Goal: Task Accomplishment & Management: Manage account settings

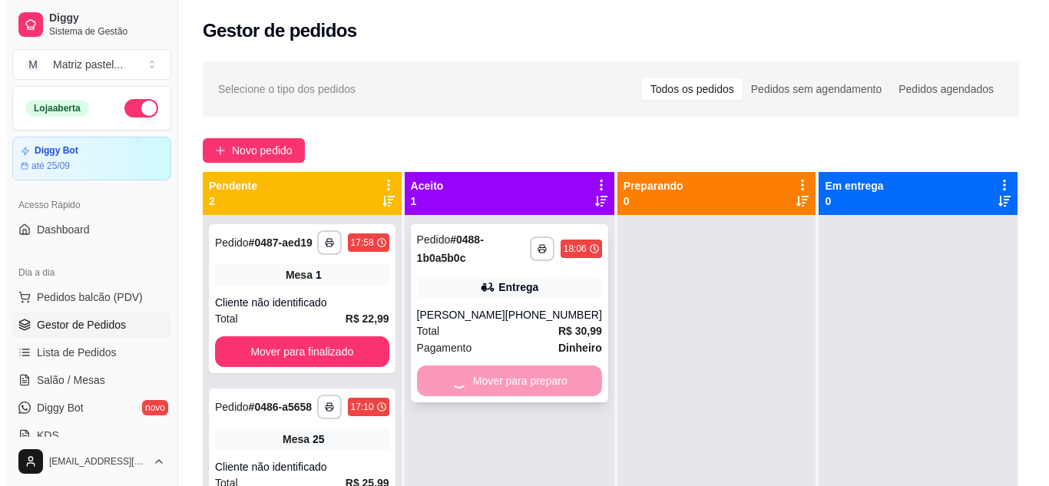
scroll to position [158, 0]
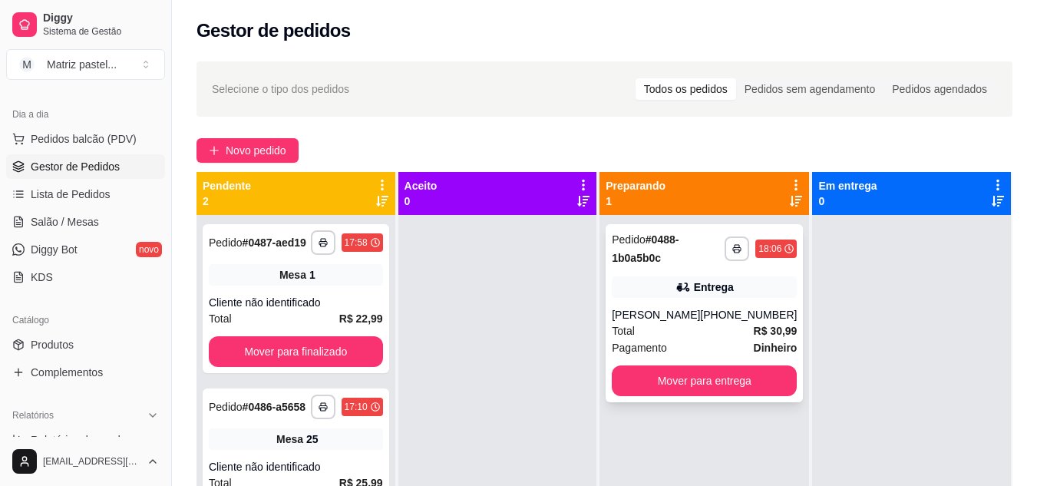
click at [690, 279] on div "Entrega" at bounding box center [704, 286] width 185 height 21
click at [670, 295] on div "Entrega" at bounding box center [704, 286] width 185 height 21
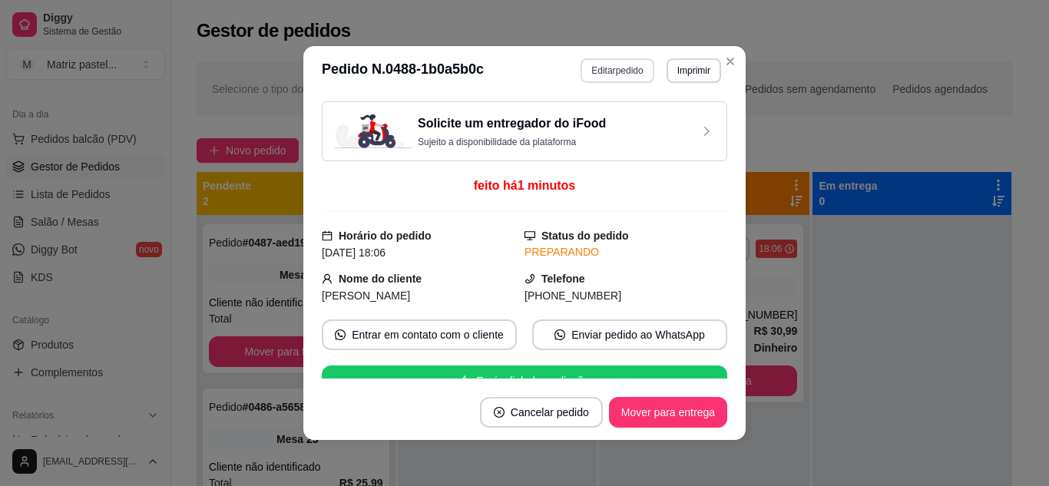
click at [619, 68] on button "Editar pedido" at bounding box center [616, 70] width 73 height 25
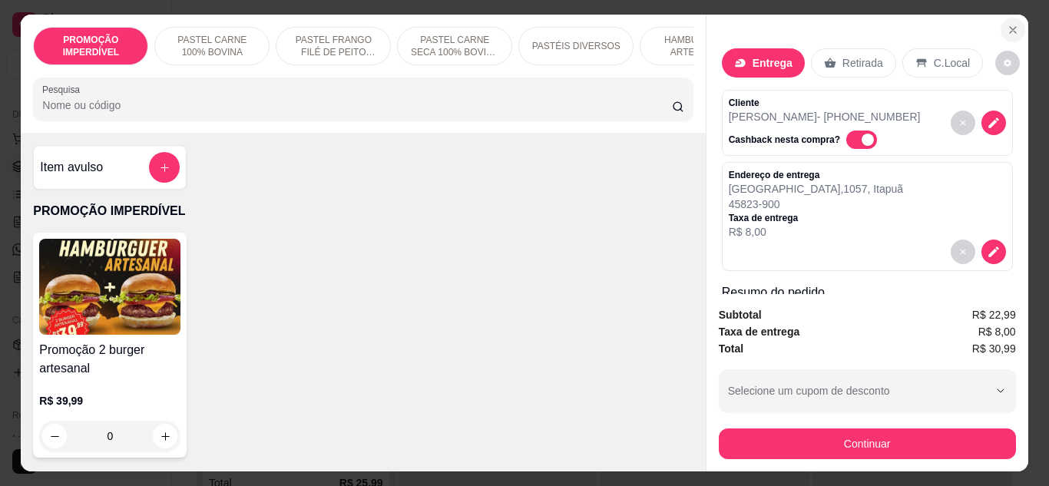
click at [1007, 24] on icon "Close" at bounding box center [1013, 30] width 12 height 12
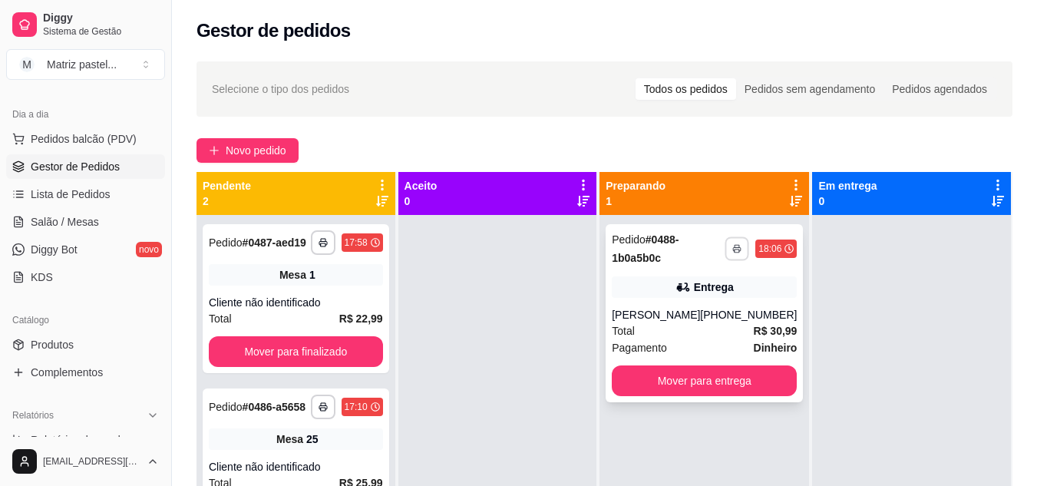
click at [735, 250] on rect "button" at bounding box center [737, 251] width 5 height 3
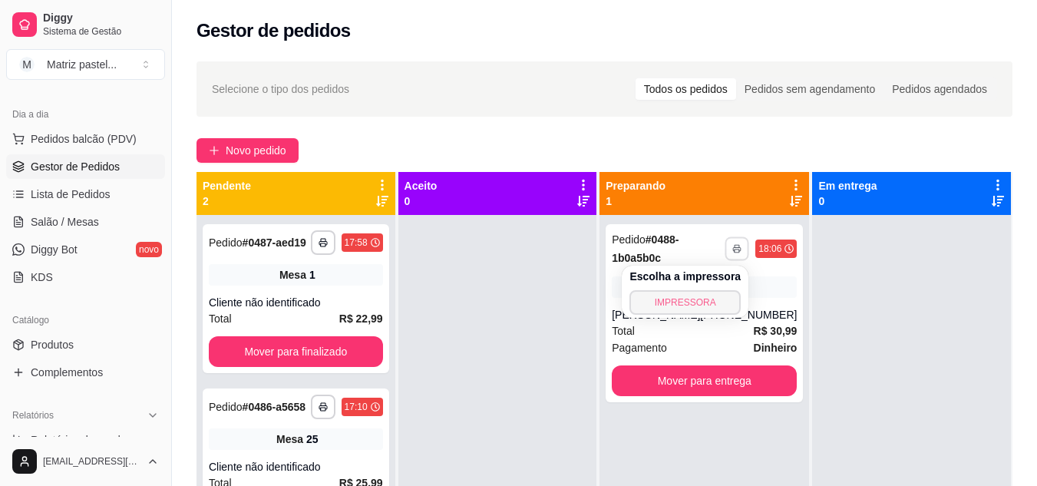
click at [695, 296] on button "IMPRESSORA" at bounding box center [685, 302] width 111 height 25
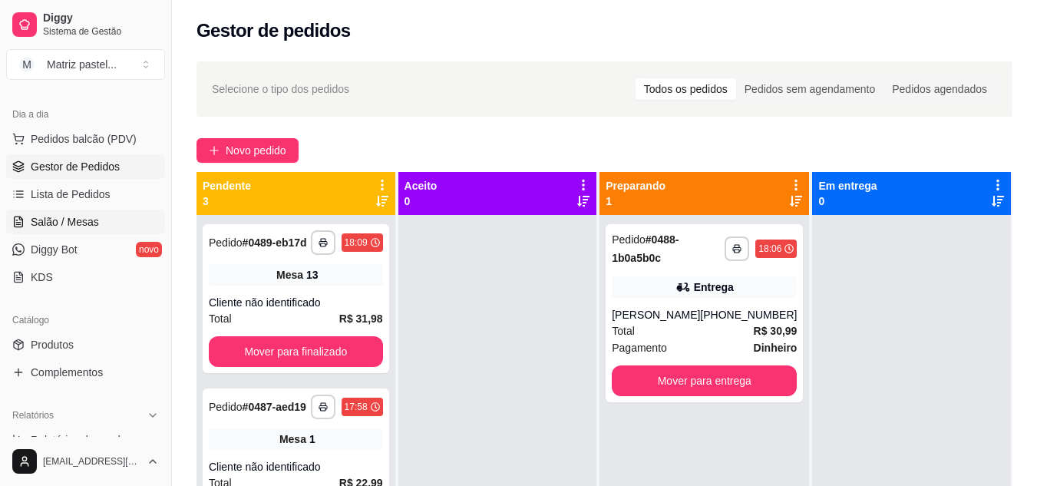
click at [110, 215] on link "Salão / Mesas" at bounding box center [85, 222] width 159 height 25
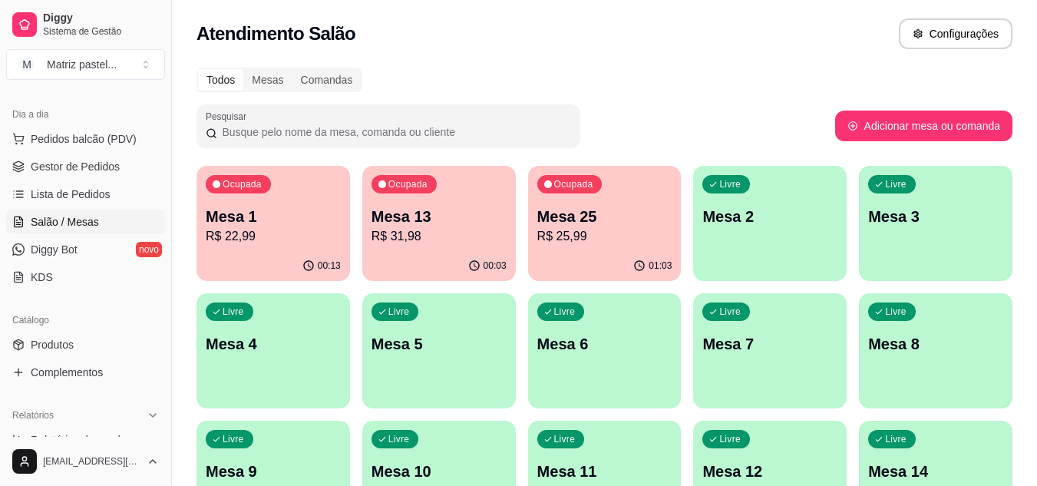
click at [449, 225] on p "Mesa 13" at bounding box center [439, 216] width 135 height 21
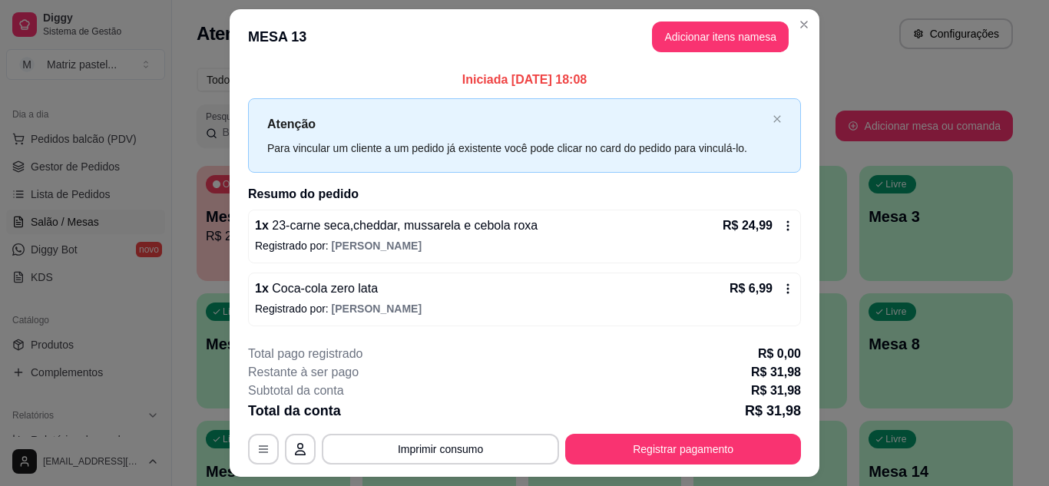
click at [613, 474] on footer "**********" at bounding box center [525, 404] width 590 height 144
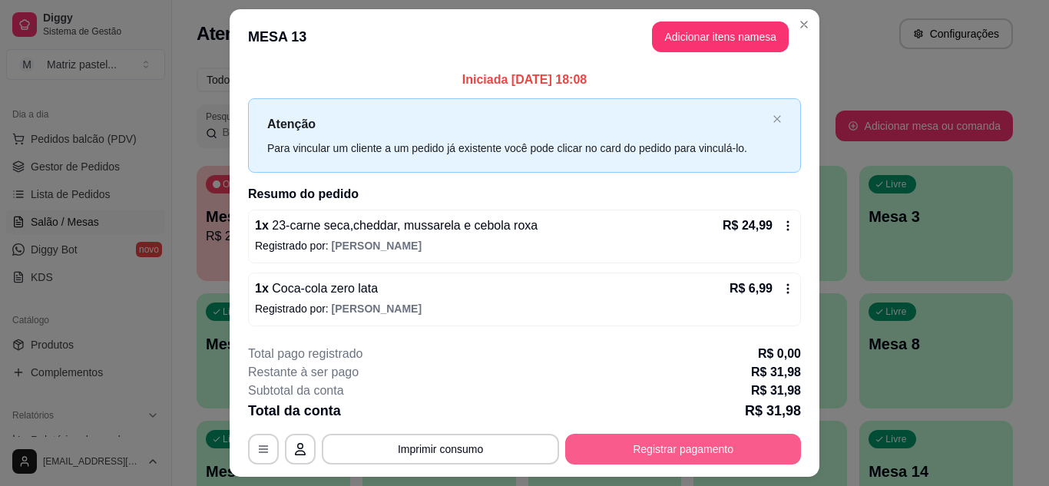
click at [613, 464] on button "Registrar pagamento" at bounding box center [683, 449] width 236 height 31
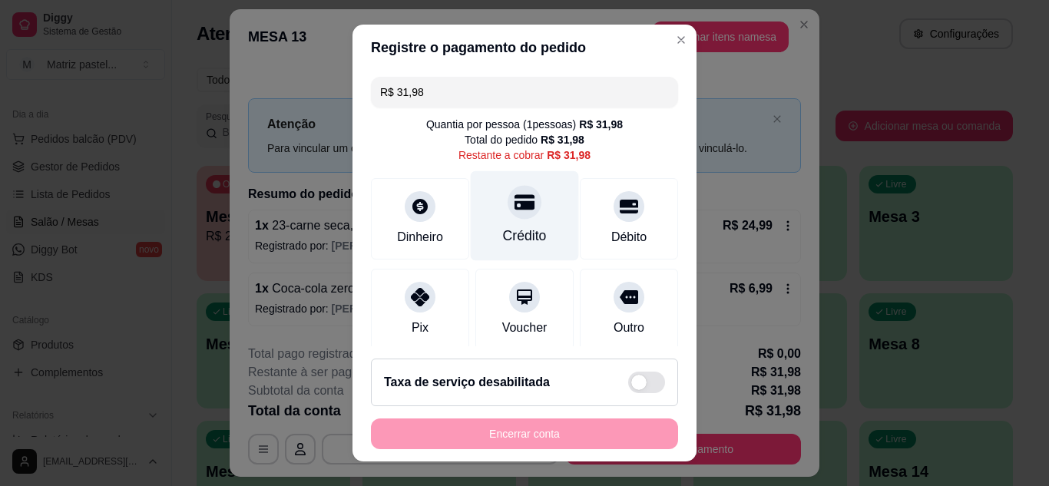
click at [520, 222] on div "Crédito" at bounding box center [525, 215] width 108 height 90
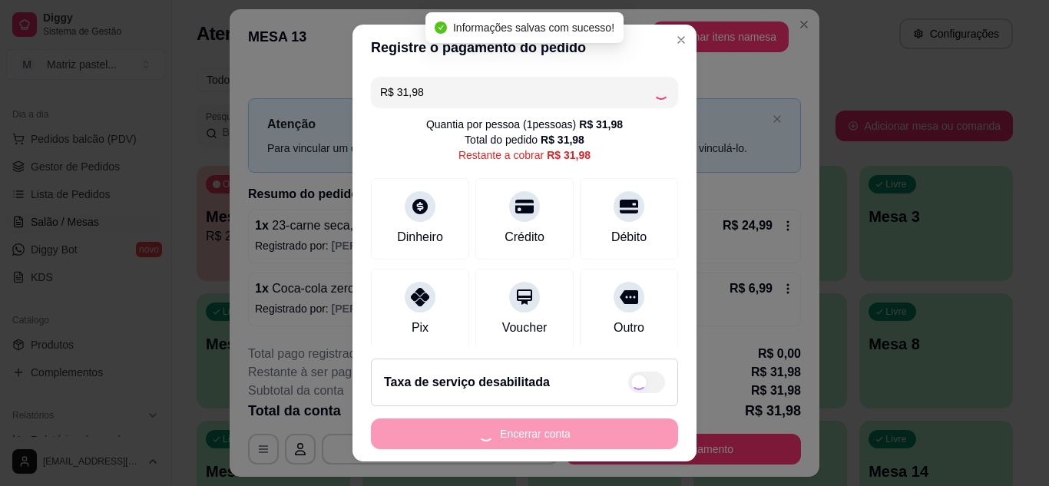
type input "R$ 0,00"
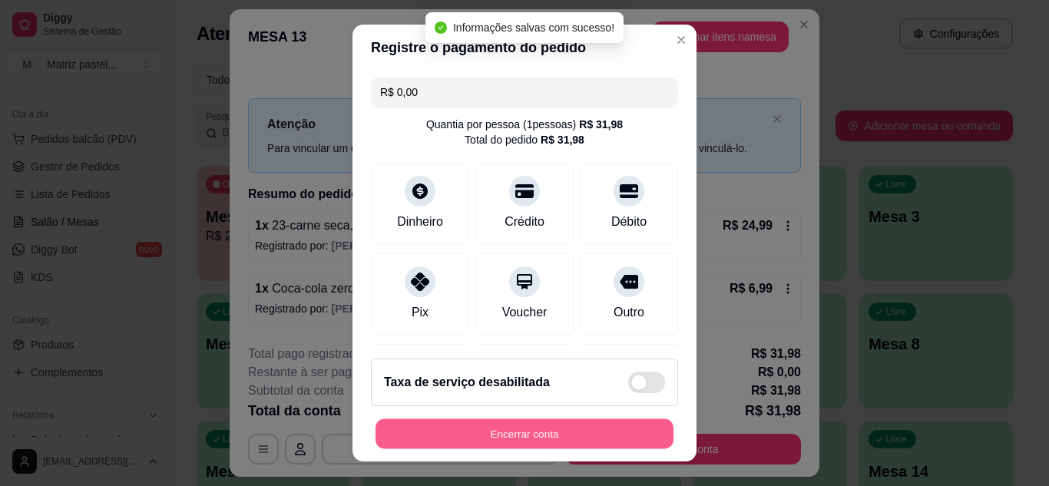
click at [610, 434] on button "Encerrar conta" at bounding box center [524, 434] width 298 height 30
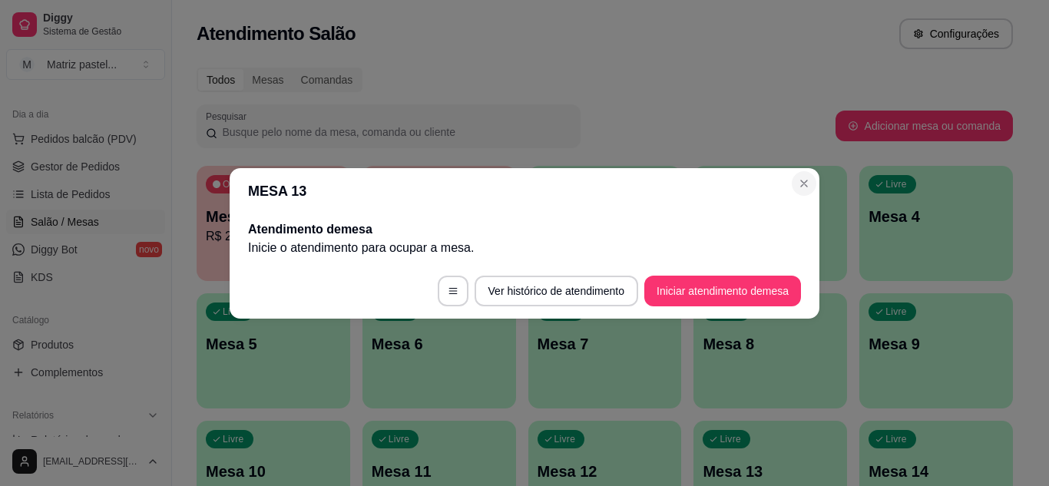
click at [806, 171] on section "MESA 13 Atendimento de mesa Inicie o atendimento para ocupar a mesa . Ver histó…" at bounding box center [525, 243] width 590 height 150
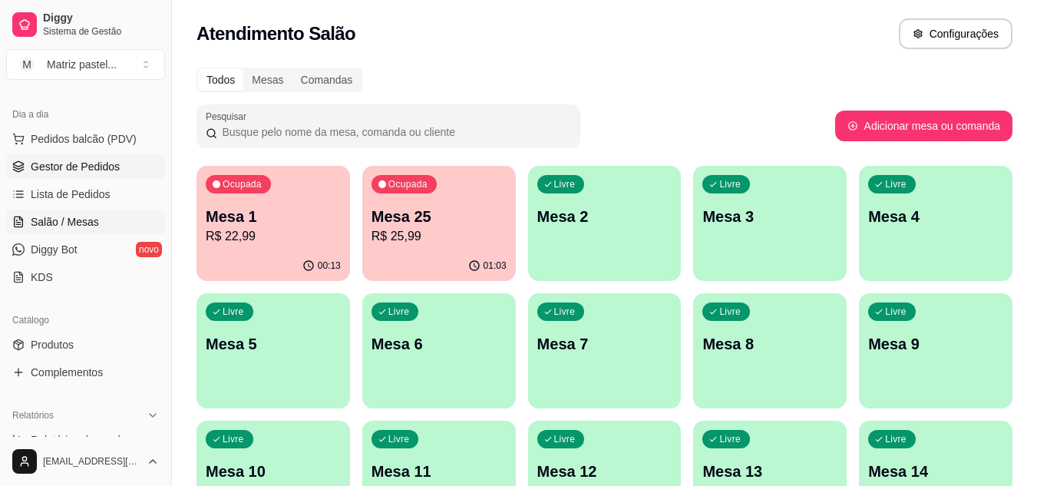
click at [113, 165] on span "Gestor de Pedidos" at bounding box center [75, 166] width 89 height 15
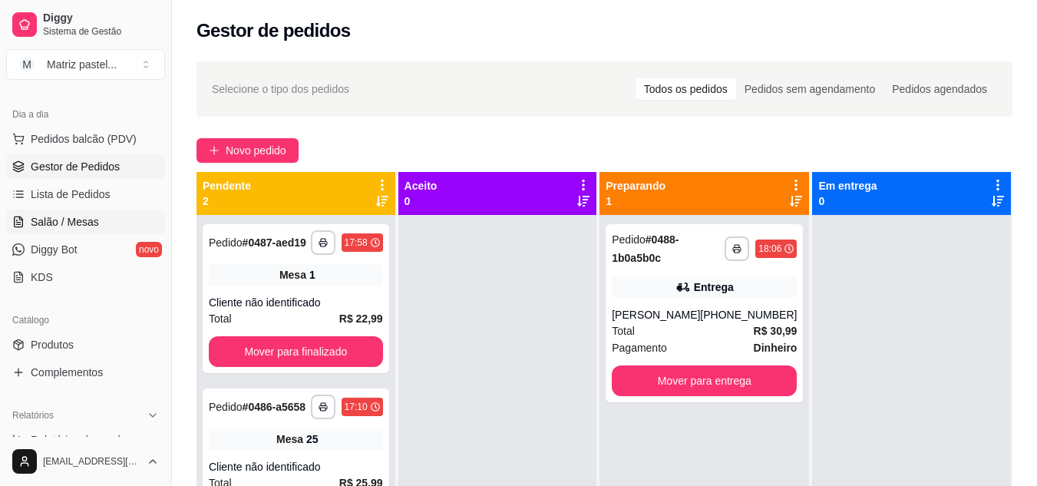
click at [76, 220] on span "Salão / Mesas" at bounding box center [65, 221] width 68 height 15
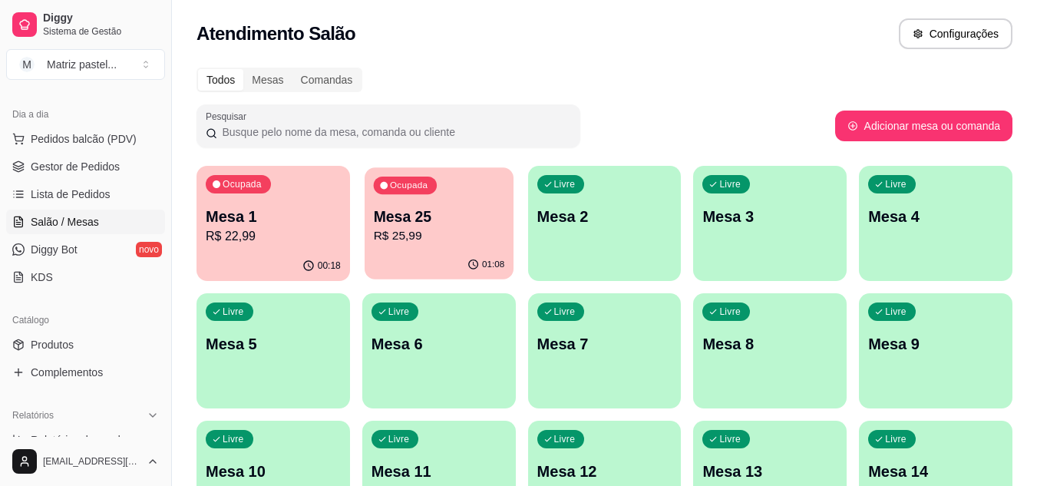
click at [439, 245] on p "R$ 25,99" at bounding box center [438, 236] width 131 height 18
click at [453, 240] on p "R$ 25,99" at bounding box center [438, 236] width 131 height 18
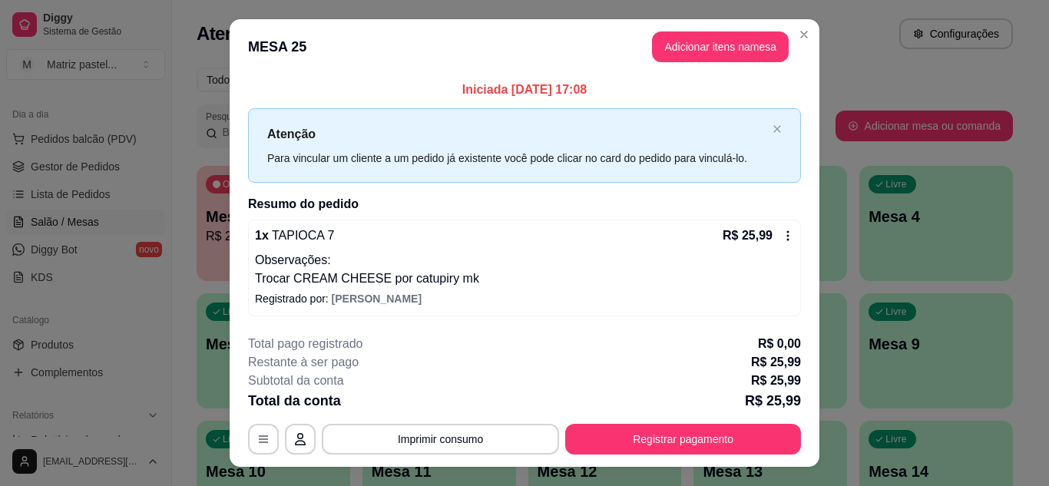
scroll to position [30, 0]
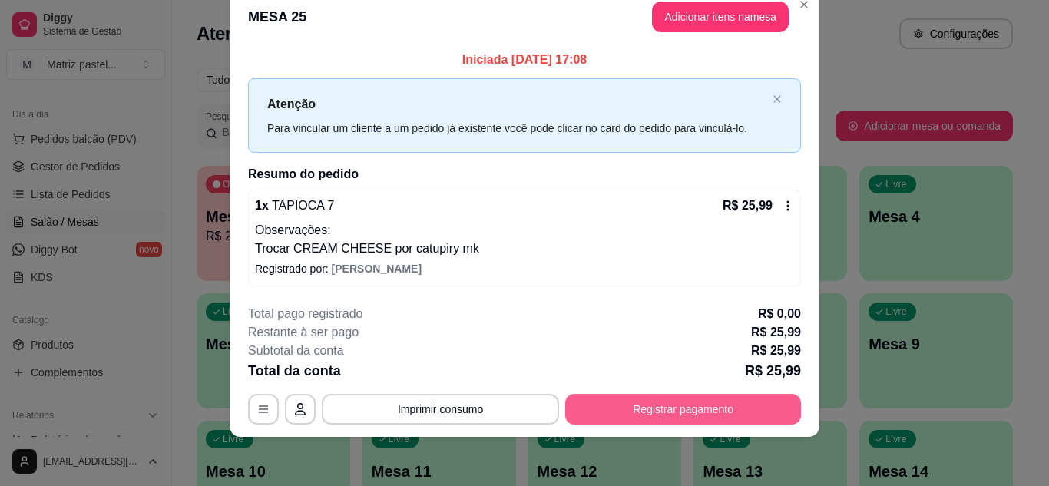
click at [649, 412] on button "Registrar pagamento" at bounding box center [683, 409] width 236 height 31
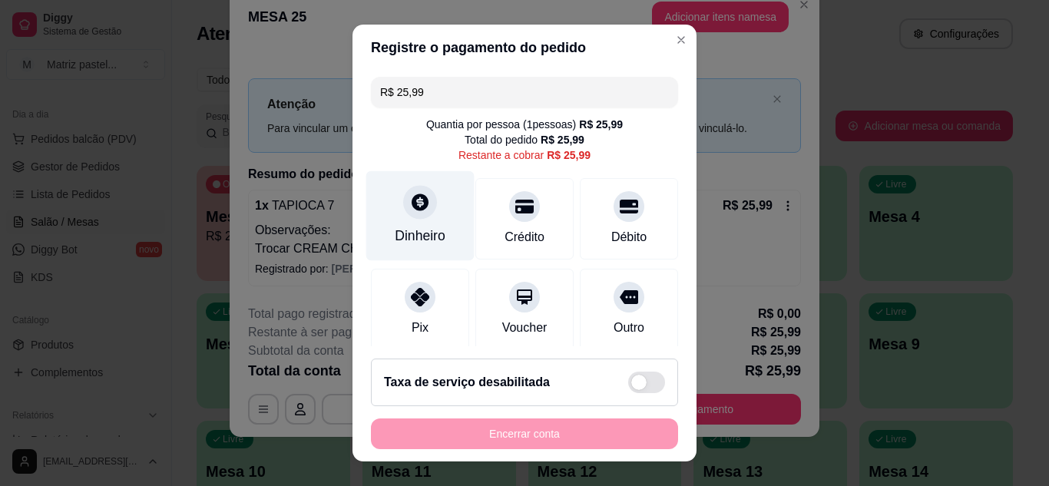
click at [421, 213] on div at bounding box center [420, 202] width 34 height 34
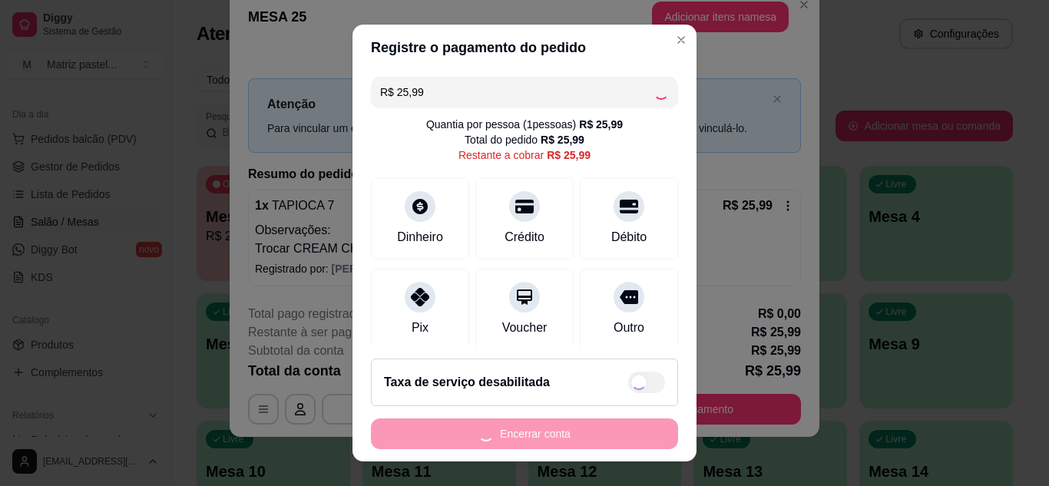
type input "R$ 0,00"
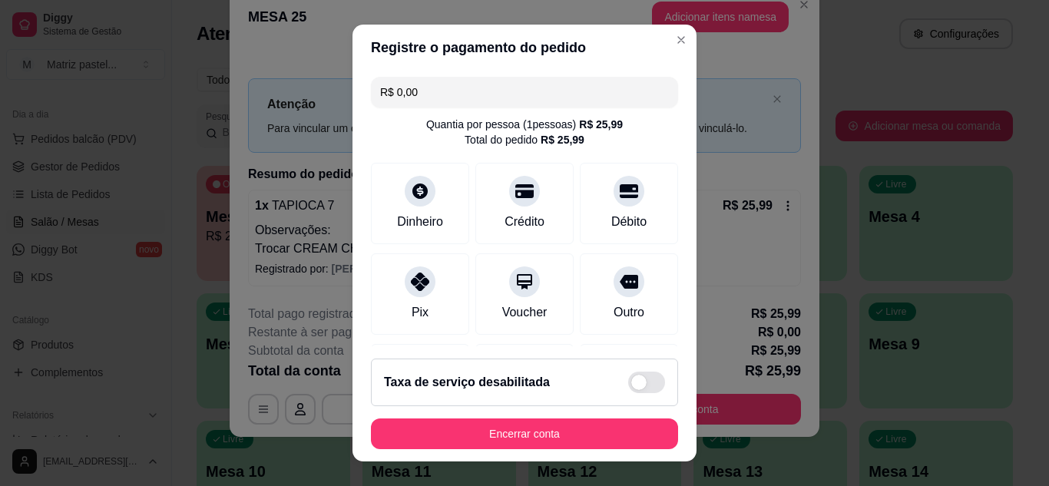
click at [567, 452] on footer "Taxa de serviço desabilitada Encerrar conta" at bounding box center [524, 403] width 344 height 115
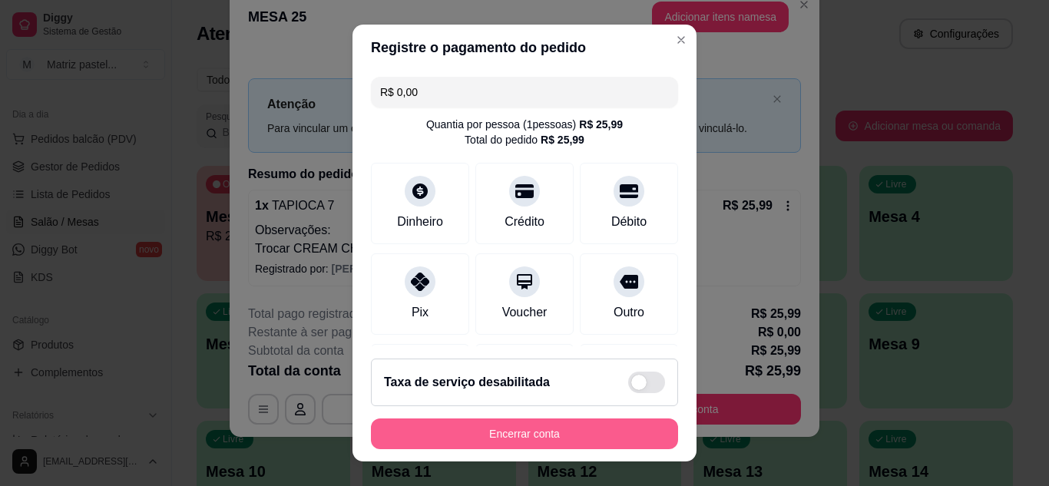
click at [566, 448] on button "Encerrar conta" at bounding box center [524, 433] width 307 height 31
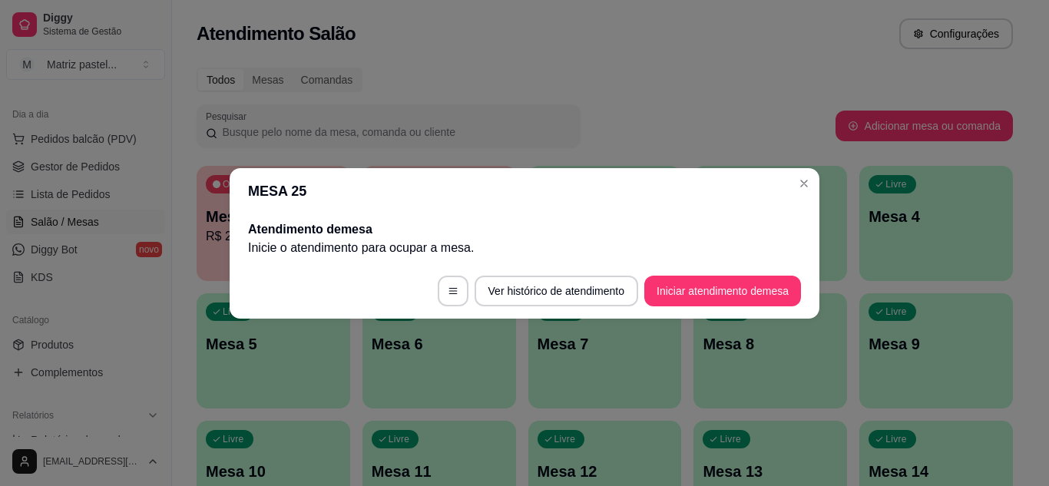
scroll to position [0, 0]
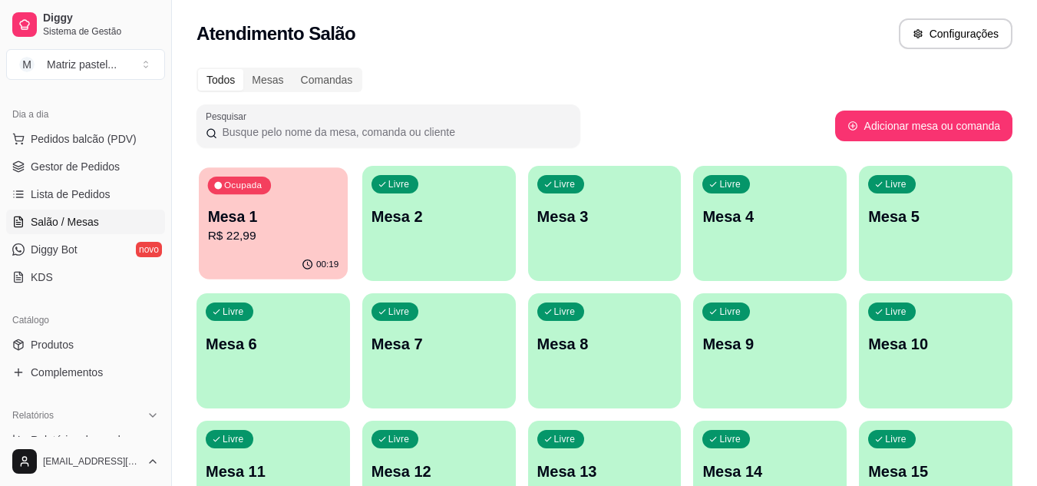
click at [306, 252] on div "00:19" at bounding box center [273, 264] width 149 height 29
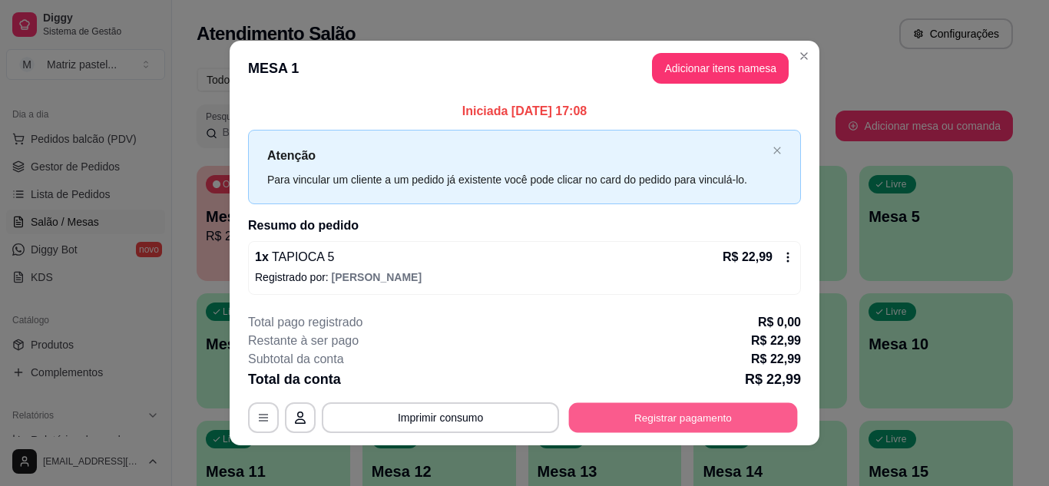
click at [721, 423] on button "Registrar pagamento" at bounding box center [683, 418] width 229 height 30
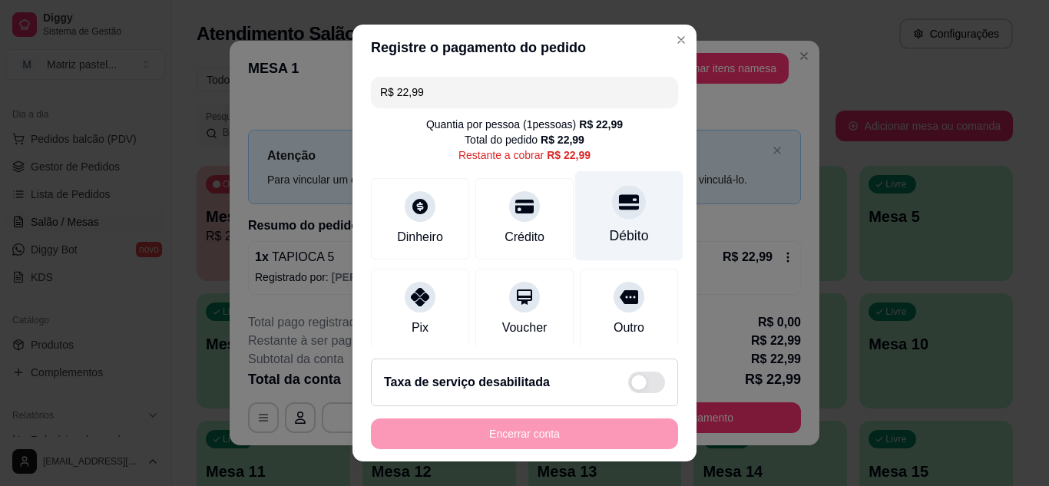
click at [614, 242] on div "Débito" at bounding box center [629, 236] width 39 height 20
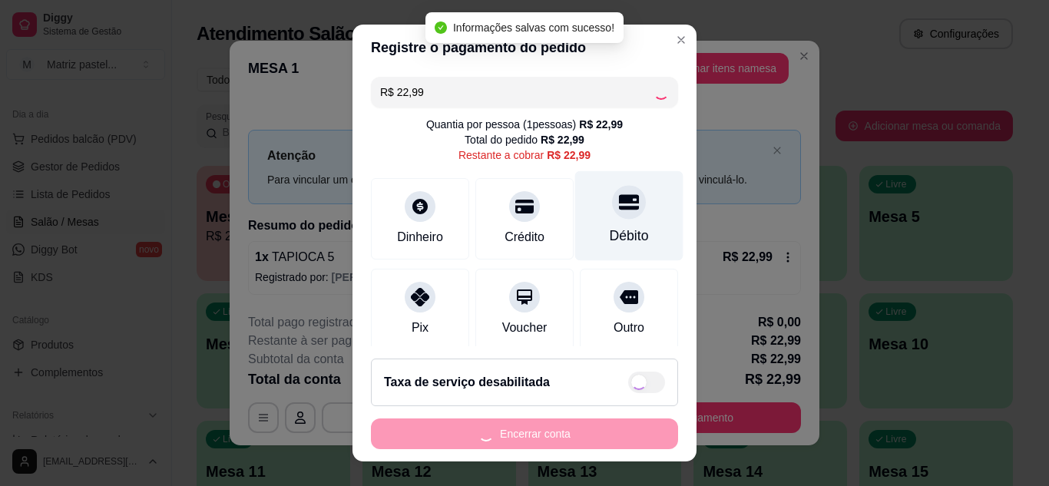
type input "R$ 0,00"
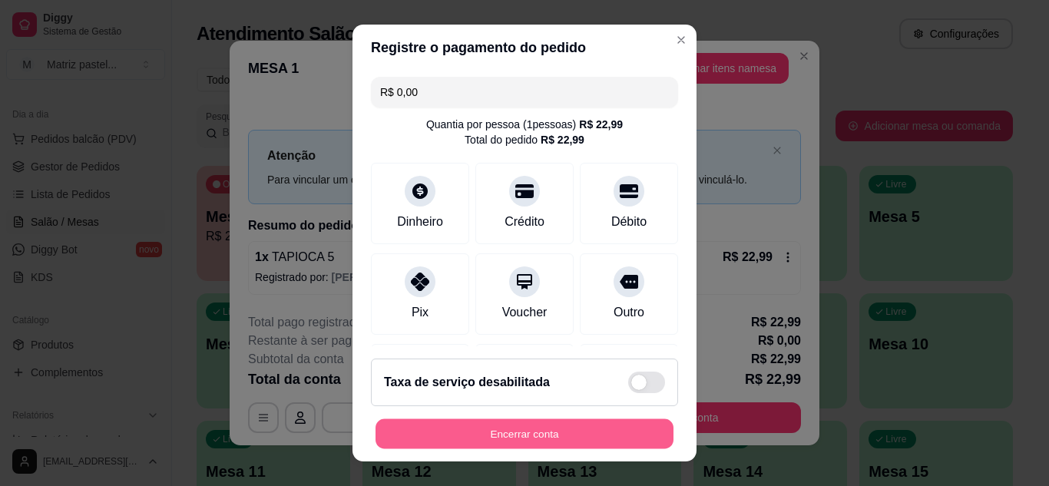
click at [522, 428] on button "Encerrar conta" at bounding box center [524, 434] width 298 height 30
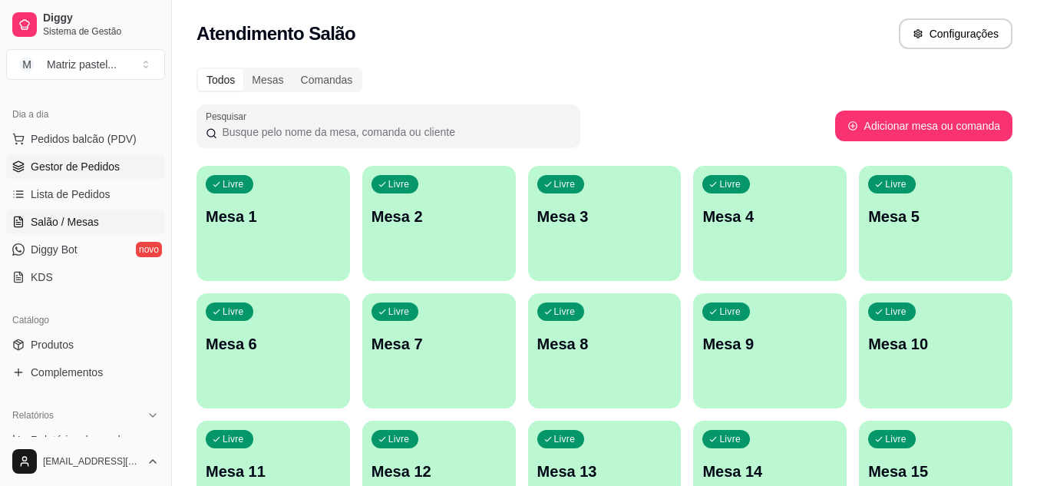
click at [101, 161] on span "Gestor de Pedidos" at bounding box center [75, 166] width 89 height 15
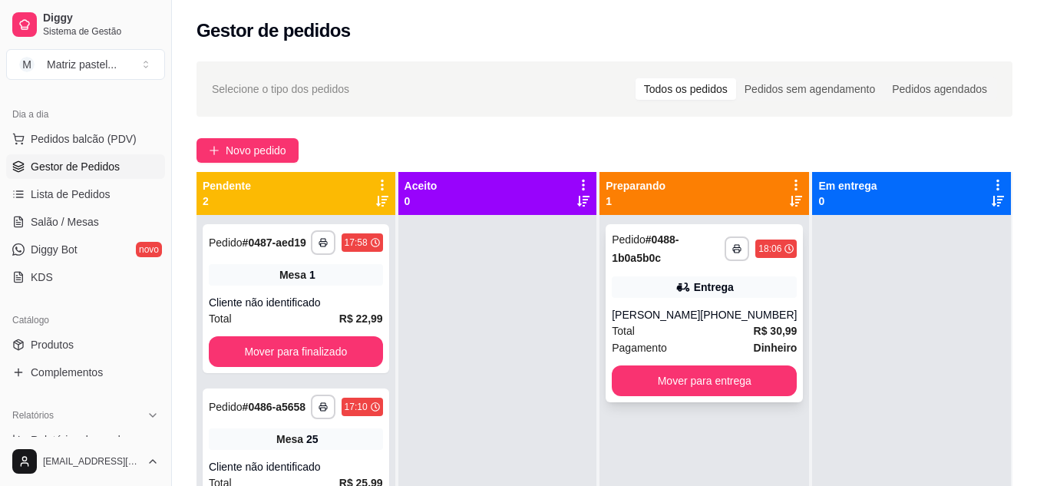
click at [636, 299] on div "**********" at bounding box center [704, 313] width 197 height 178
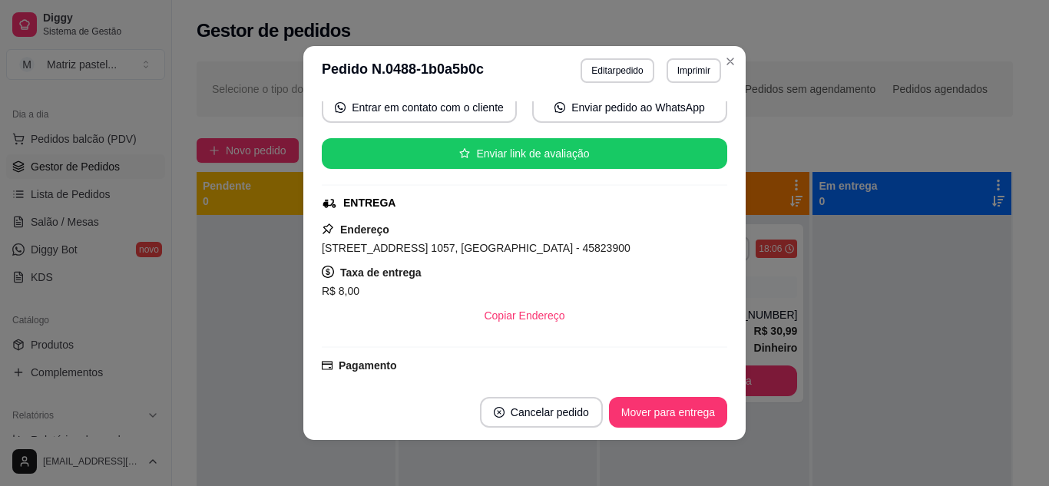
scroll to position [77, 0]
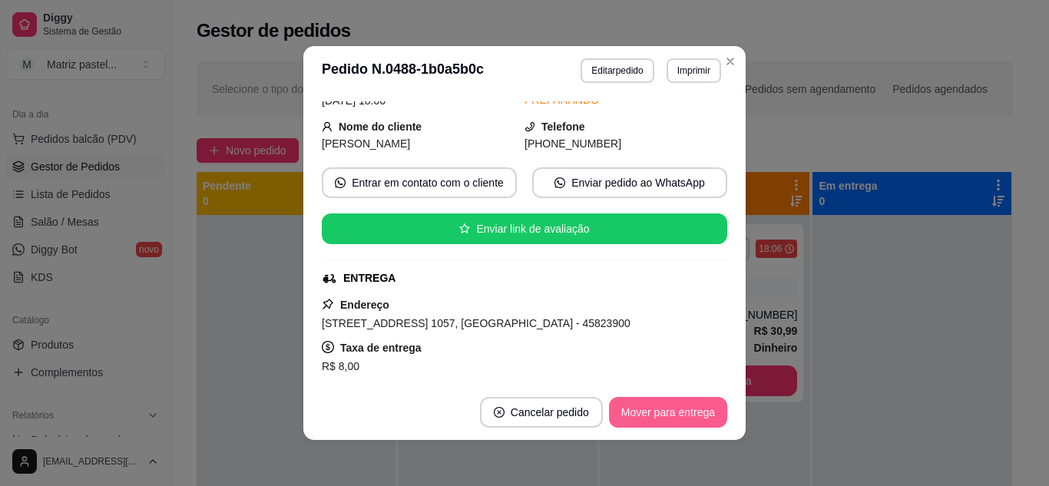
click at [655, 420] on button "Mover para entrega" at bounding box center [668, 412] width 118 height 31
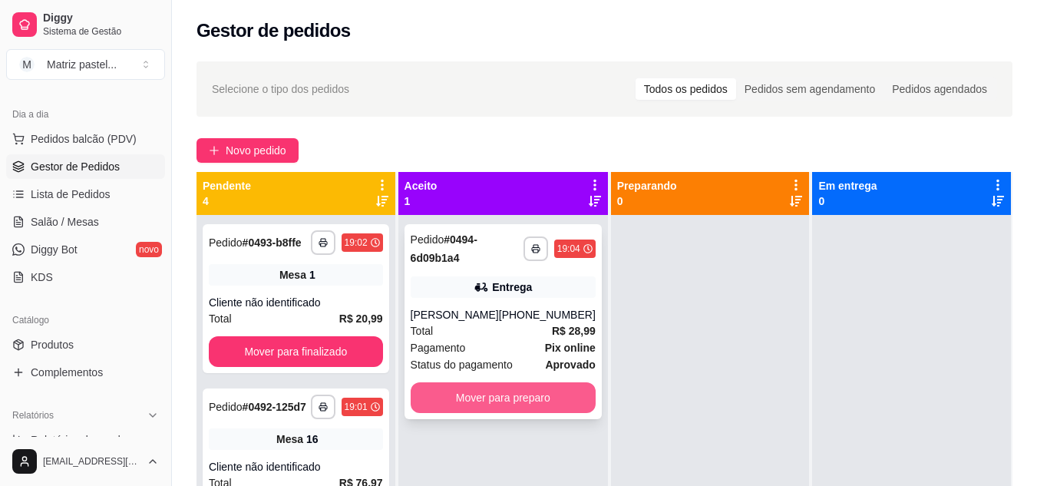
click at [515, 396] on button "Mover para preparo" at bounding box center [503, 397] width 185 height 31
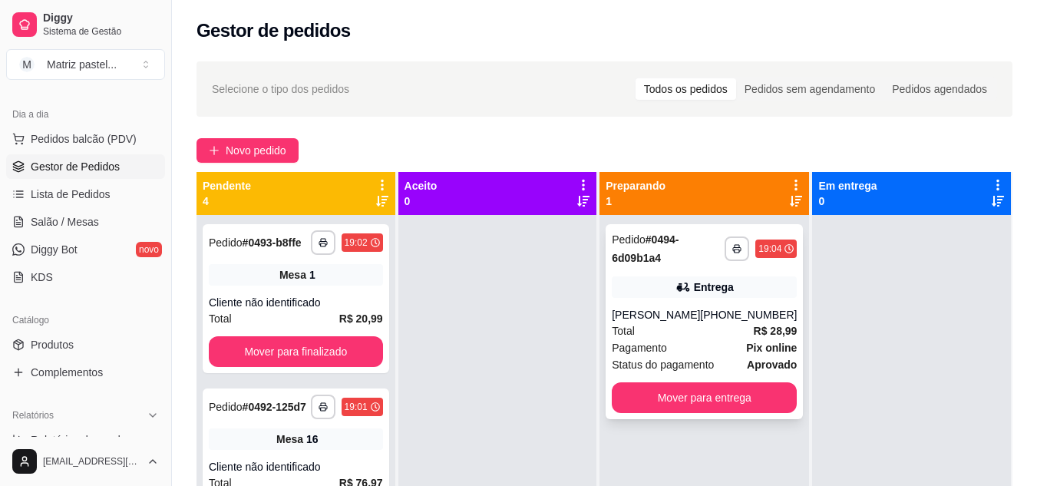
click at [651, 333] on div "Total R$ 28,99" at bounding box center [704, 330] width 185 height 17
click at [735, 251] on rect "button" at bounding box center [737, 251] width 5 height 3
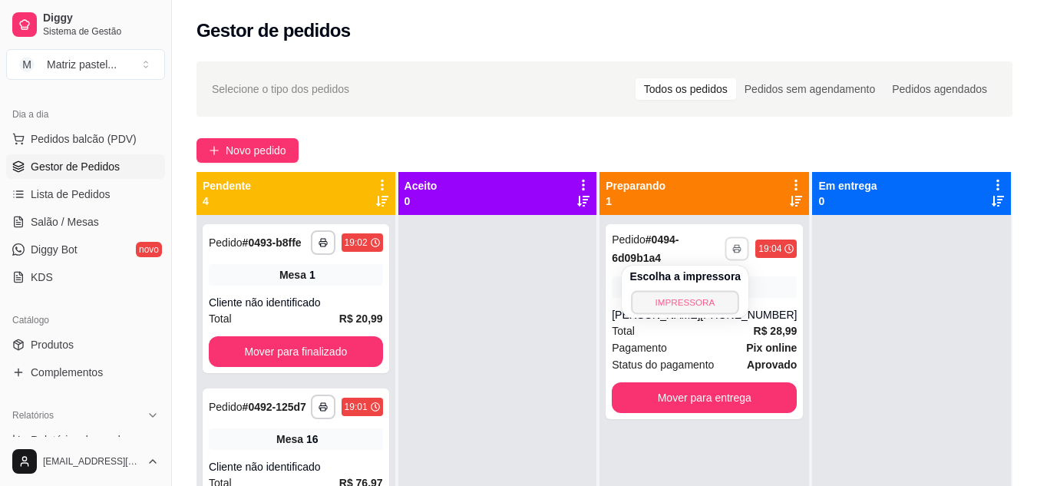
click at [699, 297] on button "IMPRESSORA" at bounding box center [685, 302] width 107 height 24
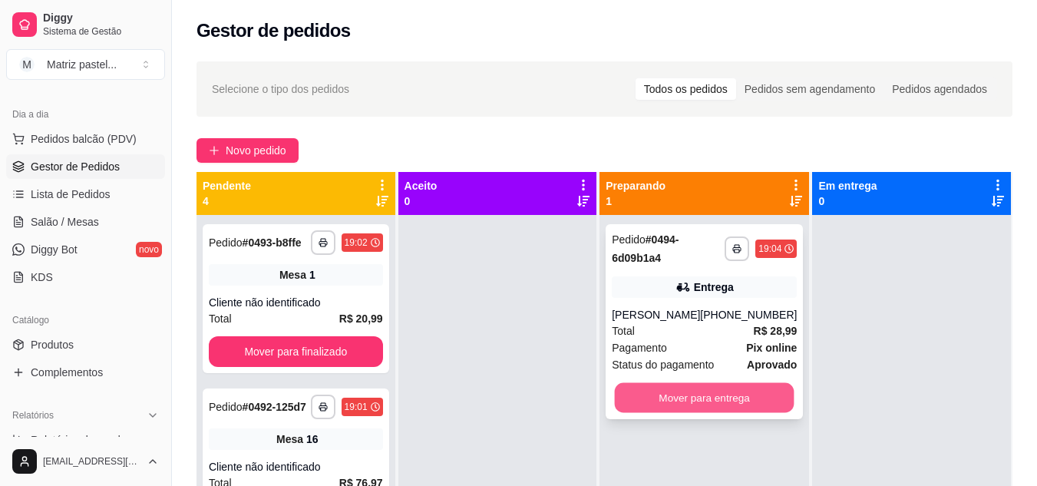
click at [627, 404] on button "Mover para entrega" at bounding box center [705, 398] width 180 height 30
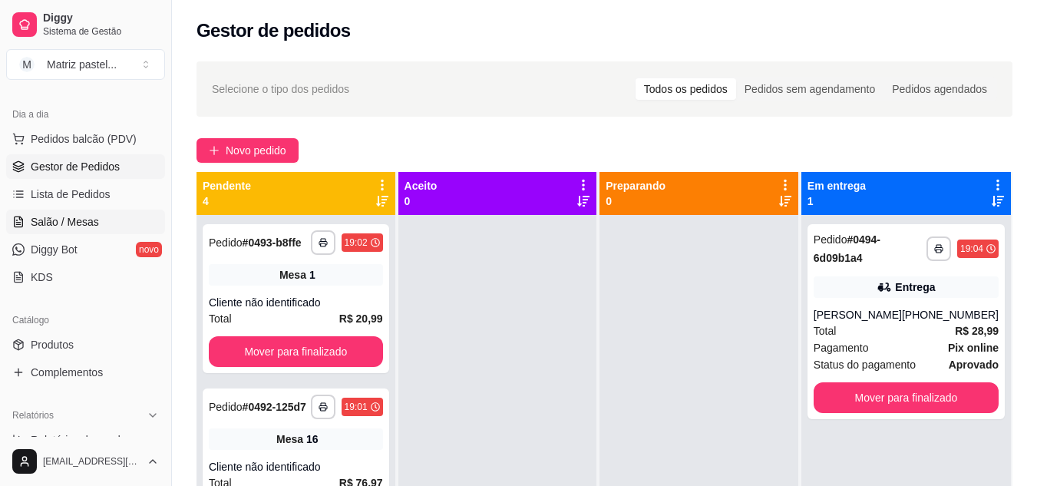
click at [75, 219] on span "Salão / Mesas" at bounding box center [65, 221] width 68 height 15
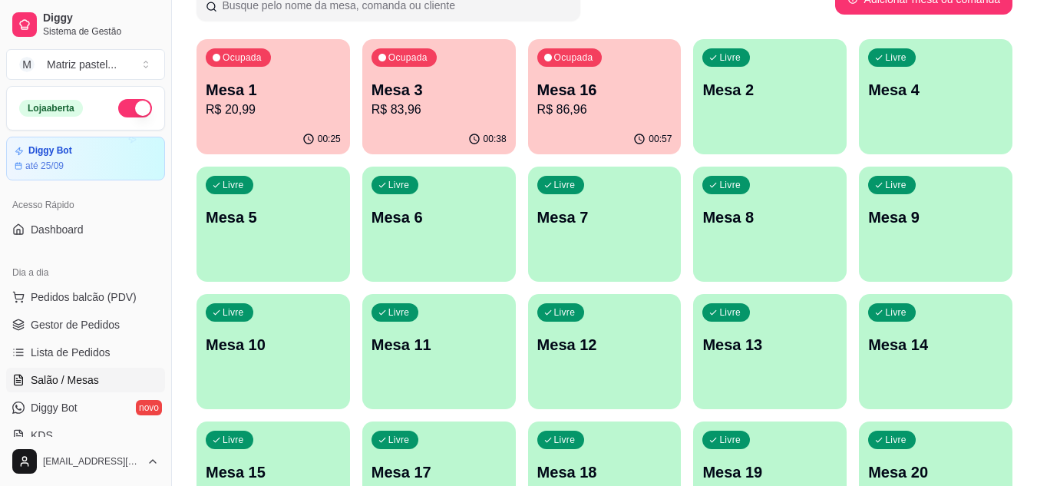
scroll to position [154, 0]
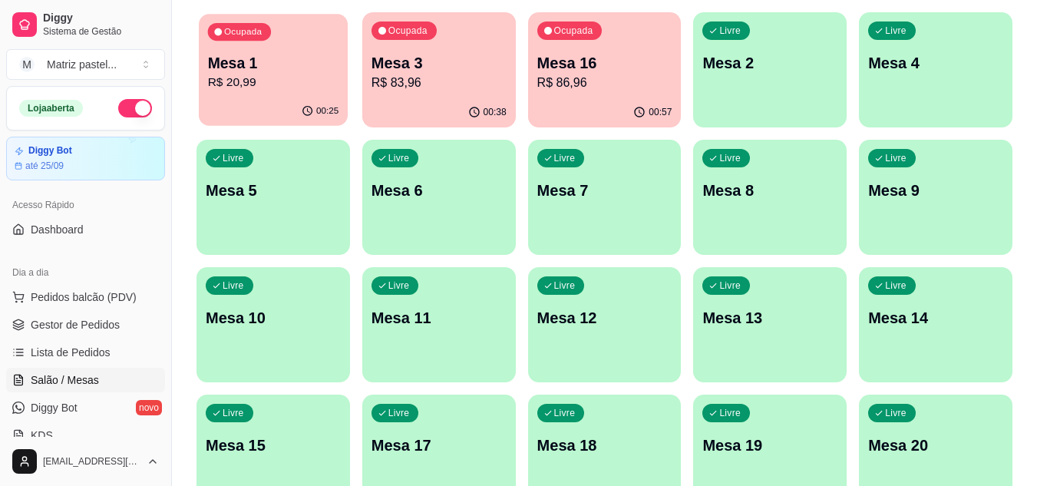
click at [239, 80] on p "R$ 20,99" at bounding box center [273, 83] width 131 height 18
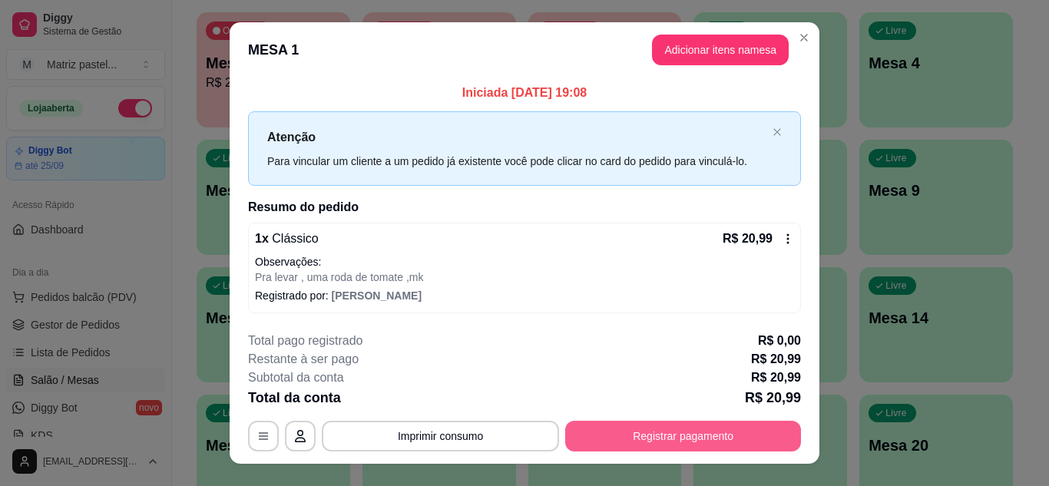
click at [655, 431] on button "Registrar pagamento" at bounding box center [683, 436] width 236 height 31
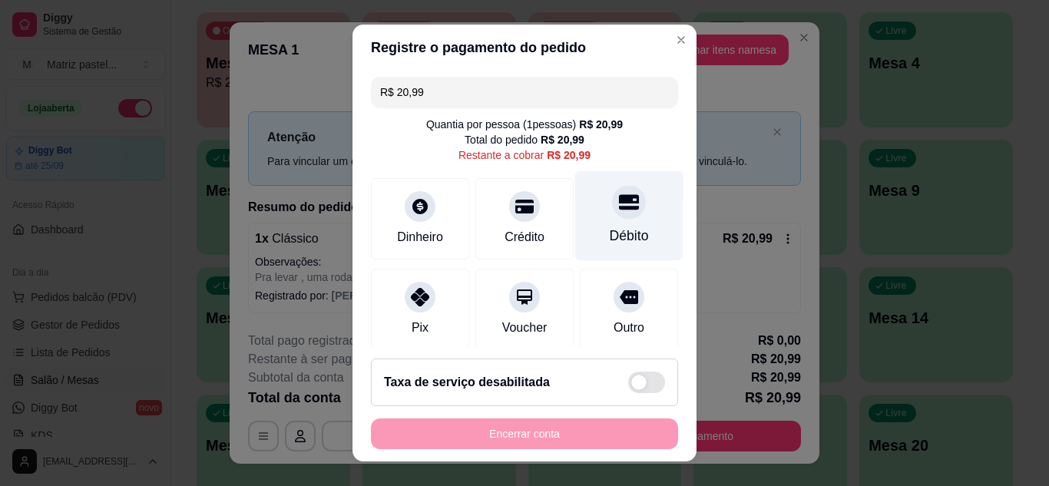
click at [590, 217] on div "Débito" at bounding box center [629, 215] width 108 height 90
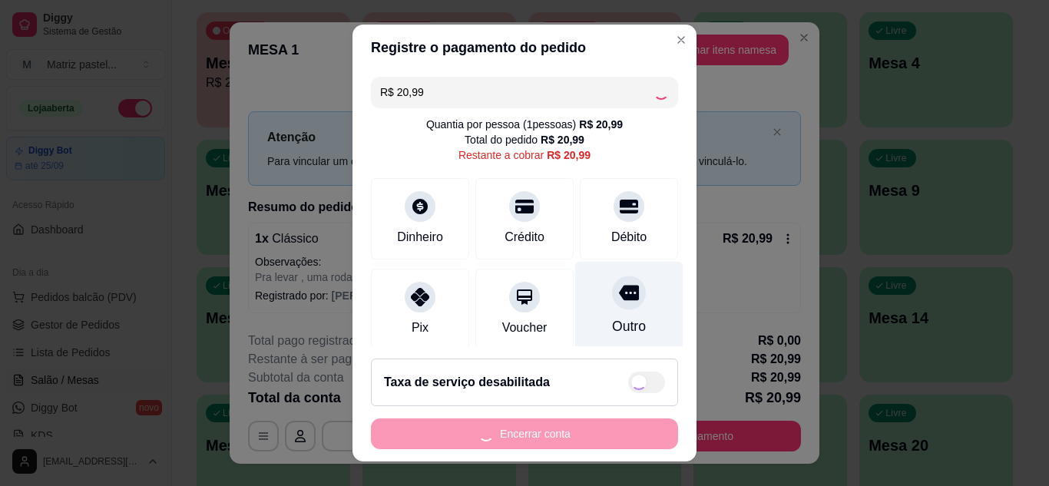
type input "R$ 0,00"
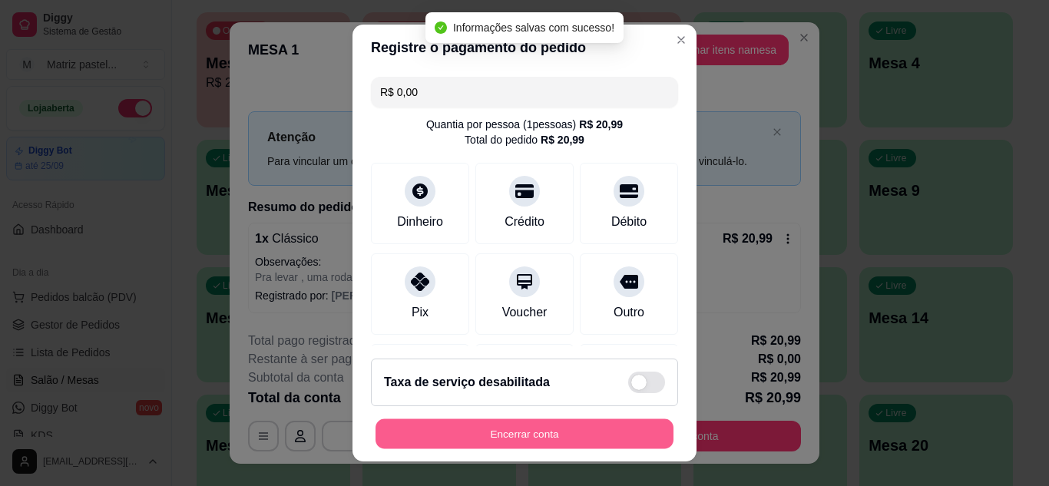
click at [564, 443] on button "Encerrar conta" at bounding box center [524, 434] width 298 height 30
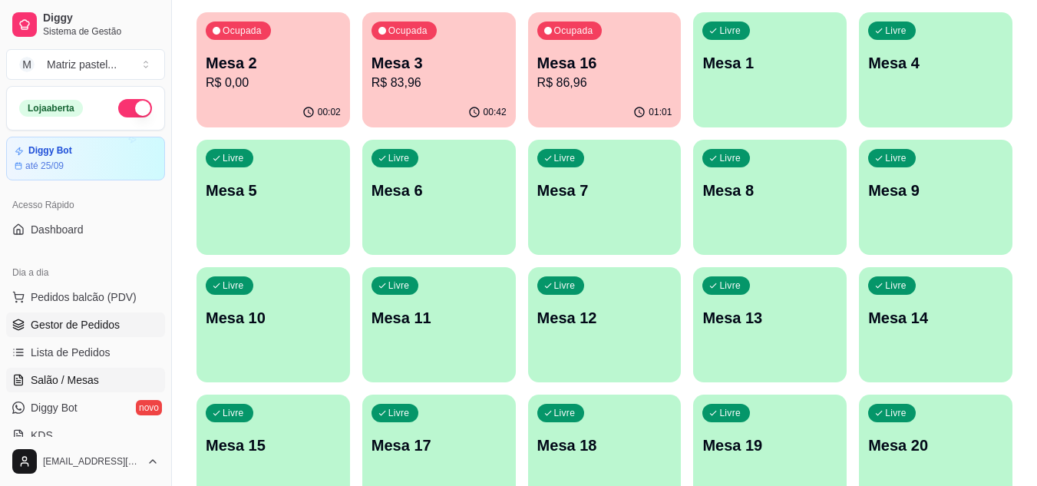
click at [57, 317] on span "Gestor de Pedidos" at bounding box center [75, 324] width 89 height 15
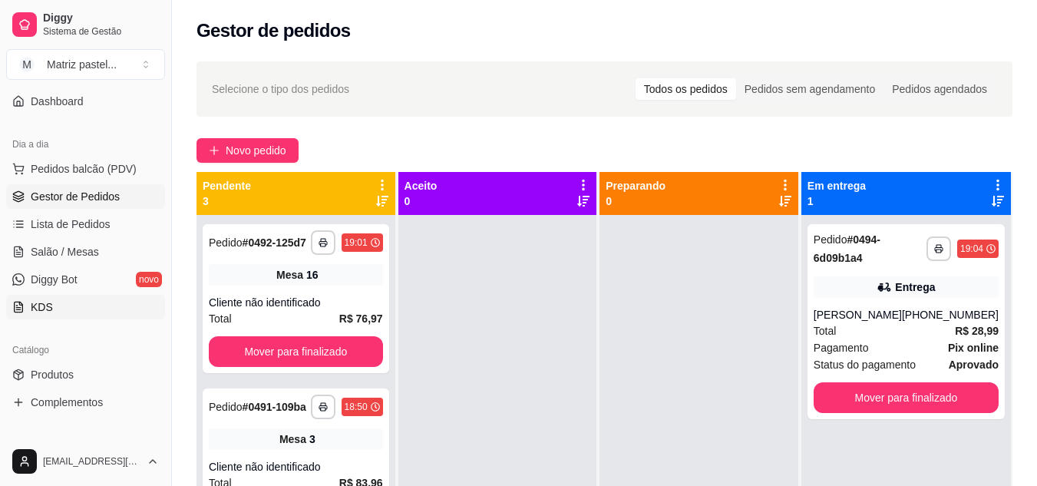
scroll to position [154, 0]
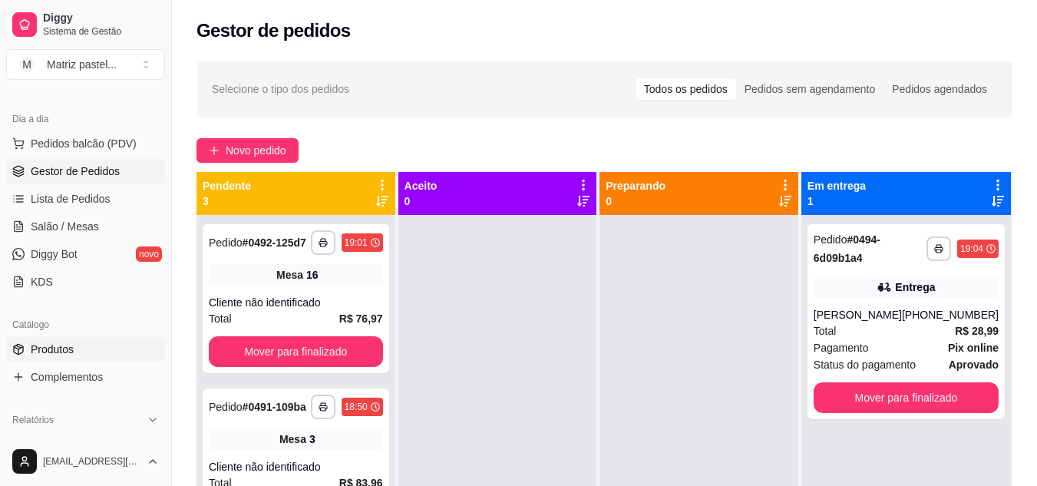
click at [63, 346] on span "Produtos" at bounding box center [52, 349] width 43 height 15
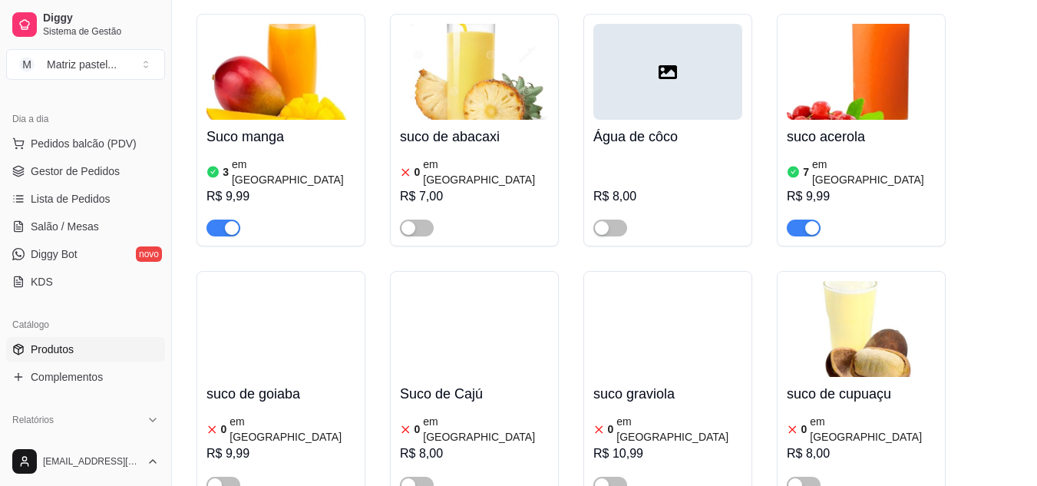
scroll to position [9069, 0]
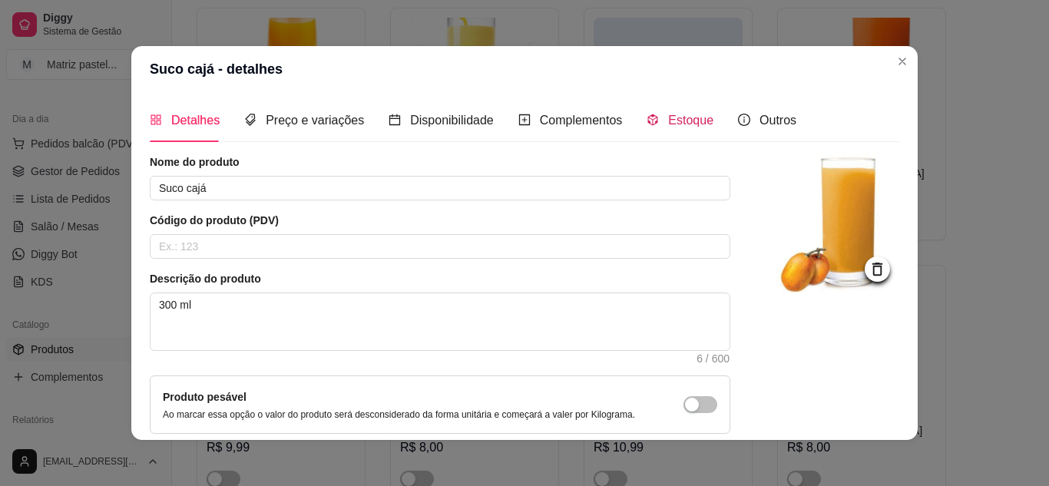
click at [670, 125] on span "Estoque" at bounding box center [690, 120] width 45 height 13
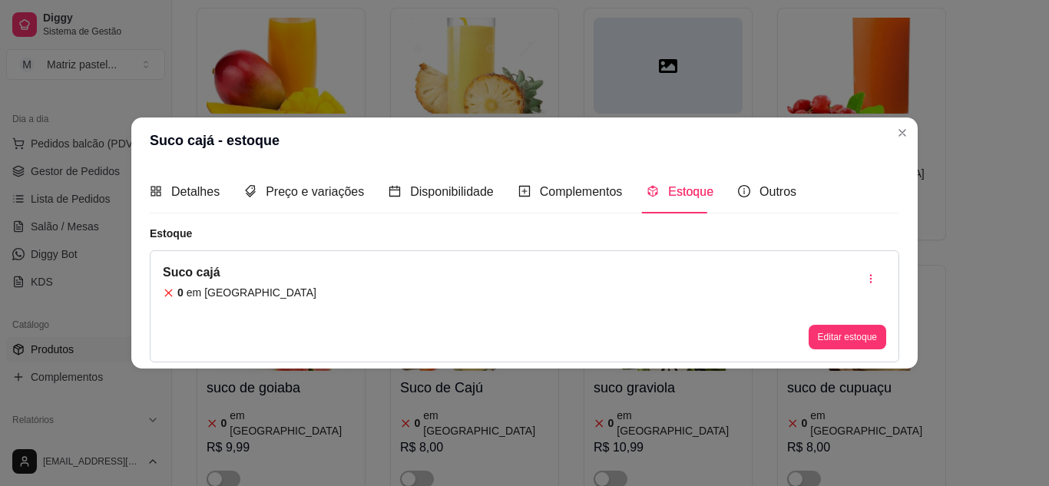
click at [842, 344] on button "Editar estoque" at bounding box center [847, 337] width 78 height 25
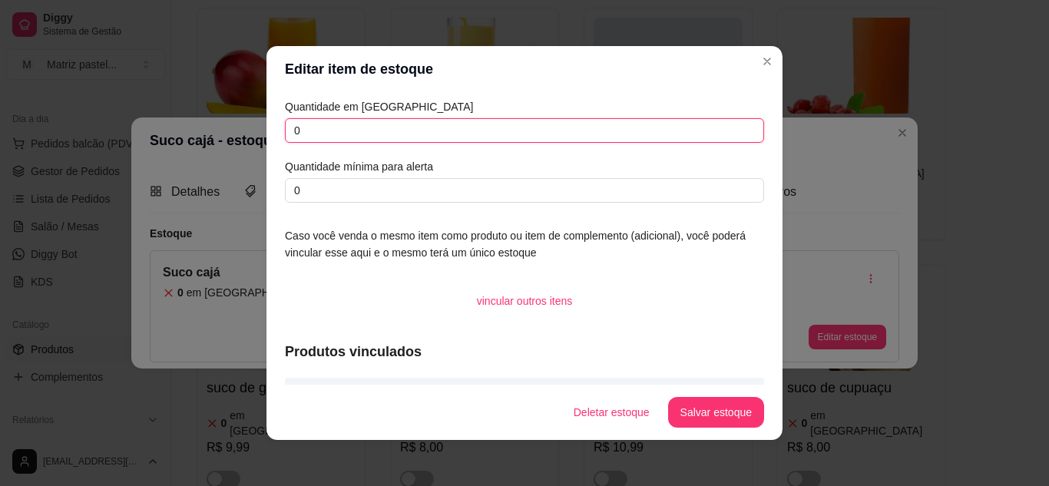
click at [286, 131] on input "0" at bounding box center [524, 130] width 479 height 25
type input "10"
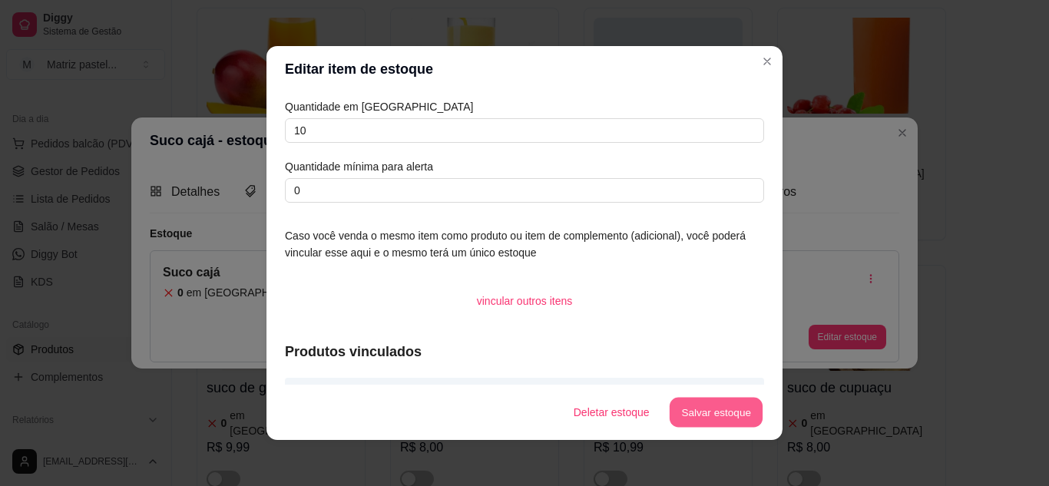
click at [742, 401] on button "Salvar estoque" at bounding box center [716, 413] width 94 height 30
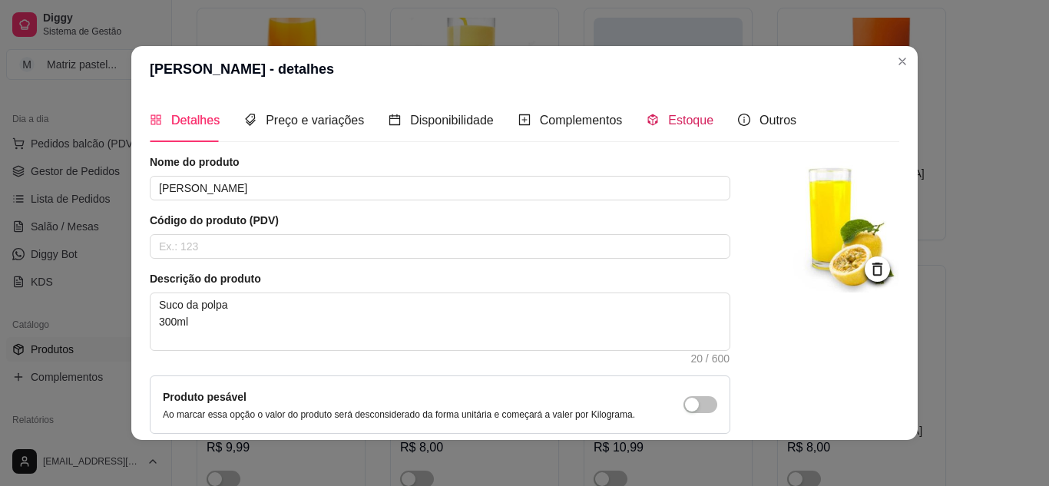
click at [689, 121] on span "Estoque" at bounding box center [690, 120] width 45 height 13
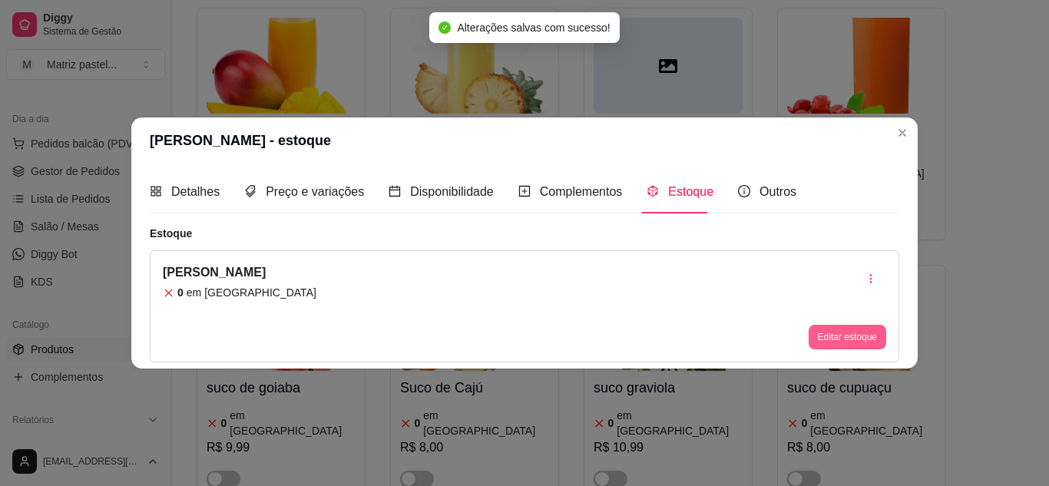
click at [825, 338] on button "Editar estoque" at bounding box center [847, 337] width 78 height 25
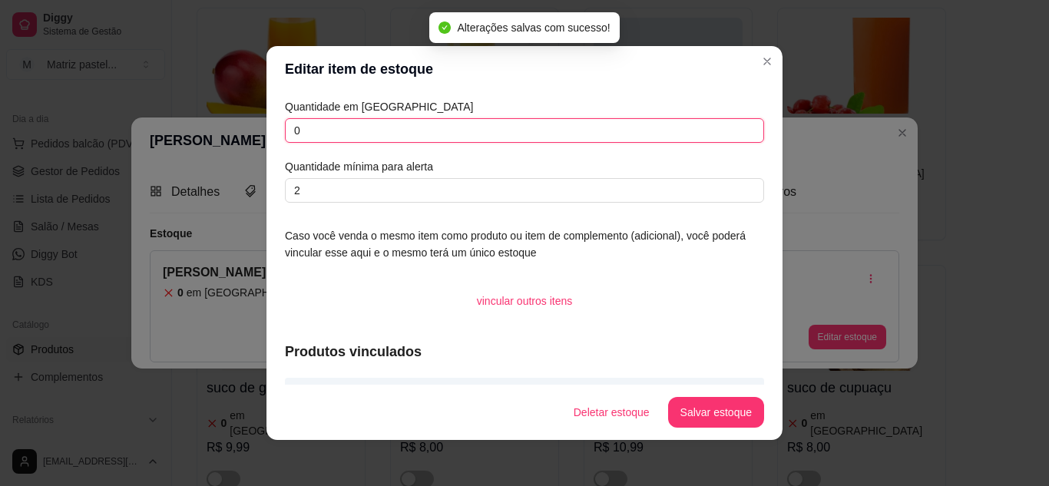
drag, startPoint x: 285, startPoint y: 137, endPoint x: 301, endPoint y: 148, distance: 19.4
click at [286, 138] on input "0" at bounding box center [524, 130] width 479 height 25
type input "10"
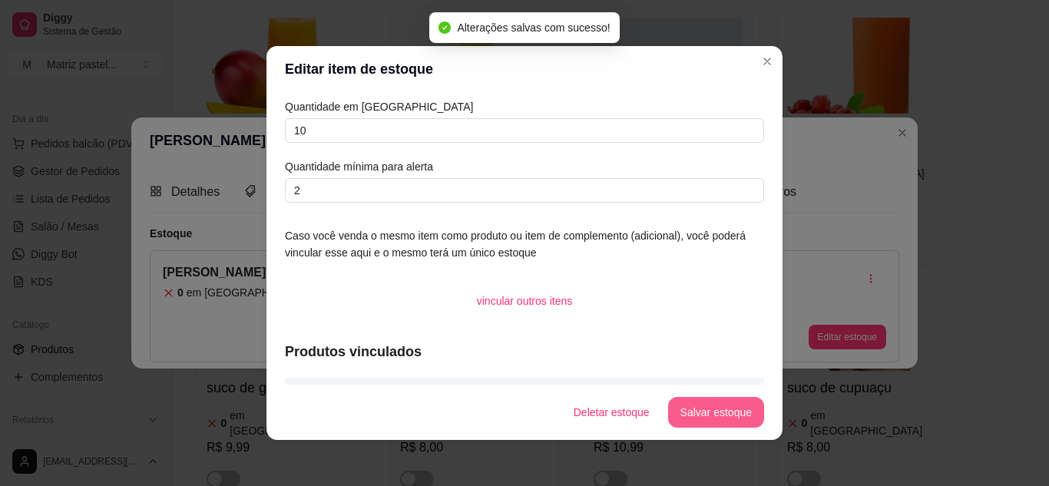
click at [704, 414] on button "Salvar estoque" at bounding box center [716, 412] width 96 height 31
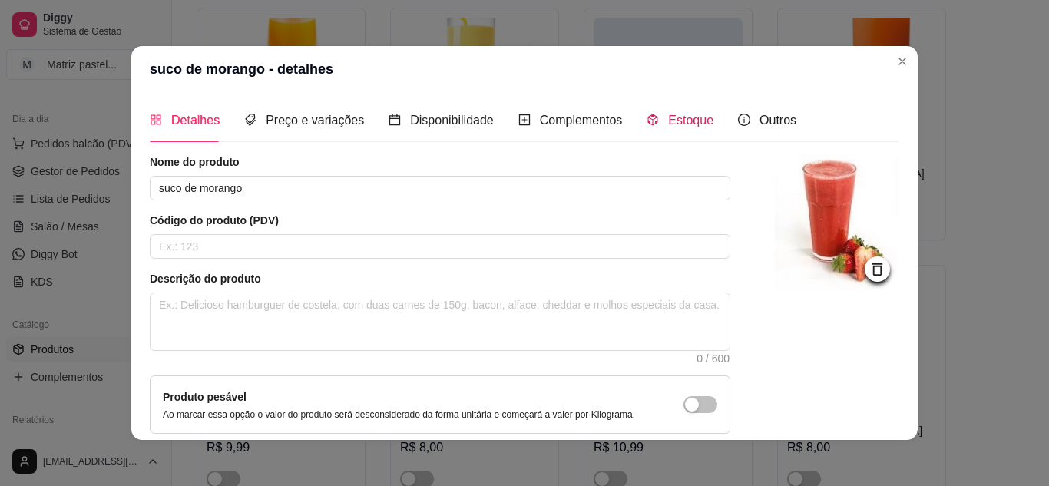
drag, startPoint x: 672, startPoint y: 114, endPoint x: 657, endPoint y: 130, distance: 21.2
click at [672, 116] on span "Estoque" at bounding box center [690, 120] width 45 height 13
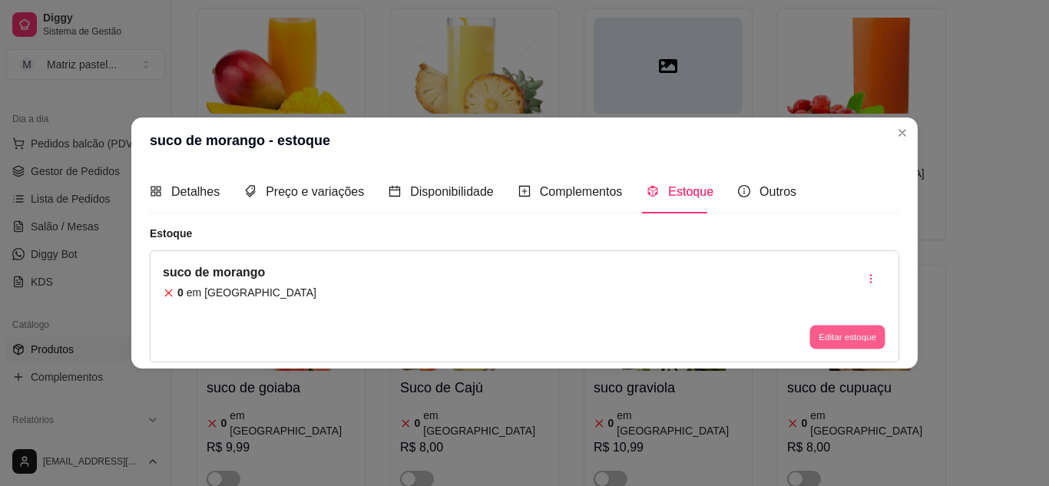
click at [863, 343] on button "Editar estoque" at bounding box center [846, 338] width 75 height 24
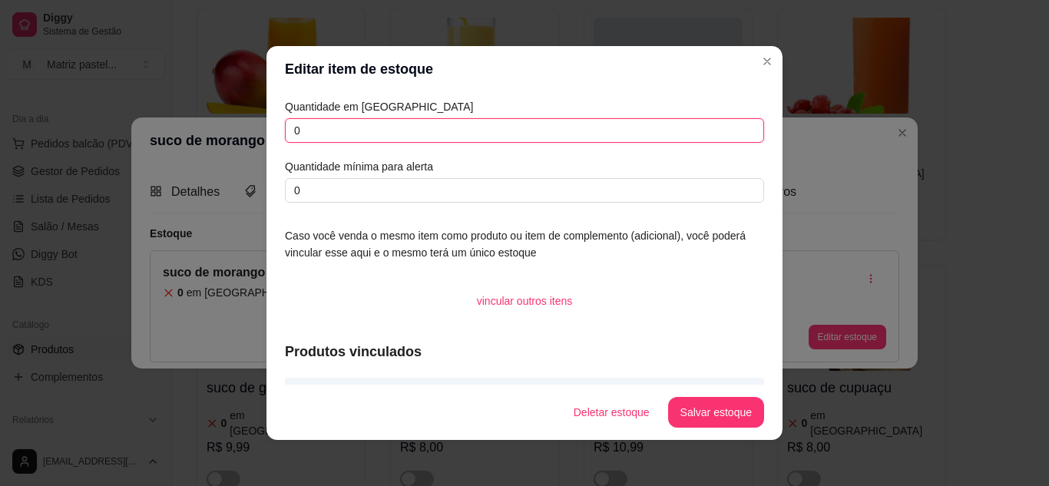
click at [451, 123] on input "0" at bounding box center [524, 130] width 479 height 25
type input "5"
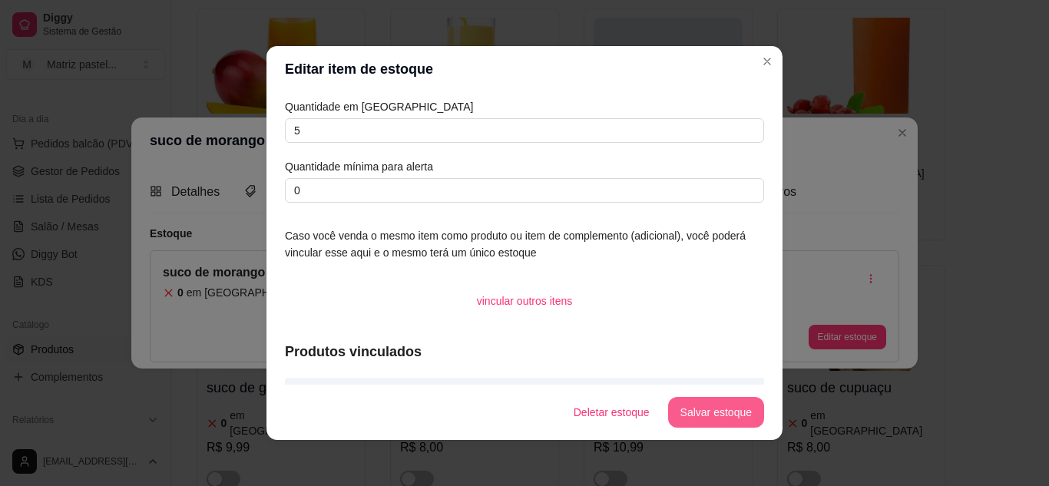
click at [714, 402] on button "Salvar estoque" at bounding box center [716, 412] width 96 height 31
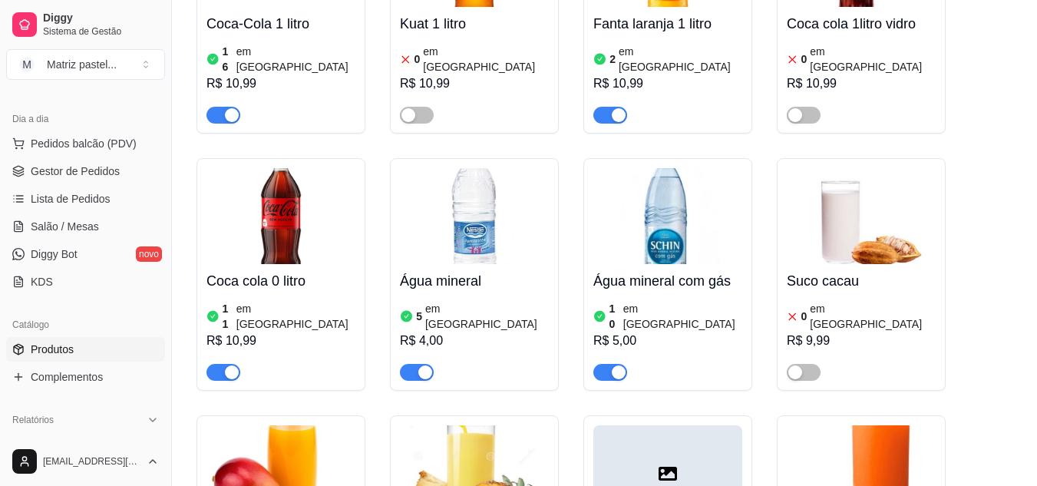
scroll to position [8685, 0]
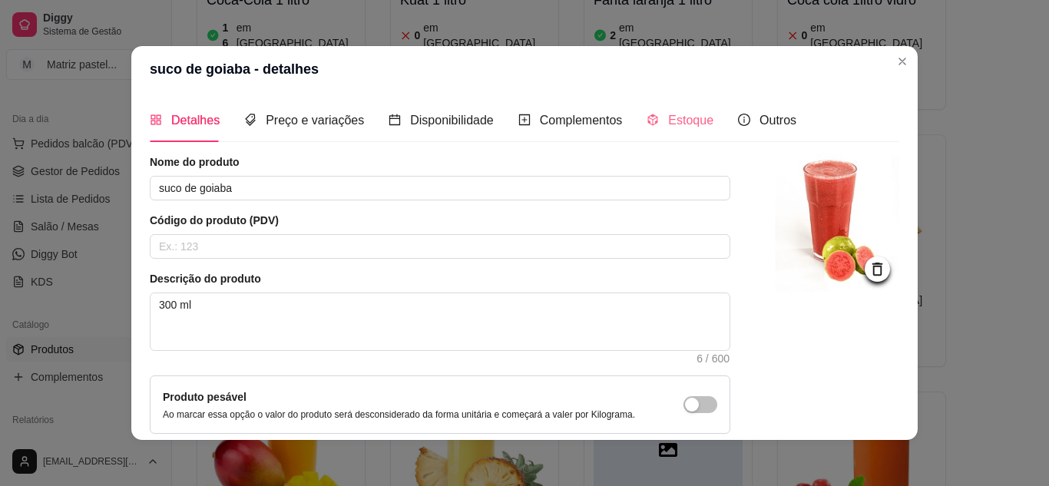
click at [695, 131] on div "Estoque" at bounding box center [679, 120] width 67 height 44
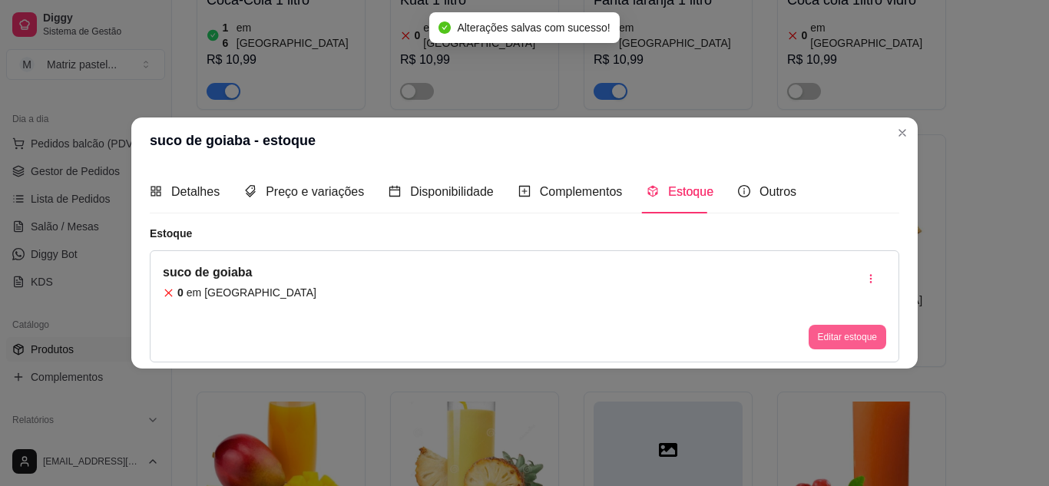
click at [820, 340] on button "Editar estoque" at bounding box center [847, 337] width 78 height 25
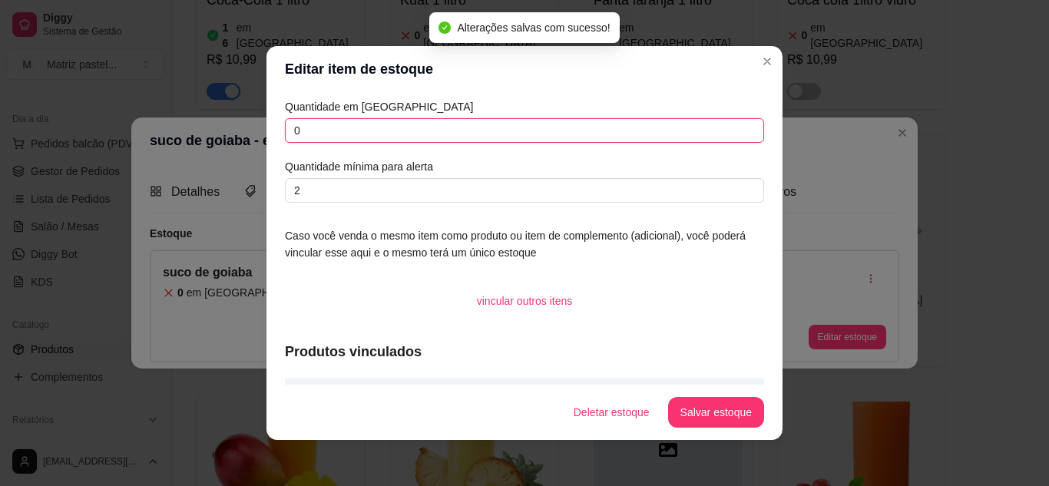
click at [328, 137] on input "0" at bounding box center [524, 130] width 479 height 25
type input "6"
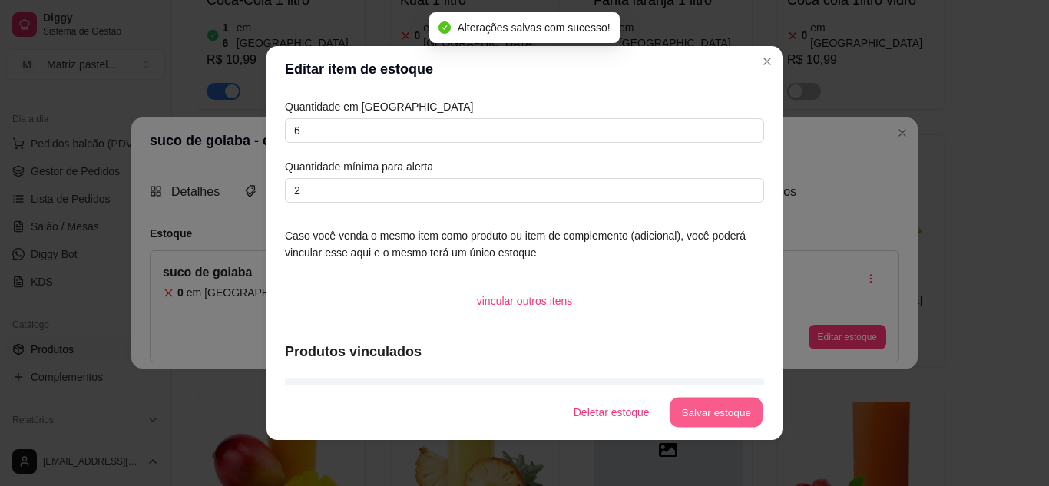
click at [719, 426] on button "Salvar estoque" at bounding box center [716, 413] width 94 height 30
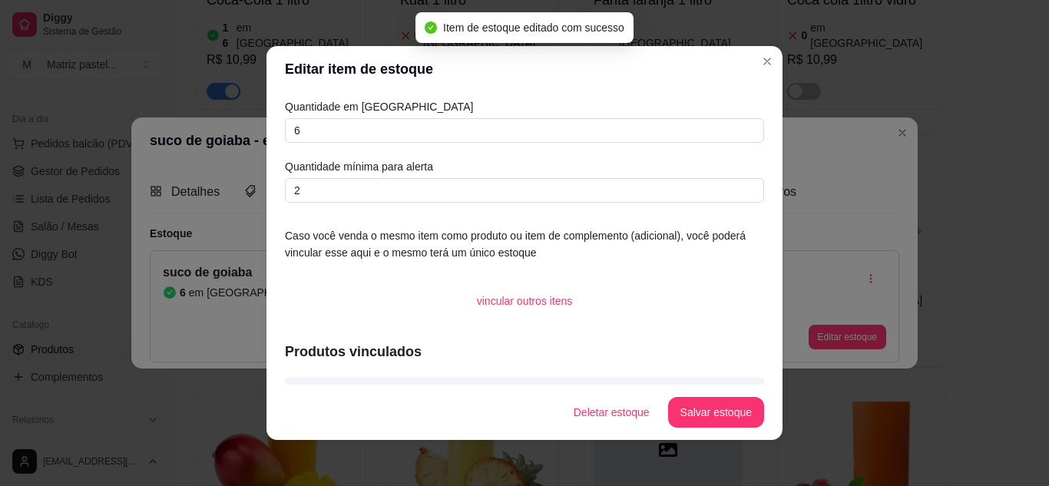
click at [773, 56] on header "Editar item de estoque" at bounding box center [524, 69] width 516 height 46
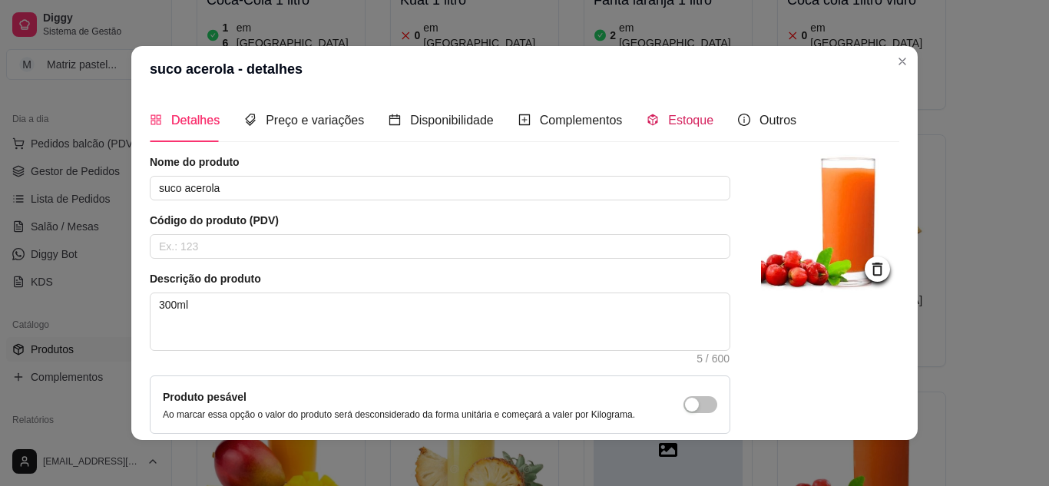
click at [652, 121] on div "Estoque" at bounding box center [679, 120] width 67 height 19
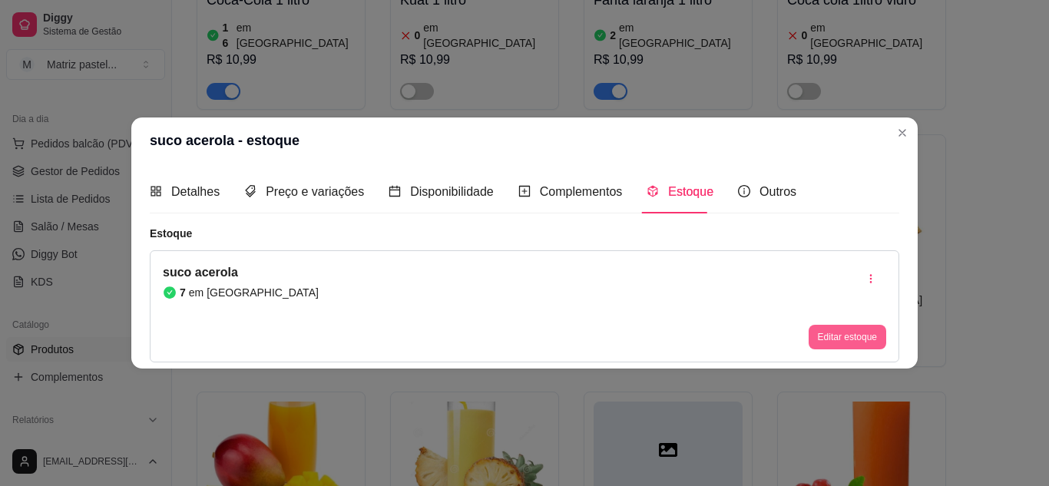
click at [817, 337] on button "Editar estoque" at bounding box center [847, 337] width 78 height 25
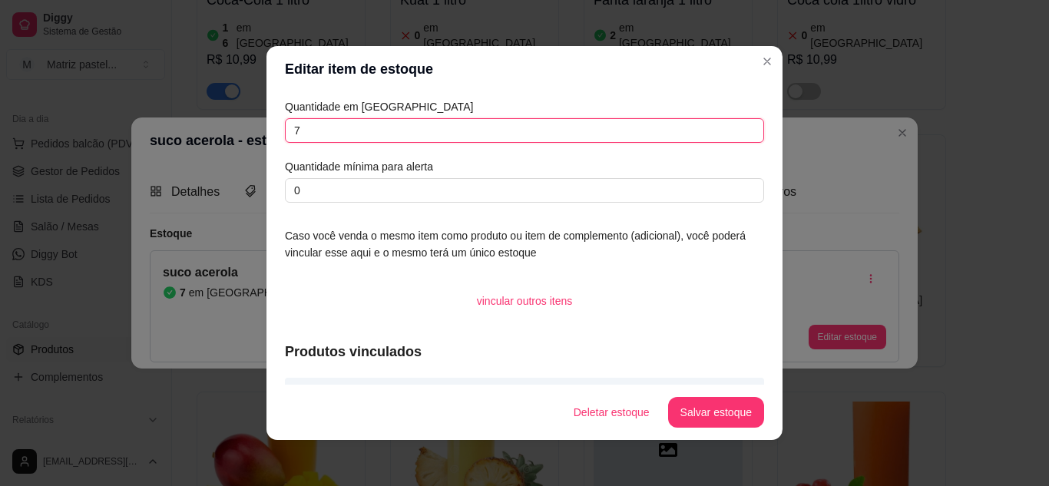
click at [368, 128] on input "7" at bounding box center [524, 130] width 479 height 25
type input "2"
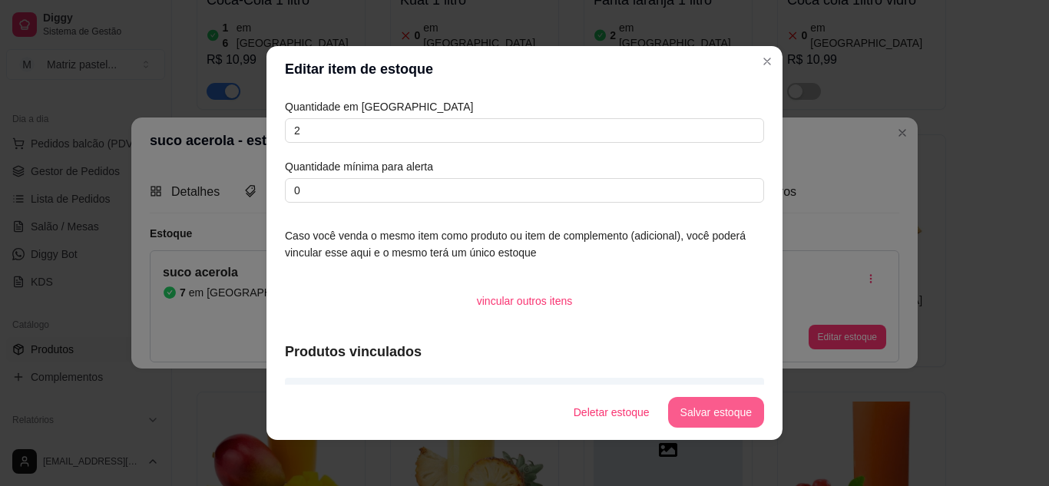
click at [698, 401] on button "Salvar estoque" at bounding box center [716, 412] width 96 height 31
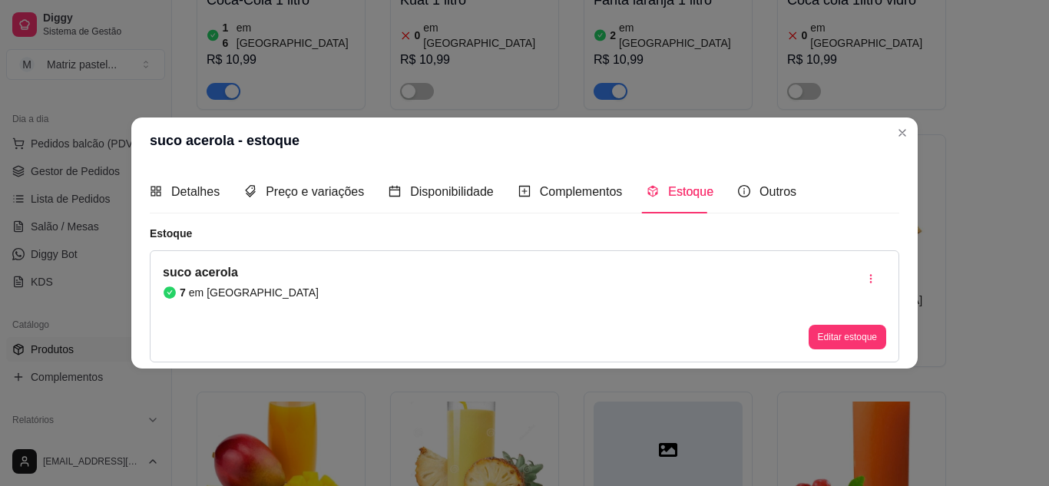
click at [891, 141] on header "suco acerola - estoque" at bounding box center [524, 140] width 786 height 46
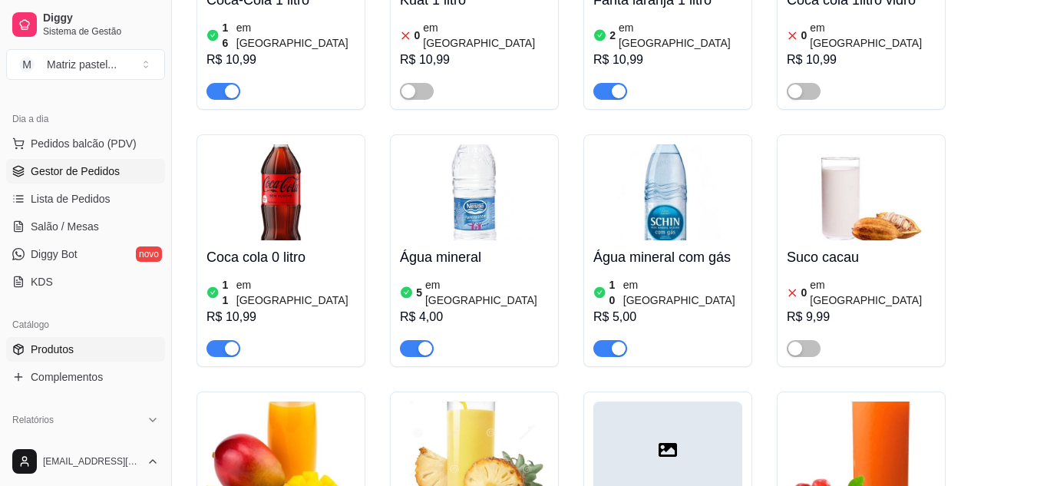
click at [45, 179] on link "Gestor de Pedidos" at bounding box center [85, 171] width 159 height 25
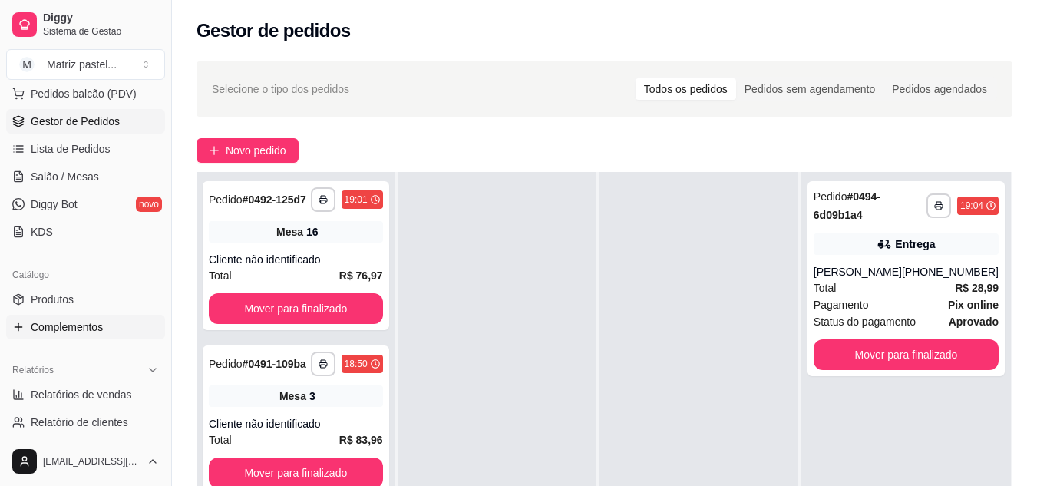
scroll to position [230, 0]
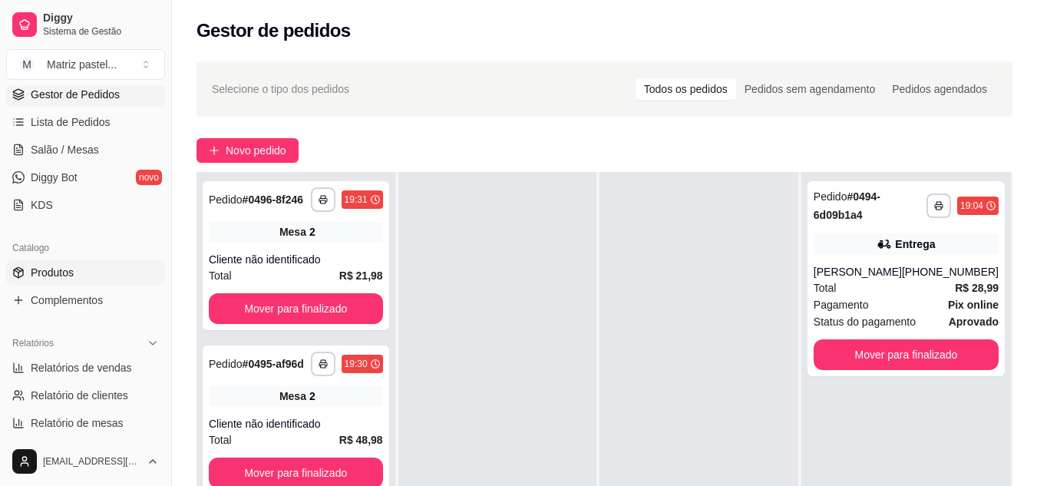
click at [79, 278] on link "Produtos" at bounding box center [85, 272] width 159 height 25
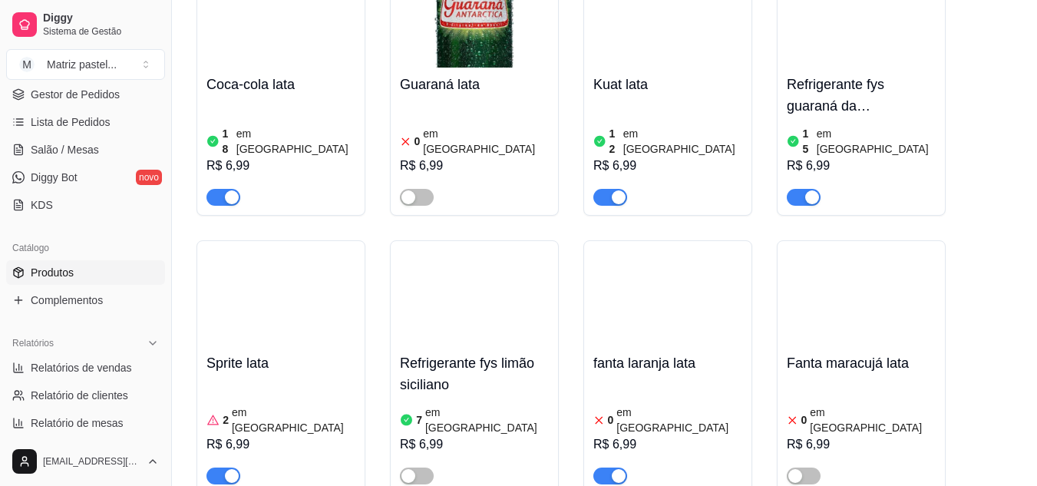
scroll to position [7524, 0]
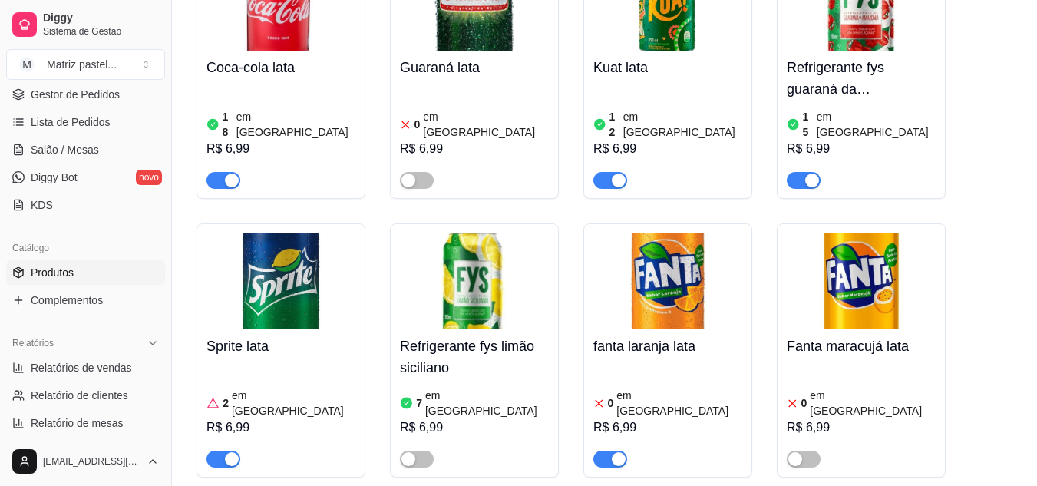
click at [617, 452] on div "button" at bounding box center [619, 459] width 14 height 14
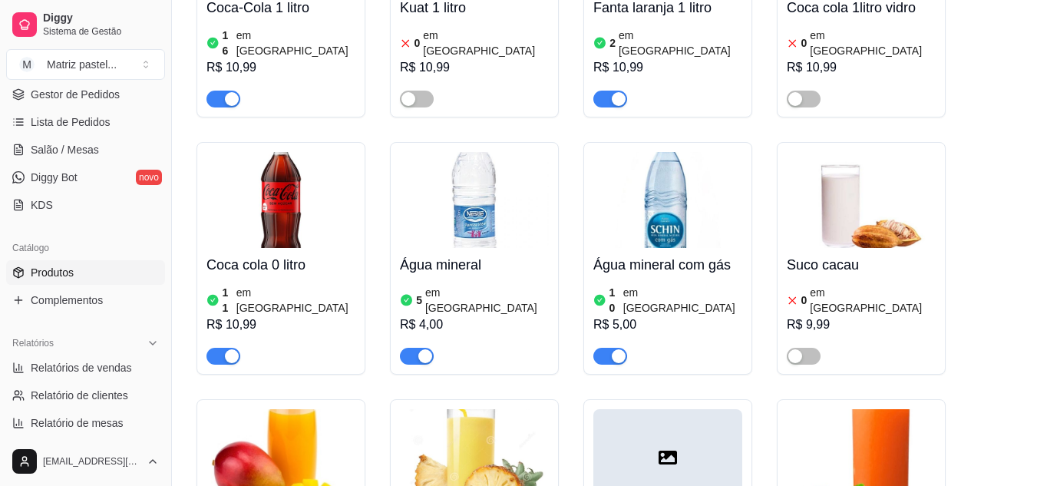
scroll to position [8675, 0]
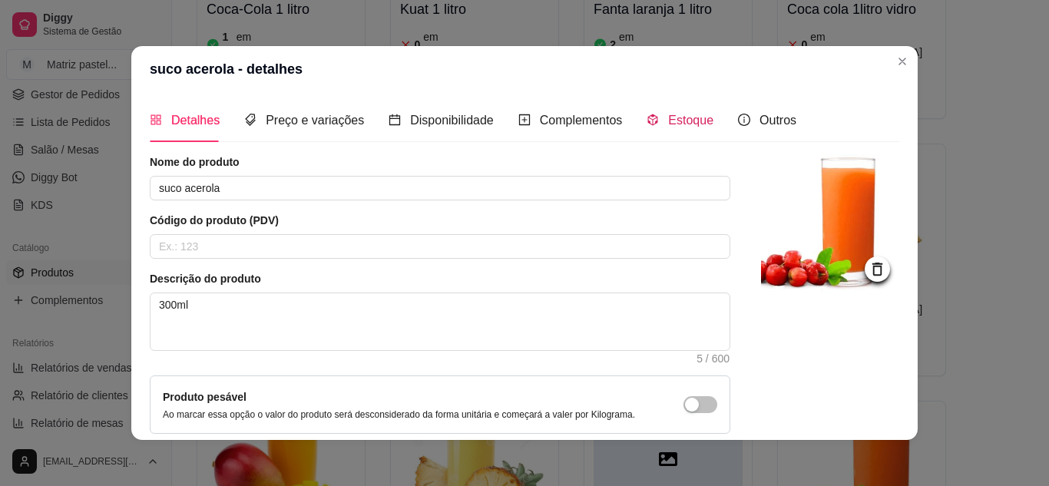
click at [680, 127] on span "Estoque" at bounding box center [690, 120] width 45 height 13
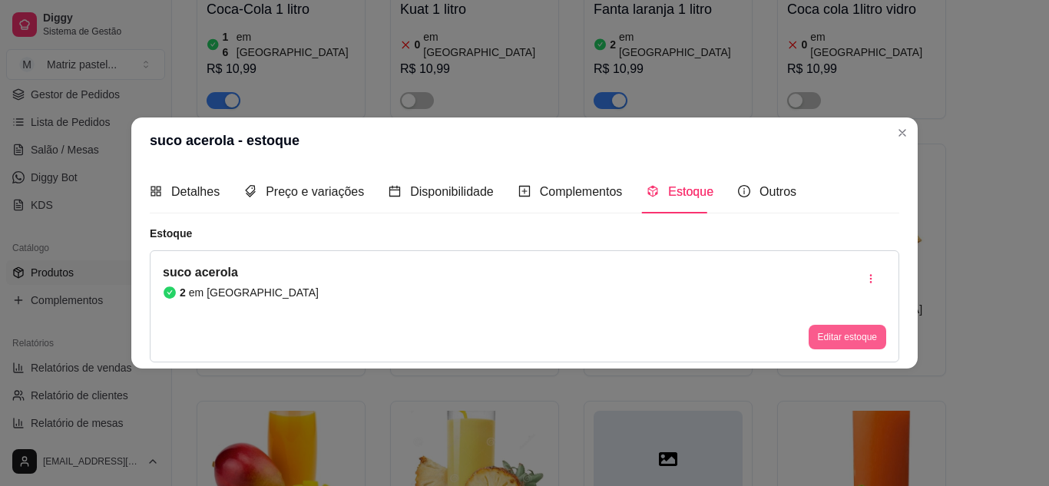
click at [837, 335] on button "Editar estoque" at bounding box center [847, 337] width 78 height 25
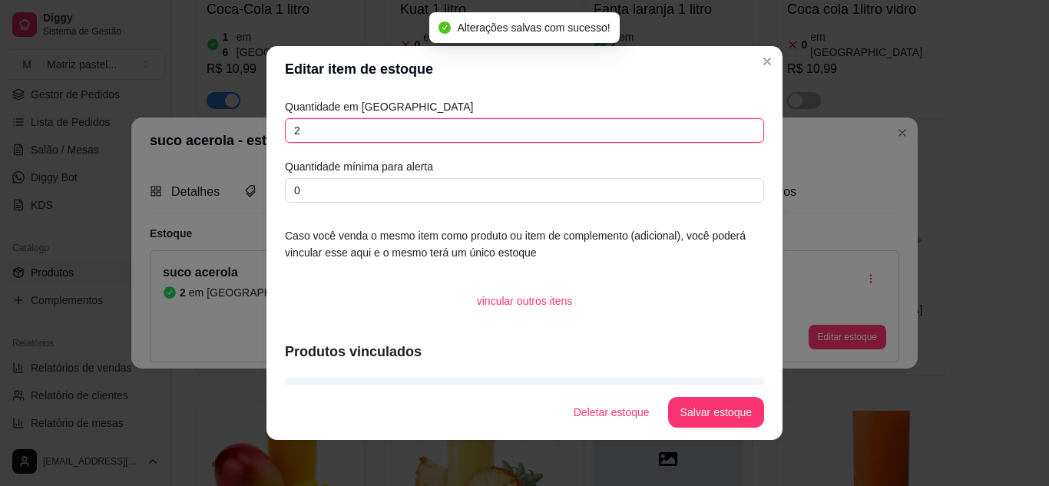
click at [455, 124] on input "2" at bounding box center [524, 130] width 479 height 25
type input "8"
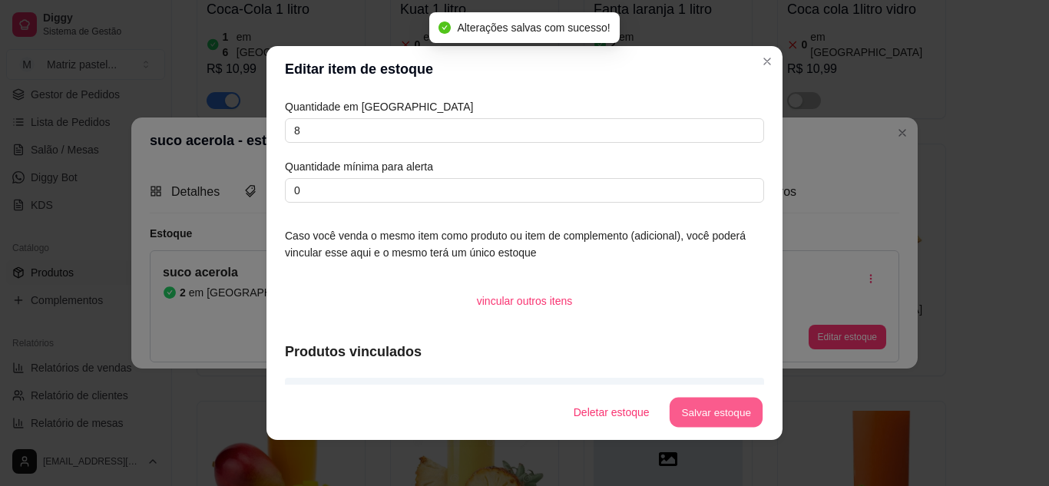
click at [713, 402] on button "Salvar estoque" at bounding box center [716, 413] width 94 height 30
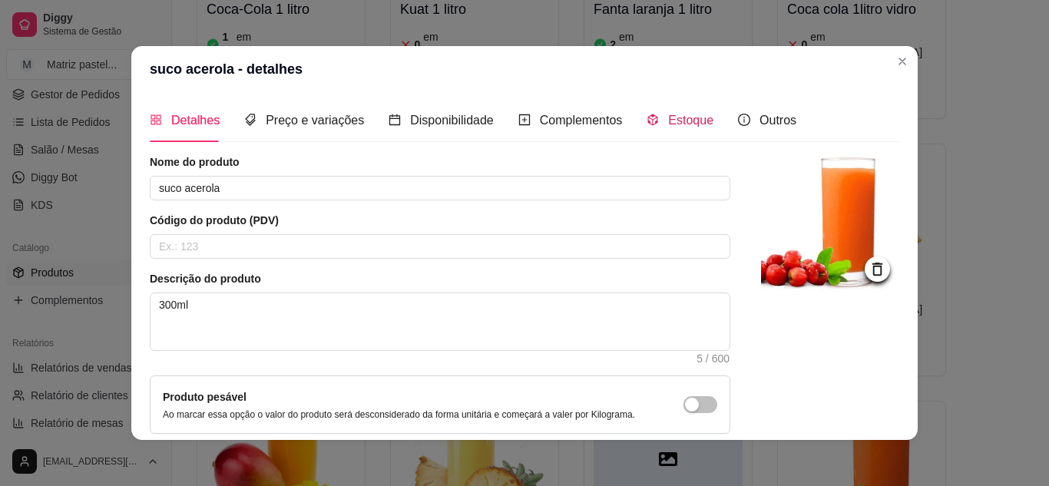
click at [683, 114] on span "Estoque" at bounding box center [690, 120] width 45 height 13
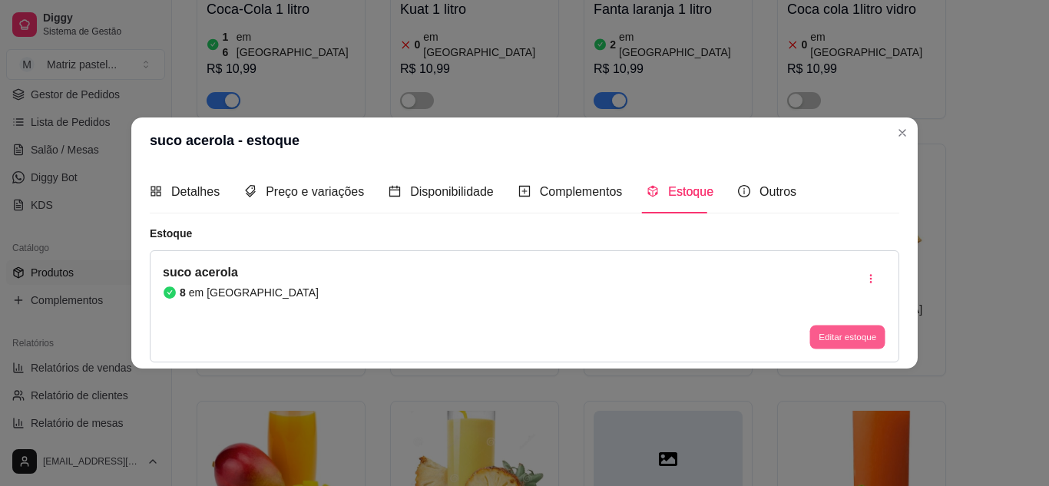
click at [857, 327] on button "Editar estoque" at bounding box center [846, 338] width 75 height 24
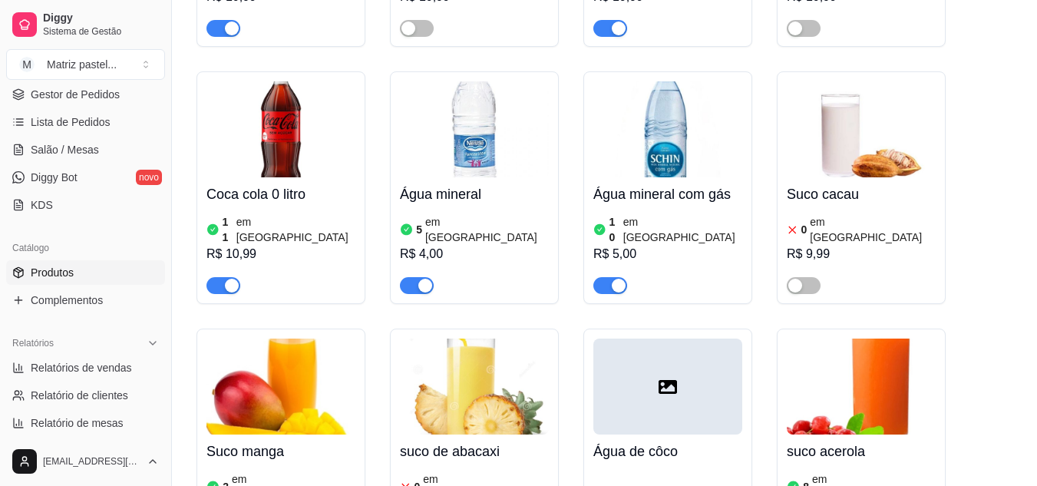
scroll to position [8829, 0]
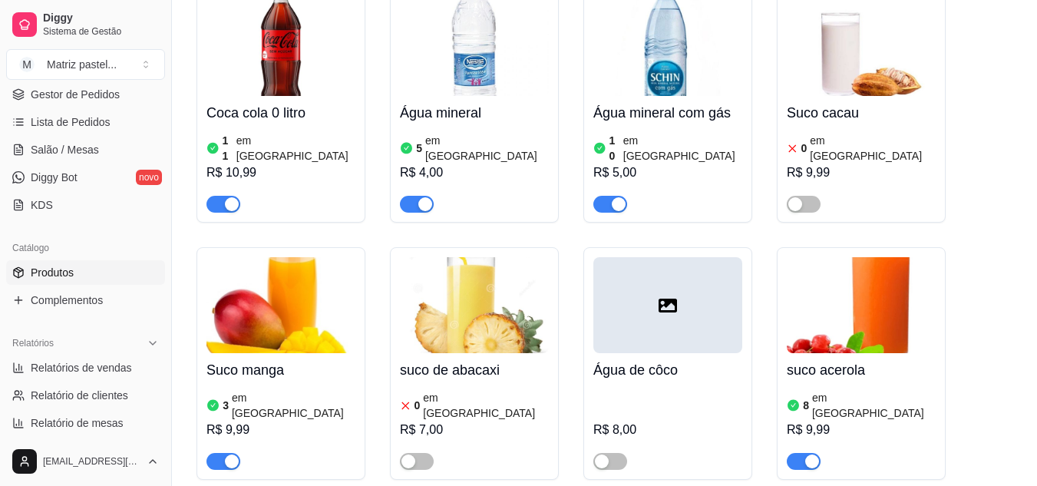
drag, startPoint x: 298, startPoint y: 272, endPoint x: 458, endPoint y: 261, distance: 160.8
click at [433, 272] on div "Coca-cola lata 18 em estoque R$ 6,99 Guaraná lata 0 em estoque R$ 6,99 Kuat lat…" at bounding box center [605, 213] width 816 height 3148
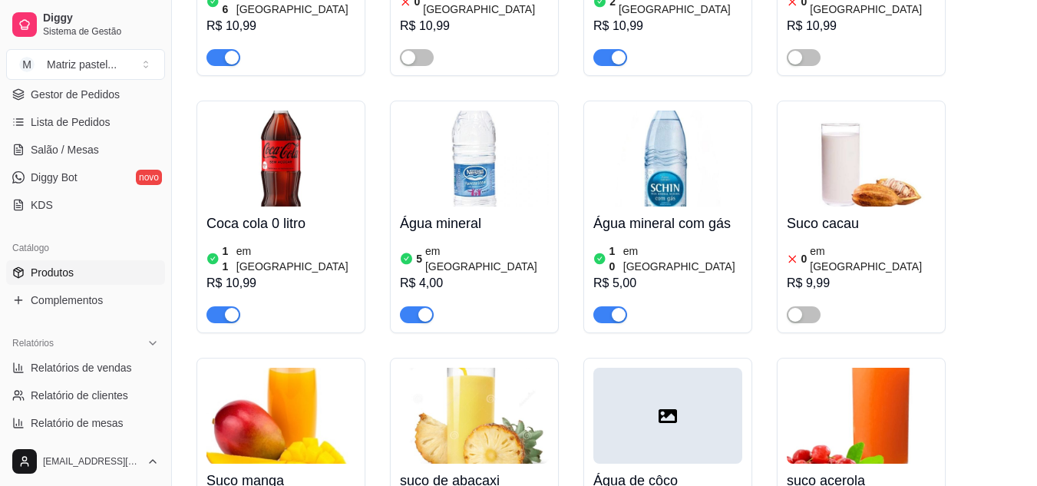
scroll to position [8788, 0]
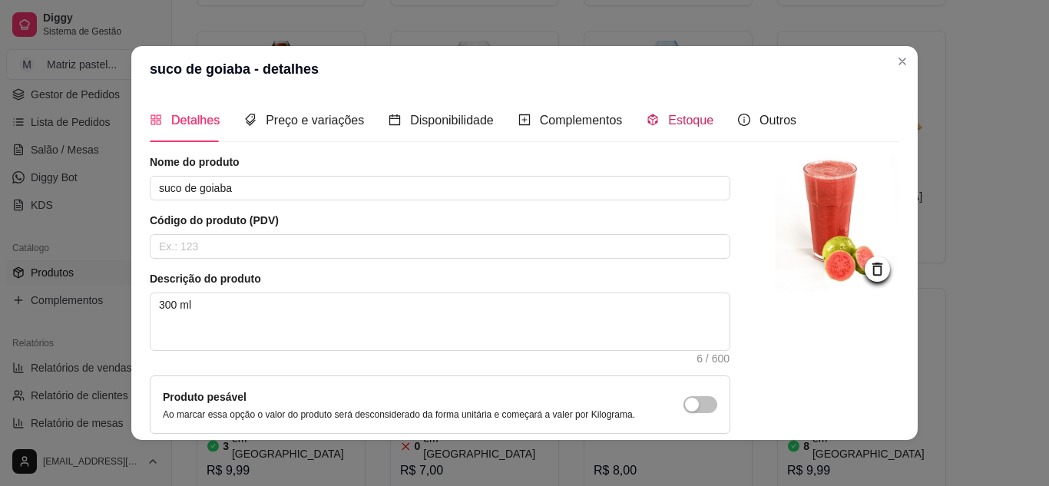
click at [675, 128] on div "Estoque" at bounding box center [679, 120] width 67 height 19
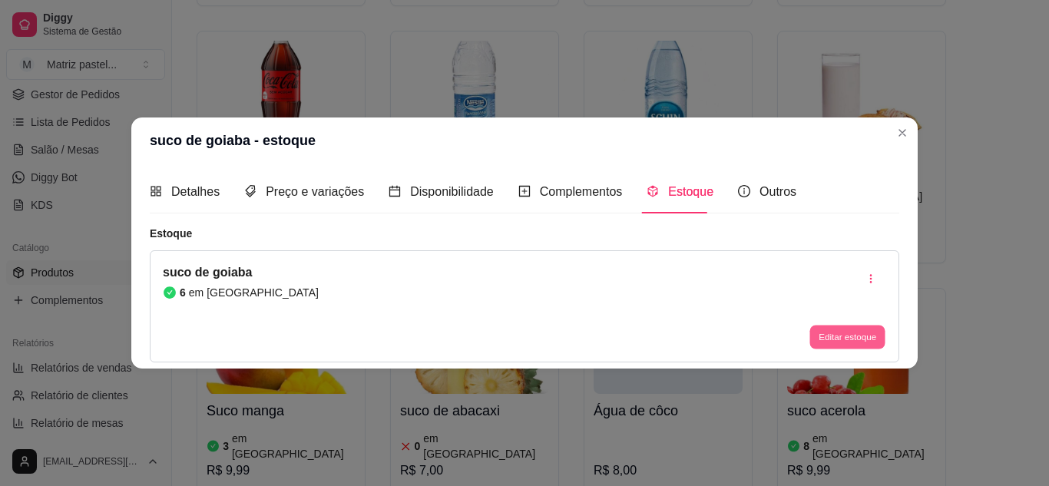
click at [828, 324] on div "Editar estoque" at bounding box center [847, 306] width 78 height 86
click at [848, 335] on button "Editar estoque" at bounding box center [847, 337] width 78 height 25
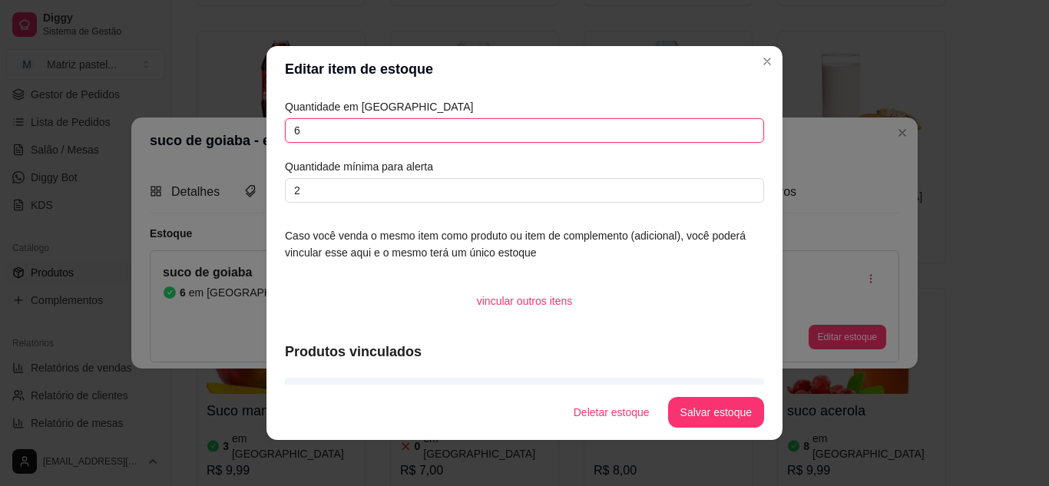
click at [381, 142] on input "6" at bounding box center [524, 130] width 479 height 25
click at [375, 131] on input "6" at bounding box center [524, 130] width 479 height 25
type input "10"
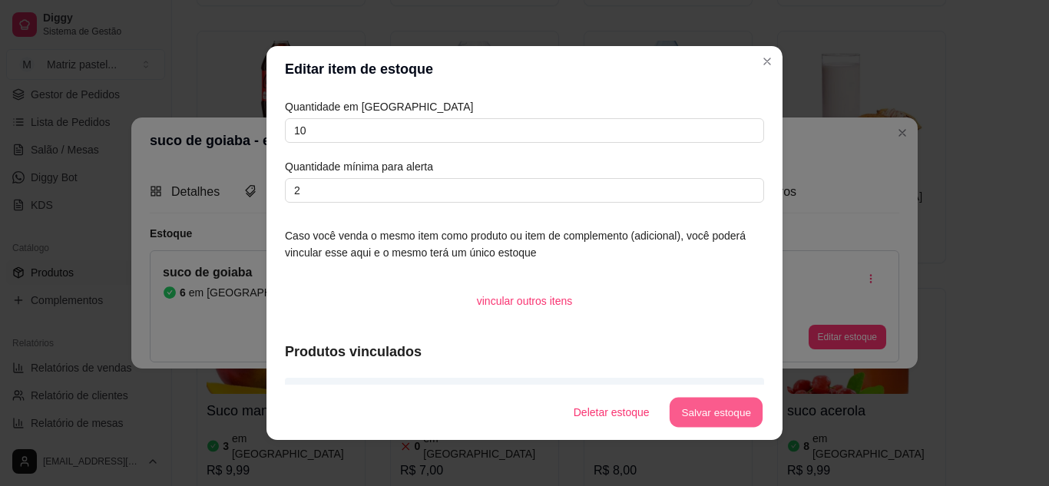
click at [689, 400] on button "Salvar estoque" at bounding box center [716, 413] width 94 height 30
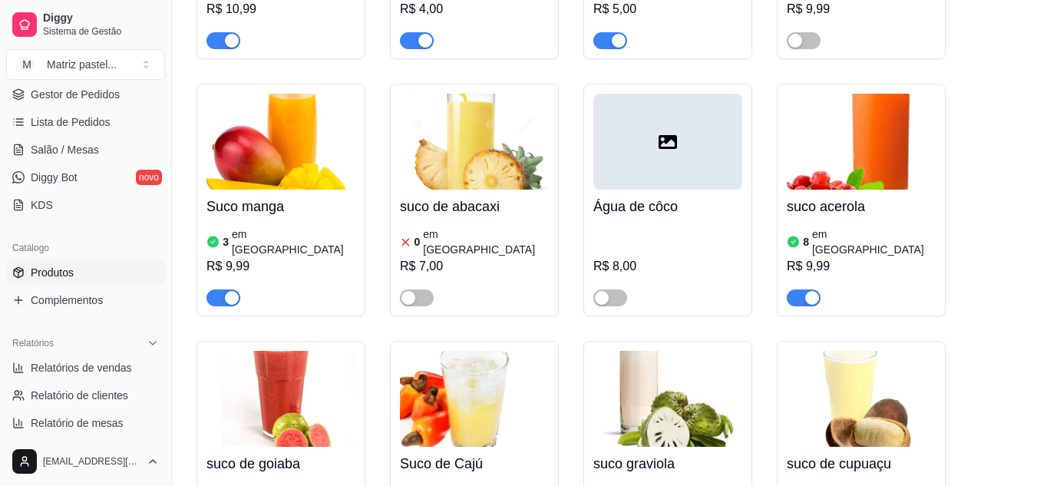
scroll to position [9019, 0]
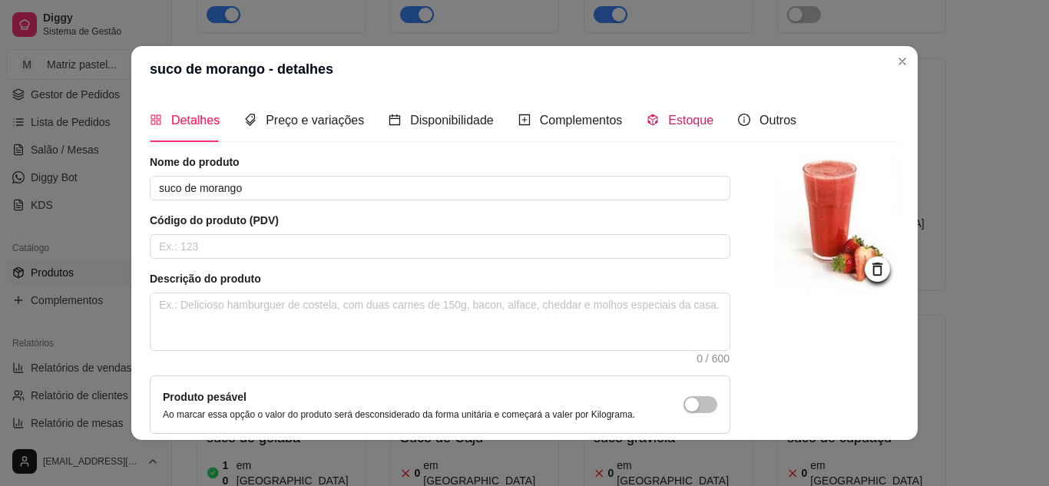
click at [680, 119] on span "Estoque" at bounding box center [690, 120] width 45 height 13
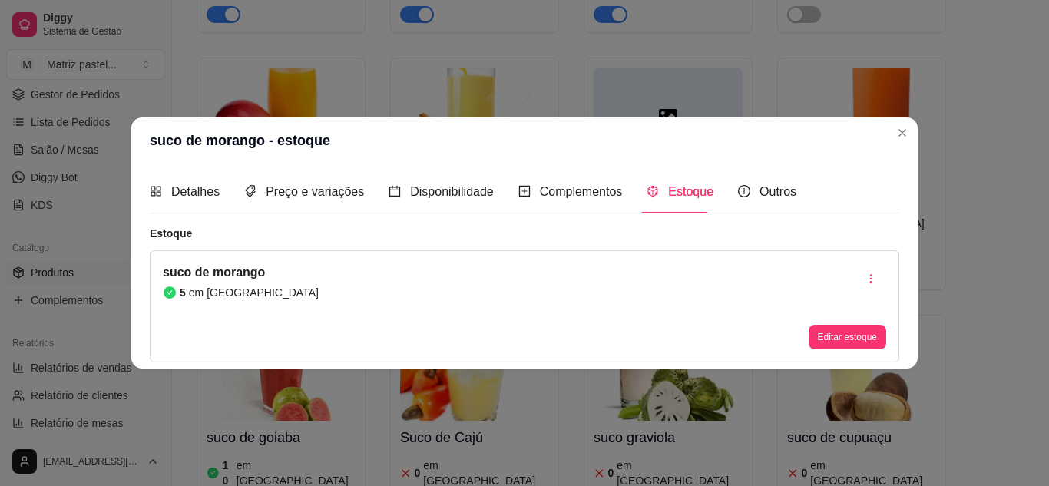
click at [833, 349] on div "Editar estoque" at bounding box center [847, 337] width 78 height 25
click at [818, 339] on button "Editar estoque" at bounding box center [847, 337] width 78 height 25
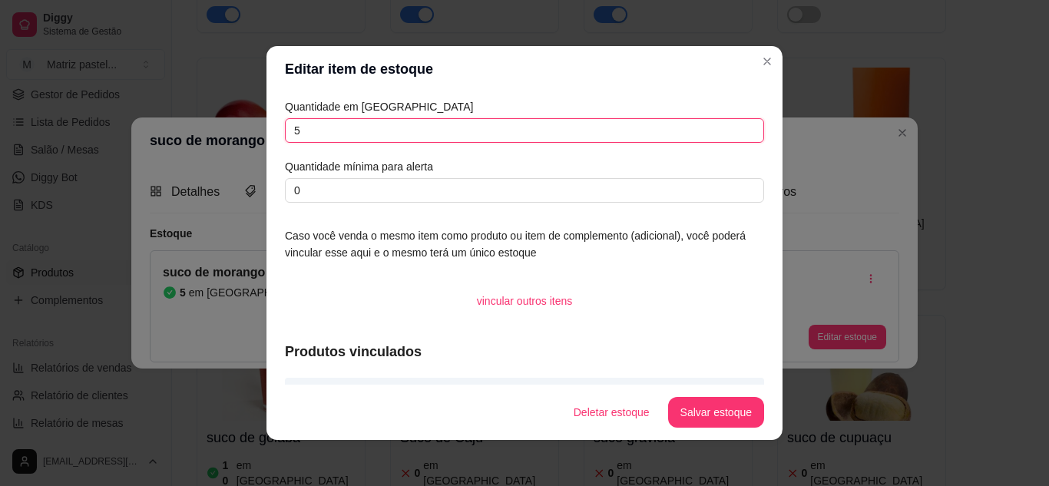
click at [441, 133] on input "5" at bounding box center [524, 130] width 479 height 25
type input "8"
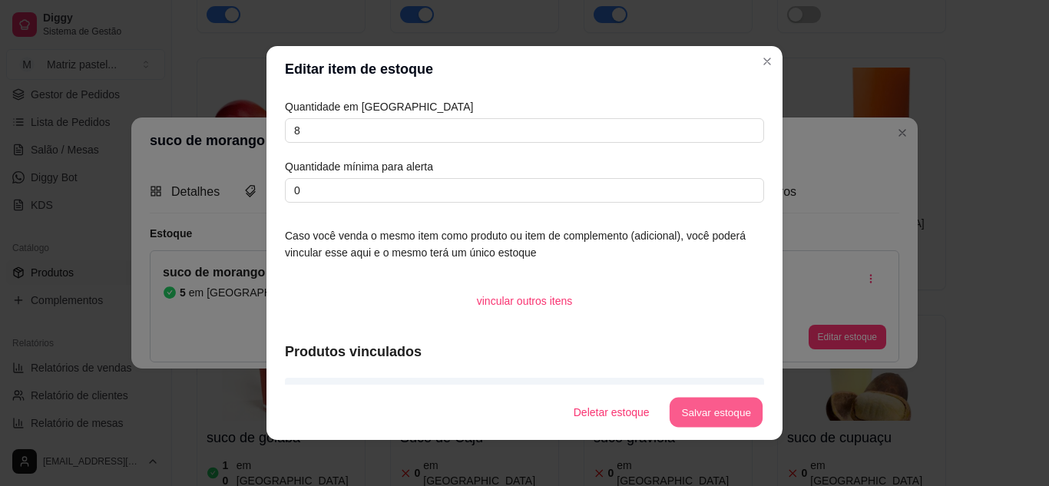
click at [730, 405] on button "Salvar estoque" at bounding box center [716, 413] width 94 height 30
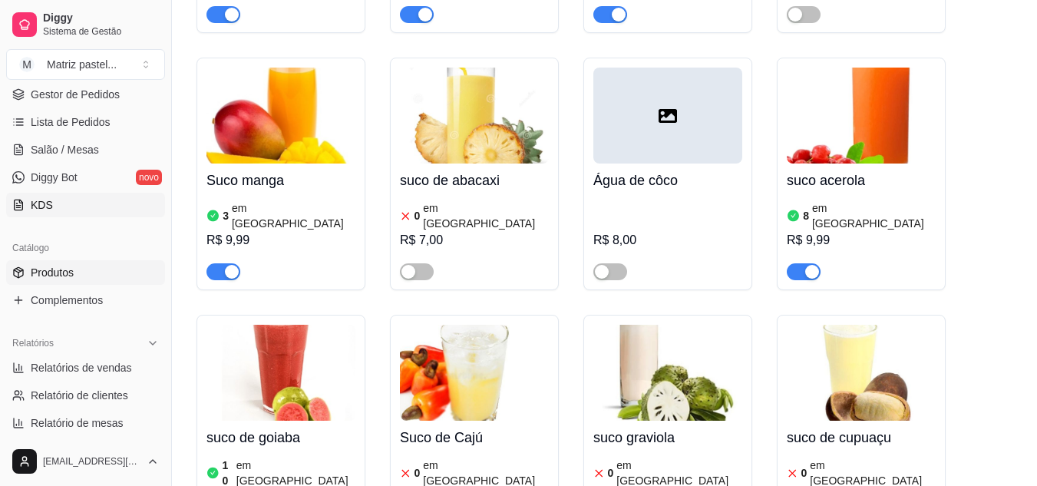
scroll to position [8942, 0]
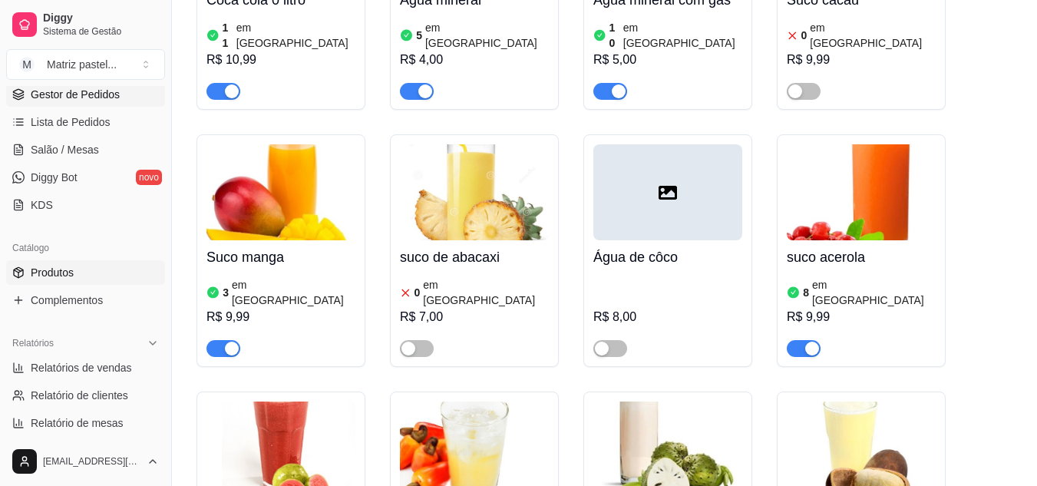
click at [73, 101] on span "Gestor de Pedidos" at bounding box center [75, 94] width 89 height 15
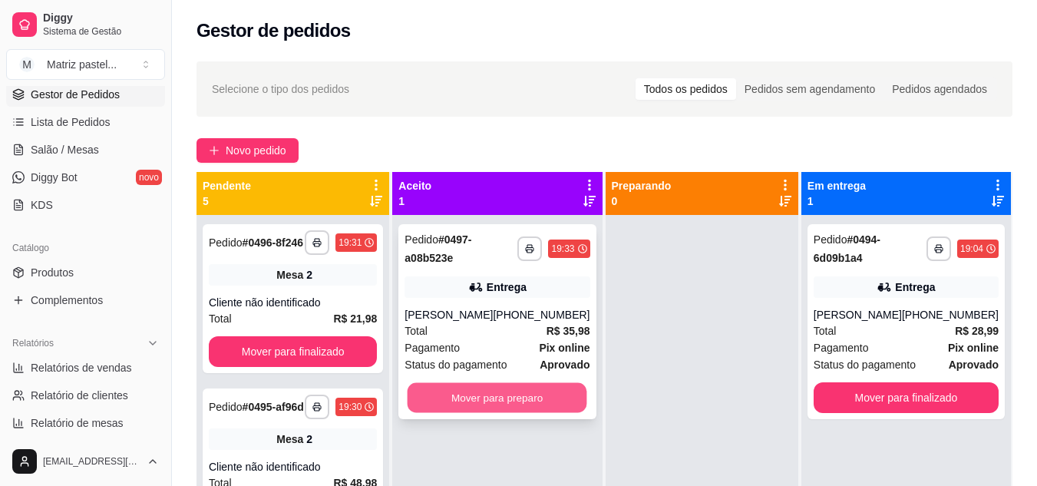
click at [503, 405] on button "Mover para preparo" at bounding box center [498, 398] width 180 height 30
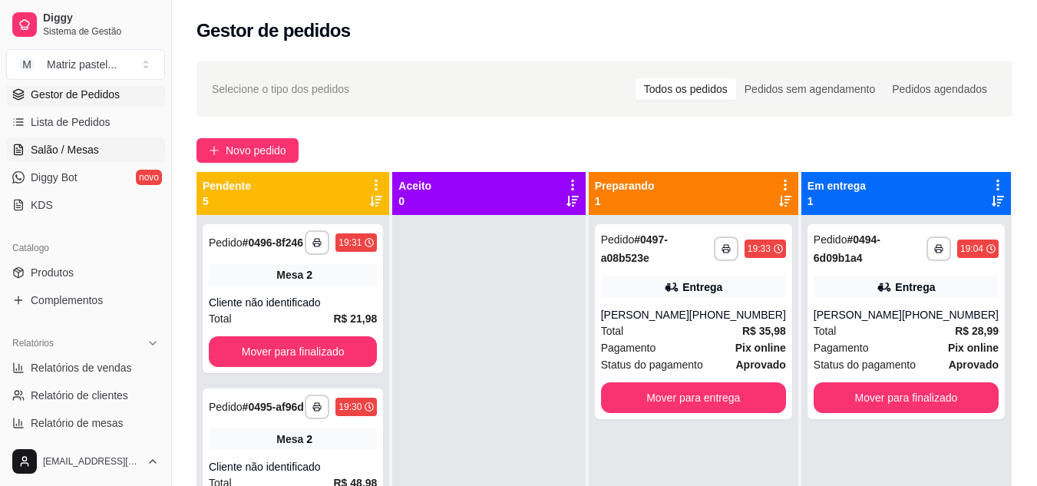
click at [88, 150] on span "Salão / Mesas" at bounding box center [65, 149] width 68 height 15
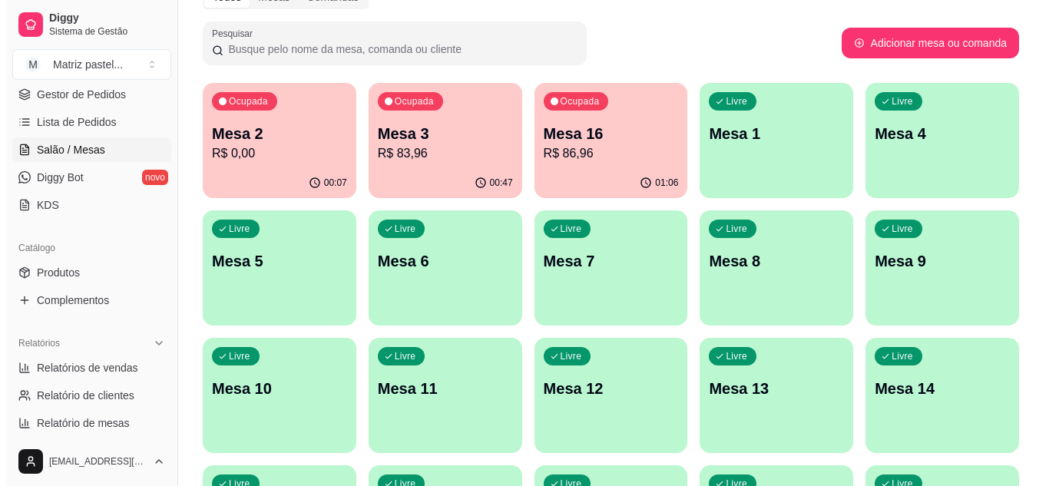
scroll to position [154, 0]
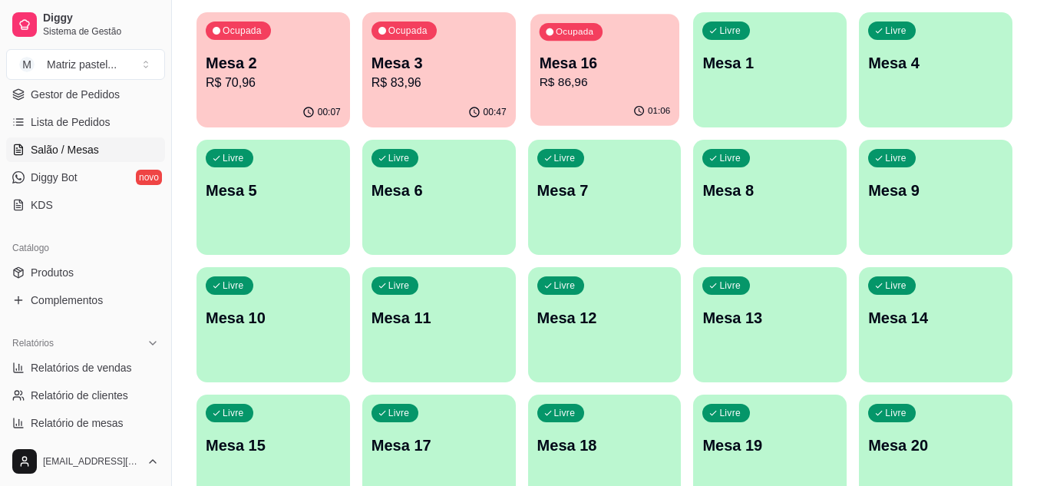
click at [583, 86] on p "R$ 86,96" at bounding box center [604, 83] width 131 height 18
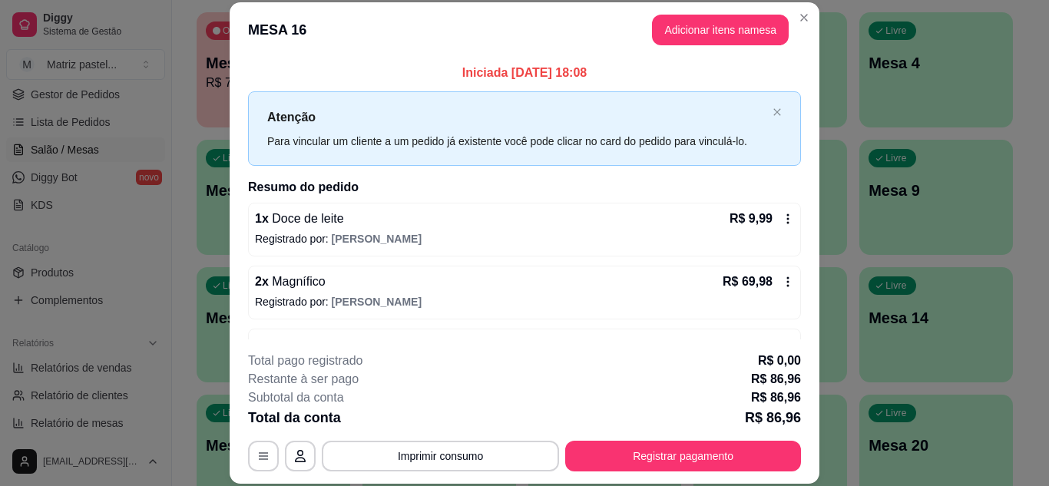
scroll to position [49, 0]
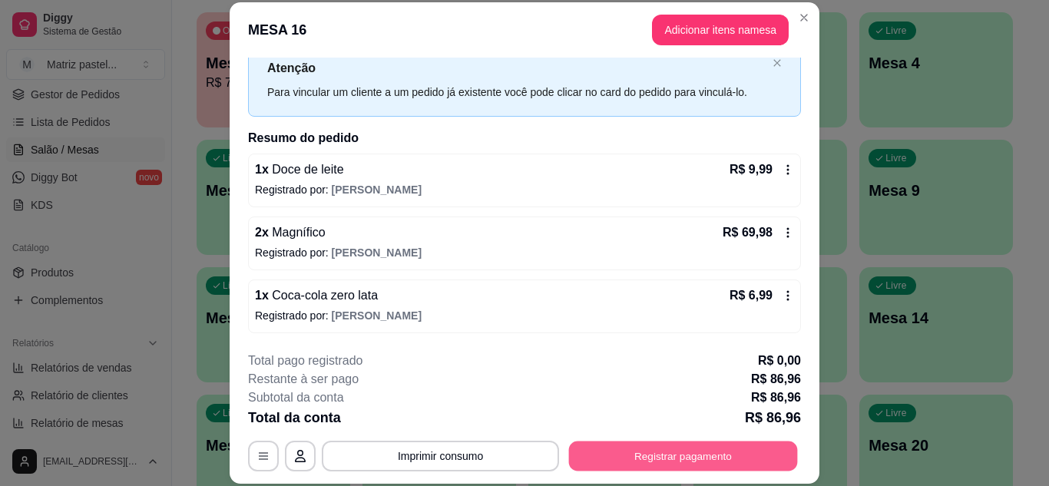
click at [637, 450] on button "Registrar pagamento" at bounding box center [683, 456] width 229 height 30
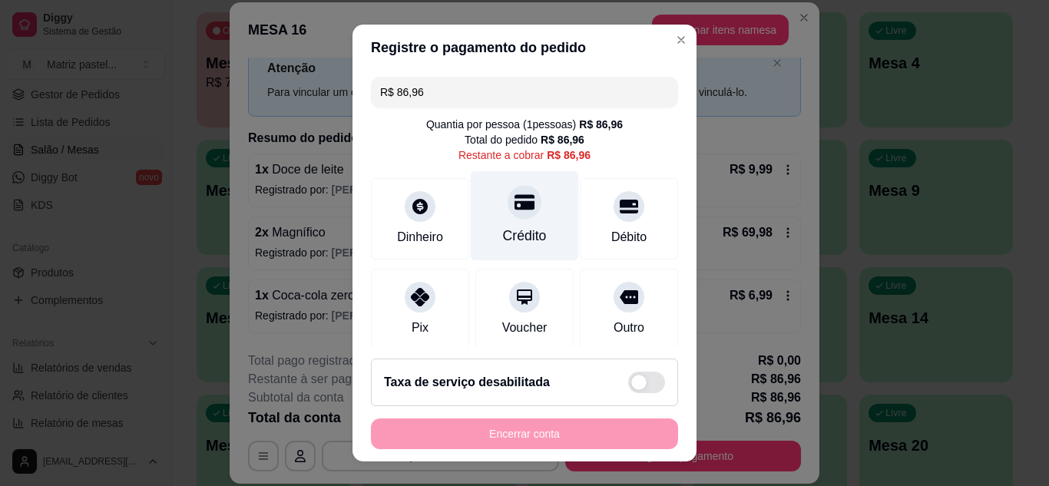
click at [526, 226] on div "Crédito" at bounding box center [525, 236] width 44 height 20
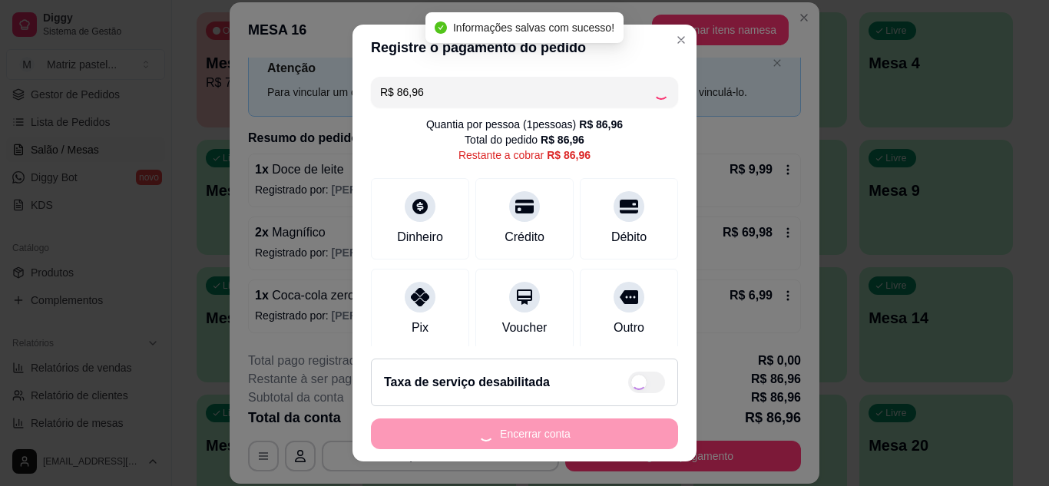
type input "R$ 0,00"
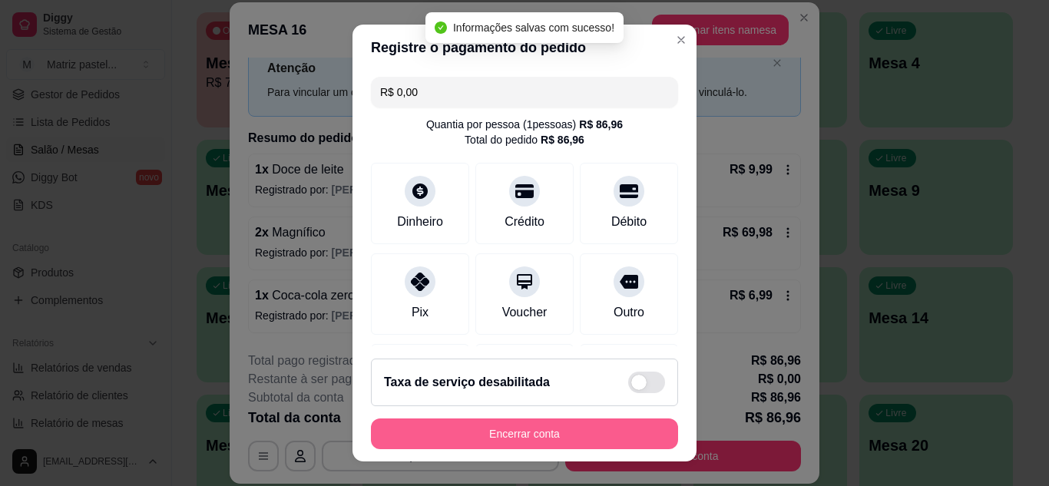
click at [538, 441] on button "Encerrar conta" at bounding box center [524, 433] width 307 height 31
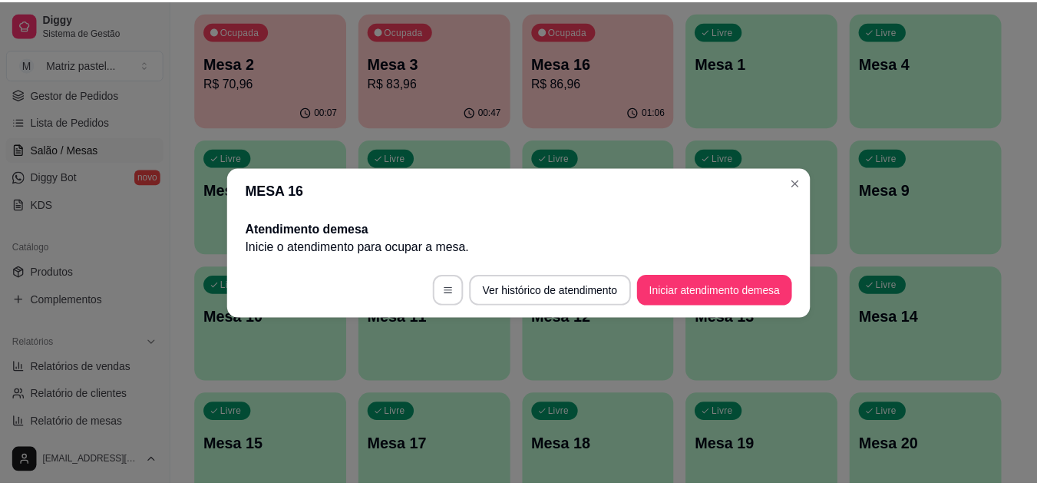
scroll to position [0, 0]
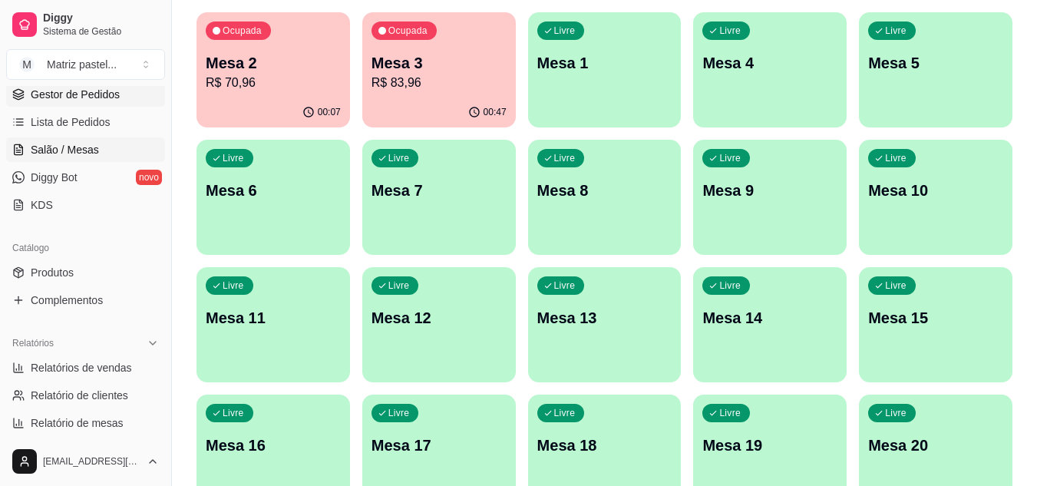
click at [84, 93] on span "Gestor de Pedidos" at bounding box center [75, 94] width 89 height 15
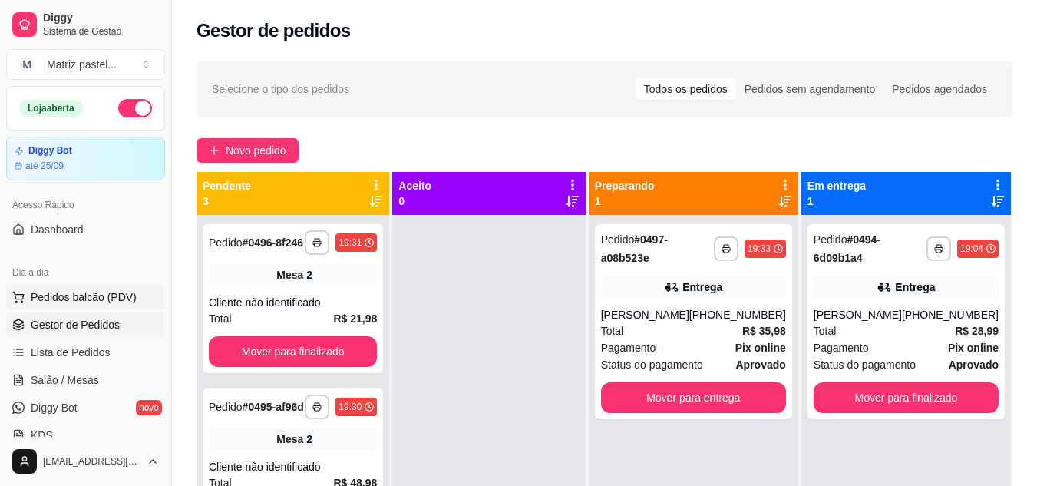
click at [91, 293] on span "Pedidos balcão (PDV)" at bounding box center [84, 296] width 106 height 15
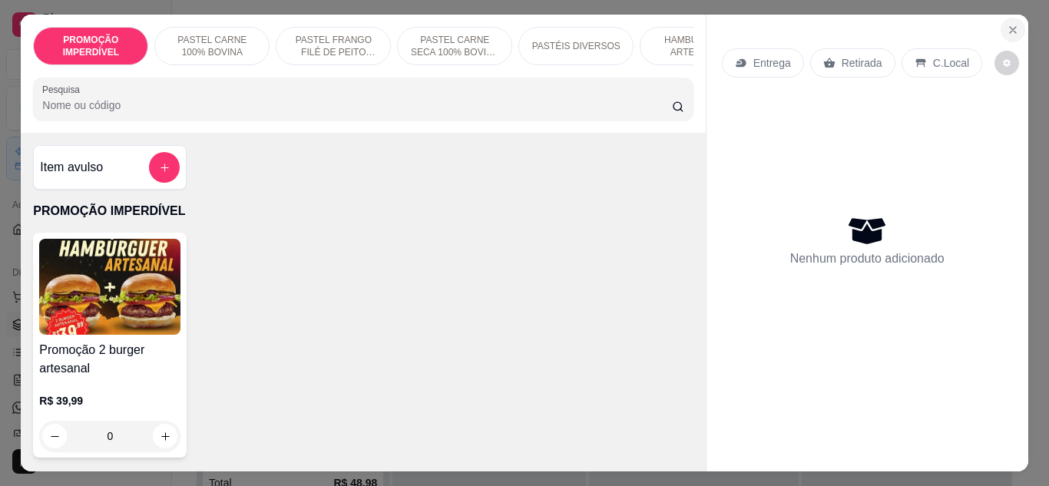
click at [1000, 24] on button "Close" at bounding box center [1012, 30] width 25 height 25
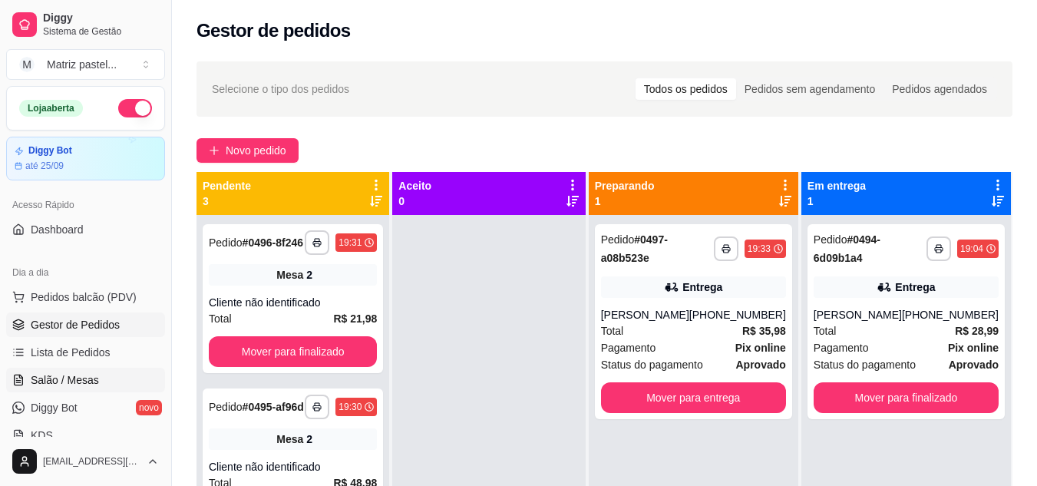
click at [52, 374] on span "Salão / Mesas" at bounding box center [65, 379] width 68 height 15
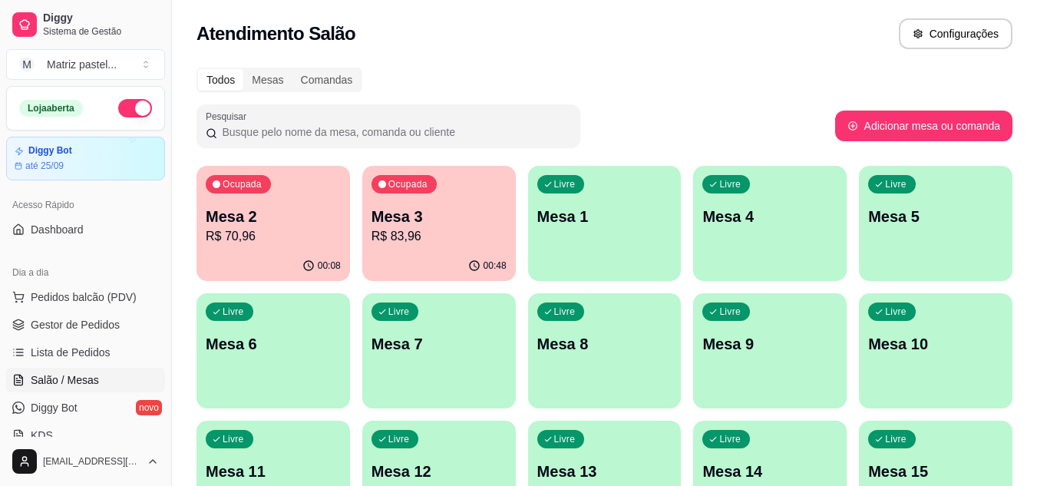
click at [435, 227] on div "Mesa 3 R$ 83,96" at bounding box center [439, 226] width 135 height 40
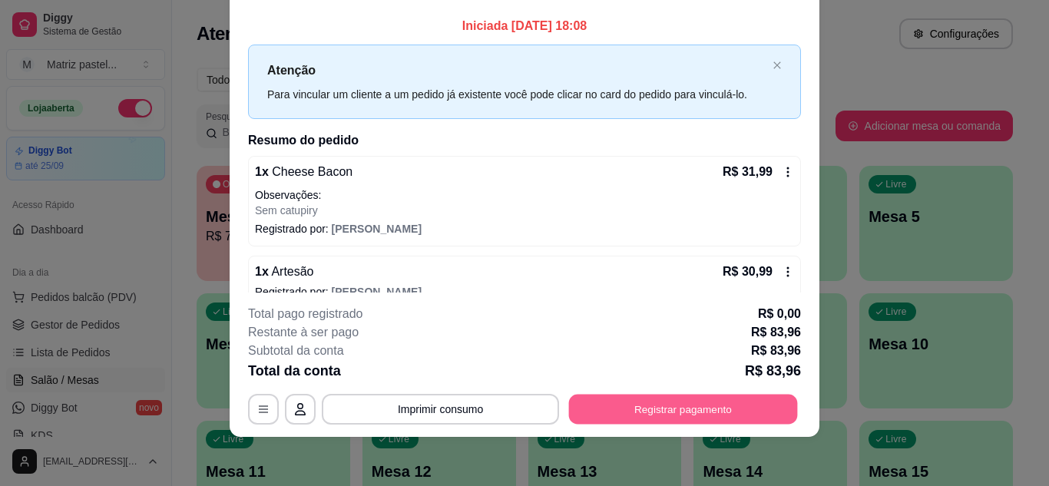
click at [689, 397] on button "Registrar pagamento" at bounding box center [683, 409] width 229 height 30
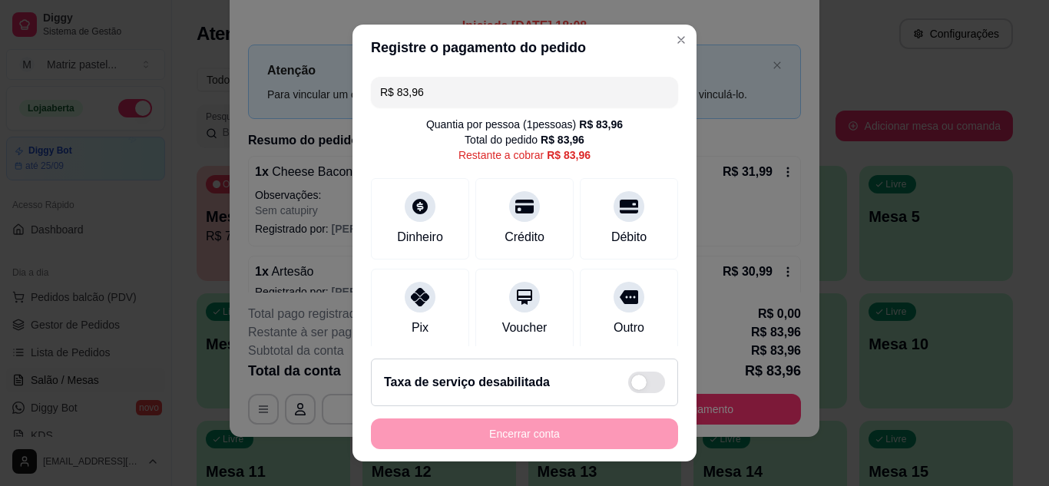
click at [484, 81] on input "R$ 83,96" at bounding box center [524, 92] width 289 height 31
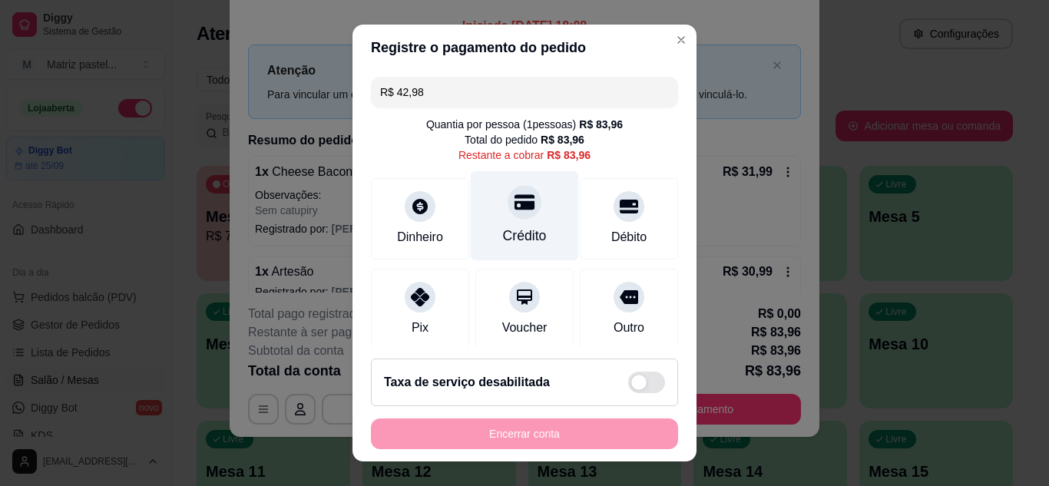
click at [521, 240] on div "Crédito" at bounding box center [525, 236] width 44 height 20
click at [529, 230] on div "Crédito" at bounding box center [525, 236] width 44 height 20
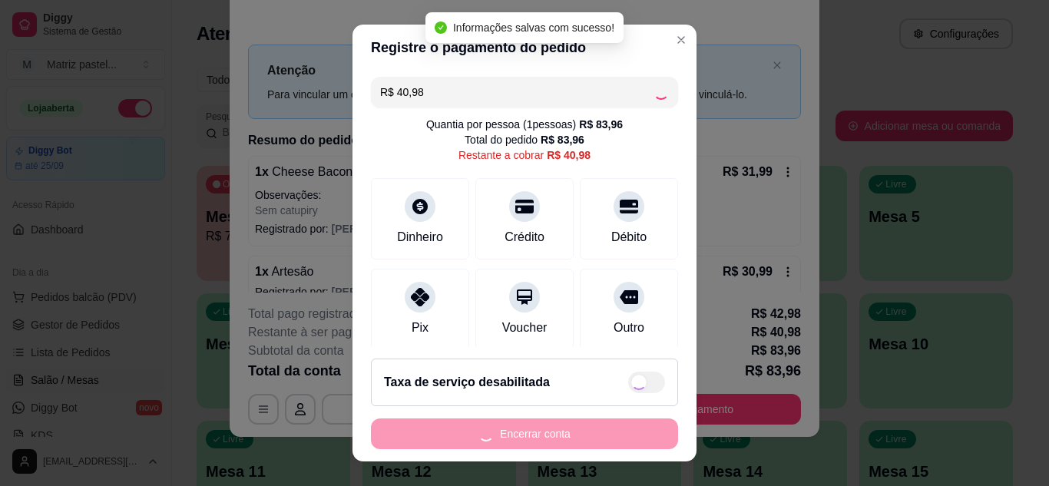
type input "R$ 0,00"
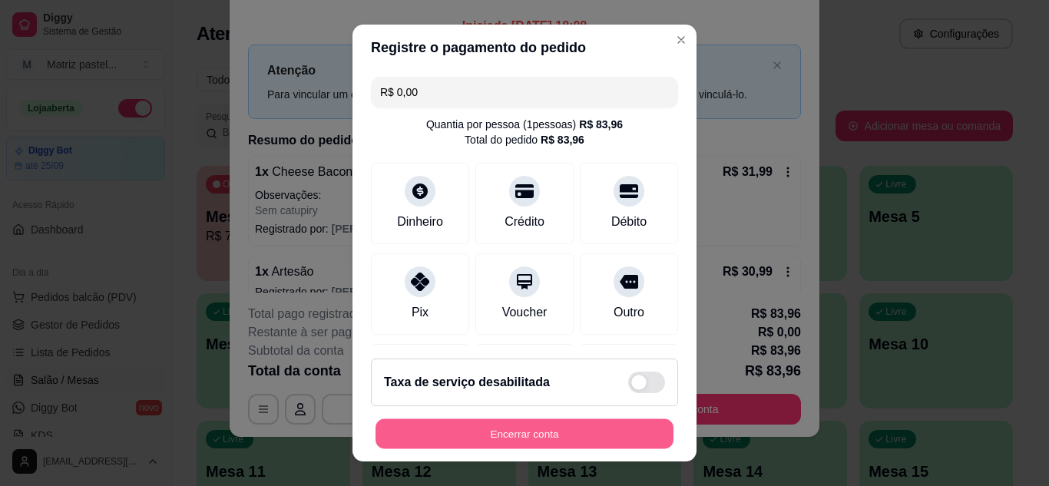
click at [590, 428] on button "Encerrar conta" at bounding box center [524, 434] width 298 height 30
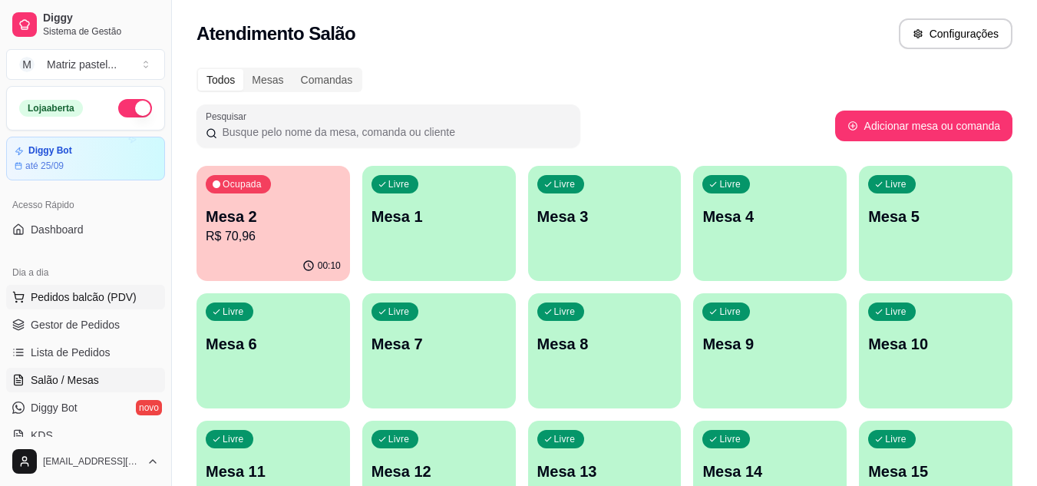
click at [137, 290] on button "Pedidos balcão (PDV)" at bounding box center [85, 297] width 159 height 25
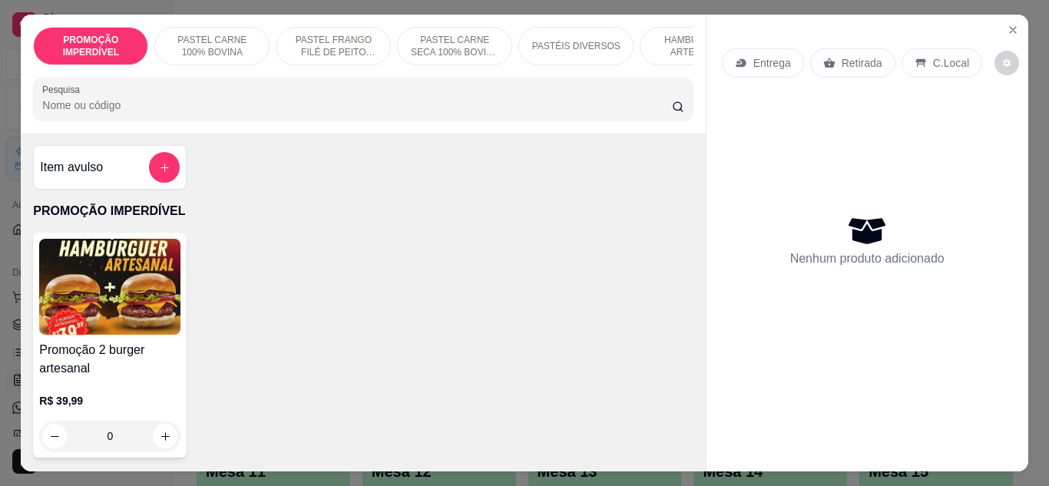
click at [765, 55] on p "Entrega" at bounding box center [772, 62] width 38 height 15
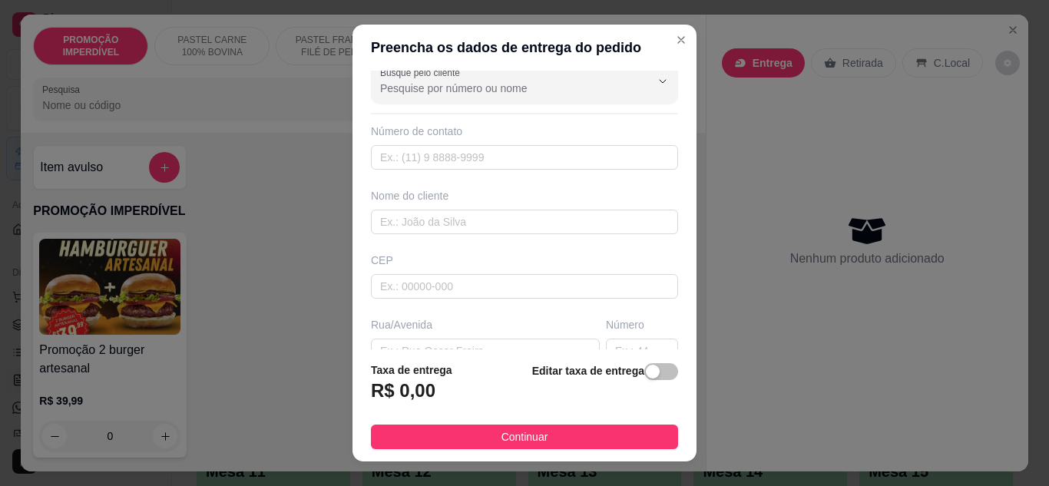
scroll to position [8, 0]
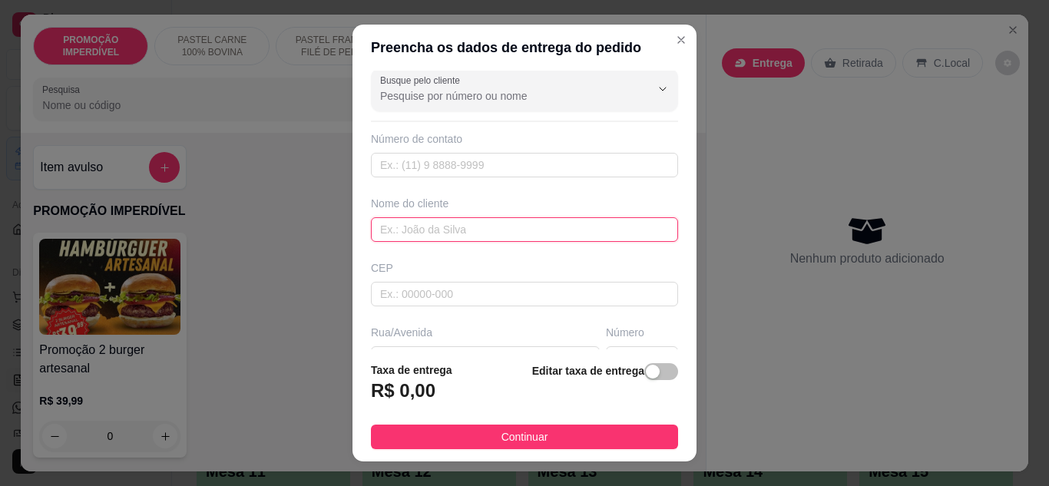
click at [428, 220] on input "text" at bounding box center [524, 229] width 307 height 25
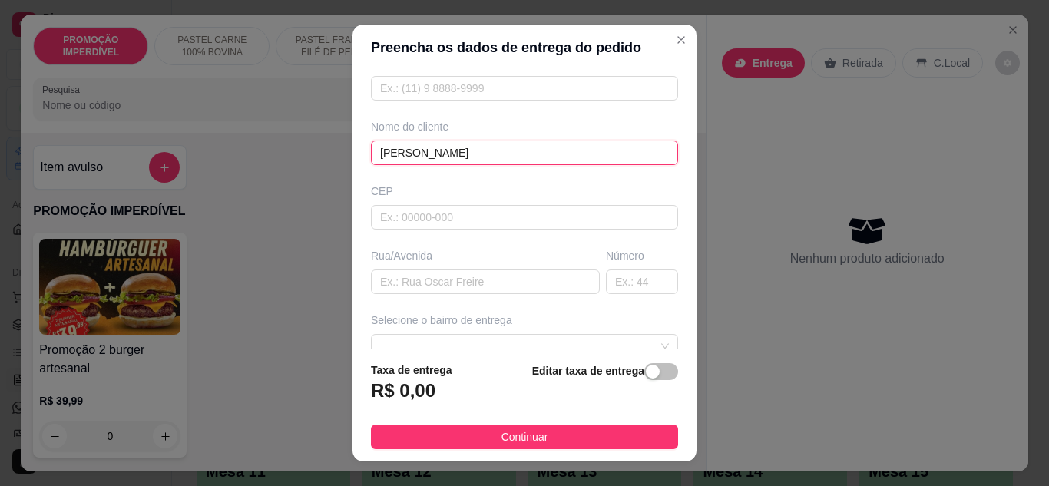
scroll to position [162, 0]
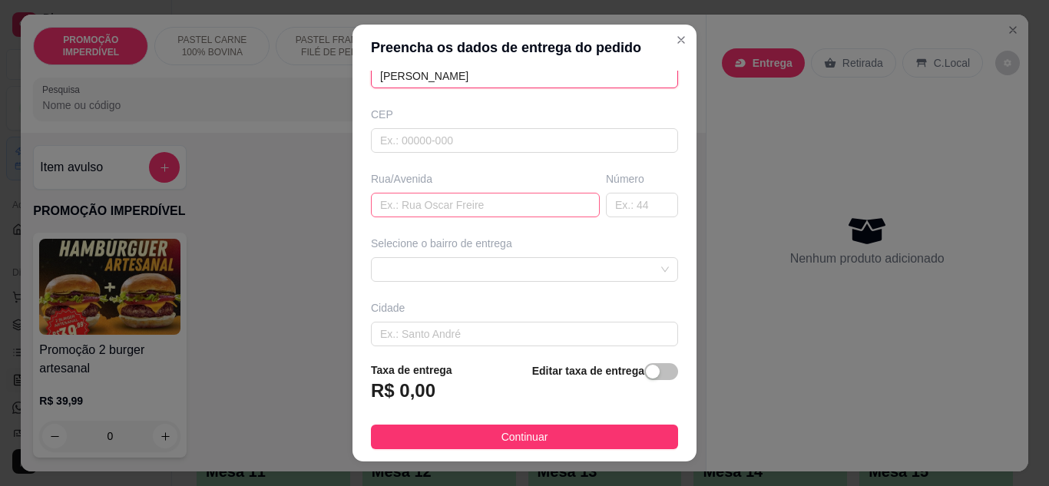
type input "[PERSON_NAME]"
click at [411, 214] on input "text" at bounding box center [485, 205] width 229 height 25
type input "h"
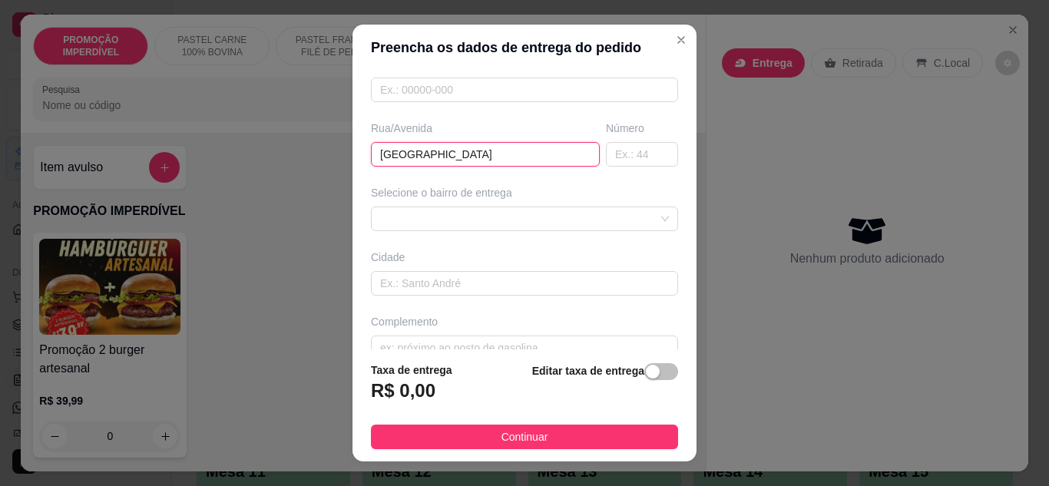
scroll to position [238, 0]
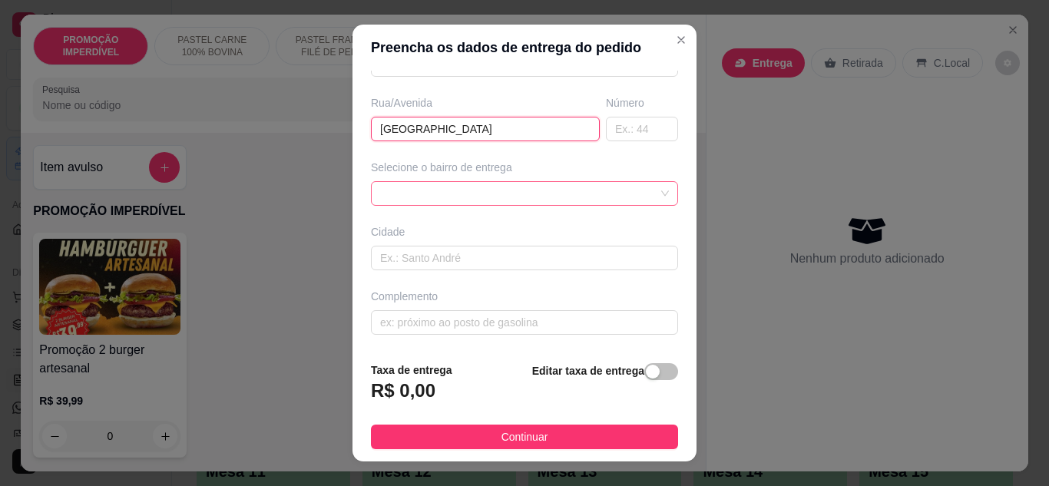
click at [465, 192] on div at bounding box center [524, 193] width 307 height 25
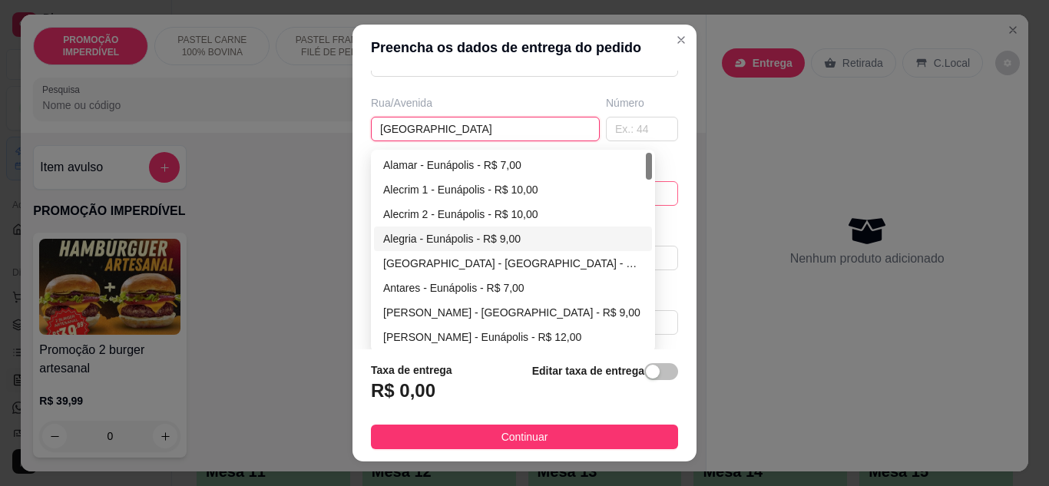
scroll to position [77, 0]
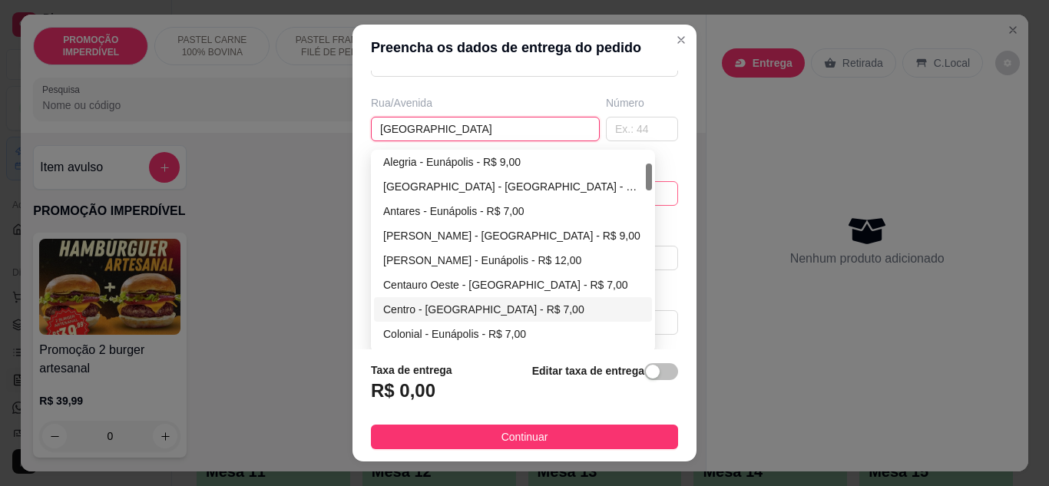
type input "[GEOGRAPHIC_DATA]"
click at [425, 303] on div "Centro - [GEOGRAPHIC_DATA] - R$ 7,00" at bounding box center [513, 309] width 260 height 17
type input "Eunápolis"
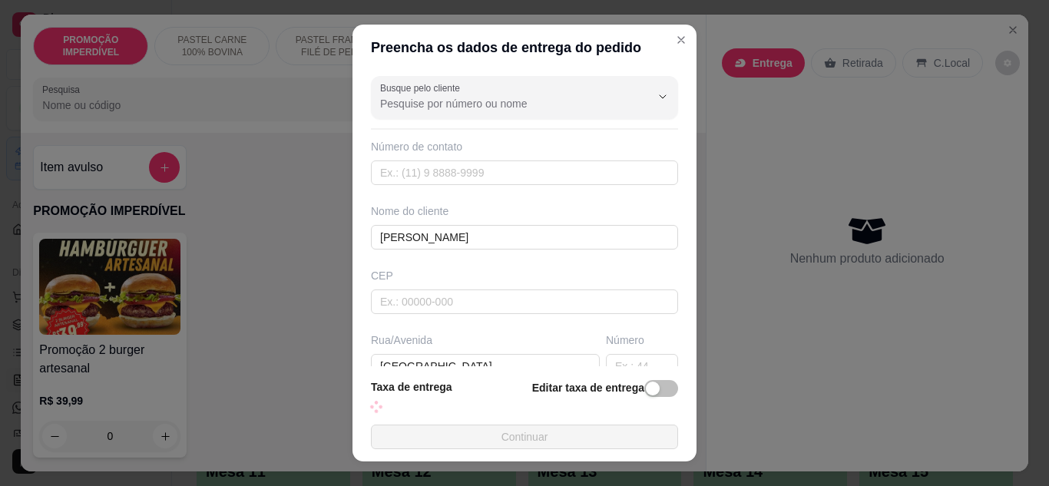
scroll to position [0, 0]
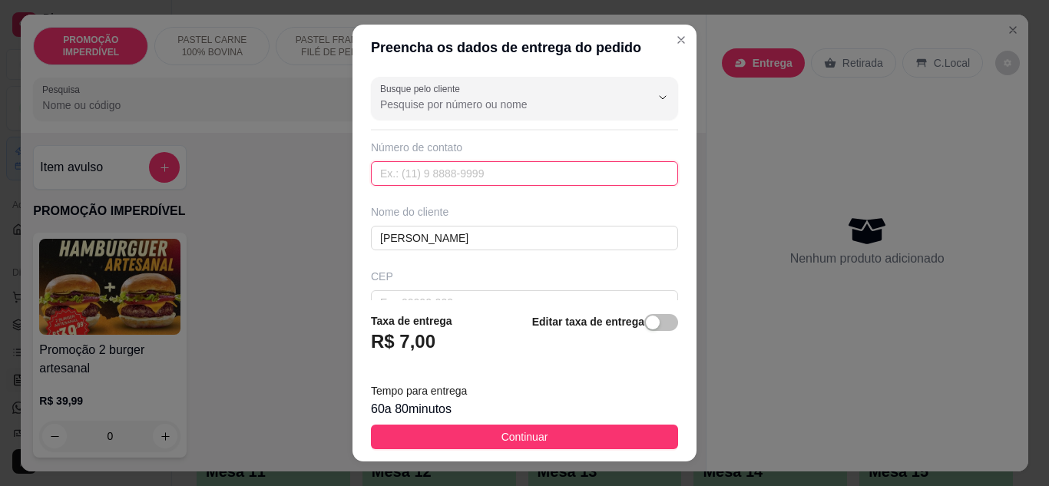
click at [441, 170] on input "text" at bounding box center [524, 173] width 307 height 25
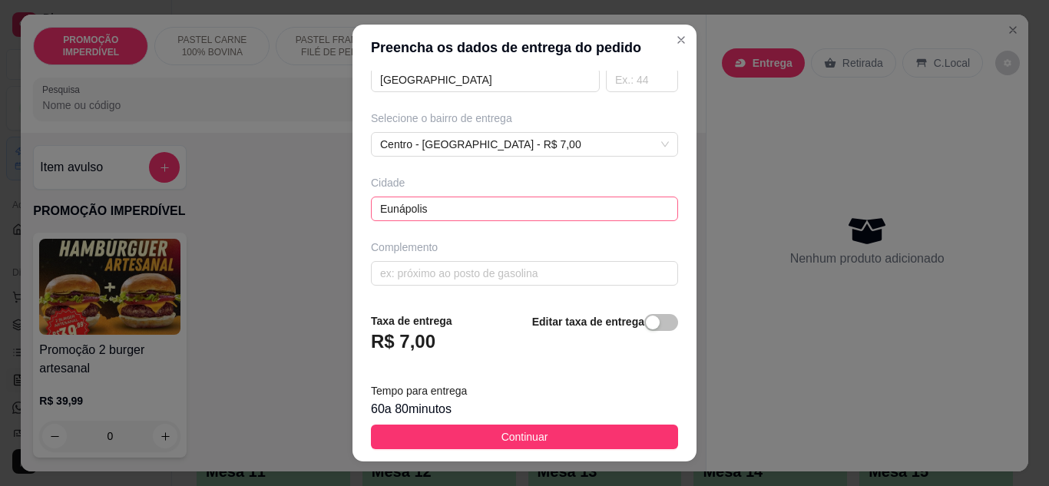
scroll to position [25, 0]
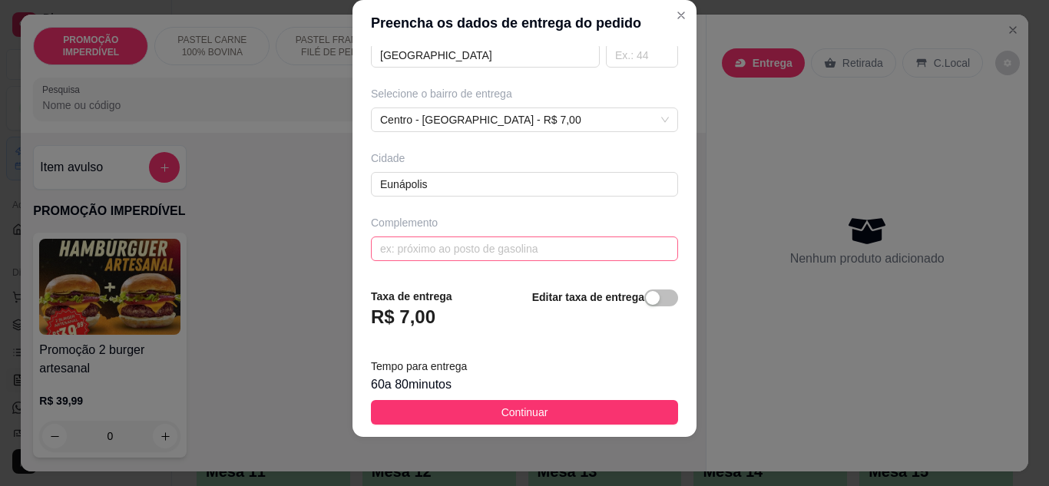
type input "[PHONE_NUMBER]"
click at [479, 245] on input "text" at bounding box center [524, 248] width 307 height 25
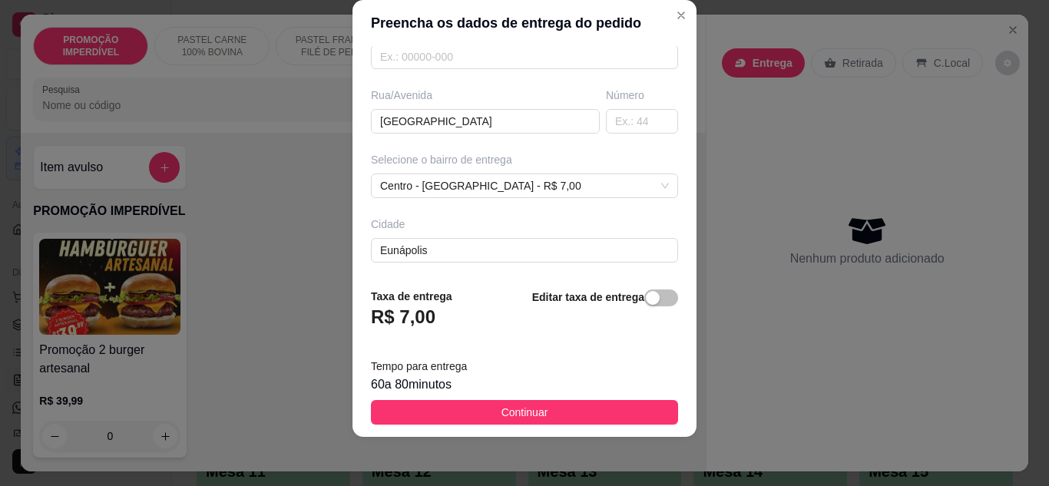
scroll to position [287, 0]
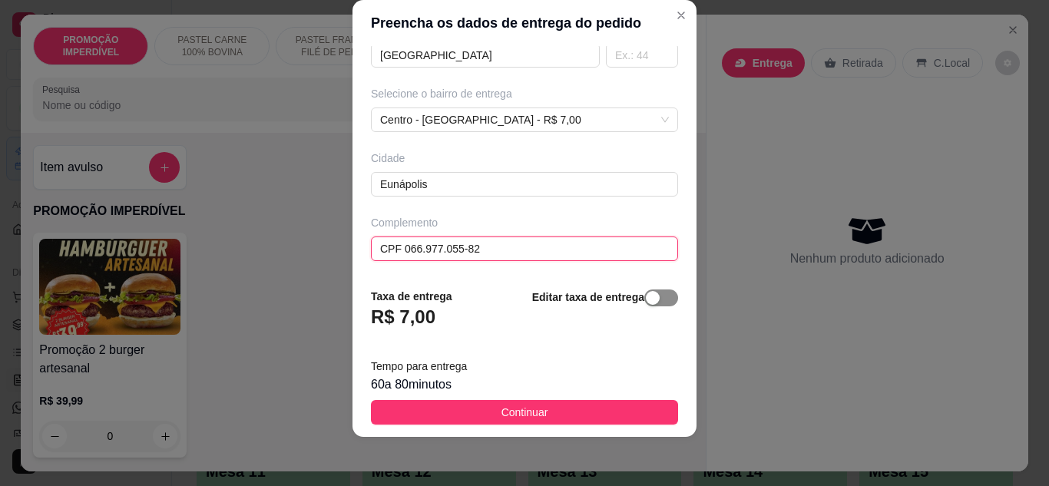
type input "CPF 066.977.055-82"
click at [649, 302] on span "button" at bounding box center [661, 297] width 34 height 17
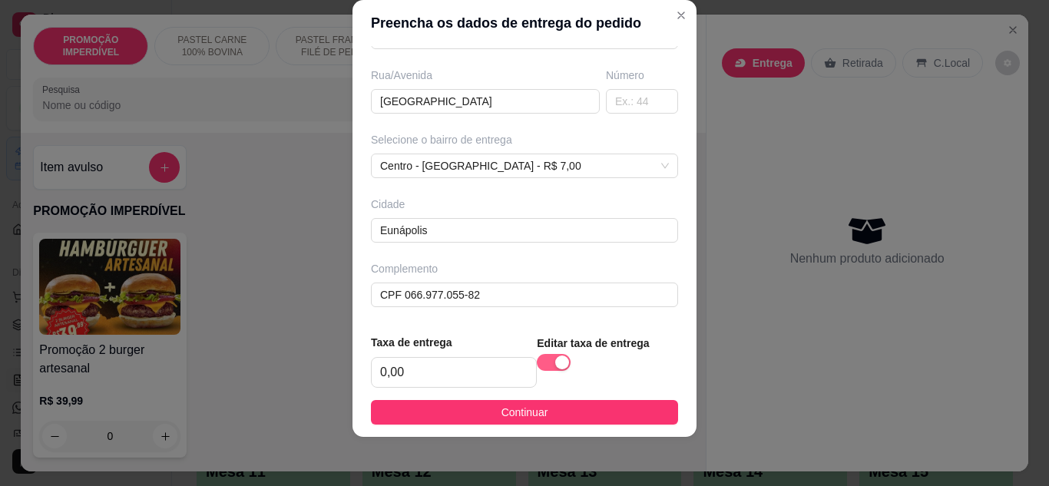
scroll to position [241, 0]
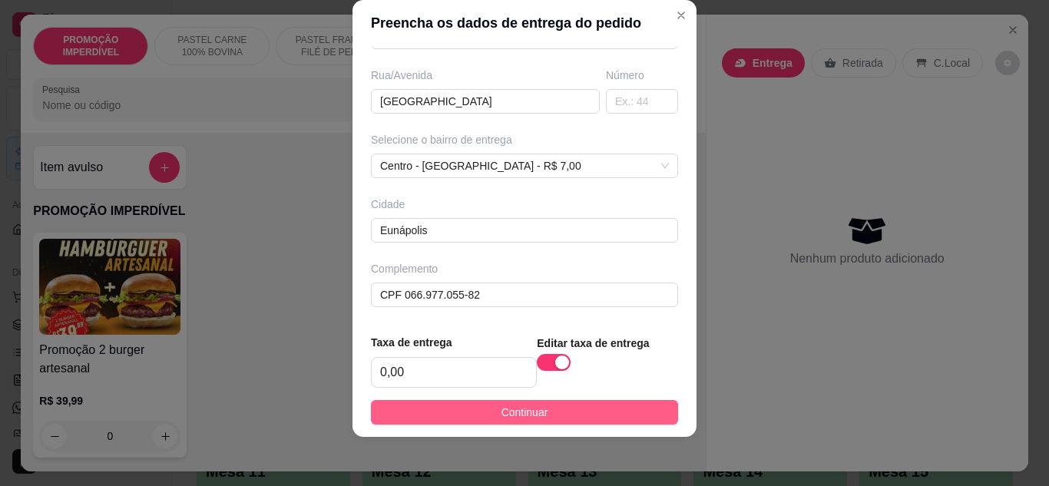
click at [501, 413] on span "Continuar" at bounding box center [524, 412] width 47 height 17
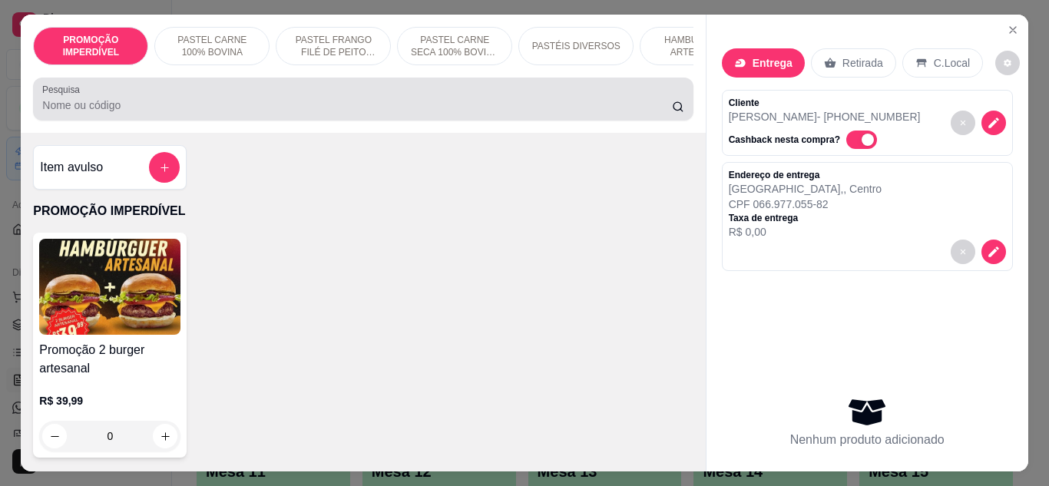
click at [92, 105] on input "Pesquisa" at bounding box center [357, 105] width 630 height 15
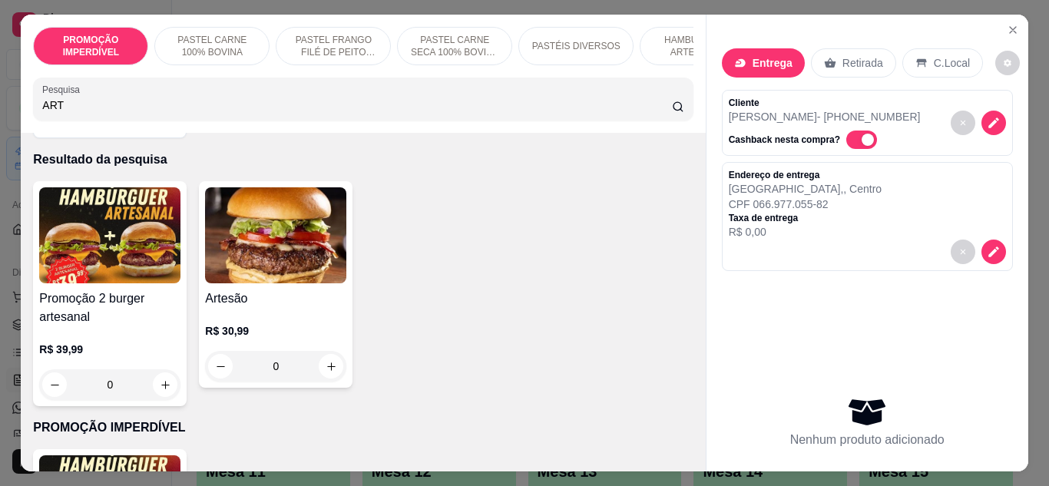
scroll to position [77, 0]
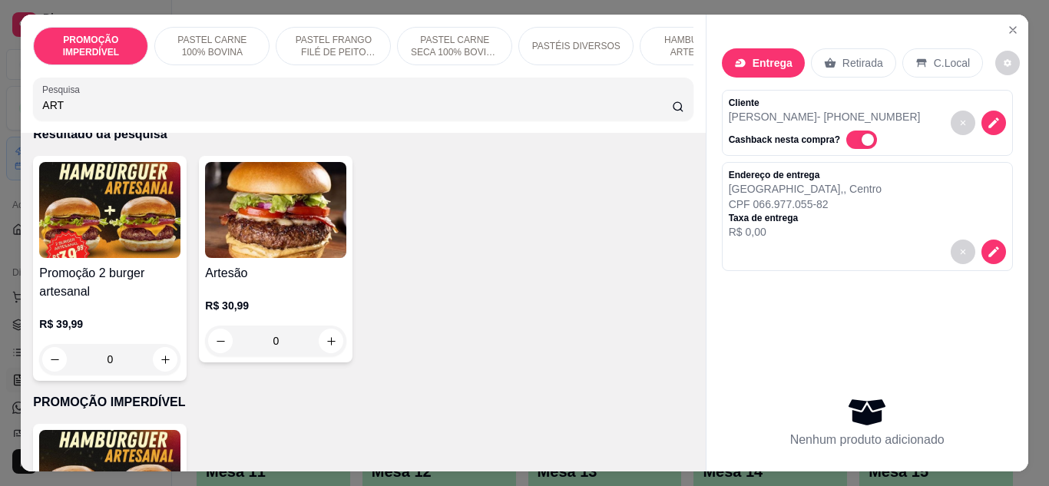
type input "ART"
click at [328, 343] on div "0" at bounding box center [275, 341] width 141 height 31
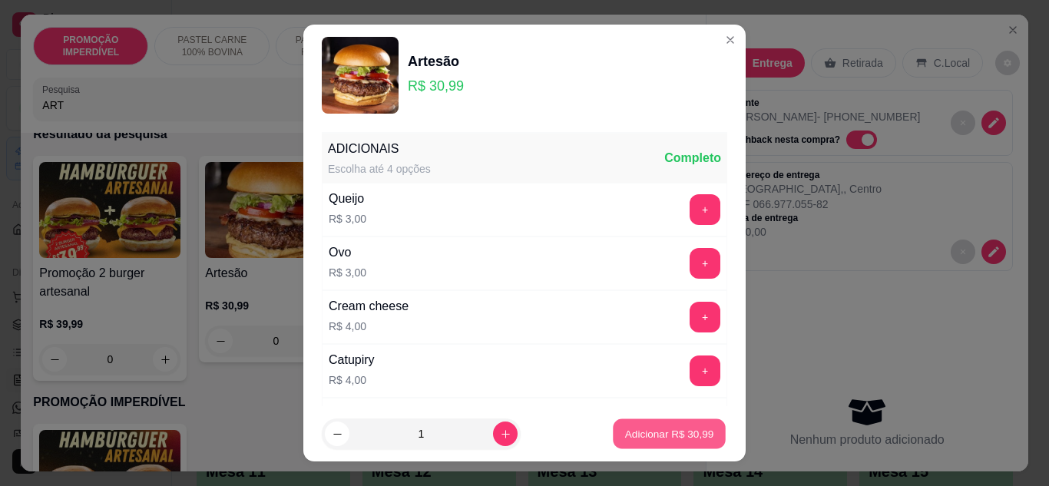
click at [675, 424] on button "Adicionar R$ 30,99" at bounding box center [669, 434] width 113 height 30
type input "1"
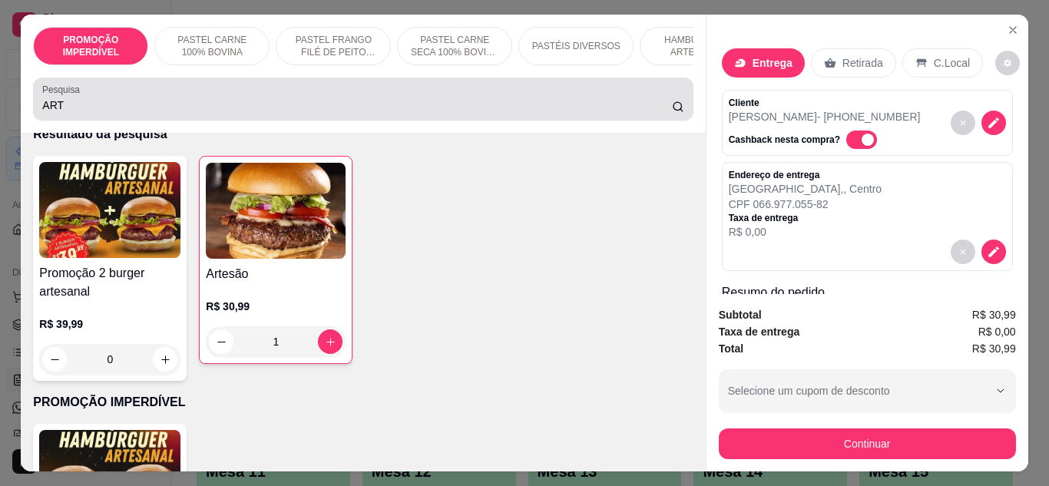
click at [86, 96] on div "ART" at bounding box center [362, 99] width 641 height 31
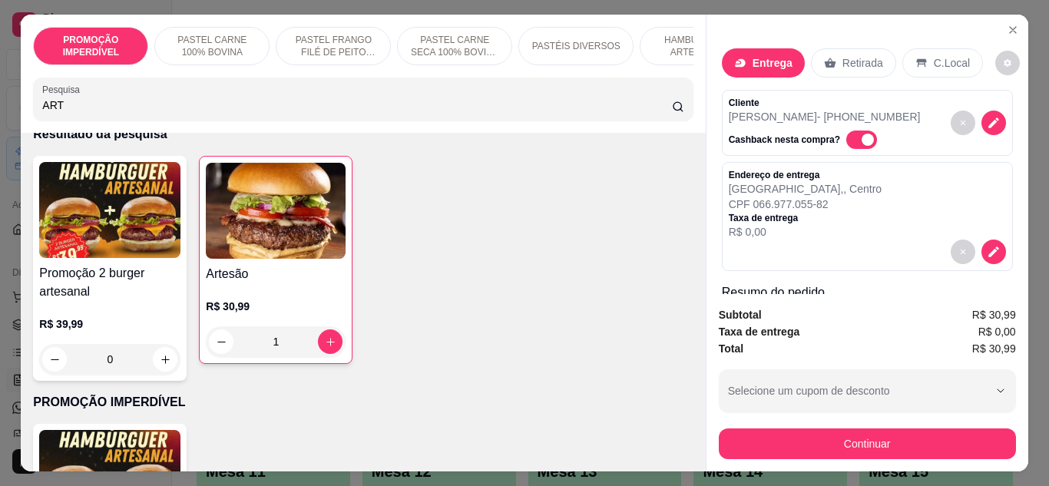
drag, startPoint x: 84, startPoint y: 107, endPoint x: 3, endPoint y: 122, distance: 82.7
click at [3, 121] on div "PROMOÇÃO IMPERDÍVEL PASTEL CARNE 100% BOVINA PASTEL FRANGO FILÉ DE PEITO DESFIA…" at bounding box center [524, 243] width 1049 height 486
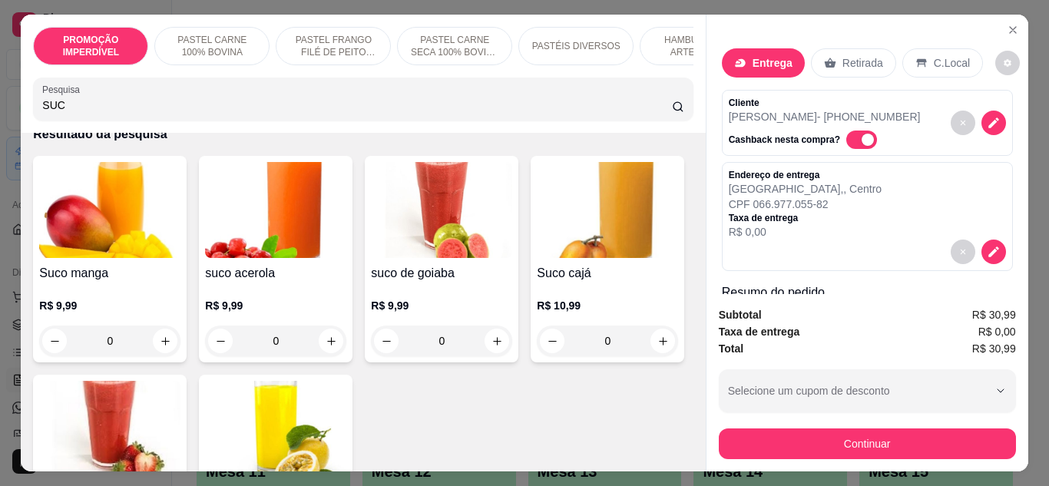
type input "SUC"
click at [326, 337] on button "increase-product-quantity" at bounding box center [331, 341] width 24 height 24
type input "1"
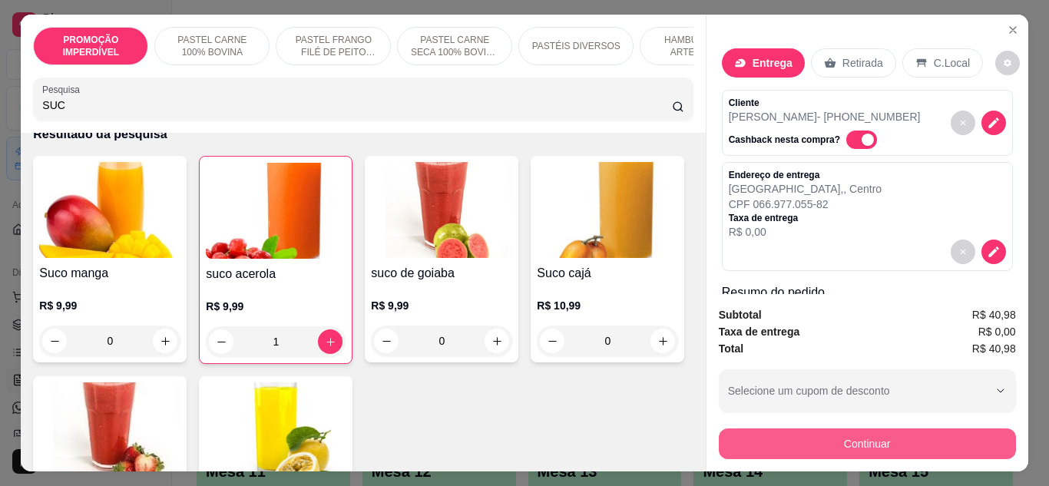
click at [749, 438] on button "Continuar" at bounding box center [867, 443] width 297 height 31
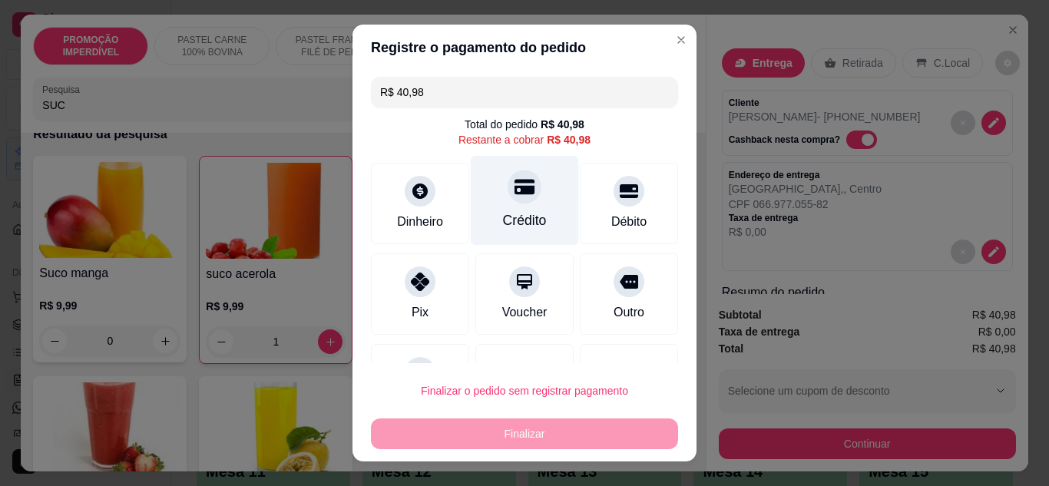
click at [503, 215] on div "Crédito" at bounding box center [525, 220] width 44 height 20
type input "R$ 0,00"
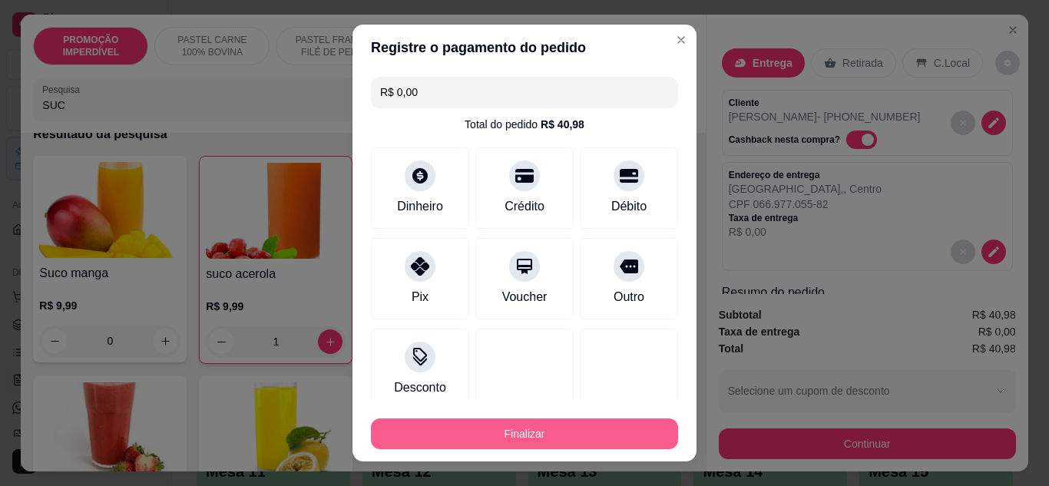
click at [511, 429] on button "Finalizar" at bounding box center [524, 433] width 307 height 31
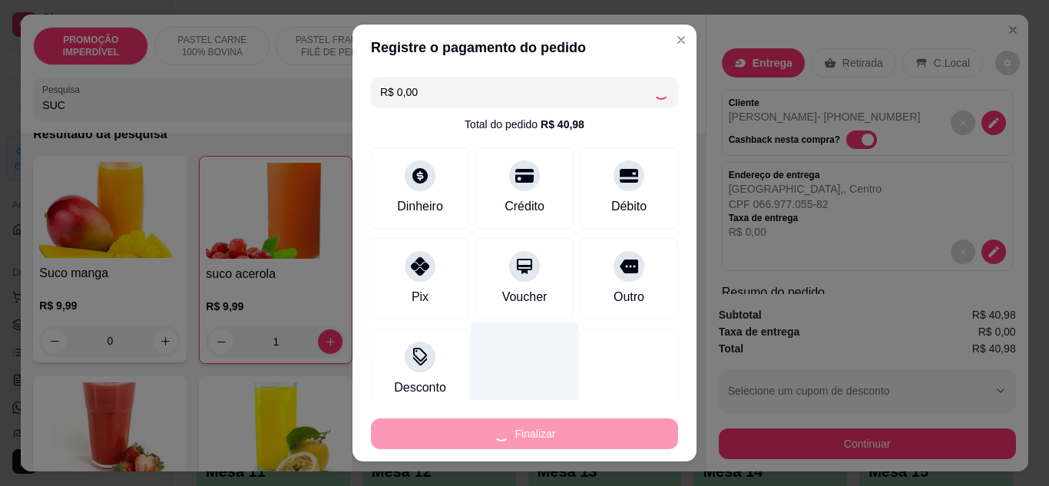
type input "0"
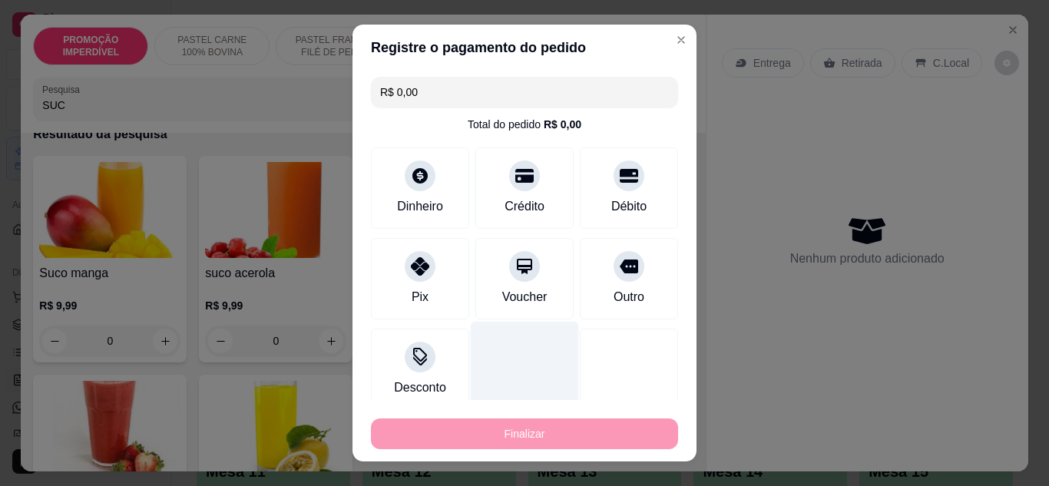
type input "-R$ 40,98"
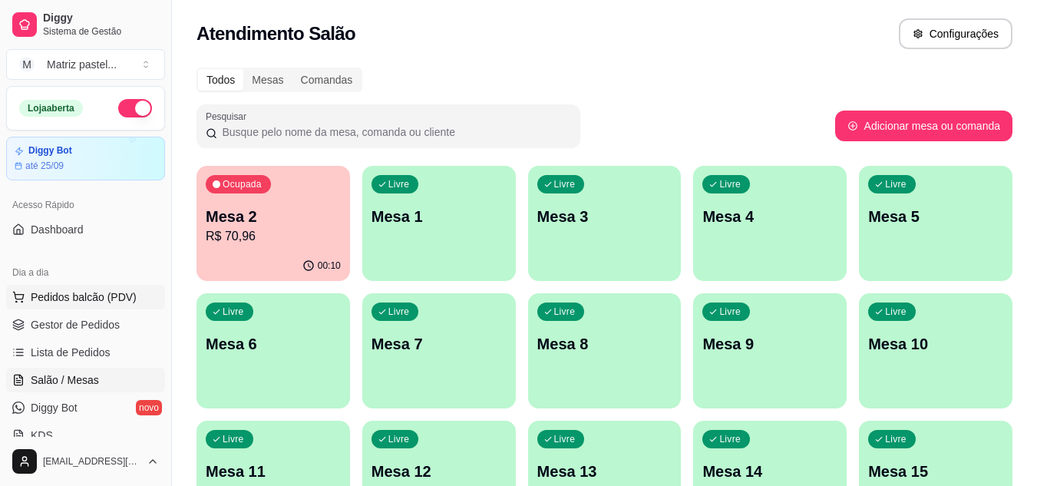
click at [97, 292] on span "Pedidos balcão (PDV)" at bounding box center [84, 296] width 106 height 15
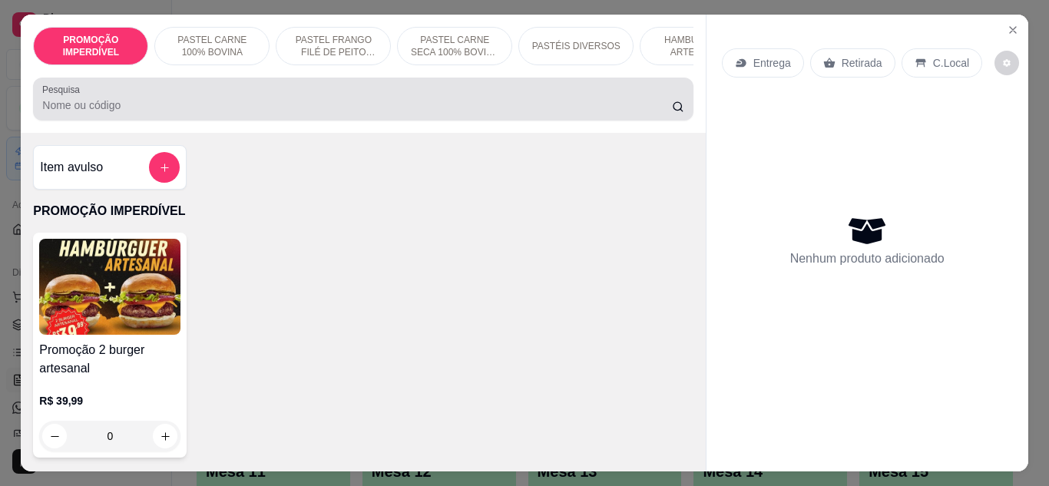
click at [157, 121] on div "Pesquisa" at bounding box center [363, 99] width 660 height 43
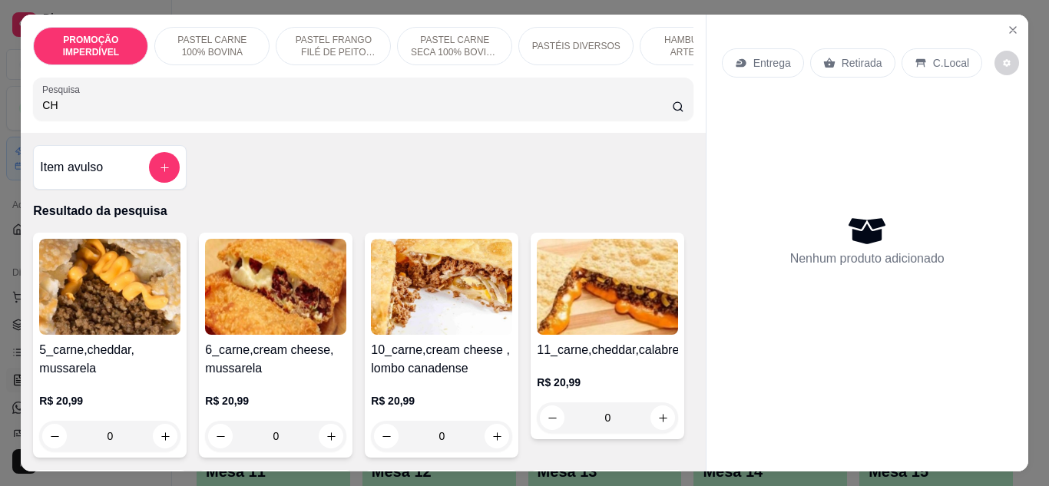
type input "C"
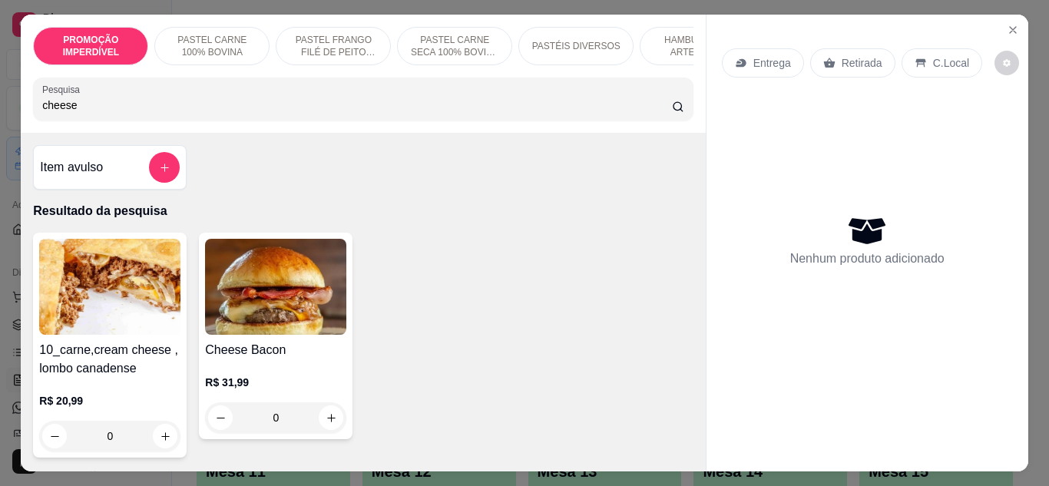
type input "cheese"
click at [335, 431] on div "0" at bounding box center [275, 417] width 141 height 31
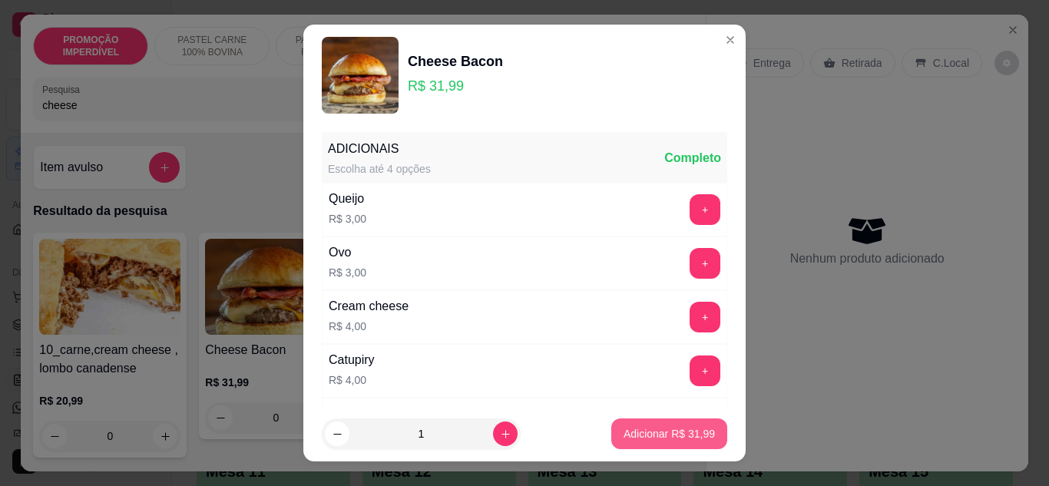
click at [682, 435] on p "Adicionar R$ 31,99" at bounding box center [668, 433] width 91 height 15
type input "1"
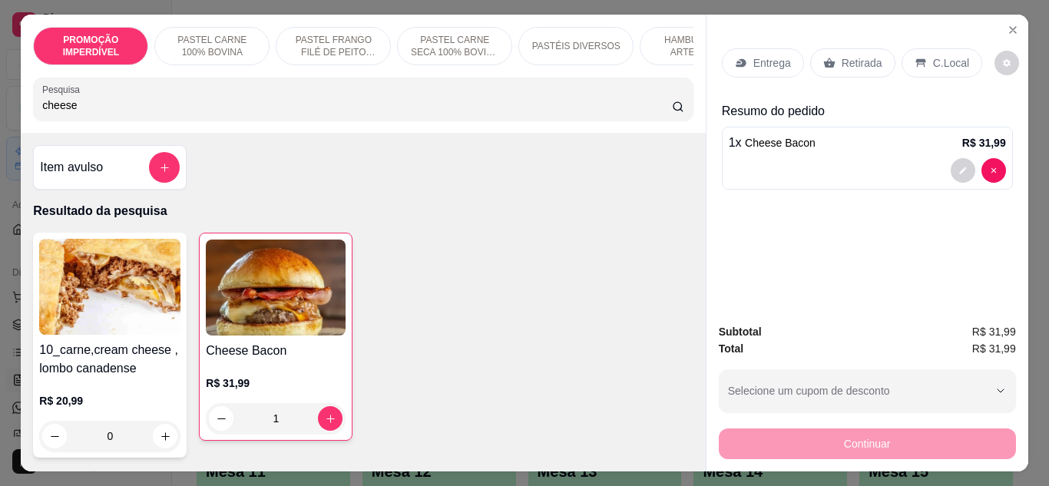
drag, startPoint x: 233, startPoint y: 113, endPoint x: 0, endPoint y: 124, distance: 232.9
click at [0, 124] on div "PROMOÇÃO IMPERDÍVEL PASTEL CARNE 100% BOVINA PASTEL FRANGO FILÉ DE PEITO DESFIA…" at bounding box center [524, 243] width 1049 height 486
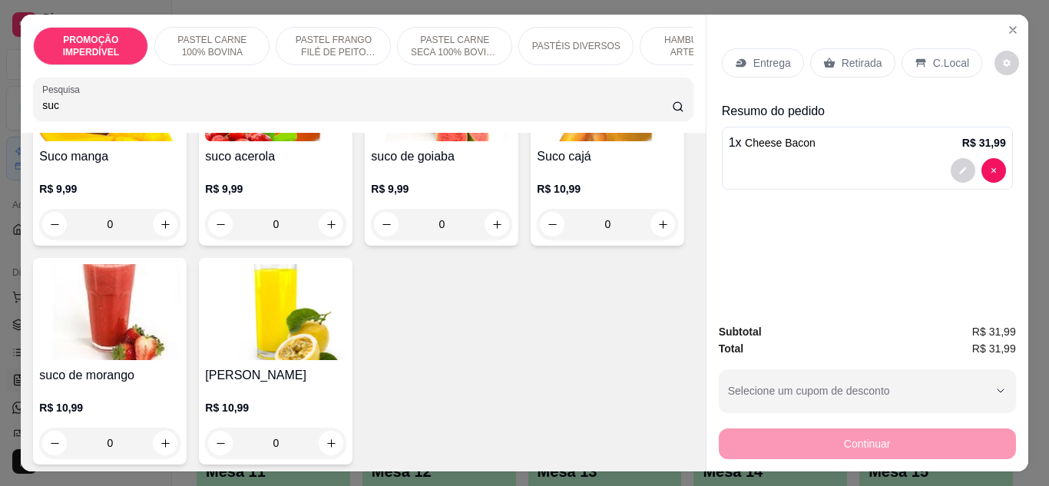
scroll to position [230, 0]
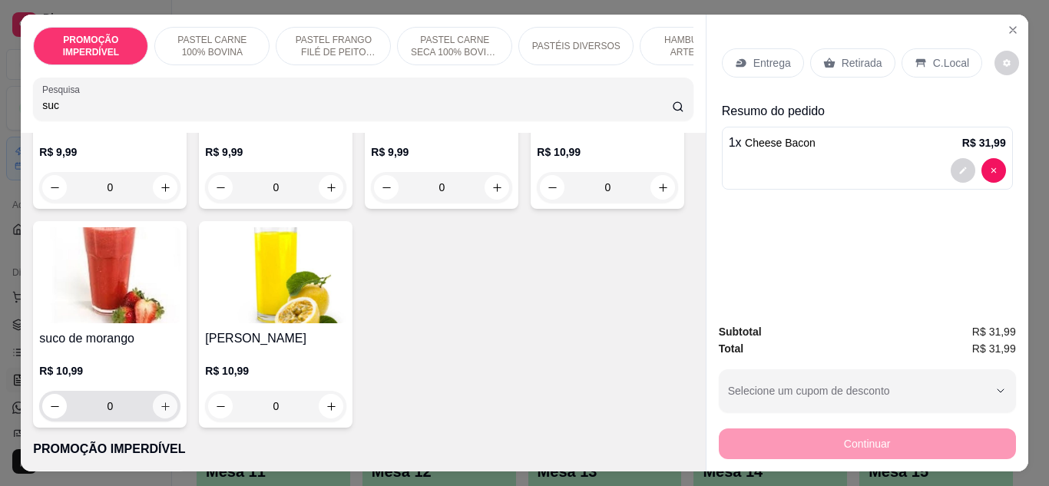
type input "suc"
click at [177, 418] on button "increase-product-quantity" at bounding box center [166, 406] width 24 height 24
type input "1"
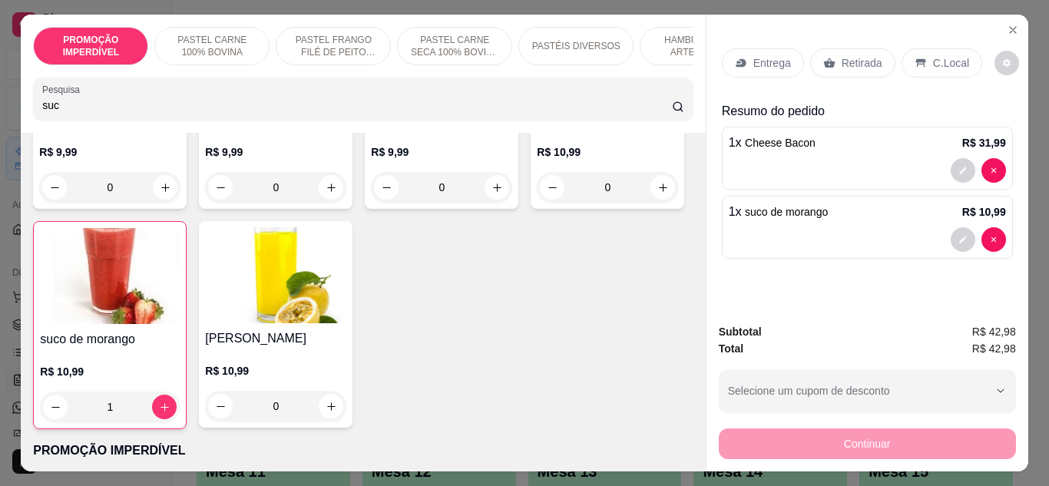
click at [735, 57] on icon at bounding box center [741, 63] width 12 height 12
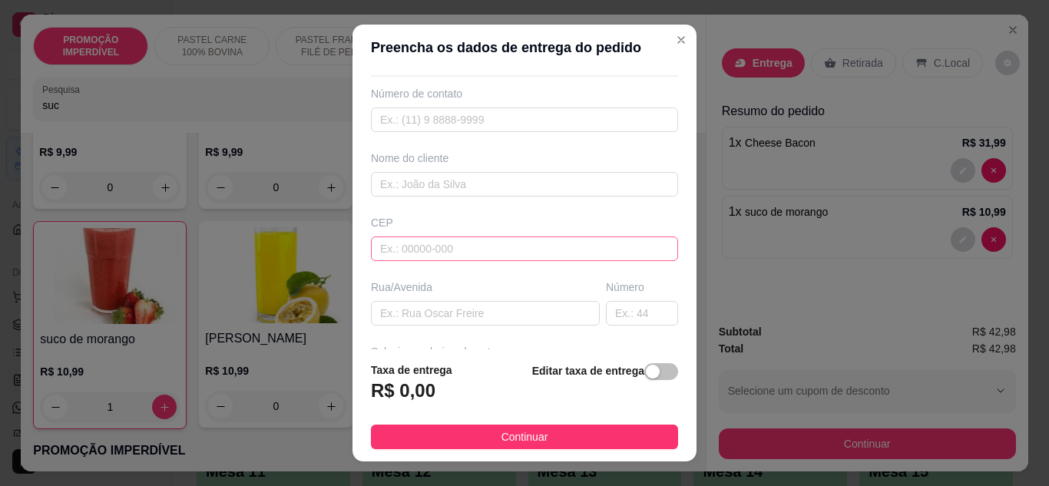
scroll to position [77, 0]
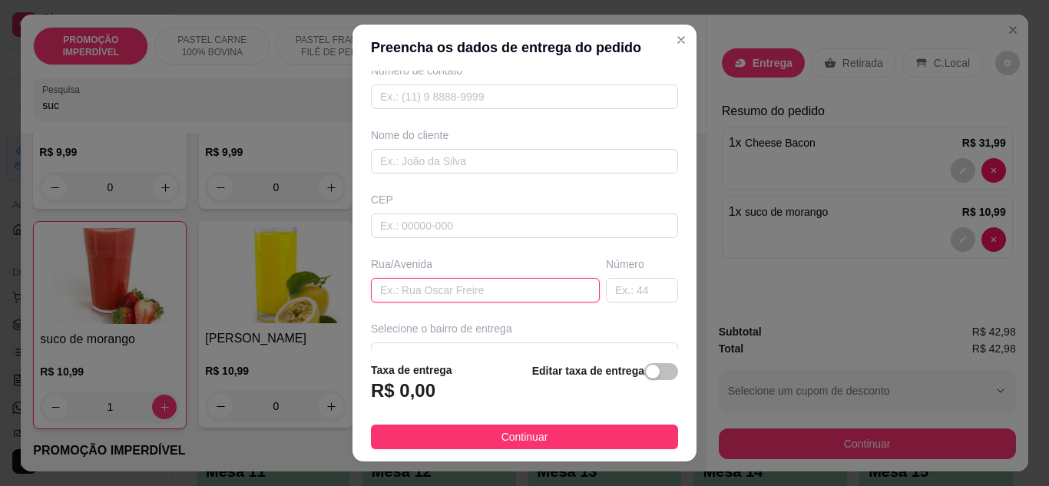
click at [412, 279] on input "text" at bounding box center [485, 290] width 229 height 25
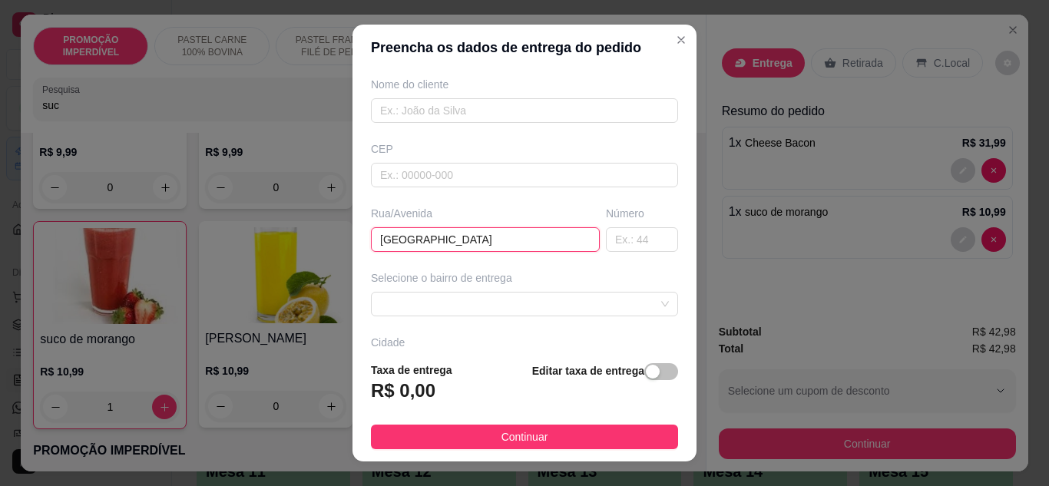
scroll to position [154, 0]
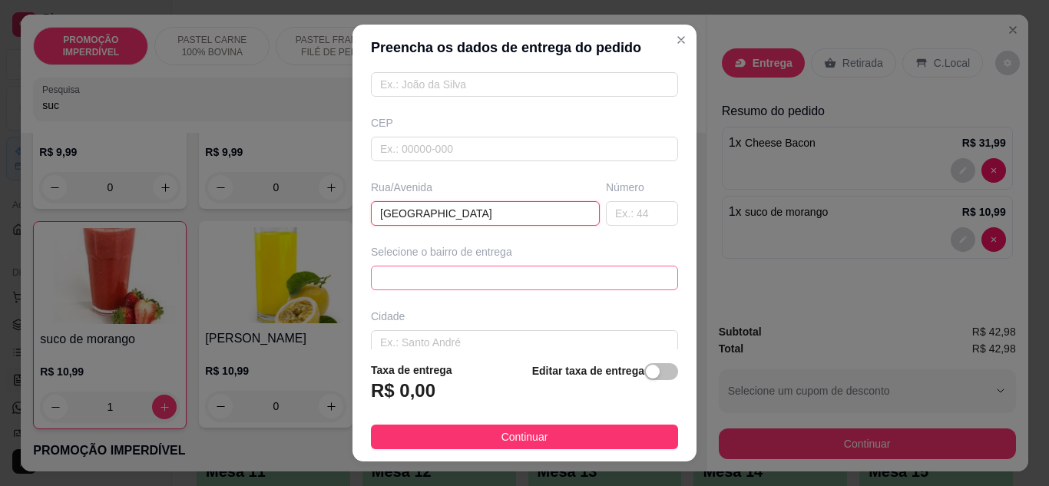
click at [438, 281] on span at bounding box center [524, 277] width 289 height 23
type input "[GEOGRAPHIC_DATA]"
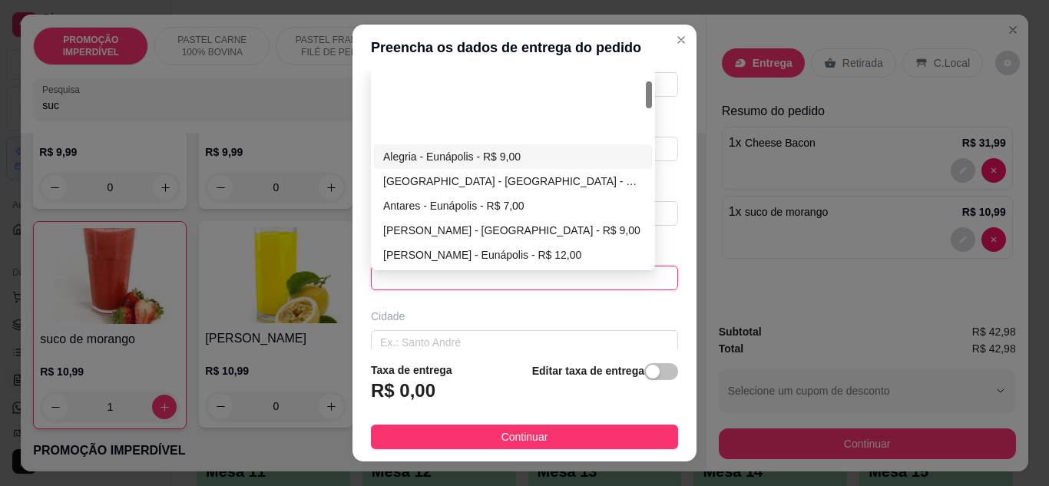
scroll to position [77, 0]
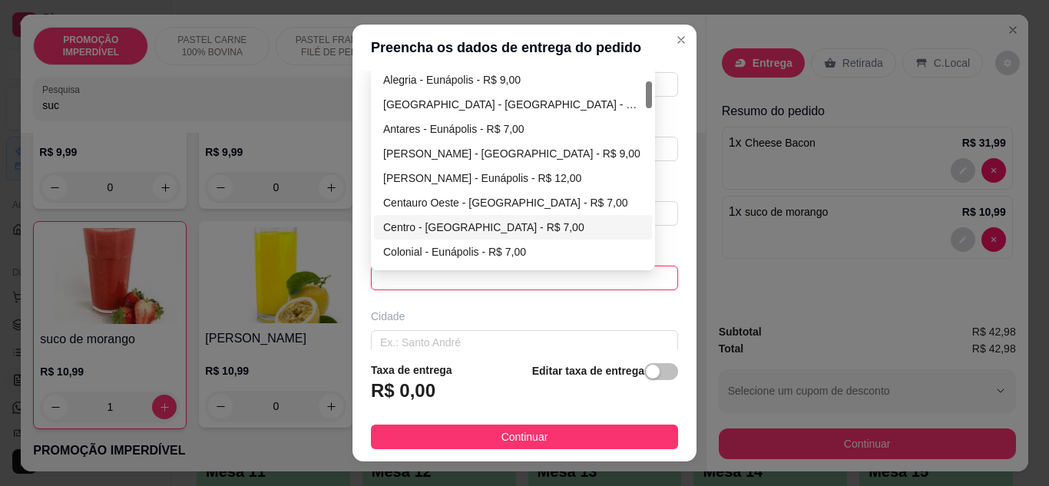
click at [440, 220] on div "Centro - [GEOGRAPHIC_DATA] - R$ 7,00" at bounding box center [513, 227] width 260 height 17
type input "Eunápolis"
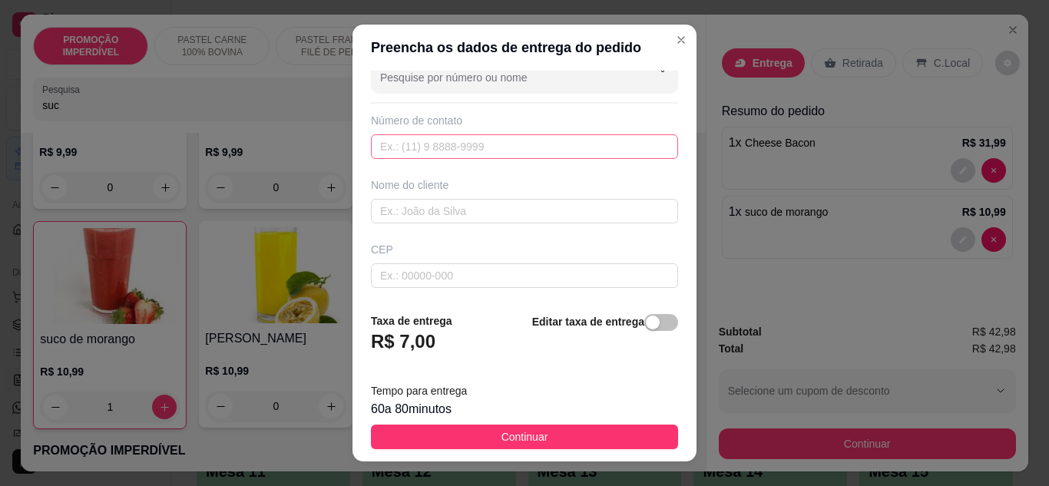
scroll to position [0, 0]
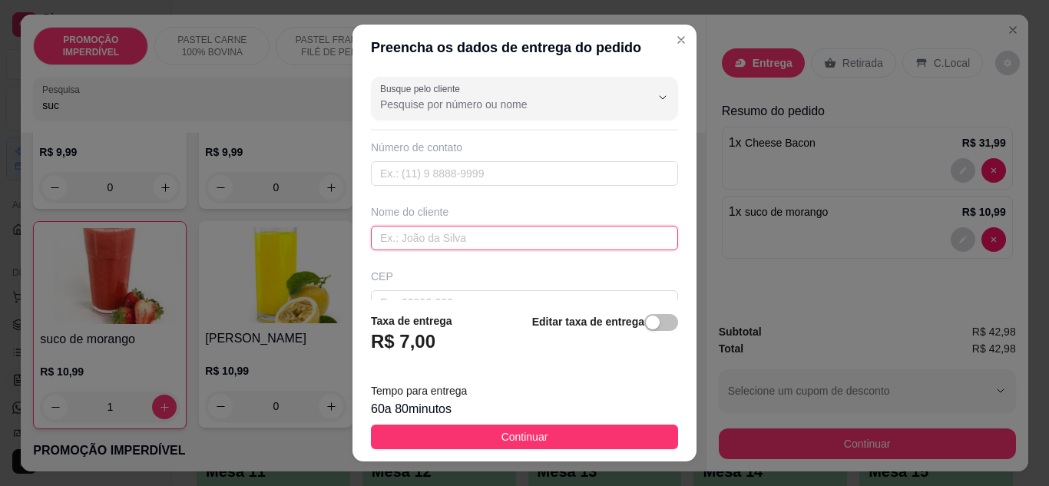
click at [424, 236] on input "text" at bounding box center [524, 238] width 307 height 25
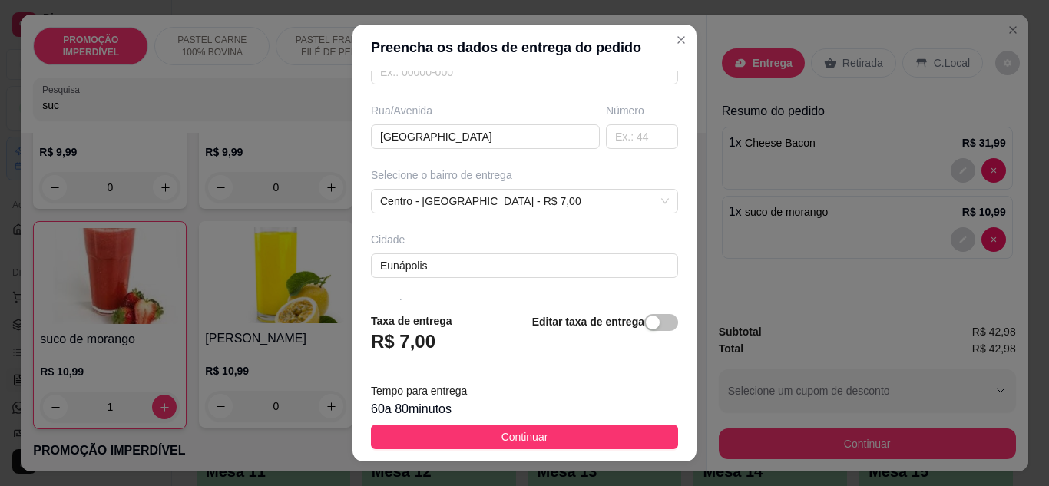
scroll to position [287, 0]
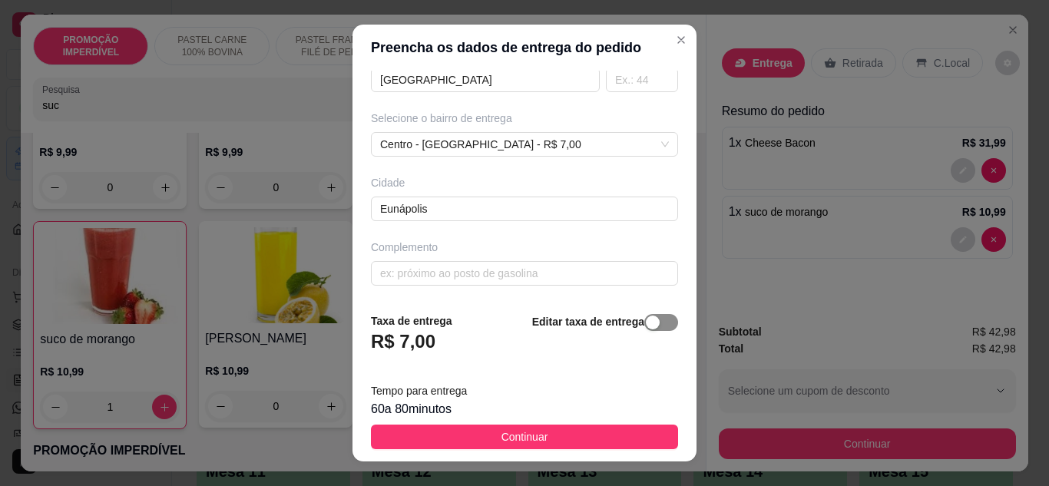
type input "Wesley"
click at [650, 321] on span "button" at bounding box center [661, 322] width 34 height 17
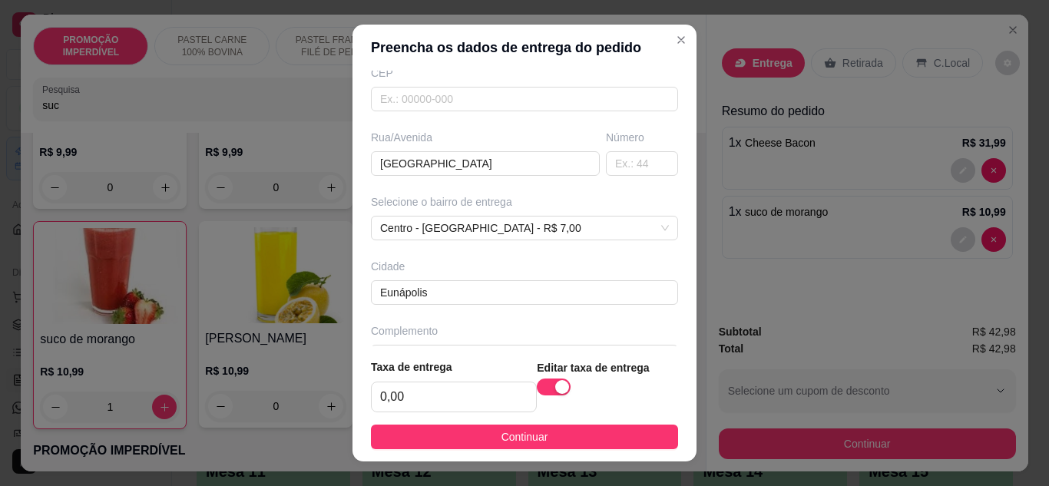
scroll to position [241, 0]
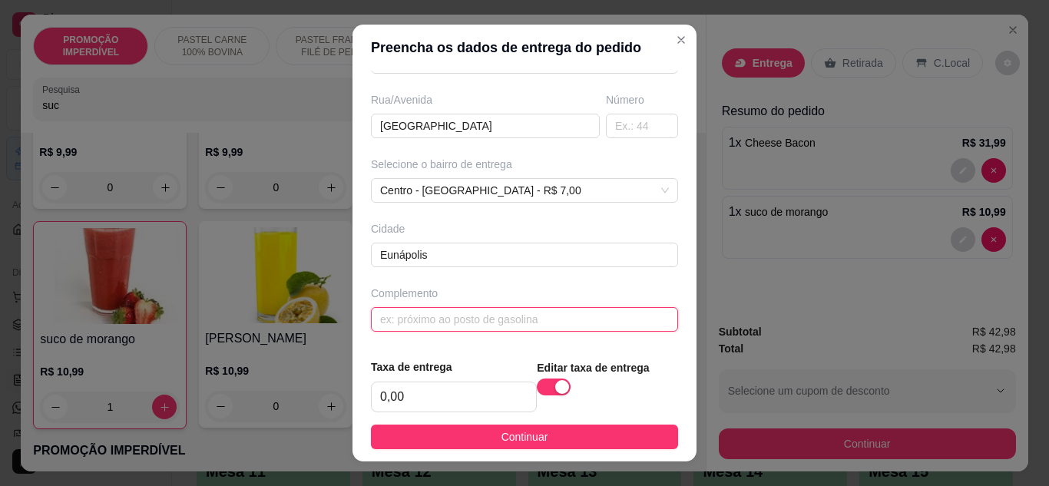
click at [425, 309] on input "text" at bounding box center [524, 319] width 307 height 25
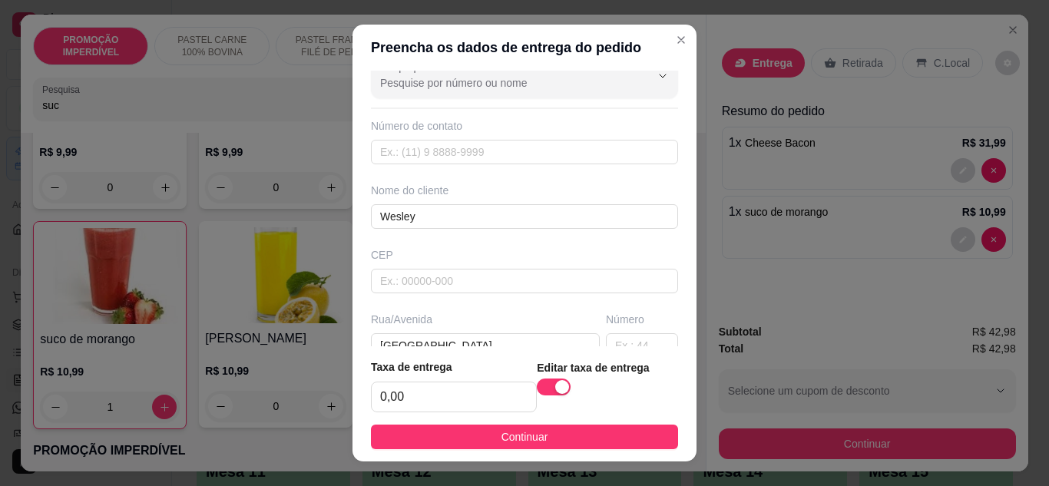
scroll to position [11, 0]
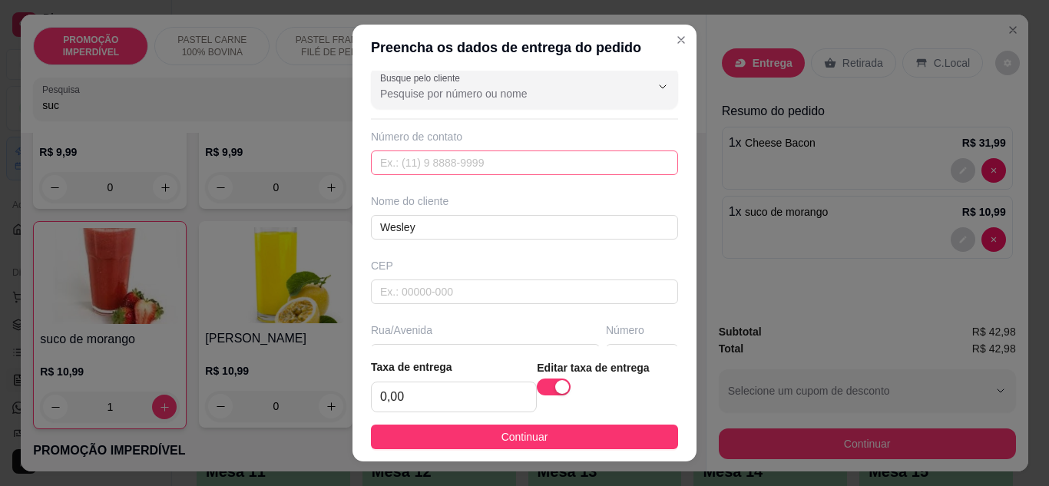
type input "CPF 032.529.035-04"
click at [424, 169] on input "text" at bounding box center [524, 162] width 307 height 25
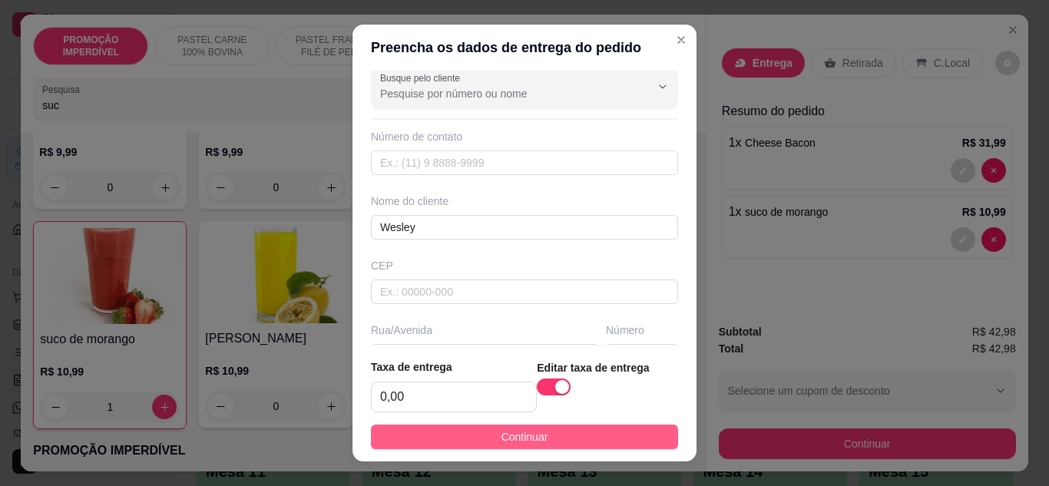
click at [482, 428] on button "Continuar" at bounding box center [524, 437] width 307 height 25
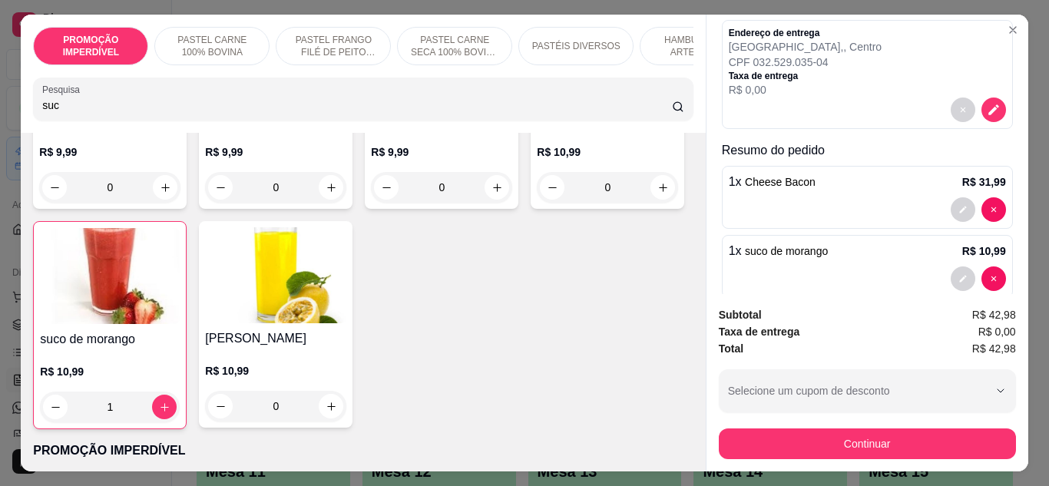
scroll to position [154, 0]
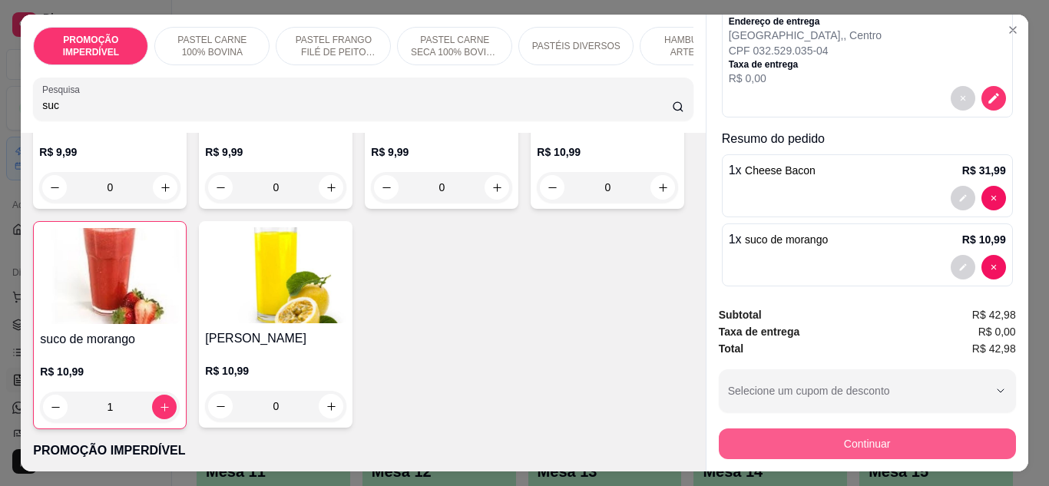
click at [799, 434] on button "Continuar" at bounding box center [867, 443] width 297 height 31
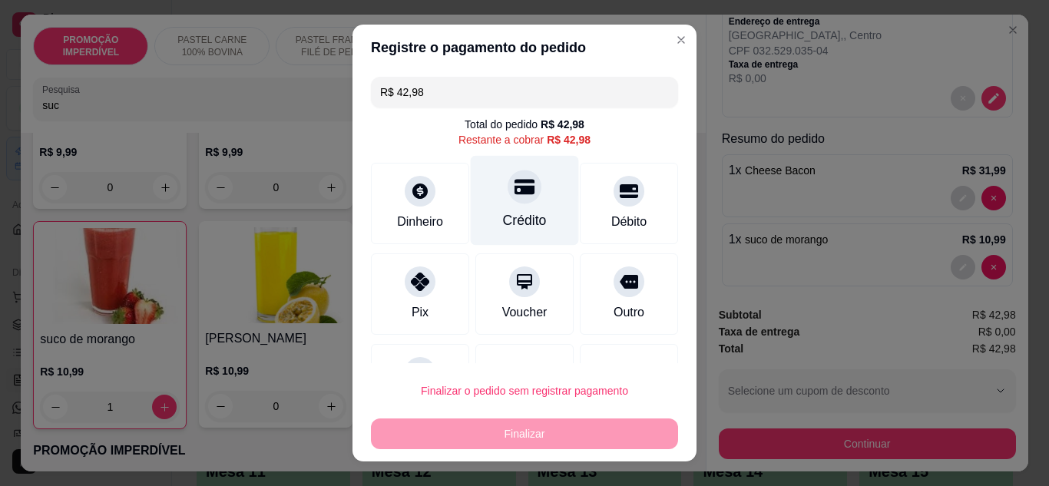
click at [508, 203] on div at bounding box center [525, 187] width 34 height 34
type input "R$ 0,00"
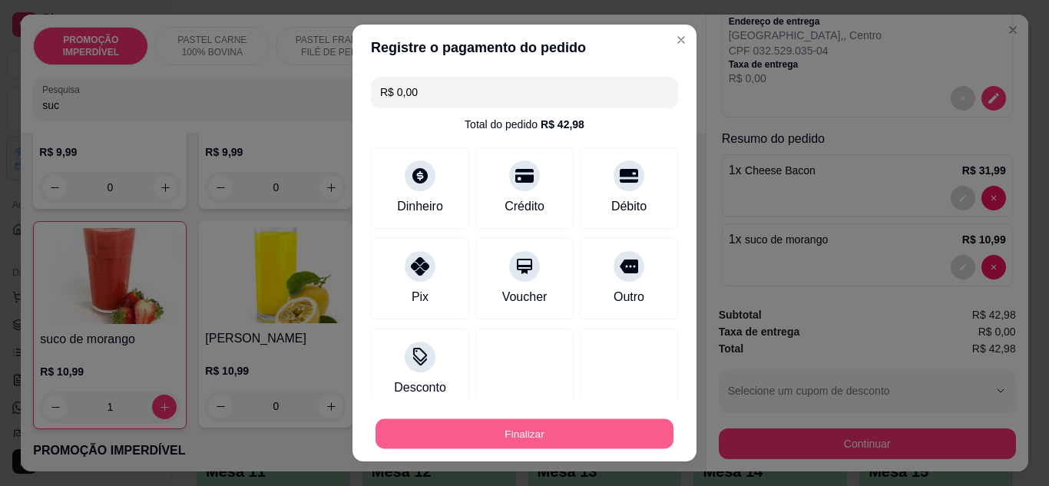
click at [425, 434] on button "Finalizar" at bounding box center [524, 434] width 298 height 30
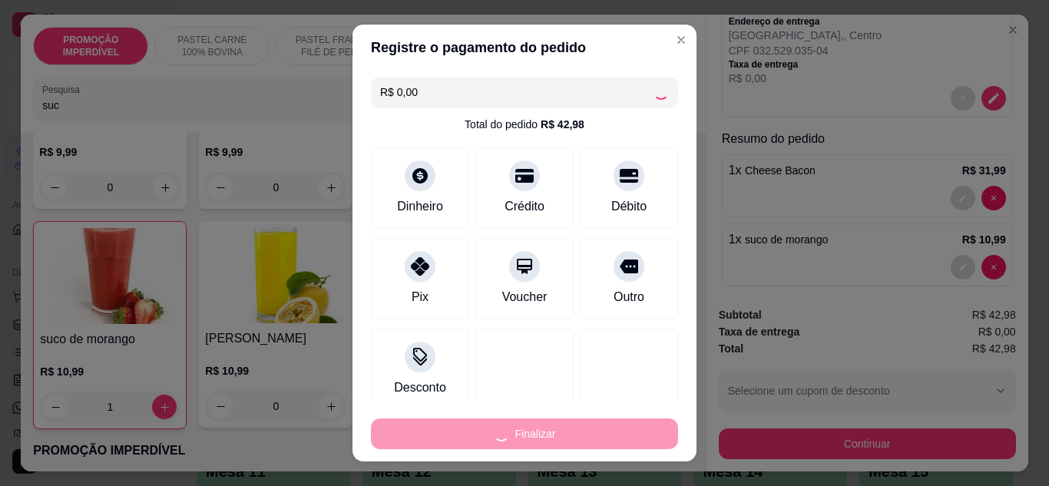
type input "0"
type input "-R$ 42,98"
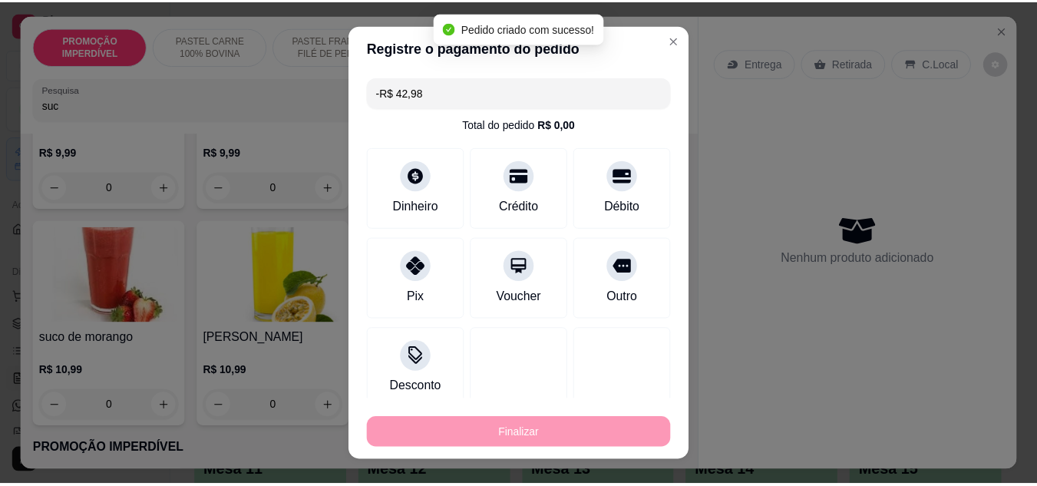
scroll to position [0, 0]
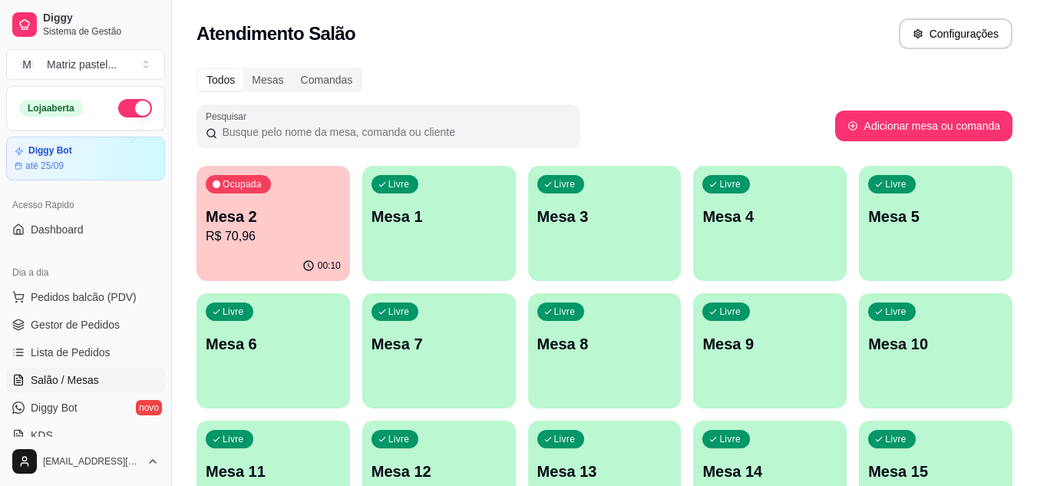
click at [69, 337] on ul "Pedidos balcão (PDV) Gestor de Pedidos Lista de Pedidos Salão / Mesas Diggy Bot…" at bounding box center [85, 366] width 159 height 163
click at [81, 327] on span "Gestor de Pedidos" at bounding box center [75, 324] width 89 height 15
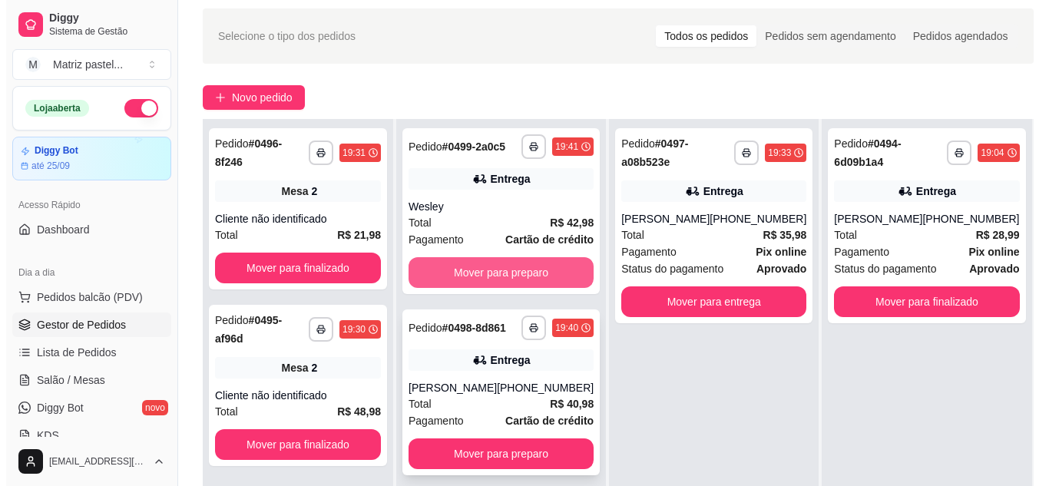
scroll to position [77, 0]
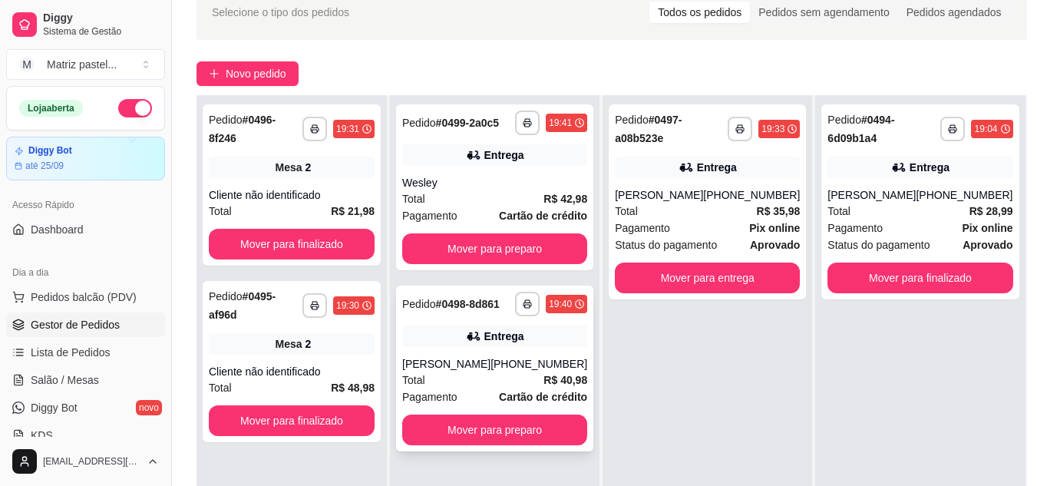
click at [499, 317] on div "**********" at bounding box center [494, 369] width 197 height 166
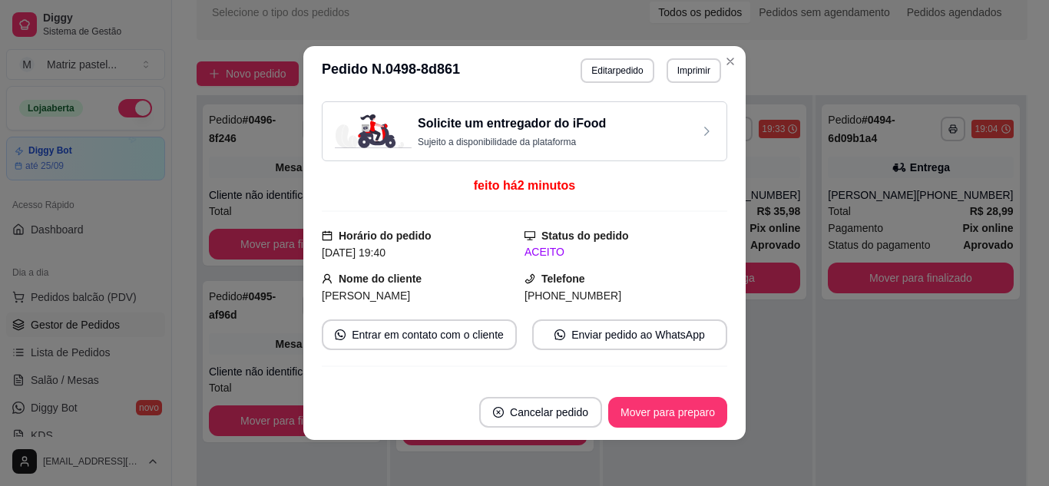
click at [535, 420] on button "Cancelar pedido" at bounding box center [540, 412] width 123 height 31
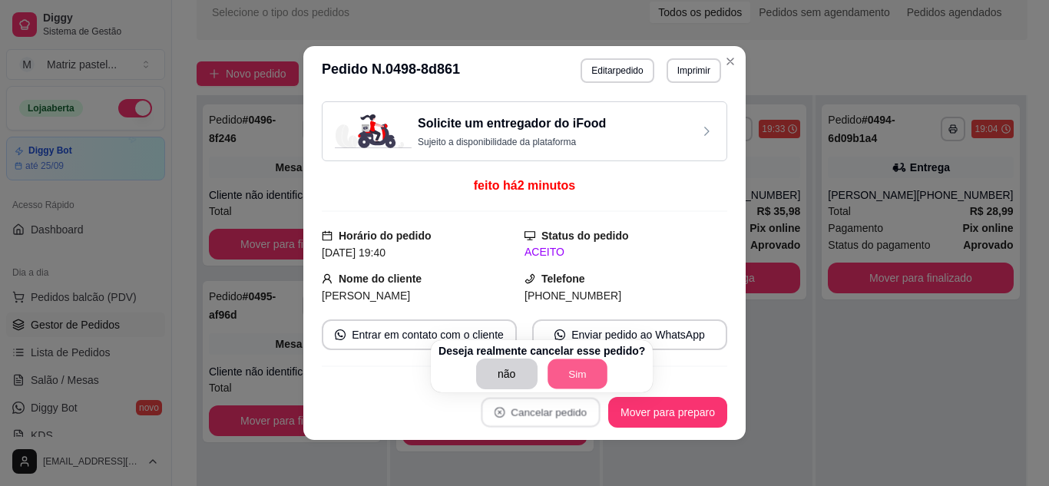
click at [569, 382] on button "Sim" at bounding box center [577, 374] width 60 height 30
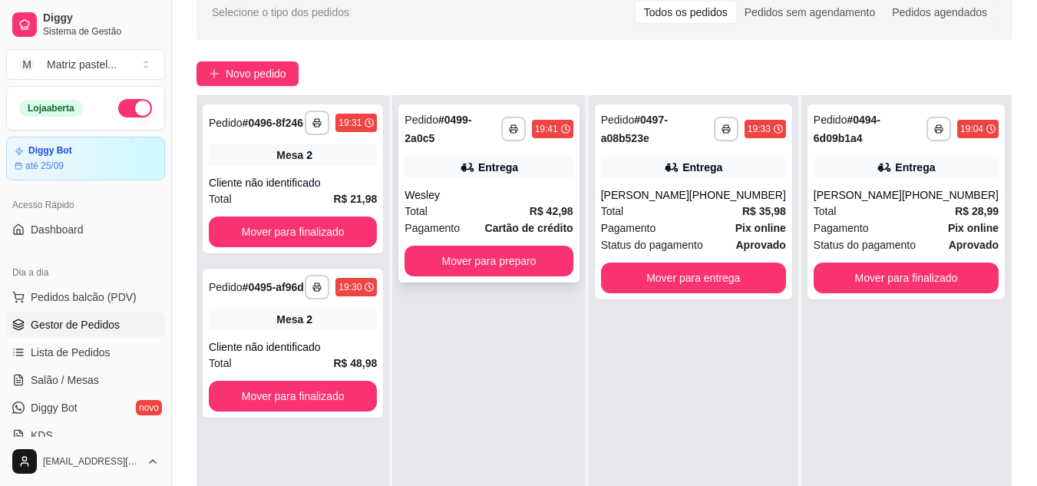
click at [547, 187] on div "Wesley" at bounding box center [489, 194] width 168 height 15
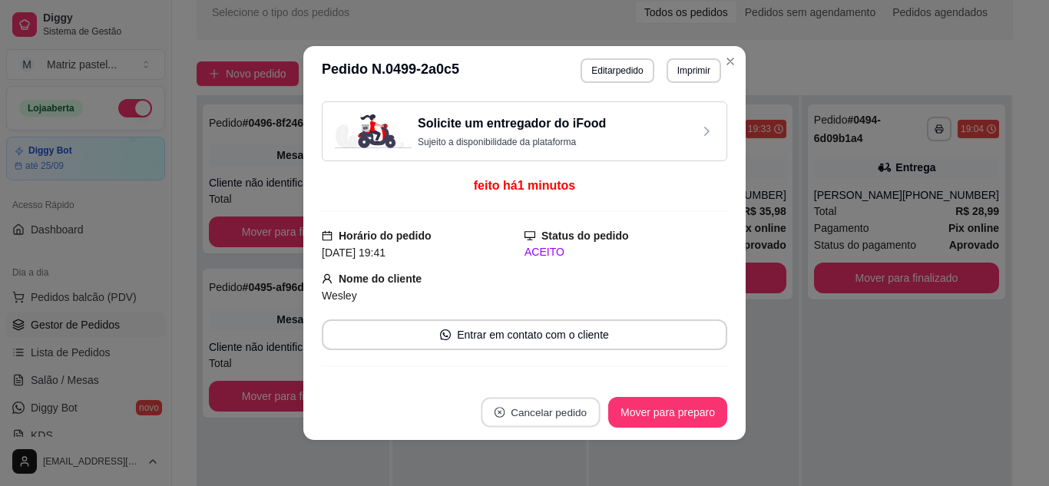
click at [552, 406] on button "Cancelar pedido" at bounding box center [540, 413] width 119 height 30
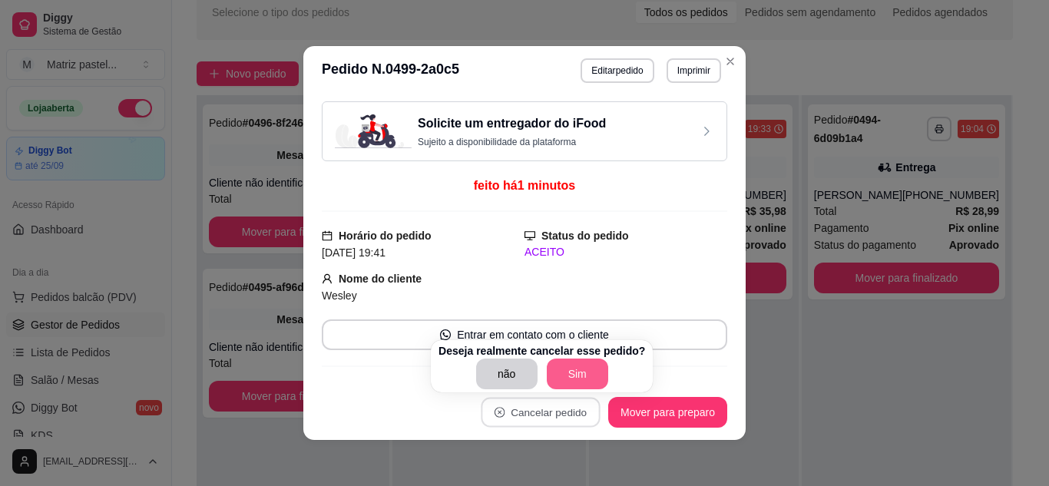
click at [554, 369] on button "Sim" at bounding box center [577, 374] width 61 height 31
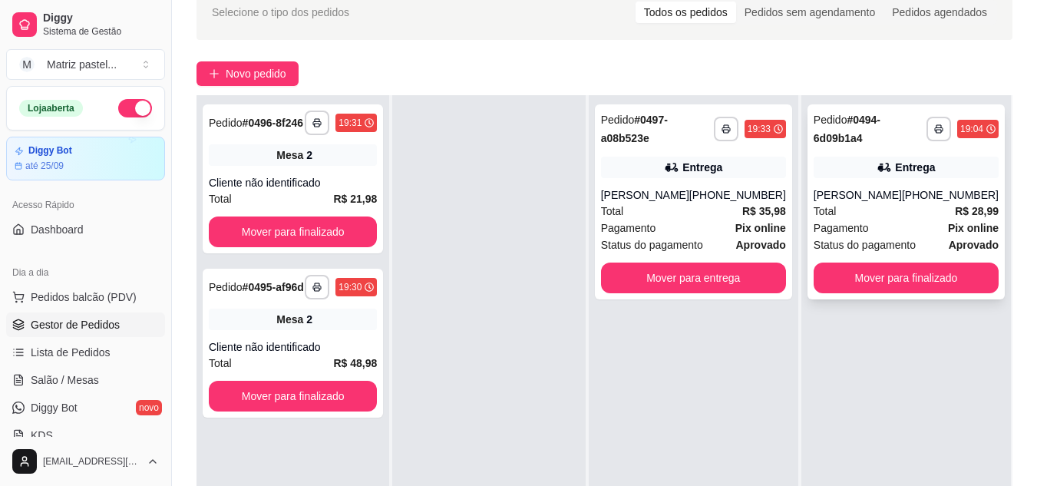
click at [971, 190] on div "[PHONE_NUMBER]" at bounding box center [950, 194] width 97 height 15
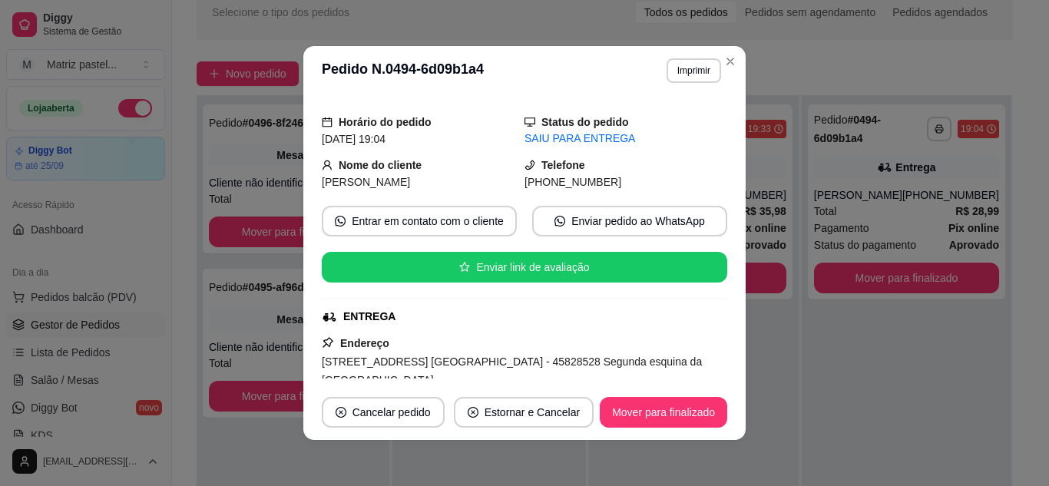
scroll to position [152, 0]
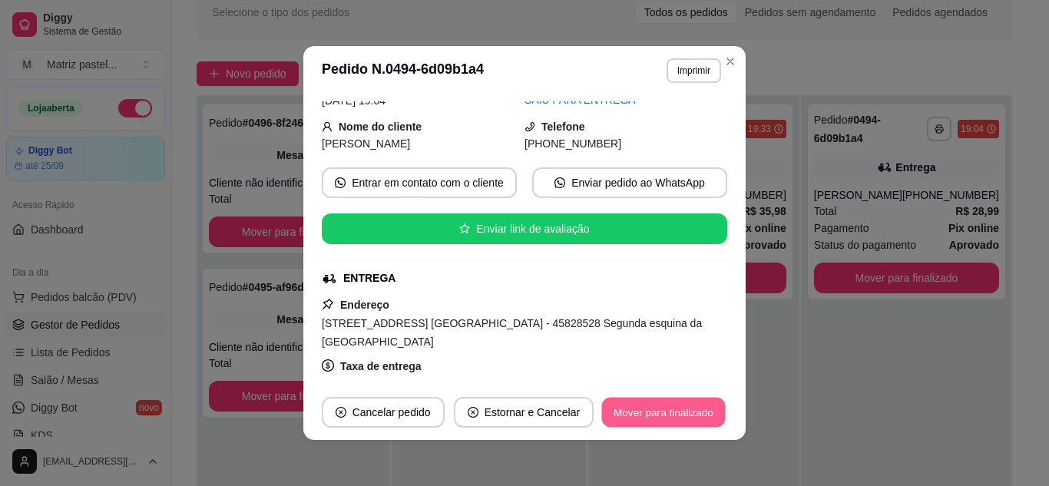
click at [621, 407] on button "Mover para finalizado" at bounding box center [664, 413] width 124 height 30
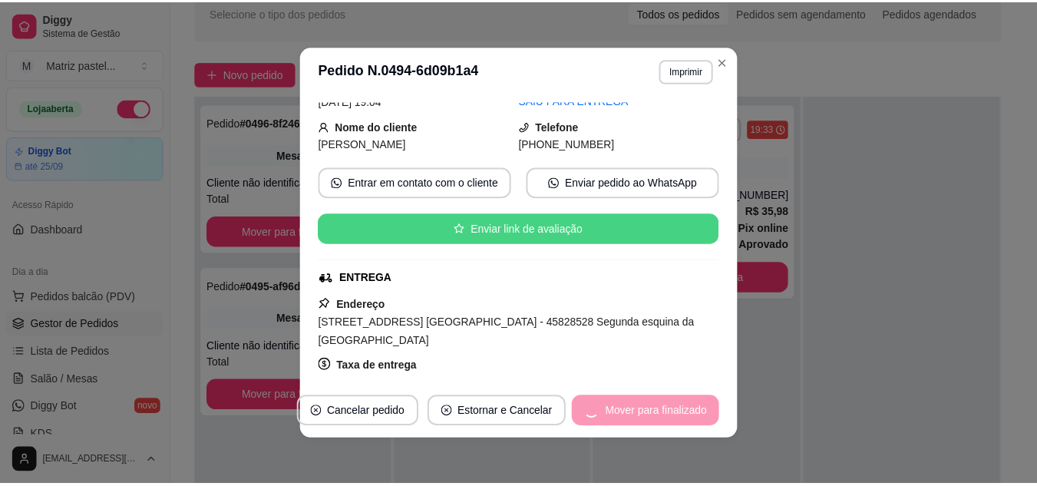
scroll to position [101, 0]
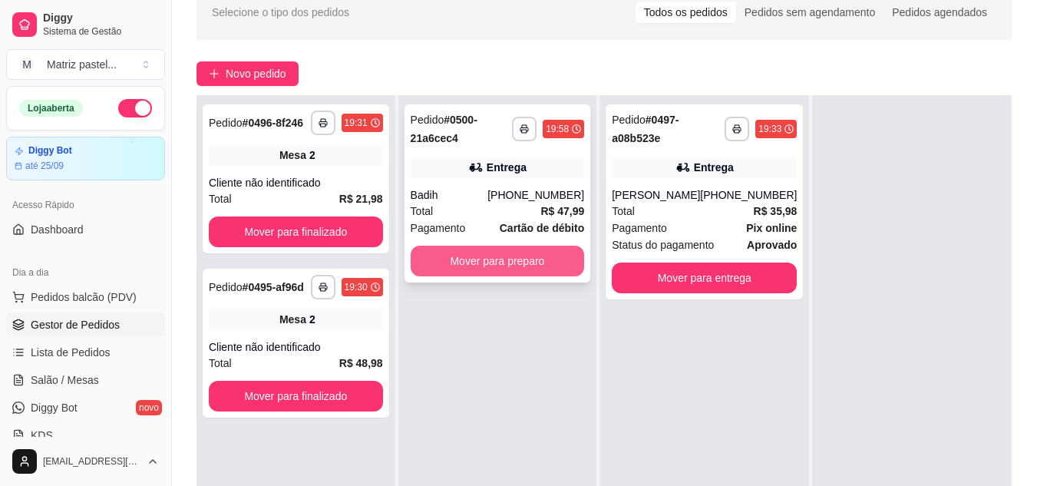
click at [481, 272] on button "Mover para preparo" at bounding box center [498, 261] width 174 height 31
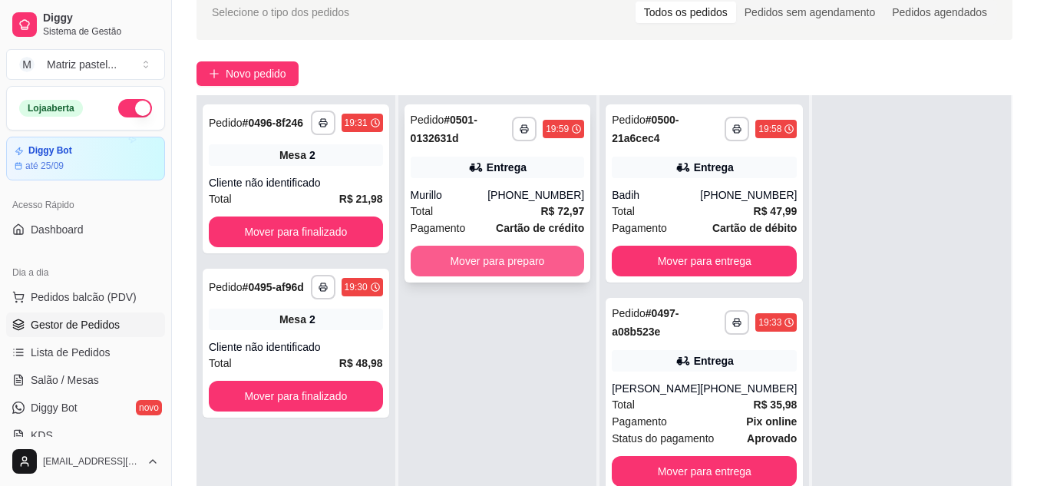
click at [518, 265] on button "Mover para preparo" at bounding box center [498, 261] width 174 height 31
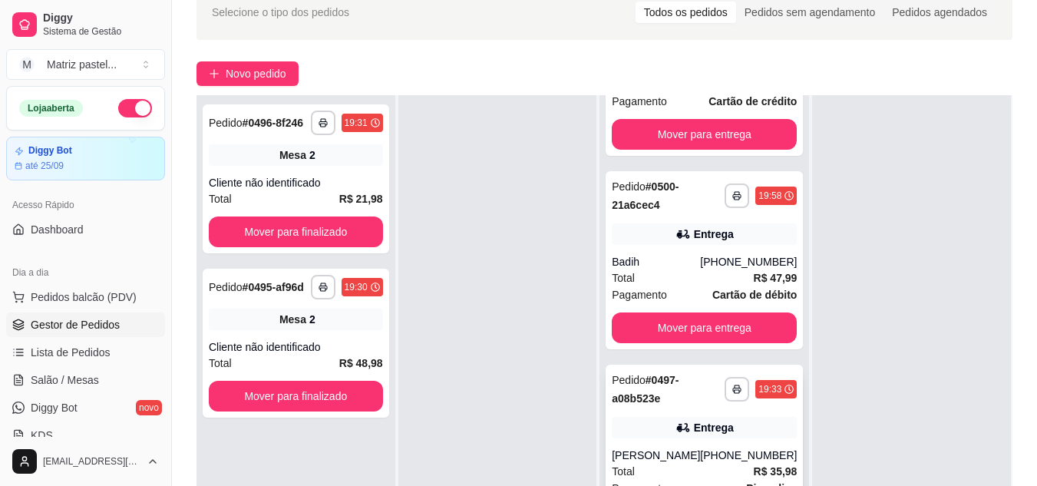
scroll to position [230, 0]
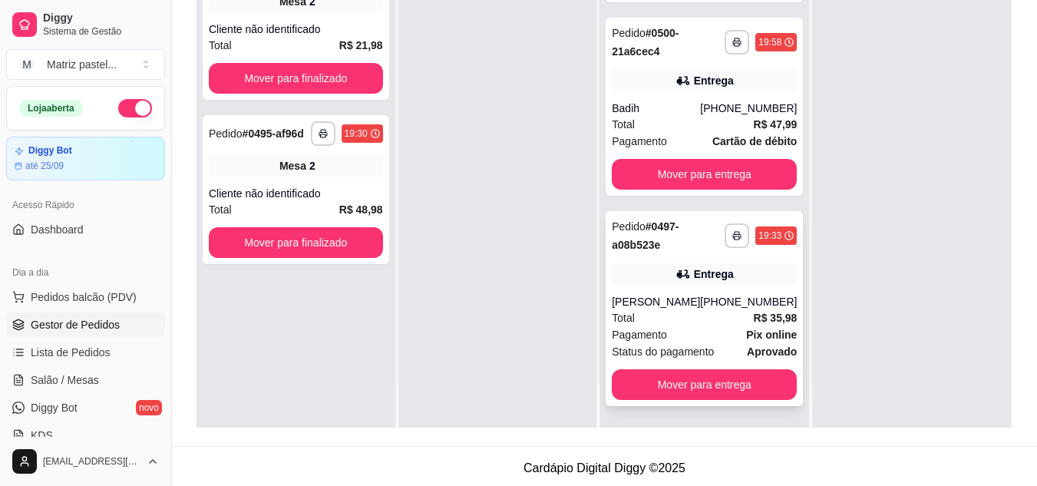
click at [709, 310] on div "**********" at bounding box center [704, 308] width 197 height 195
click at [725, 236] on button "button" at bounding box center [737, 235] width 25 height 25
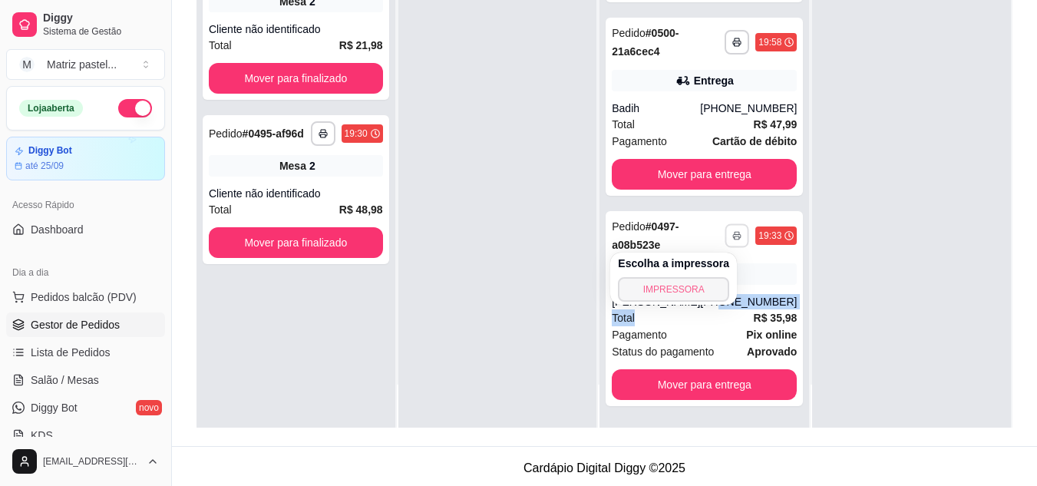
click at [676, 289] on button "IMPRESSORA" at bounding box center [673, 289] width 111 height 25
click at [84, 382] on span "Salão / Mesas" at bounding box center [65, 379] width 68 height 15
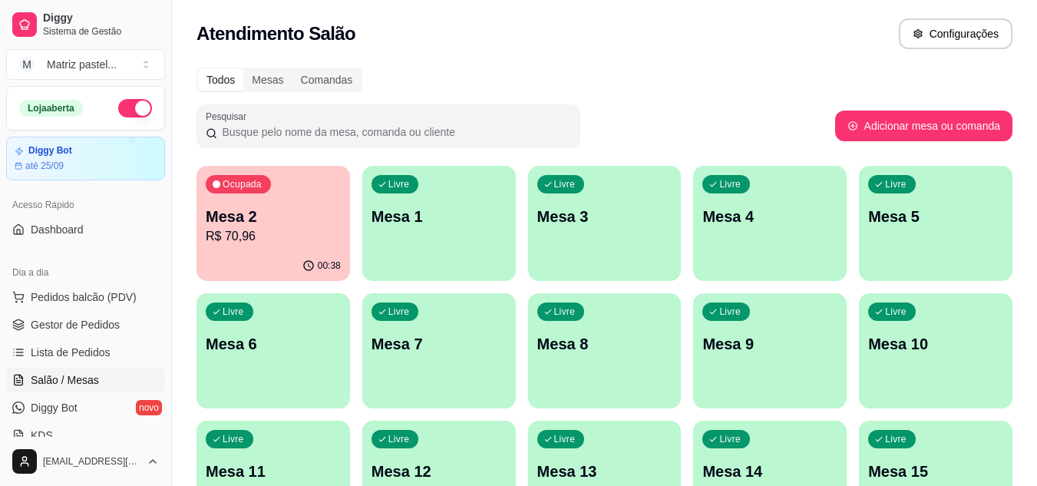
click at [310, 233] on p "R$ 70,96" at bounding box center [273, 236] width 135 height 18
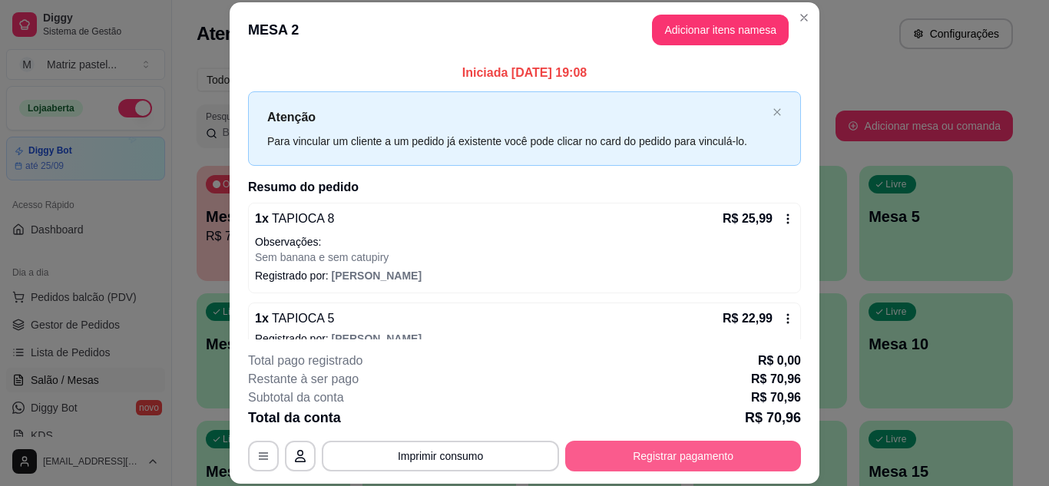
click at [627, 447] on button "Registrar pagamento" at bounding box center [683, 456] width 236 height 31
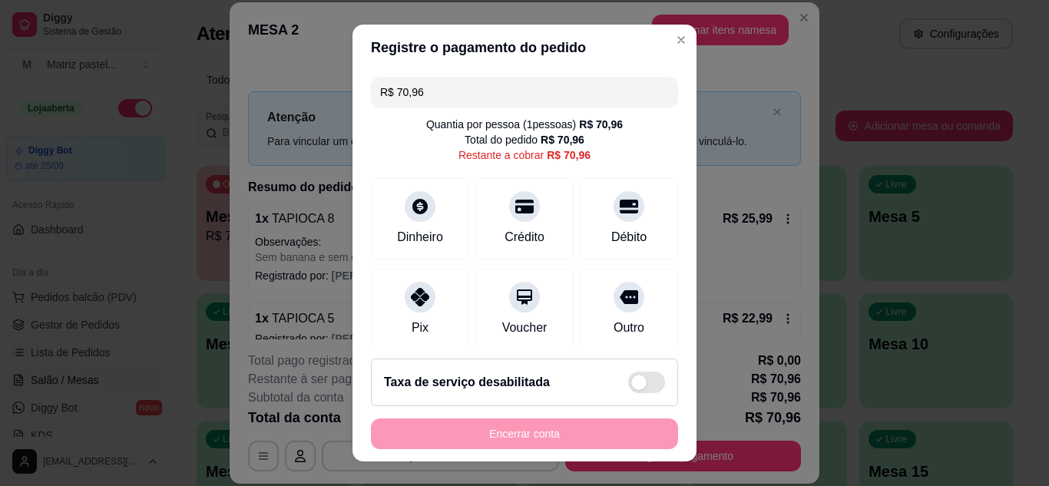
click at [474, 98] on input "R$ 70,96" at bounding box center [524, 92] width 289 height 31
click at [412, 228] on div "Dinheiro" at bounding box center [420, 236] width 51 height 20
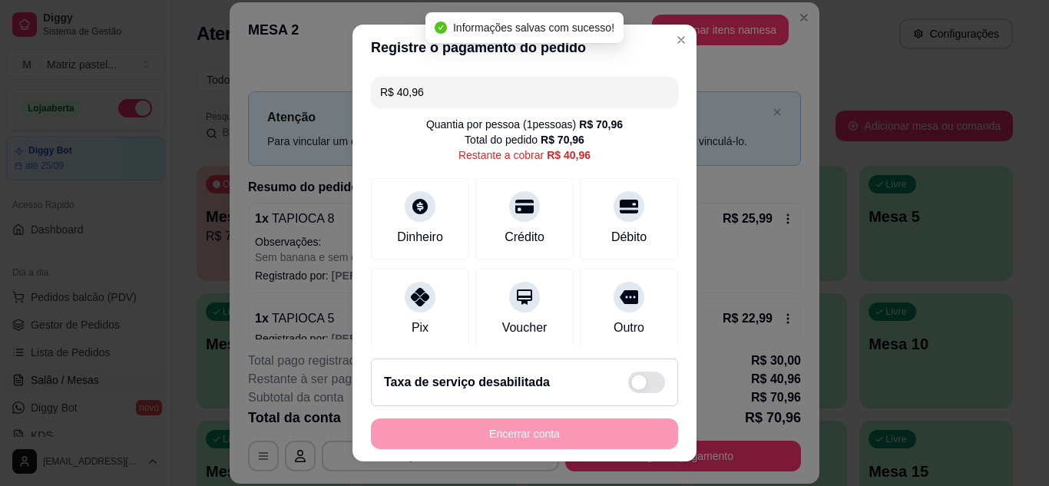
click at [455, 92] on input "R$ 40,96" at bounding box center [524, 92] width 289 height 31
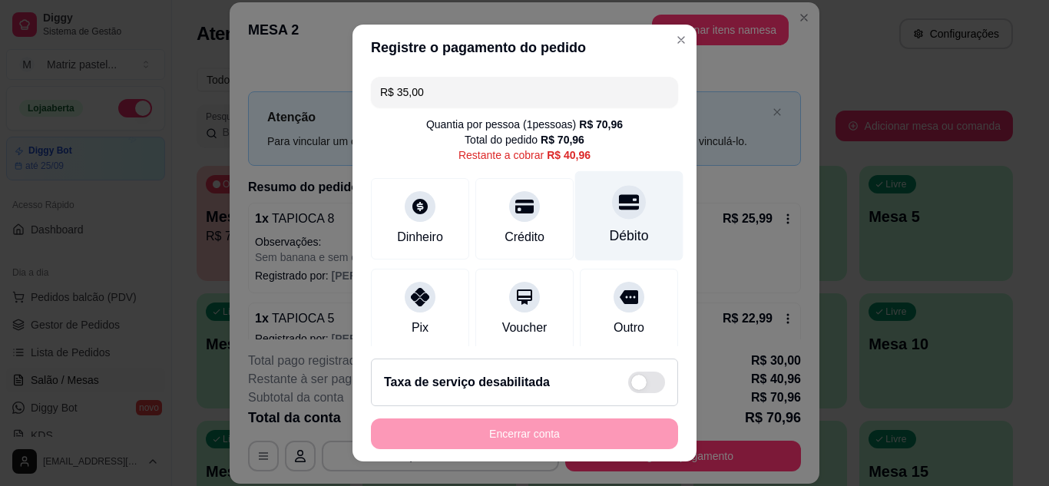
click at [603, 225] on div "Débito" at bounding box center [629, 215] width 108 height 90
click at [599, 221] on div "Débito" at bounding box center [629, 215] width 108 height 90
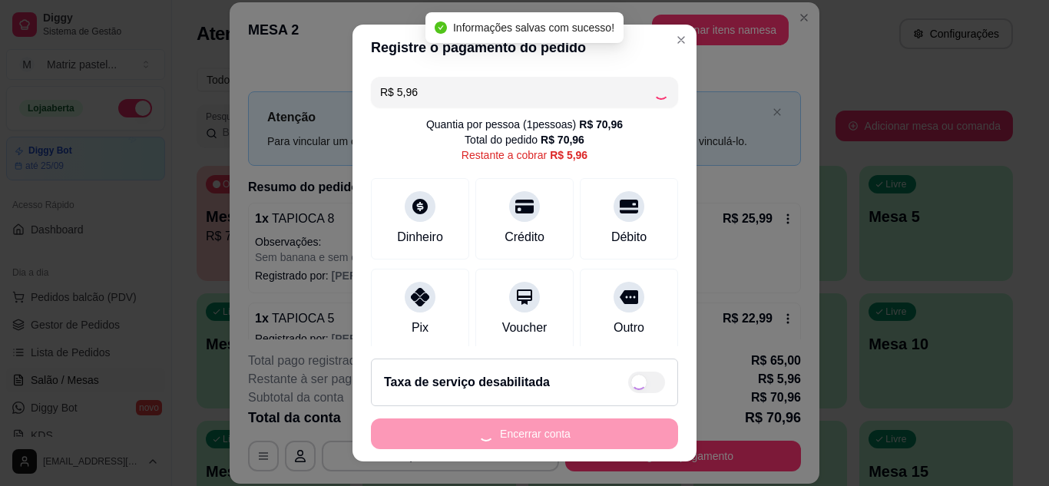
type input "R$ 0,00"
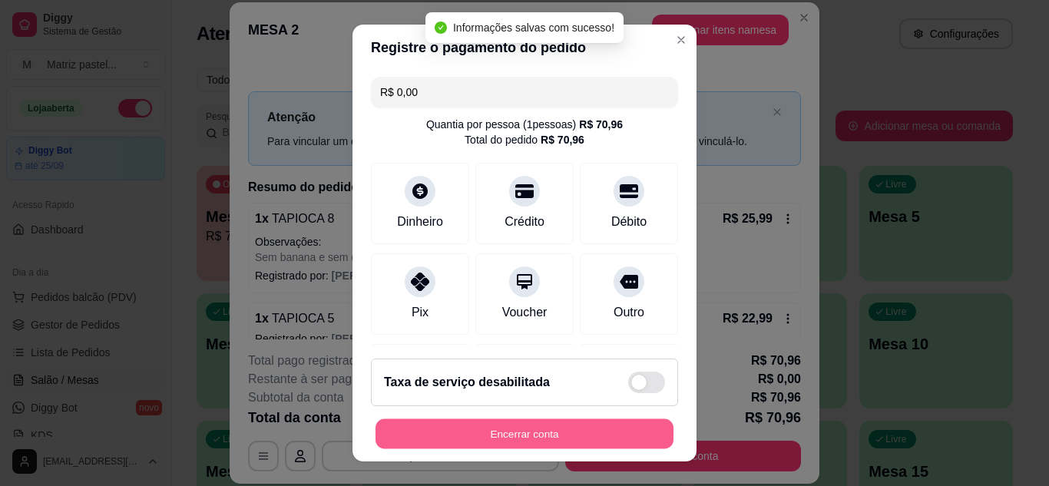
click at [548, 435] on button "Encerrar conta" at bounding box center [524, 434] width 298 height 30
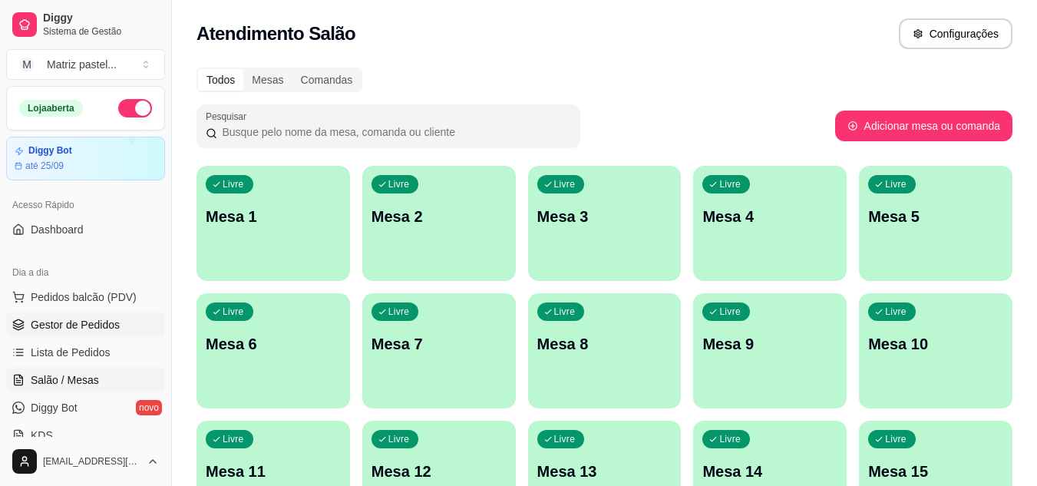
click at [131, 323] on link "Gestor de Pedidos" at bounding box center [85, 324] width 159 height 25
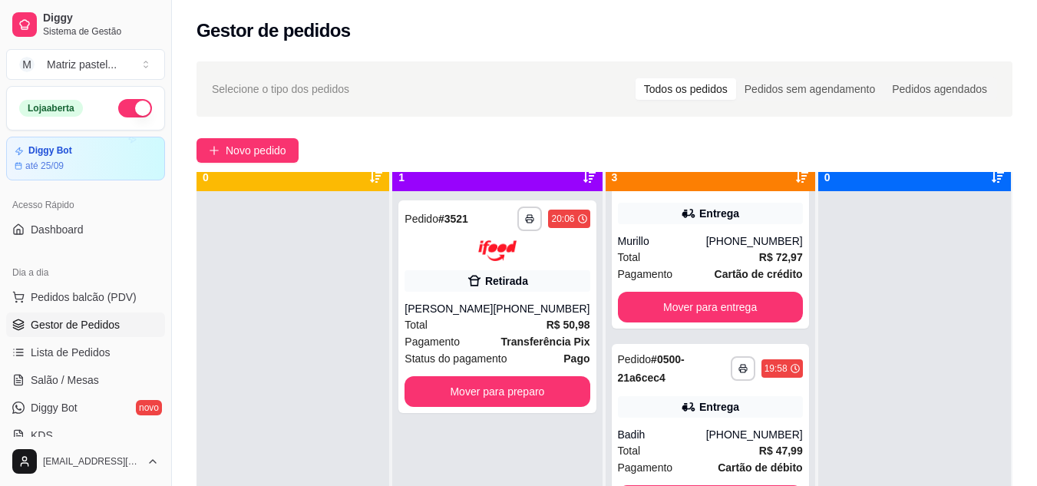
scroll to position [43, 0]
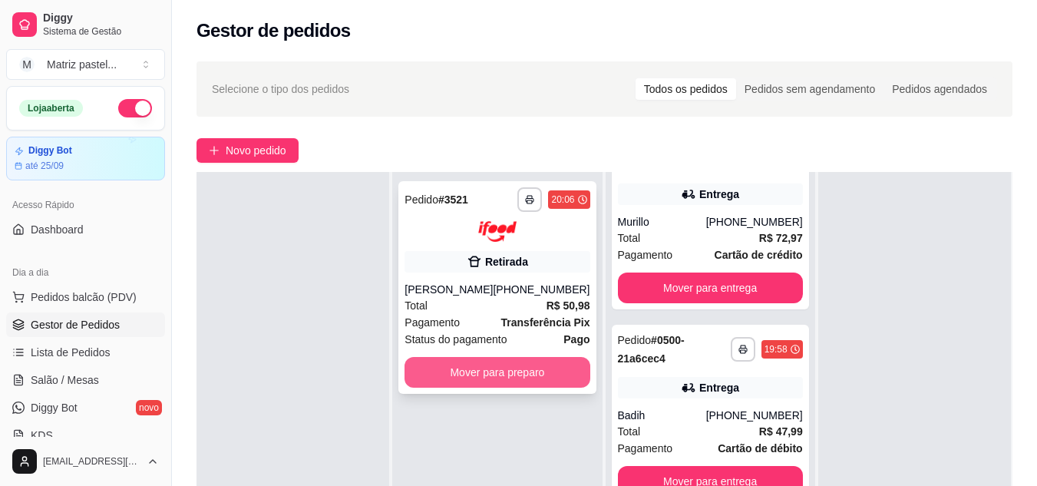
click at [498, 366] on button "Mover para preparo" at bounding box center [497, 372] width 185 height 31
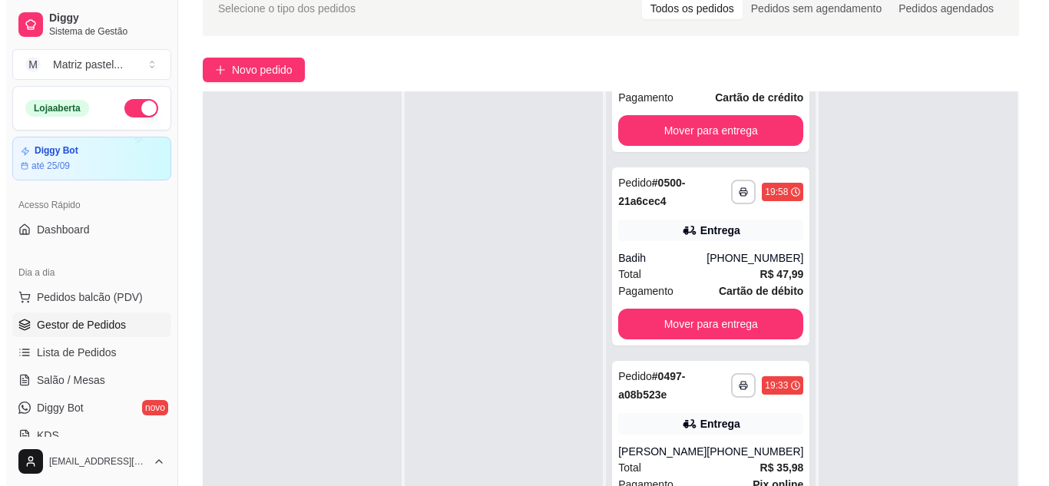
scroll to position [154, 0]
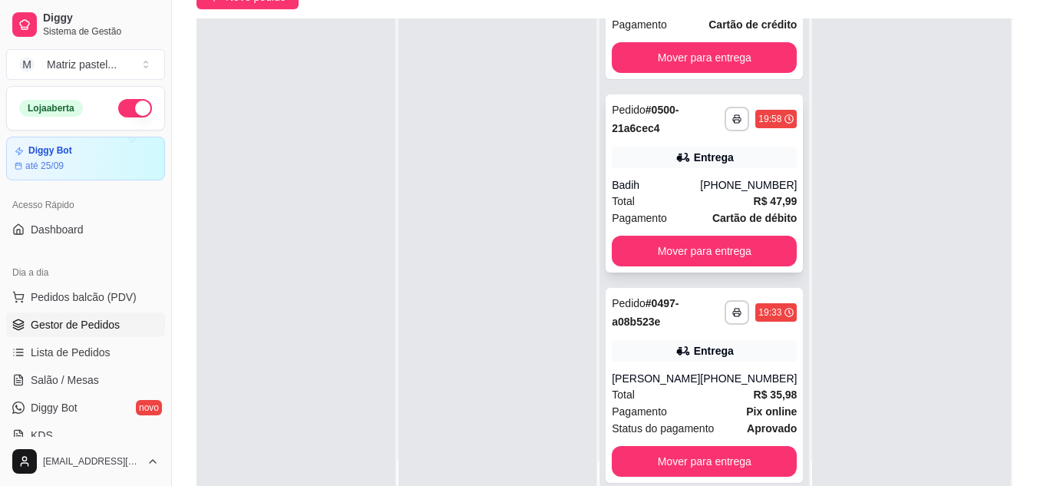
click at [646, 177] on div "Badih" at bounding box center [656, 184] width 88 height 15
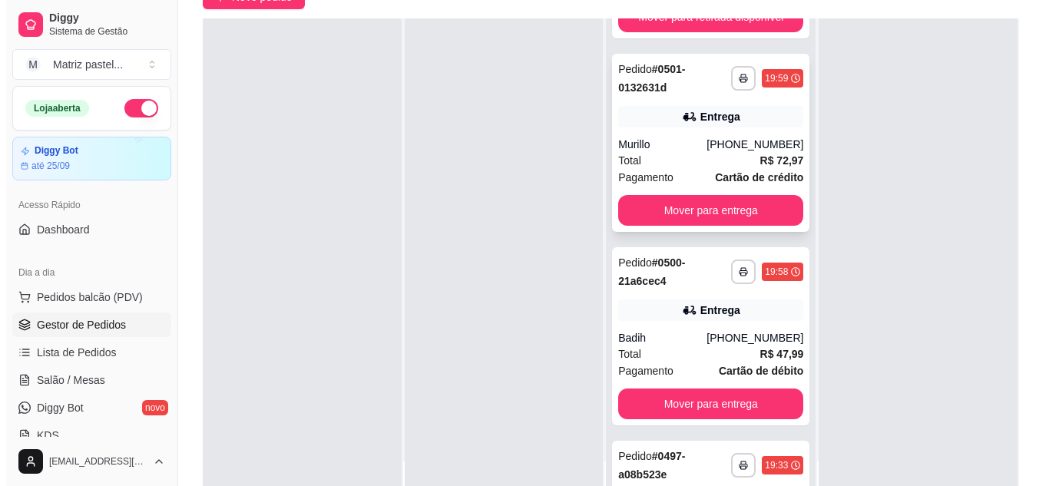
scroll to position [201, 0]
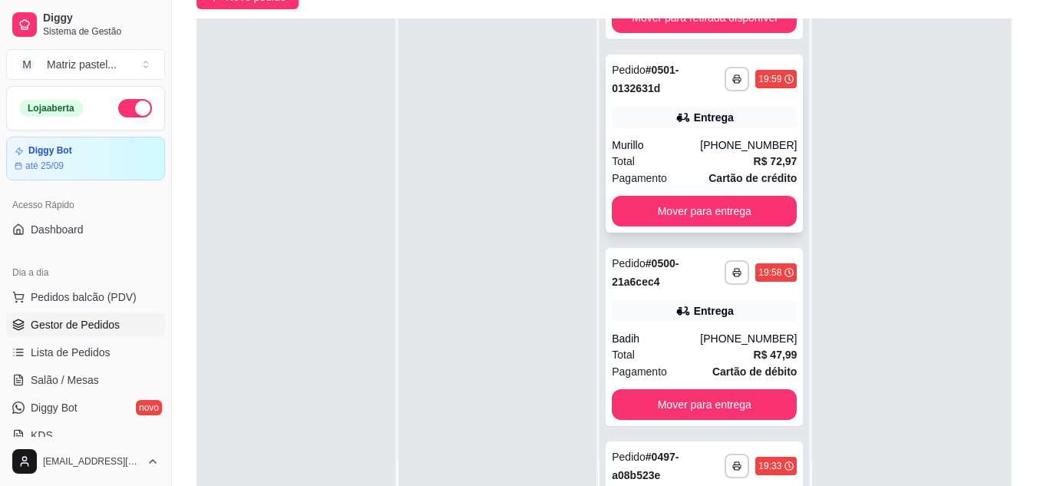
click at [705, 131] on div "**********" at bounding box center [704, 144] width 197 height 178
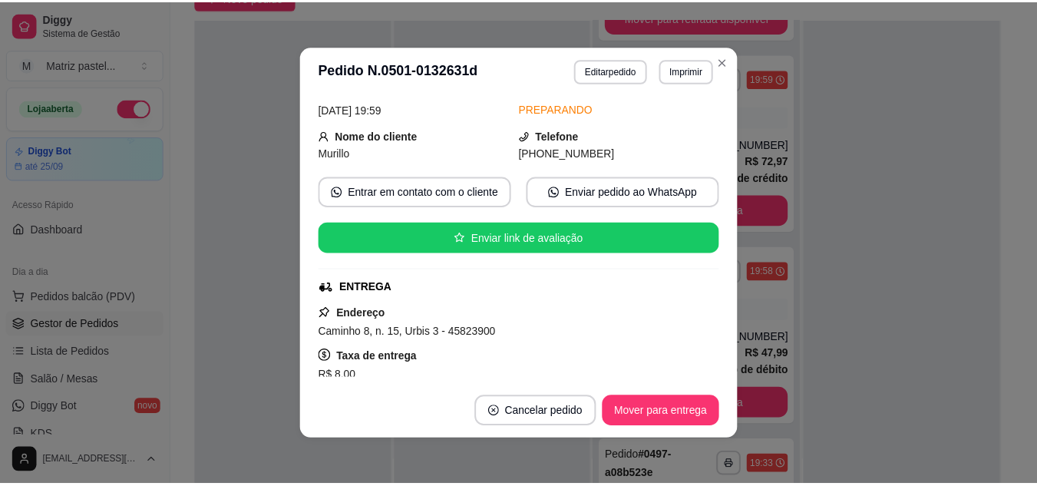
scroll to position [230, 0]
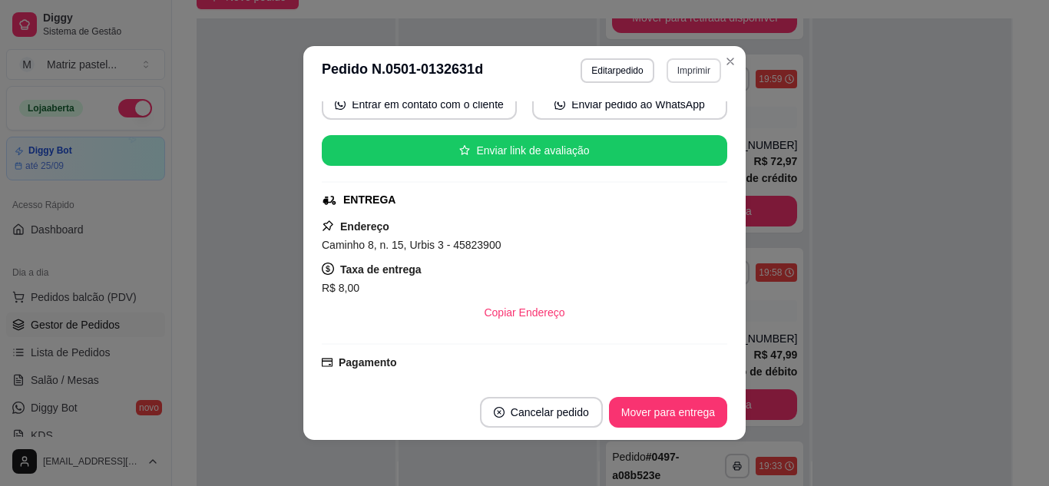
click at [714, 64] on button "Imprimir" at bounding box center [693, 70] width 55 height 25
click at [724, 64] on icon "Close" at bounding box center [730, 61] width 12 height 12
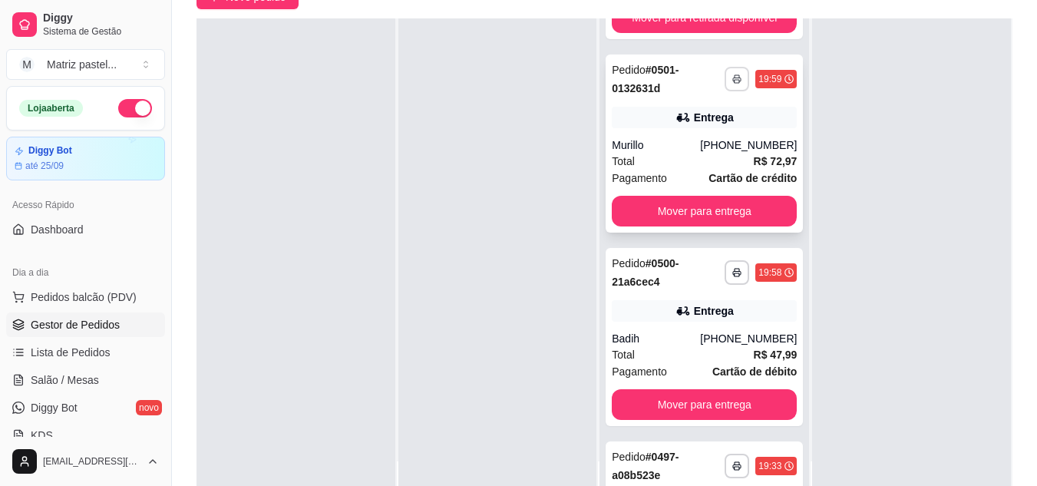
click at [725, 85] on button "button" at bounding box center [737, 79] width 25 height 25
click at [701, 134] on button "IMPRESSORA" at bounding box center [676, 133] width 107 height 24
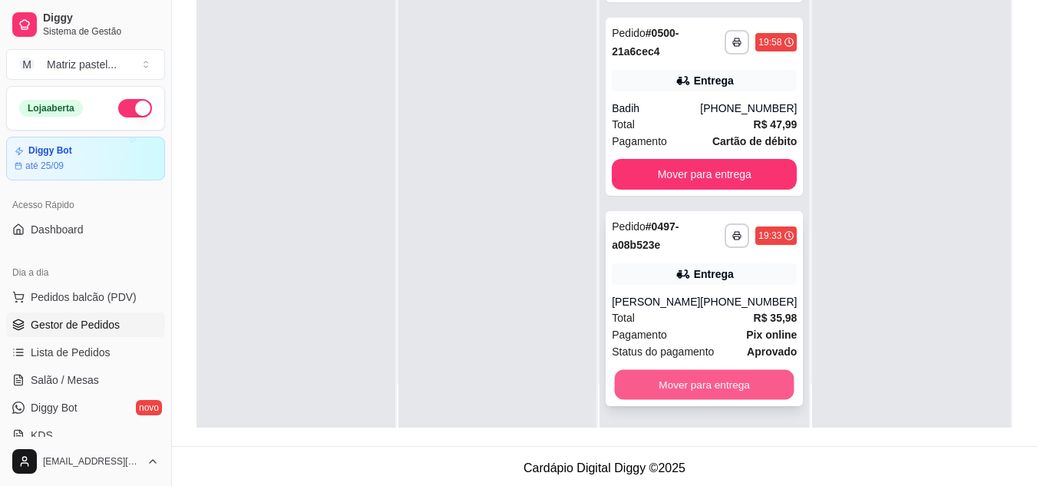
click at [658, 399] on button "Mover para entrega" at bounding box center [705, 384] width 180 height 30
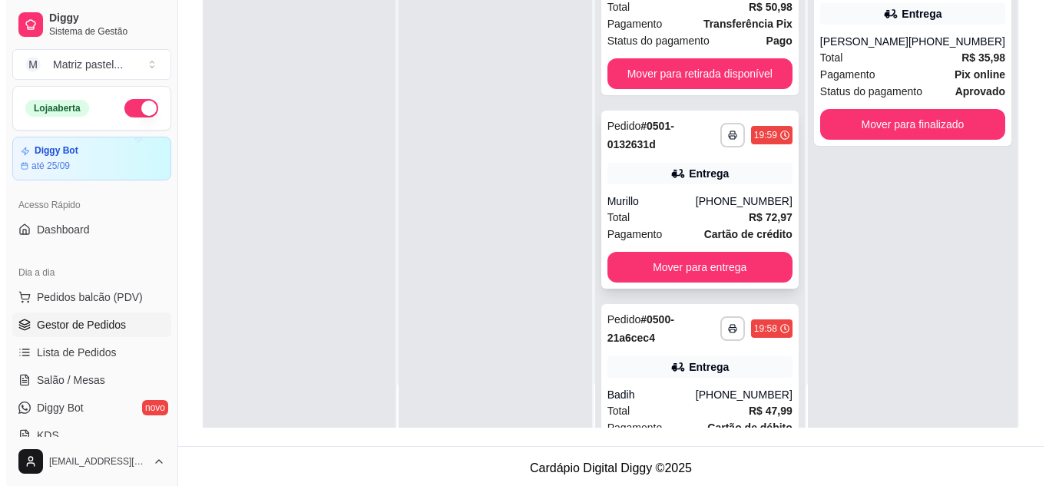
scroll to position [68, 0]
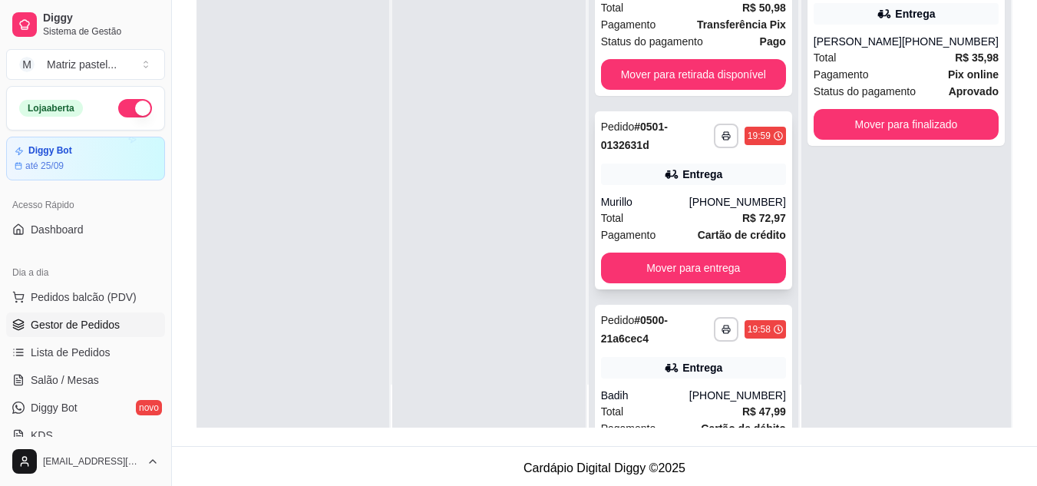
click at [667, 160] on div "**********" at bounding box center [693, 200] width 197 height 178
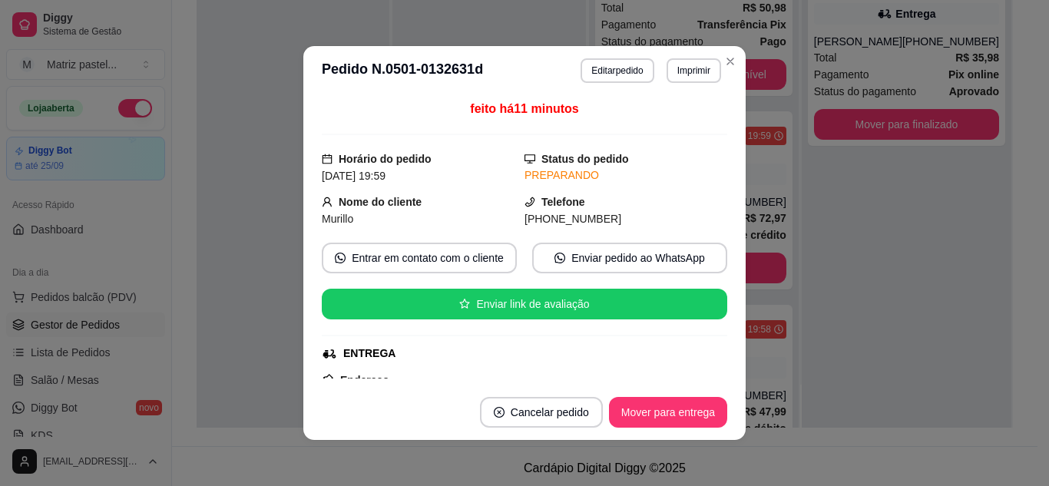
scroll to position [230, 0]
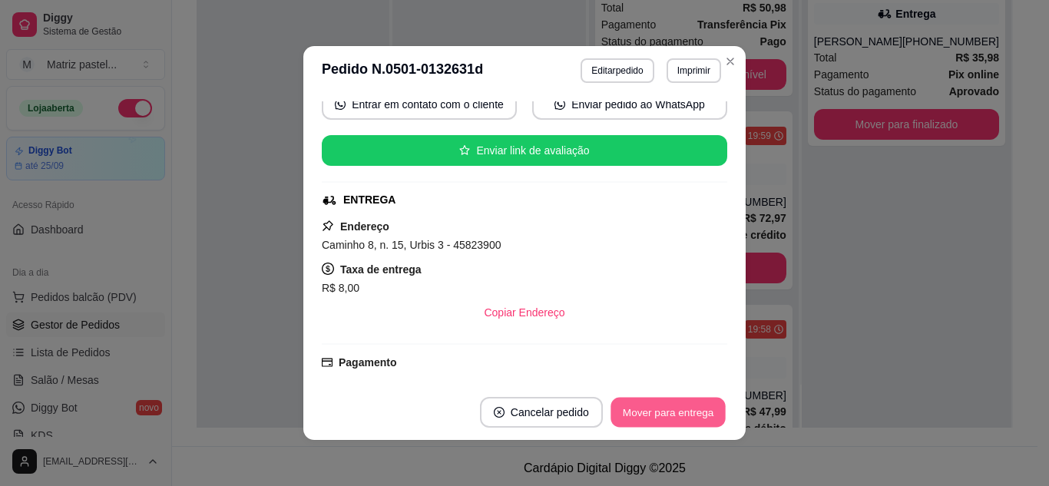
click at [637, 412] on button "Mover para entrega" at bounding box center [667, 413] width 115 height 30
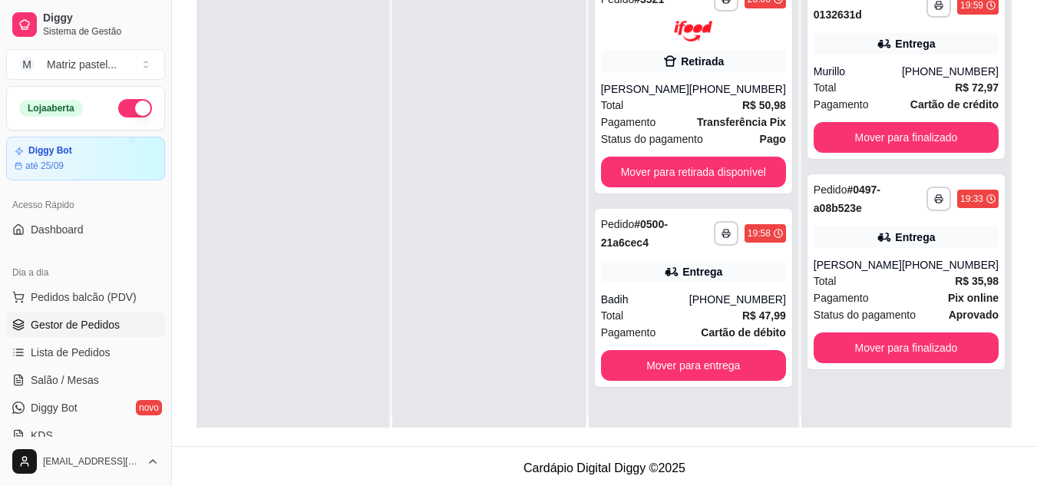
scroll to position [0, 0]
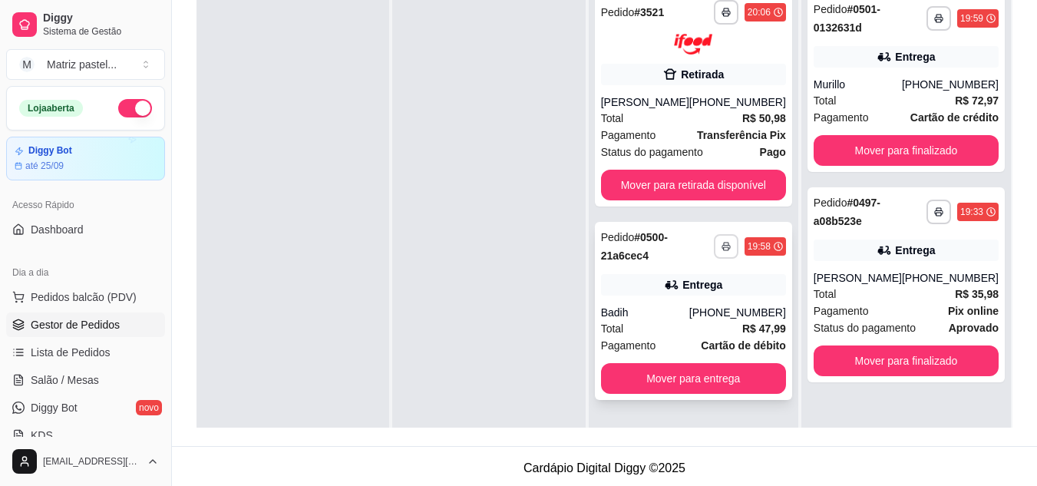
click at [725, 243] on polyline "button" at bounding box center [726, 244] width 5 height 3
click at [702, 290] on button "IMPRESSORA" at bounding box center [685, 300] width 107 height 24
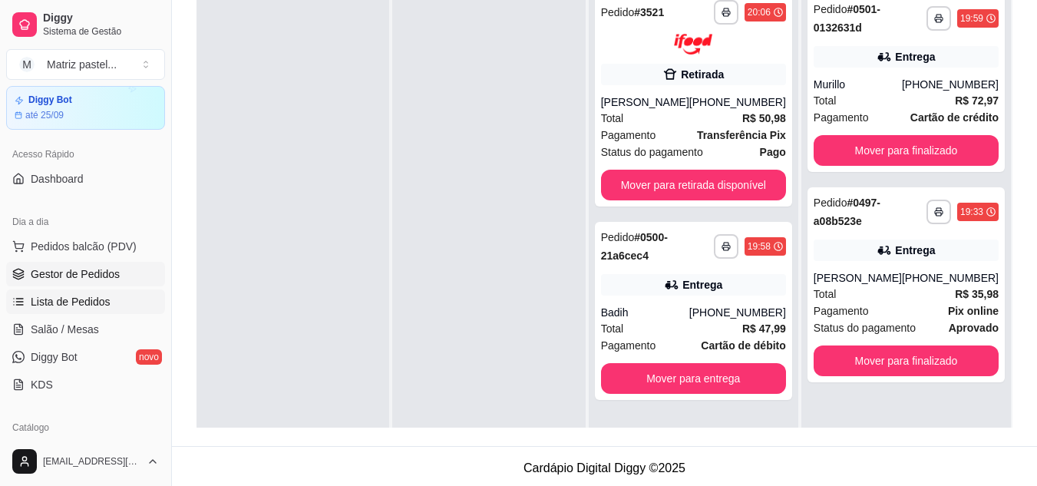
scroll to position [154, 0]
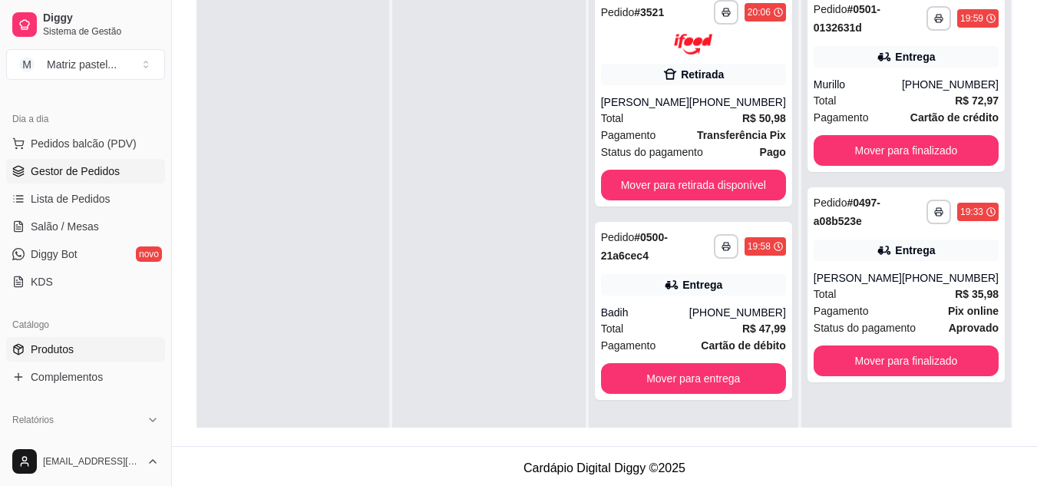
click at [68, 349] on span "Produtos" at bounding box center [52, 349] width 43 height 15
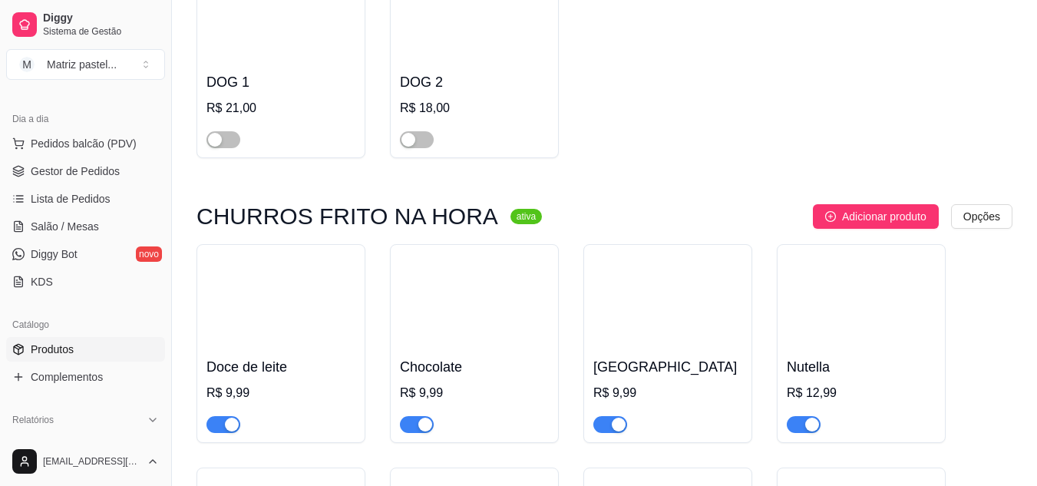
scroll to position [6375, 0]
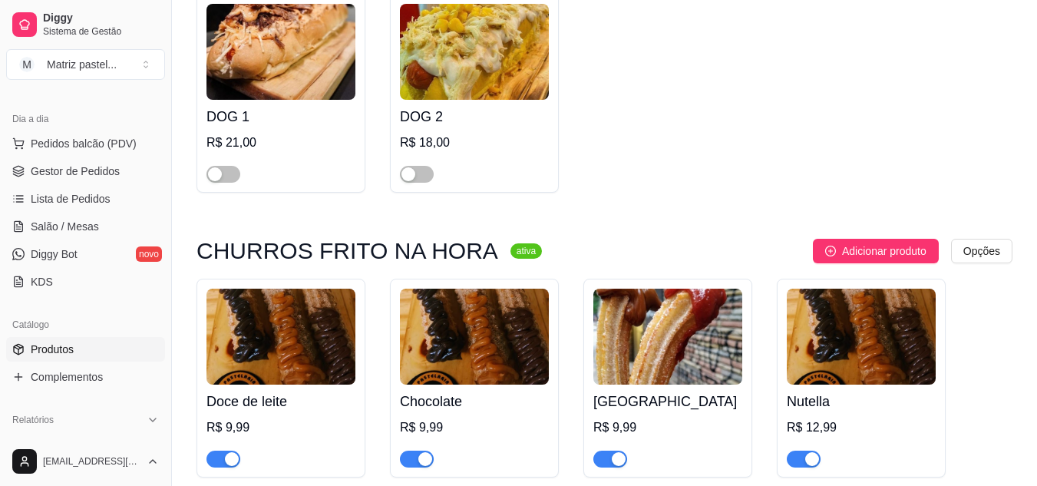
click at [415, 451] on button "button" at bounding box center [417, 459] width 34 height 17
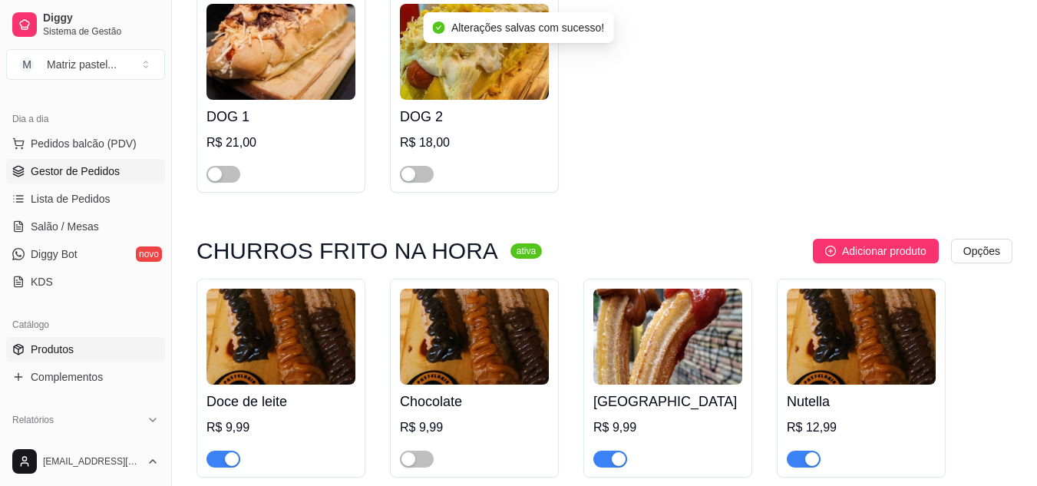
click at [75, 164] on span "Gestor de Pedidos" at bounding box center [75, 171] width 89 height 15
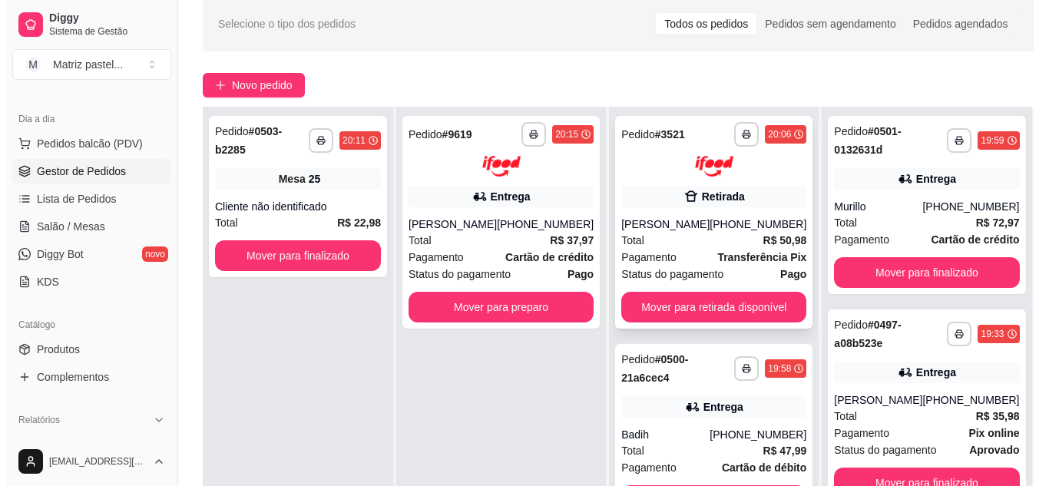
scroll to position [154, 0]
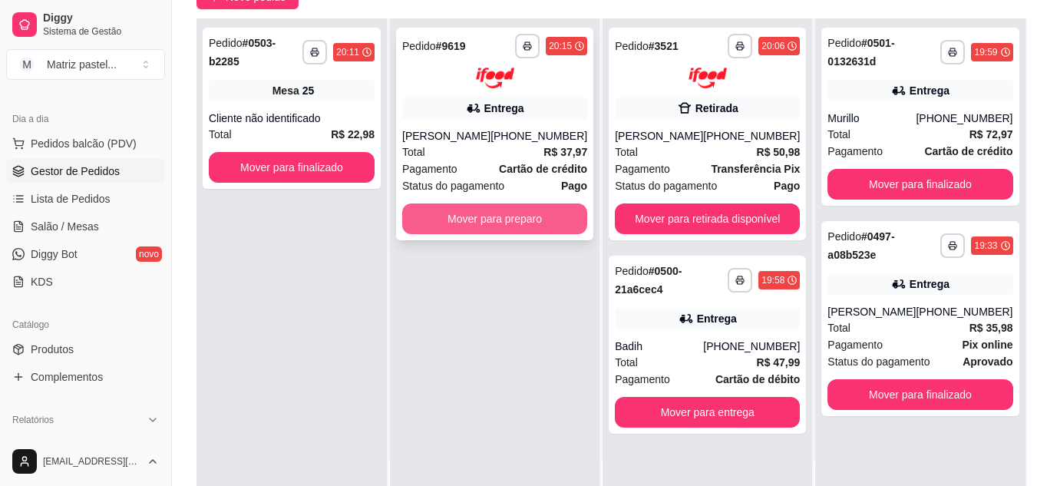
click at [478, 217] on button "Mover para preparo" at bounding box center [494, 218] width 185 height 31
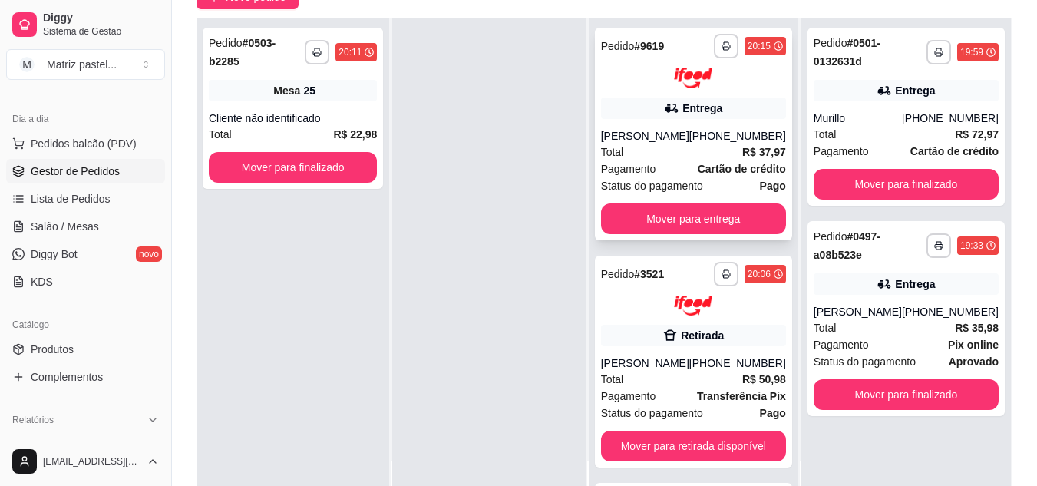
click at [650, 74] on div at bounding box center [693, 78] width 185 height 21
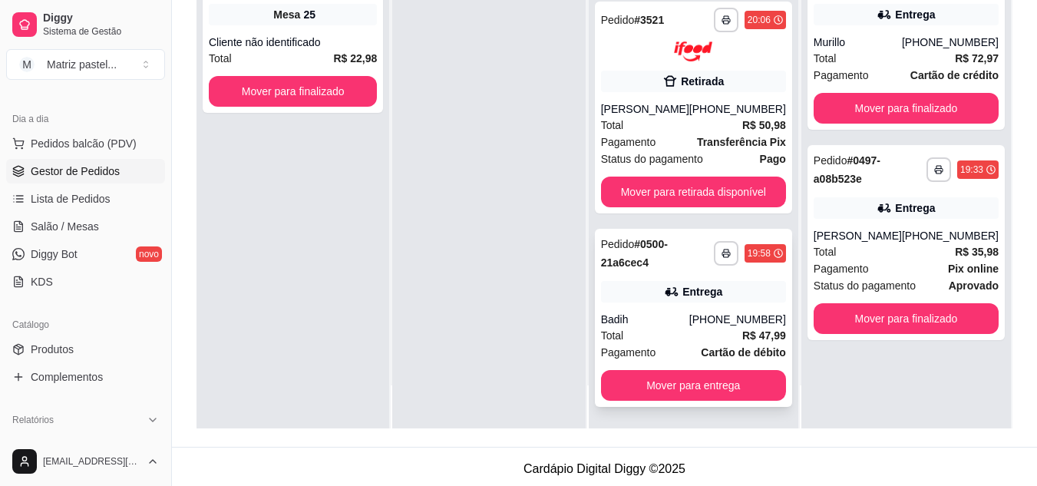
scroll to position [234, 0]
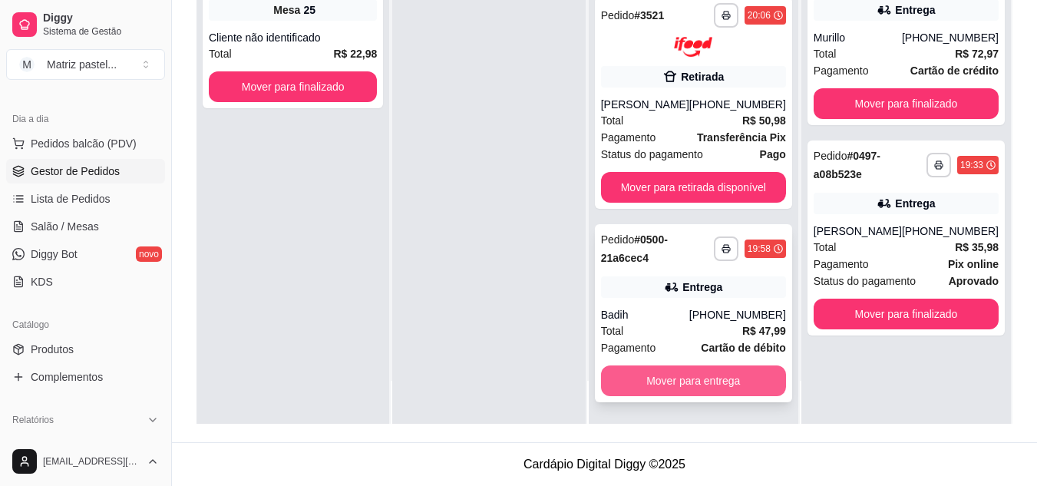
click at [687, 393] on button "Mover para entrega" at bounding box center [693, 380] width 185 height 31
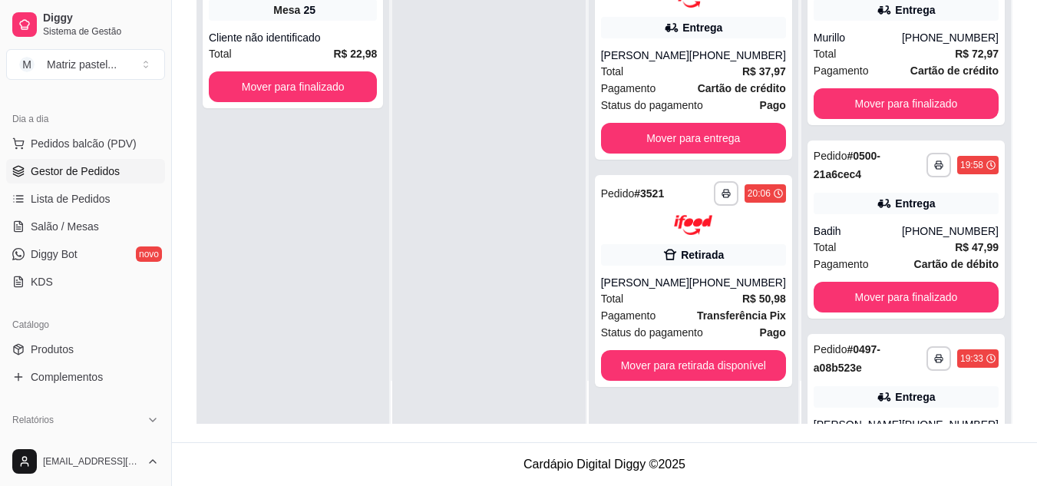
scroll to position [0, 0]
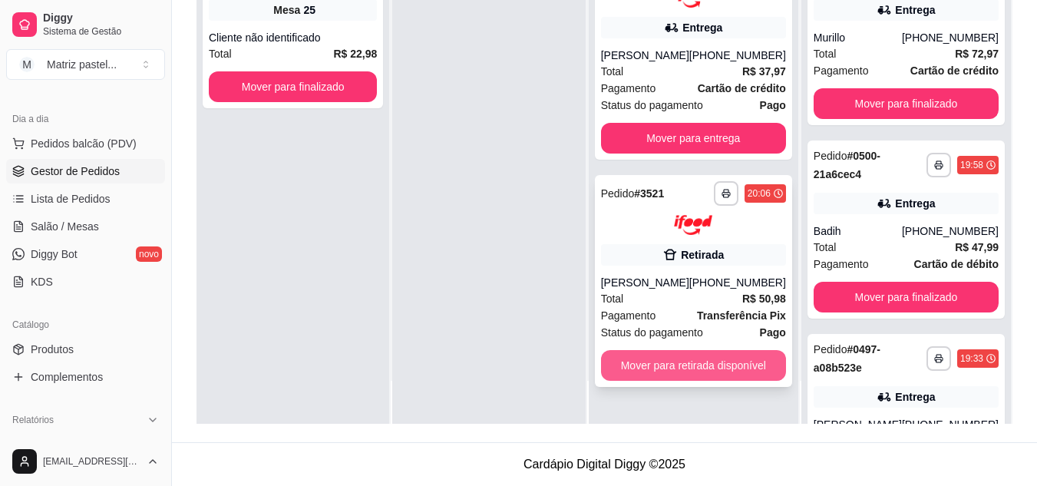
click at [729, 366] on button "Mover para retirada disponível" at bounding box center [693, 365] width 185 height 31
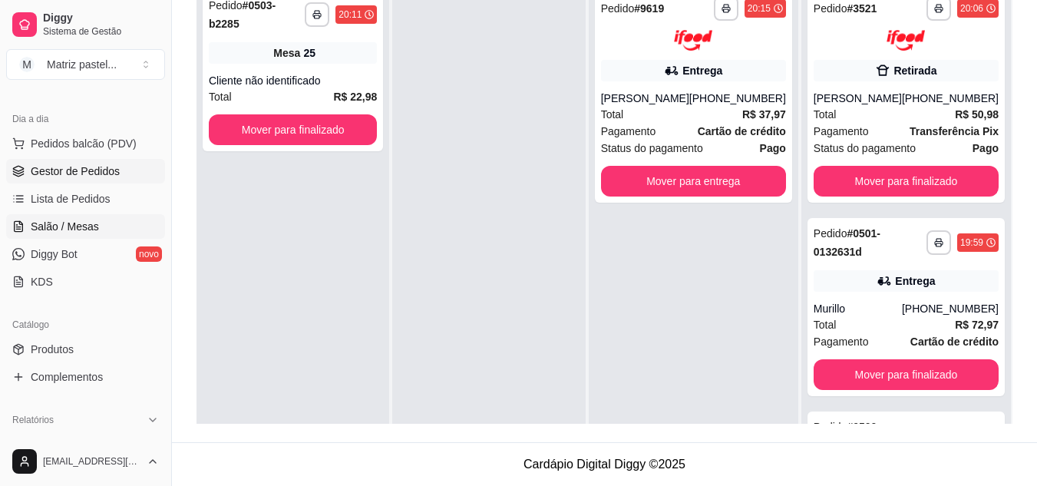
click at [77, 232] on span "Salão / Mesas" at bounding box center [65, 226] width 68 height 15
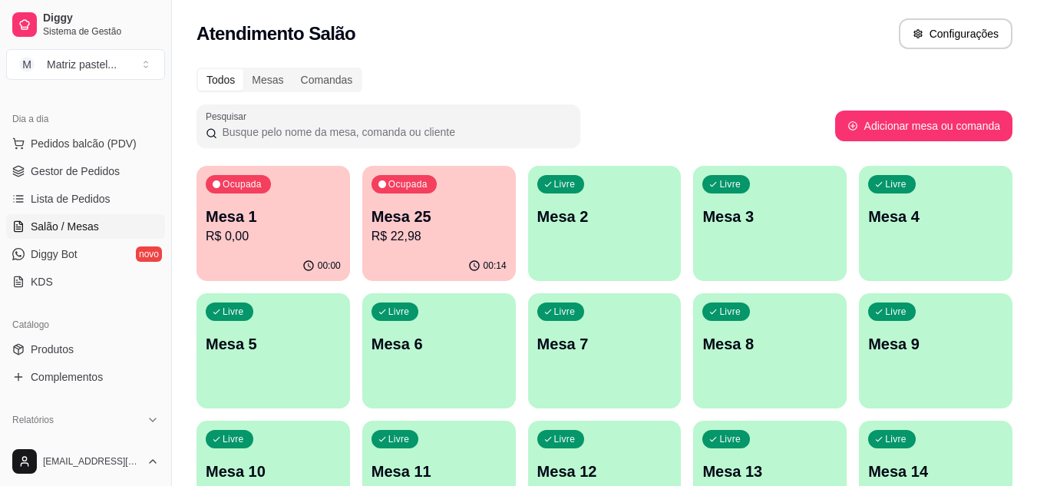
click at [240, 234] on p "R$ 0,00" at bounding box center [273, 236] width 135 height 18
click at [439, 230] on p "R$ 22,98" at bounding box center [439, 236] width 135 height 18
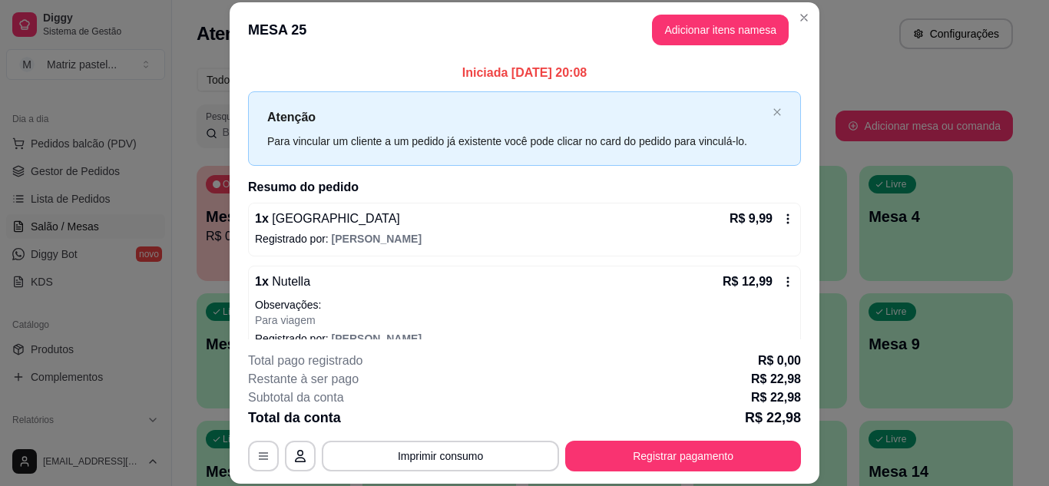
click at [634, 421] on div "Total da conta R$ 22,98" at bounding box center [524, 417] width 553 height 21
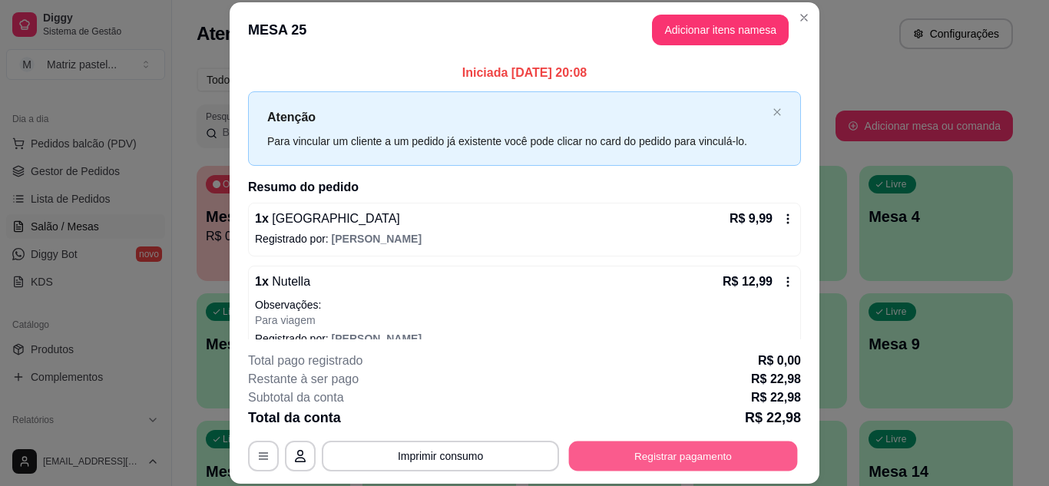
click at [639, 455] on button "Registrar pagamento" at bounding box center [683, 456] width 229 height 30
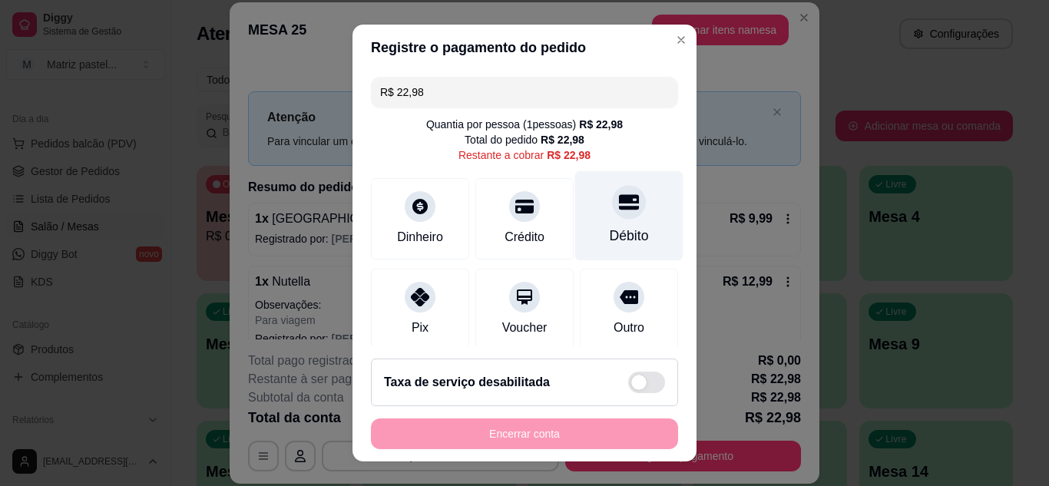
click at [616, 232] on div "Débito" at bounding box center [629, 236] width 39 height 20
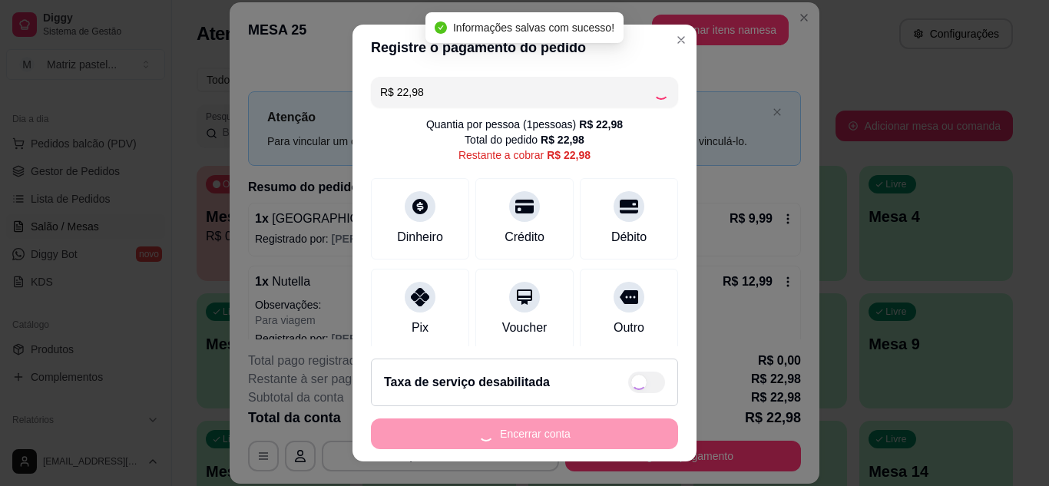
type input "R$ 0,00"
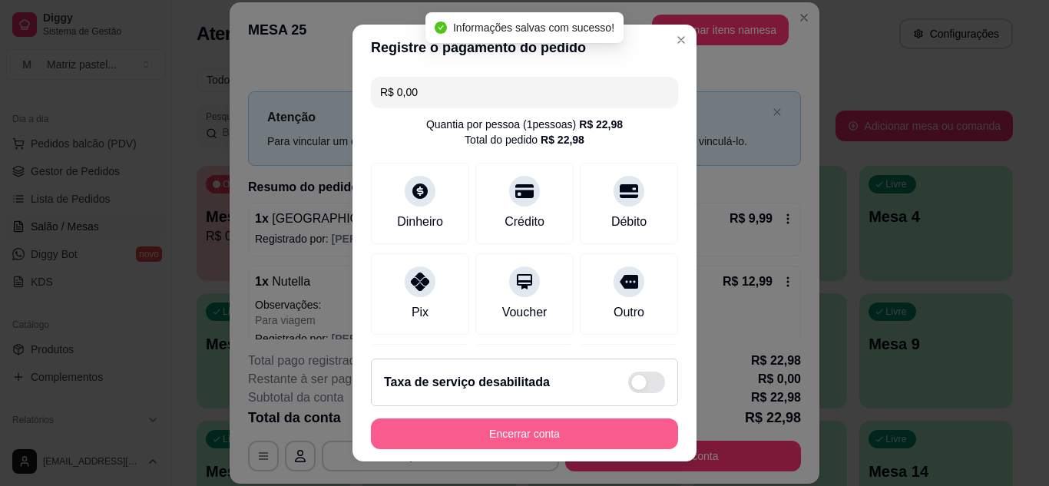
click at [511, 440] on button "Encerrar conta" at bounding box center [524, 433] width 307 height 31
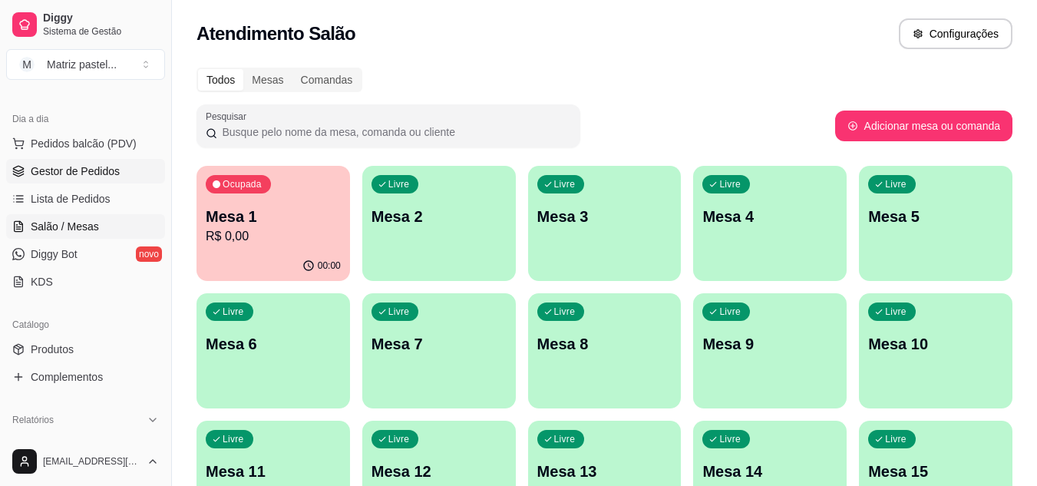
click at [67, 177] on span "Gestor de Pedidos" at bounding box center [75, 171] width 89 height 15
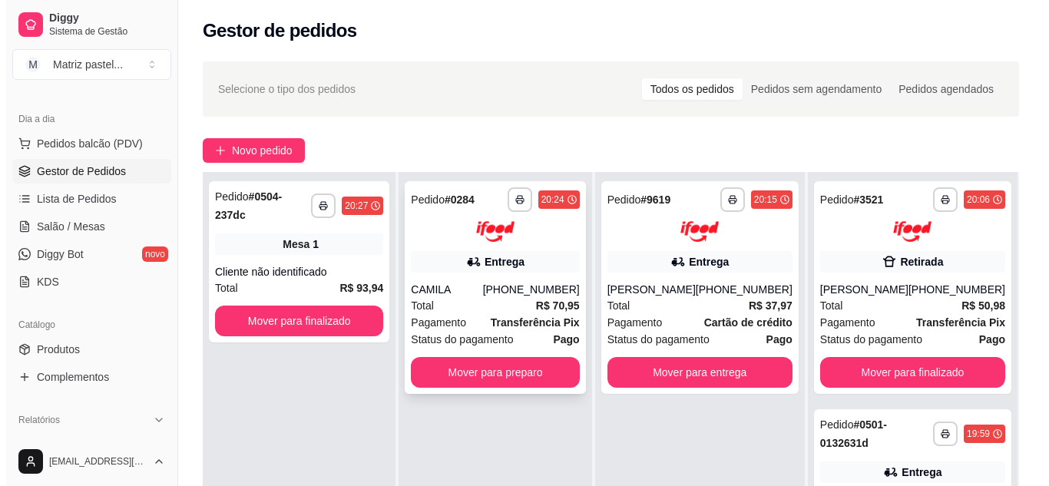
scroll to position [77, 0]
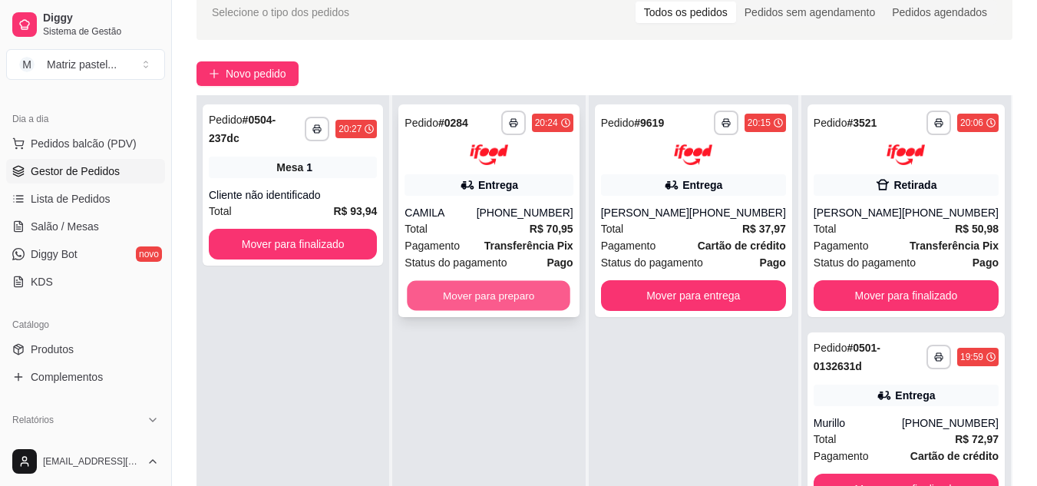
click at [510, 299] on button "Mover para preparo" at bounding box center [490, 295] width 164 height 30
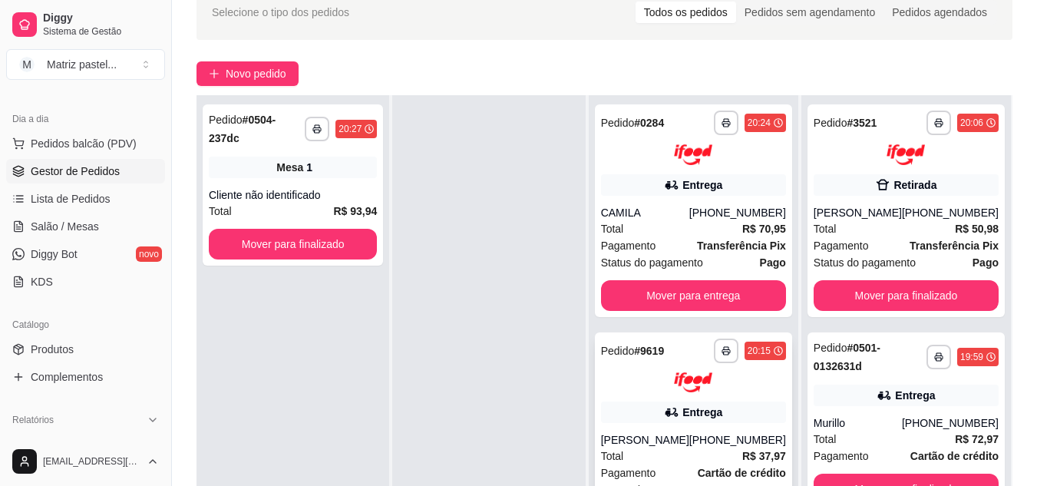
click at [659, 385] on div at bounding box center [693, 382] width 185 height 21
click at [723, 145] on div at bounding box center [693, 154] width 185 height 21
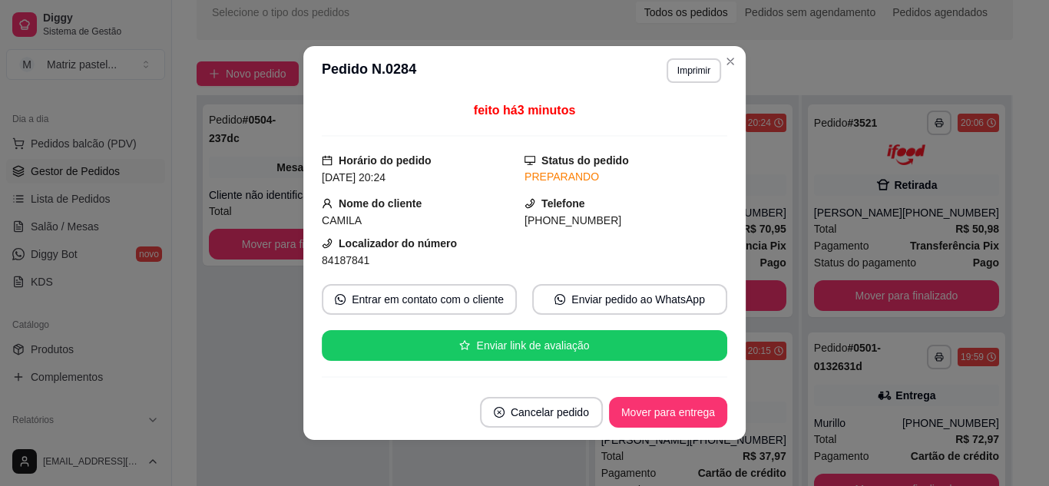
scroll to position [154, 0]
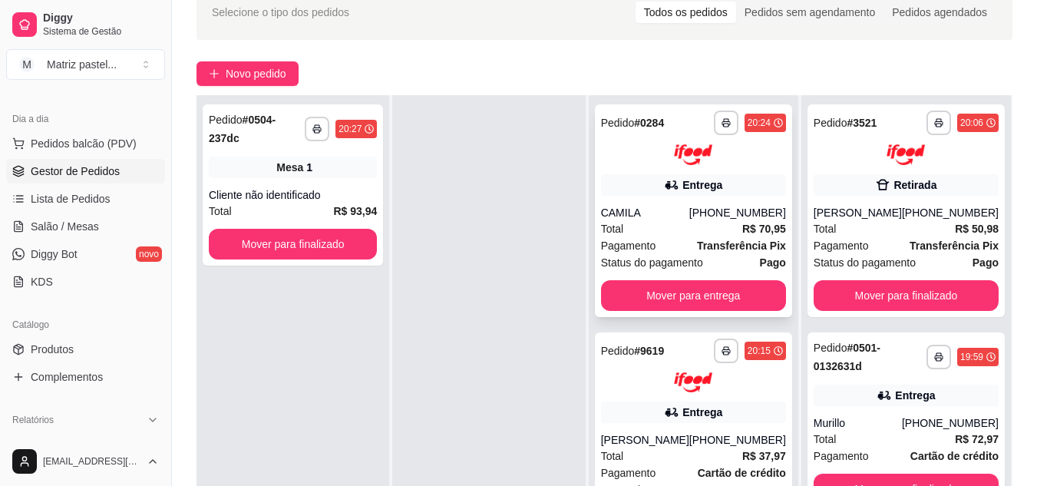
click at [714, 230] on div "Total R$ 70,95" at bounding box center [693, 228] width 185 height 17
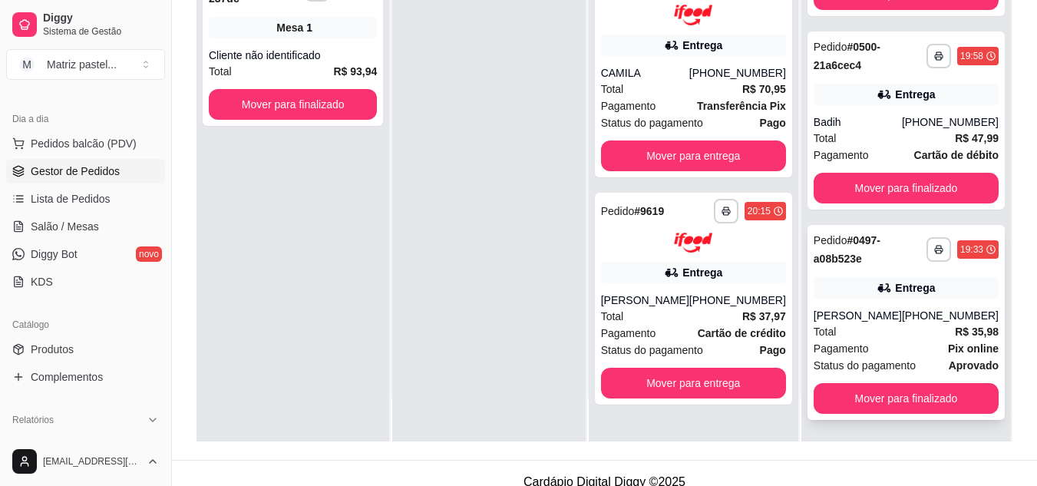
scroll to position [234, 0]
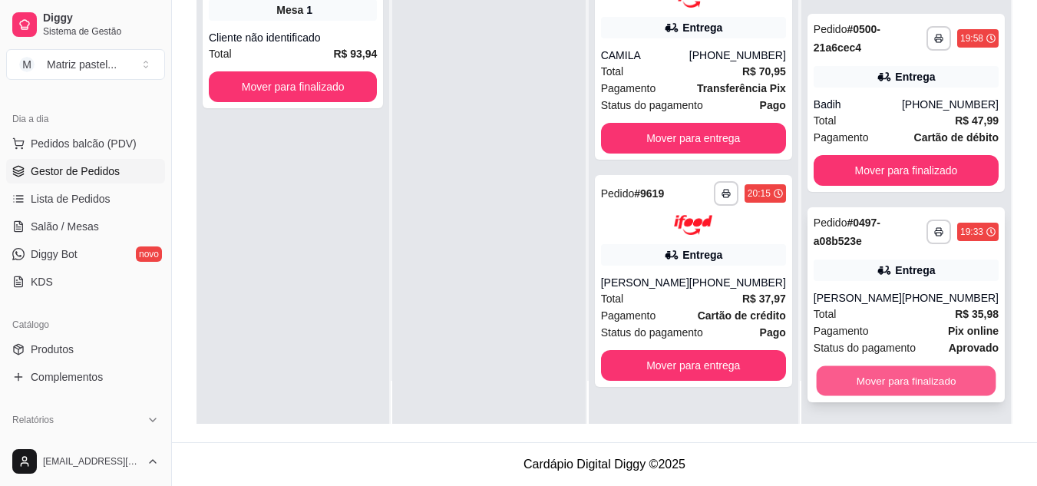
click at [827, 371] on button "Mover para finalizado" at bounding box center [906, 380] width 180 height 30
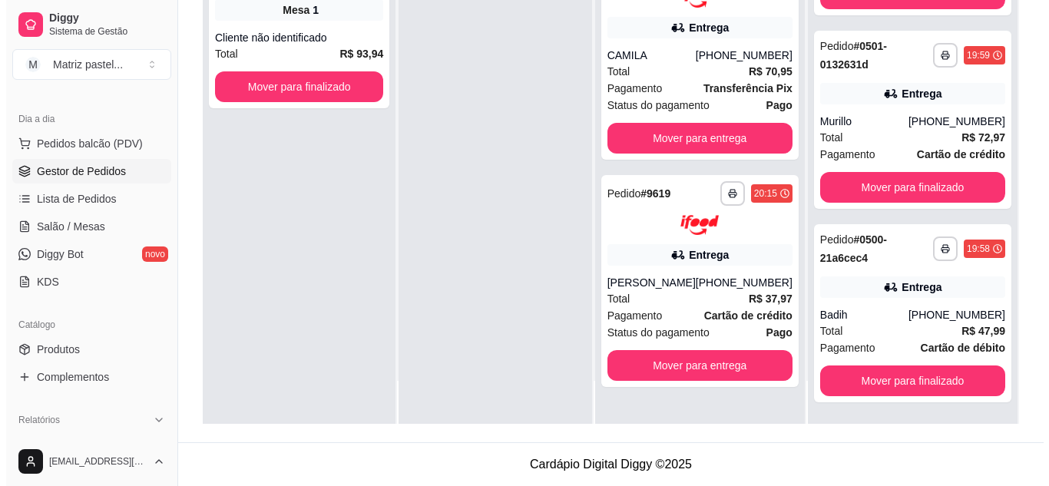
scroll to position [144, 0]
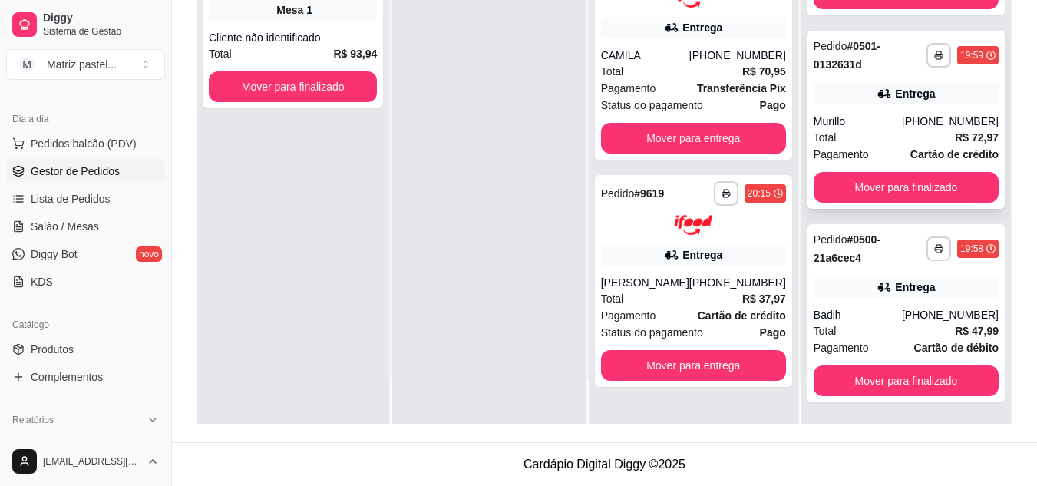
click at [868, 111] on div "**********" at bounding box center [906, 120] width 197 height 178
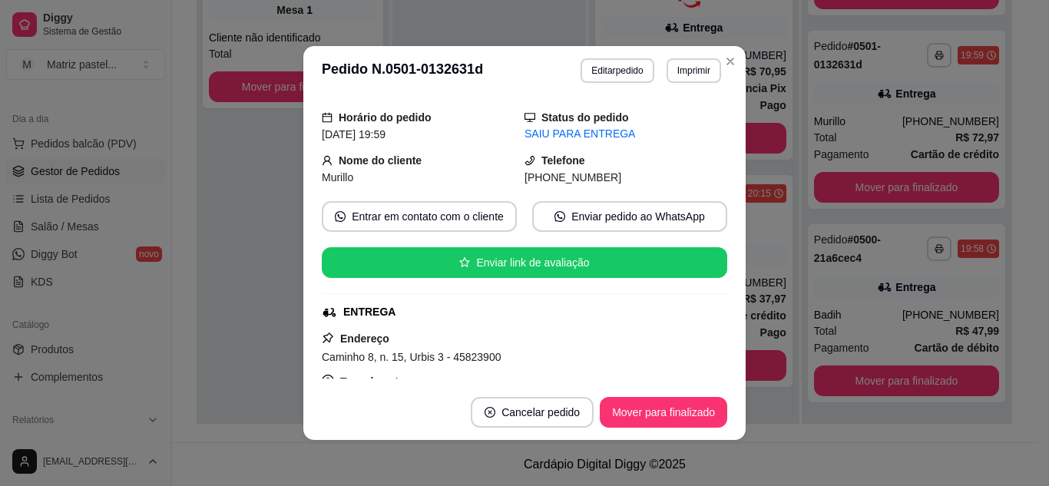
scroll to position [154, 0]
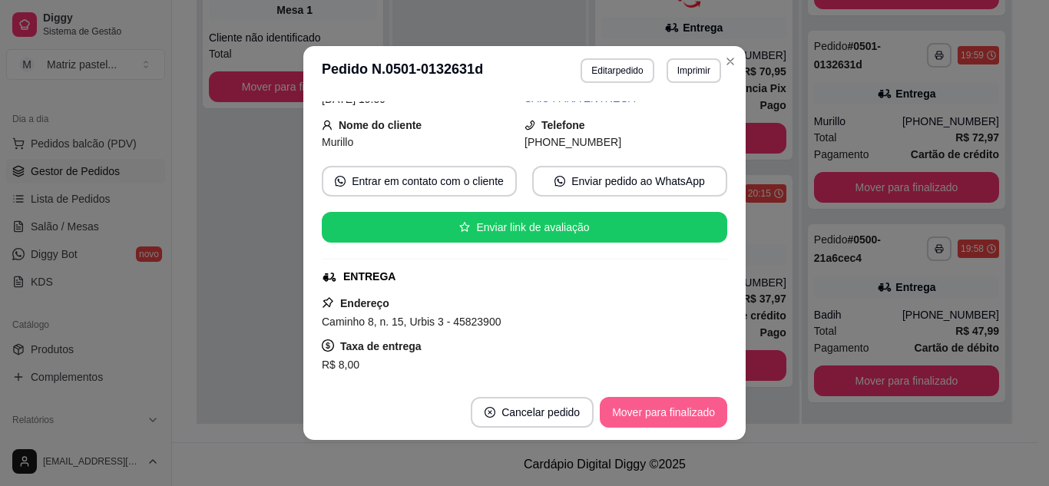
click at [662, 408] on button "Mover para finalizado" at bounding box center [663, 412] width 127 height 31
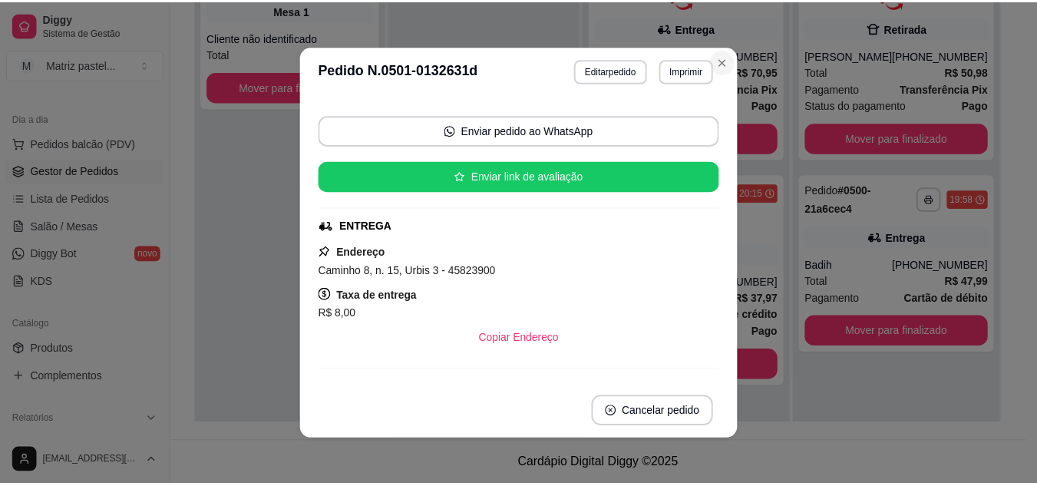
scroll to position [103, 0]
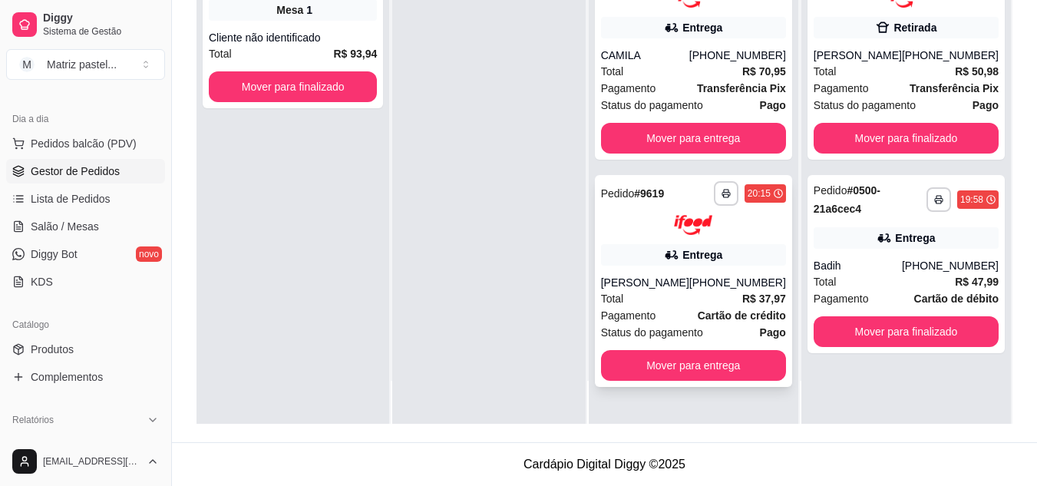
click at [692, 265] on div "Entrega" at bounding box center [693, 254] width 185 height 21
click at [724, 194] on icon "button" at bounding box center [726, 193] width 9 height 9
click at [669, 246] on button "IMPRESSORA" at bounding box center [685, 247] width 111 height 25
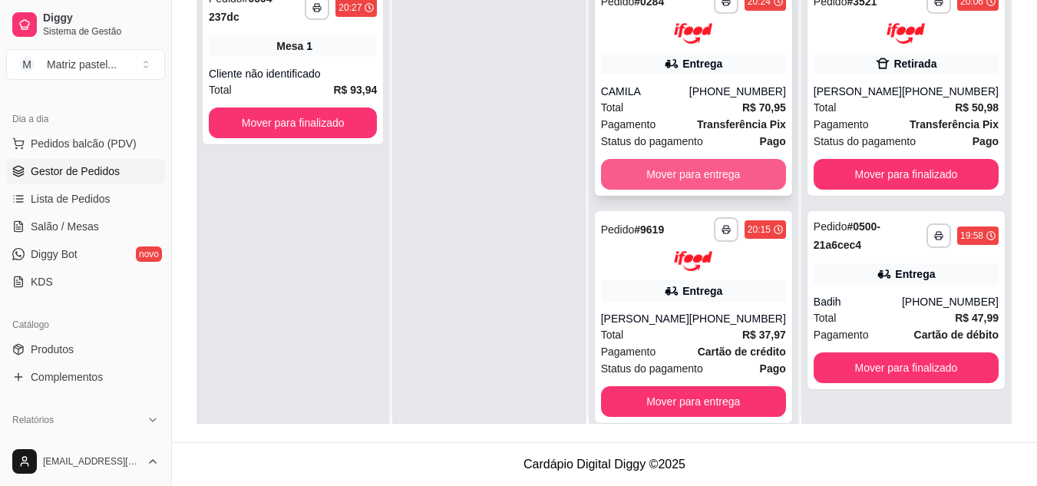
scroll to position [0, 0]
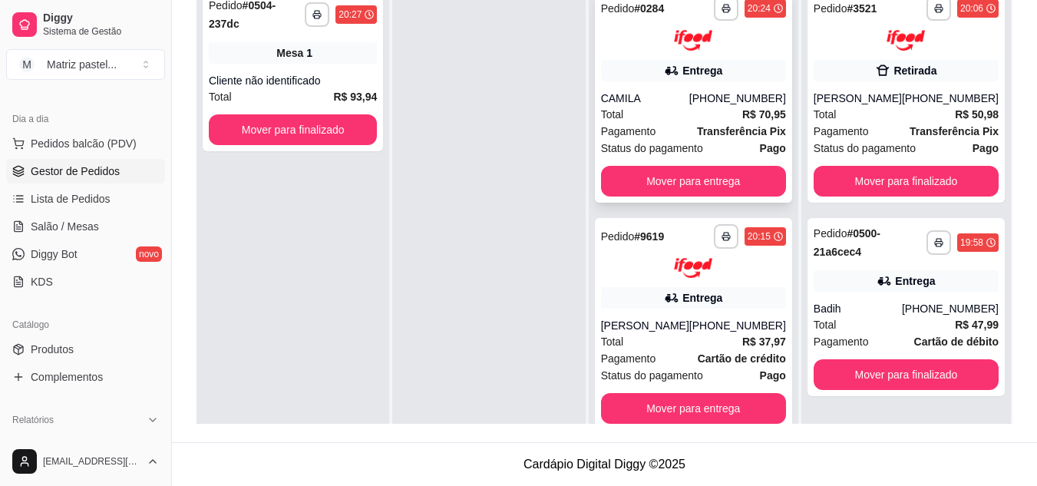
click at [713, 109] on div "Total R$ 70,95" at bounding box center [693, 114] width 185 height 17
click at [726, 18] on button "button" at bounding box center [726, 8] width 24 height 24
click at [699, 68] on button "IMPRESSORA" at bounding box center [685, 62] width 107 height 24
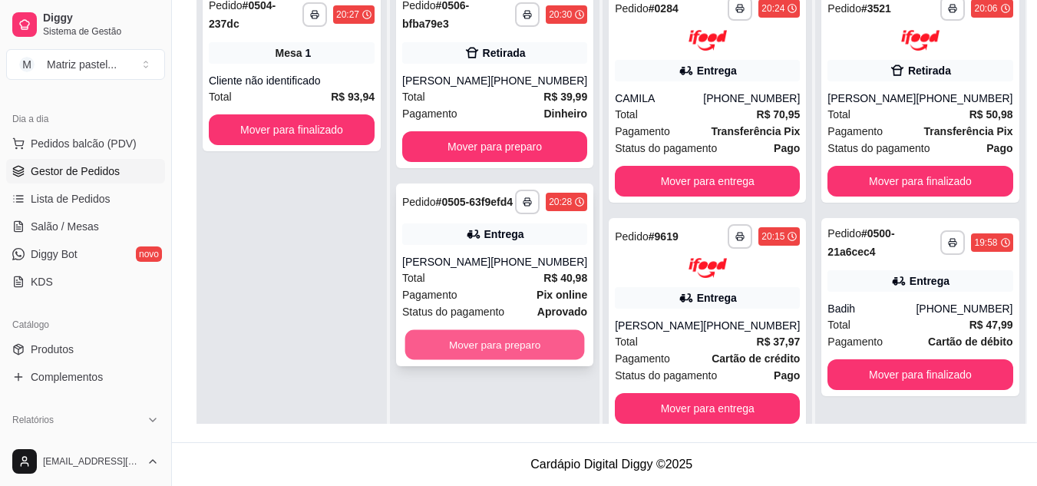
click at [508, 360] on button "Mover para preparo" at bounding box center [495, 345] width 180 height 30
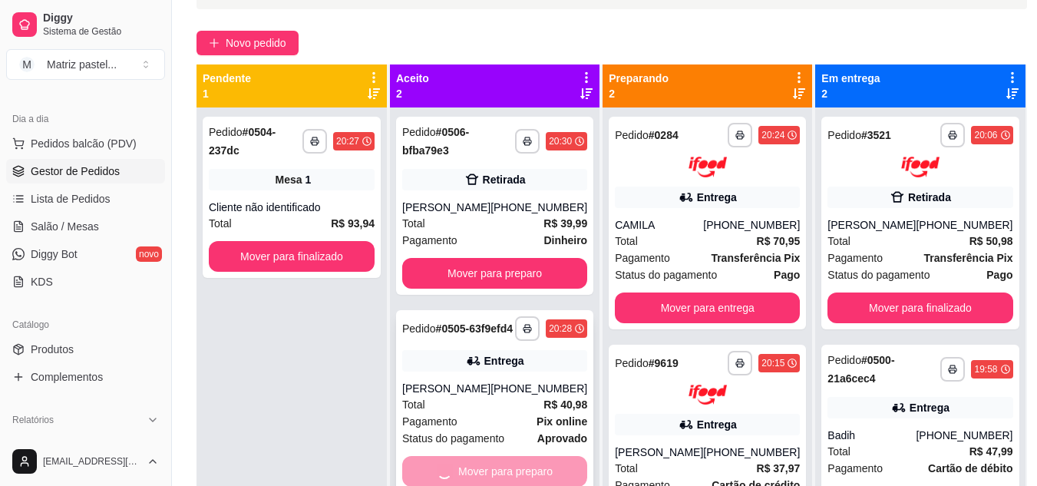
scroll to position [81, 0]
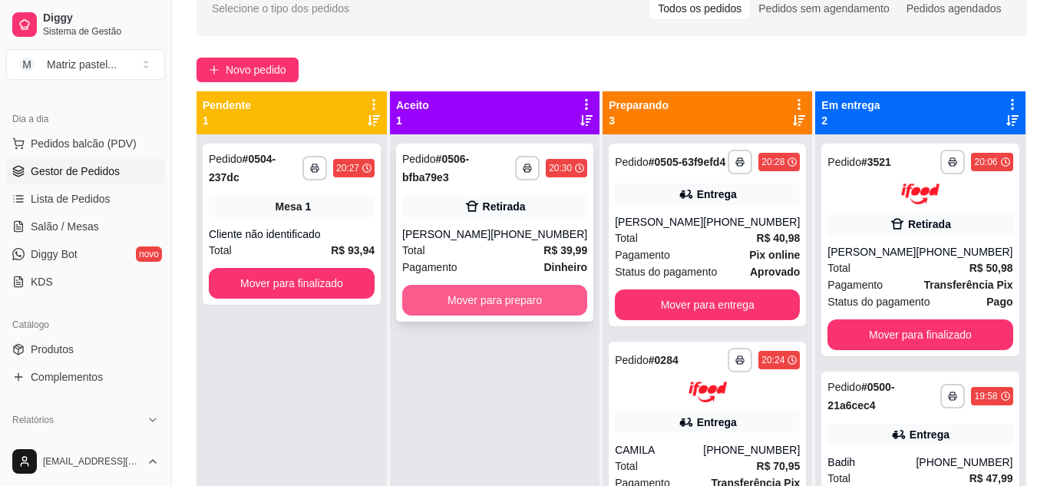
click at [509, 307] on button "Mover para preparo" at bounding box center [494, 300] width 185 height 31
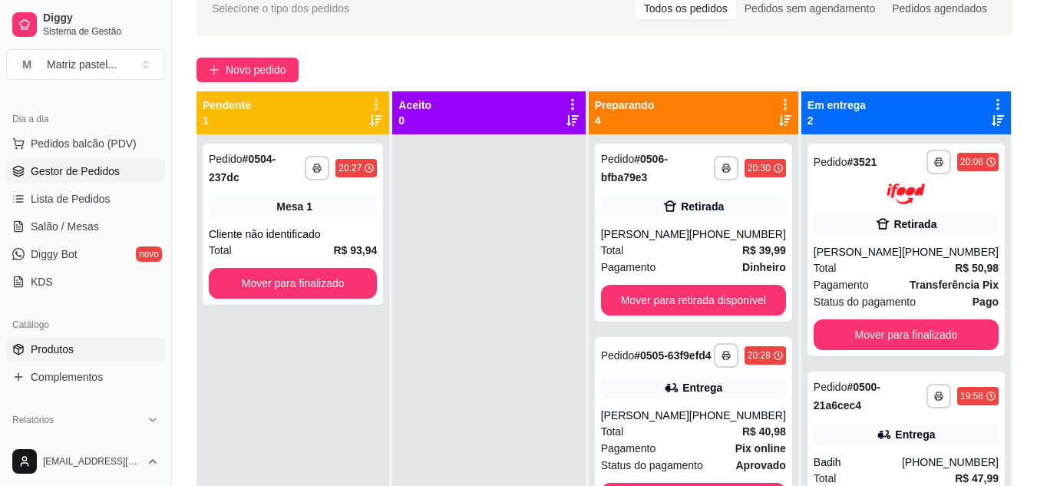
click at [73, 345] on span "Produtos" at bounding box center [52, 349] width 43 height 15
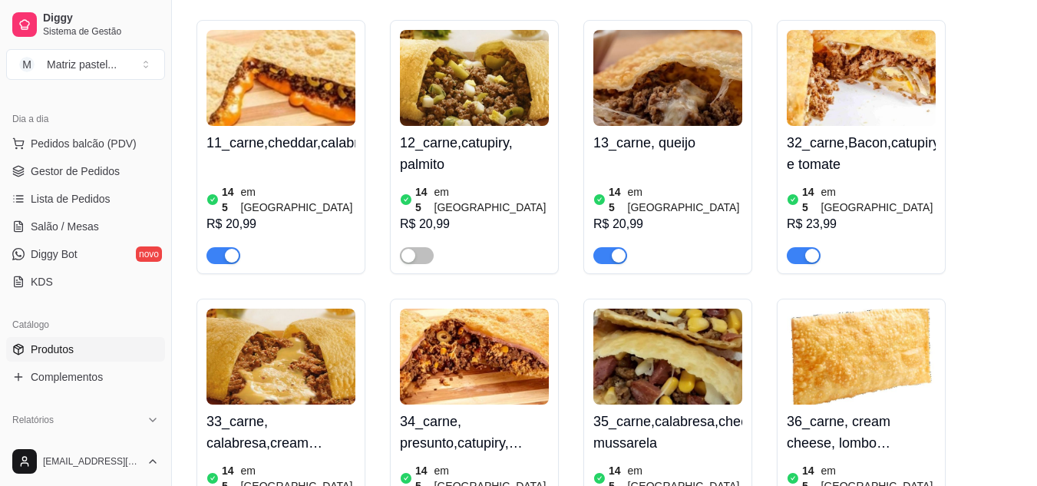
scroll to position [1075, 0]
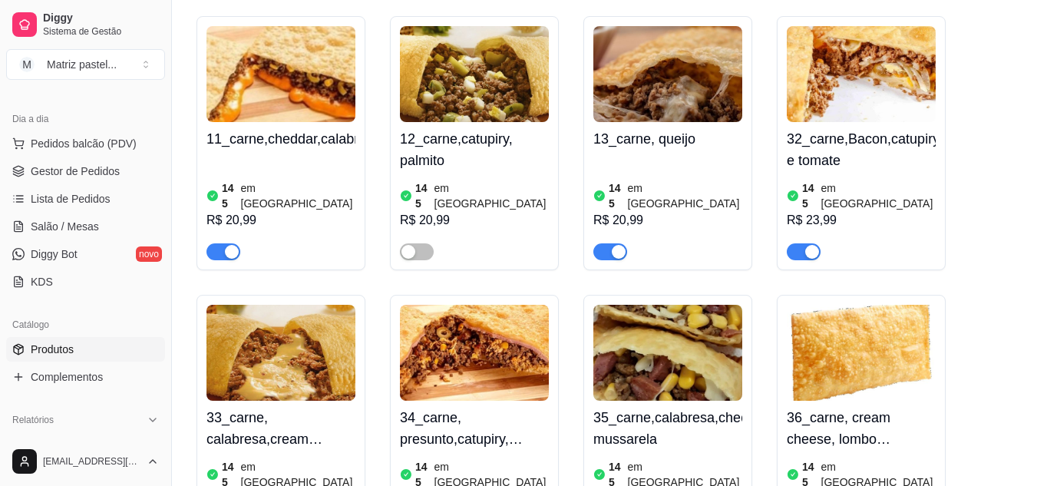
click at [399, 196] on div "12_carne,catupiry, palmito 145 em estoque R$ 20,99" at bounding box center [474, 143] width 169 height 254
click at [423, 243] on span "button" at bounding box center [417, 251] width 34 height 17
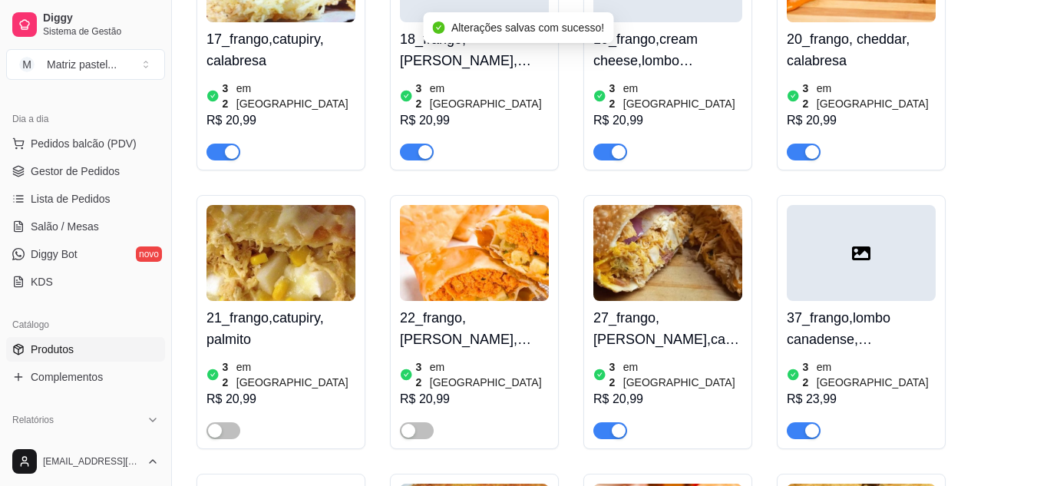
scroll to position [2073, 0]
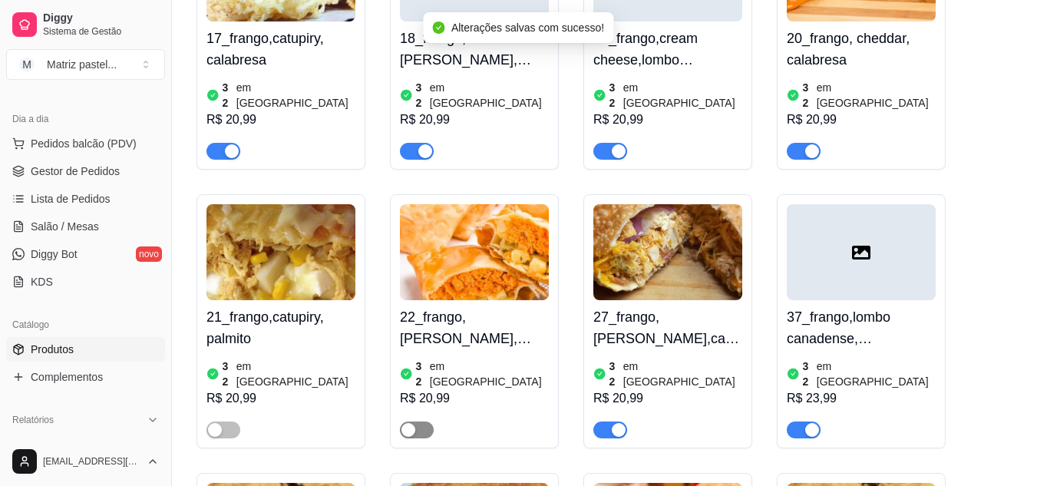
click at [410, 423] on div "button" at bounding box center [409, 430] width 14 height 14
click at [233, 422] on span "button" at bounding box center [224, 430] width 34 height 17
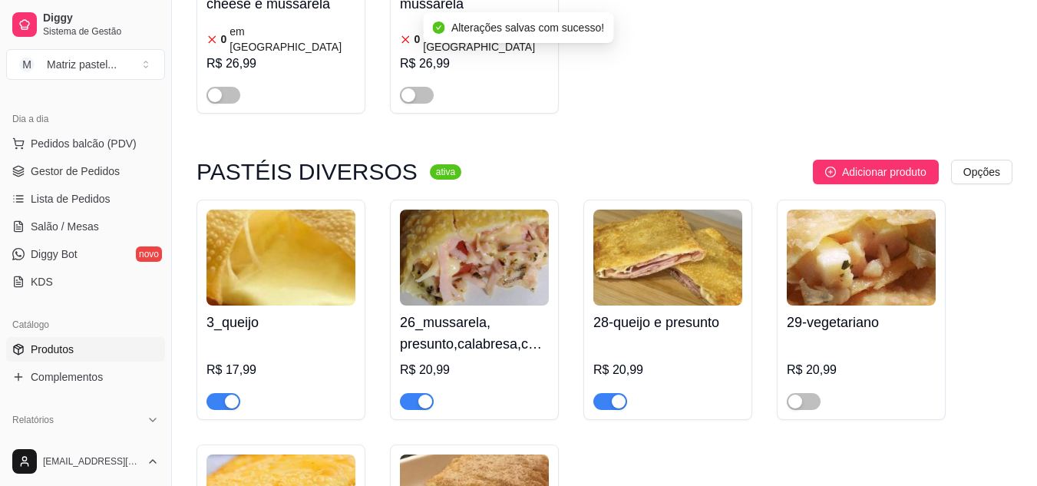
scroll to position [3993, 0]
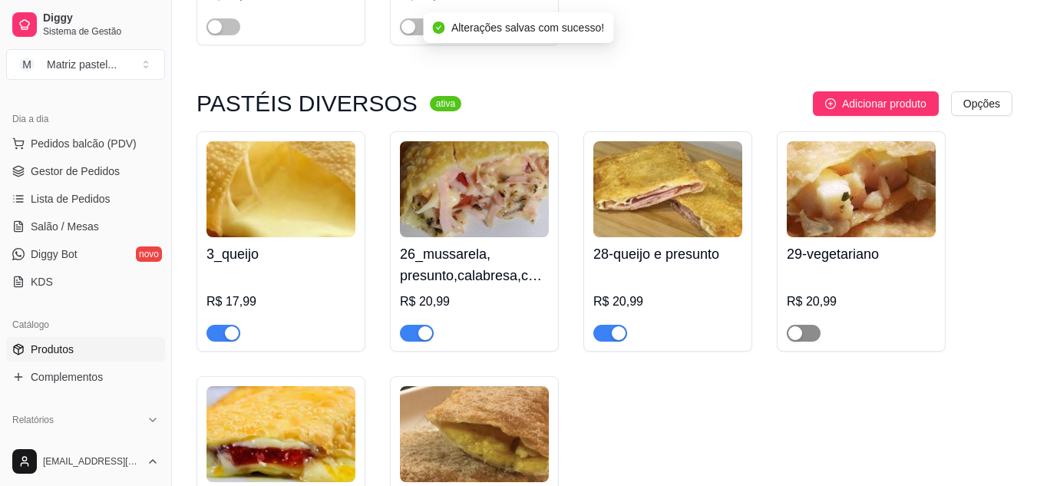
click at [804, 325] on span "button" at bounding box center [804, 333] width 34 height 17
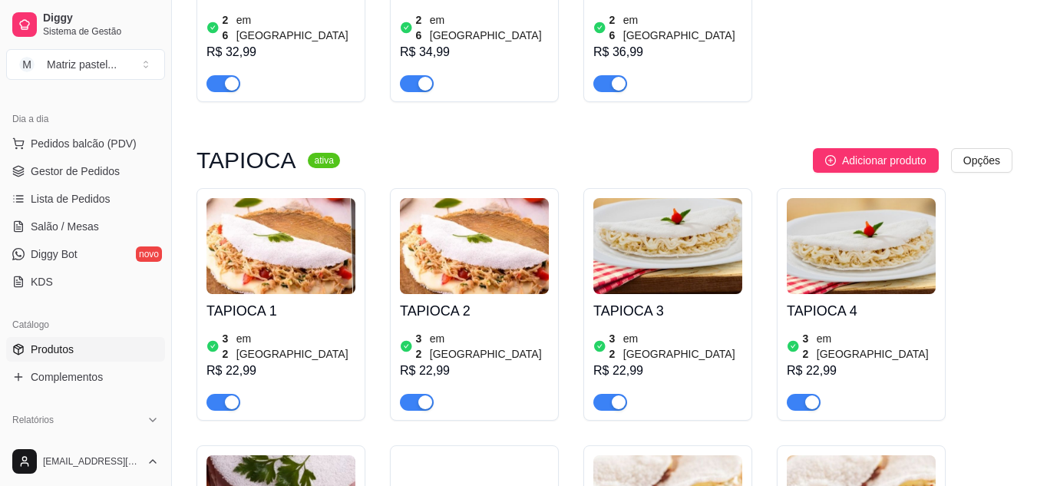
scroll to position [5067, 0]
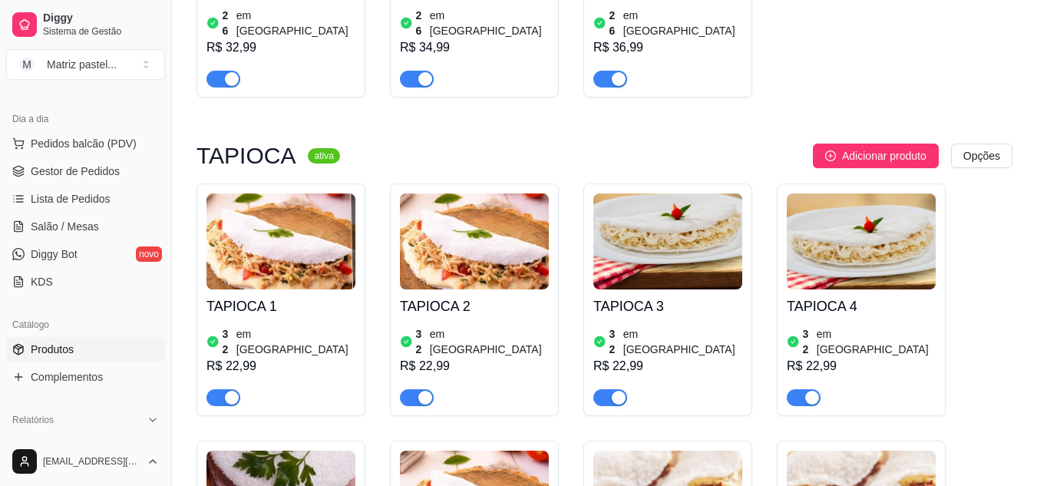
click at [68, 170] on span "Gestor de Pedidos" at bounding box center [75, 171] width 89 height 15
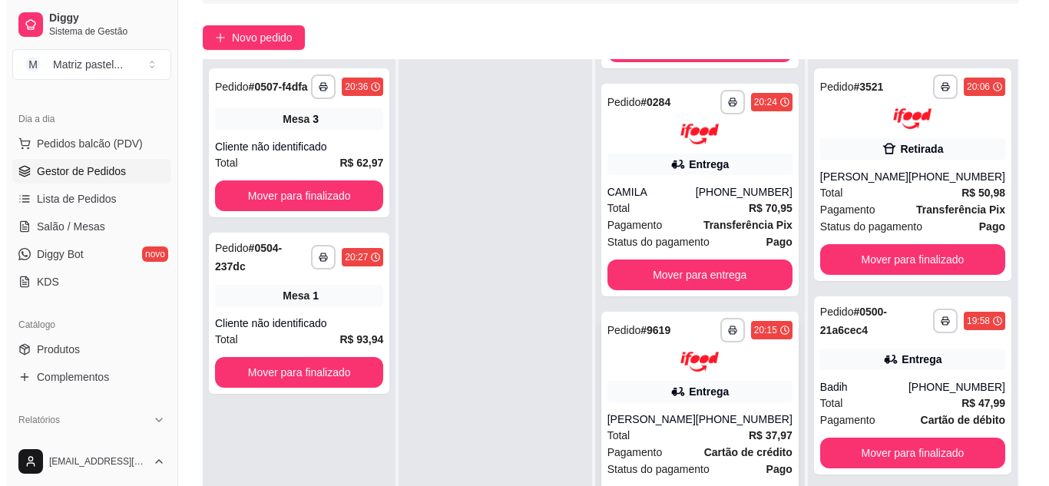
scroll to position [230, 0]
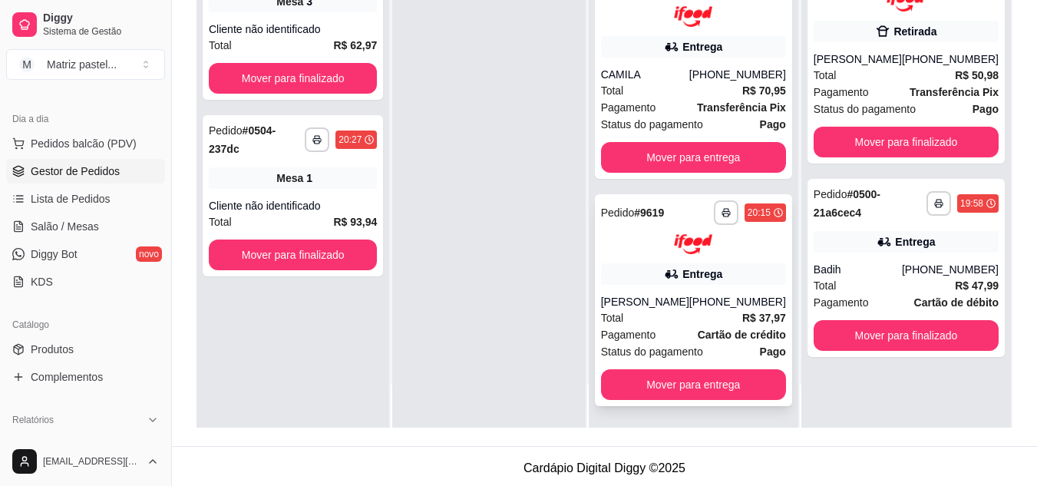
click at [664, 331] on div "Pagamento Cartão de crédito" at bounding box center [693, 334] width 185 height 17
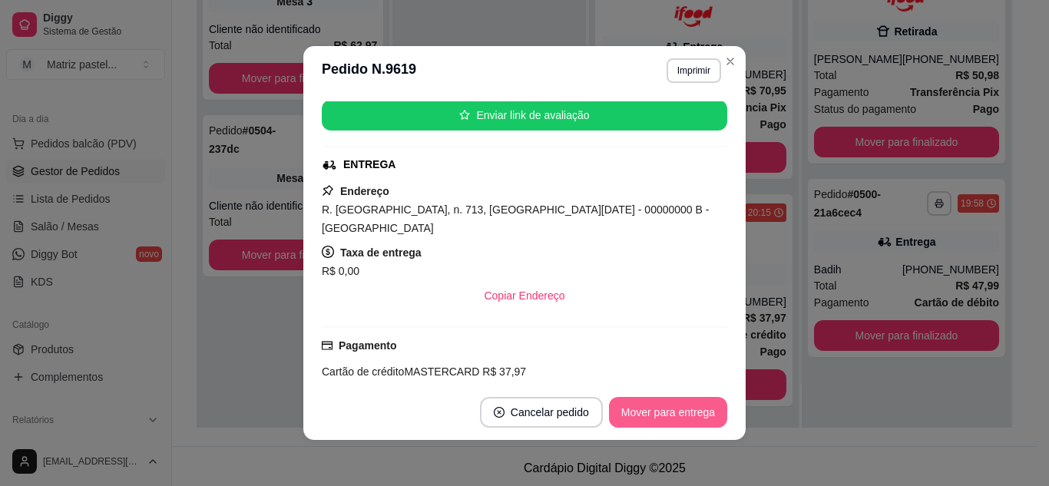
click at [670, 415] on button "Mover para entrega" at bounding box center [668, 412] width 118 height 31
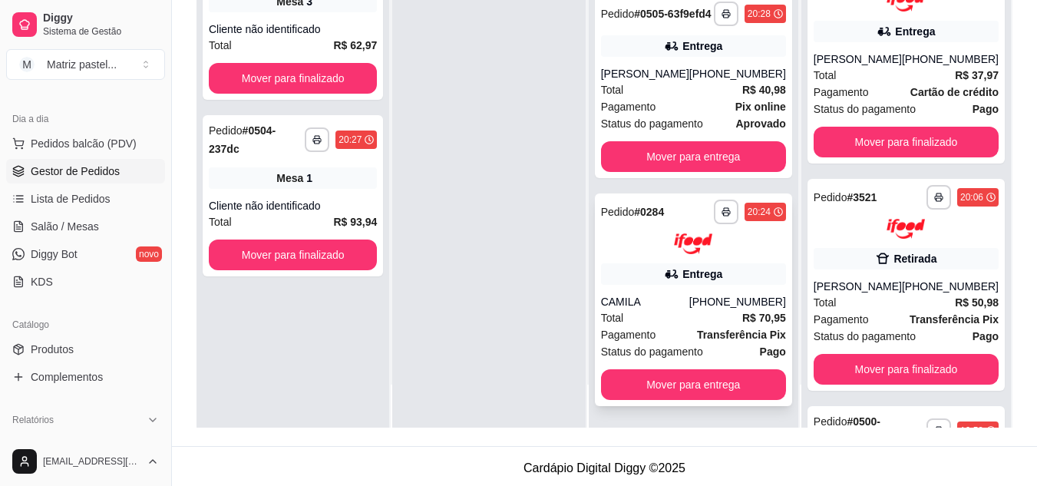
click at [691, 335] on div "Pagamento Transferência Pix" at bounding box center [693, 334] width 185 height 17
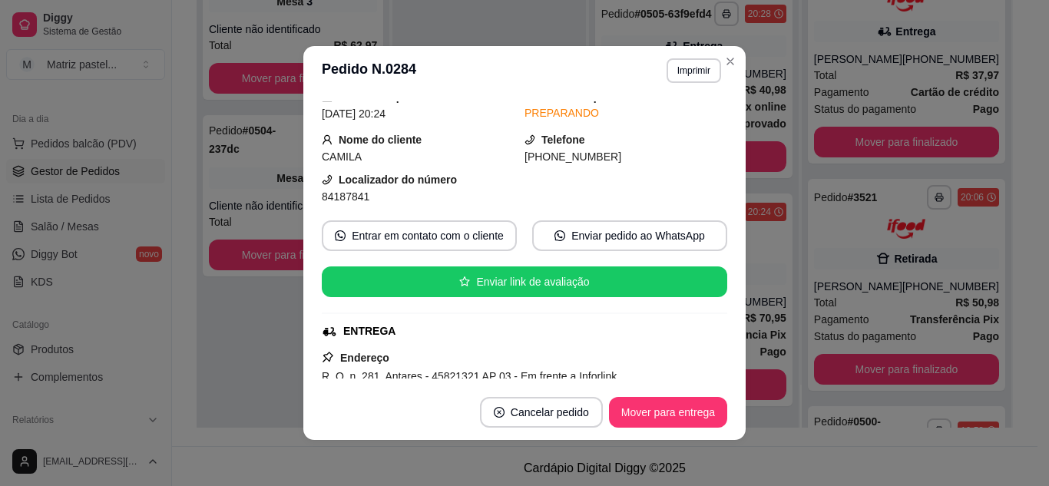
scroll to position [154, 0]
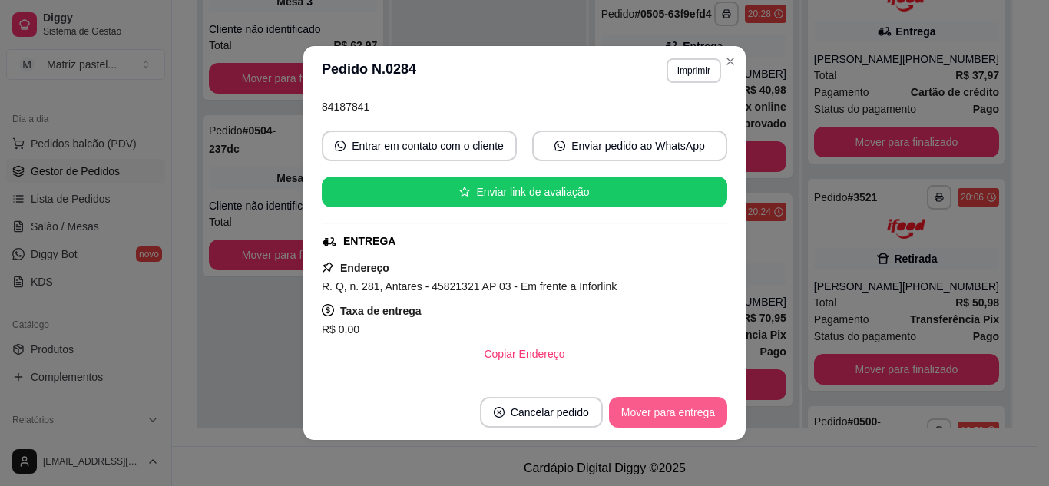
click at [646, 409] on button "Mover para entrega" at bounding box center [668, 412] width 118 height 31
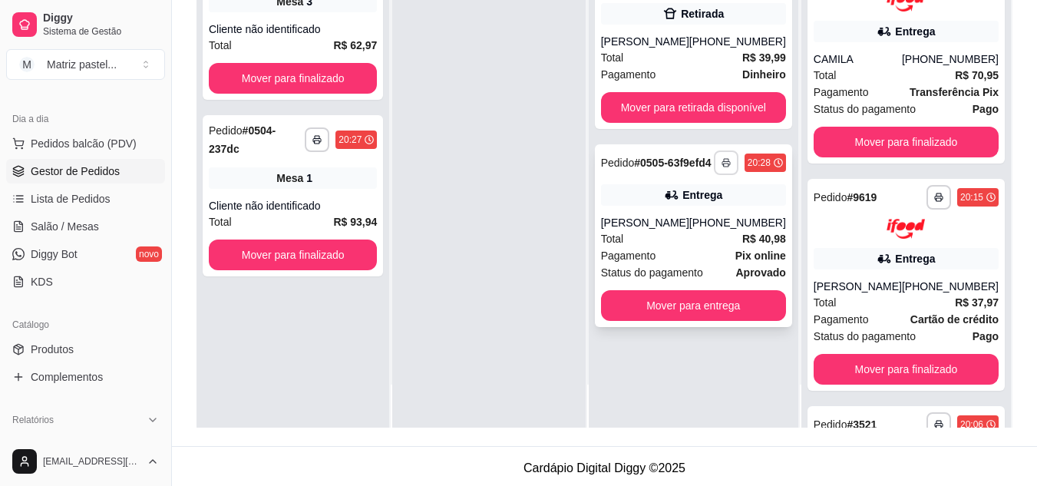
click at [724, 167] on icon "button" at bounding box center [726, 162] width 9 height 9
click at [693, 221] on button "IMPRESSORA" at bounding box center [685, 222] width 111 height 25
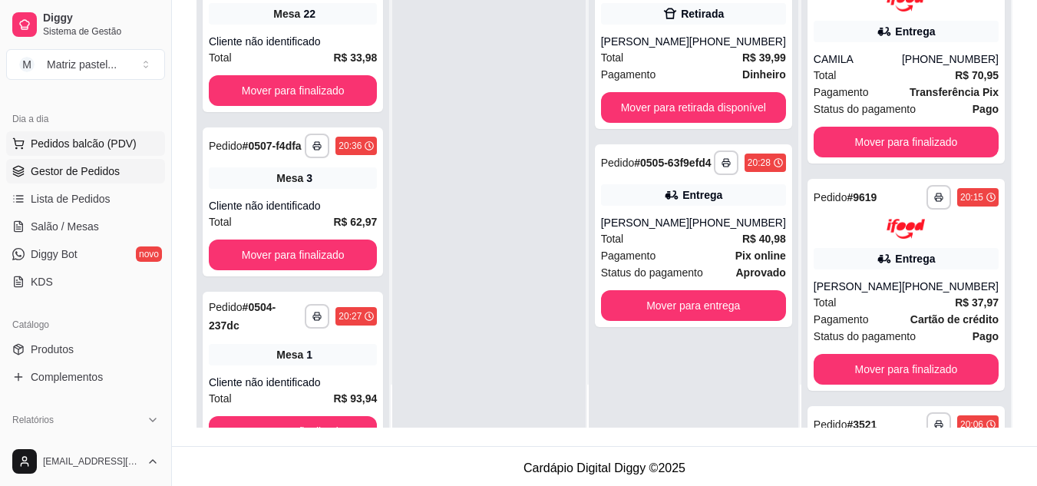
click at [86, 151] on button "Pedidos balcão (PDV)" at bounding box center [85, 143] width 159 height 25
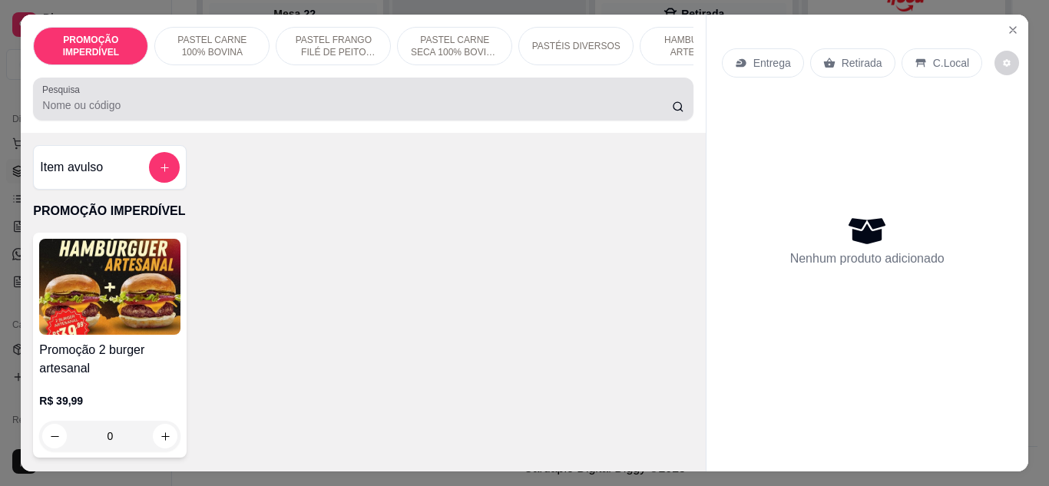
click at [253, 121] on div "Pesquisa" at bounding box center [363, 99] width 660 height 43
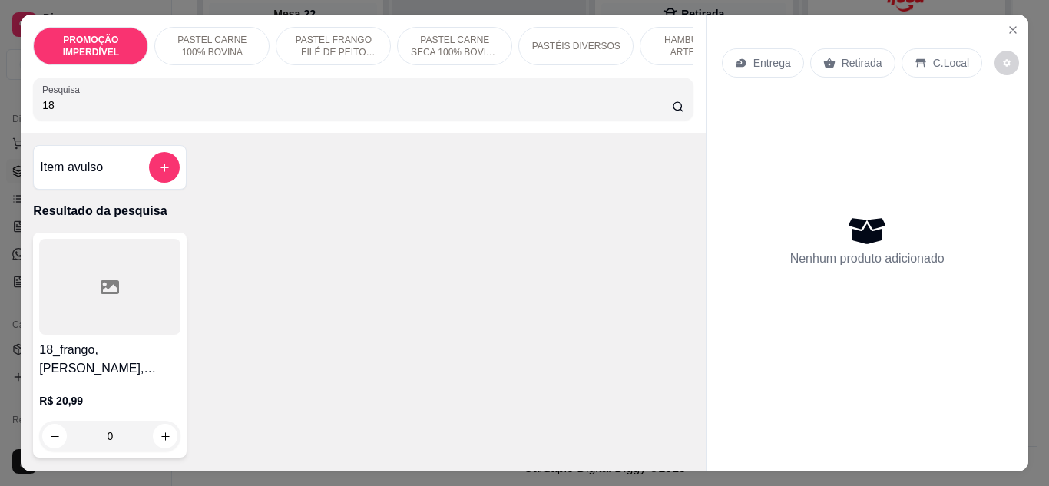
type input "18"
click at [157, 438] on div "0" at bounding box center [109, 436] width 141 height 31
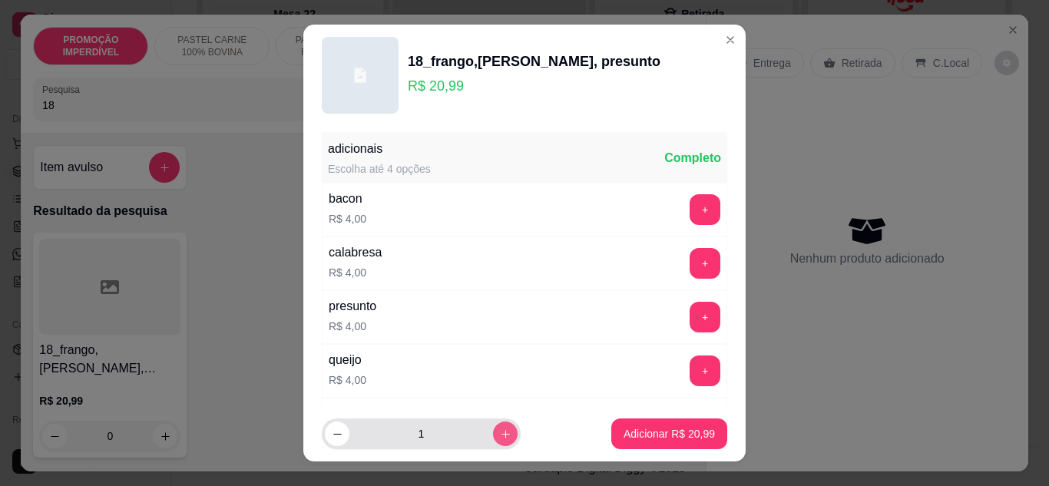
click at [496, 435] on button "increase-product-quantity" at bounding box center [505, 434] width 25 height 25
type input "2"
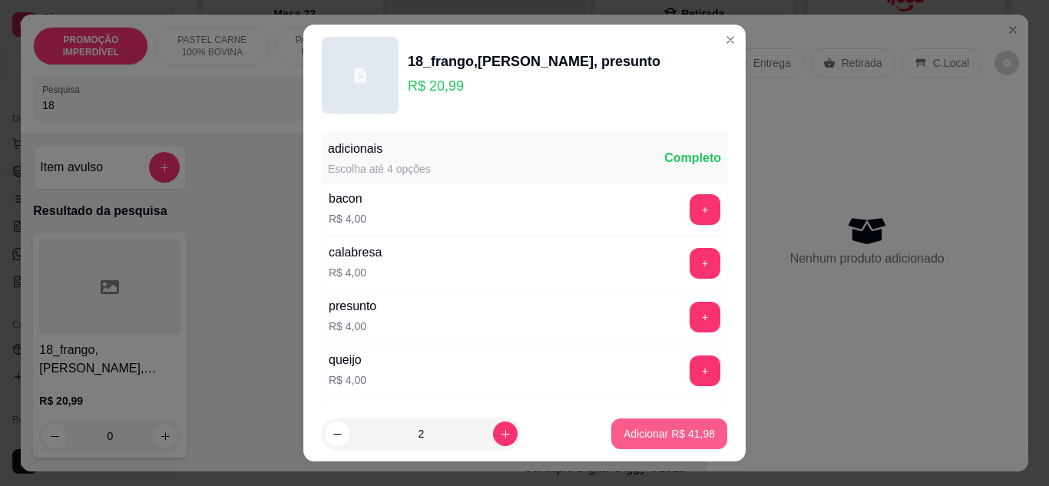
click at [617, 442] on button "Adicionar R$ 41,98" at bounding box center [669, 433] width 116 height 31
type input "2"
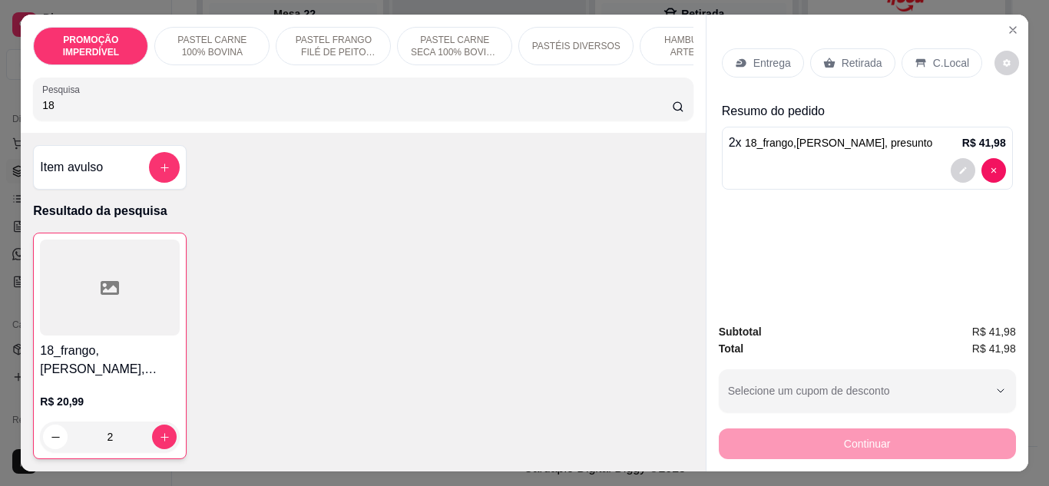
click at [201, 111] on input "18" at bounding box center [357, 105] width 630 height 15
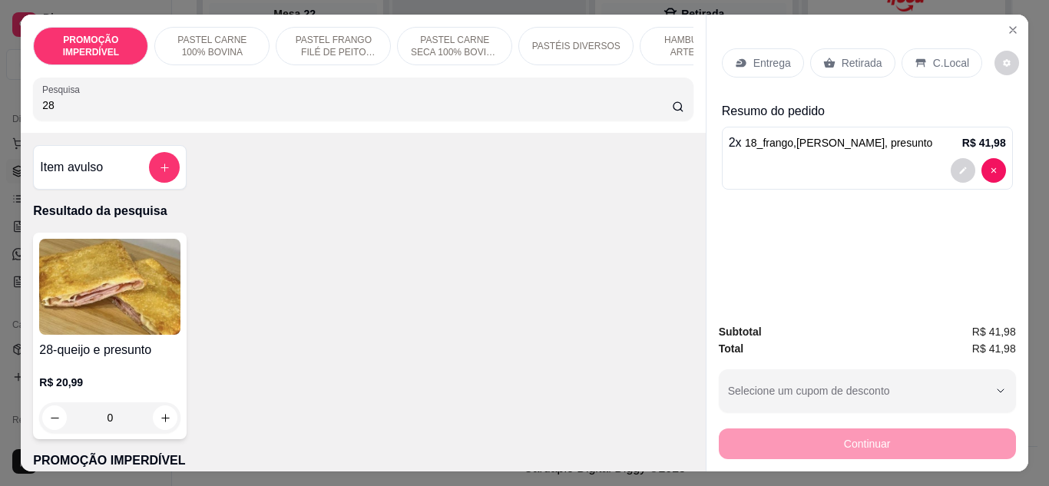
type input "28"
click at [166, 423] on div "0" at bounding box center [109, 417] width 141 height 31
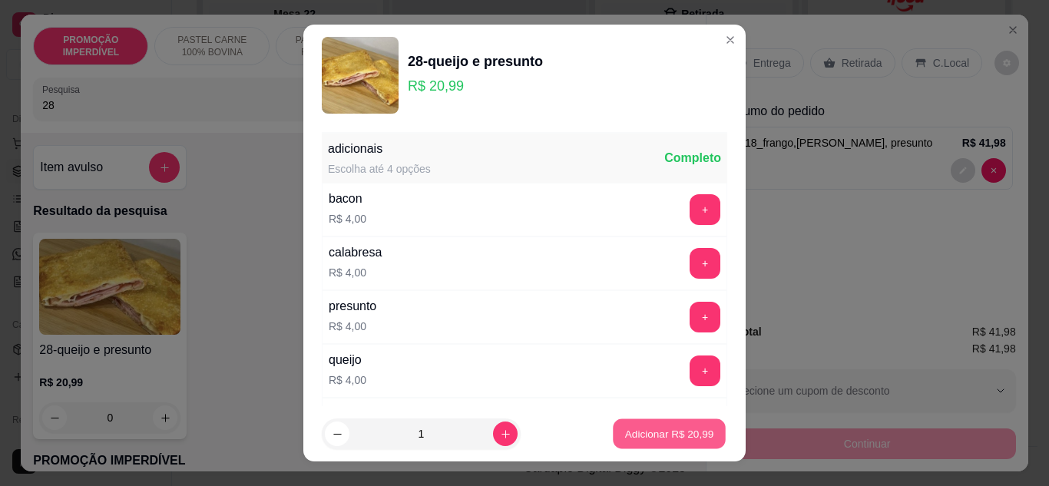
click at [627, 435] on p "Adicionar R$ 20,99" at bounding box center [669, 434] width 89 height 15
type input "1"
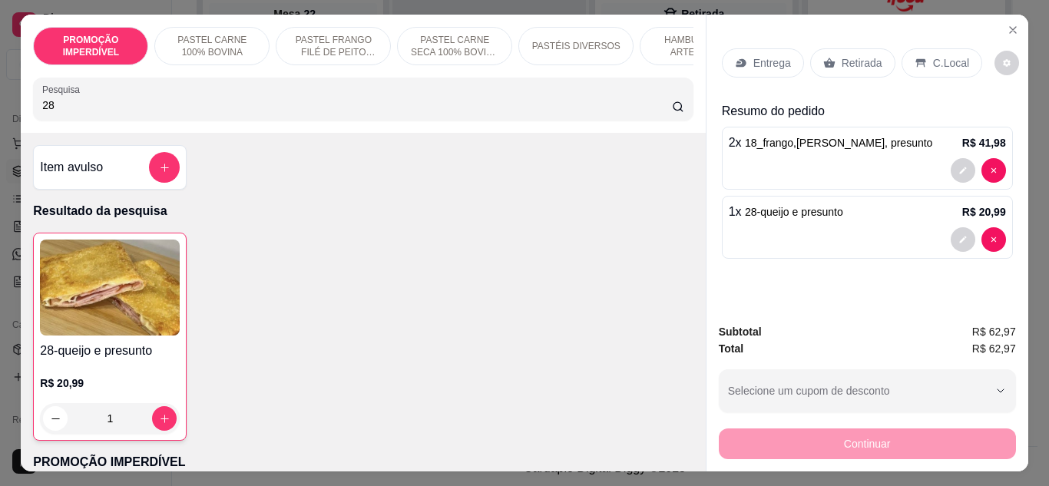
click at [858, 58] on p "Retirada" at bounding box center [862, 62] width 41 height 15
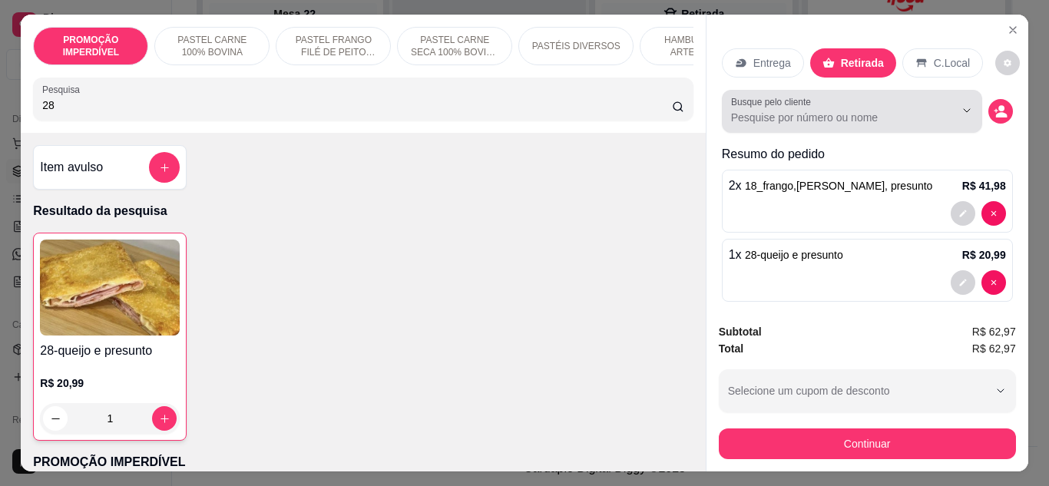
click at [907, 114] on input "Busque pelo cliente" at bounding box center [830, 117] width 199 height 15
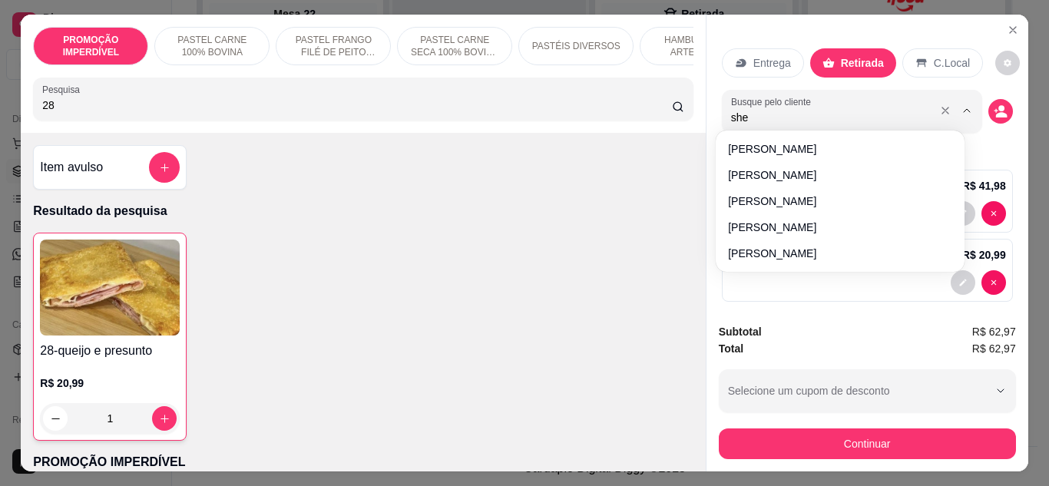
type input "shei"
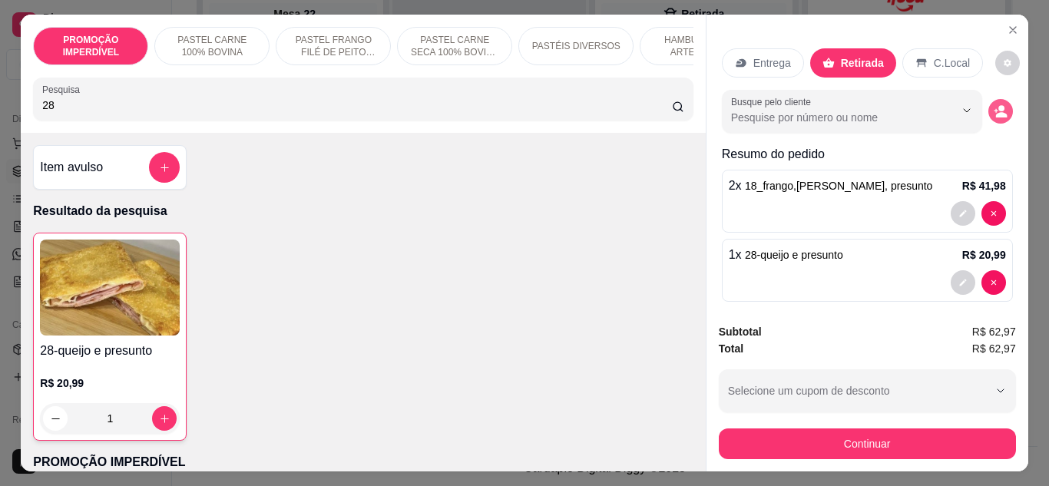
click at [998, 105] on circle "decrease-product-quantity" at bounding box center [1001, 108] width 6 height 6
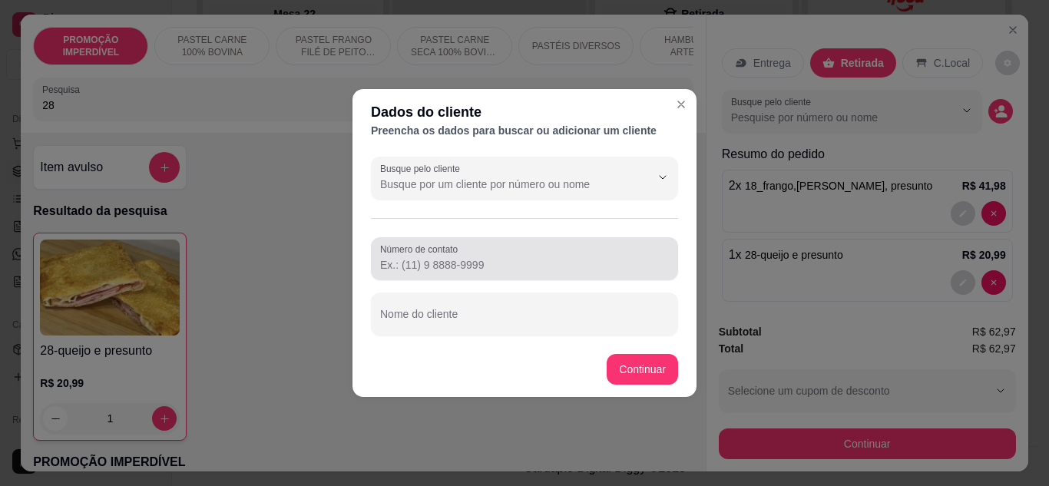
click at [455, 269] on input "Número de contato" at bounding box center [524, 264] width 289 height 15
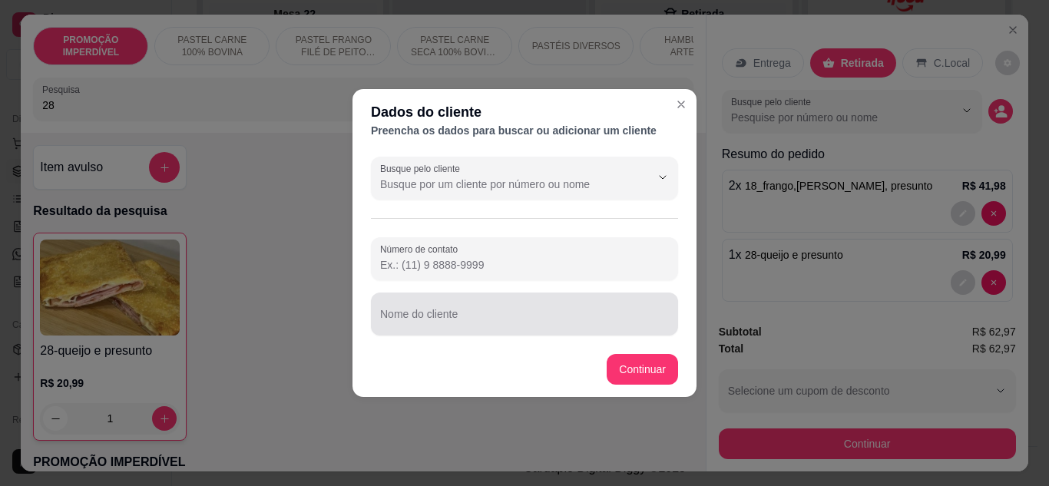
click at [448, 331] on div "Nome do cliente" at bounding box center [524, 314] width 307 height 43
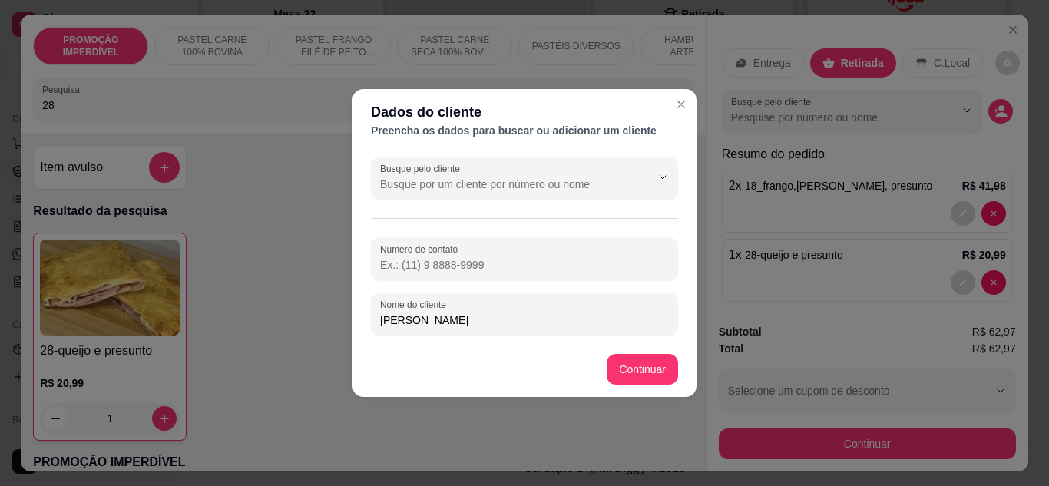
type input "[PERSON_NAME]"
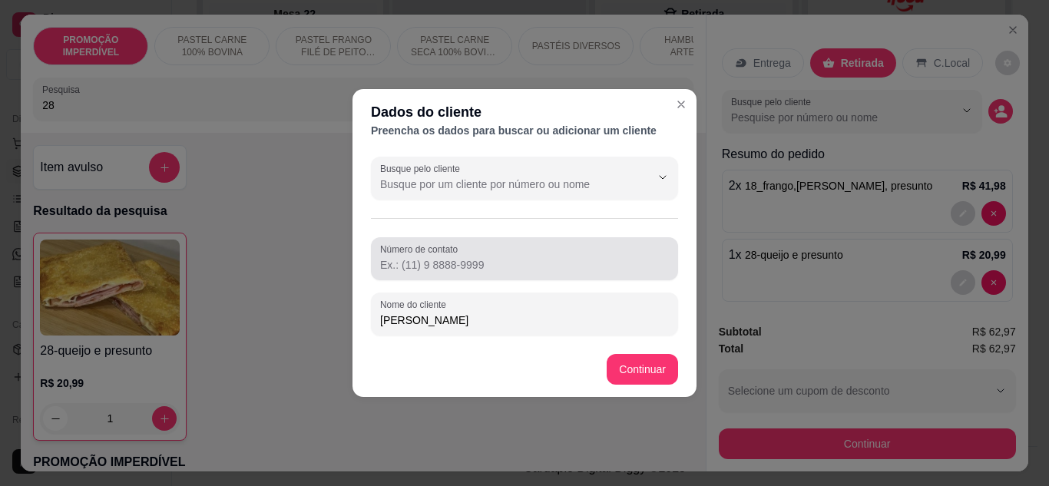
click at [451, 268] on input "Número de contato" at bounding box center [524, 264] width 289 height 15
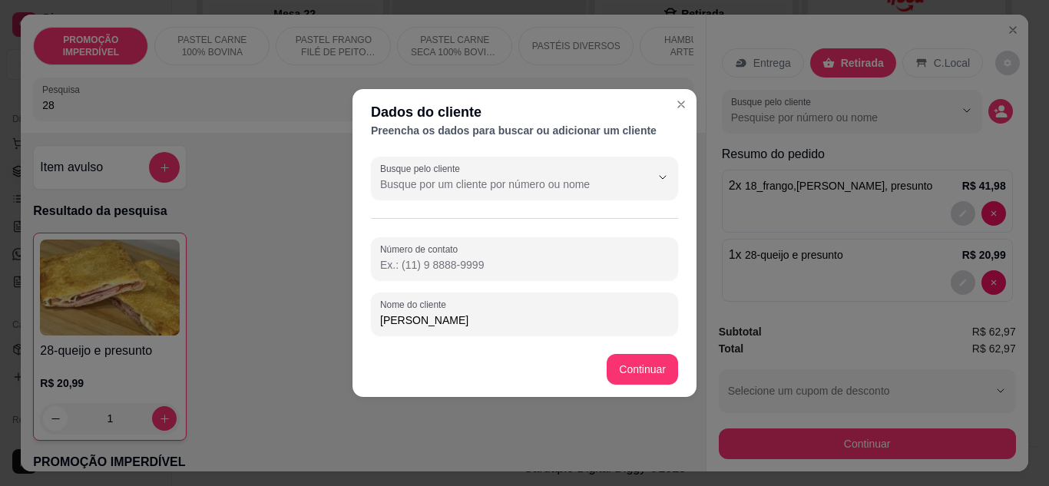
paste input "[PHONE_NUMBER]"
type input "[PHONE_NUMBER]"
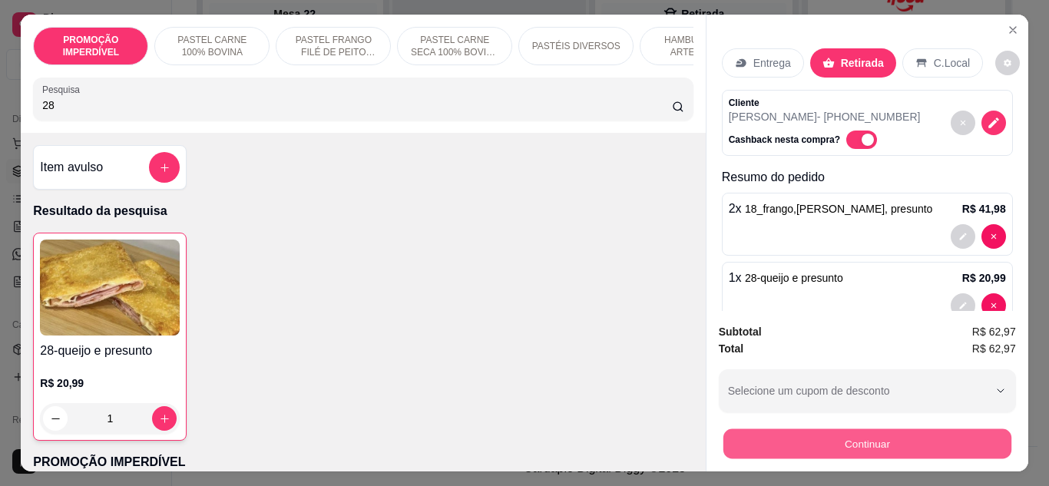
click at [794, 429] on button "Continuar" at bounding box center [867, 444] width 288 height 30
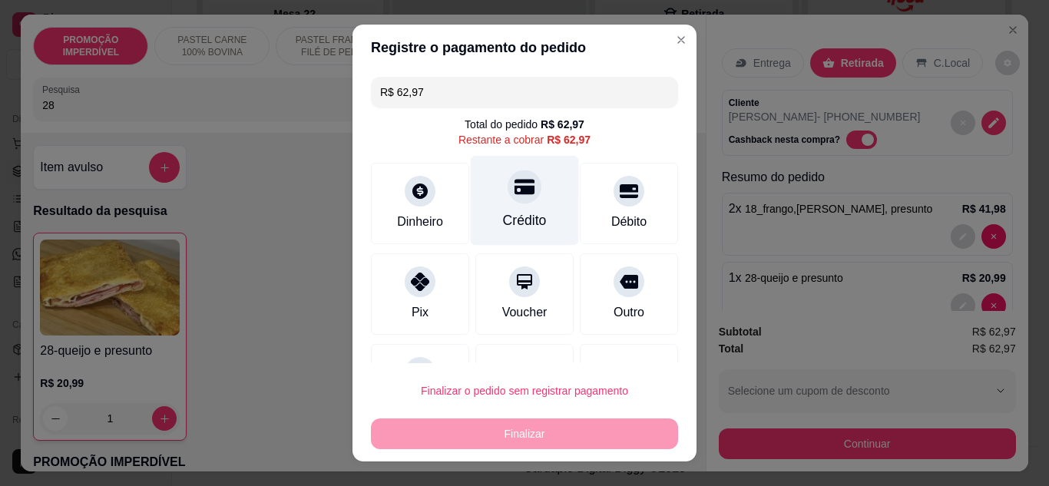
click at [544, 214] on div "Crédito" at bounding box center [525, 200] width 108 height 90
type input "R$ 0,00"
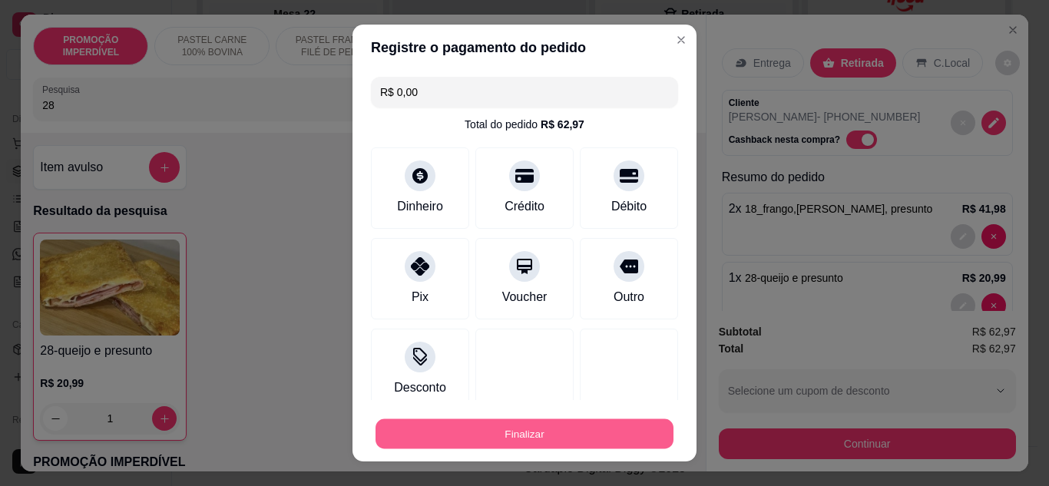
click at [568, 425] on button "Finalizar" at bounding box center [524, 434] width 298 height 30
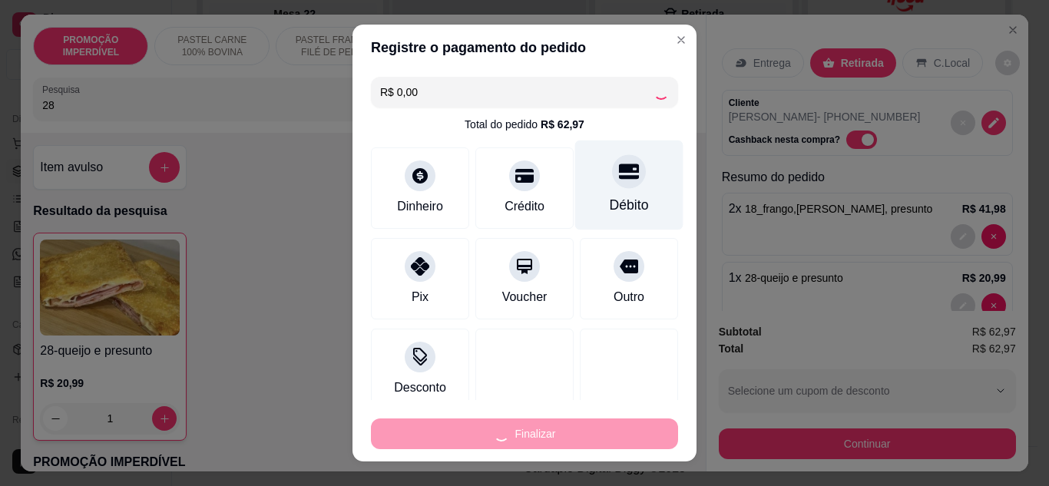
type input "0"
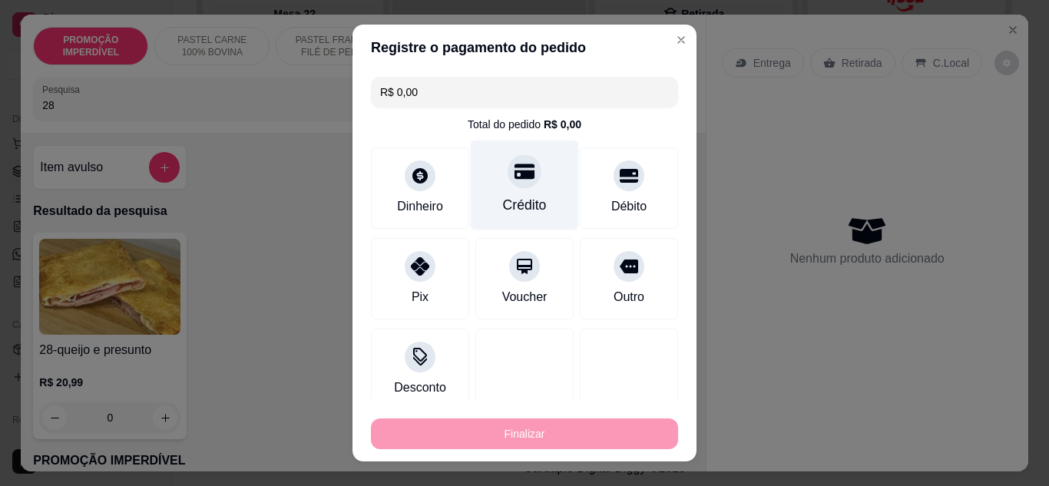
type input "-R$ 62,97"
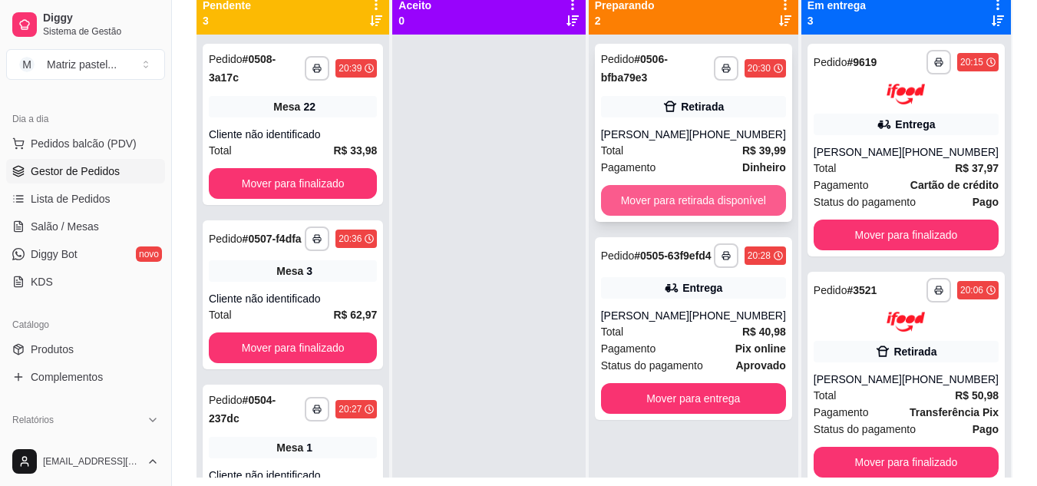
scroll to position [154, 0]
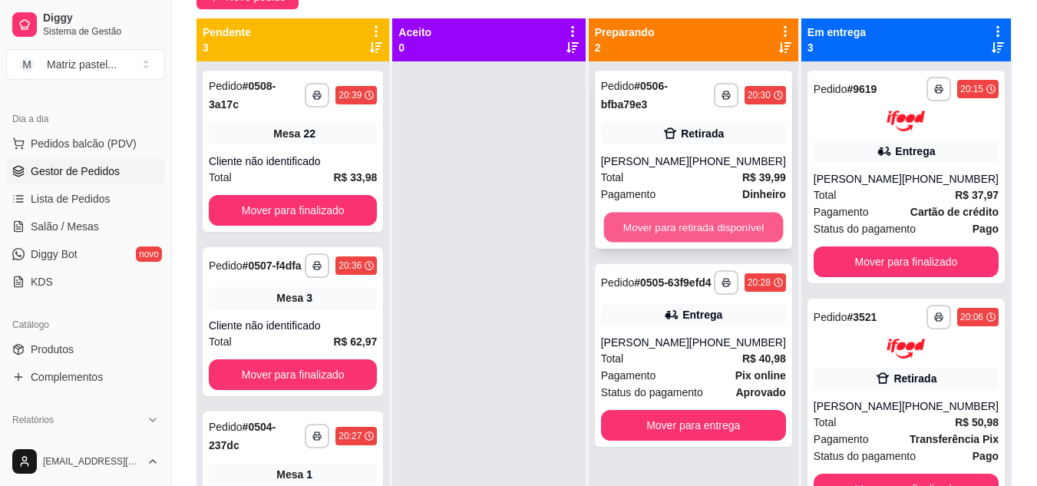
click at [693, 227] on button "Mover para retirada disponível" at bounding box center [693, 228] width 180 height 30
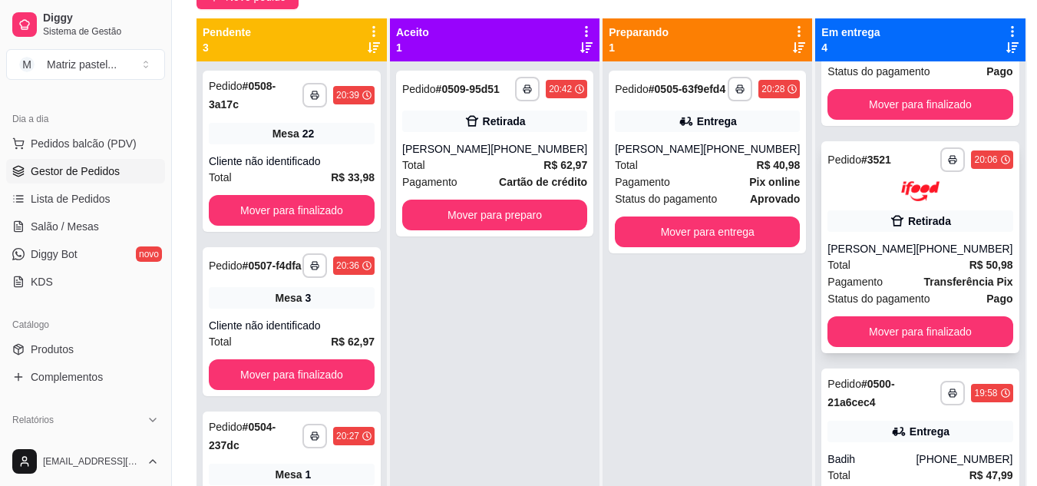
scroll to position [372, 0]
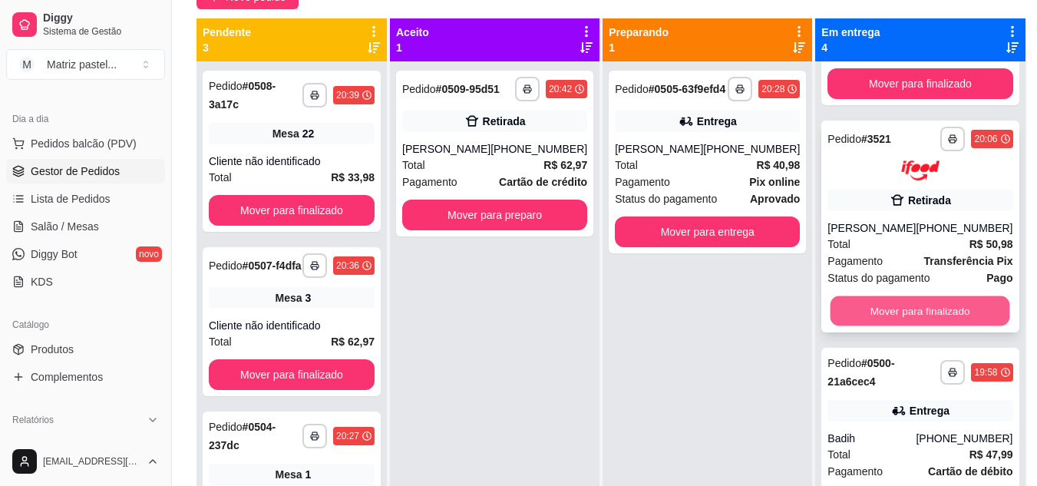
click at [857, 313] on button "Mover para finalizado" at bounding box center [921, 311] width 180 height 30
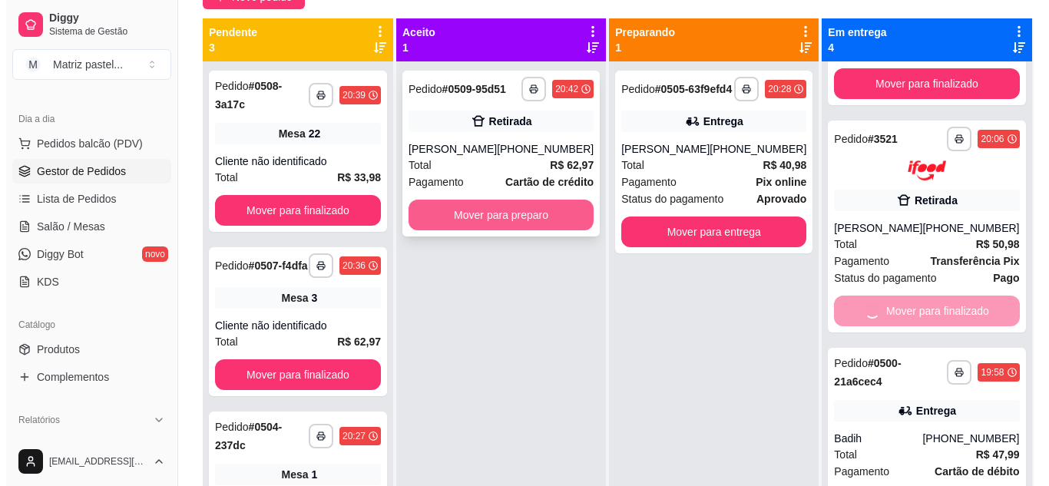
scroll to position [144, 0]
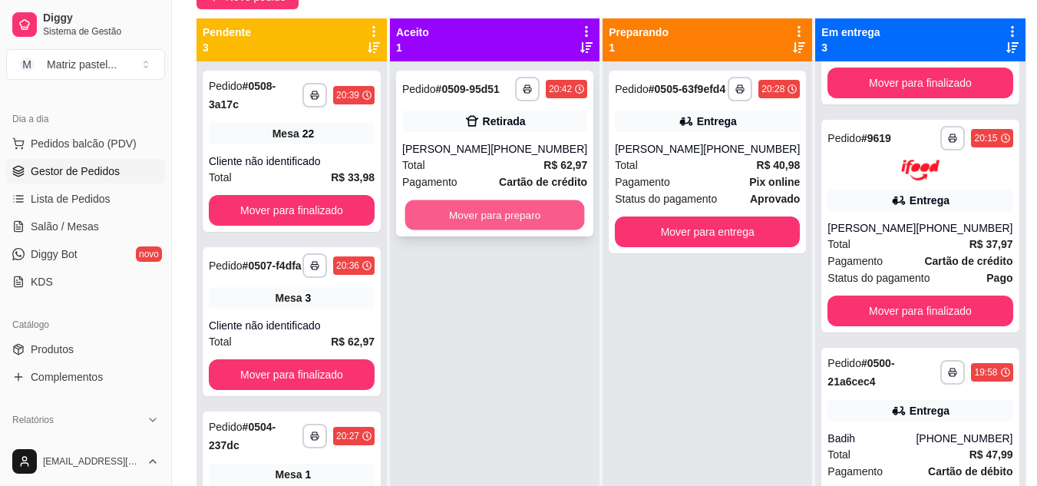
click at [493, 214] on button "Mover para preparo" at bounding box center [495, 215] width 180 height 30
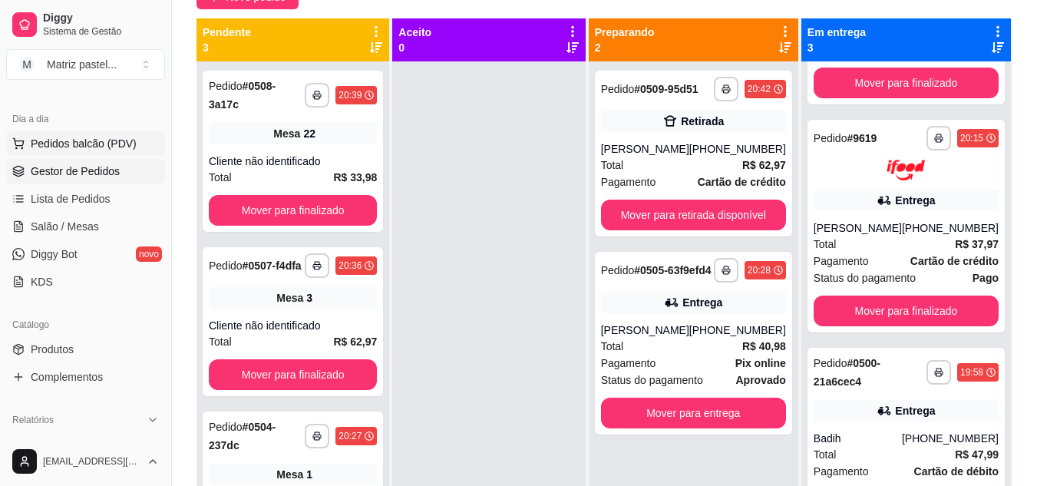
click at [65, 143] on span "Pedidos balcão (PDV)" at bounding box center [84, 143] width 106 height 15
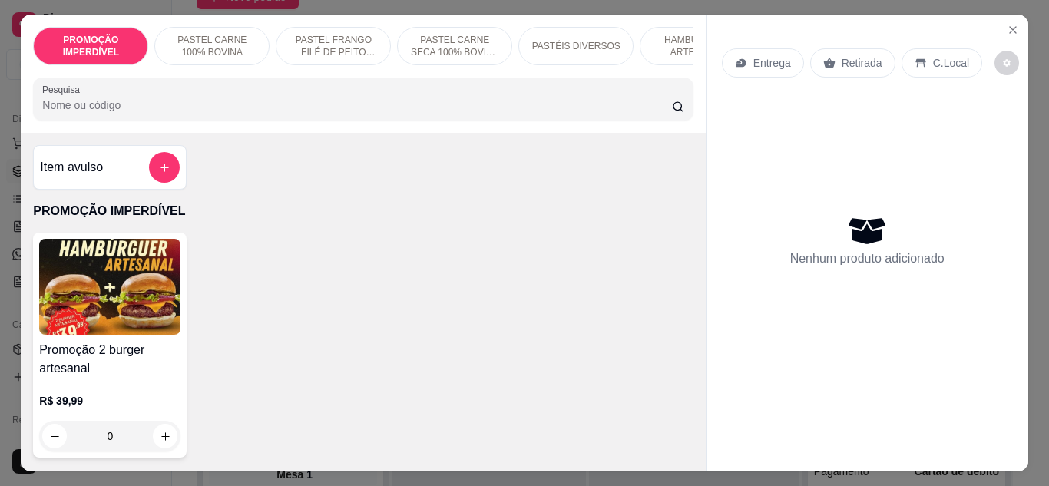
click at [159, 113] on input "Pesquisa" at bounding box center [357, 105] width 630 height 15
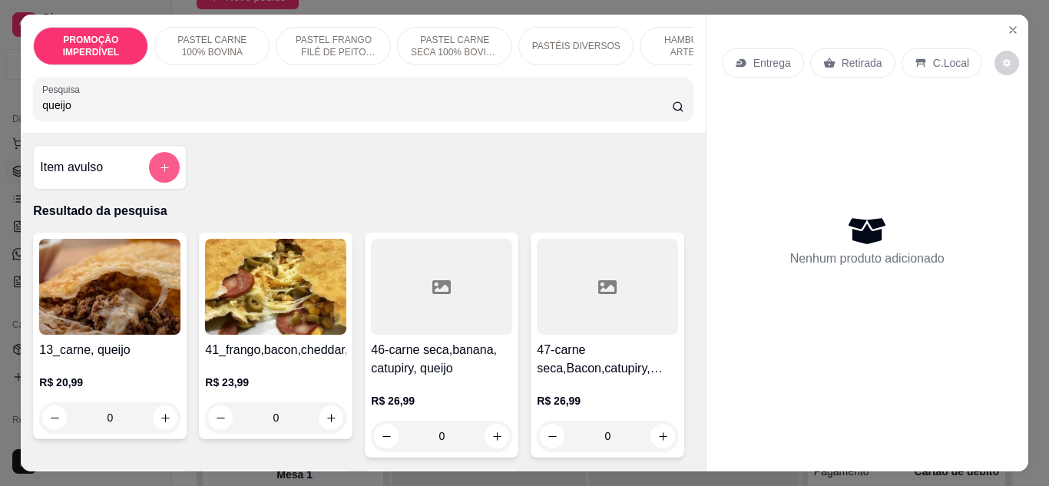
type input "queijo"
click at [167, 183] on button "add-separate-item" at bounding box center [164, 167] width 31 height 31
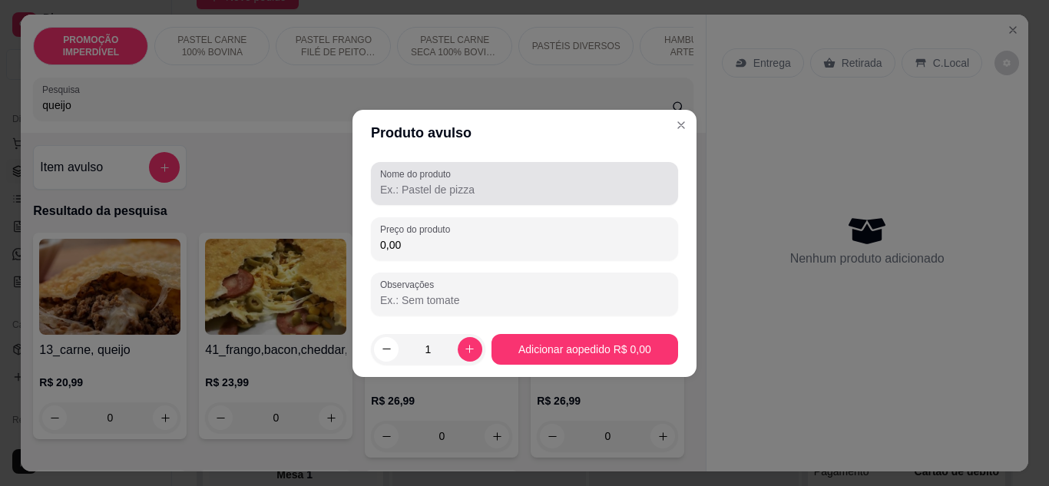
click at [493, 194] on input "Nome do produto" at bounding box center [524, 189] width 289 height 15
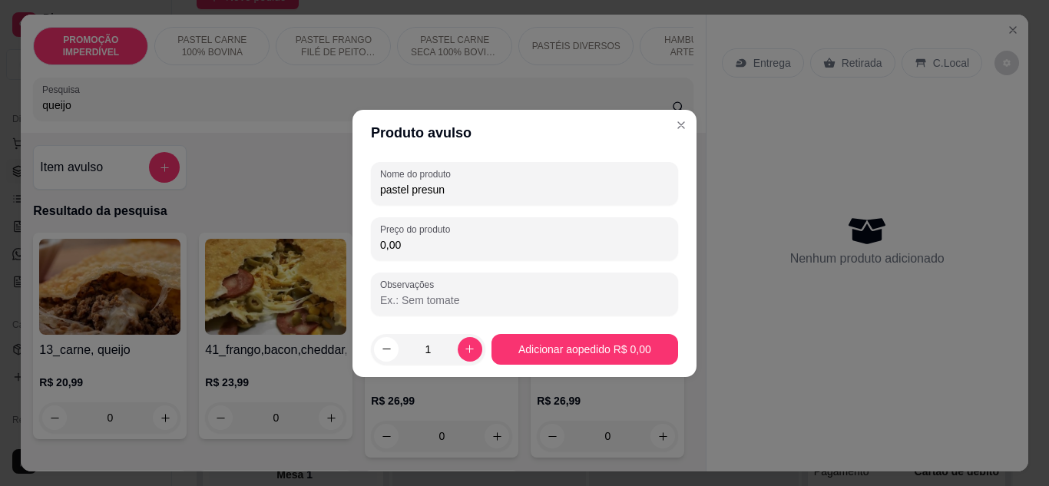
click at [493, 194] on input "pastel presun" at bounding box center [524, 189] width 289 height 15
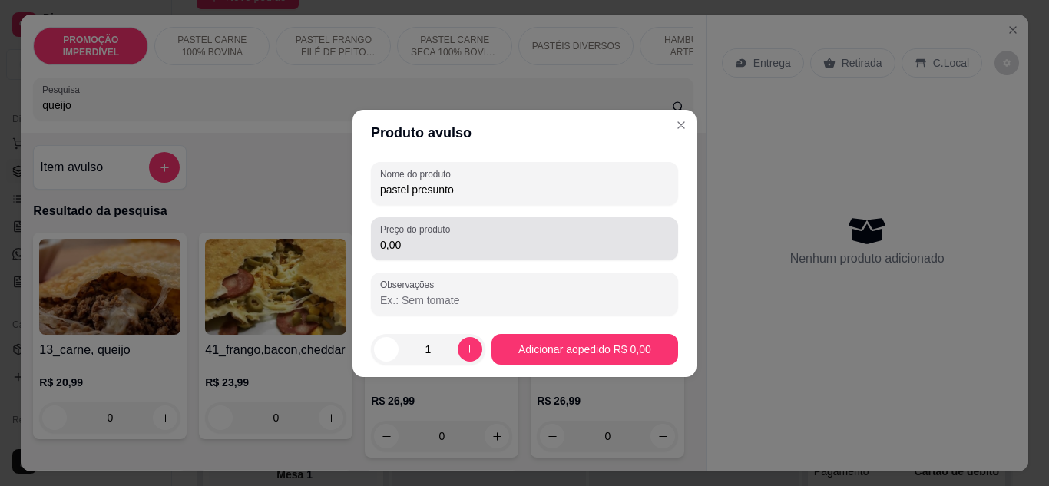
type input "pastel presunto"
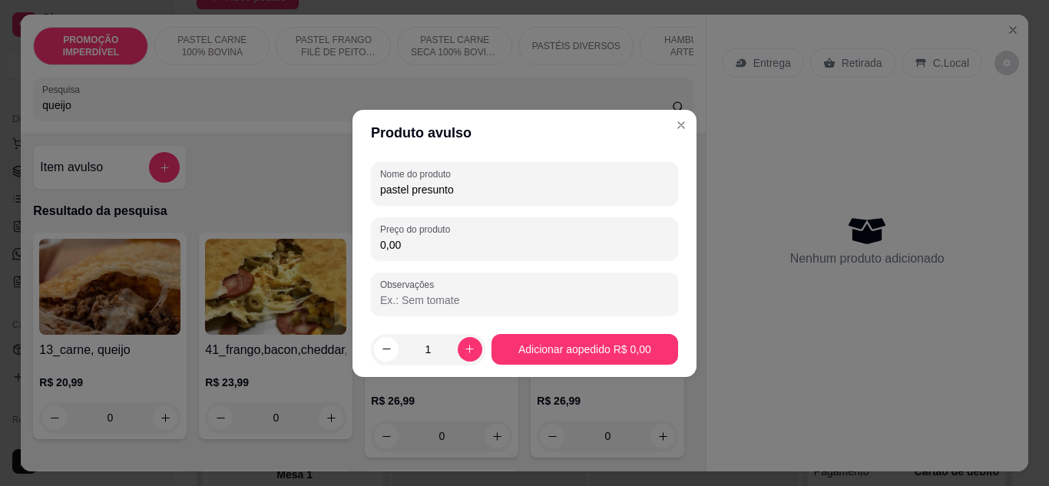
click at [514, 243] on input "0,00" at bounding box center [524, 244] width 289 height 15
type input "17,99"
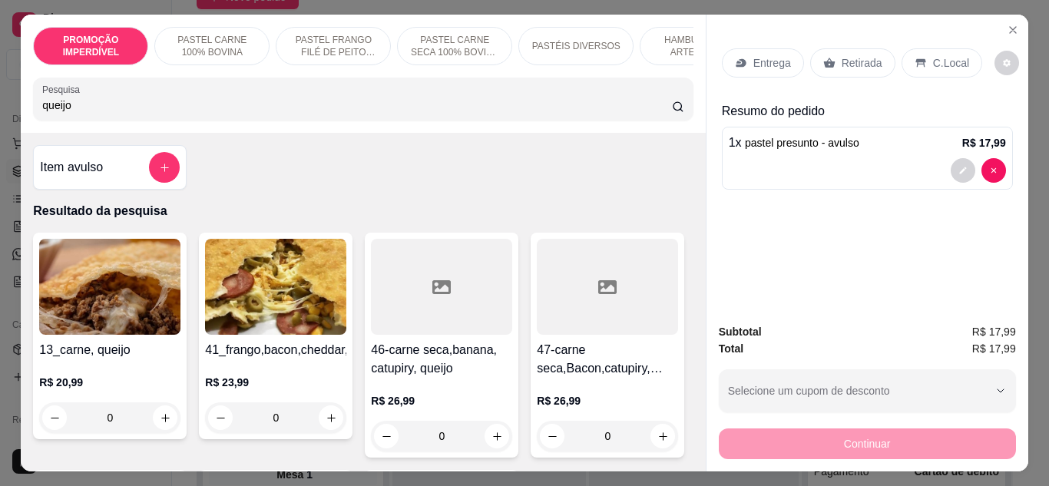
click at [753, 55] on p "Entrega" at bounding box center [772, 62] width 38 height 15
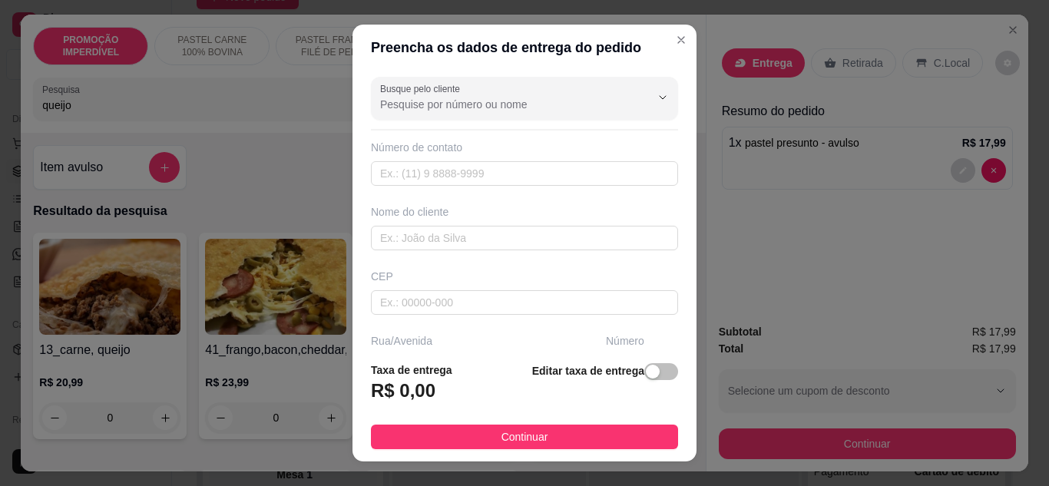
click at [455, 108] on input "Busque pelo cliente" at bounding box center [503, 104] width 246 height 15
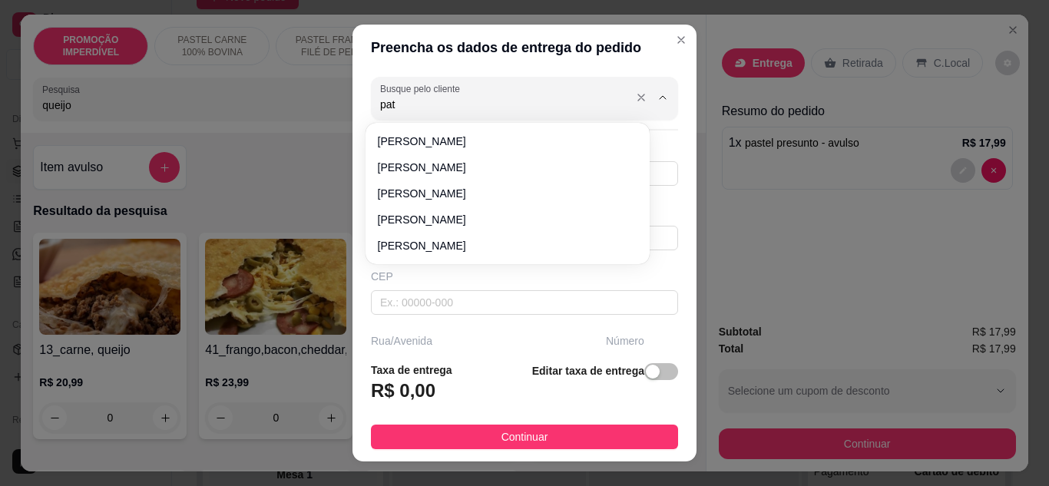
type input "paty"
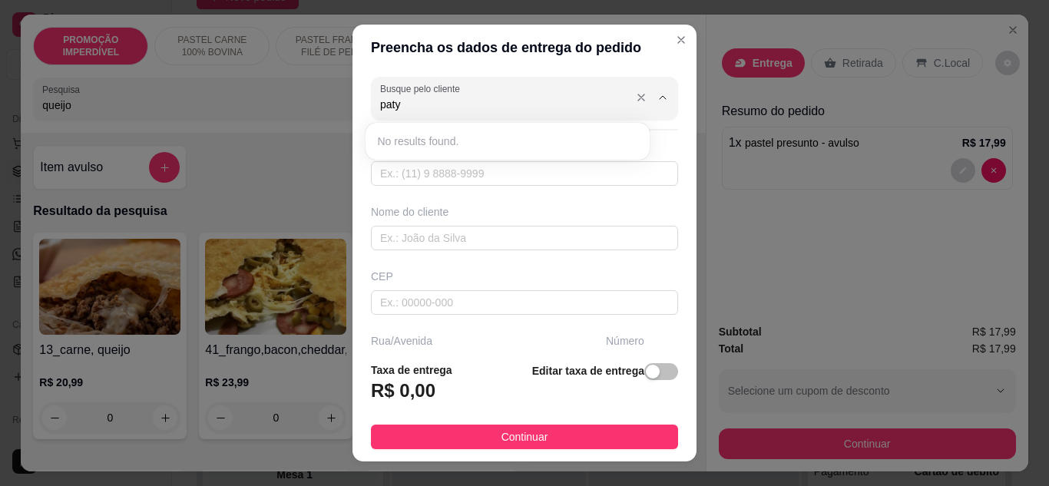
drag, startPoint x: 439, startPoint y: 106, endPoint x: 368, endPoint y: 106, distance: 71.4
click at [371, 106] on div "Busque pelo cliente paty" at bounding box center [524, 98] width 307 height 43
click at [438, 241] on input "text" at bounding box center [524, 238] width 307 height 25
type input "P"
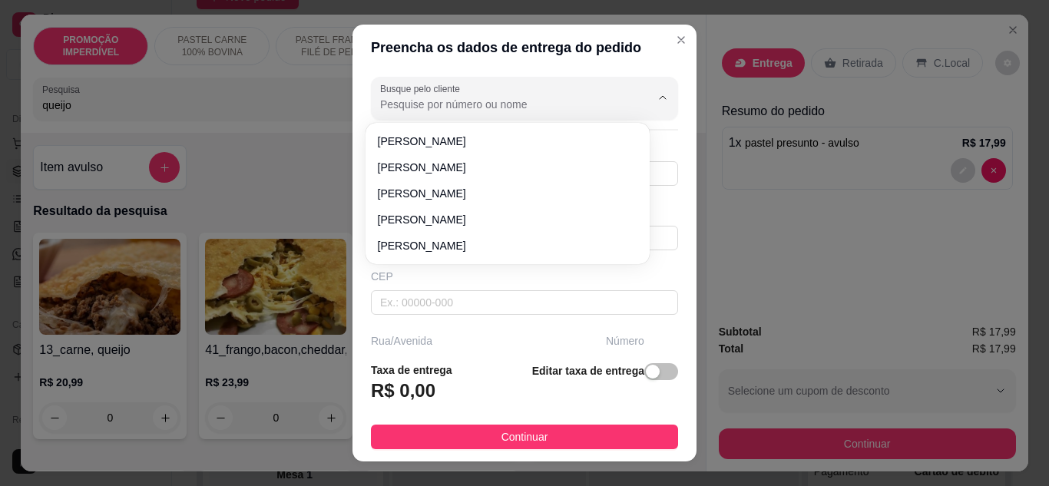
click at [476, 286] on div "CEP" at bounding box center [524, 292] width 316 height 46
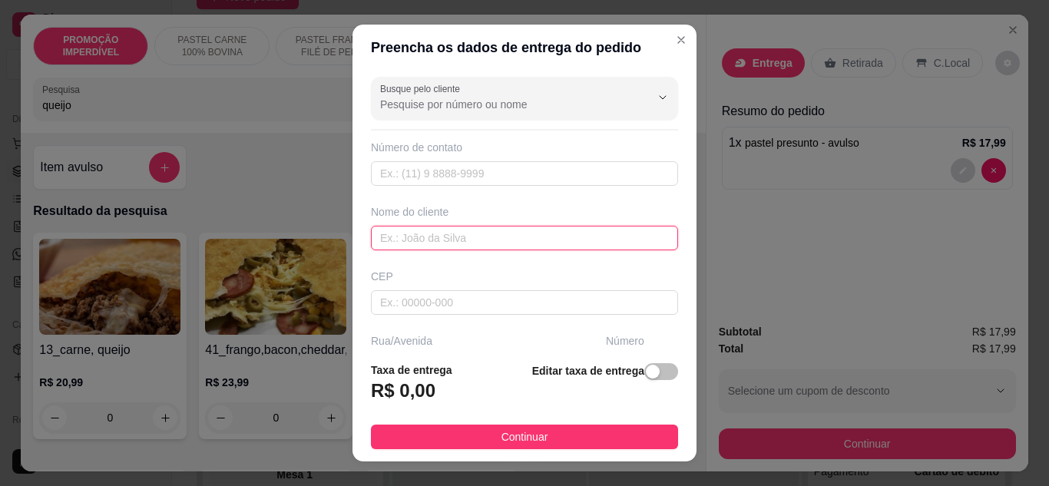
click at [445, 238] on input "text" at bounding box center [524, 238] width 307 height 25
type input "[PERSON_NAME]"
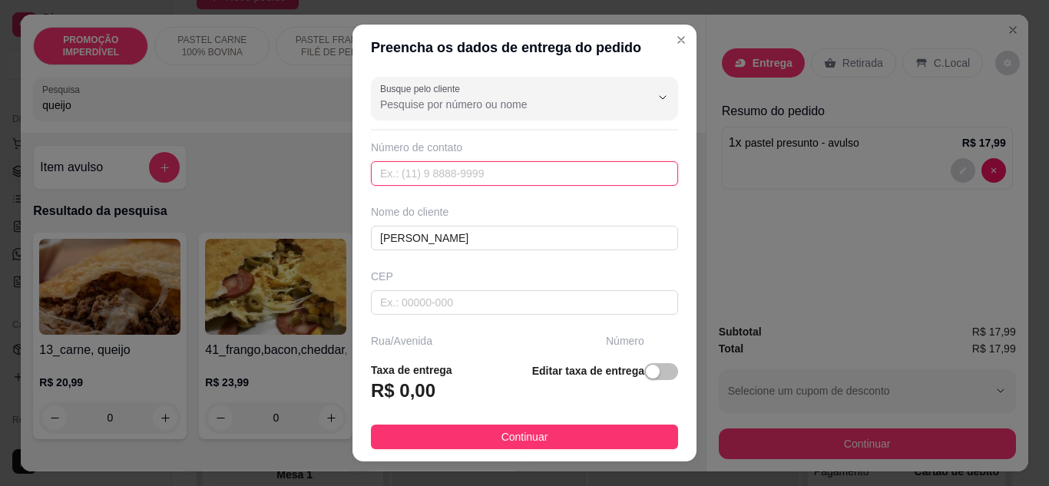
click at [415, 171] on input "text" at bounding box center [524, 173] width 307 height 25
paste input "[PHONE_NUMBER]"
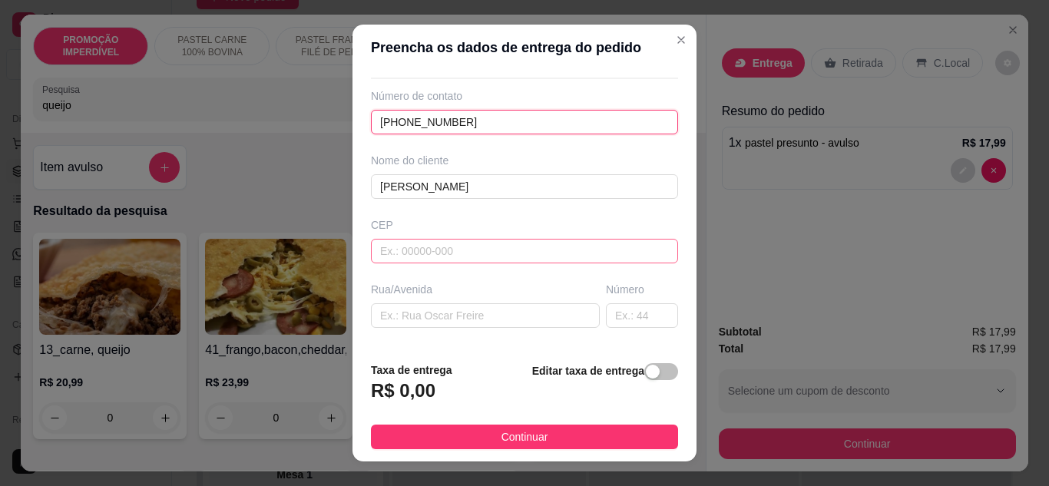
scroll to position [77, 0]
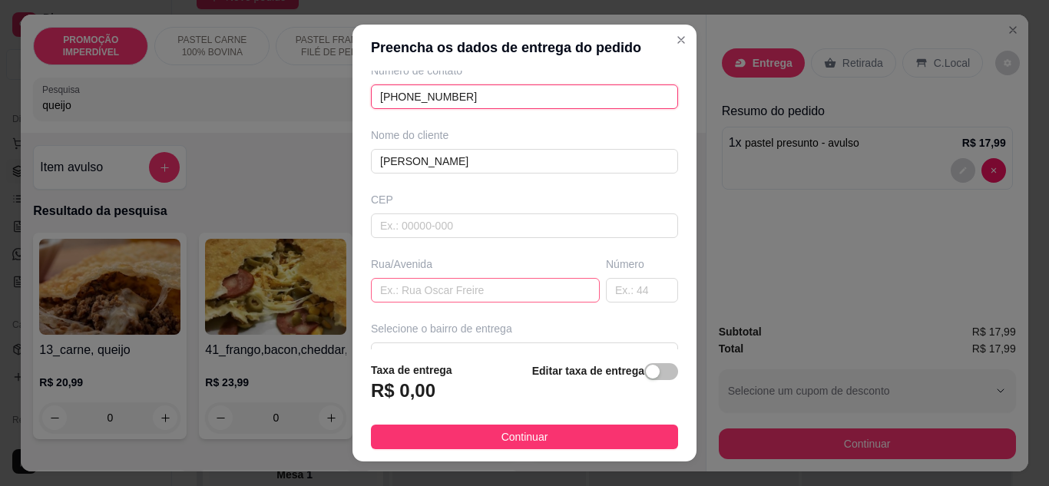
type input "[PHONE_NUMBER]"
click at [447, 285] on input "text" at bounding box center [485, 290] width 229 height 25
paste input "[GEOGRAPHIC_DATA][PERSON_NAME]"
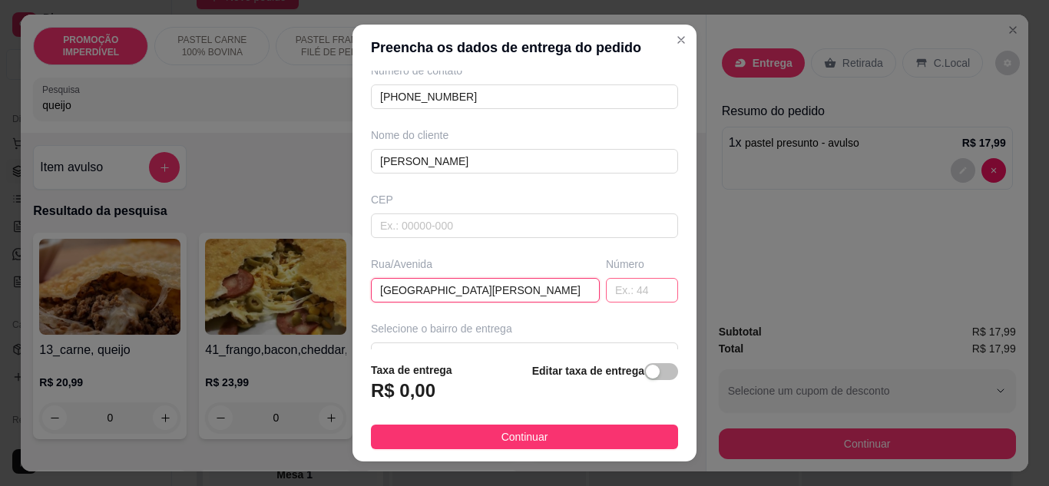
type input "[GEOGRAPHIC_DATA][PERSON_NAME]"
click at [644, 296] on input "text" at bounding box center [642, 290] width 72 height 25
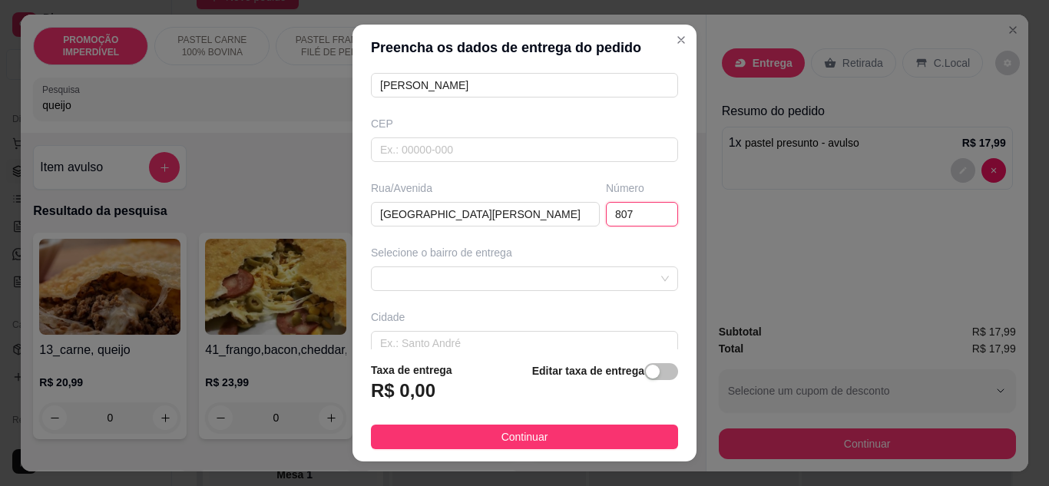
scroll to position [154, 0]
click at [467, 273] on span at bounding box center [524, 277] width 289 height 23
type input "807"
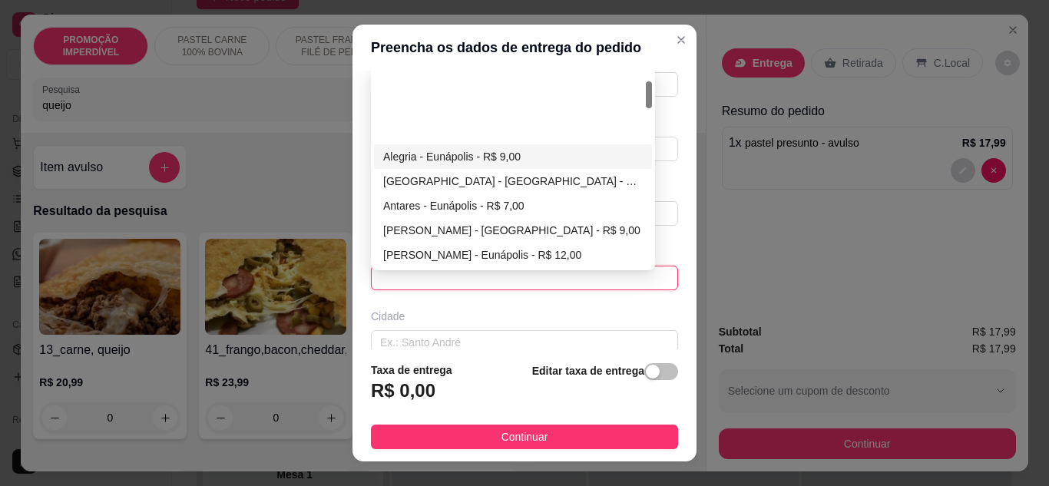
scroll to position [77, 0]
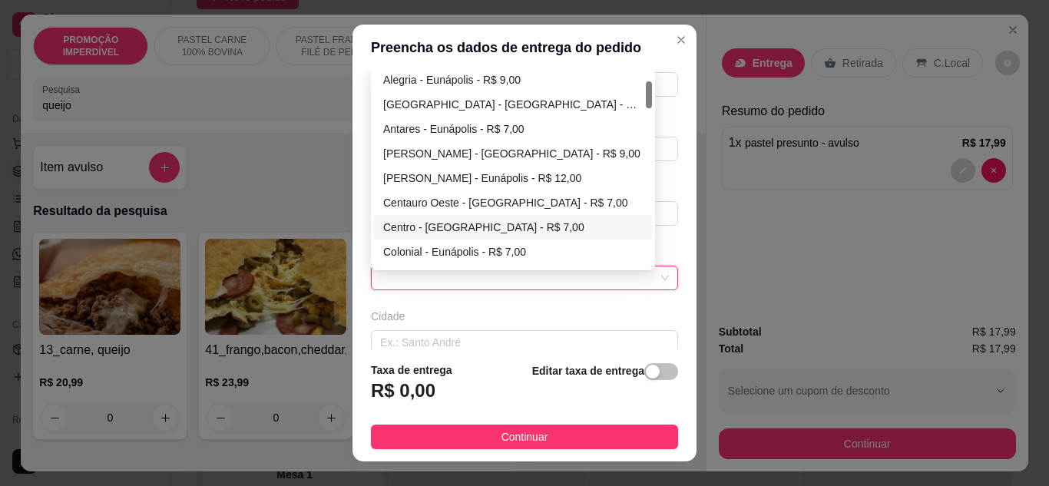
click at [424, 226] on div "Centro - [GEOGRAPHIC_DATA] - R$ 7,00" at bounding box center [513, 227] width 260 height 17
type input "Eunápolis"
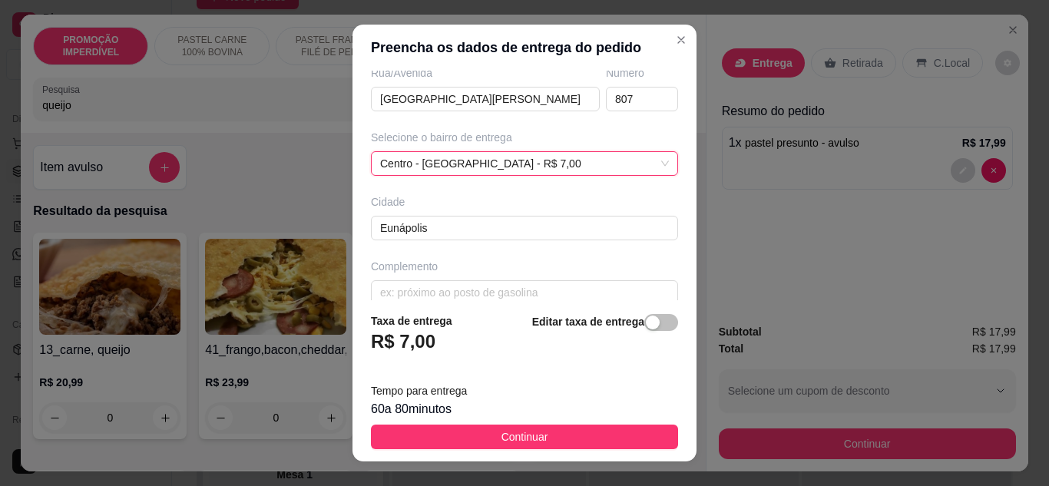
scroll to position [287, 0]
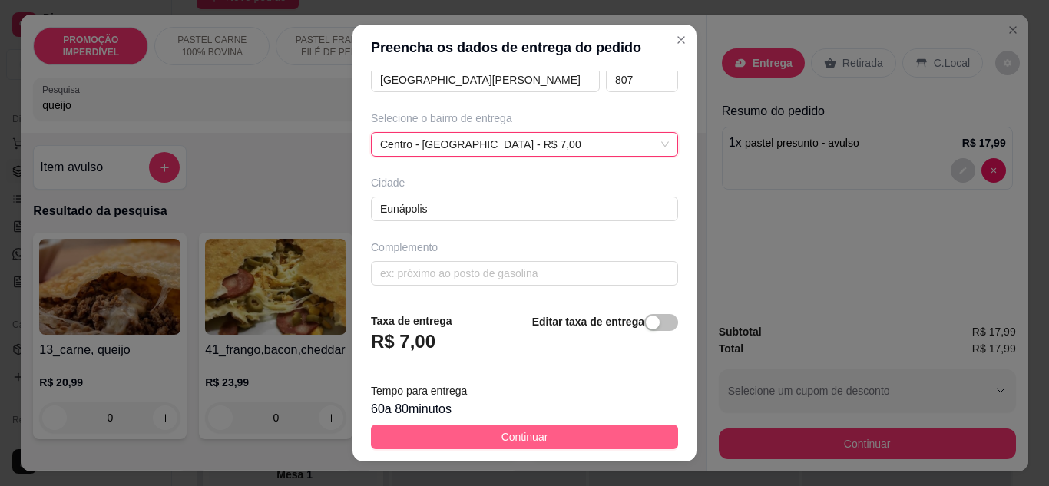
click at [485, 448] on button "Continuar" at bounding box center [524, 437] width 307 height 25
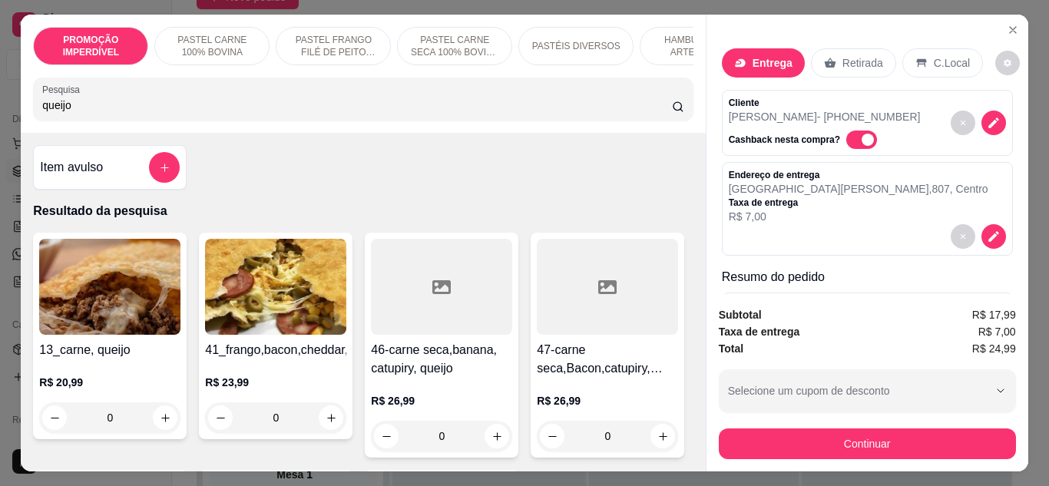
click at [114, 104] on input "queijo" at bounding box center [357, 105] width 630 height 15
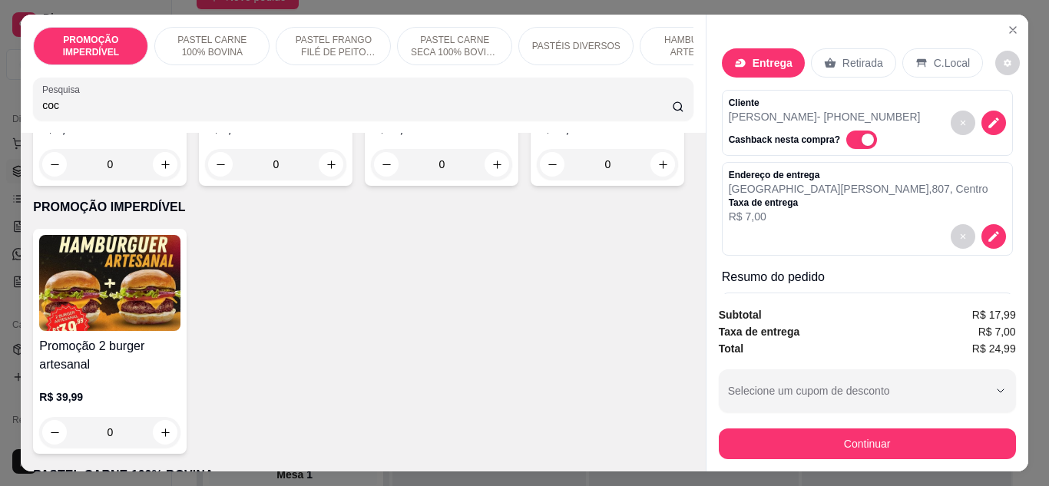
scroll to position [307, 0]
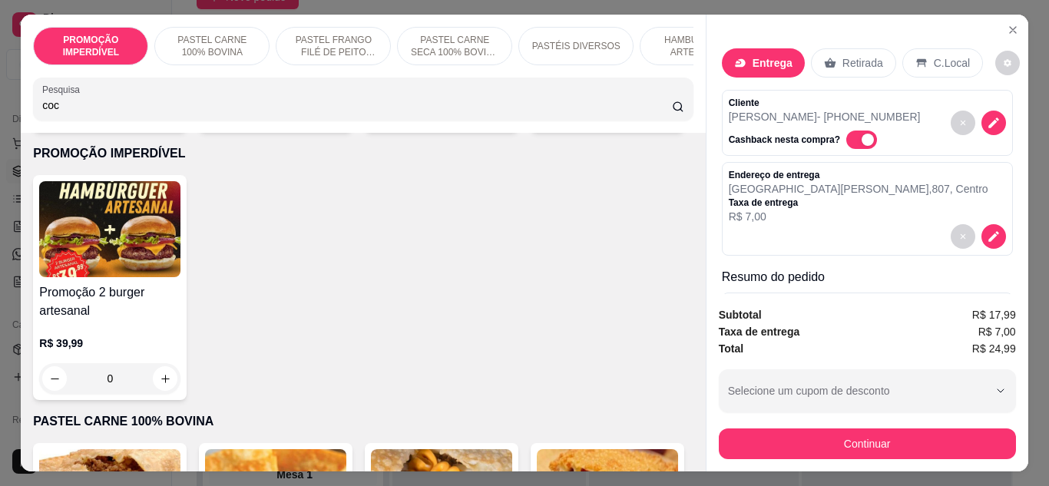
type input "coc"
click at [650, 123] on button "increase-product-quantity" at bounding box center [662, 110] width 25 height 25
type input "1"
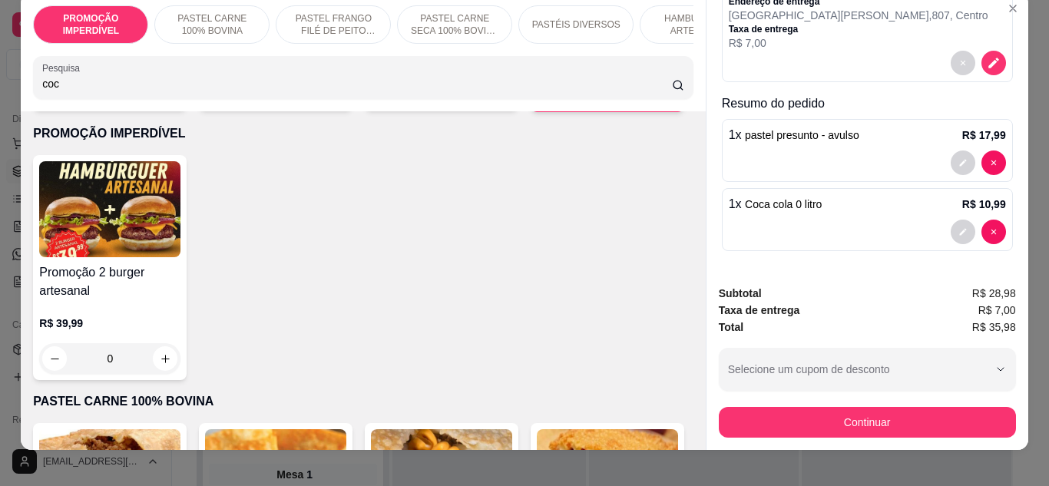
scroll to position [41, 0]
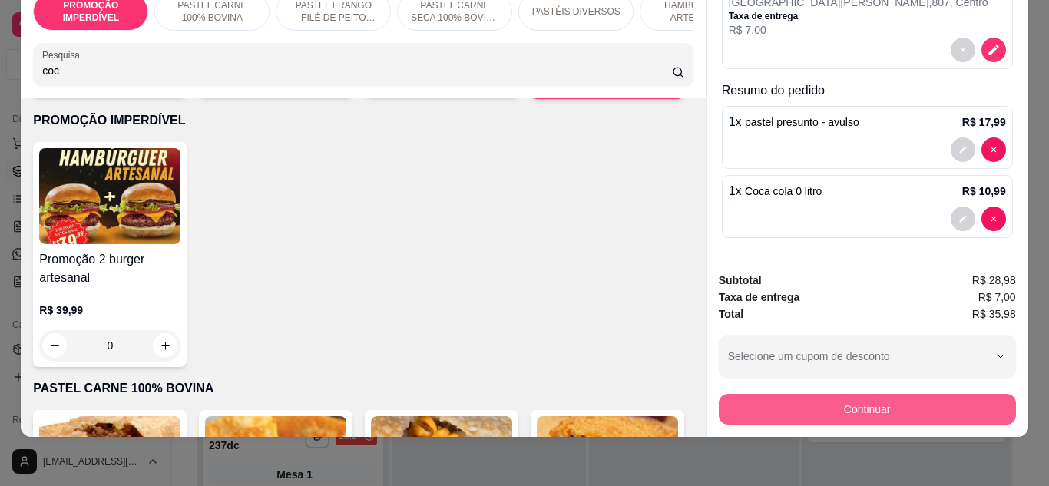
click at [771, 394] on button "Continuar" at bounding box center [867, 409] width 297 height 31
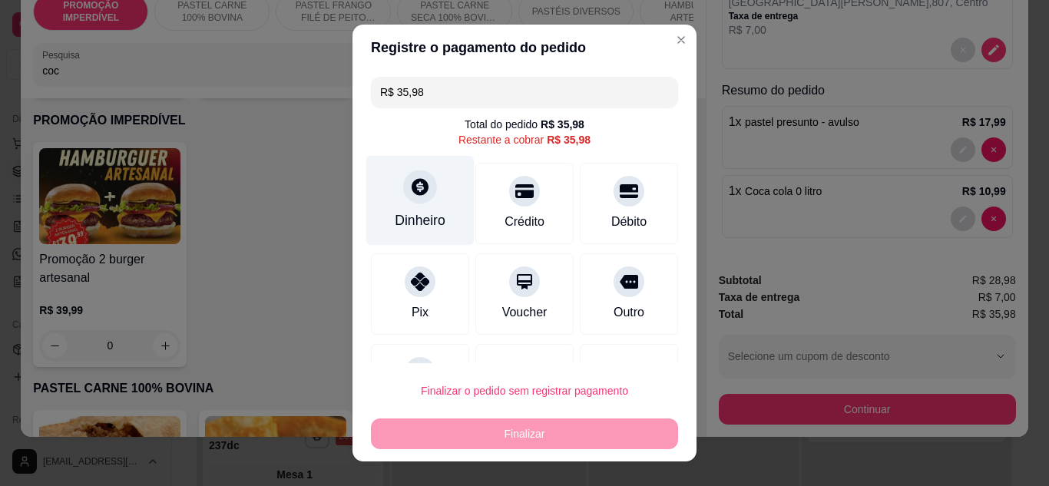
click at [422, 200] on div "Dinheiro" at bounding box center [420, 200] width 108 height 90
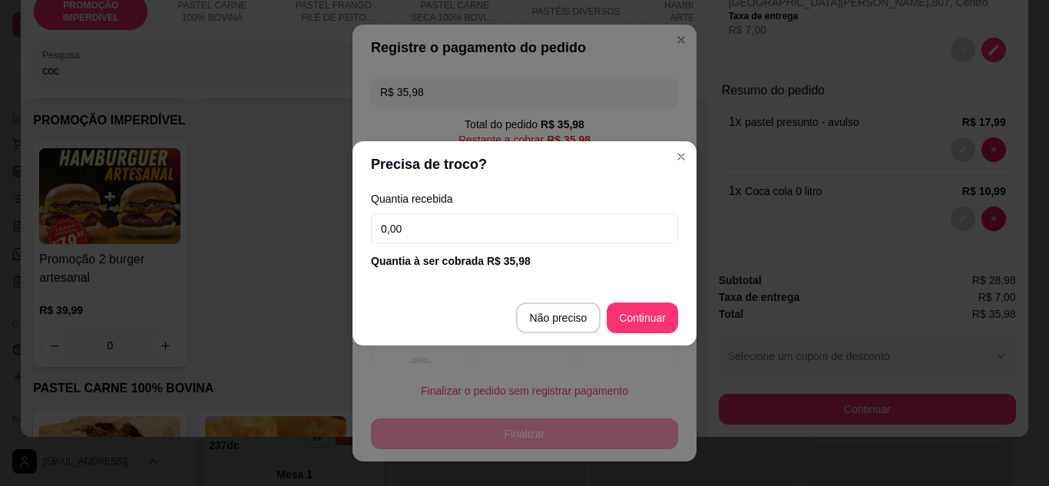
click at [462, 222] on input "0,00" at bounding box center [524, 228] width 307 height 31
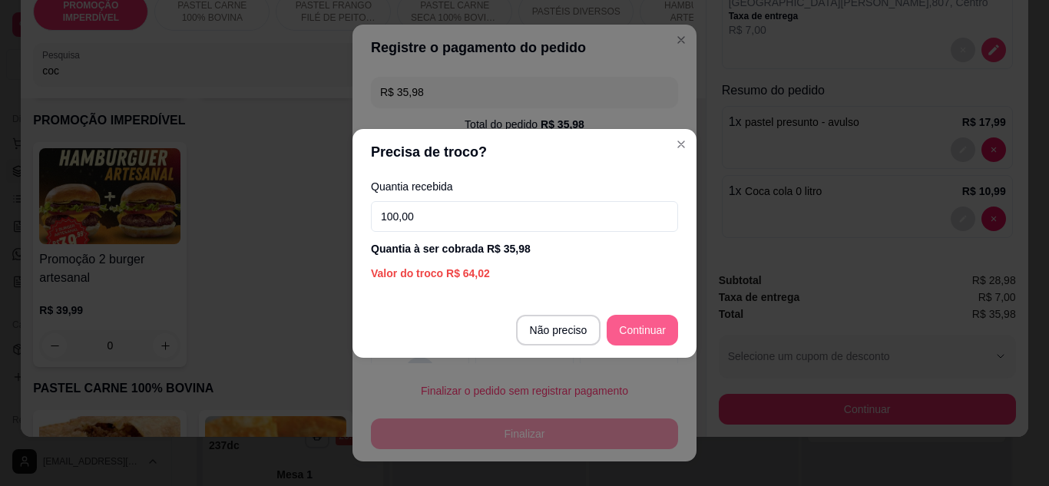
type input "100,00"
type input "R$ 0,00"
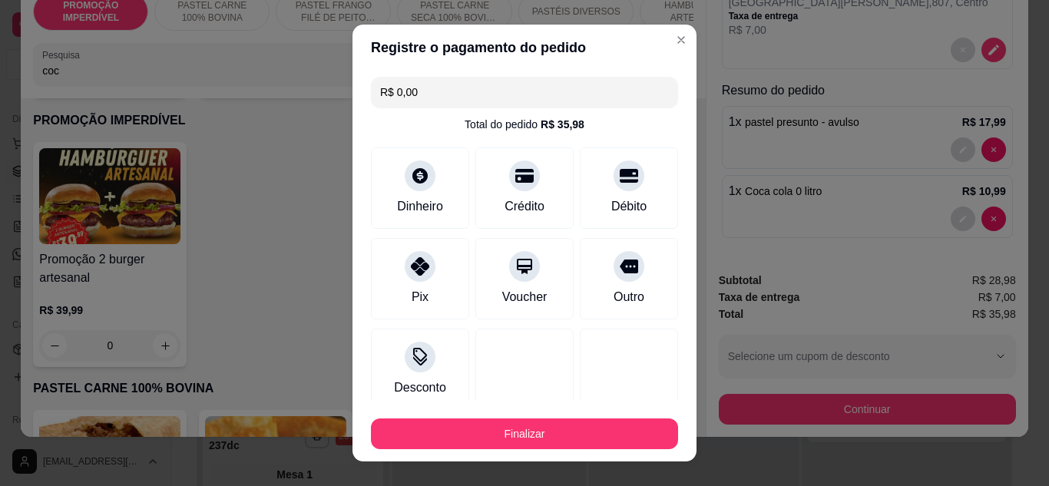
click at [582, 416] on div "Finalizar" at bounding box center [524, 430] width 307 height 37
click at [582, 428] on button "Finalizar" at bounding box center [524, 433] width 307 height 31
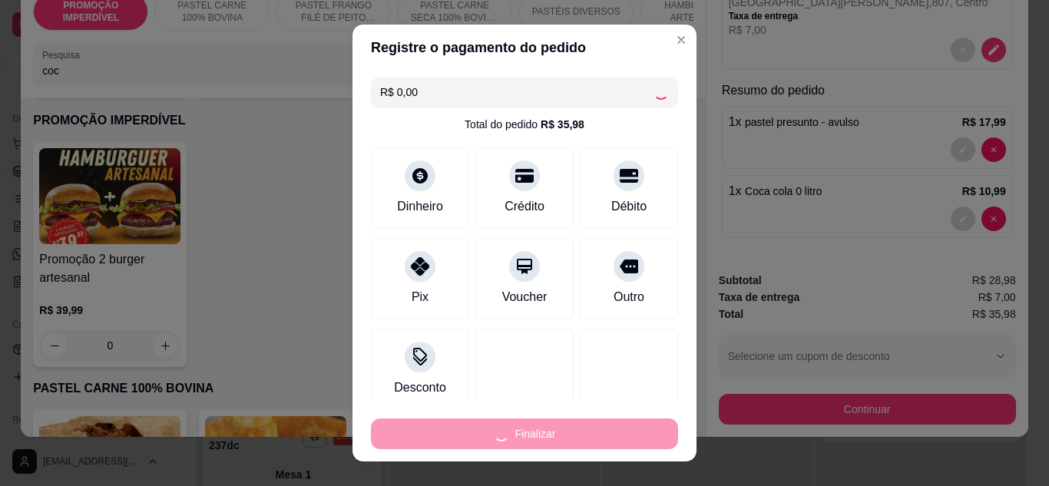
type input "0"
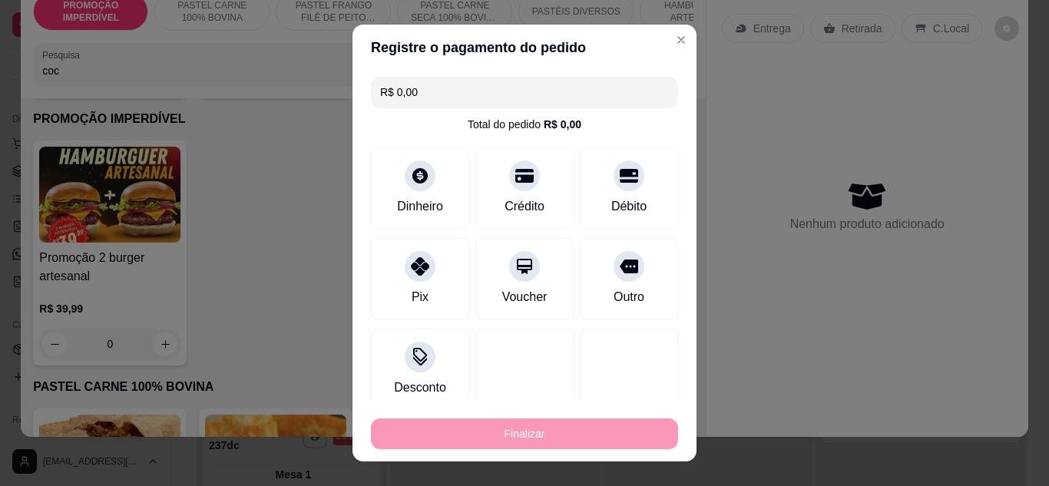
type input "-R$ 35,98"
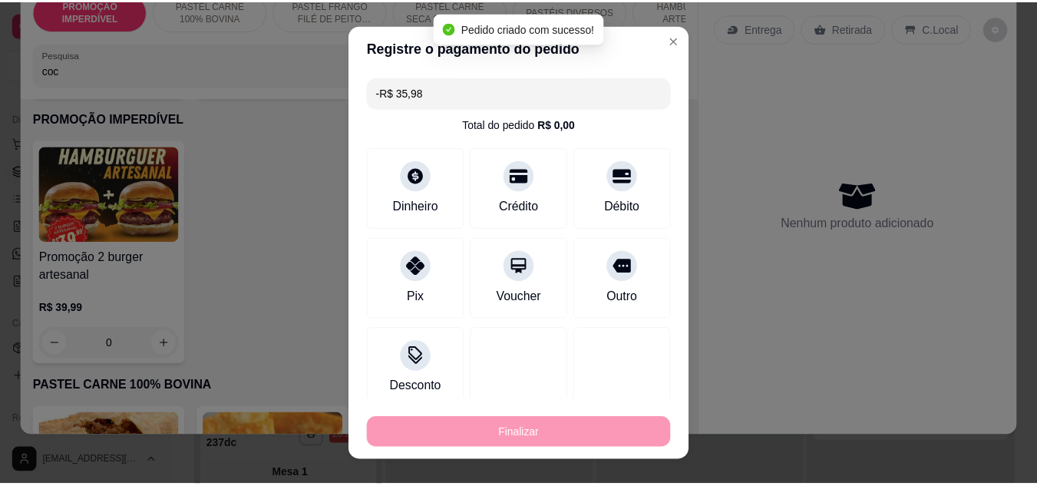
scroll to position [0, 0]
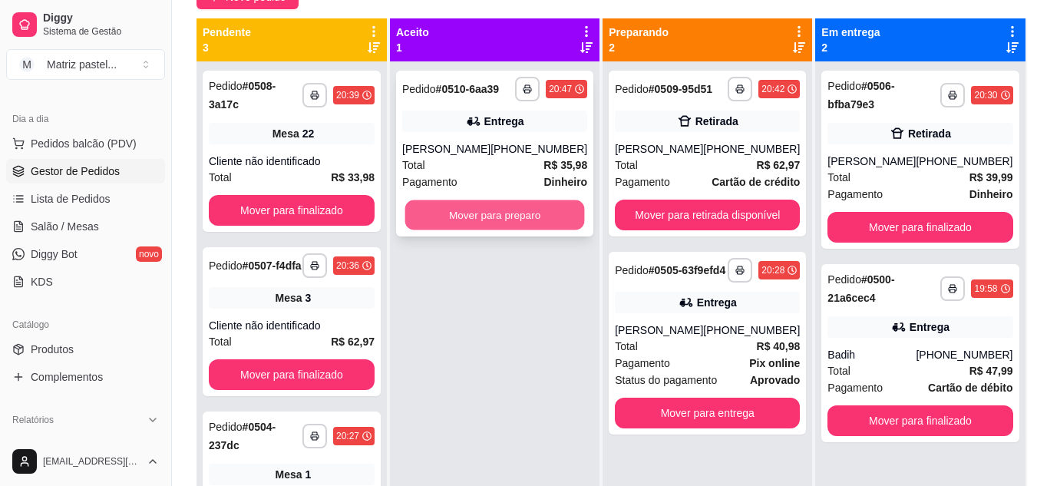
click at [487, 220] on button "Mover para preparo" at bounding box center [495, 215] width 180 height 30
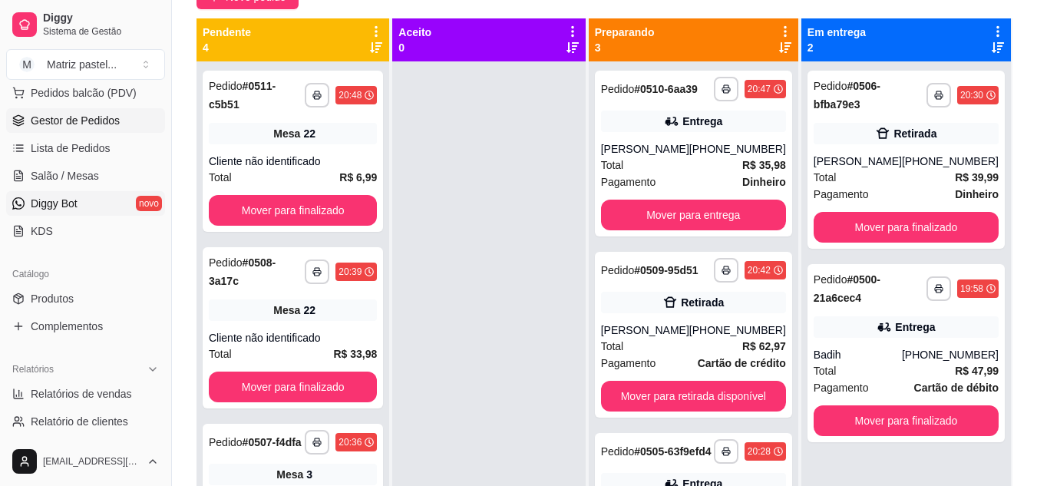
scroll to position [230, 0]
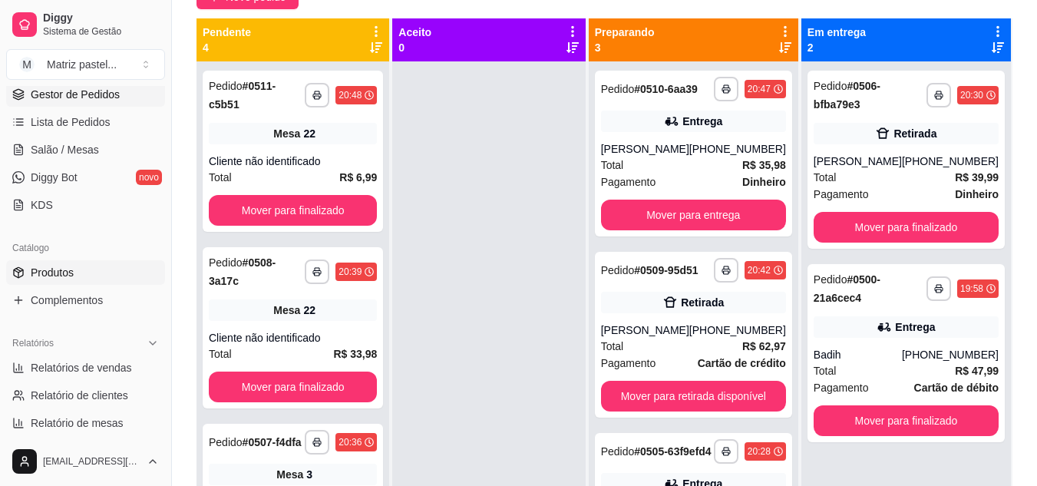
click at [58, 266] on span "Produtos" at bounding box center [52, 272] width 43 height 15
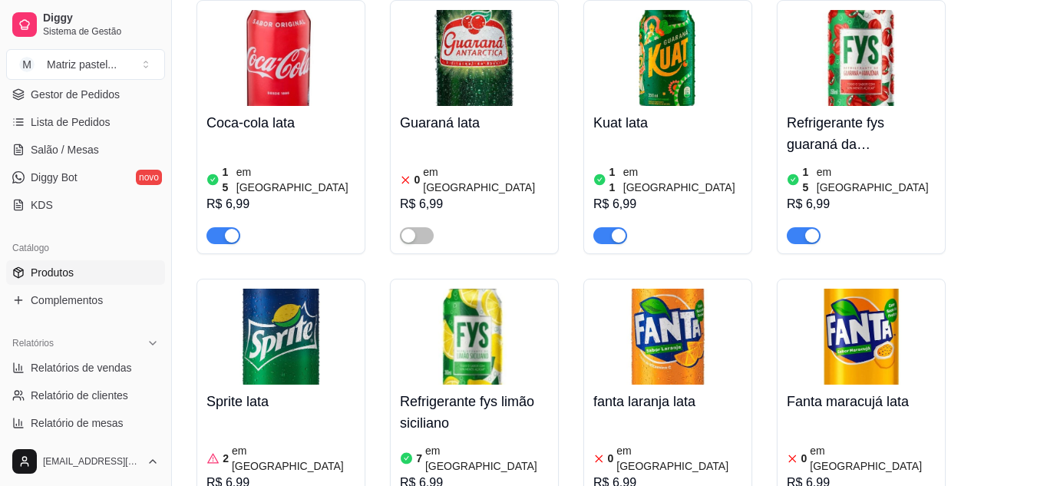
scroll to position [7521, 0]
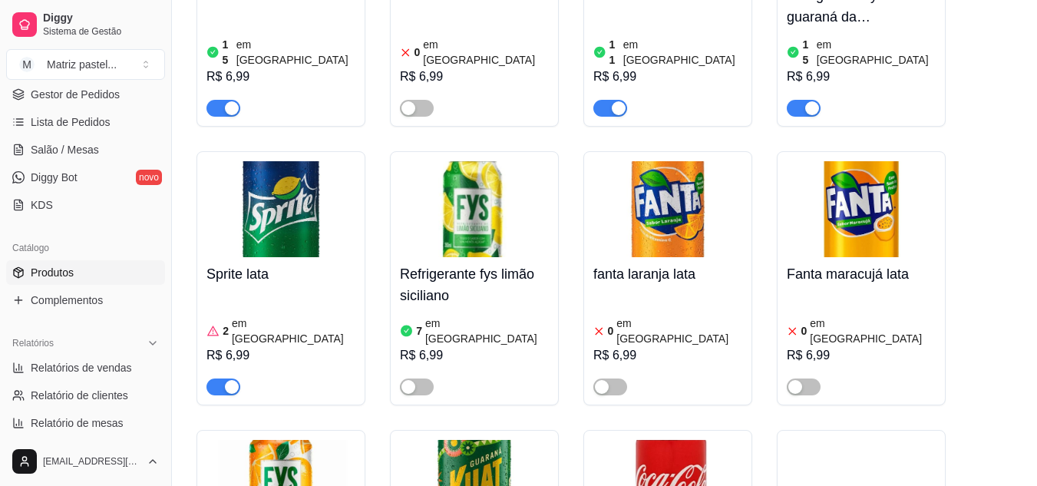
scroll to position [7597, 0]
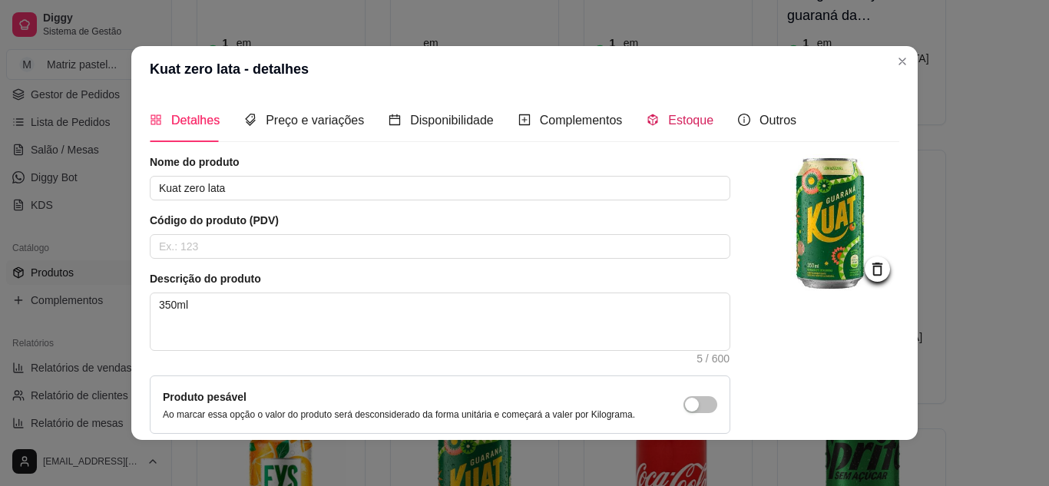
click at [653, 121] on div "Estoque" at bounding box center [679, 120] width 67 height 19
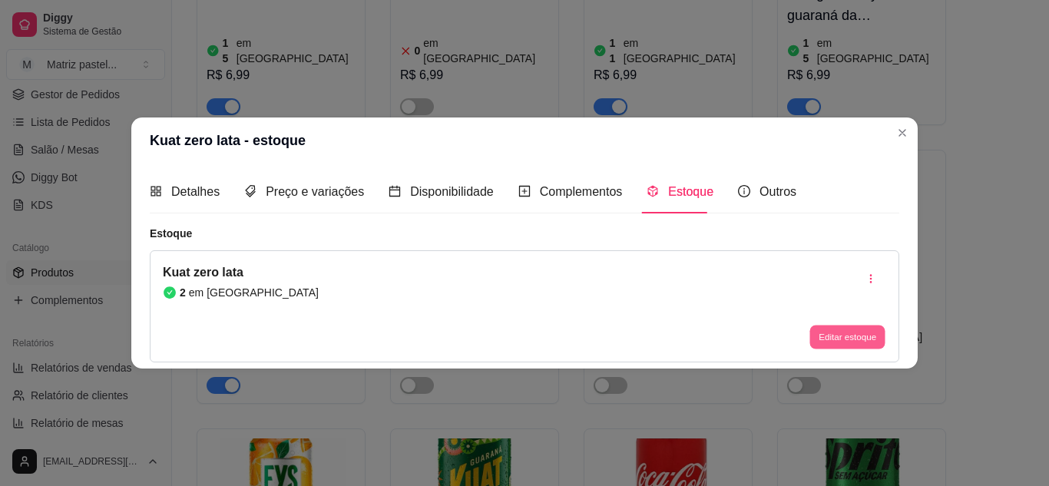
click at [835, 342] on button "Editar estoque" at bounding box center [846, 338] width 75 height 24
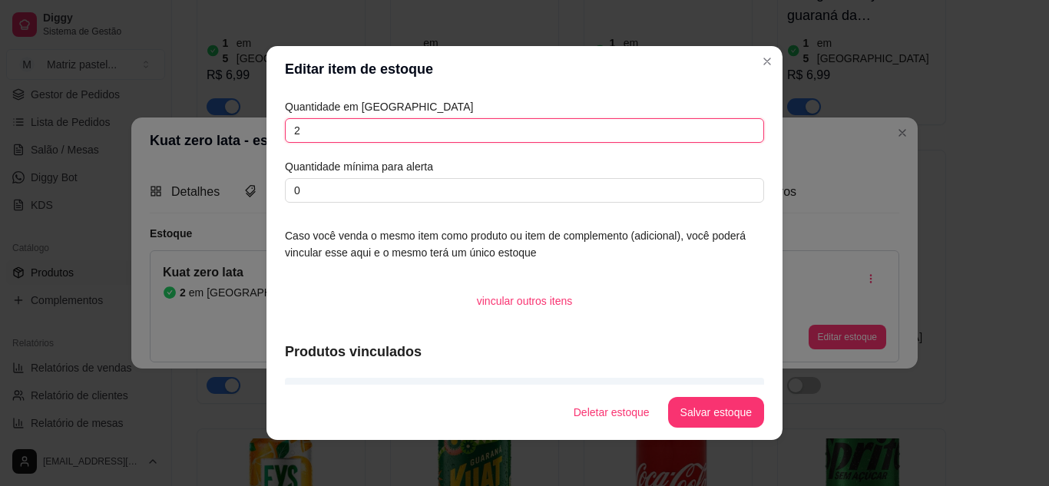
click at [350, 126] on input "2" at bounding box center [524, 130] width 479 height 25
type input "0"
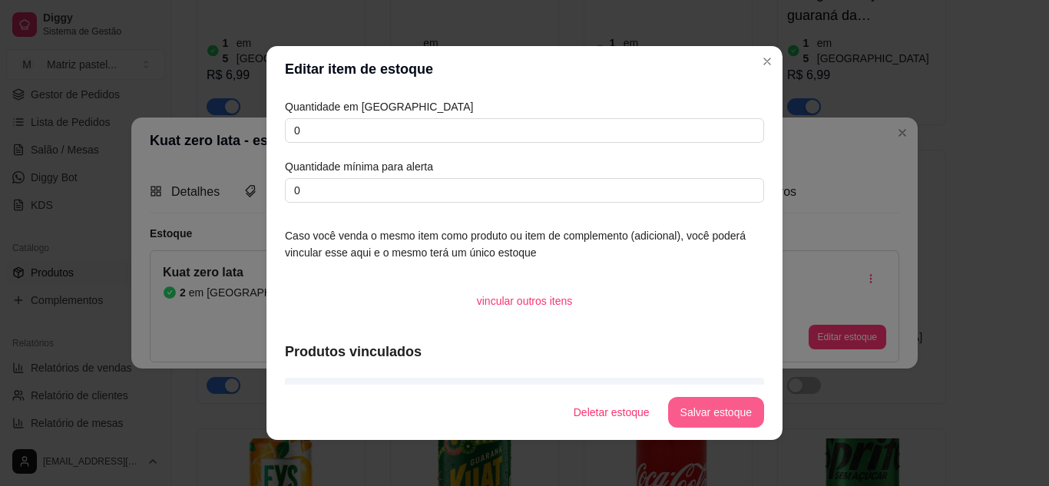
click at [685, 412] on button "Salvar estoque" at bounding box center [716, 412] width 96 height 31
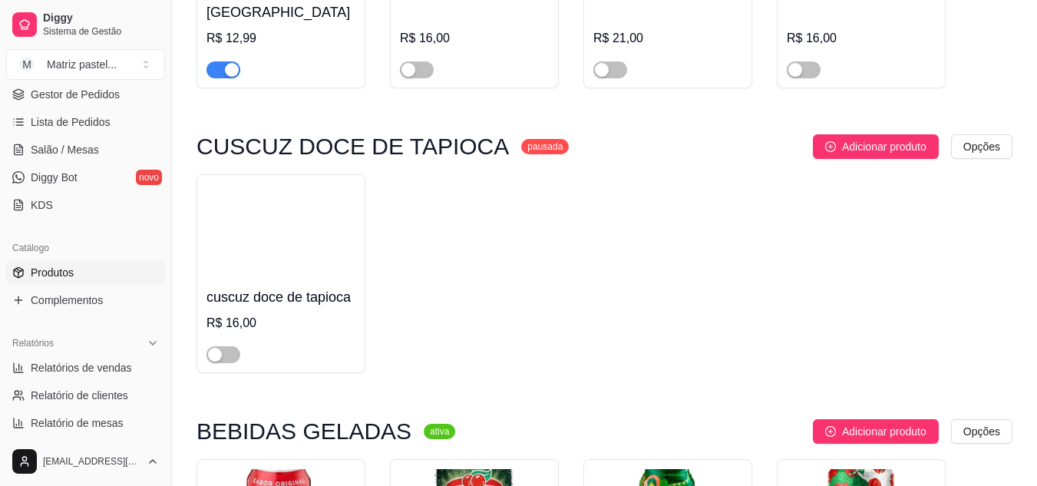
scroll to position [6983, 0]
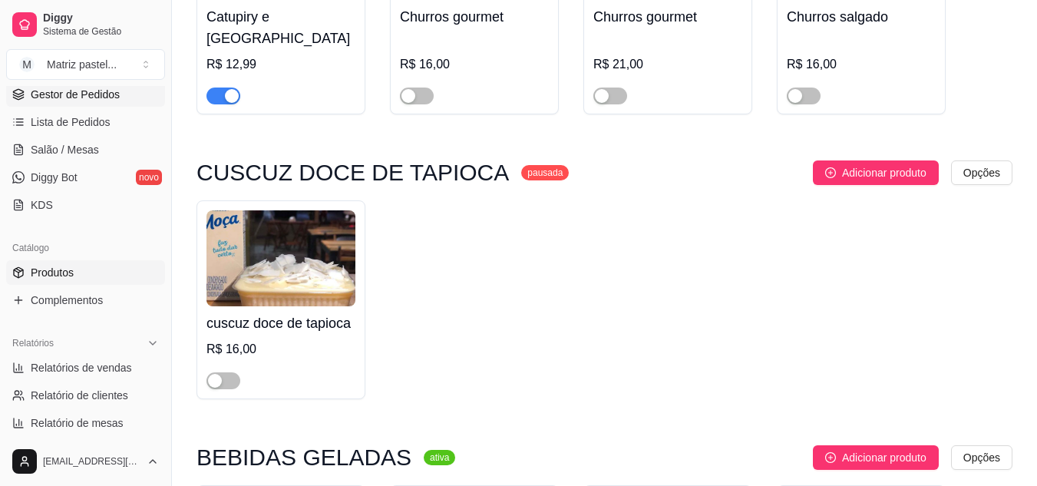
click at [66, 92] on span "Gestor de Pedidos" at bounding box center [75, 94] width 89 height 15
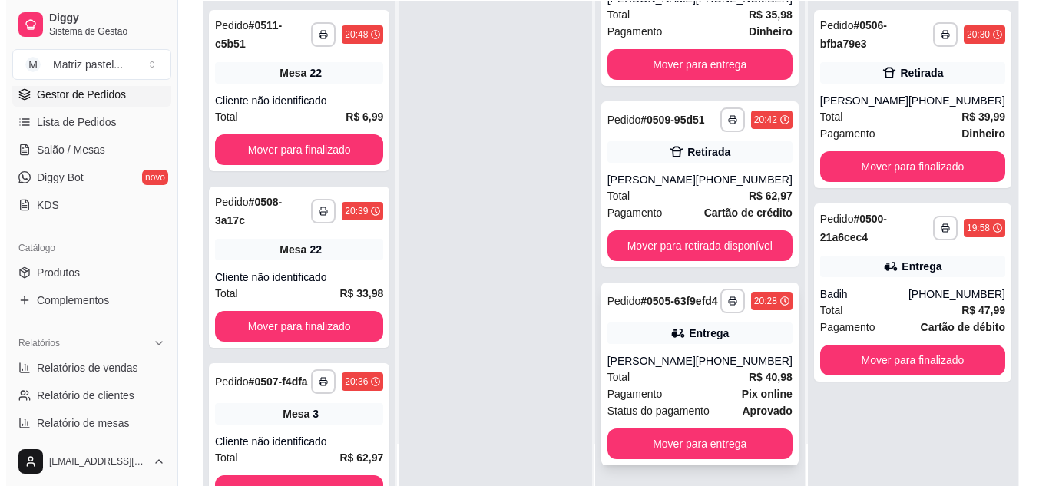
scroll to position [230, 0]
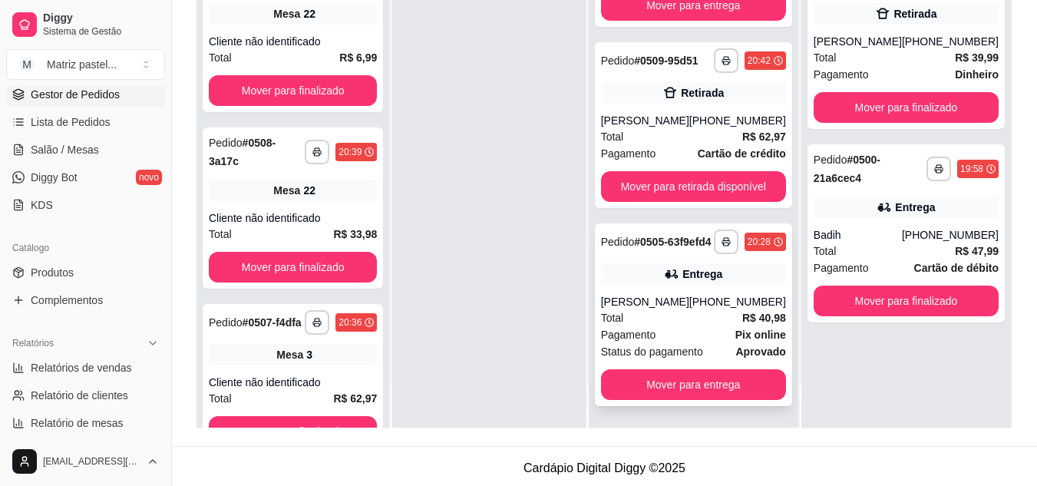
click at [673, 299] on div "[PERSON_NAME]" at bounding box center [645, 301] width 88 height 15
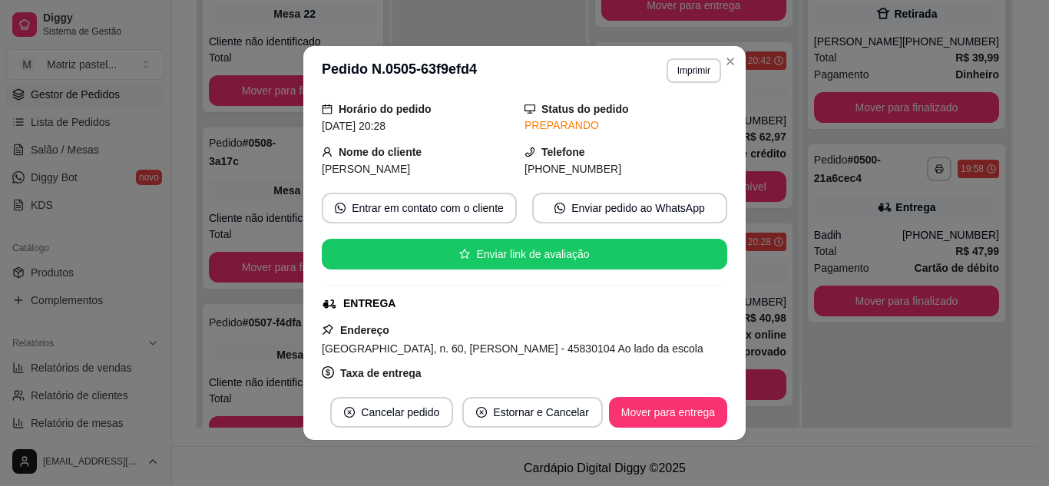
scroll to position [154, 0]
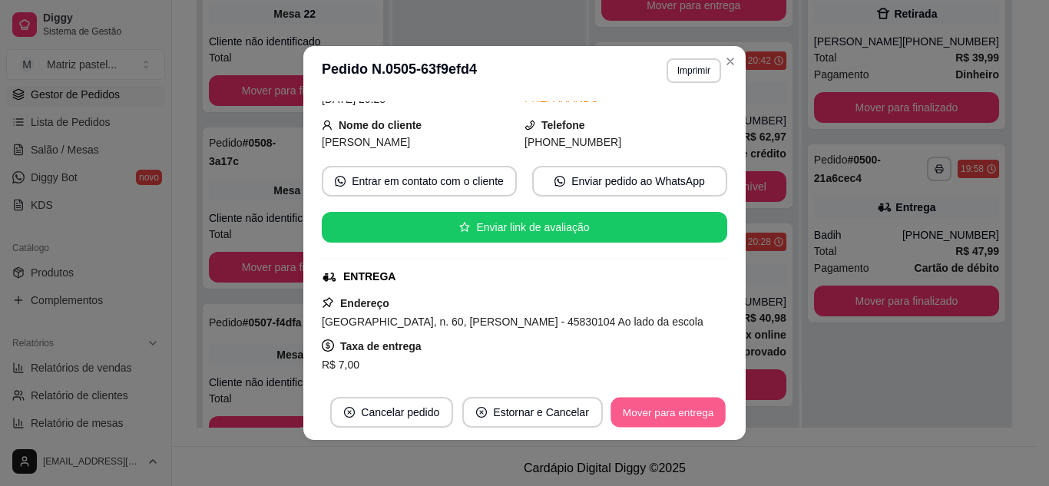
click at [637, 411] on button "Mover para entrega" at bounding box center [667, 413] width 115 height 30
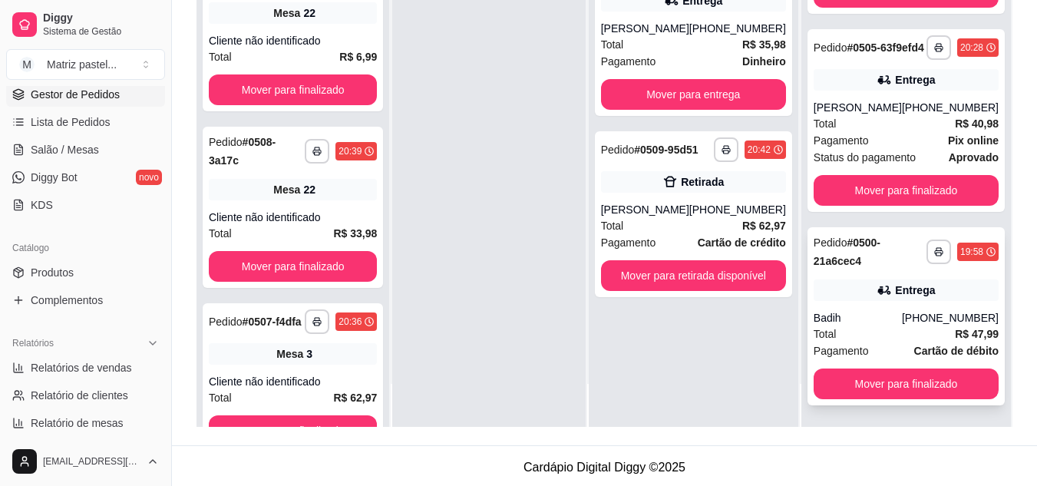
scroll to position [234, 0]
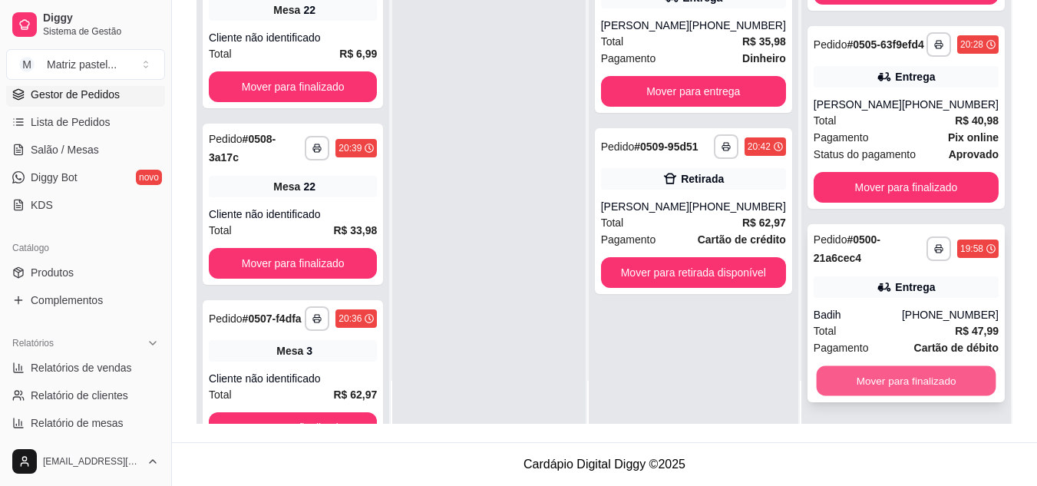
click at [838, 374] on button "Mover para finalizado" at bounding box center [906, 381] width 180 height 30
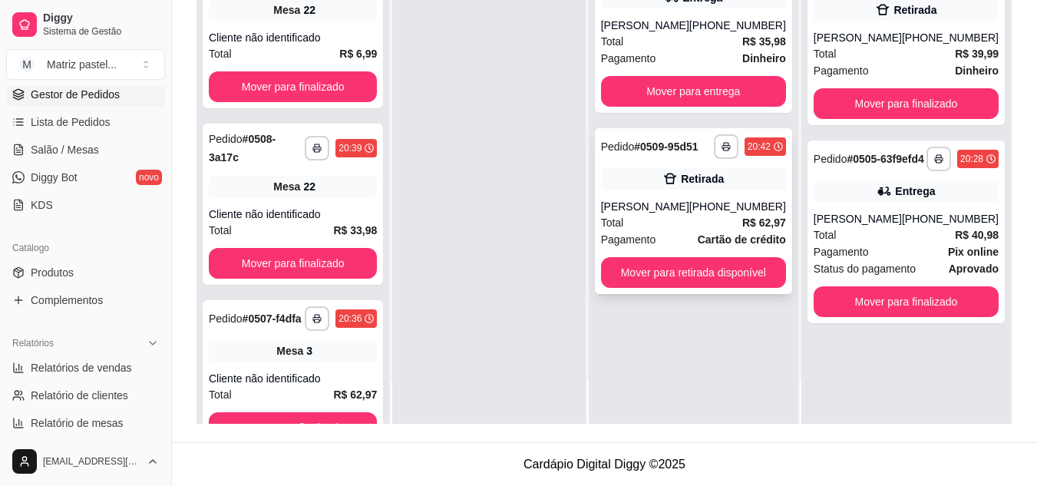
scroll to position [0, 0]
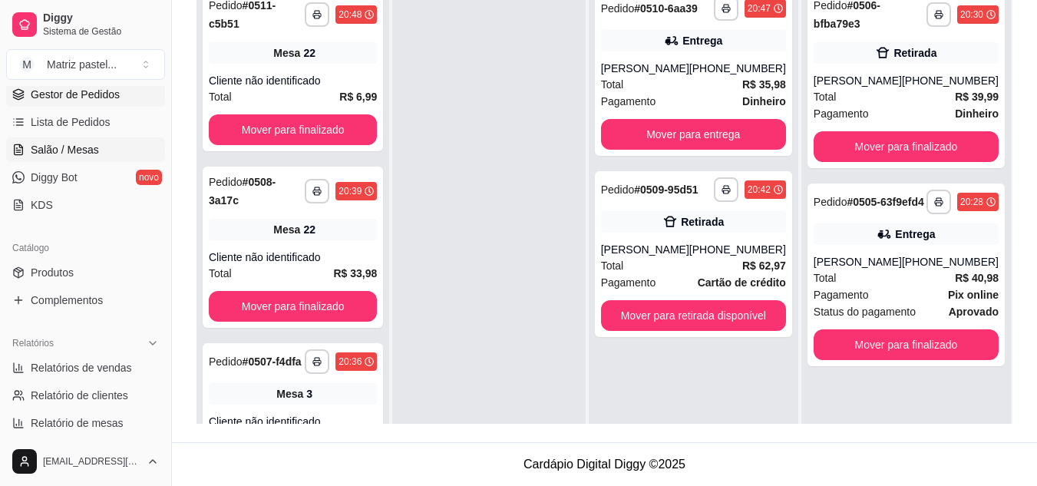
click at [89, 151] on span "Salão / Mesas" at bounding box center [65, 149] width 68 height 15
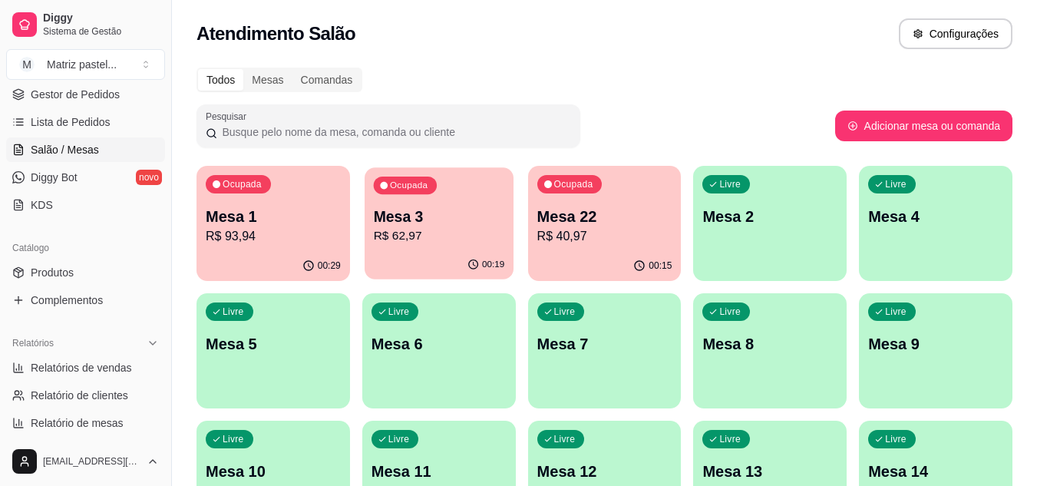
click at [471, 228] on p "R$ 62,97" at bounding box center [438, 236] width 131 height 18
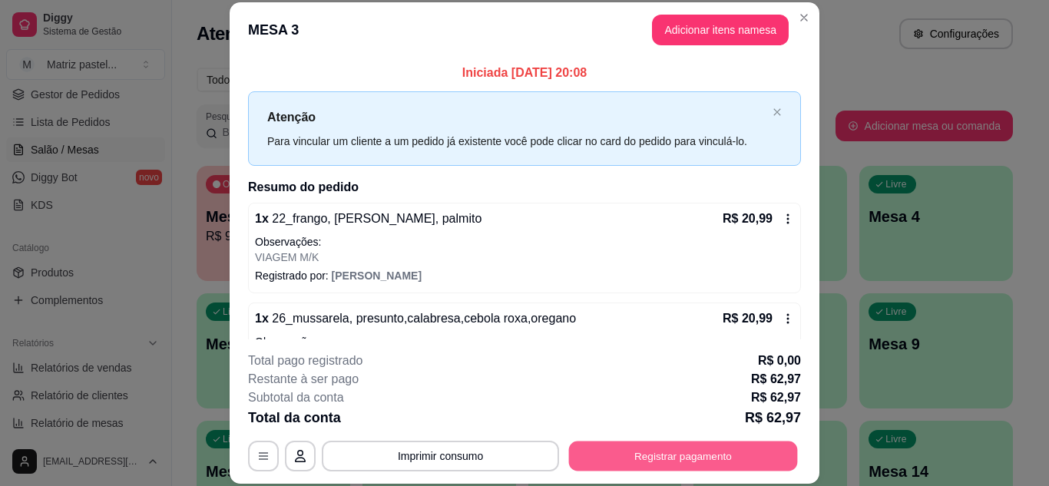
click at [644, 445] on button "Registrar pagamento" at bounding box center [683, 456] width 229 height 30
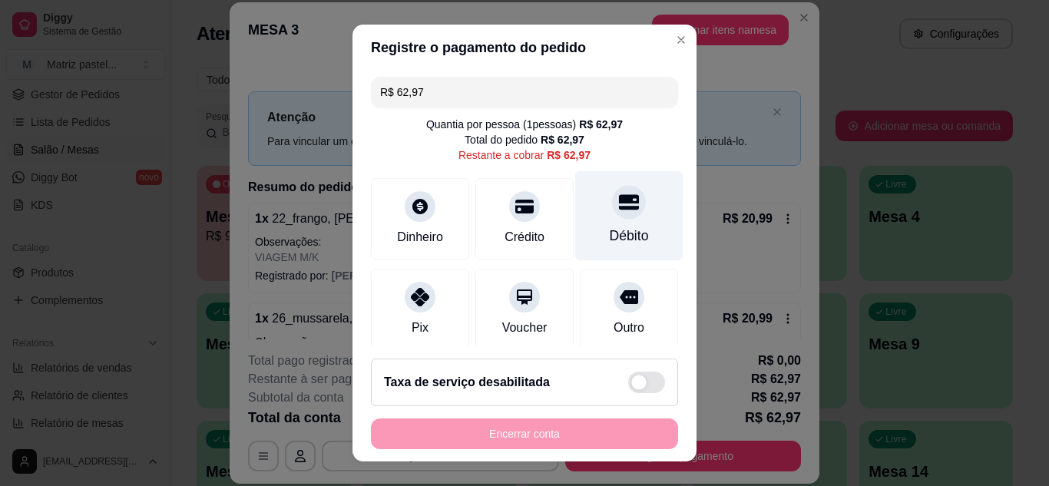
click at [610, 240] on div "Débito" at bounding box center [629, 236] width 39 height 20
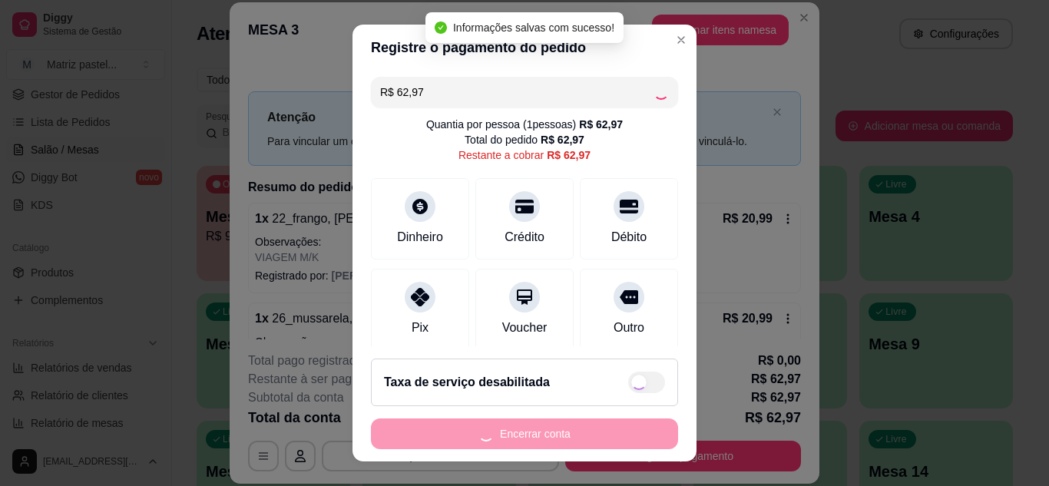
type input "R$ 0,00"
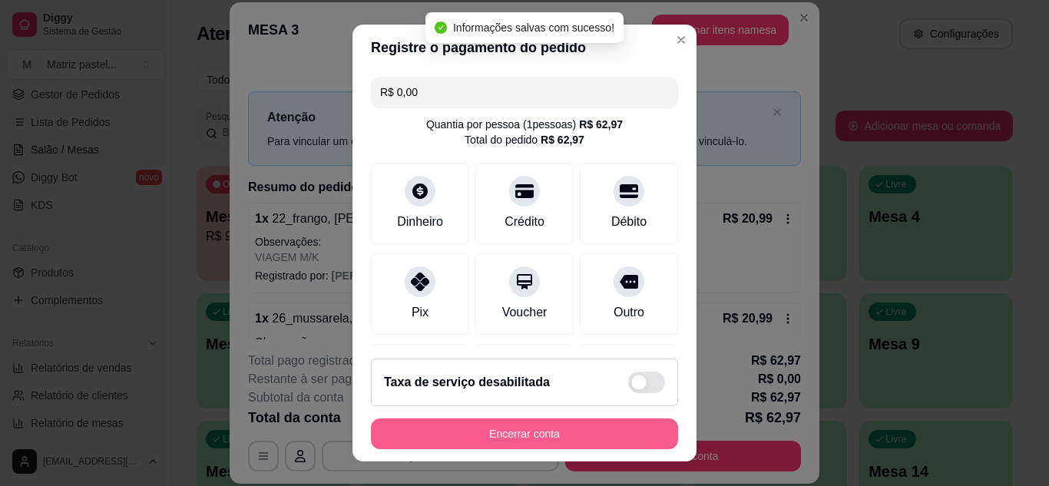
click at [590, 435] on button "Encerrar conta" at bounding box center [524, 433] width 307 height 31
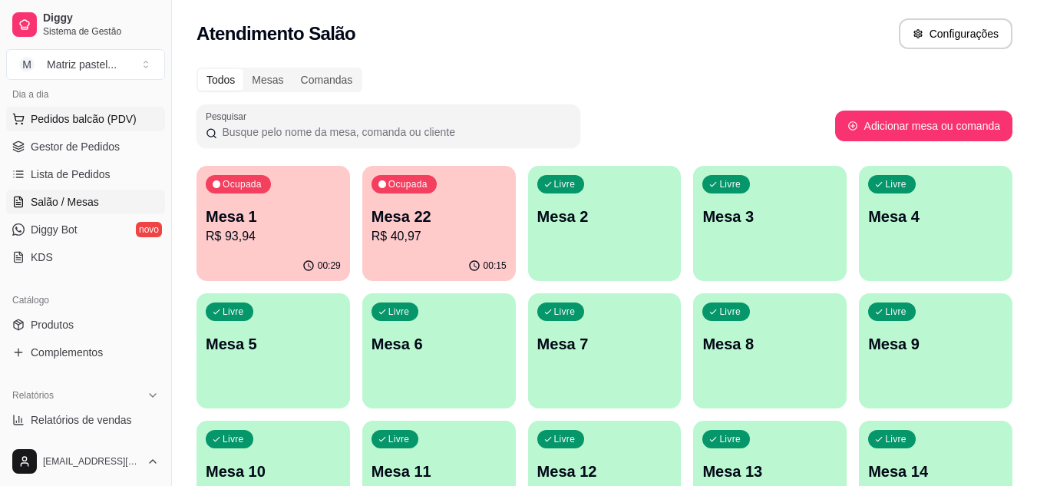
scroll to position [154, 0]
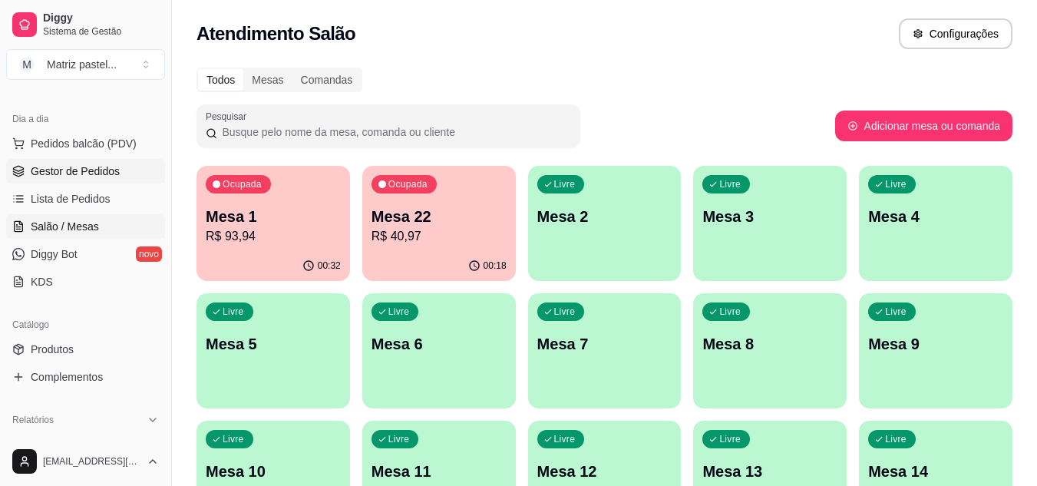
click at [83, 169] on span "Gestor de Pedidos" at bounding box center [75, 171] width 89 height 15
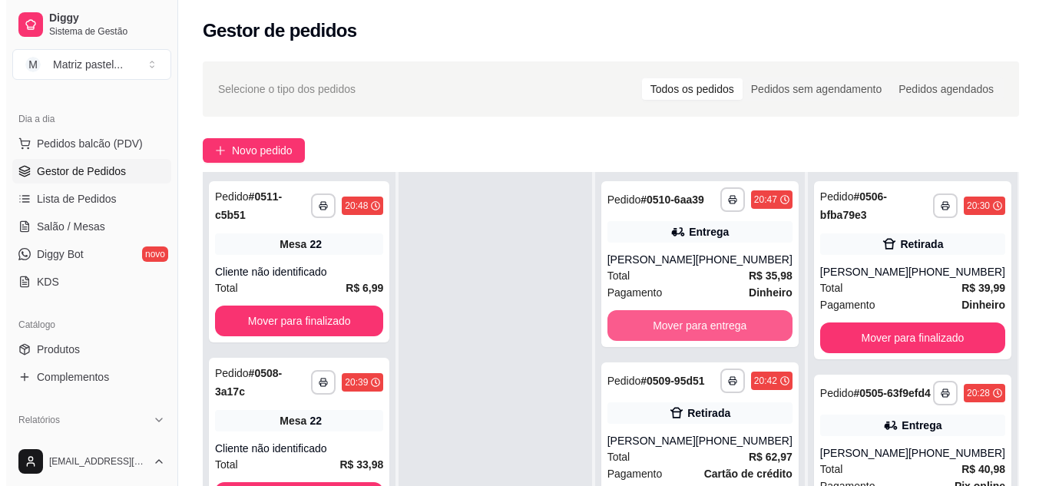
scroll to position [154, 0]
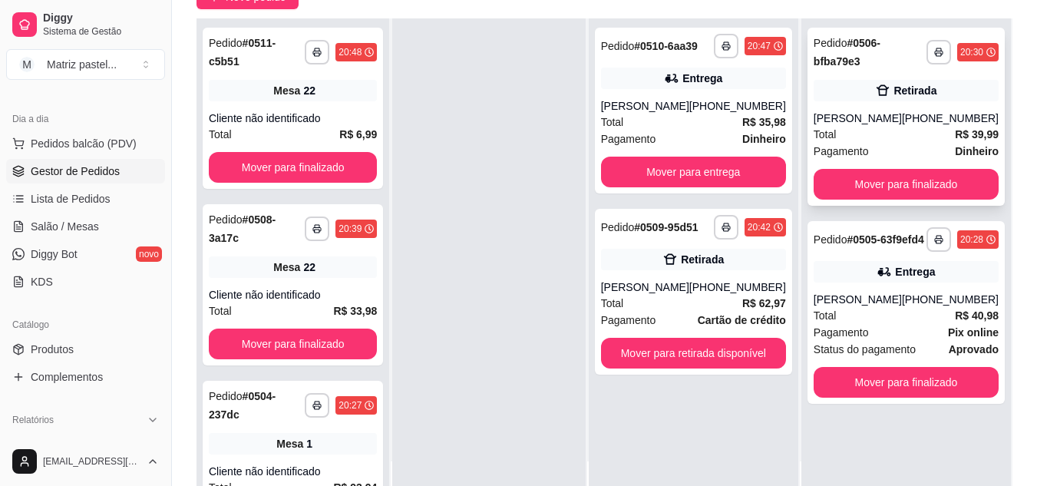
click at [908, 70] on div "Pedido # 0506-bfba79e3" at bounding box center [870, 52] width 113 height 37
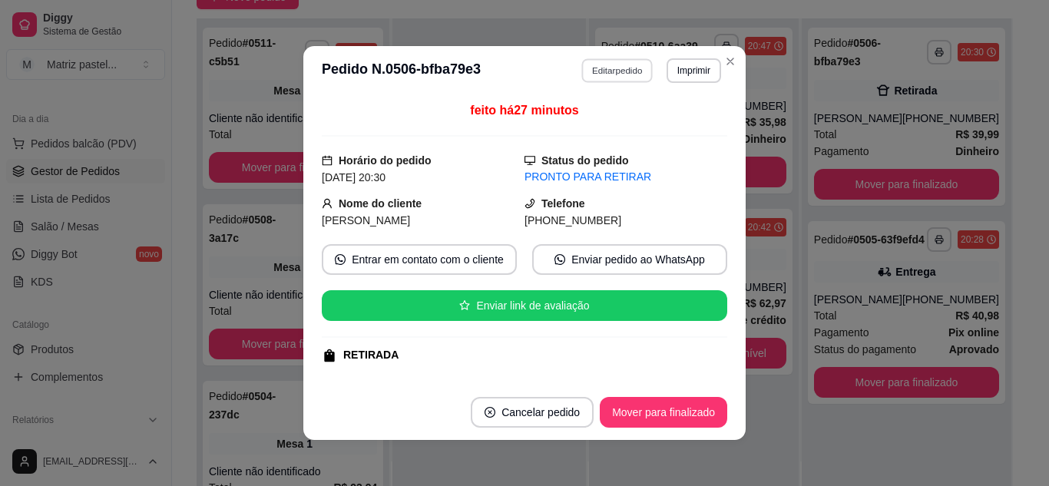
click at [585, 76] on button "Editar pedido" at bounding box center [617, 70] width 71 height 24
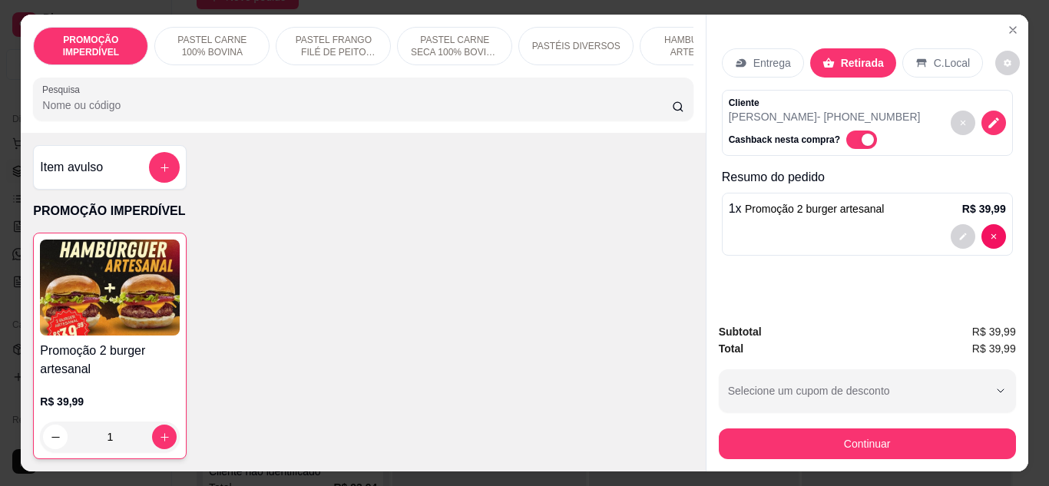
click at [295, 113] on input "Pesquisa" at bounding box center [357, 105] width 630 height 15
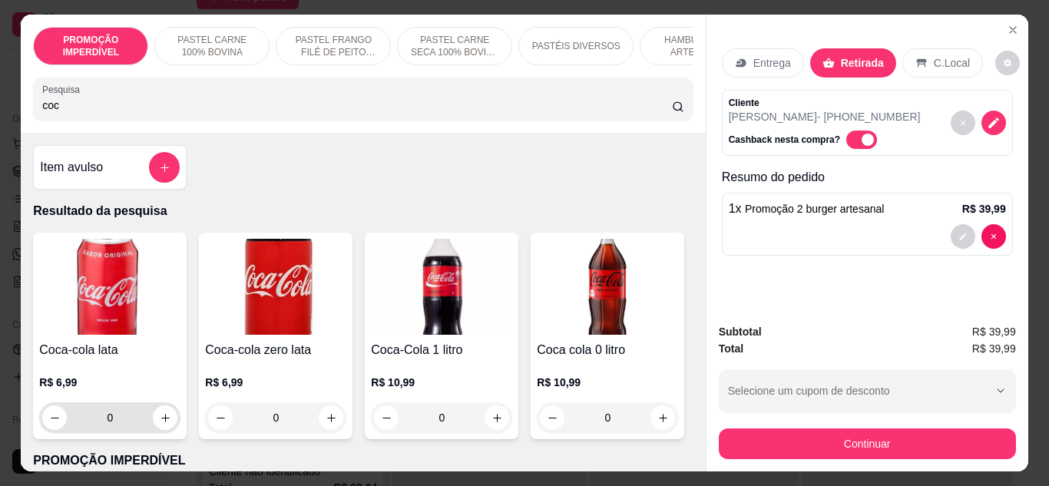
type input "coc"
click at [159, 428] on button "increase-product-quantity" at bounding box center [165, 417] width 25 height 25
type input "1"
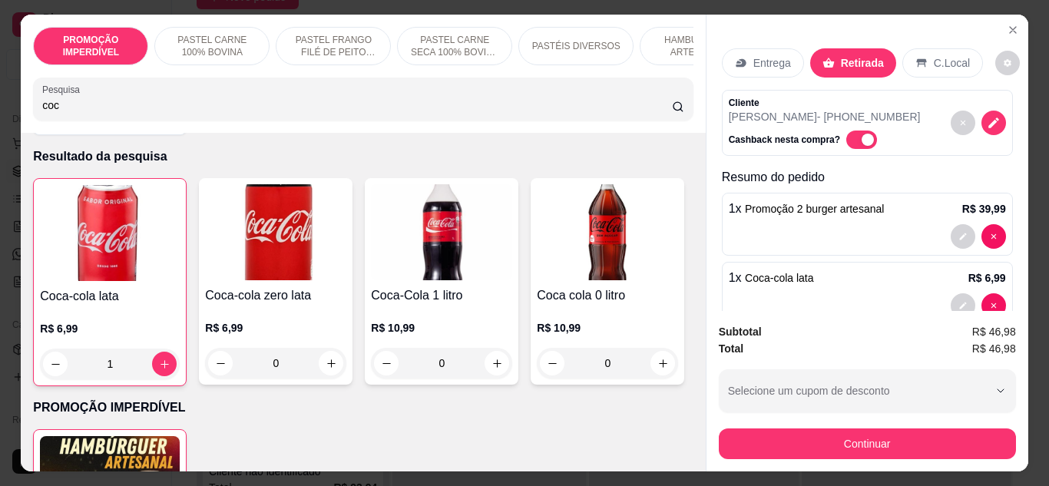
scroll to position [77, 0]
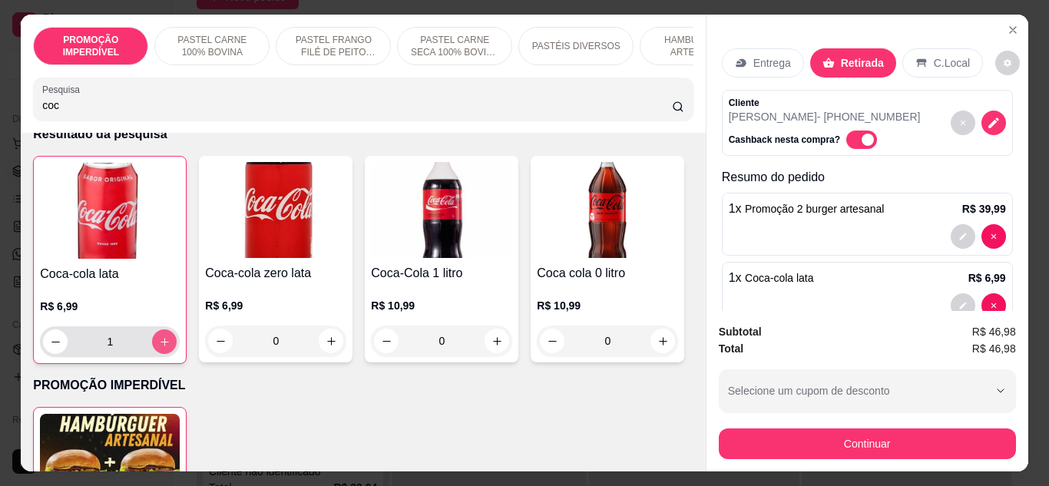
click at [161, 353] on button "increase-product-quantity" at bounding box center [164, 341] width 25 height 25
type input "2"
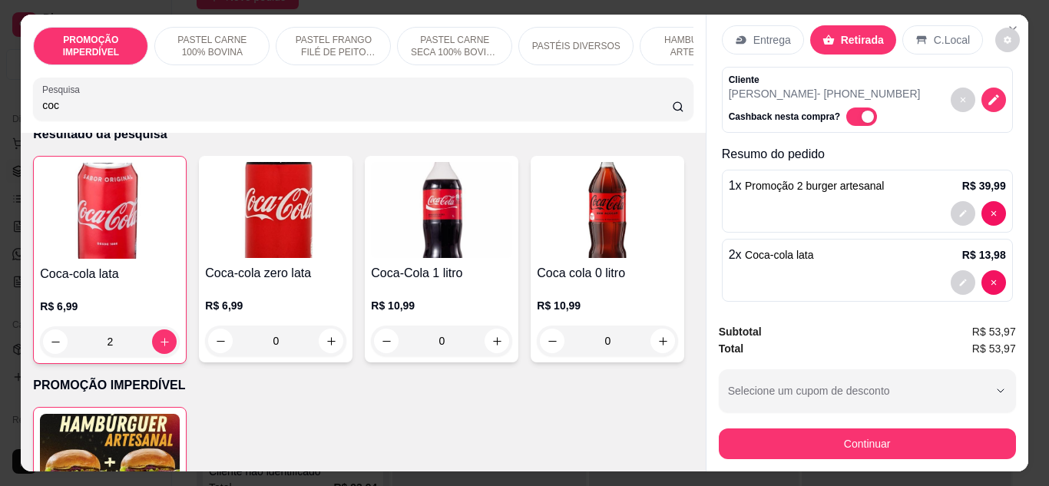
scroll to position [35, 0]
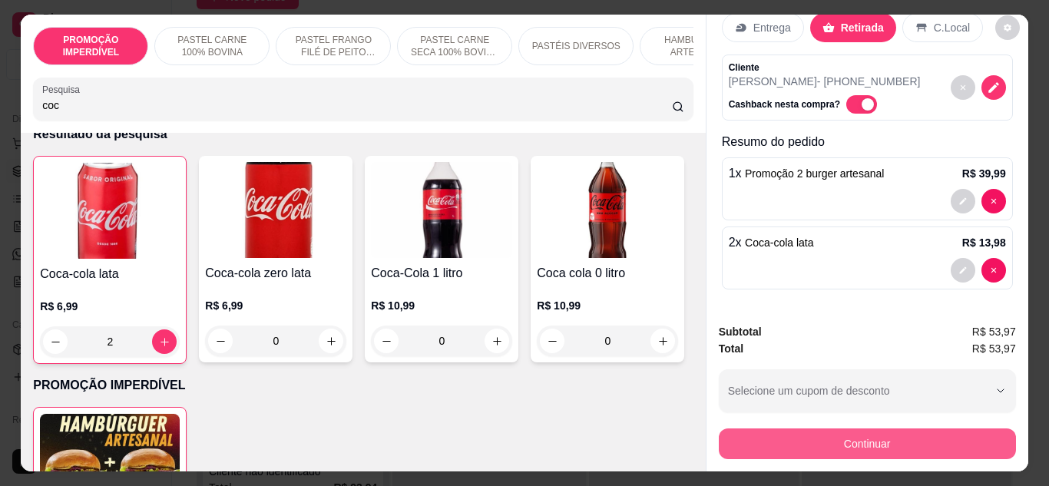
click at [769, 445] on button "Continuar" at bounding box center [867, 443] width 297 height 31
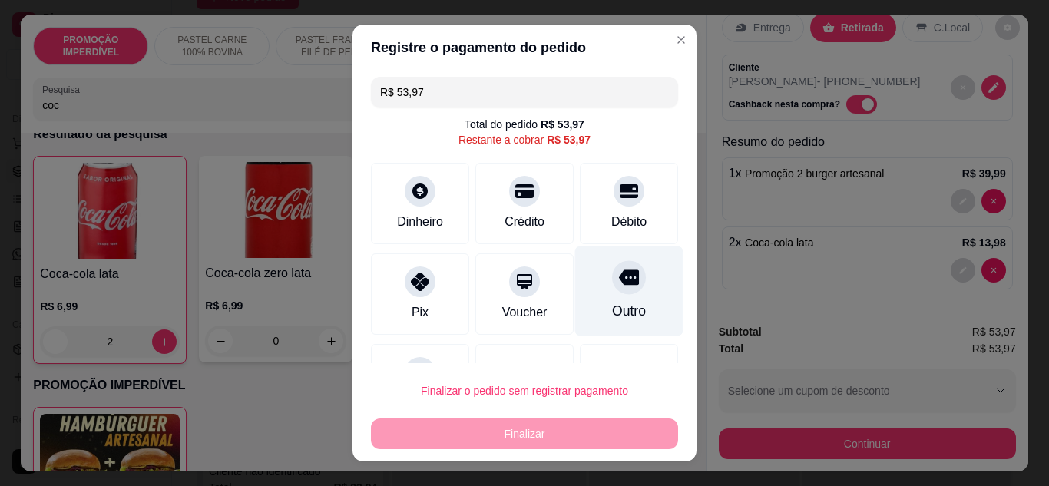
click at [603, 296] on div "Outro" at bounding box center [629, 291] width 108 height 90
type input "R$ 0,00"
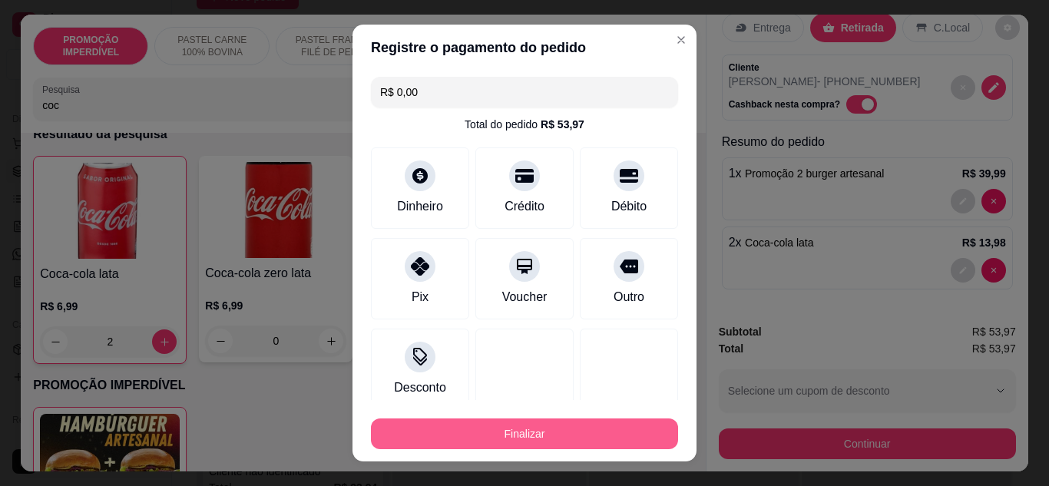
click at [527, 435] on button "Finalizar" at bounding box center [524, 433] width 307 height 31
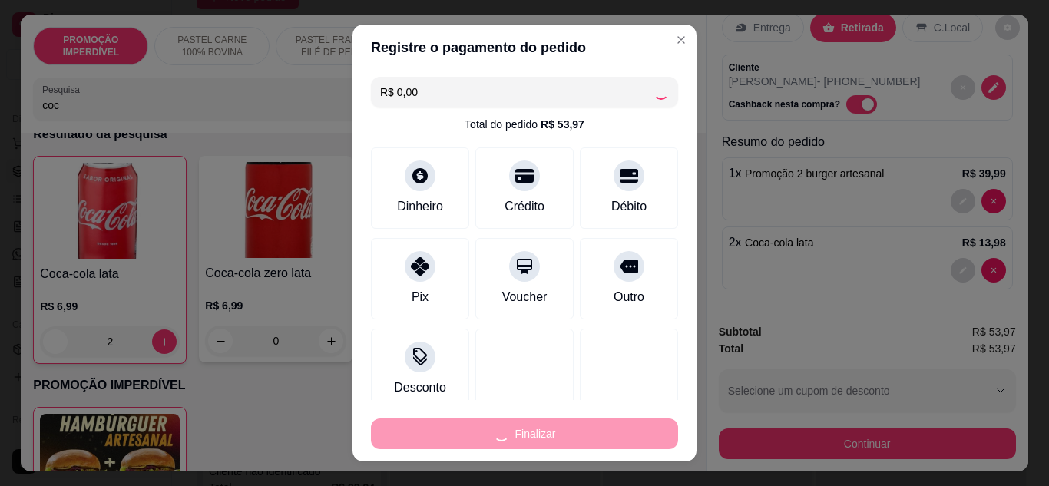
type input "0"
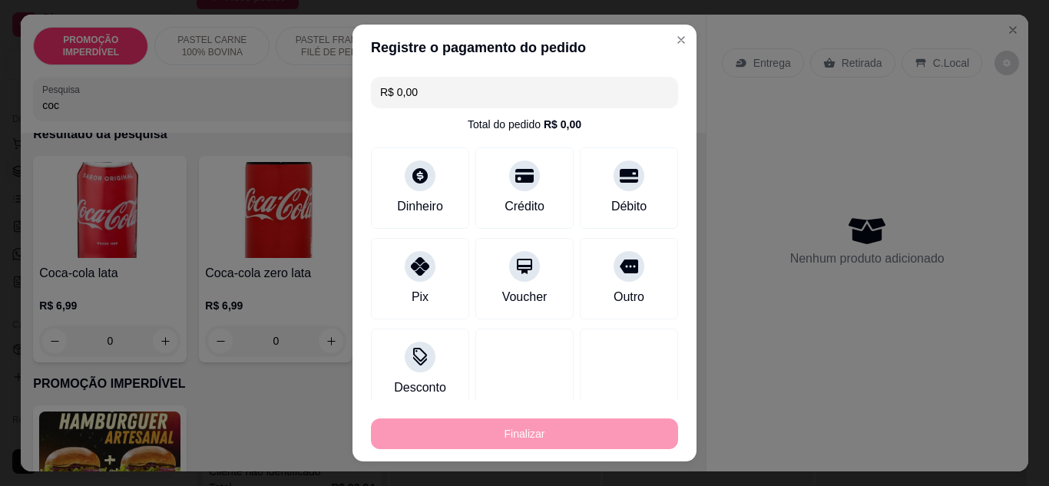
type input "-R$ 53,97"
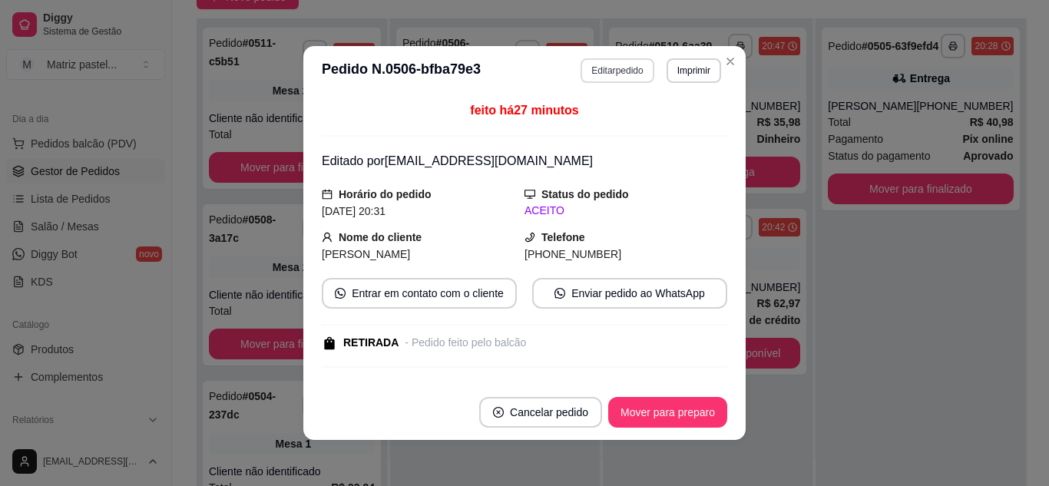
click at [613, 71] on button "Editar pedido" at bounding box center [616, 70] width 73 height 25
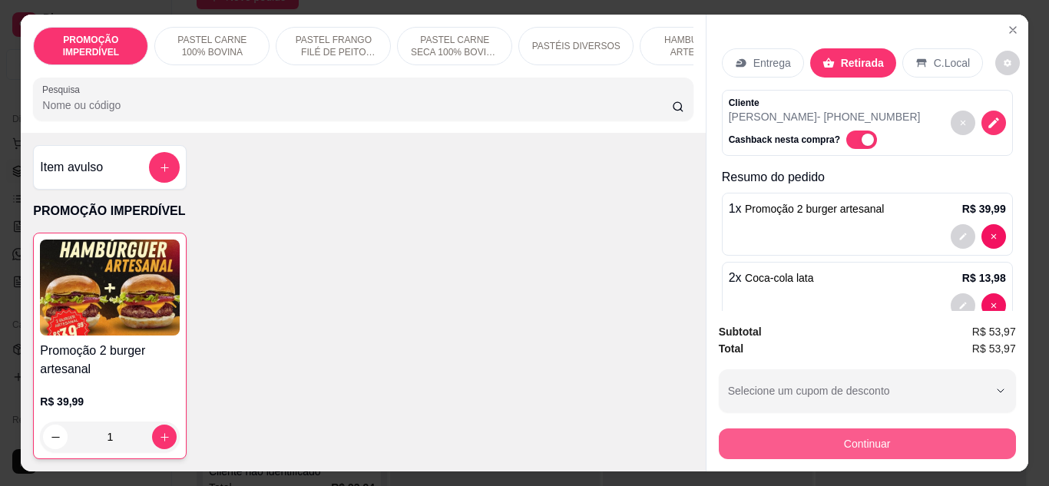
click at [763, 434] on button "Continuar" at bounding box center [867, 443] width 297 height 31
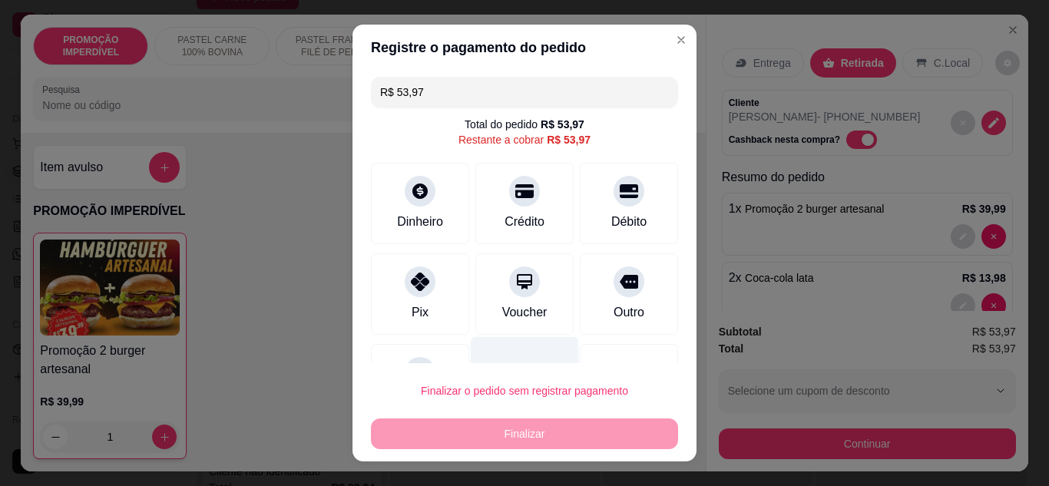
scroll to position [68, 0]
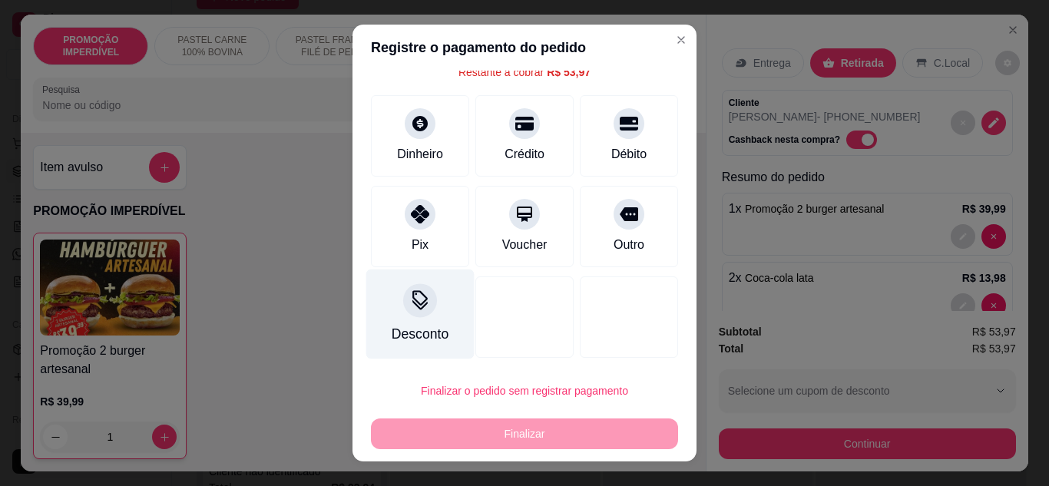
click at [403, 304] on div at bounding box center [420, 300] width 34 height 34
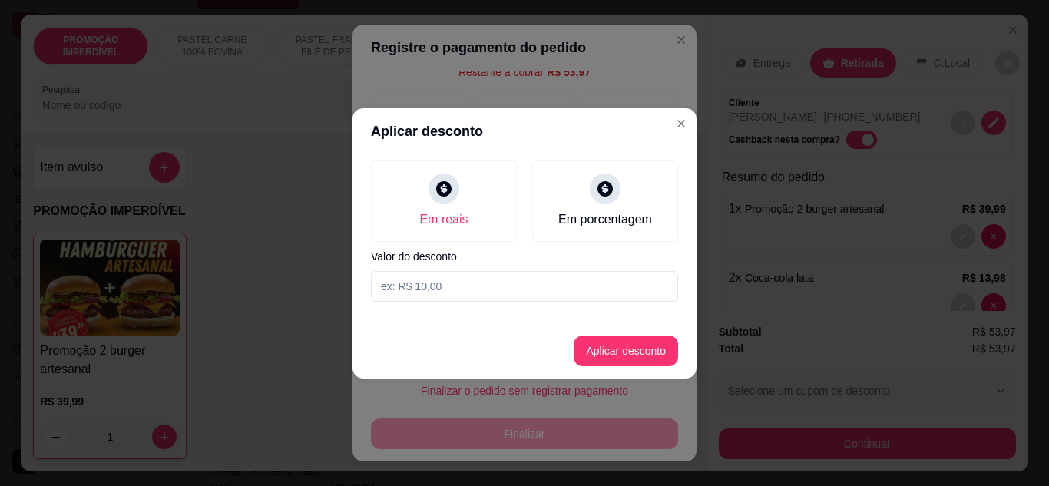
click at [445, 282] on input at bounding box center [524, 286] width 307 height 31
click at [375, 284] on input "3,96" at bounding box center [524, 286] width 307 height 31
type input "53,96"
click at [625, 364] on button "Aplicar desconto" at bounding box center [626, 351] width 104 height 31
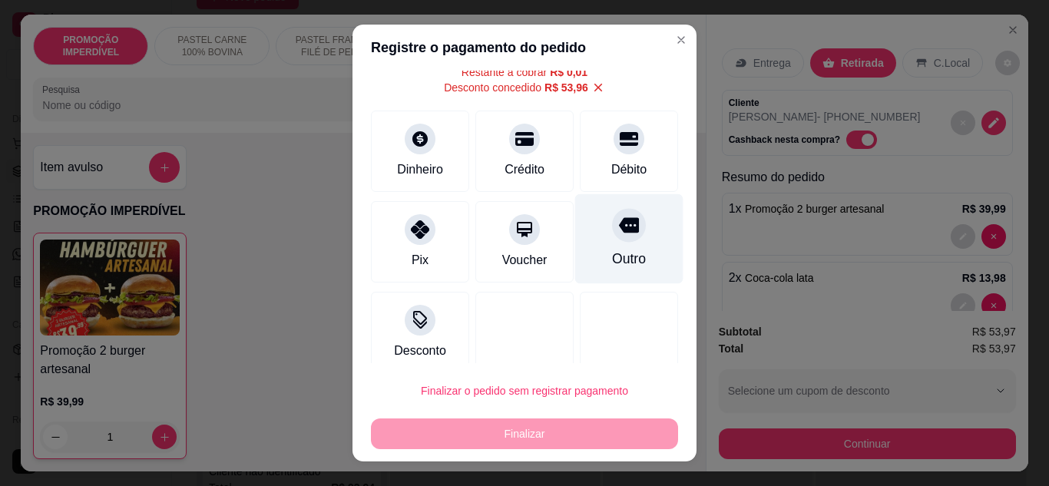
click at [619, 230] on icon at bounding box center [629, 225] width 20 height 20
type input "R$ 0,00"
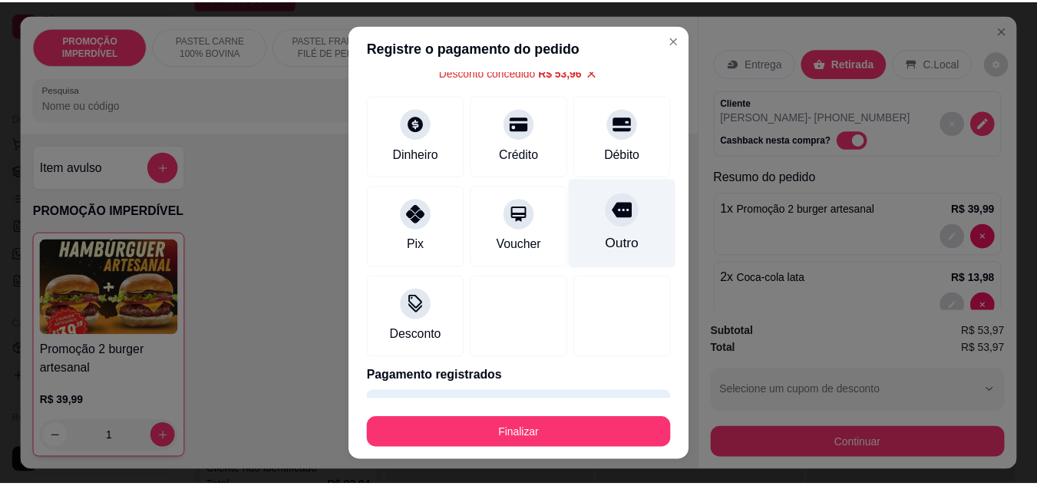
scroll to position [52, 0]
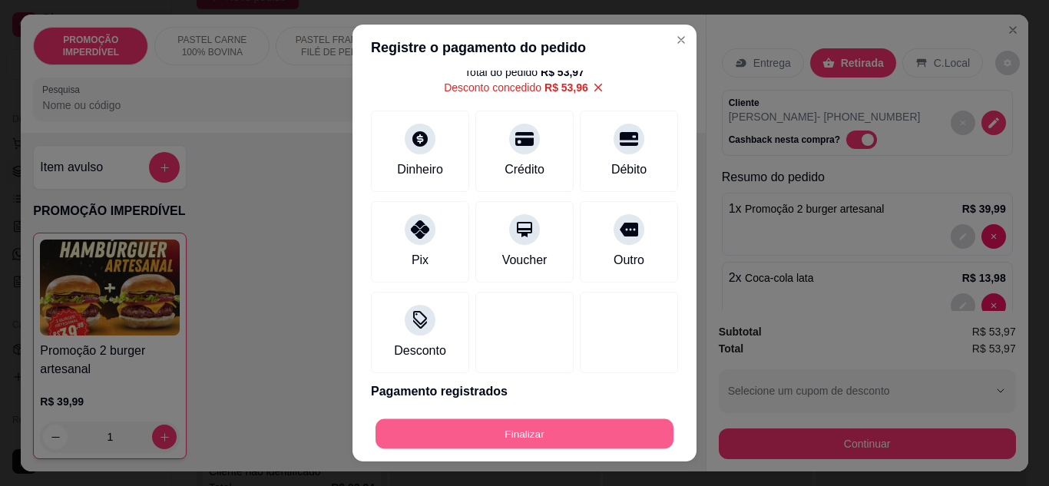
click at [547, 436] on button "Finalizar" at bounding box center [524, 434] width 298 height 30
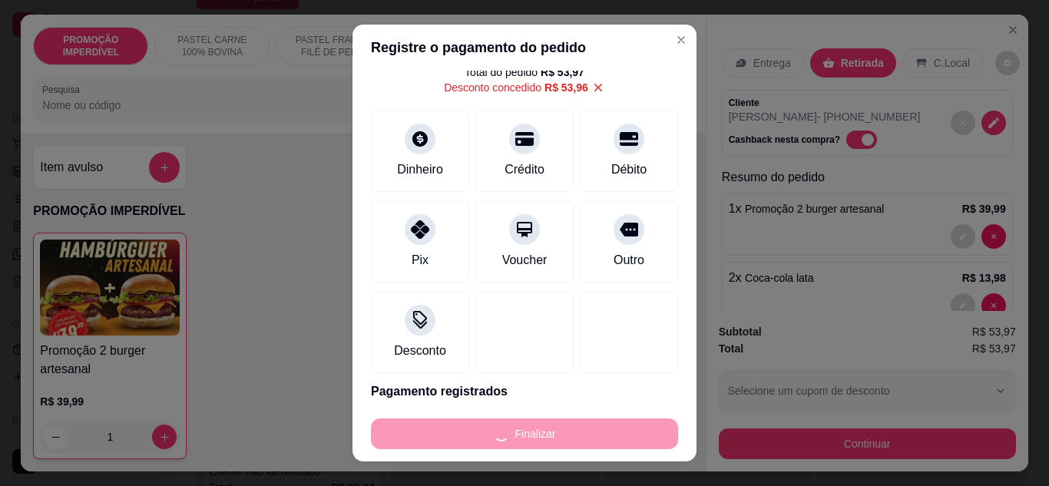
type input "0"
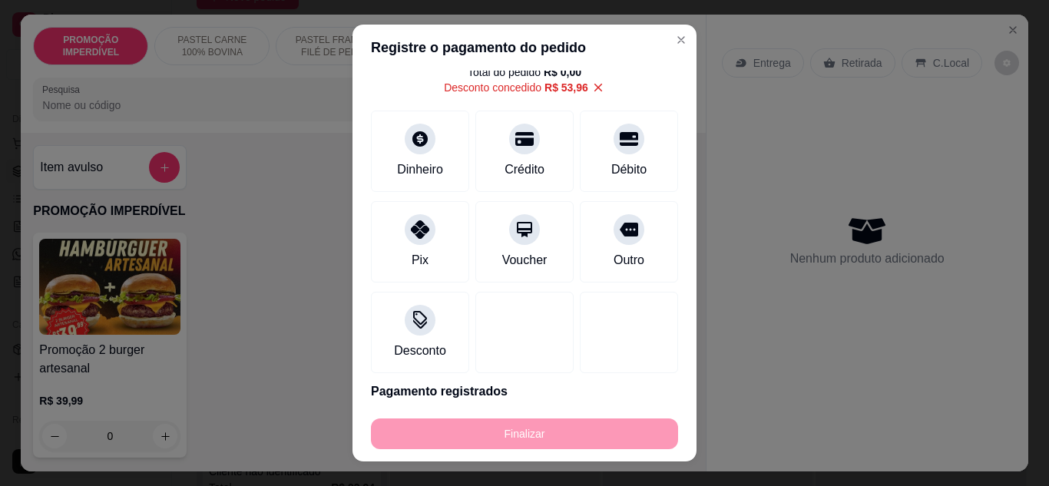
type input "-R$ 53,97"
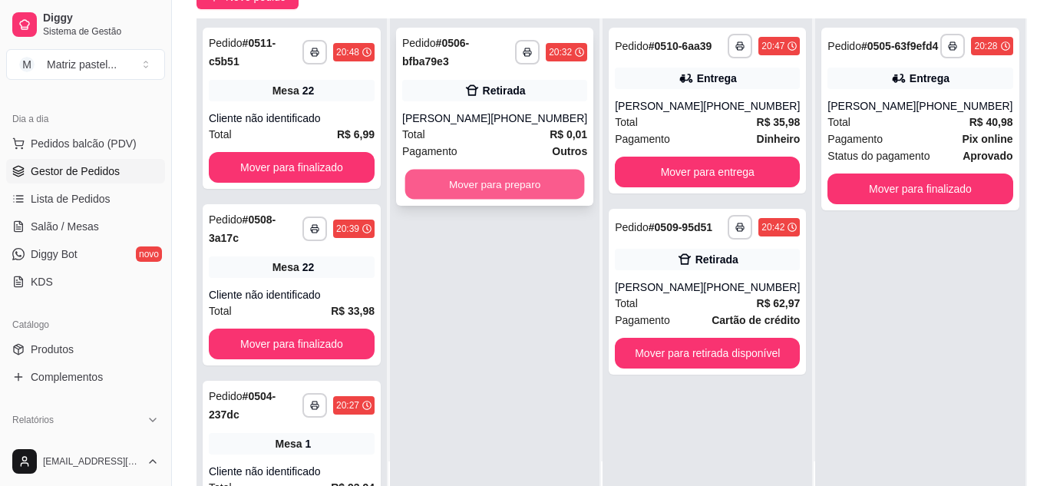
click at [504, 177] on button "Mover para preparo" at bounding box center [495, 185] width 180 height 30
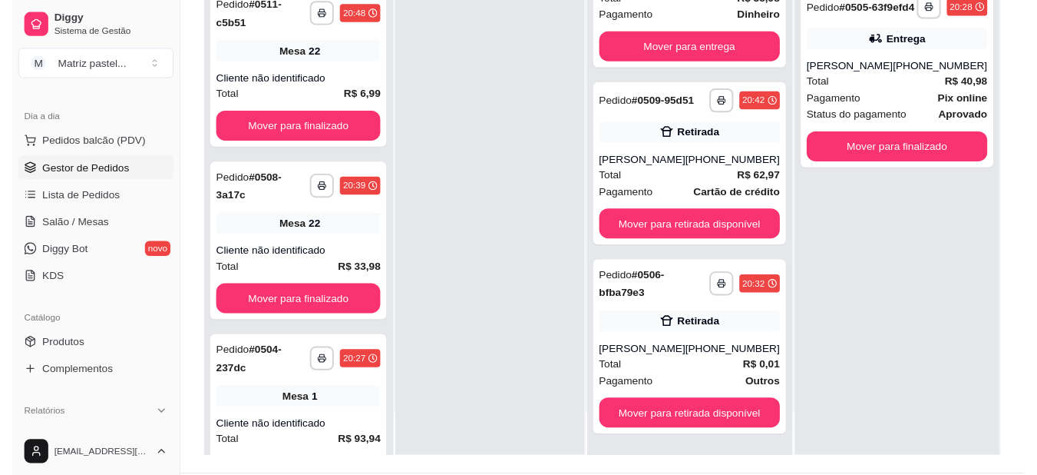
scroll to position [230, 0]
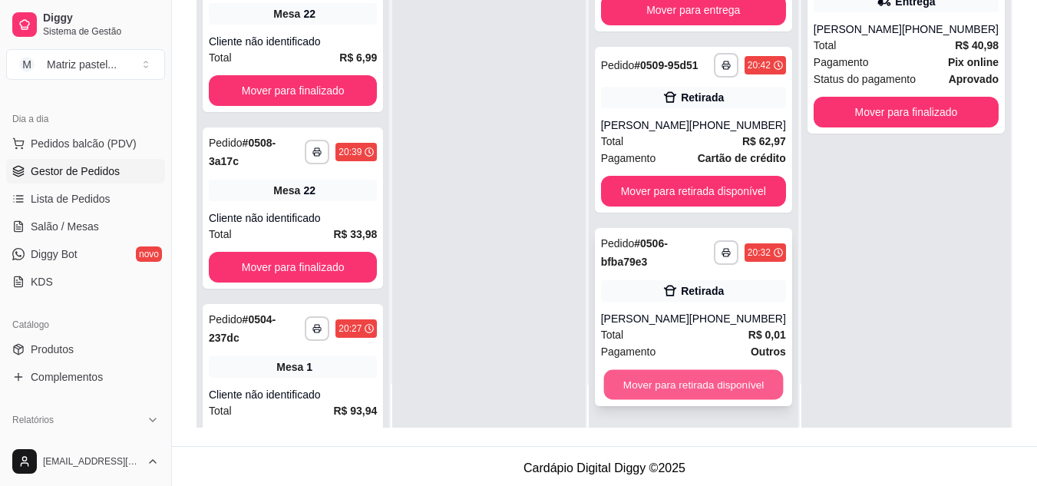
click at [685, 382] on button "Mover para retirada disponível" at bounding box center [693, 385] width 180 height 30
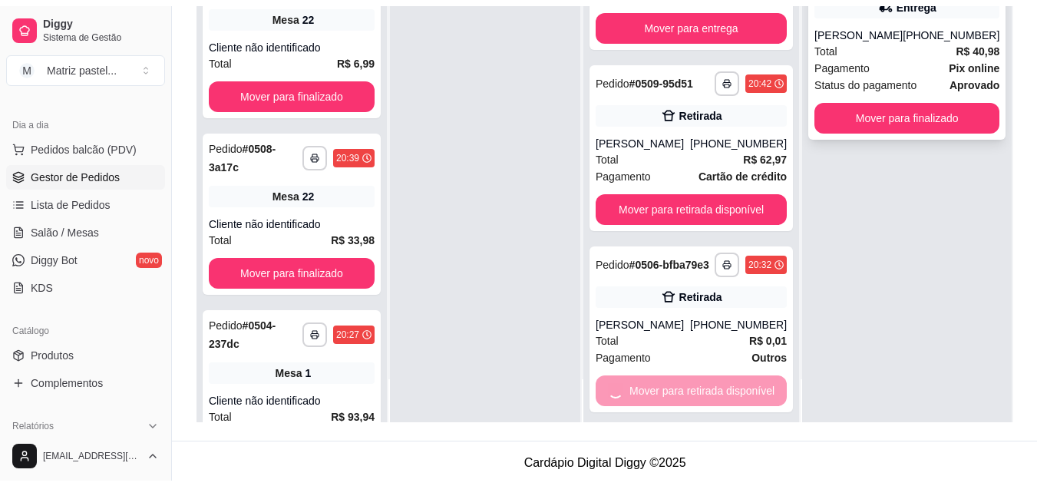
scroll to position [0, 0]
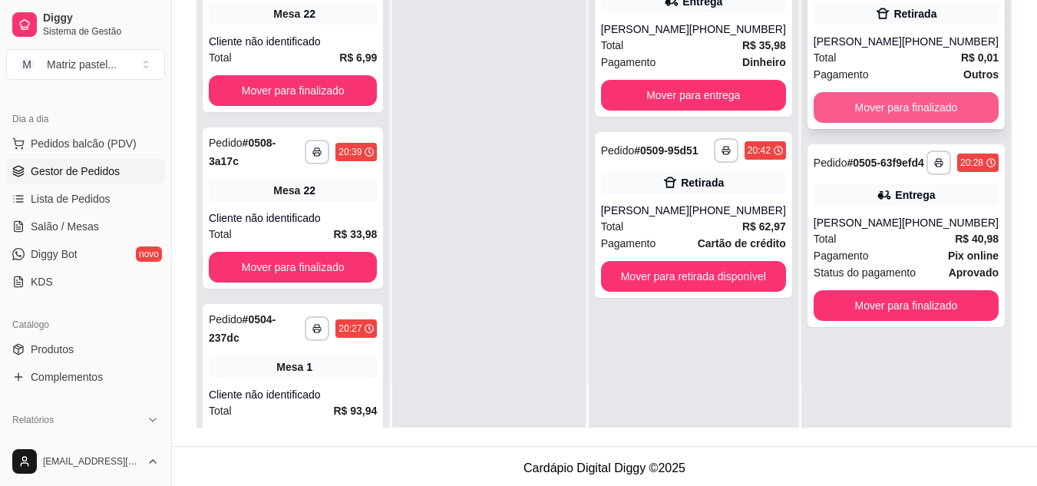
click at [886, 111] on button "Mover para finalizado" at bounding box center [906, 107] width 185 height 31
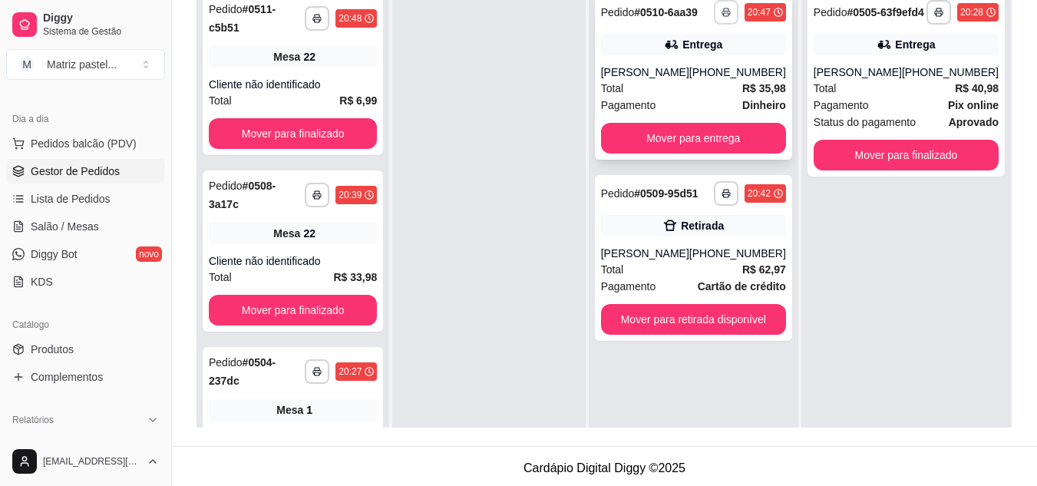
click at [721, 18] on button "button" at bounding box center [726, 12] width 25 height 25
click at [703, 59] on button "IMPRESSORA" at bounding box center [685, 66] width 111 height 25
click at [667, 323] on button "Mover para retirada disponível" at bounding box center [693, 319] width 185 height 31
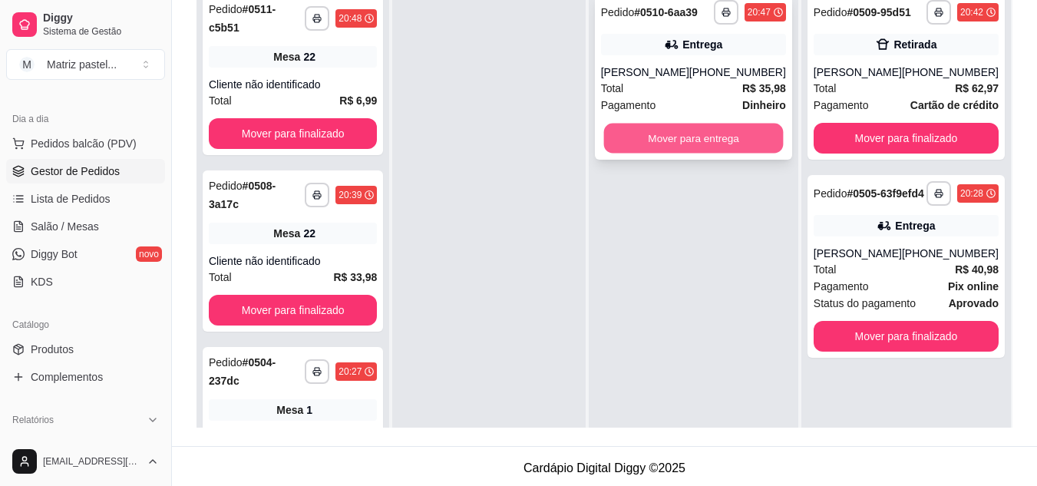
click at [681, 142] on button "Mover para entrega" at bounding box center [693, 139] width 180 height 30
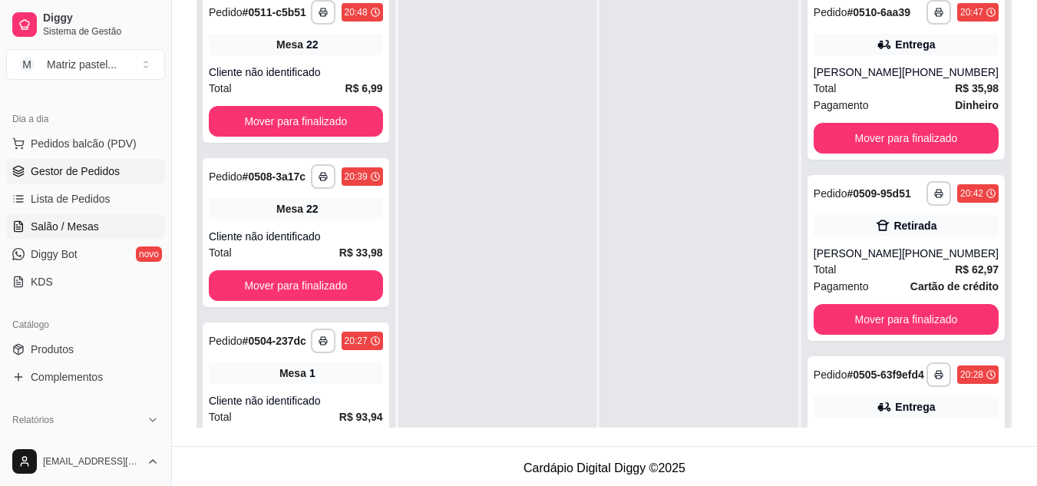
click at [109, 227] on link "Salão / Mesas" at bounding box center [85, 226] width 159 height 25
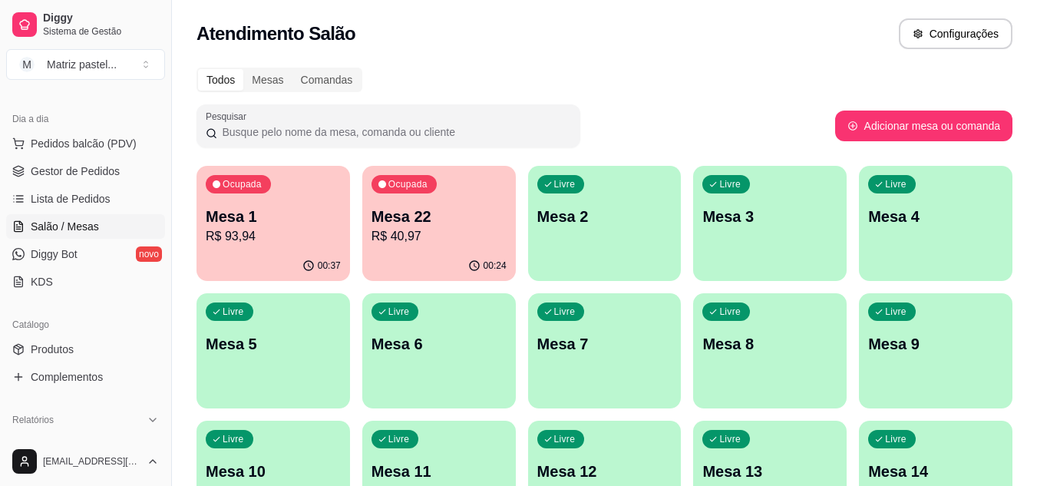
click at [294, 240] on p "R$ 93,94" at bounding box center [273, 236] width 135 height 18
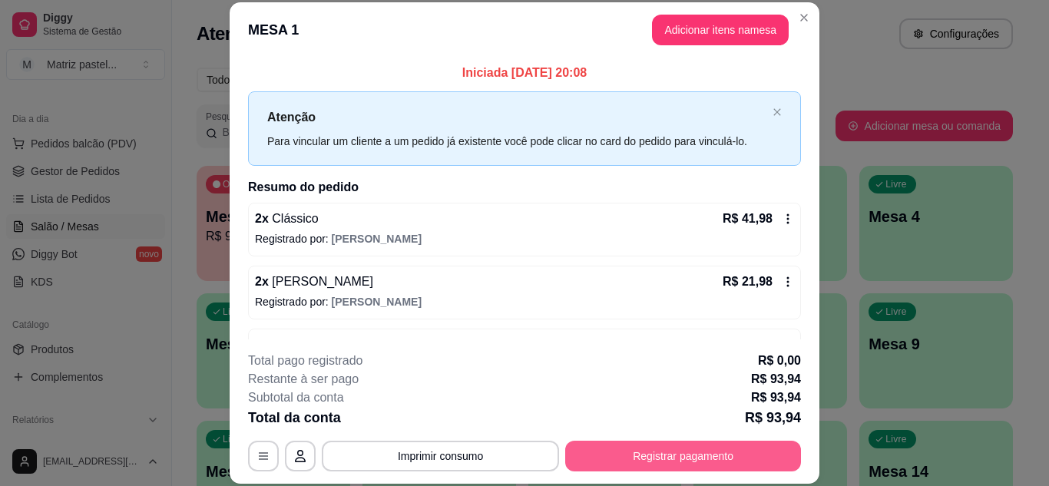
click at [669, 458] on button "Registrar pagamento" at bounding box center [683, 456] width 236 height 31
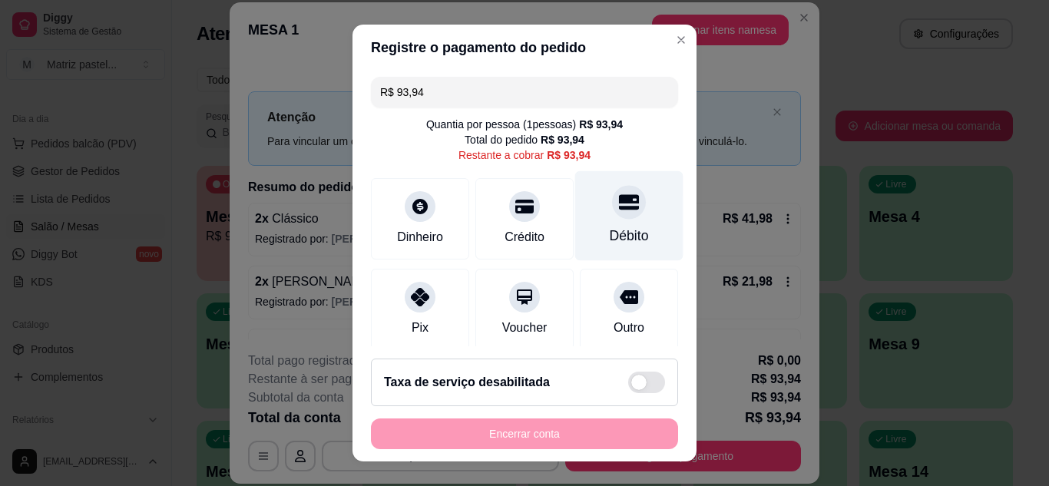
click at [610, 237] on div "Débito" at bounding box center [629, 236] width 39 height 20
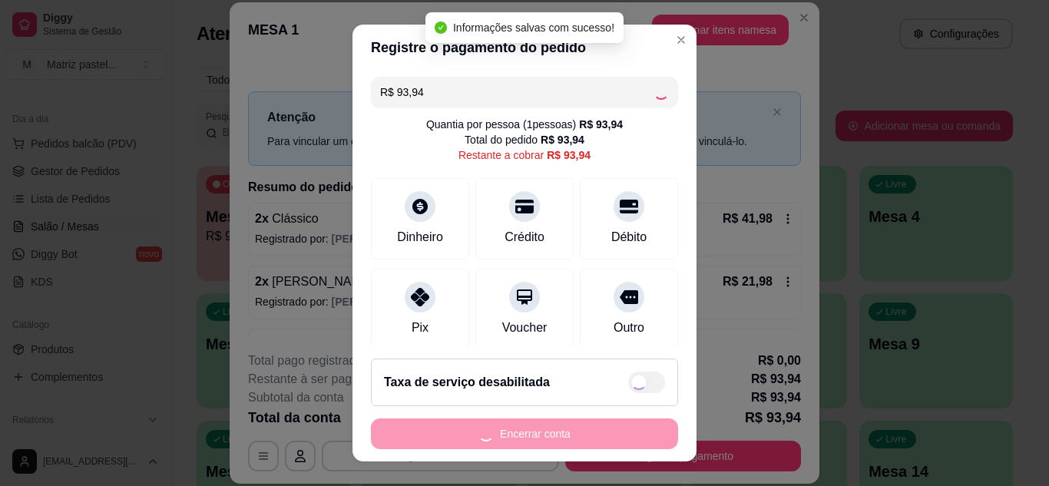
type input "R$ 0,00"
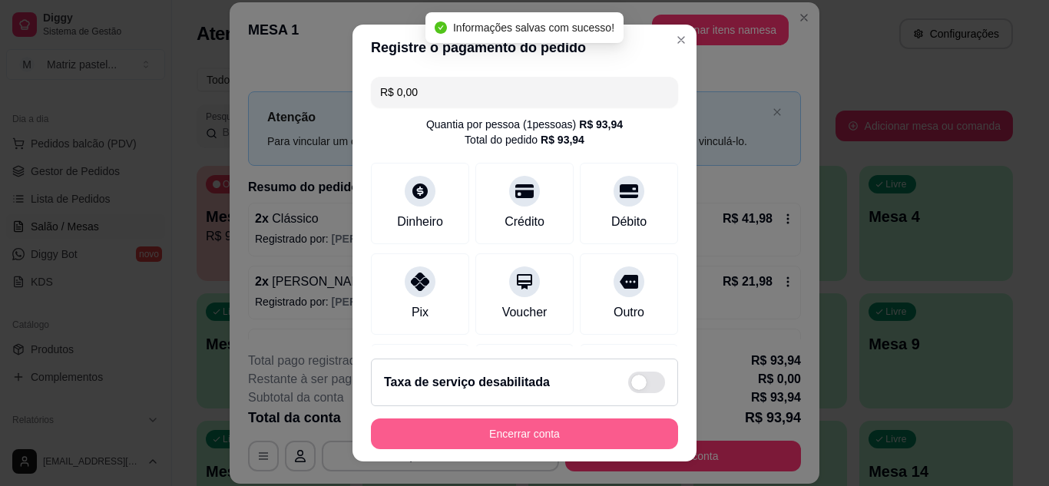
click at [550, 448] on button "Encerrar conta" at bounding box center [524, 433] width 307 height 31
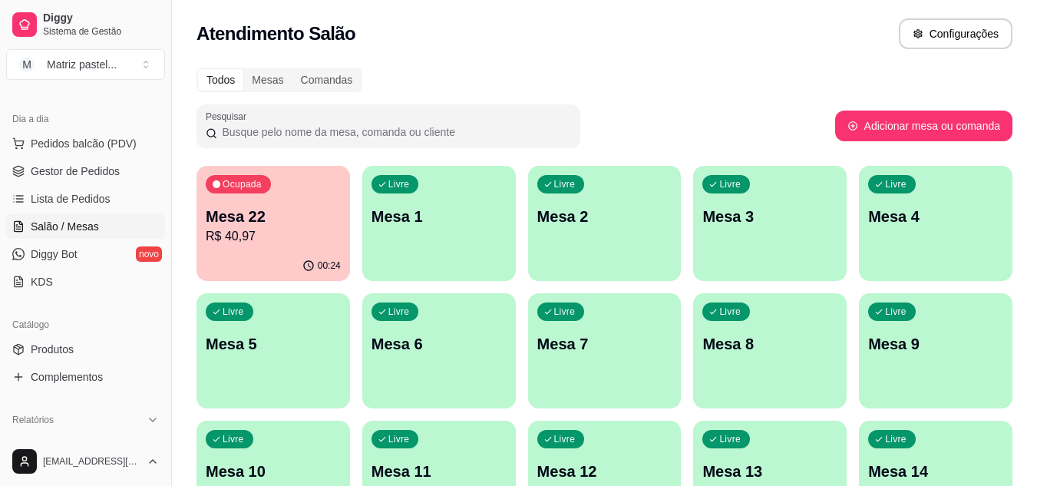
click at [234, 239] on p "R$ 40,97" at bounding box center [273, 236] width 135 height 18
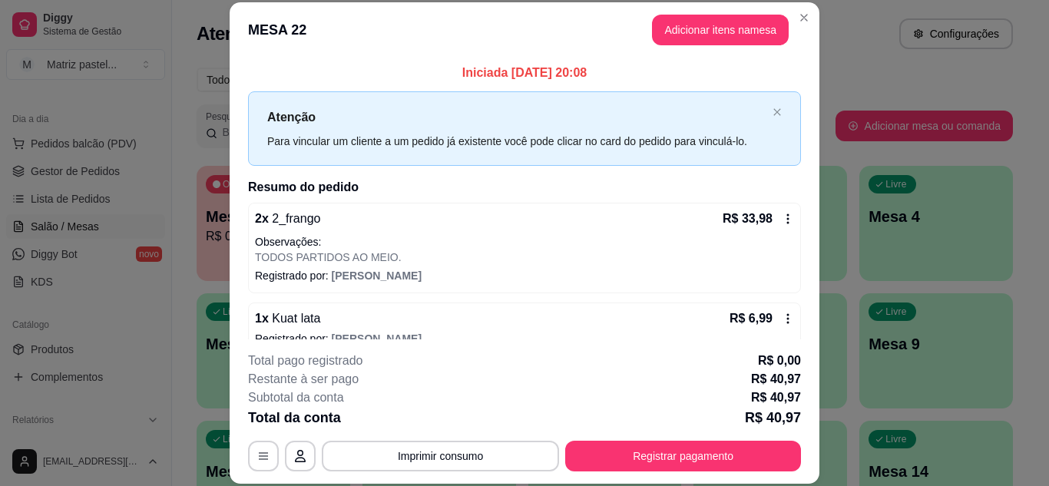
scroll to position [23, 0]
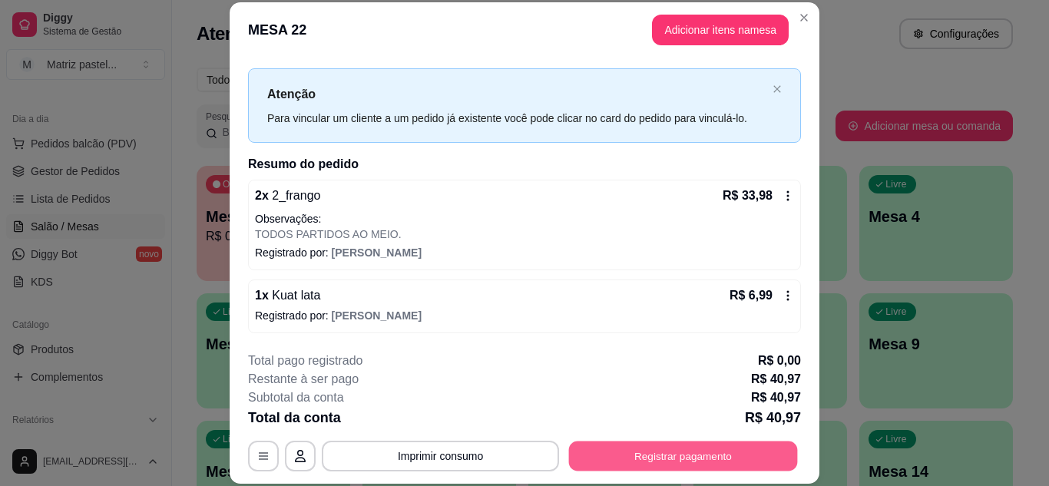
click at [691, 467] on button "Registrar pagamento" at bounding box center [683, 456] width 229 height 30
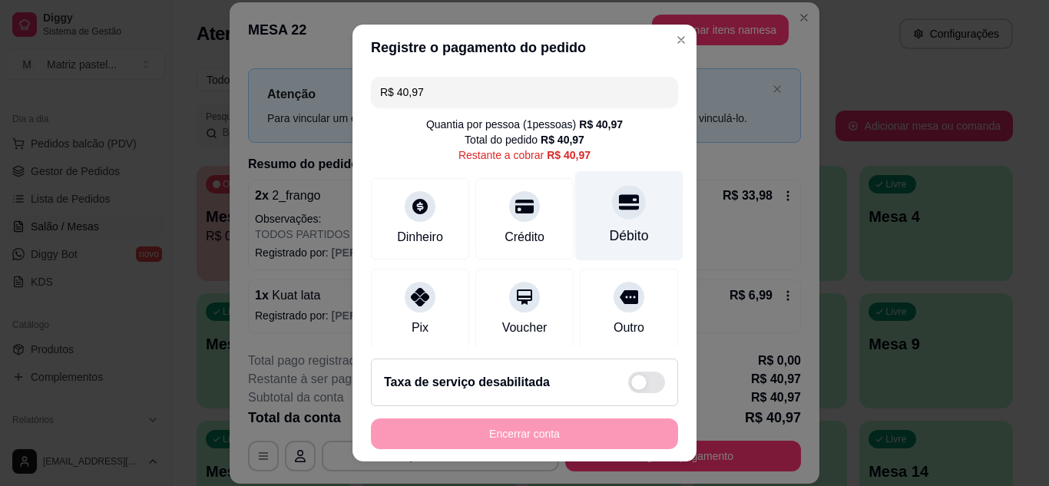
click at [587, 217] on div "Débito" at bounding box center [629, 215] width 108 height 90
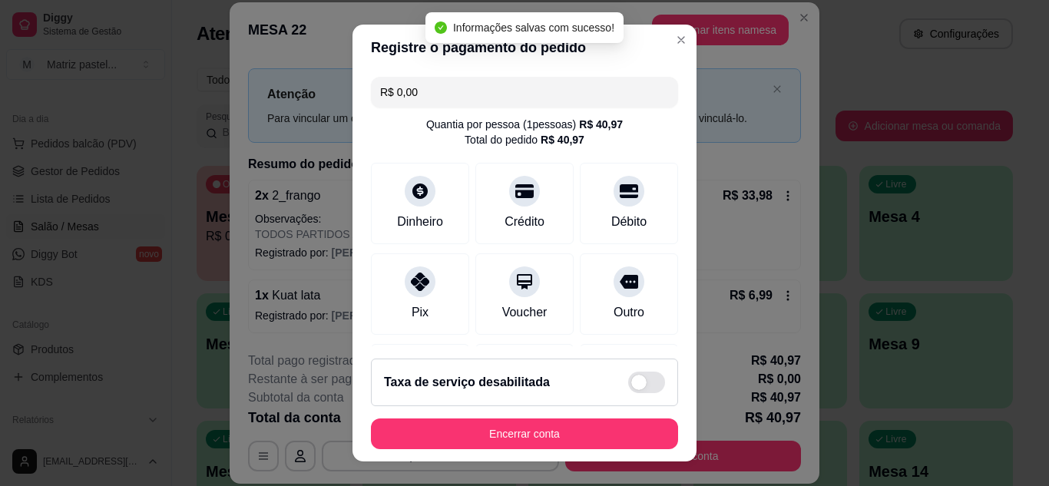
type input "R$ 0,00"
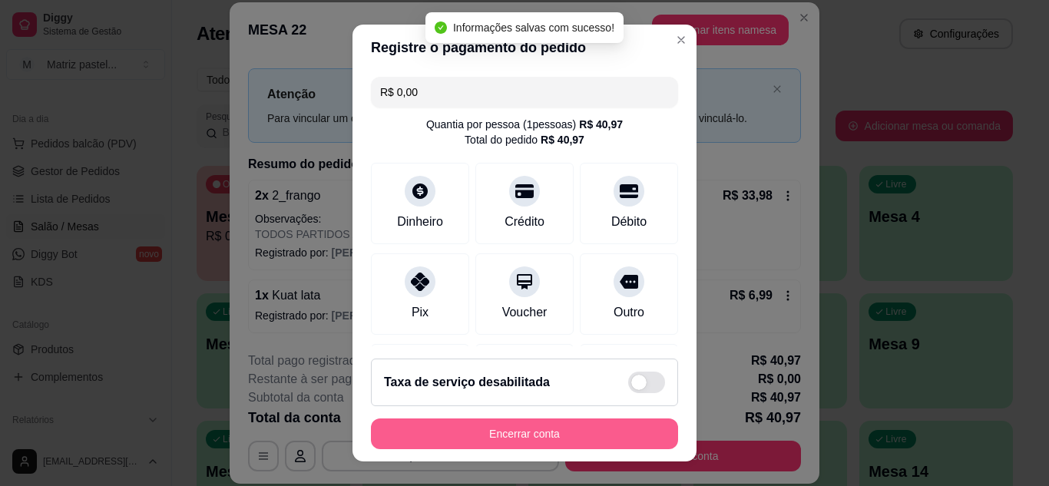
click at [404, 438] on button "Encerrar conta" at bounding box center [524, 433] width 307 height 31
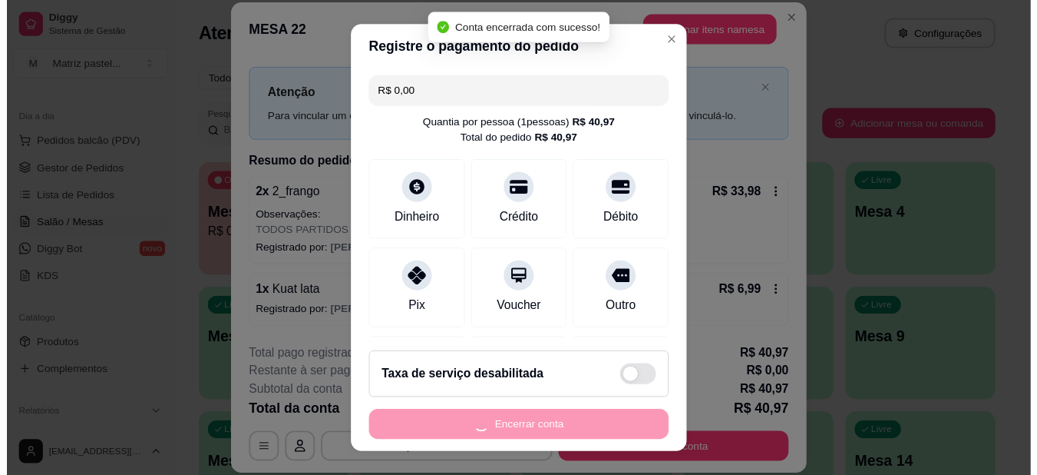
scroll to position [0, 0]
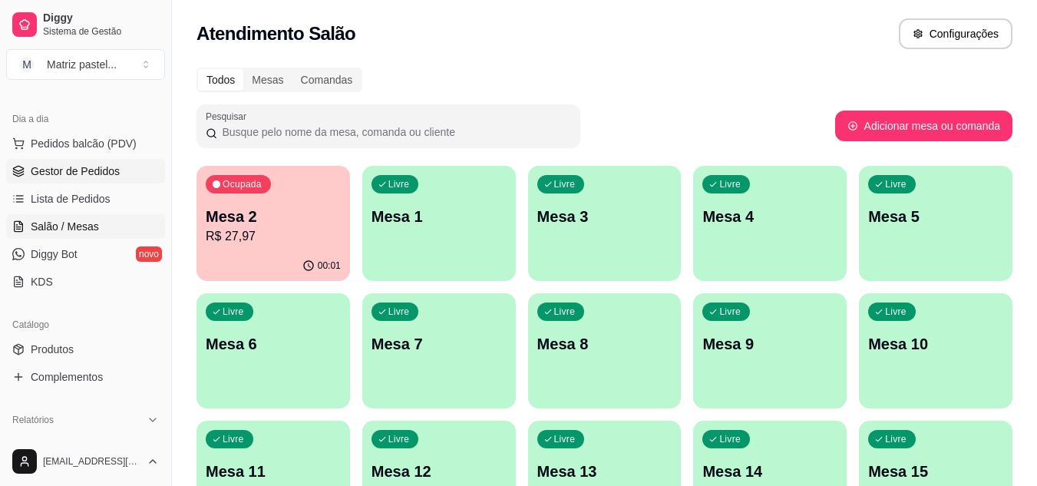
click at [68, 168] on span "Gestor de Pedidos" at bounding box center [75, 171] width 89 height 15
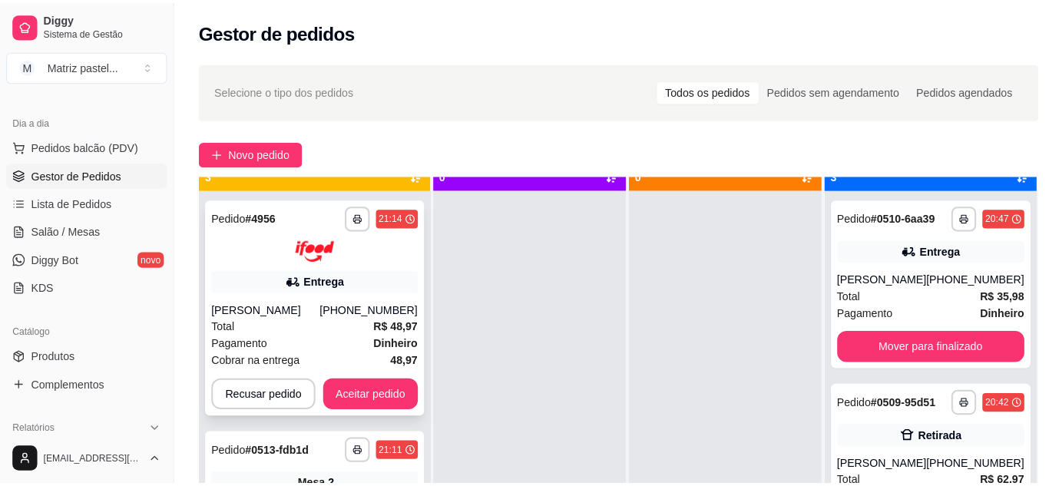
scroll to position [55, 0]
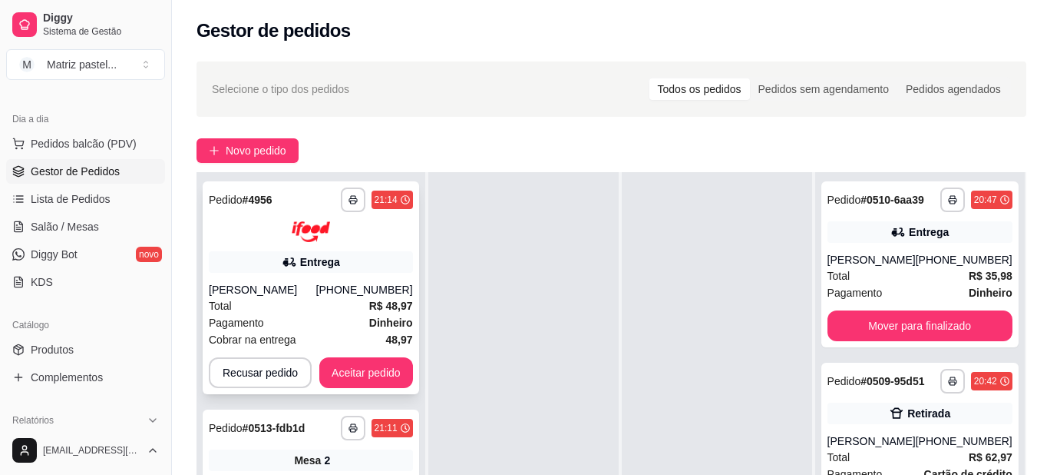
click at [293, 283] on div "[PERSON_NAME]" at bounding box center [262, 289] width 107 height 15
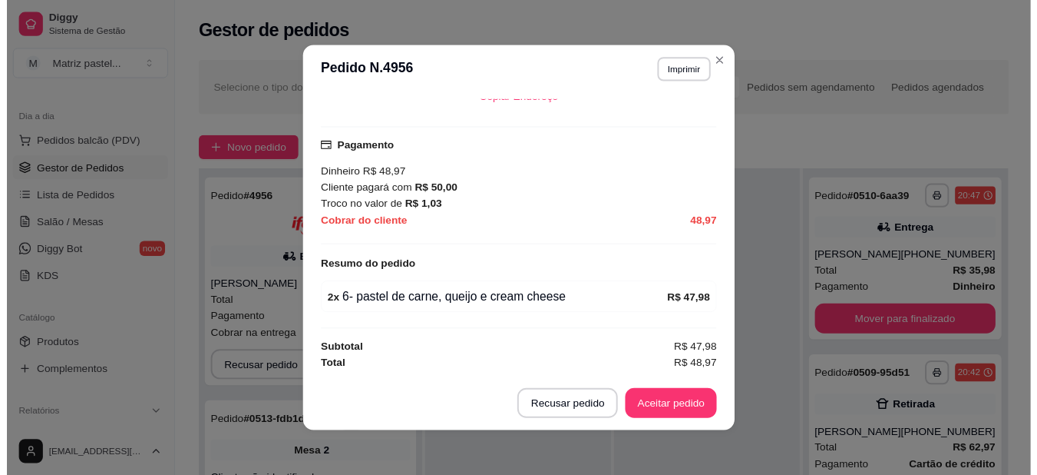
scroll to position [428, 0]
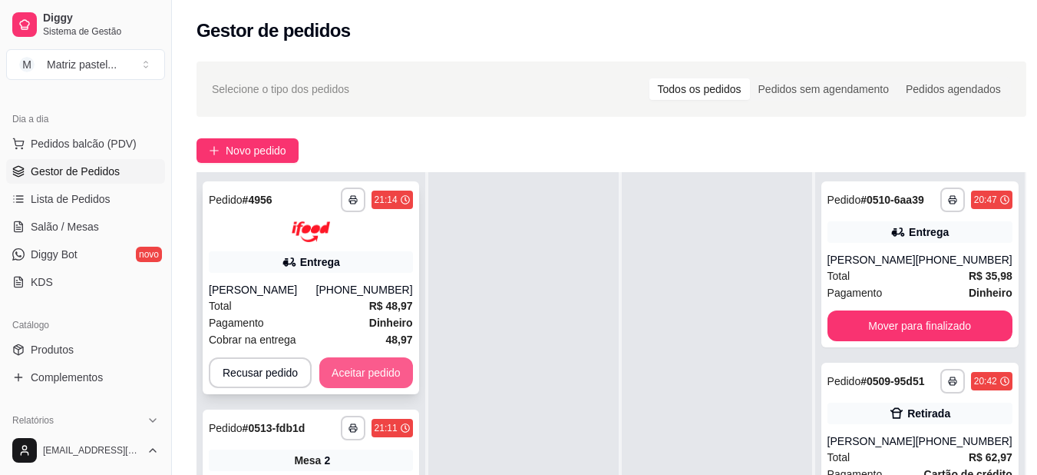
click at [391, 357] on button "Aceitar pedido" at bounding box center [366, 372] width 94 height 31
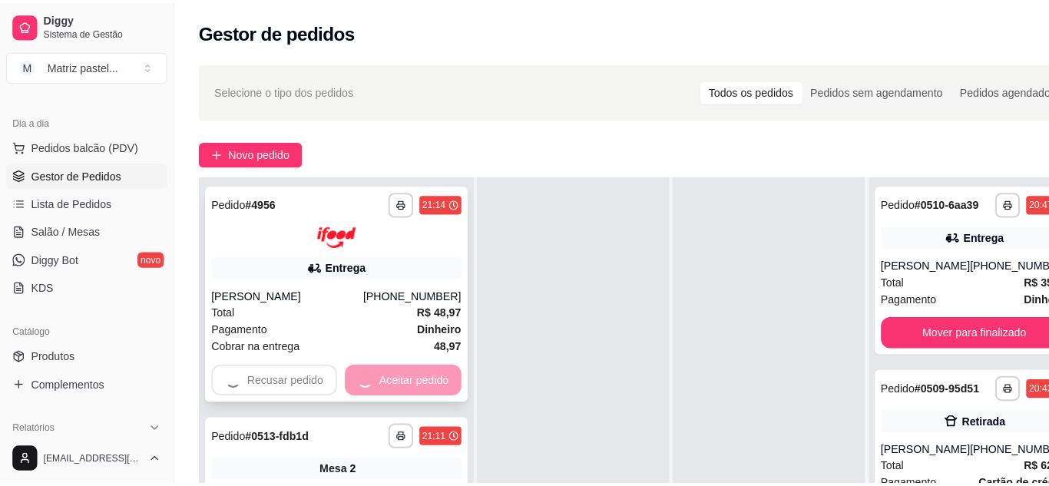
scroll to position [43, 0]
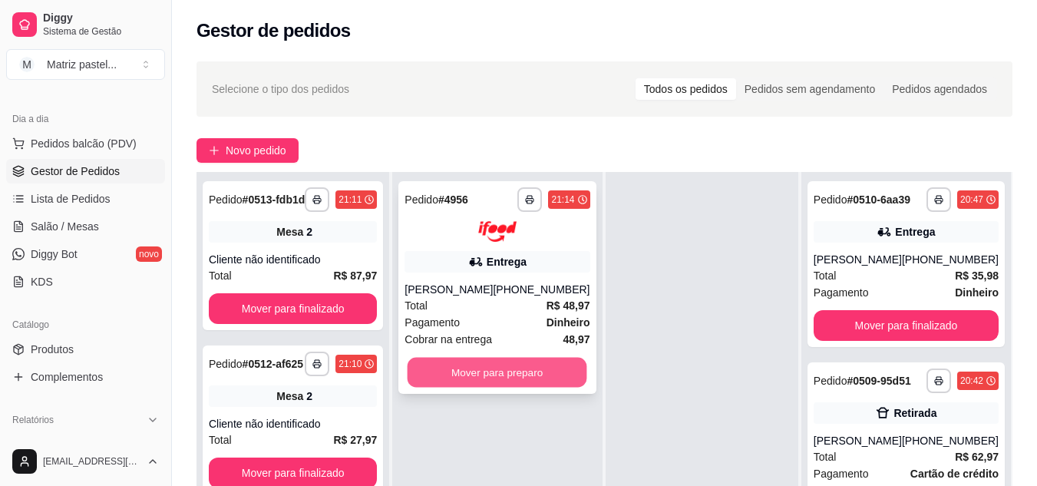
click at [517, 378] on button "Mover para preparo" at bounding box center [498, 372] width 180 height 30
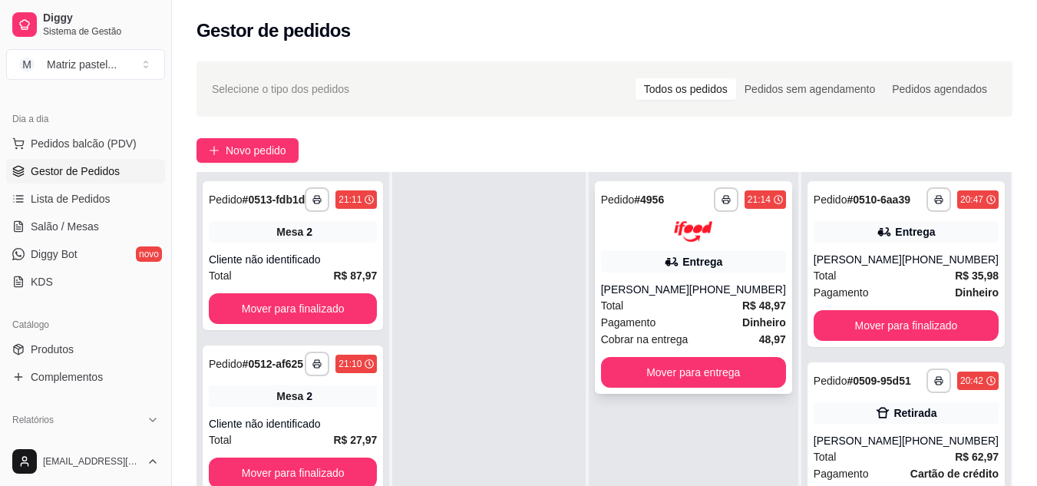
click at [723, 279] on div "**********" at bounding box center [693, 287] width 197 height 213
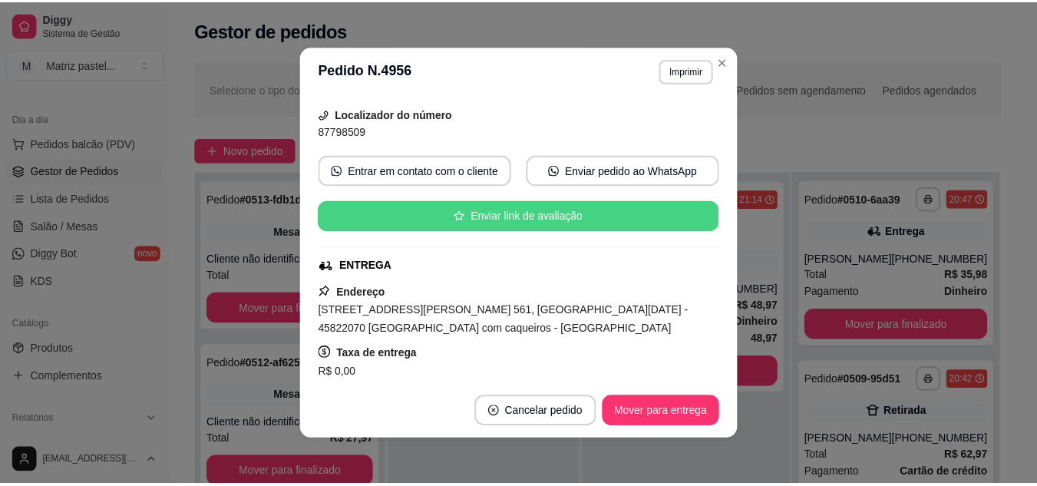
scroll to position [154, 0]
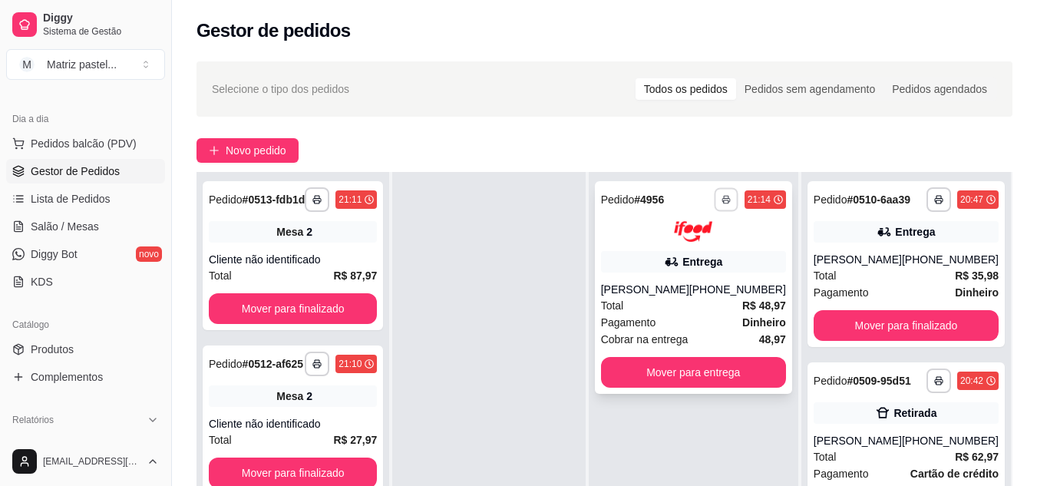
click at [730, 199] on icon "button" at bounding box center [727, 200] width 8 height 3
click at [699, 243] on button "IMPRESSORA" at bounding box center [685, 253] width 107 height 24
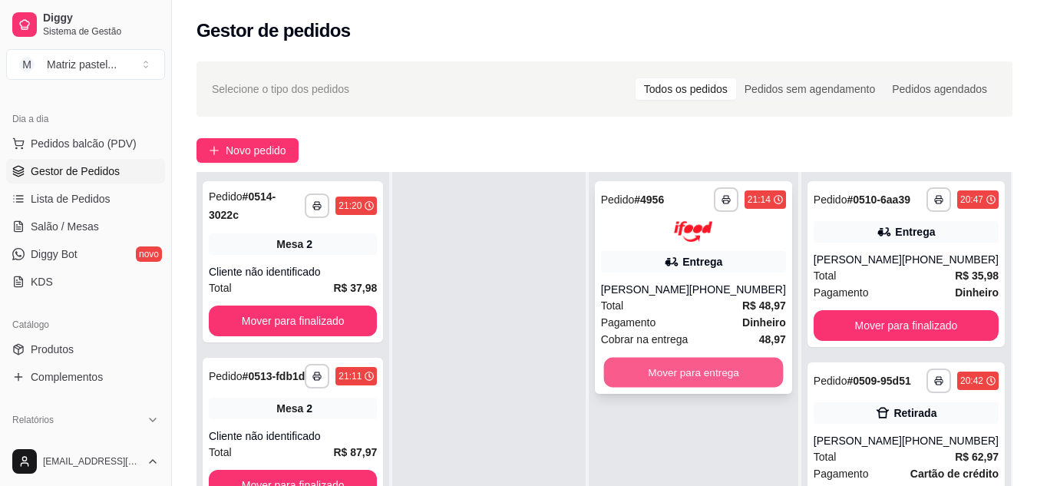
click at [674, 371] on button "Mover para entrega" at bounding box center [693, 372] width 180 height 30
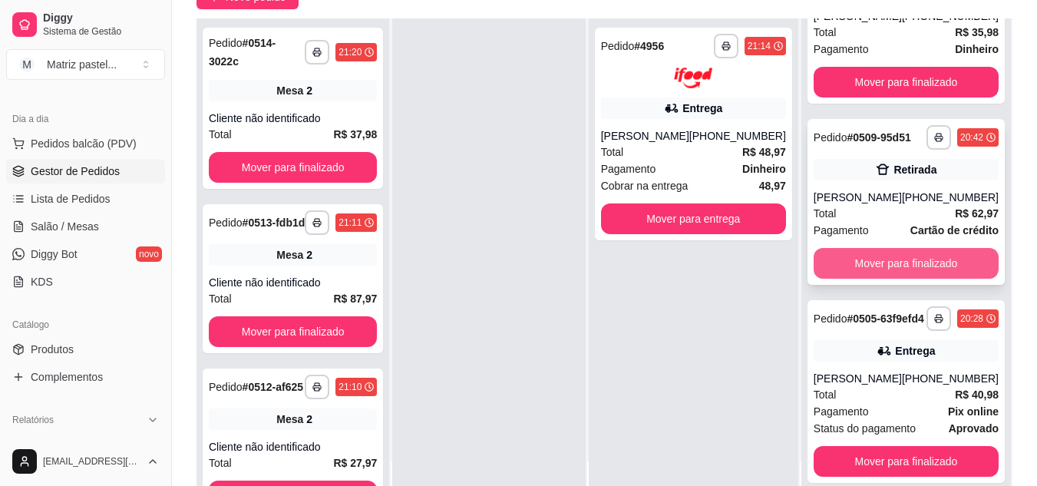
scroll to position [230, 0]
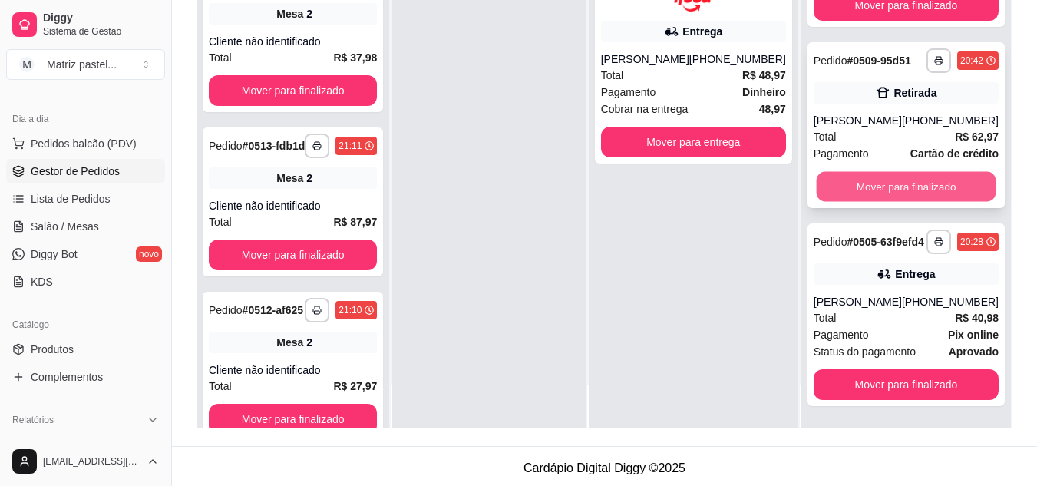
click at [909, 172] on button "Mover para finalizado" at bounding box center [906, 187] width 180 height 30
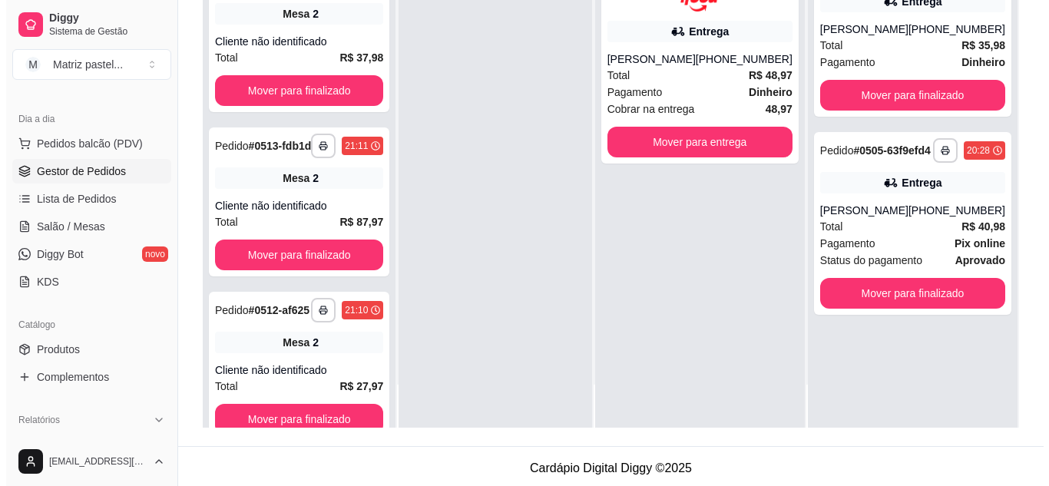
scroll to position [0, 0]
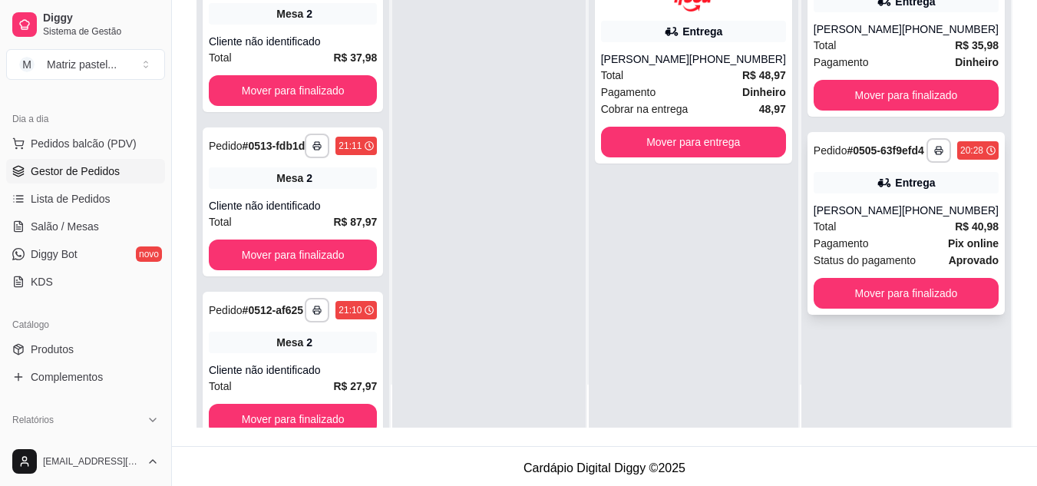
click at [932, 193] on div "Entrega" at bounding box center [906, 182] width 185 height 21
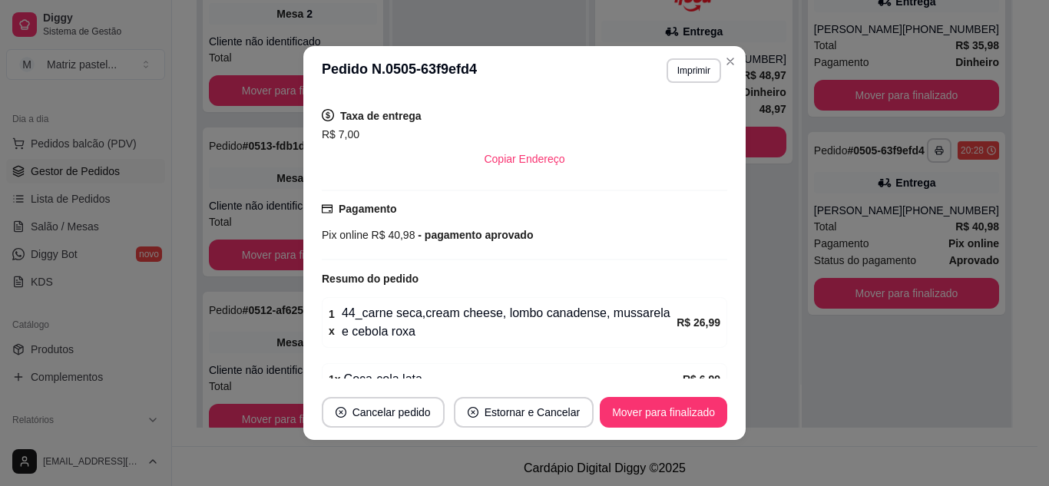
scroll to position [384, 0]
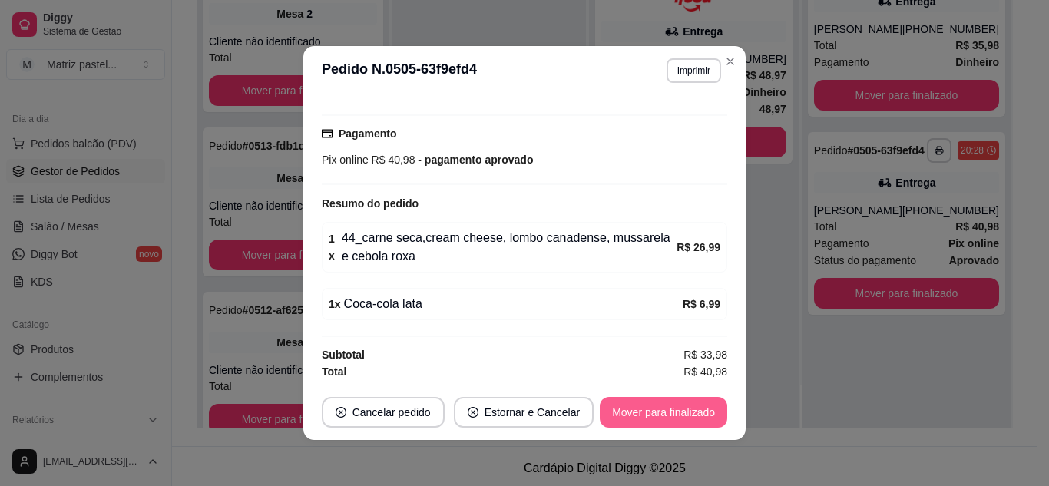
click at [648, 408] on button "Mover para finalizado" at bounding box center [663, 412] width 127 height 31
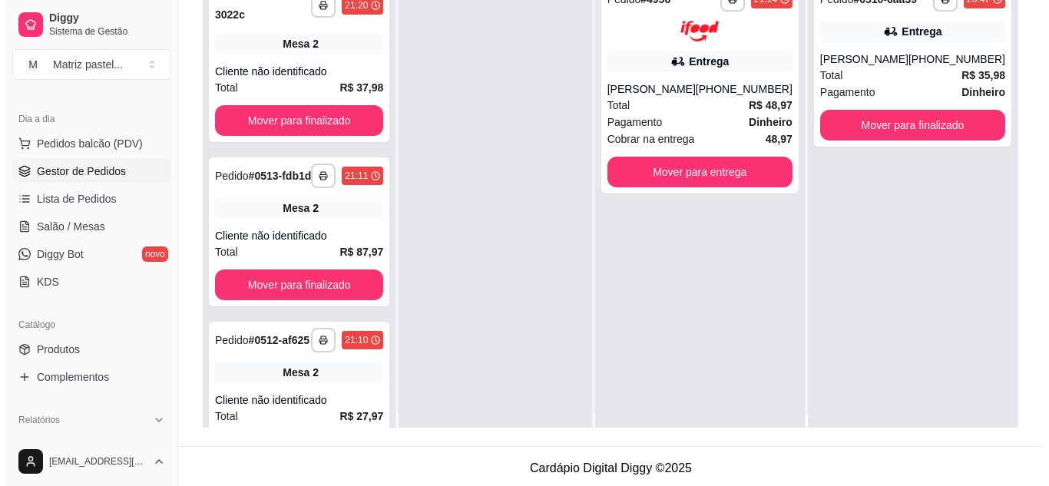
scroll to position [0, 0]
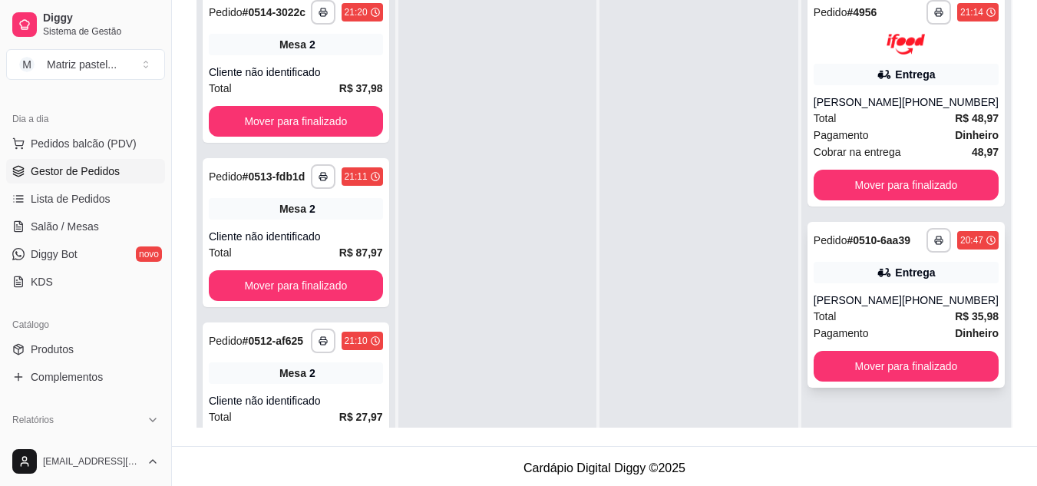
click at [856, 273] on div "Entrega" at bounding box center [906, 272] width 185 height 21
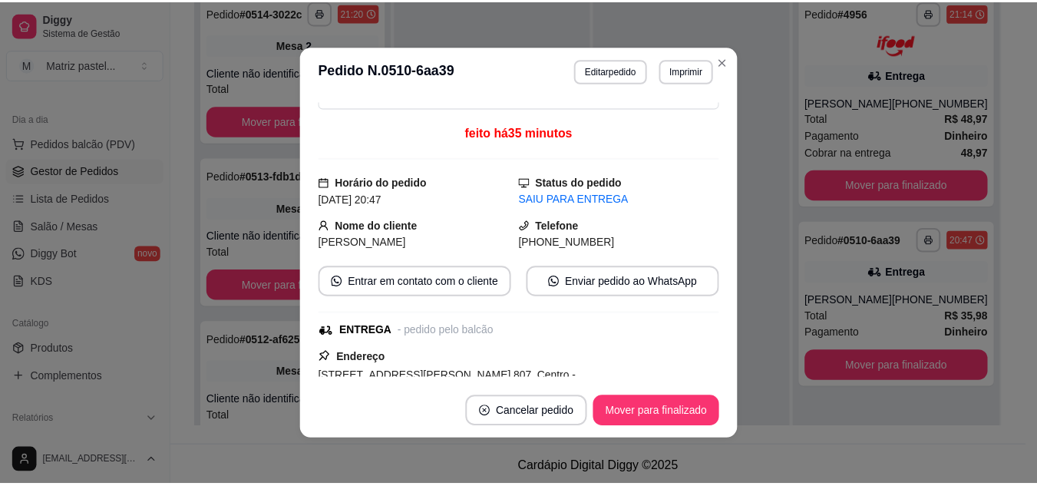
scroll to position [77, 0]
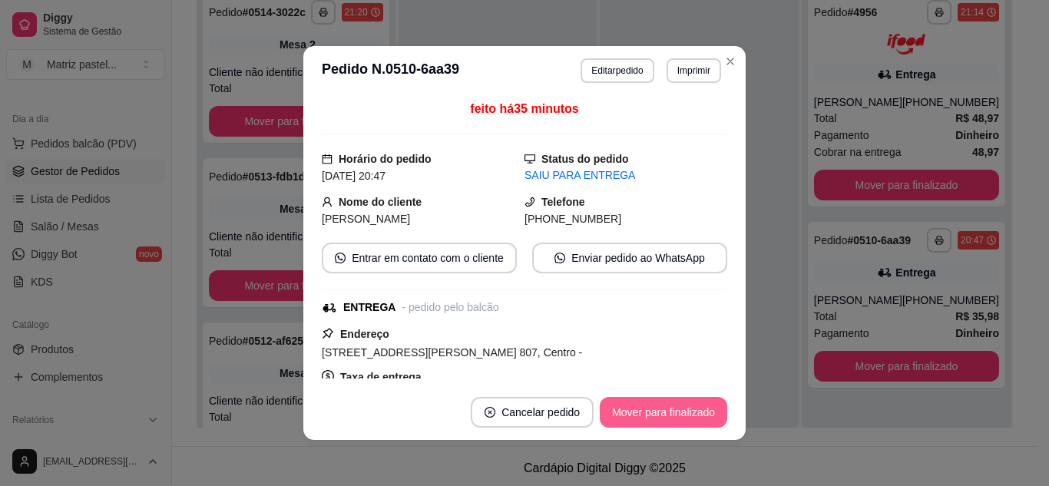
click at [645, 410] on button "Mover para finalizado" at bounding box center [663, 412] width 127 height 31
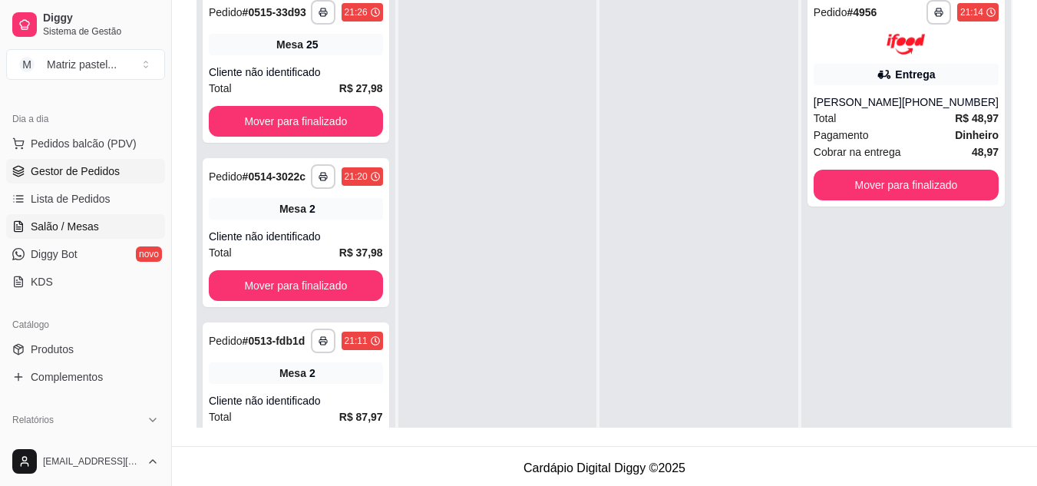
click at [95, 225] on span "Salão / Mesas" at bounding box center [65, 226] width 68 height 15
click at [92, 223] on span "Salão / Mesas" at bounding box center [65, 226] width 68 height 15
click at [88, 233] on span "Salão / Mesas" at bounding box center [65, 226] width 68 height 15
click at [93, 229] on span "Salão / Mesas" at bounding box center [65, 226] width 68 height 15
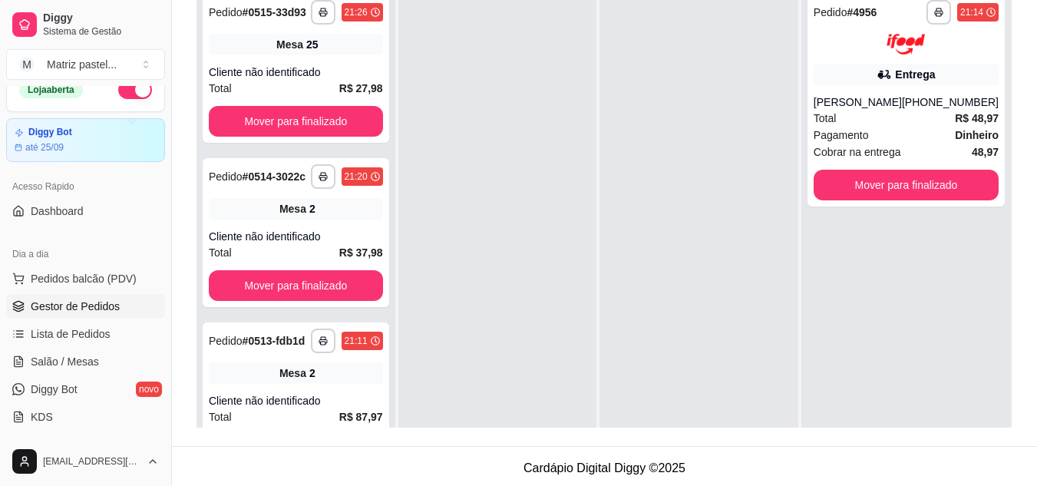
scroll to position [0, 0]
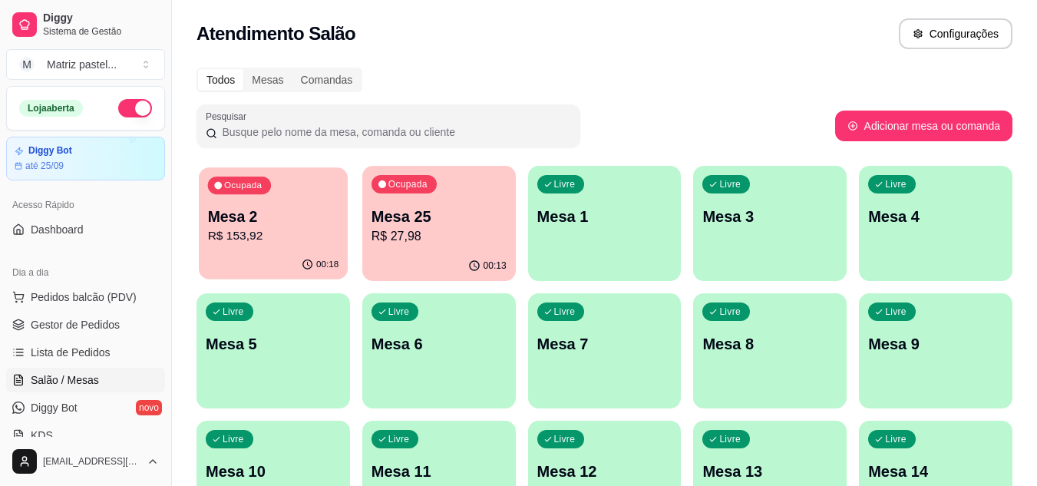
click at [260, 238] on p "R$ 153,92" at bounding box center [273, 236] width 131 height 18
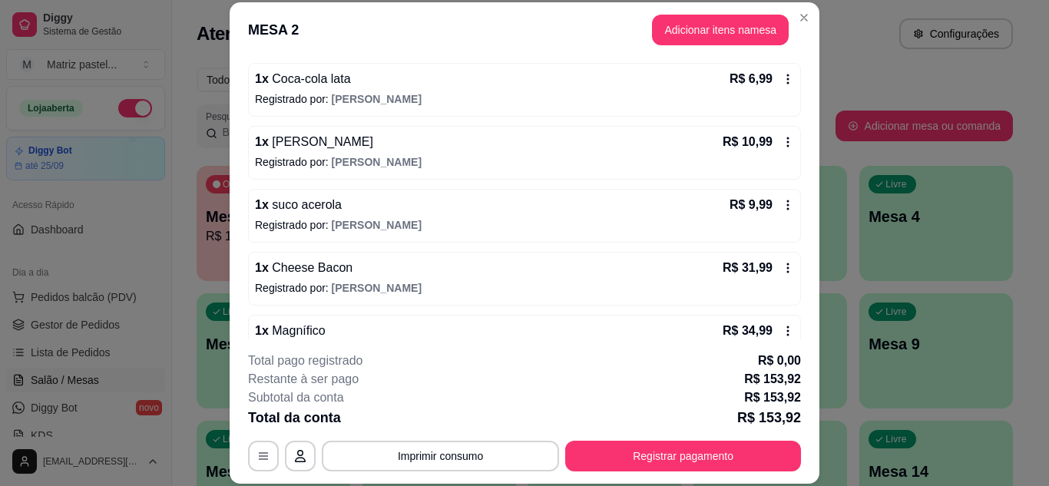
scroll to position [154, 0]
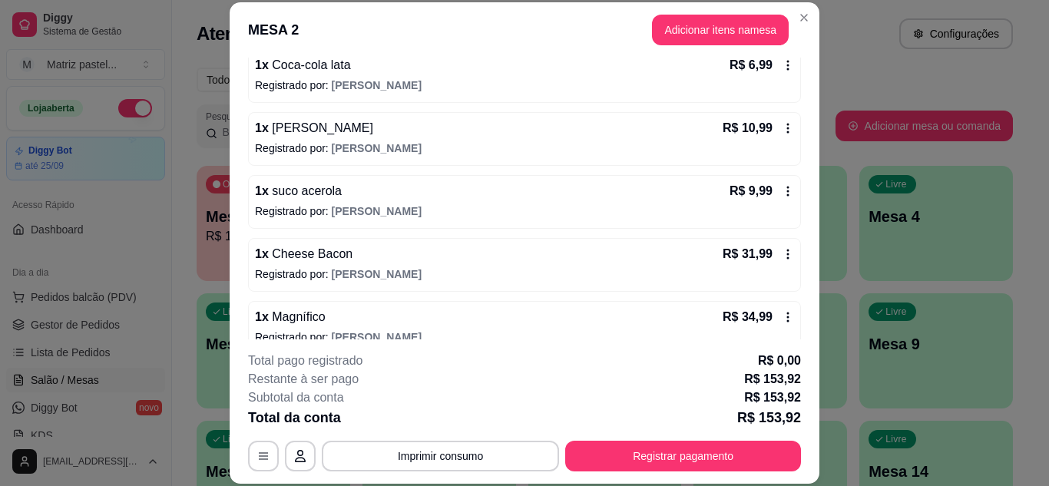
click at [782, 187] on icon at bounding box center [788, 191] width 12 height 12
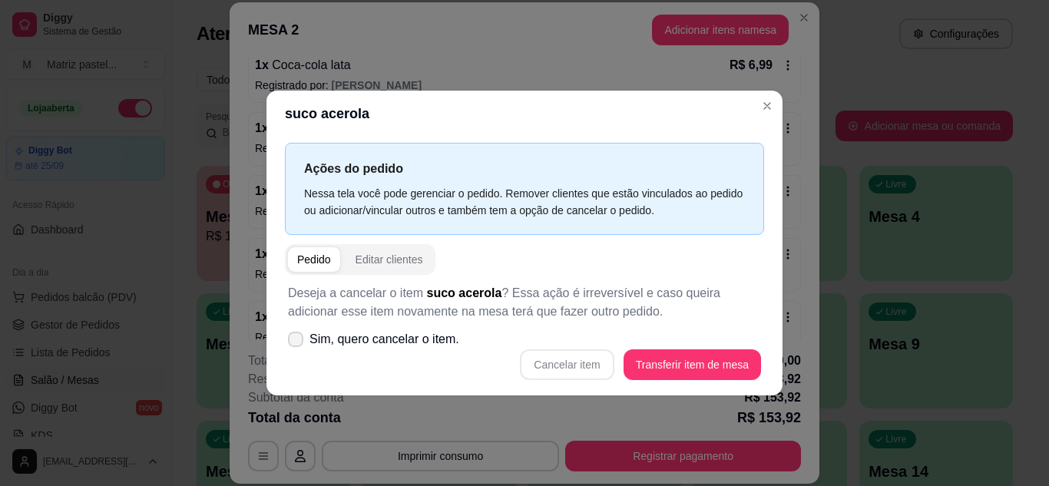
click at [324, 344] on span "Sim, quero cancelar o item." at bounding box center [384, 339] width 150 height 18
click at [297, 344] on input "Sim, quero cancelar o item." at bounding box center [292, 347] width 10 height 10
checkbox input "true"
click at [585, 369] on button "Cancelar item" at bounding box center [566, 364] width 91 height 30
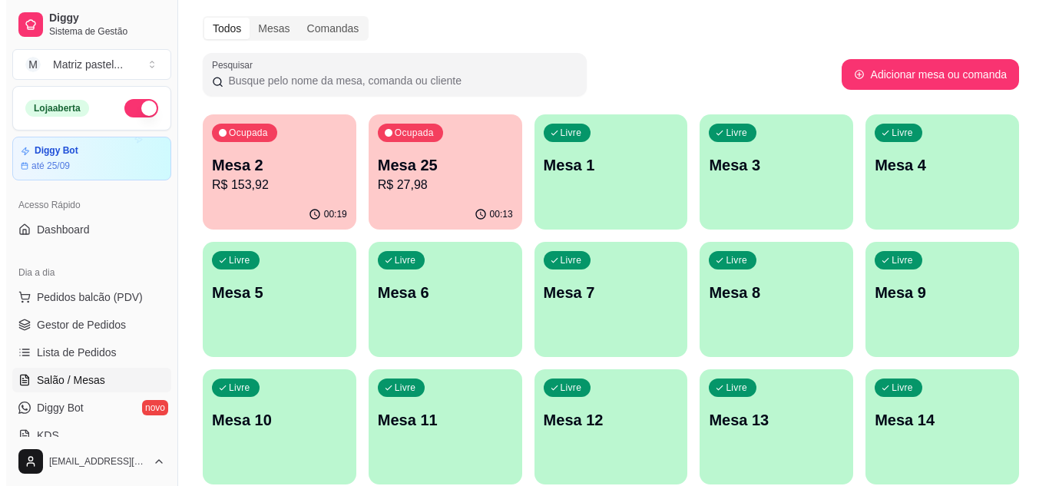
scroll to position [77, 0]
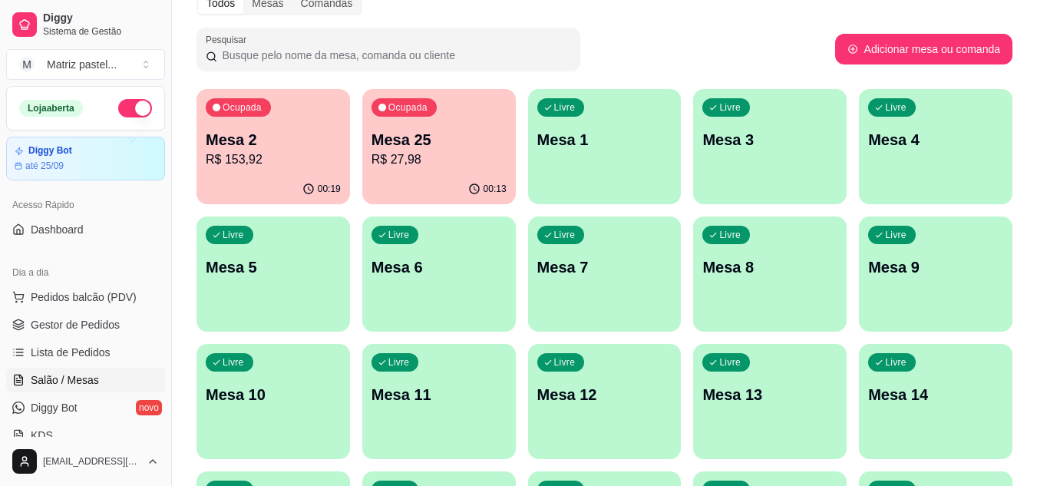
click at [433, 171] on div "Ocupada Mesa 25 R$ 27,98" at bounding box center [439, 131] width 154 height 85
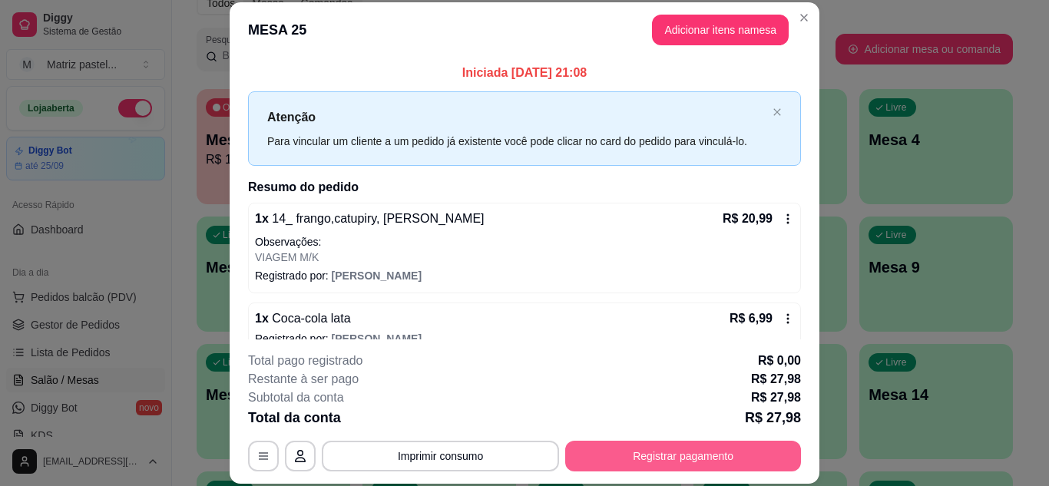
click at [628, 447] on button "Registrar pagamento" at bounding box center [683, 456] width 236 height 31
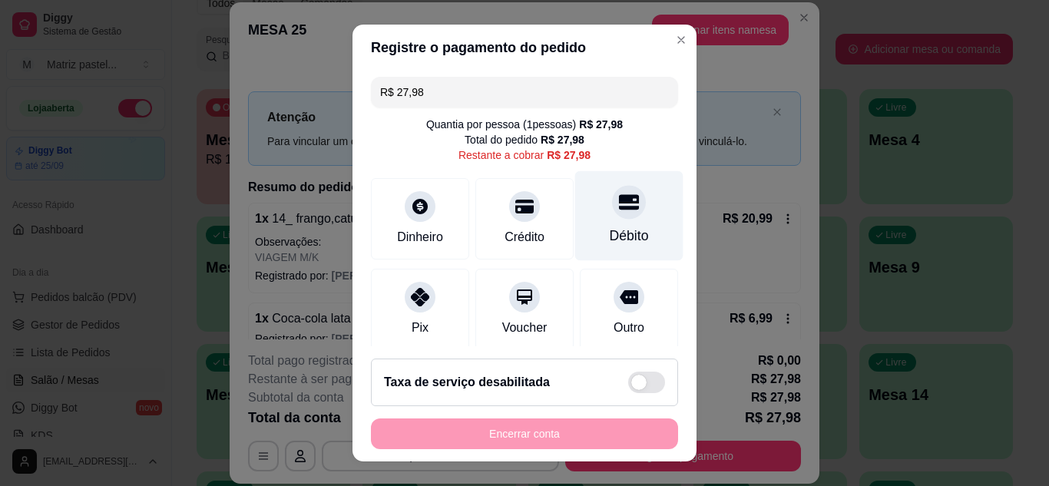
click at [612, 215] on div at bounding box center [629, 202] width 34 height 34
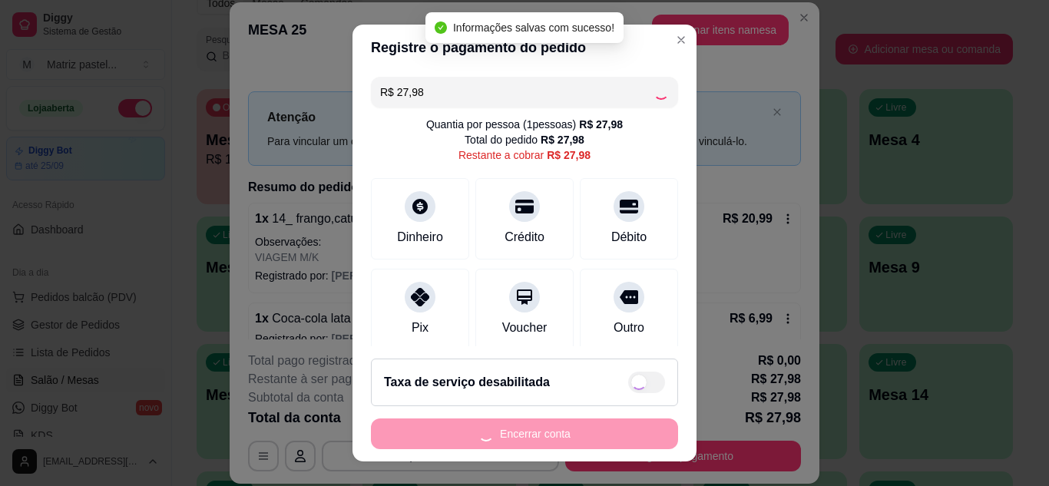
type input "R$ 0,00"
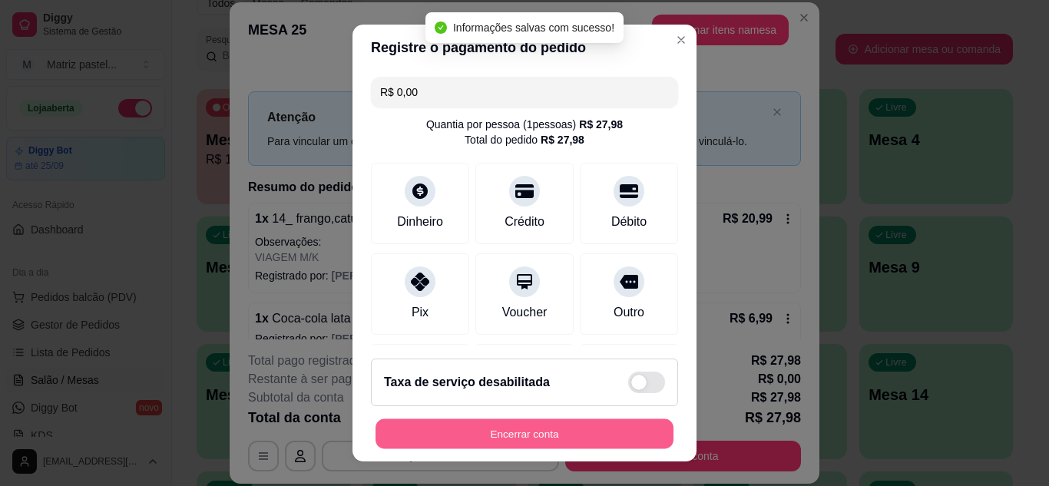
click at [524, 429] on button "Encerrar conta" at bounding box center [524, 434] width 298 height 30
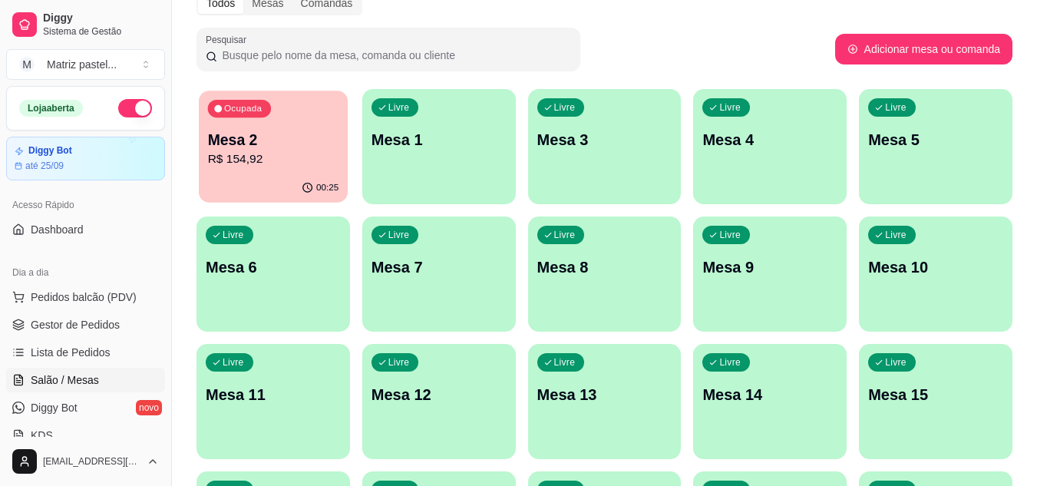
click at [299, 172] on div "Ocupada Mesa 2 R$ 154,92" at bounding box center [273, 132] width 149 height 83
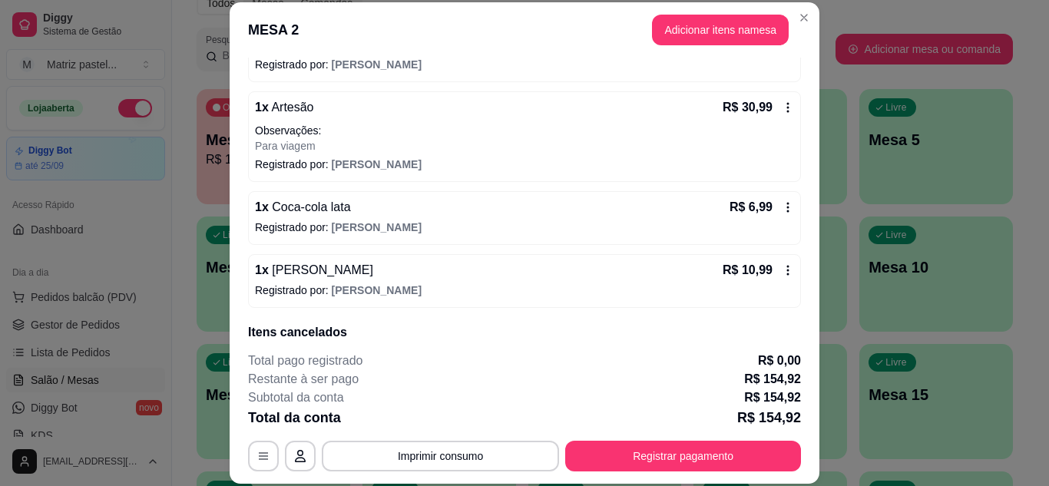
scroll to position [461, 0]
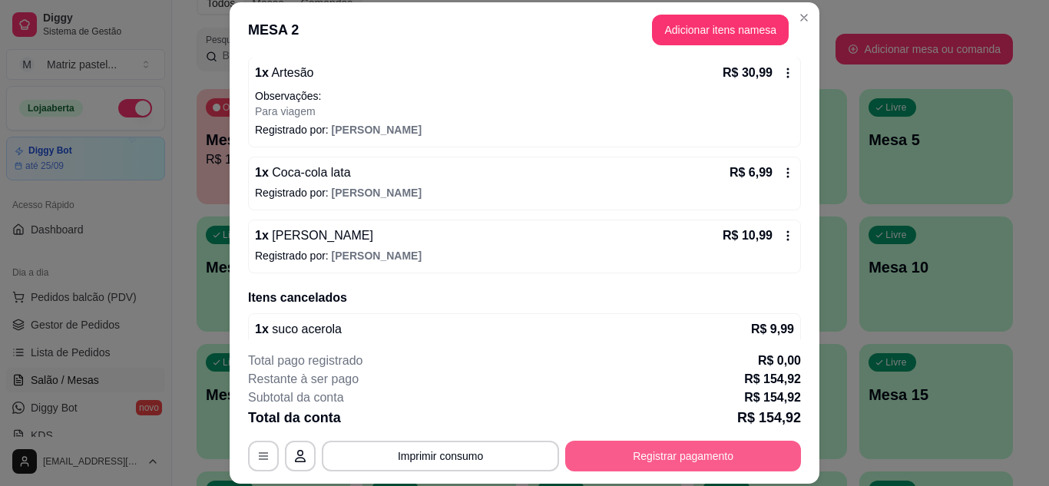
click at [636, 456] on button "Registrar pagamento" at bounding box center [683, 456] width 236 height 31
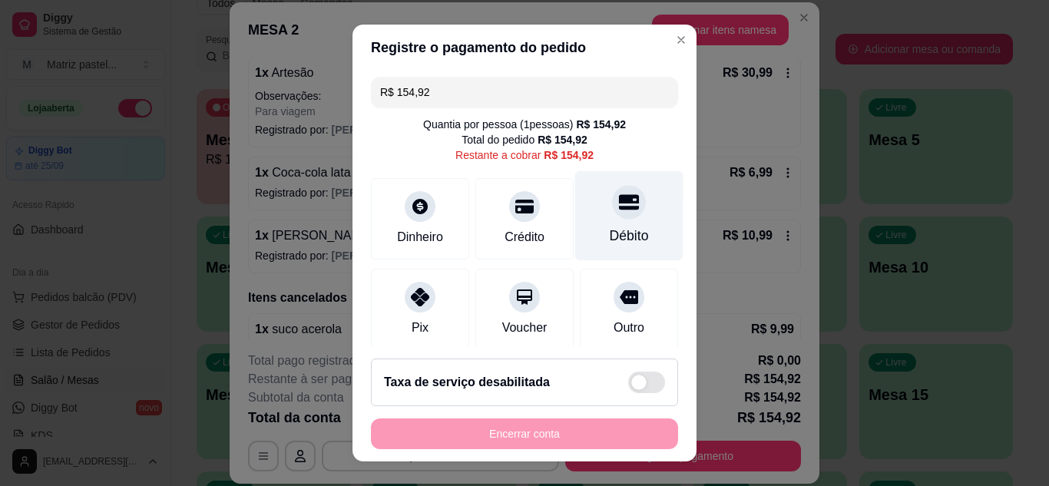
click at [614, 227] on div "Débito" at bounding box center [629, 236] width 39 height 20
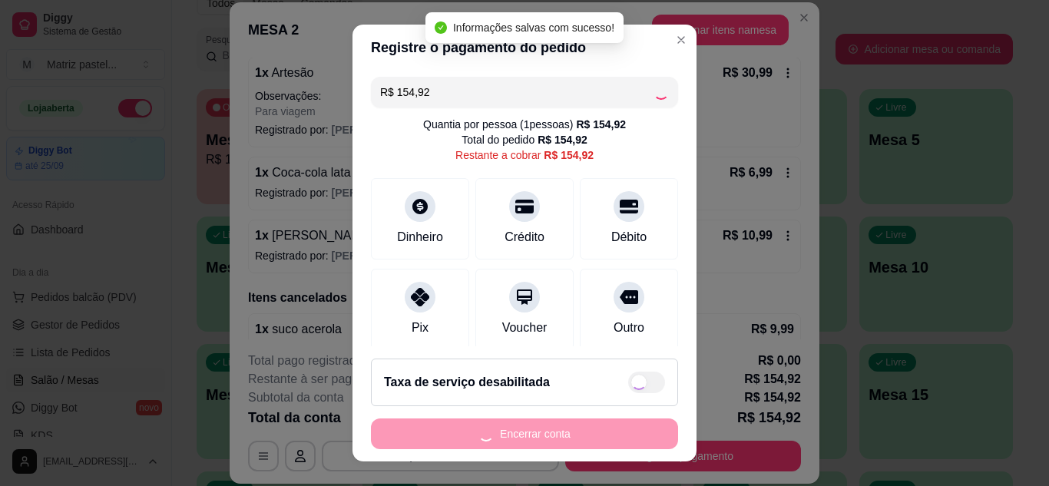
type input "R$ 0,00"
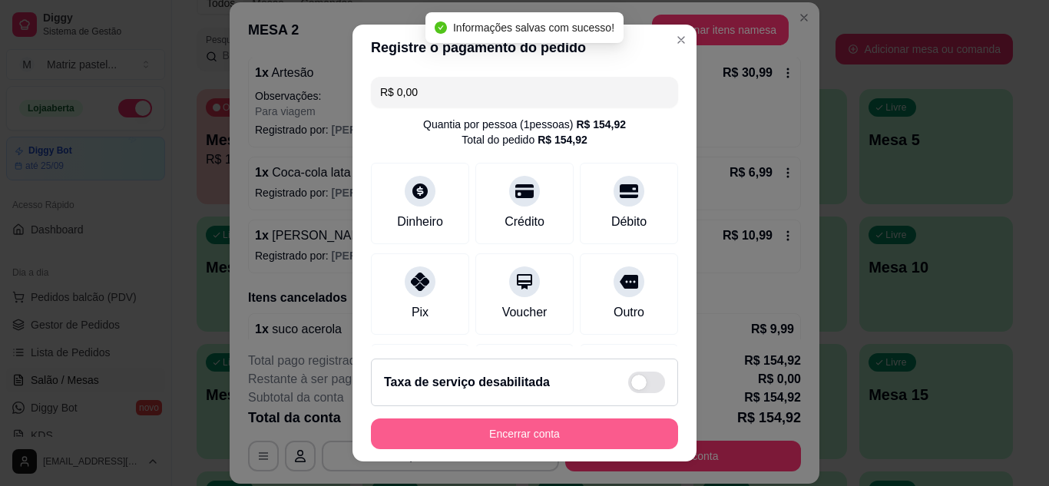
click at [584, 445] on button "Encerrar conta" at bounding box center [524, 433] width 307 height 31
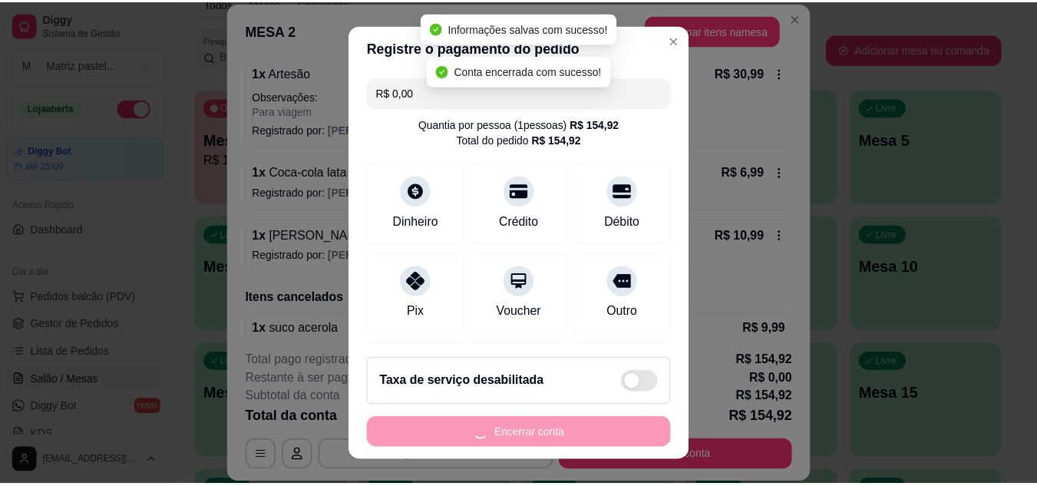
scroll to position [0, 0]
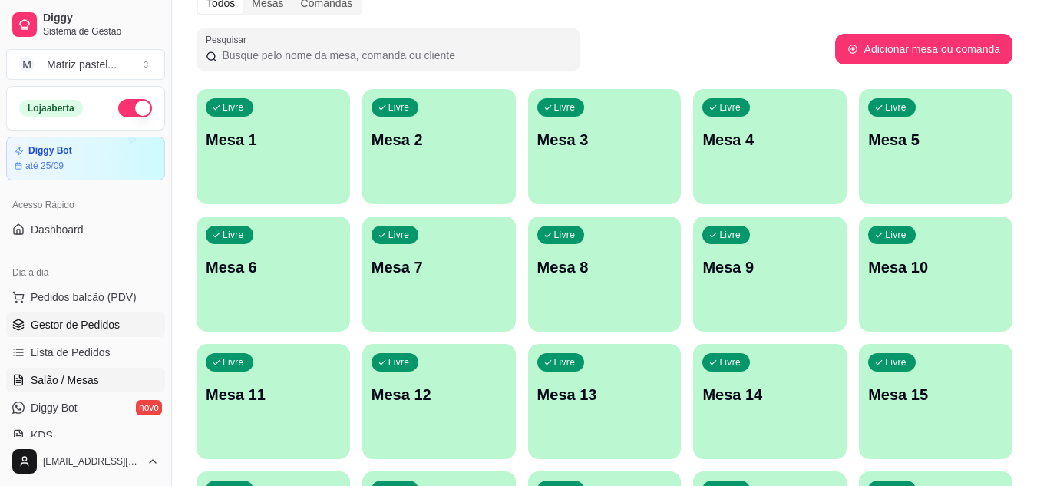
click at [70, 321] on span "Gestor de Pedidos" at bounding box center [75, 324] width 89 height 15
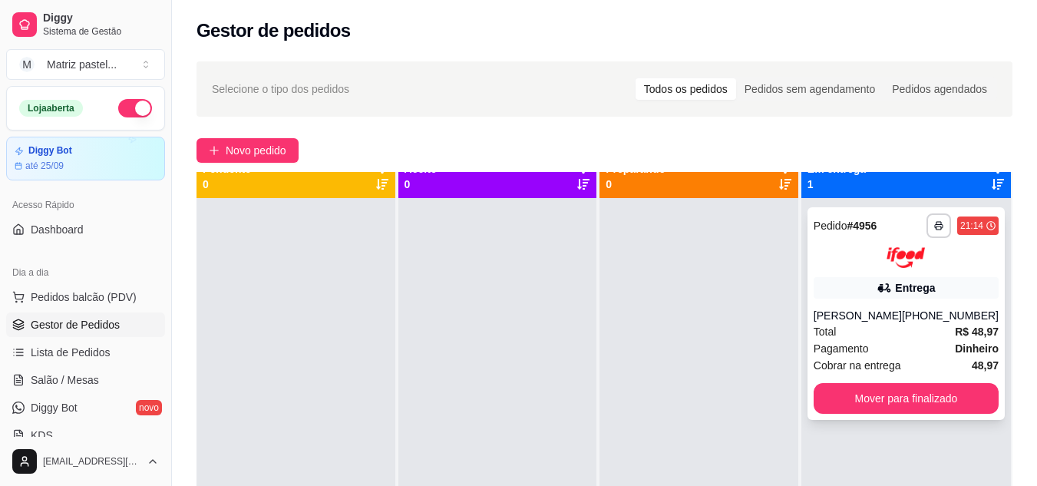
scroll to position [43, 0]
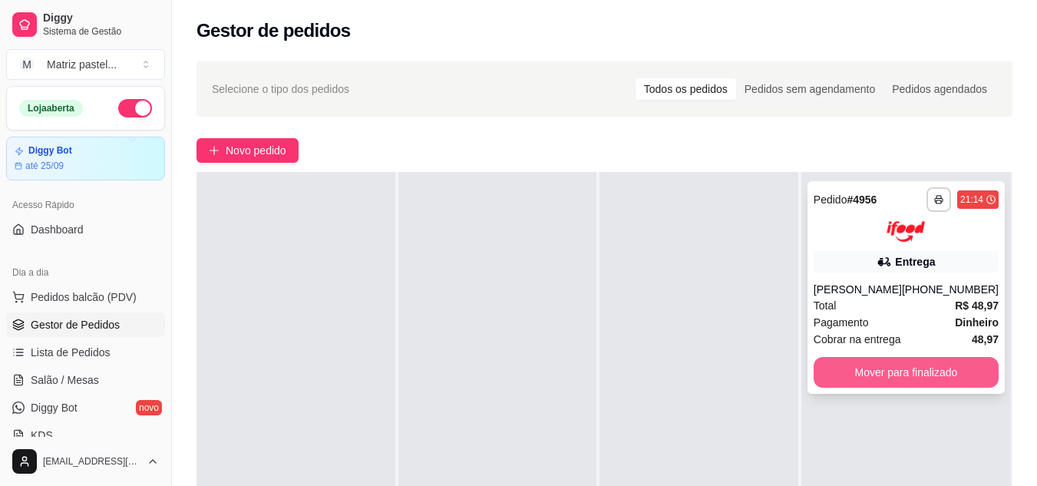
click at [851, 369] on button "Mover para finalizado" at bounding box center [906, 372] width 185 height 31
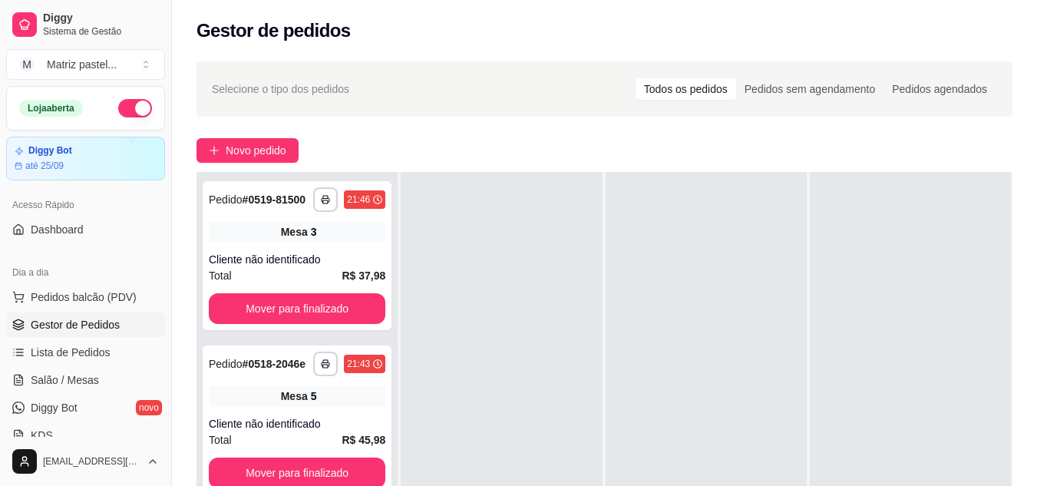
click at [109, 5] on div "Diggy Sistema de Gestão M Matriz pastel ..." at bounding box center [85, 43] width 171 height 86
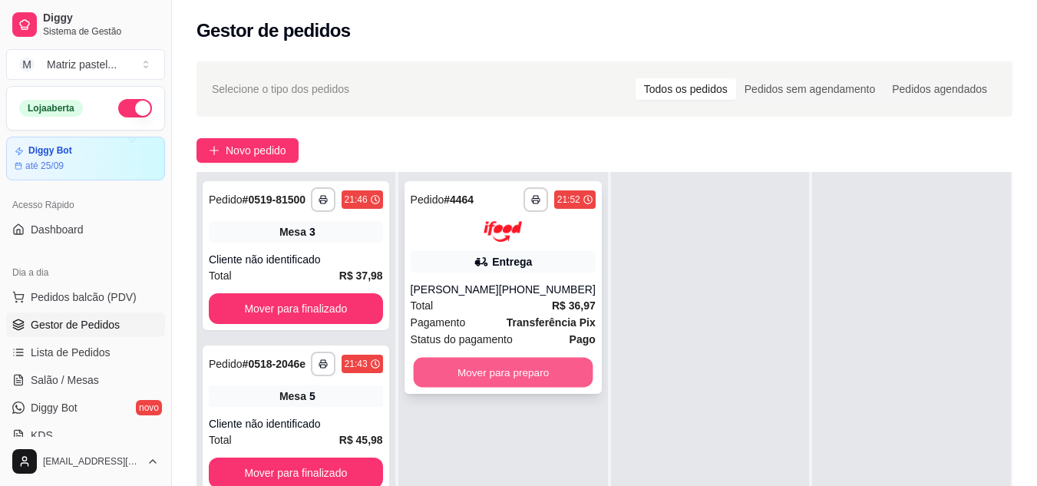
click at [534, 362] on button "Mover para preparo" at bounding box center [503, 372] width 180 height 30
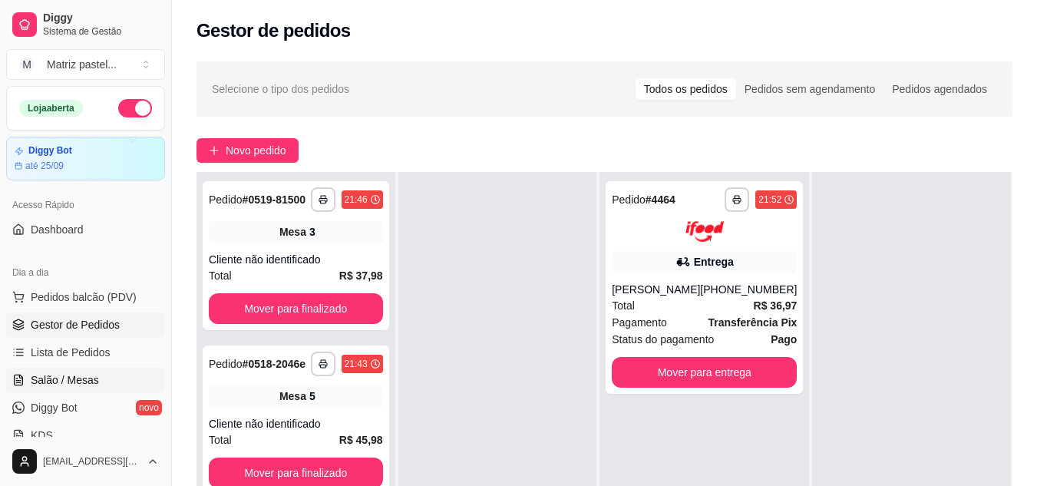
click at [76, 379] on span "Salão / Mesas" at bounding box center [65, 379] width 68 height 15
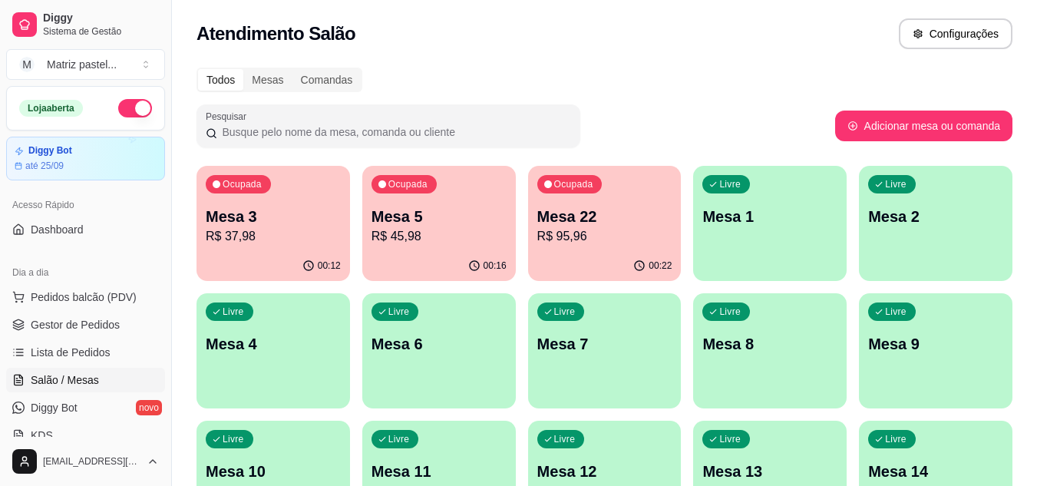
click at [286, 246] on div "Ocupada Mesa 3 R$ 37,98" at bounding box center [274, 208] width 154 height 85
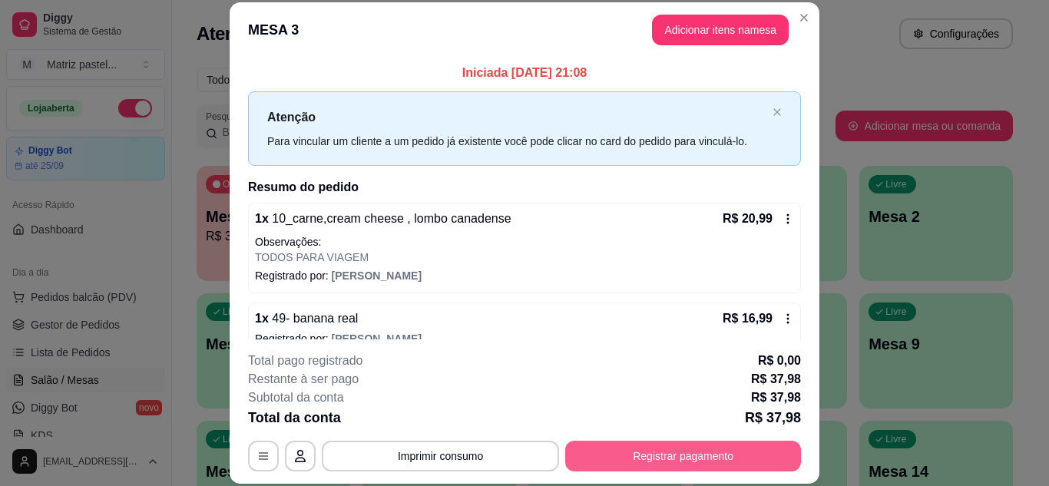
click at [682, 446] on button "Registrar pagamento" at bounding box center [683, 456] width 236 height 31
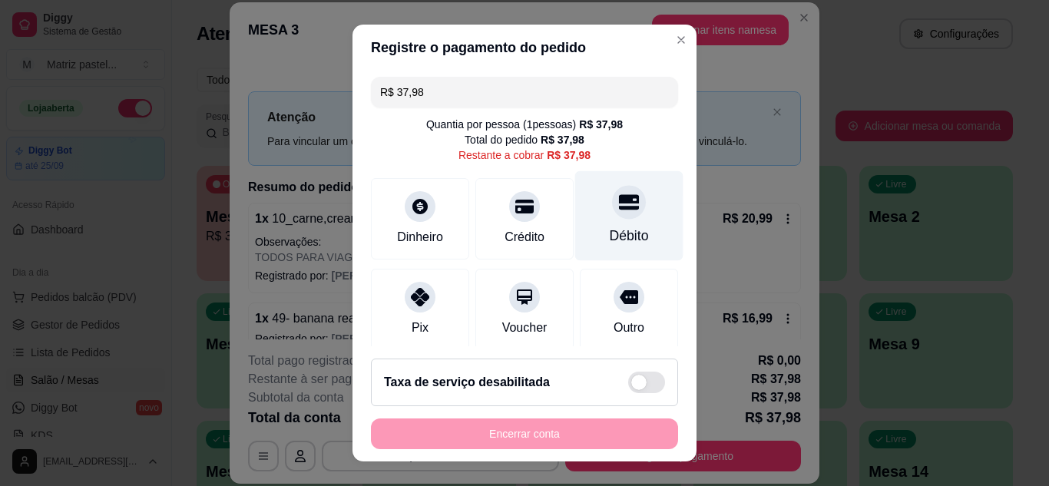
click at [610, 232] on div "Débito" at bounding box center [629, 236] width 39 height 20
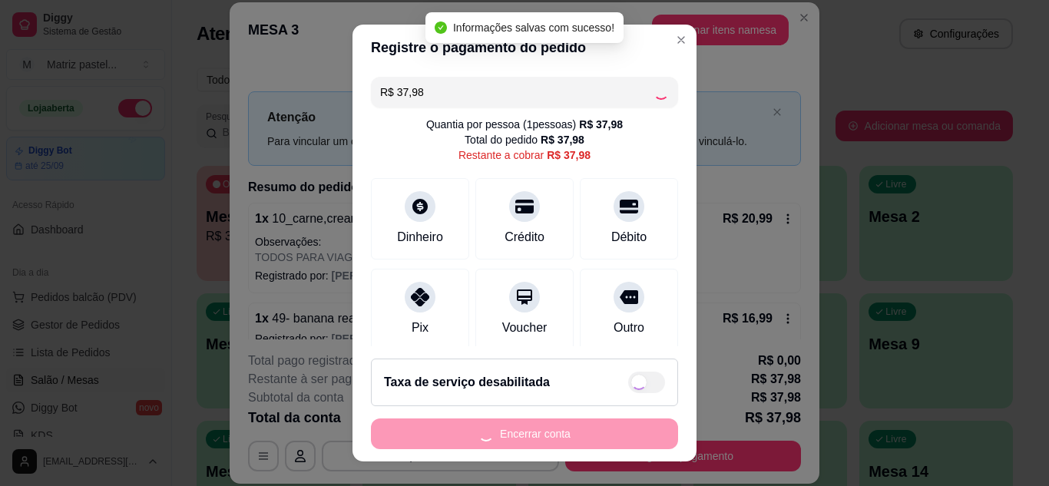
type input "R$ 0,00"
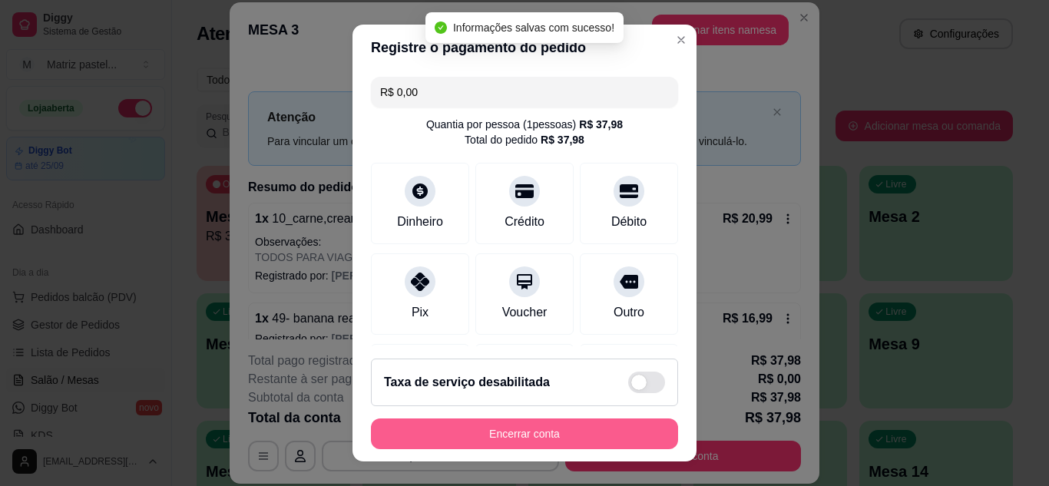
click at [541, 431] on button "Encerrar conta" at bounding box center [524, 433] width 307 height 31
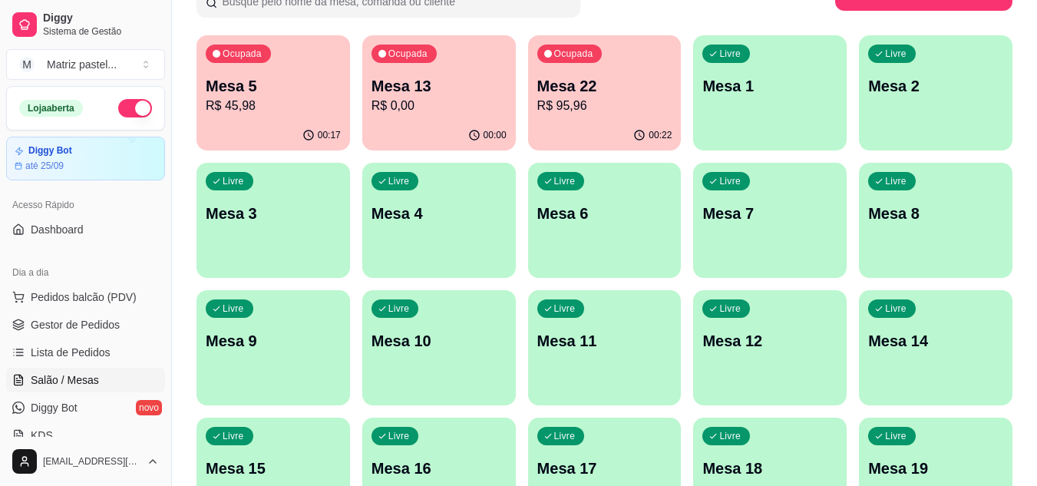
scroll to position [154, 0]
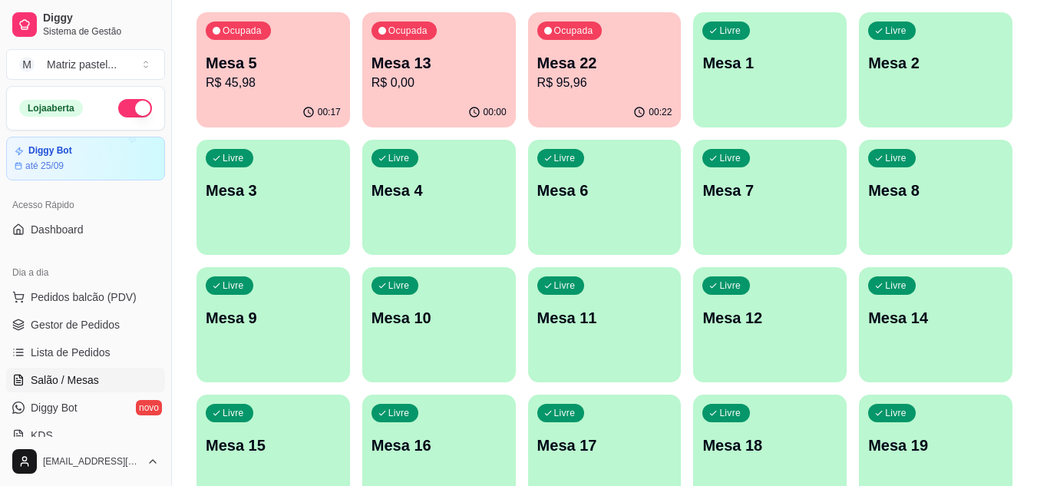
click at [457, 78] on p "R$ 0,00" at bounding box center [439, 83] width 135 height 18
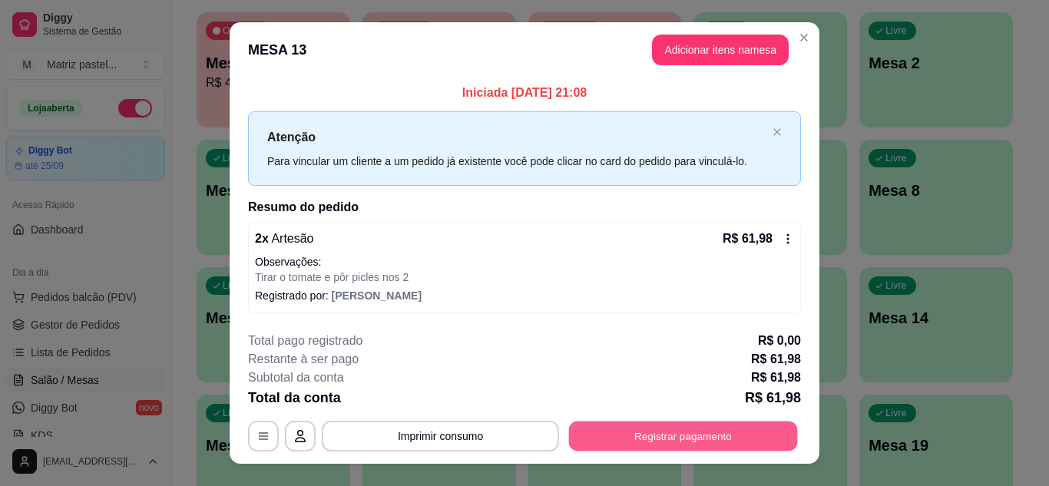
click at [646, 449] on button "Registrar pagamento" at bounding box center [683, 437] width 229 height 30
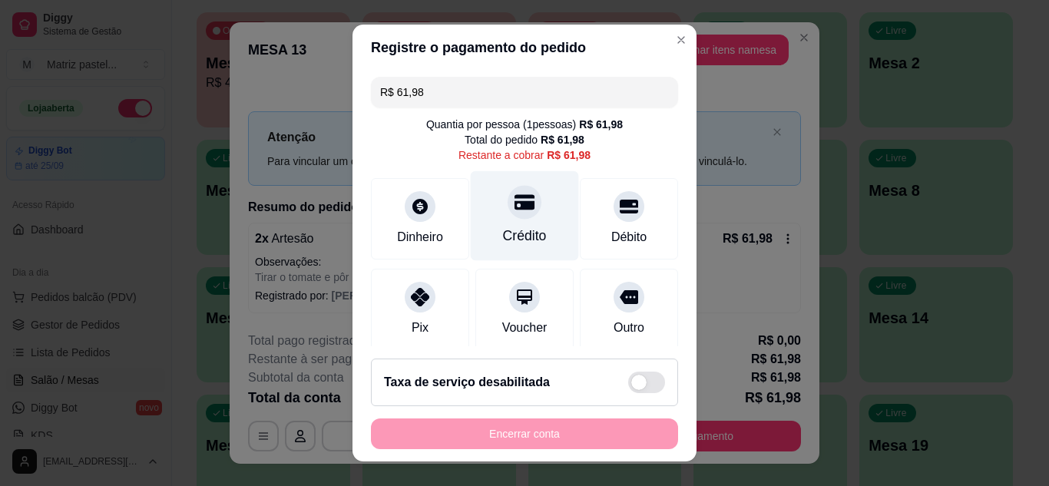
click at [513, 222] on div "Crédito" at bounding box center [525, 215] width 108 height 90
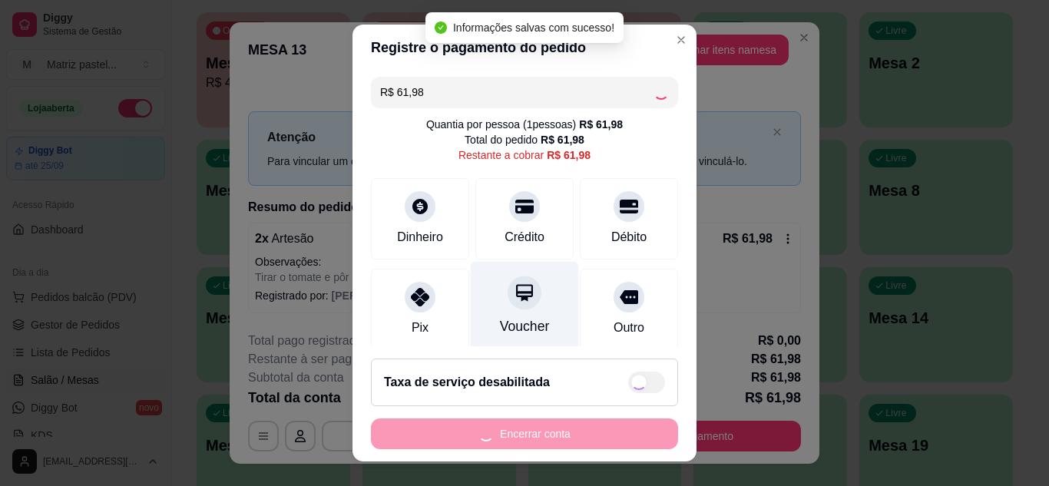
type input "R$ 0,00"
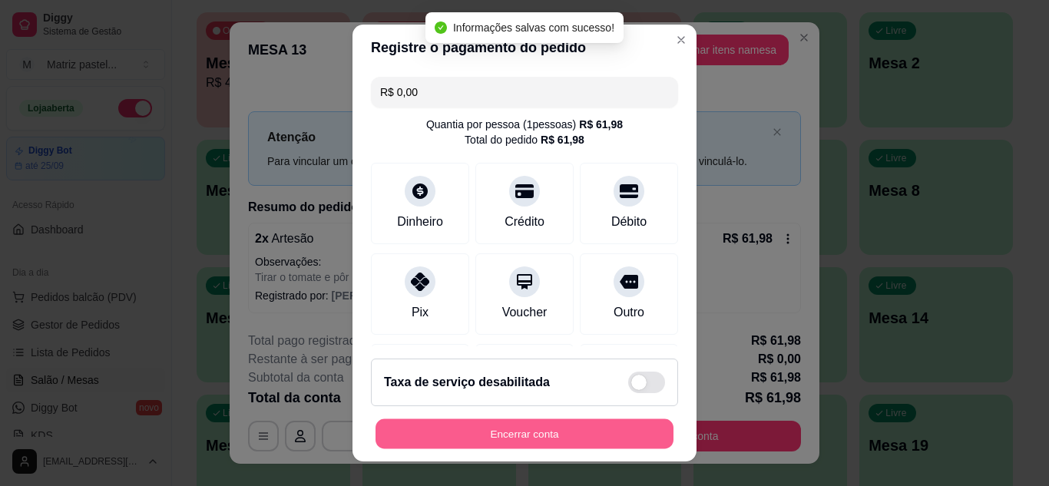
click at [491, 424] on button "Encerrar conta" at bounding box center [524, 434] width 298 height 30
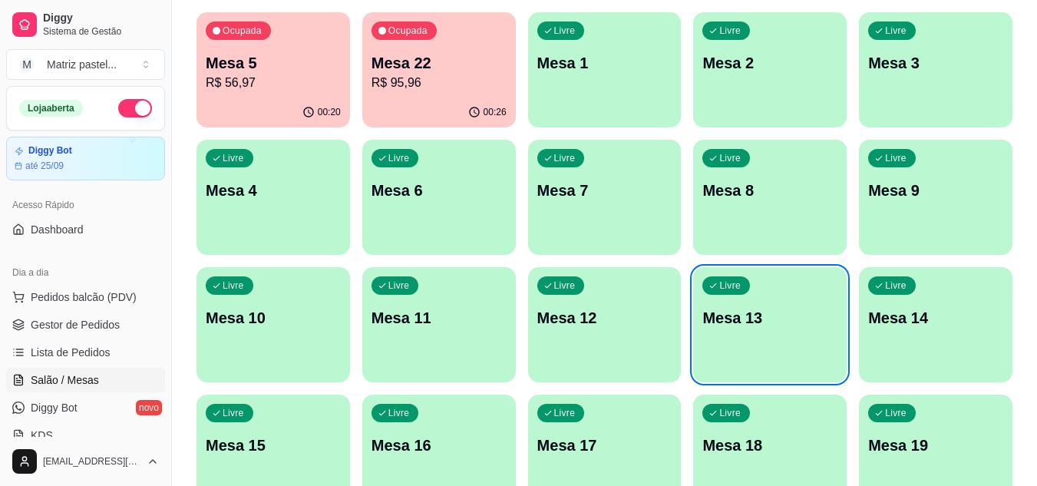
click at [315, 63] on p "Mesa 5" at bounding box center [273, 62] width 135 height 21
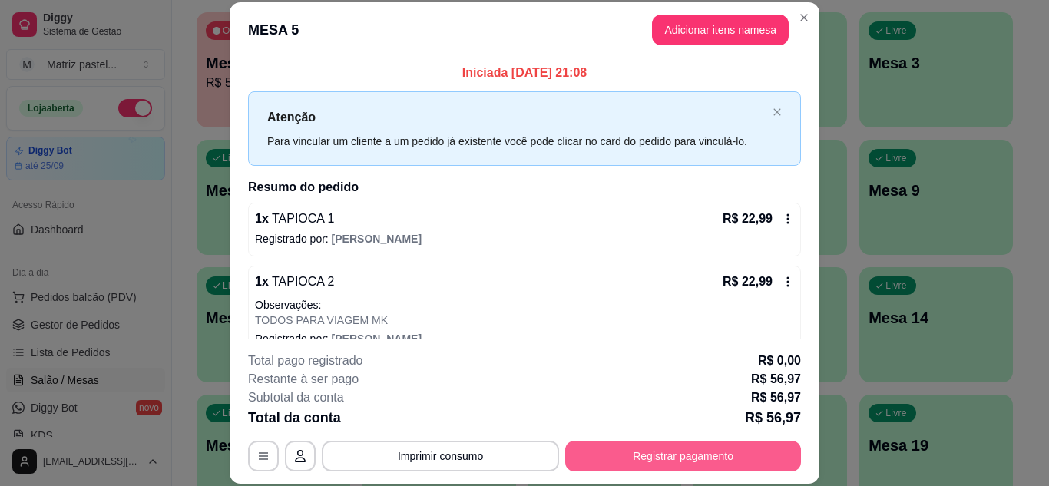
click at [726, 447] on button "Registrar pagamento" at bounding box center [683, 456] width 236 height 31
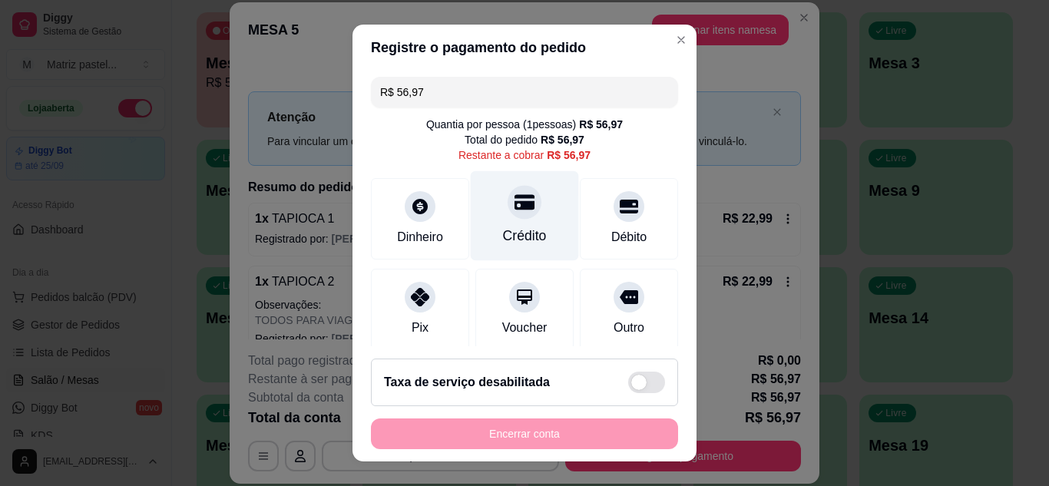
click at [527, 223] on div "Crédito" at bounding box center [525, 215] width 108 height 90
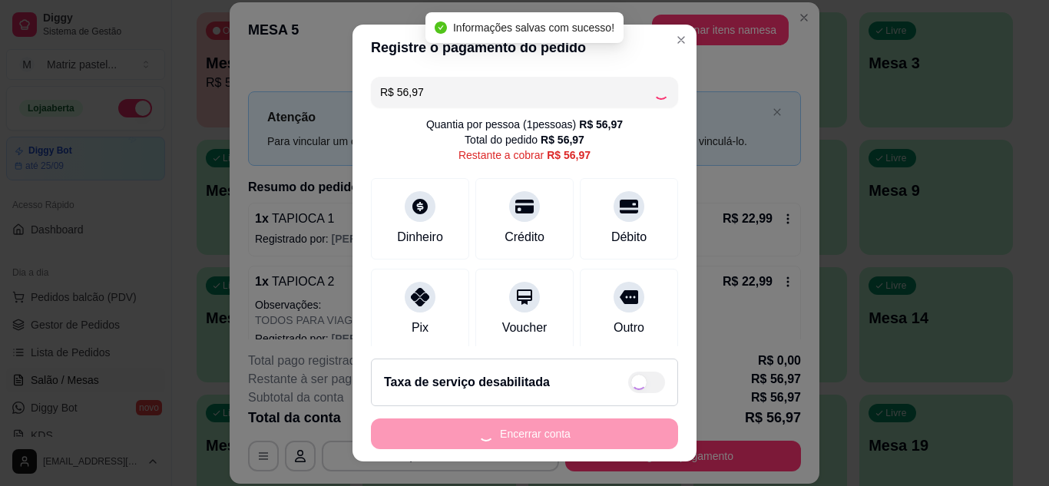
type input "R$ 0,00"
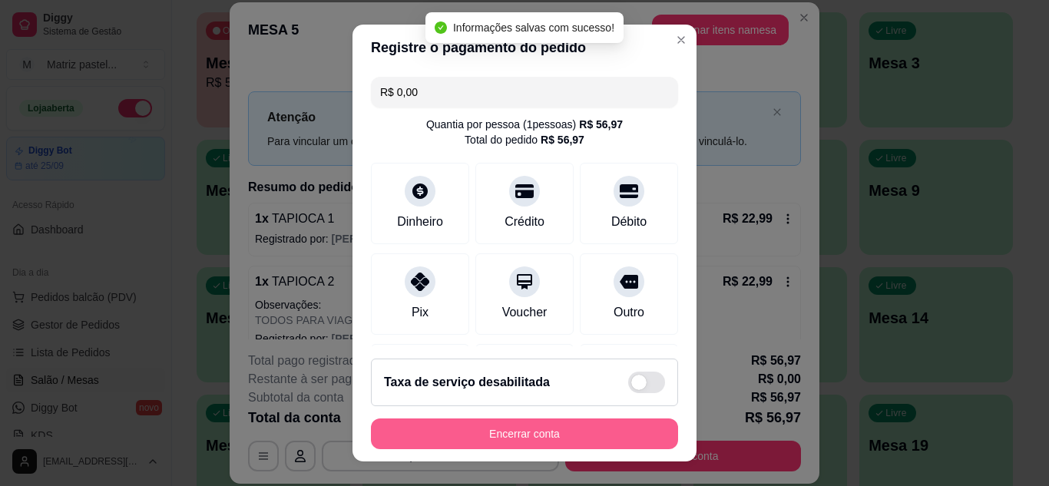
click at [542, 425] on button "Encerrar conta" at bounding box center [524, 433] width 307 height 31
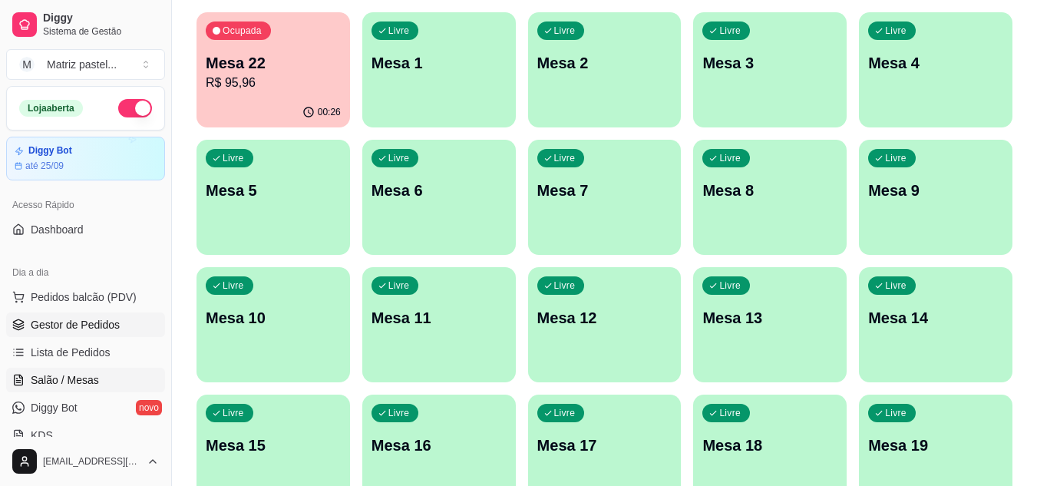
click at [63, 332] on span "Gestor de Pedidos" at bounding box center [75, 324] width 89 height 15
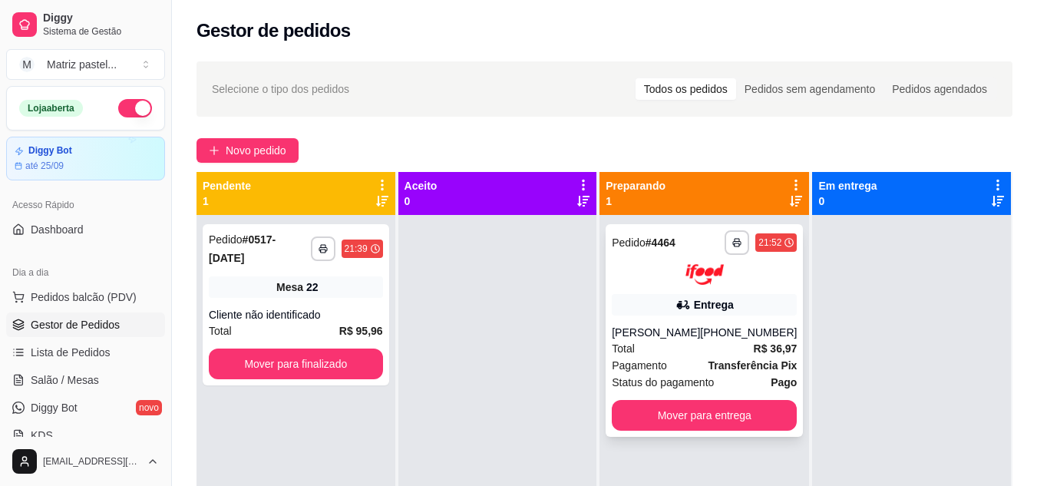
click at [723, 256] on div "**********" at bounding box center [704, 257] width 185 height 55
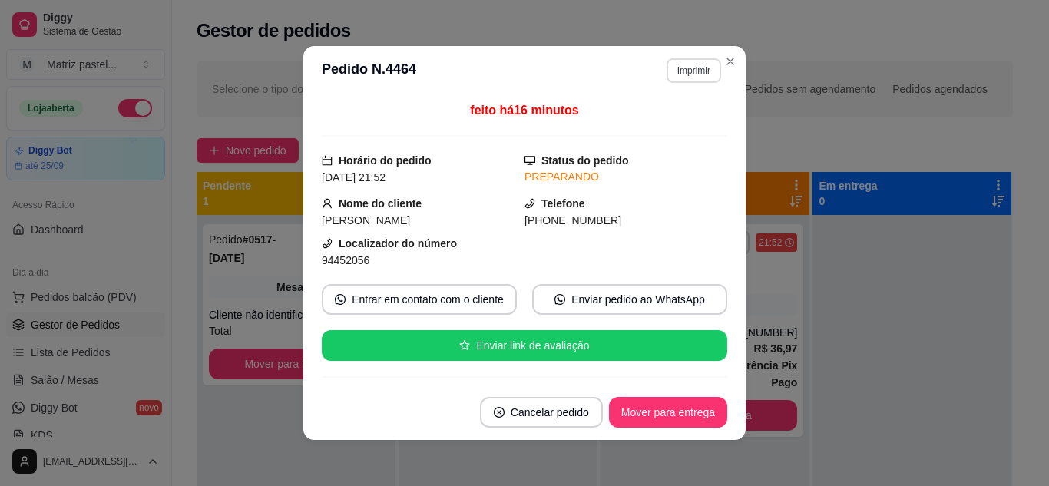
click at [683, 64] on button "Imprimir" at bounding box center [693, 70] width 55 height 25
click at [663, 120] on button "IMPRESSORA" at bounding box center [660, 124] width 107 height 24
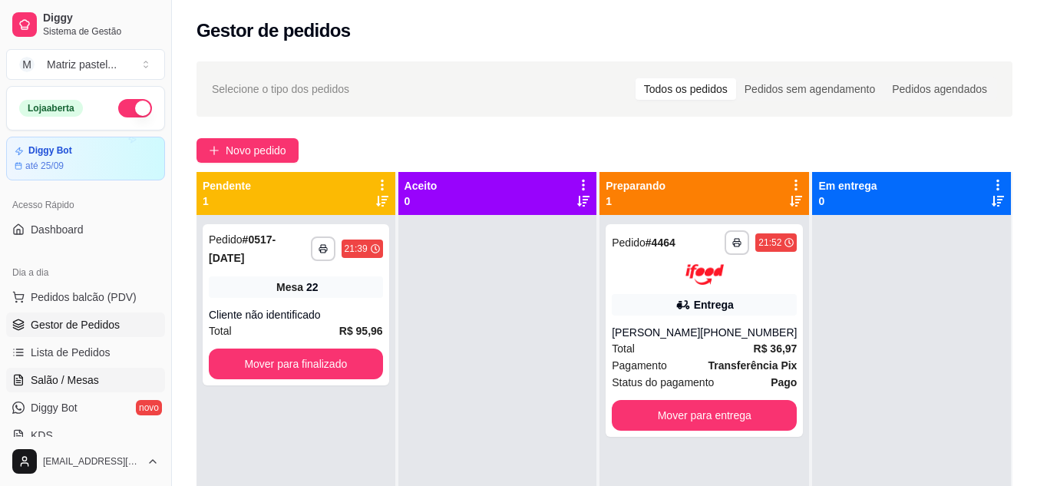
click at [96, 382] on span "Salão / Mesas" at bounding box center [65, 379] width 68 height 15
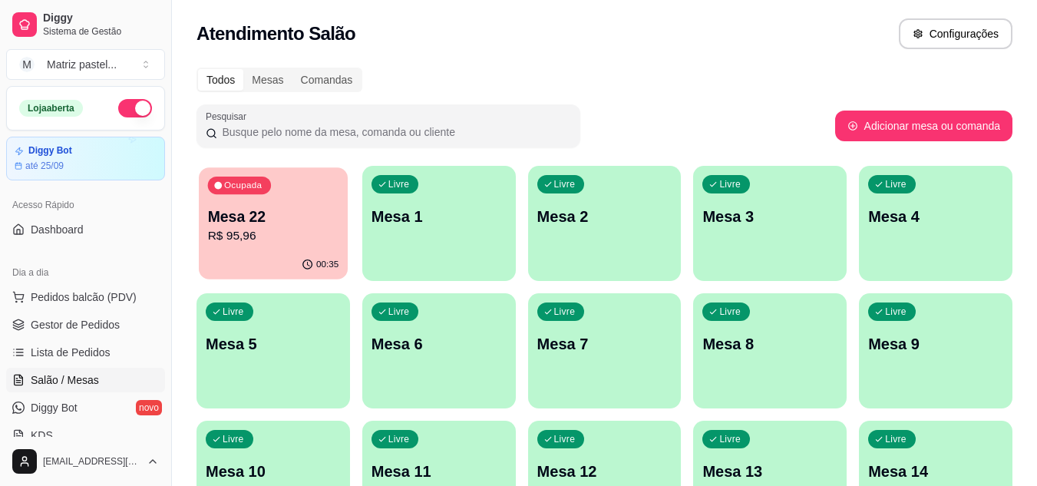
click at [238, 220] on p "Mesa 22" at bounding box center [273, 217] width 131 height 21
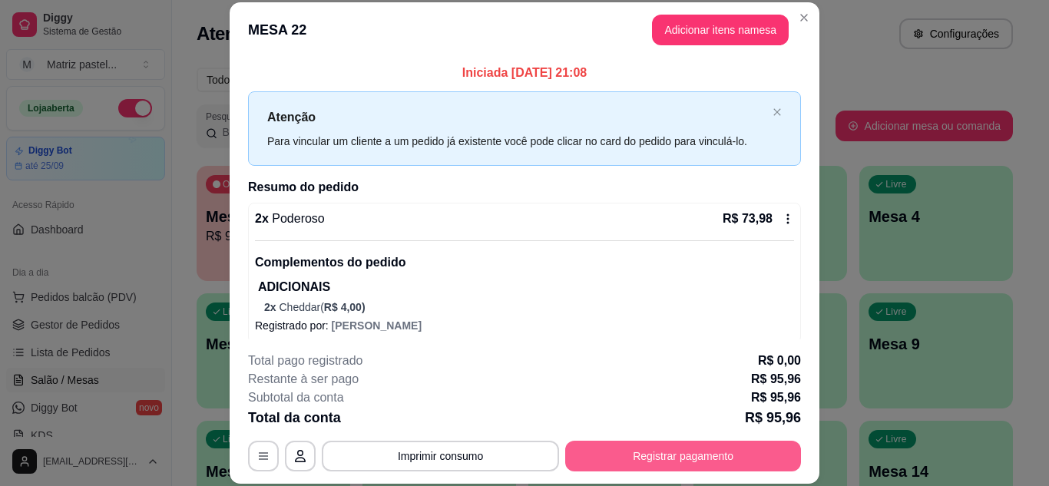
click at [659, 451] on button "Registrar pagamento" at bounding box center [683, 456] width 236 height 31
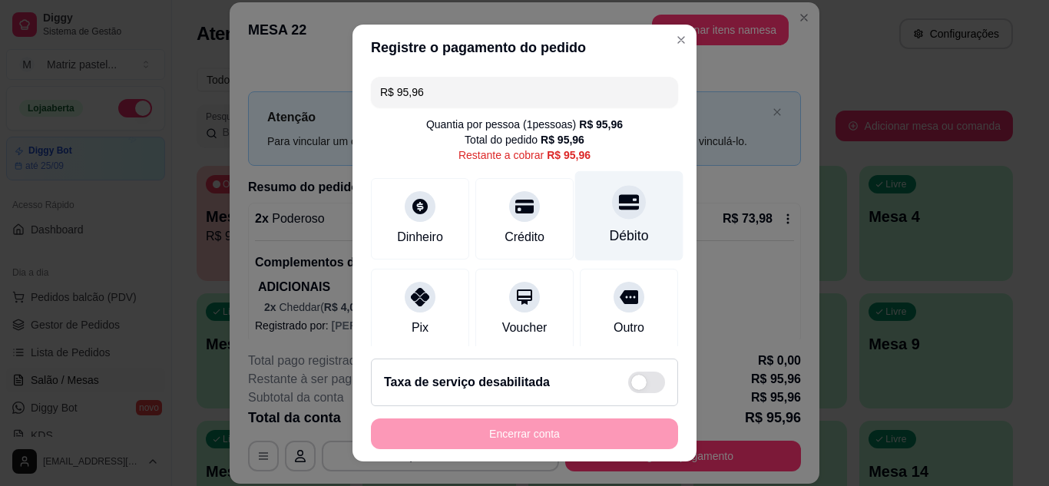
click at [612, 191] on div at bounding box center [629, 202] width 34 height 34
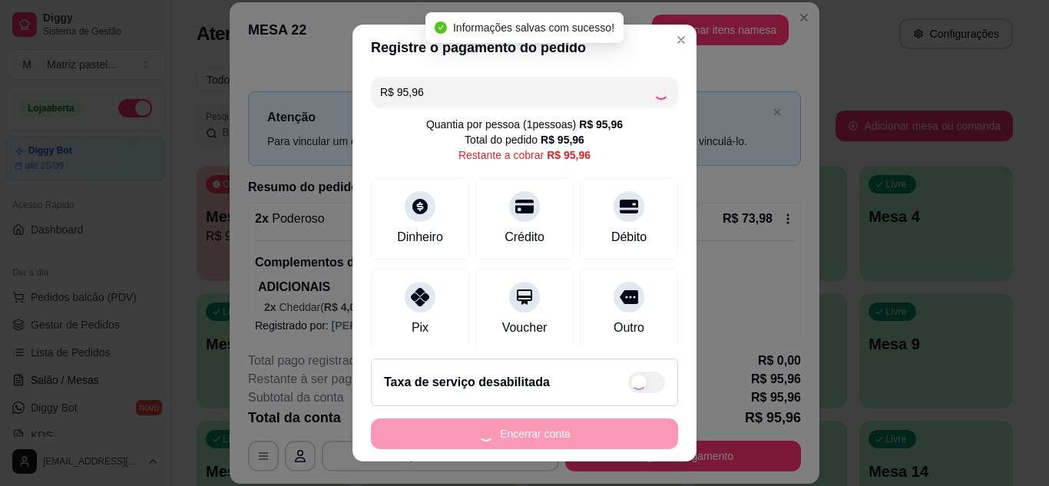
type input "R$ 0,00"
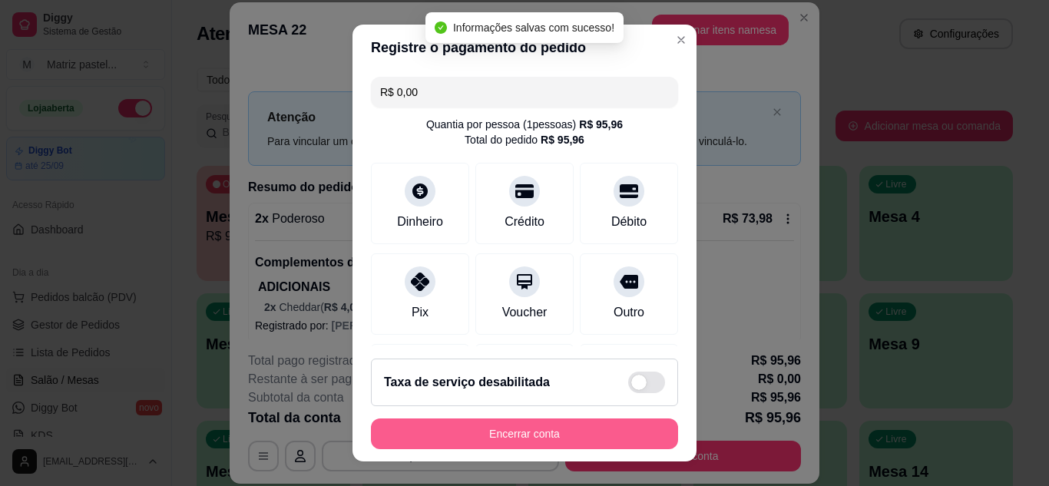
click at [534, 420] on button "Encerrar conta" at bounding box center [524, 433] width 307 height 31
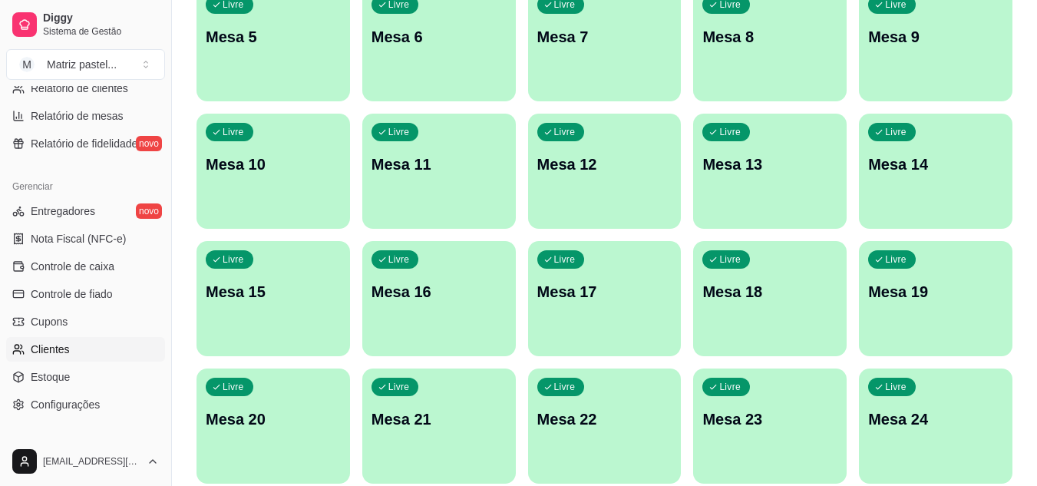
scroll to position [619, 0]
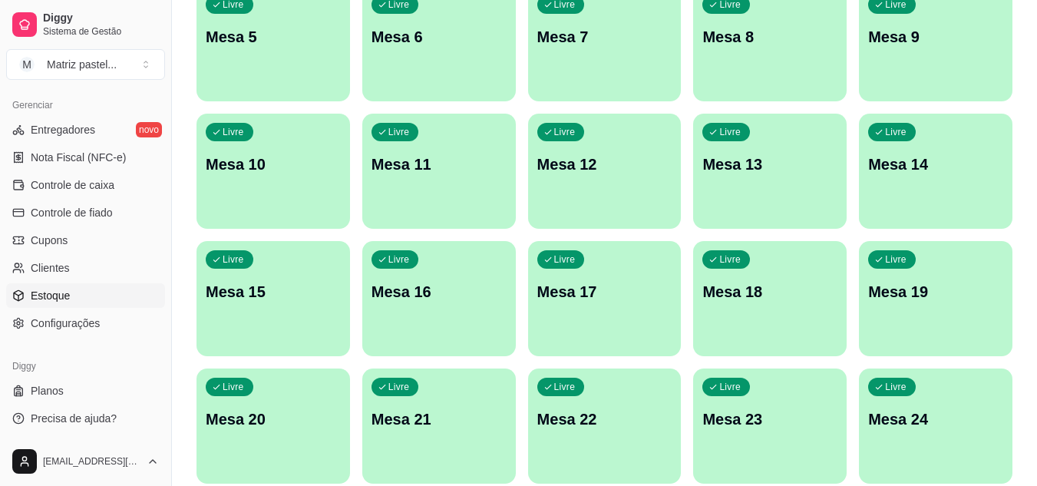
click at [48, 300] on span "Estoque" at bounding box center [50, 295] width 39 height 15
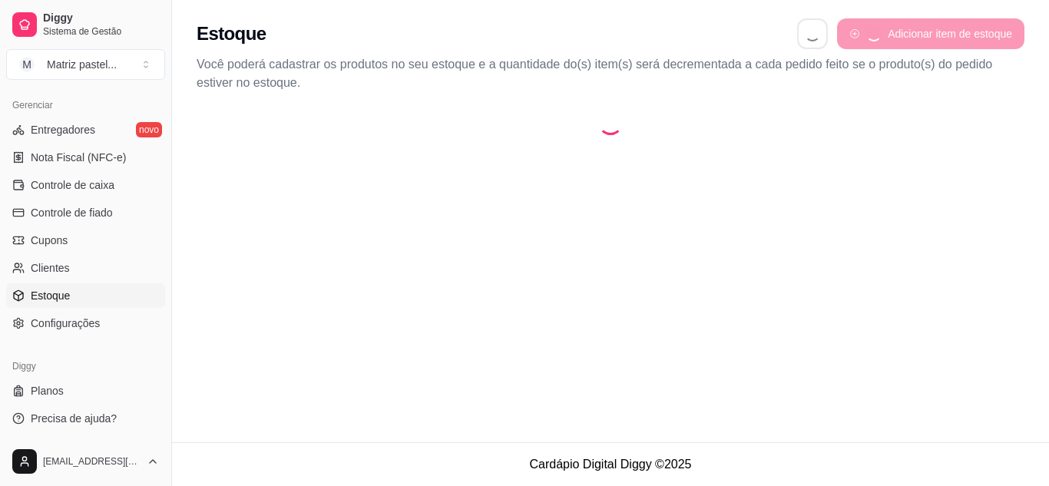
select select "QUANTITY_ORDER"
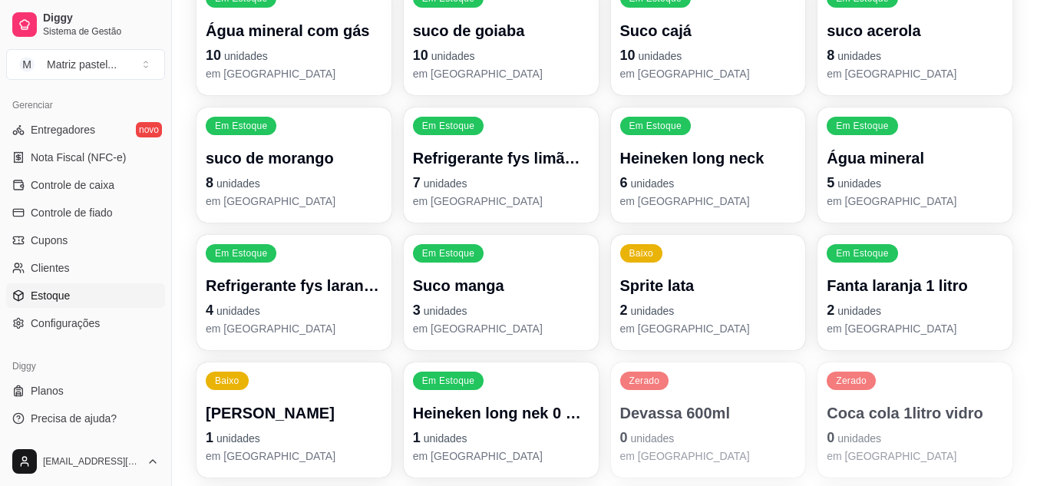
scroll to position [716, 0]
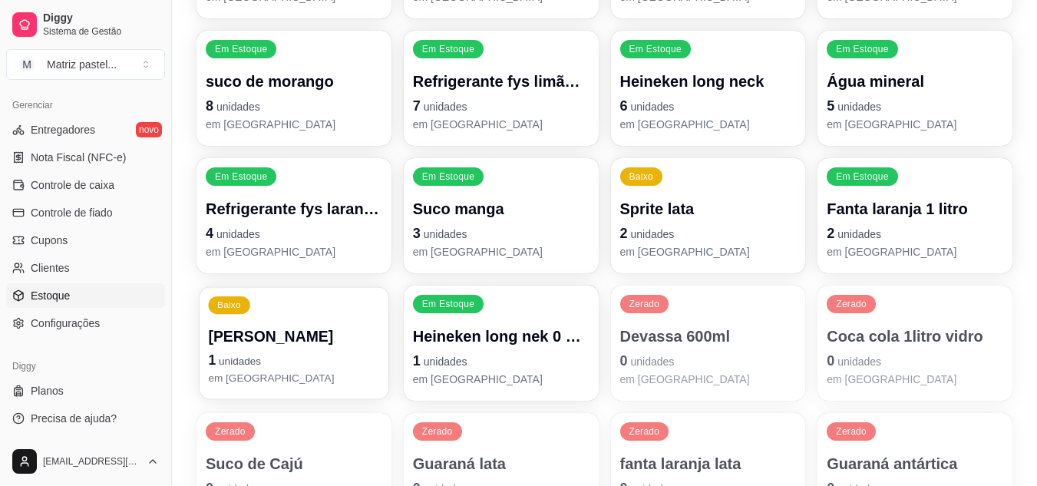
click at [284, 351] on p "1 unidades" at bounding box center [293, 360] width 171 height 21
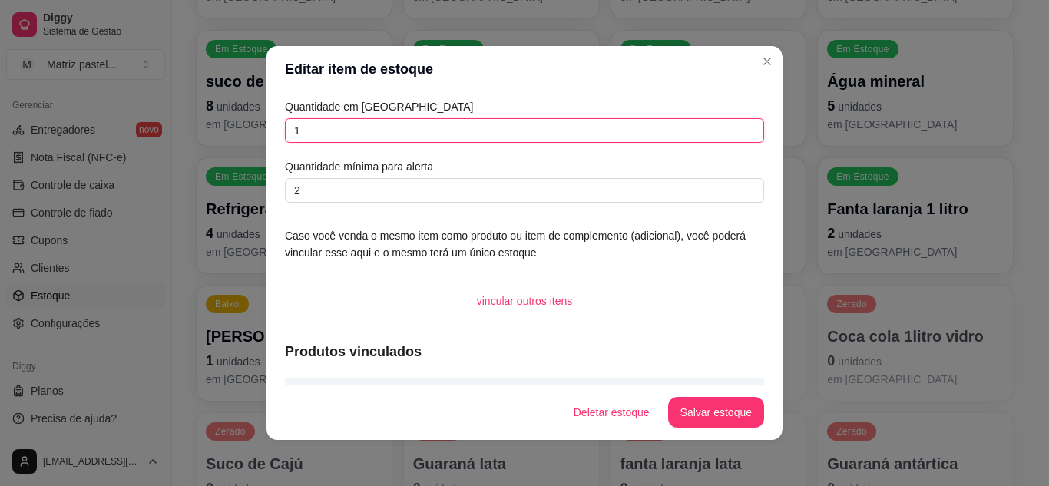
click at [365, 128] on input "1" at bounding box center [524, 130] width 479 height 25
type input "10"
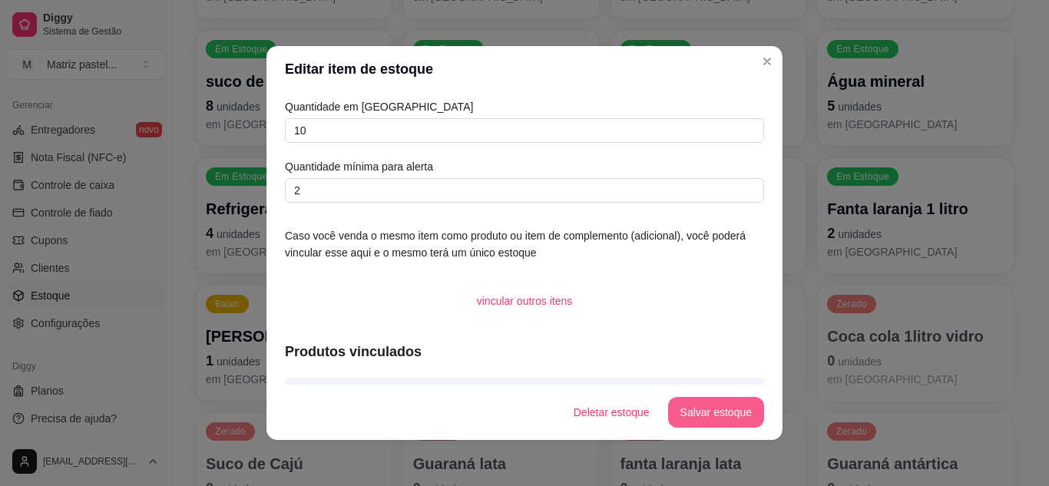
click at [715, 397] on button "Salvar estoque" at bounding box center [716, 412] width 96 height 31
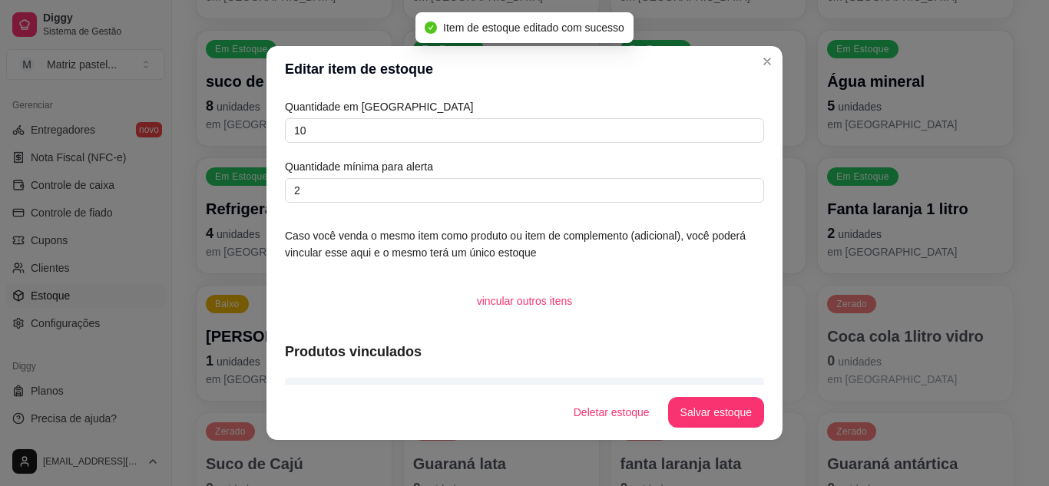
click at [736, 65] on header "Editar item de estoque" at bounding box center [524, 69] width 516 height 46
drag, startPoint x: 742, startPoint y: 57, endPoint x: 745, endPoint y: 64, distance: 8.3
click at [743, 58] on header "Editar item de estoque" at bounding box center [524, 69] width 516 height 46
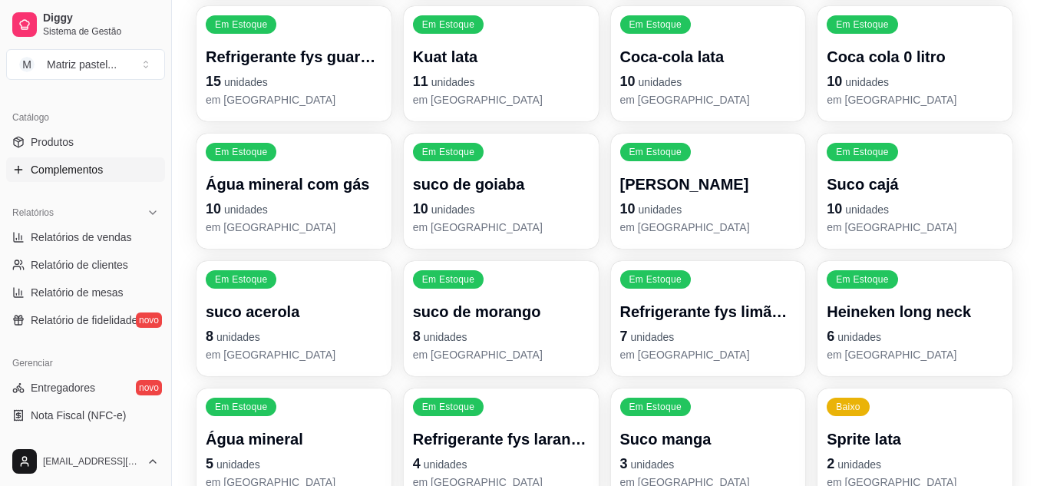
scroll to position [235, 0]
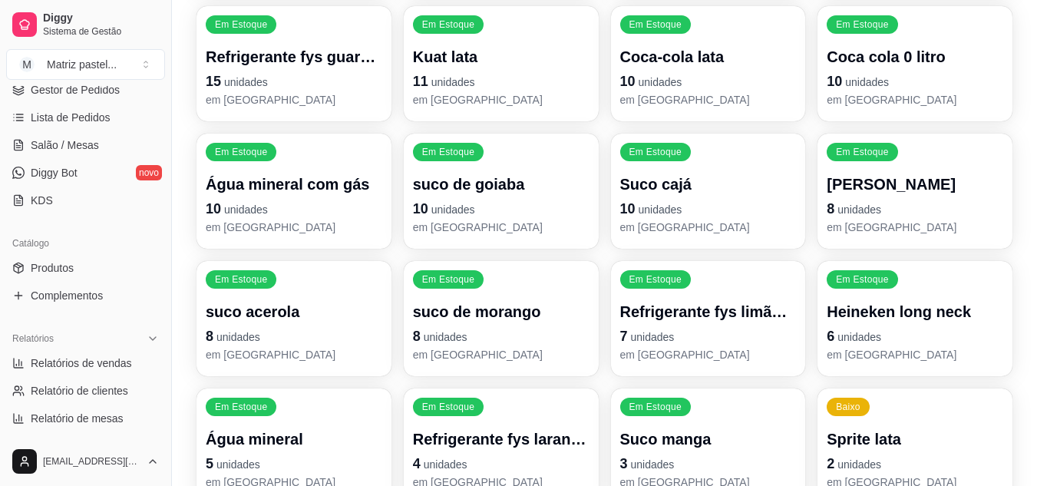
click at [92, 84] on div "Diggy Sistema de Gestão M Matriz pastel ..." at bounding box center [85, 43] width 171 height 86
click at [104, 94] on span "Gestor de Pedidos" at bounding box center [75, 89] width 89 height 15
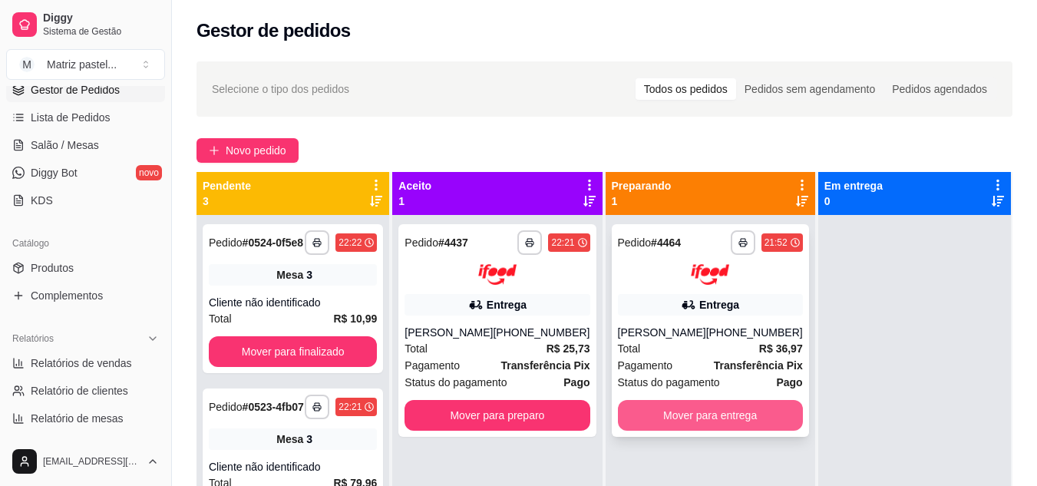
click at [684, 424] on button "Mover para entrega" at bounding box center [710, 415] width 185 height 31
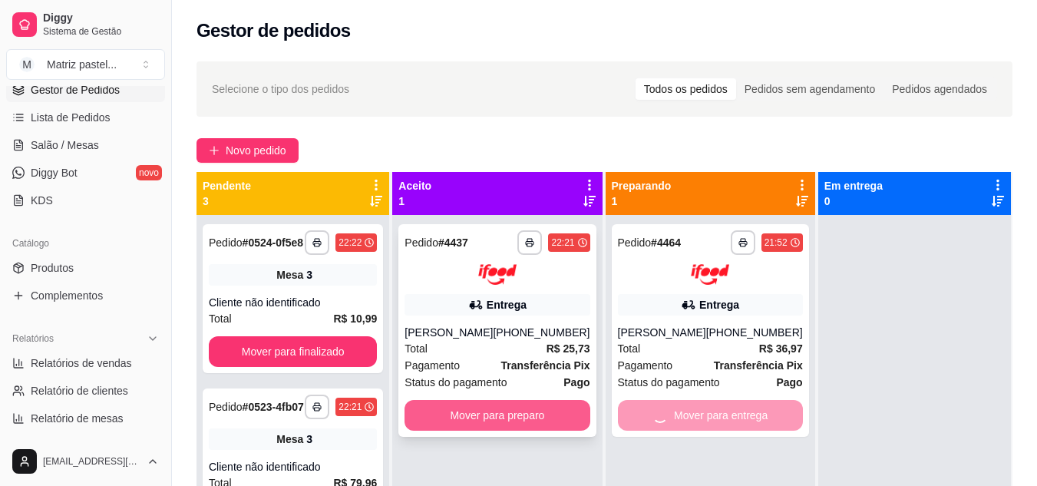
click at [552, 417] on button "Mover para preparo" at bounding box center [497, 415] width 185 height 31
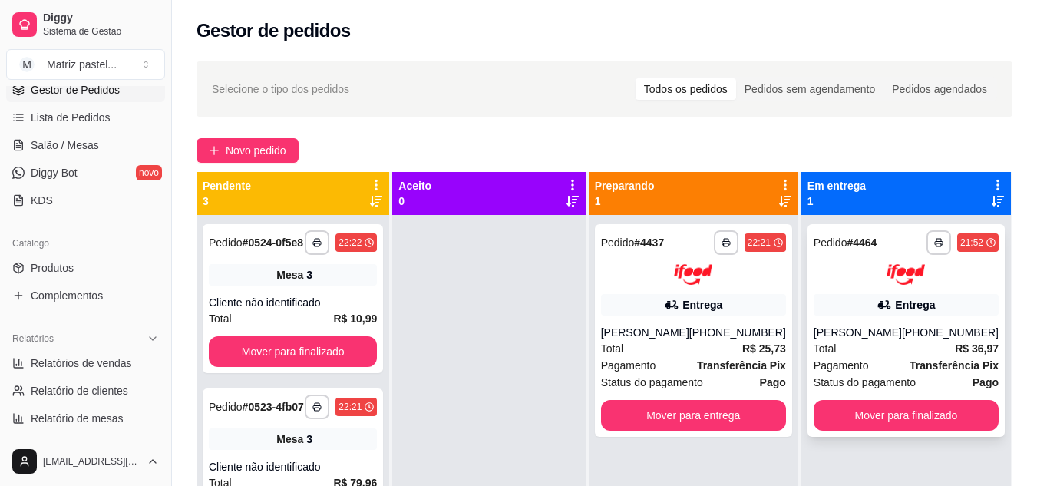
click at [911, 283] on img at bounding box center [906, 274] width 38 height 21
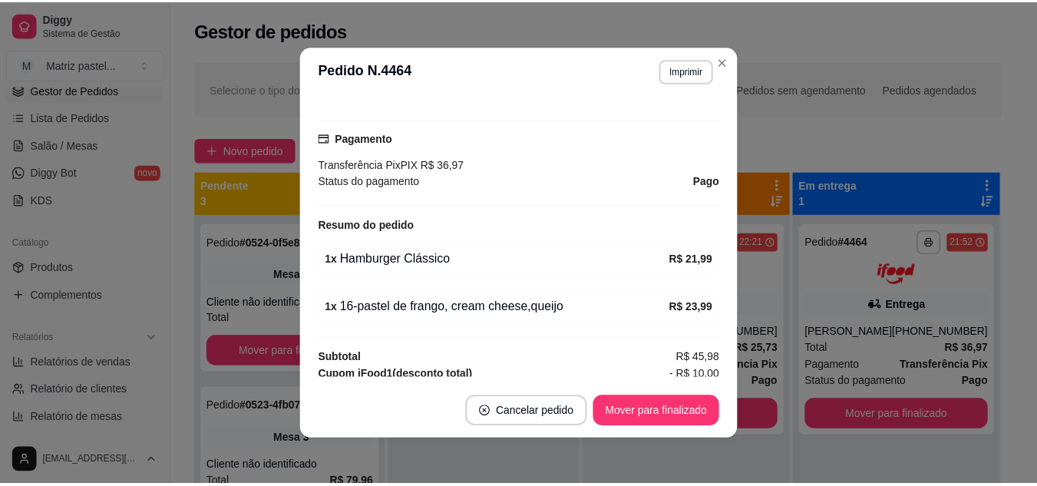
scroll to position [461, 0]
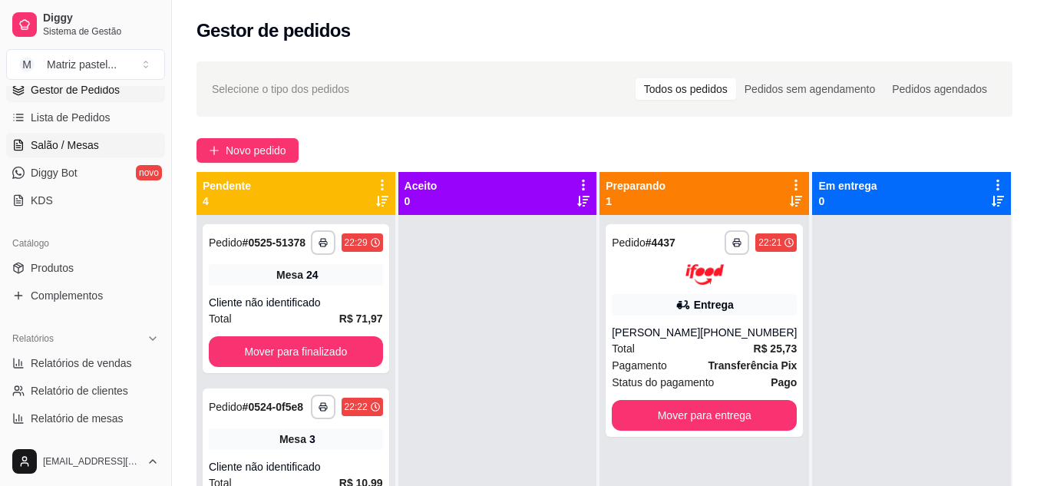
click at [84, 153] on link "Salão / Mesas" at bounding box center [85, 145] width 159 height 25
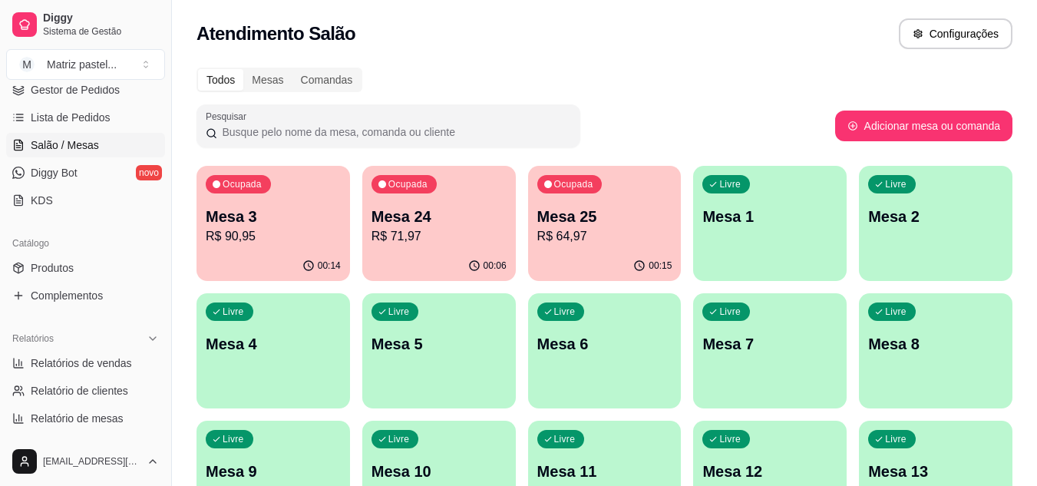
click at [596, 243] on p "R$ 64,97" at bounding box center [604, 236] width 135 height 18
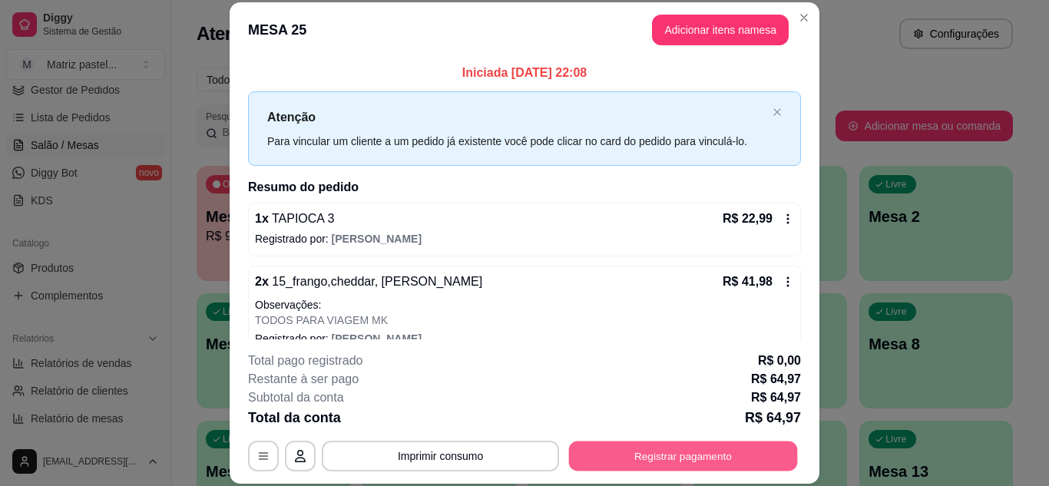
click at [640, 458] on button "Registrar pagamento" at bounding box center [683, 456] width 229 height 30
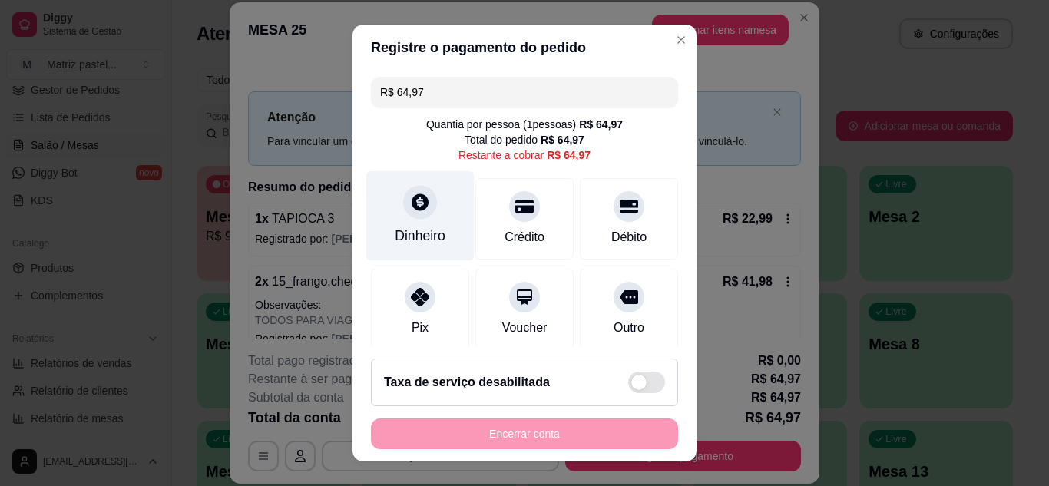
click at [409, 230] on div "Dinheiro" at bounding box center [420, 236] width 51 height 20
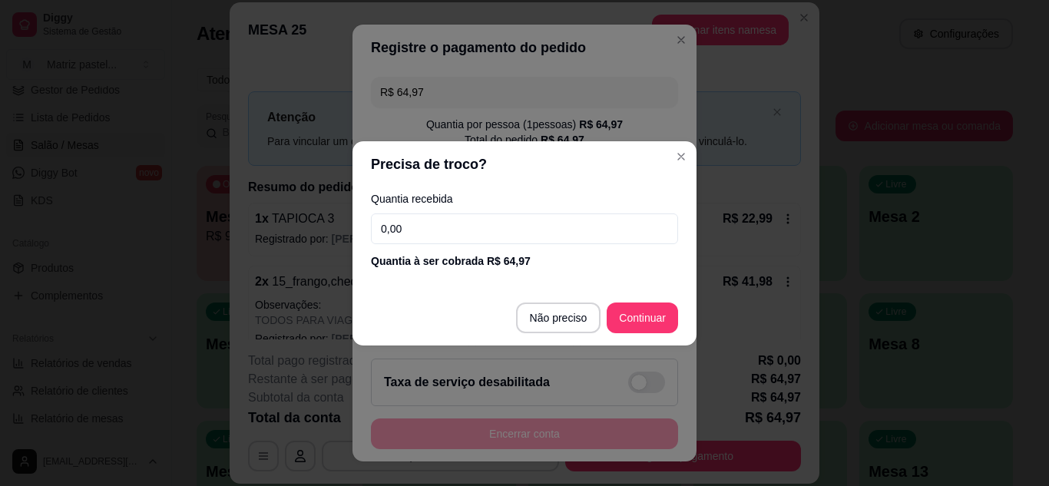
click at [498, 221] on input "0,00" at bounding box center [524, 228] width 307 height 31
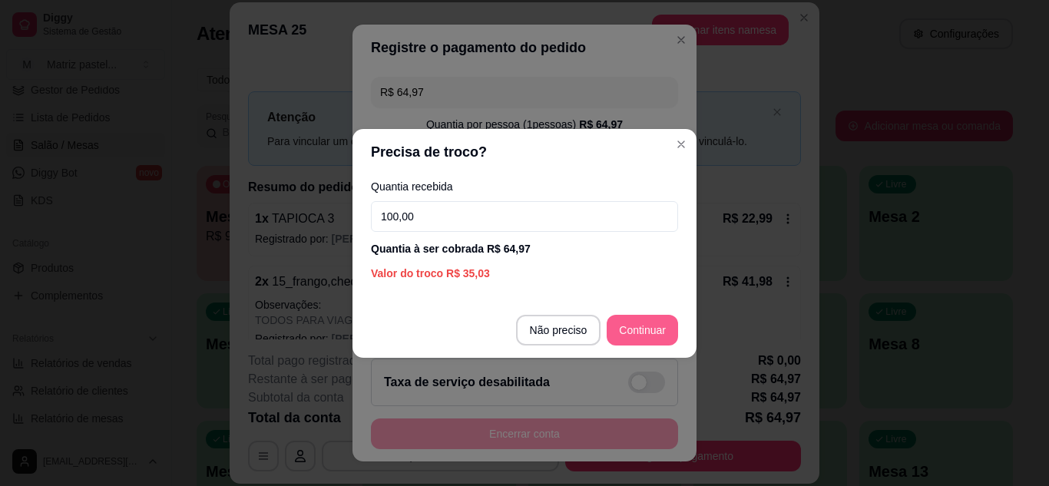
type input "100,00"
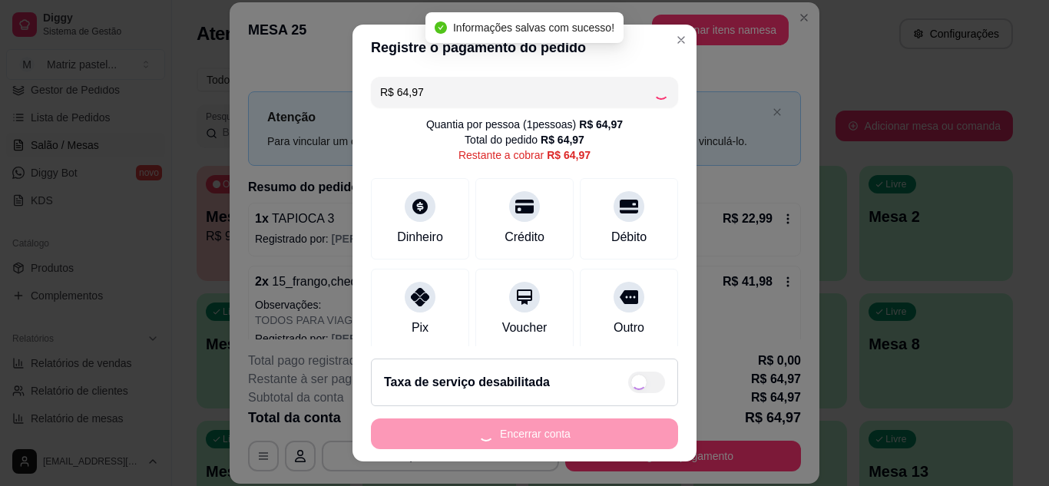
type input "R$ 0,00"
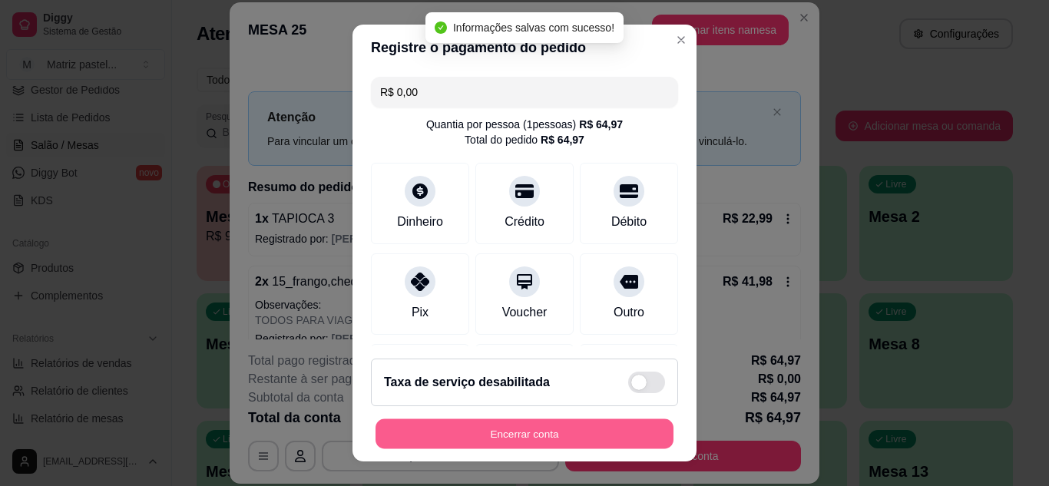
click at [570, 439] on button "Encerrar conta" at bounding box center [524, 434] width 298 height 30
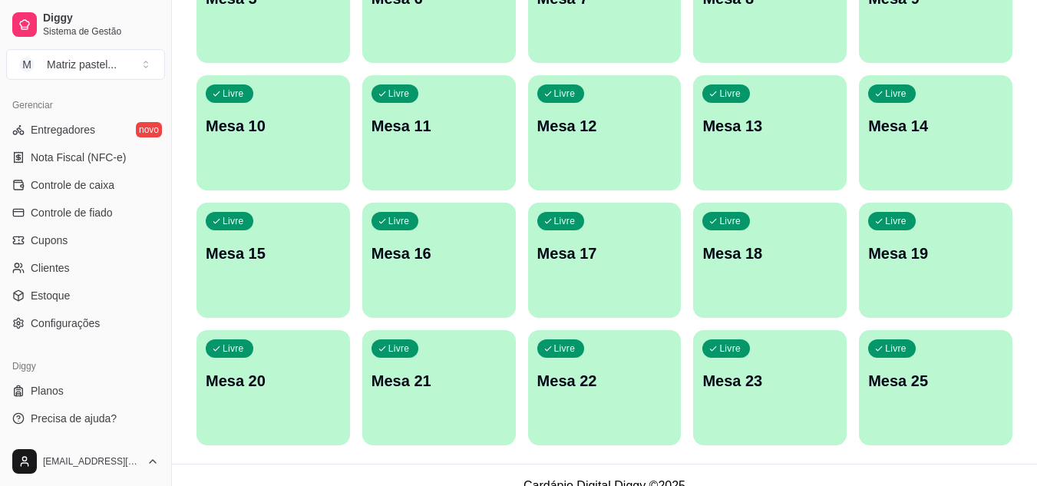
scroll to position [367, 0]
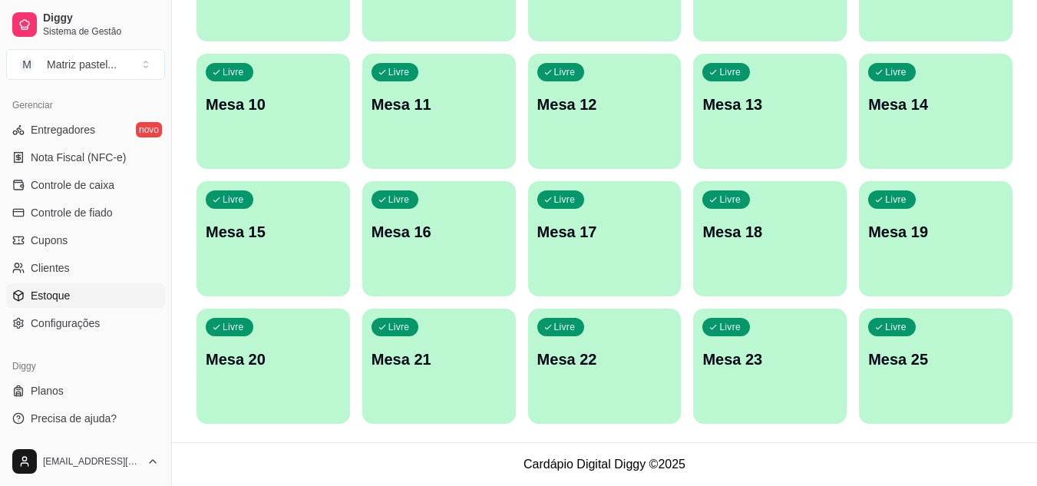
click at [35, 294] on span "Estoque" at bounding box center [50, 295] width 39 height 15
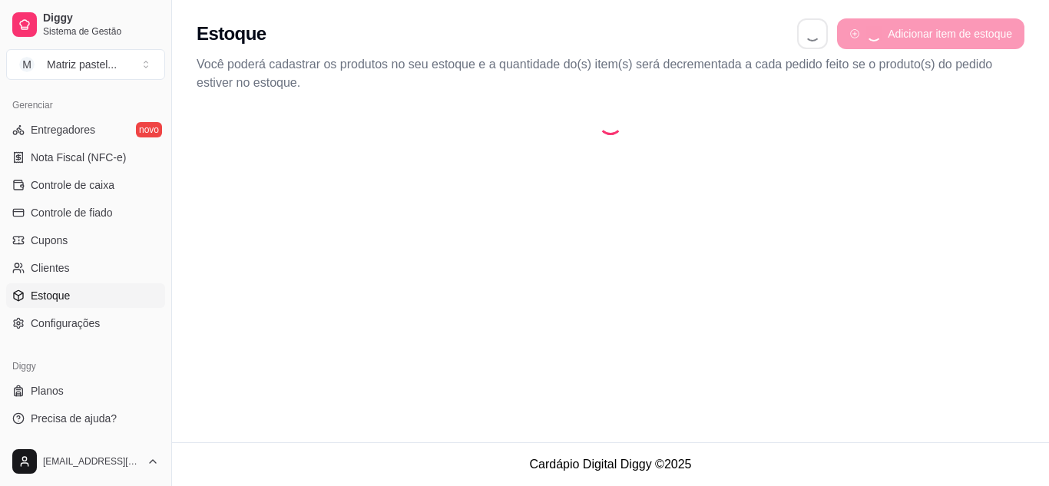
select select "QUANTITY_ORDER"
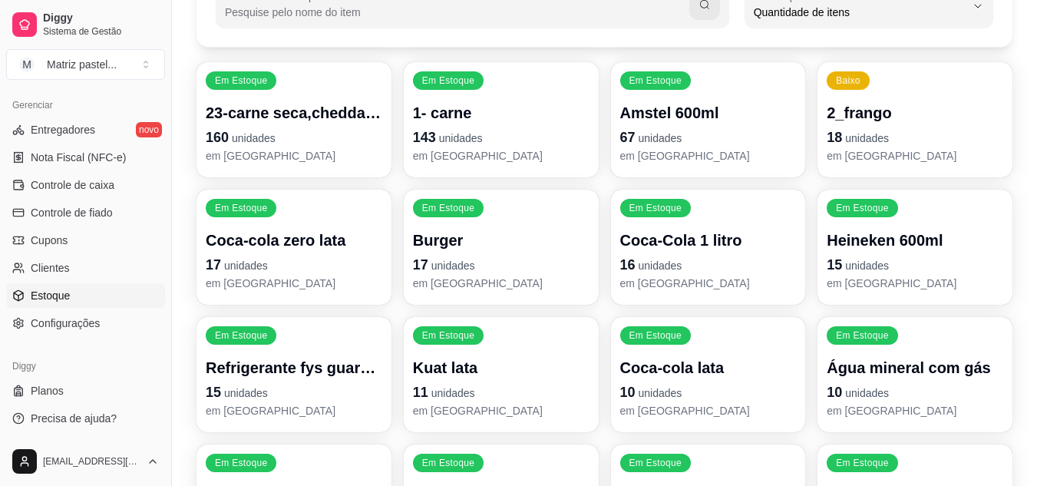
scroll to position [154, 0]
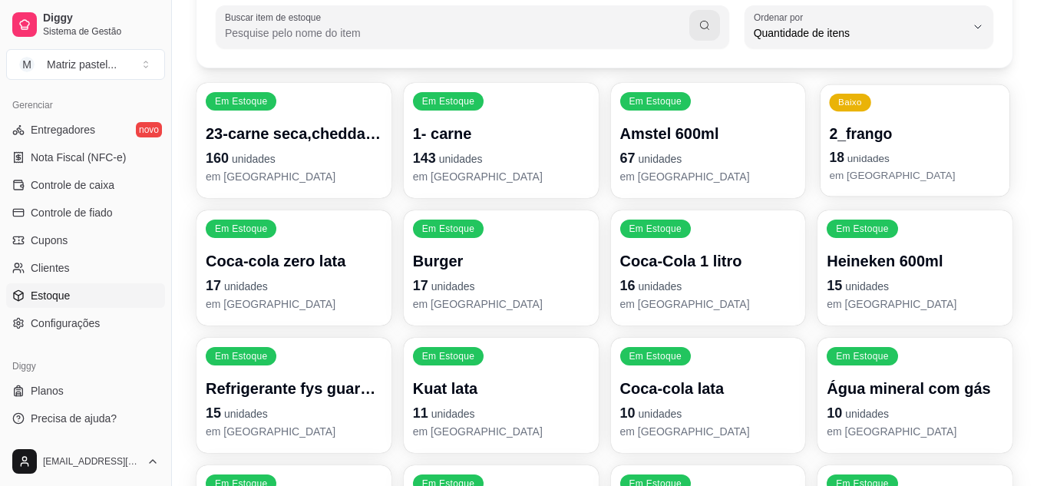
click at [934, 117] on div "Baixo 2_frango 18 unidades em [GEOGRAPHIC_DATA]" at bounding box center [915, 140] width 189 height 112
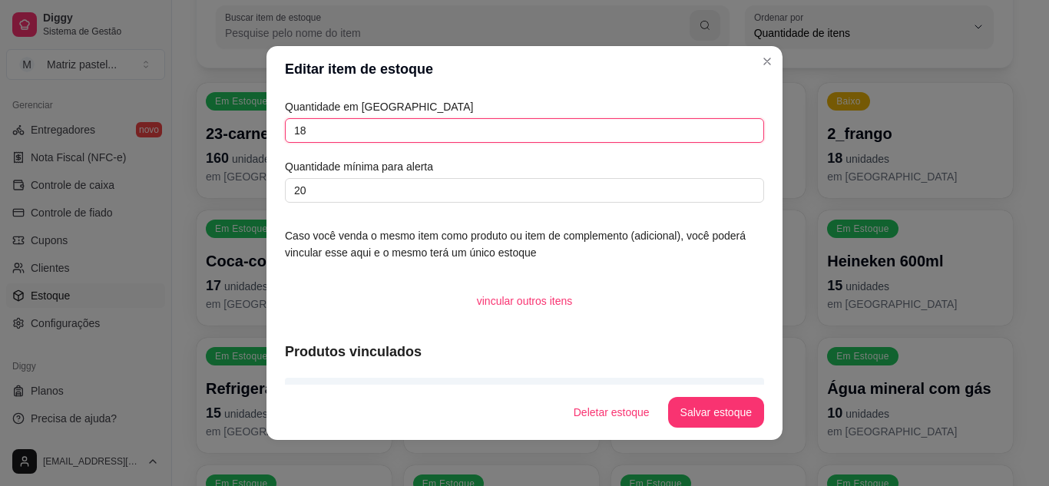
click at [325, 128] on input "18" at bounding box center [524, 130] width 479 height 25
type input "183"
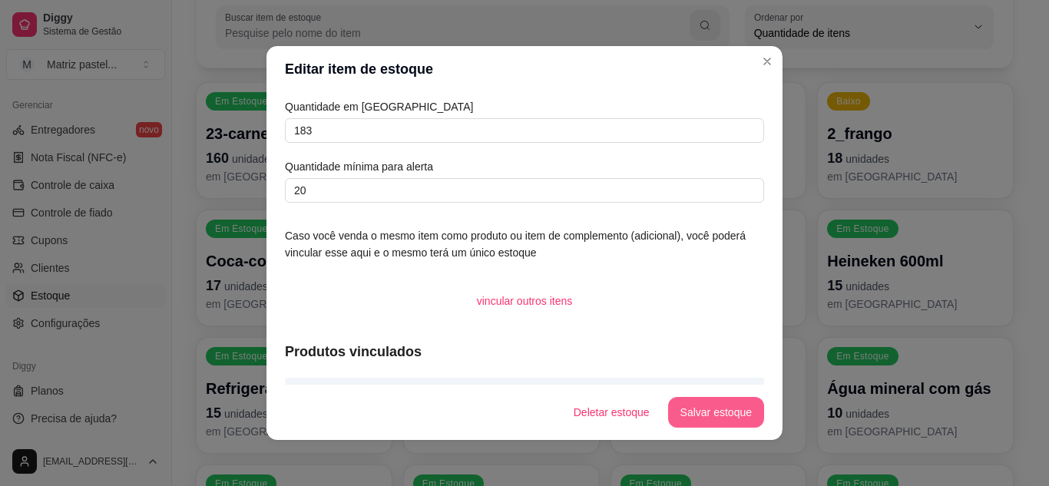
click at [723, 418] on button "Salvar estoque" at bounding box center [716, 412] width 96 height 31
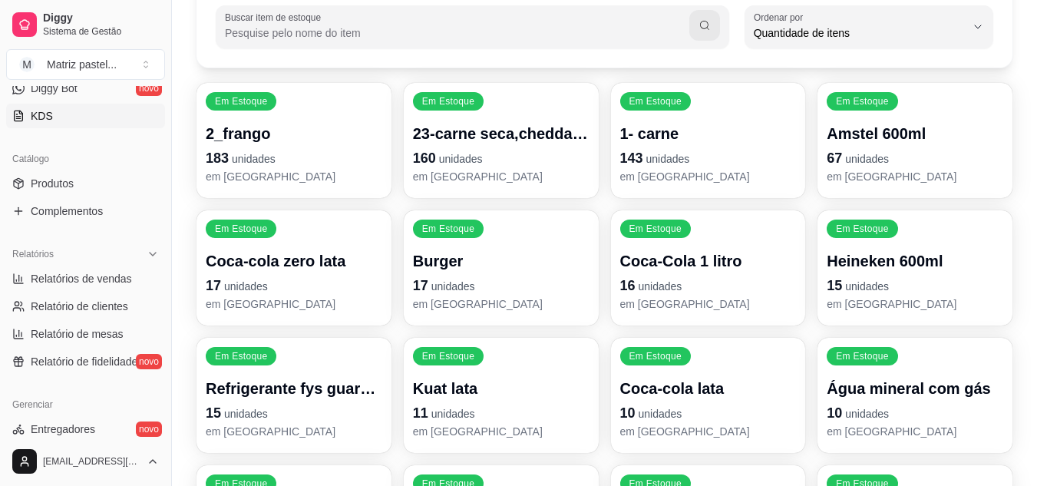
scroll to position [235, 0]
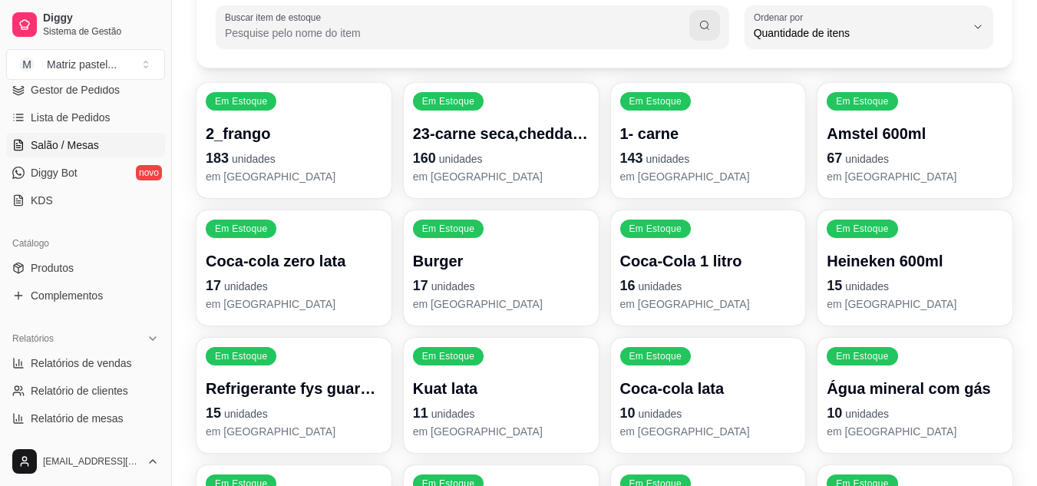
click at [87, 148] on span "Salão / Mesas" at bounding box center [65, 144] width 68 height 15
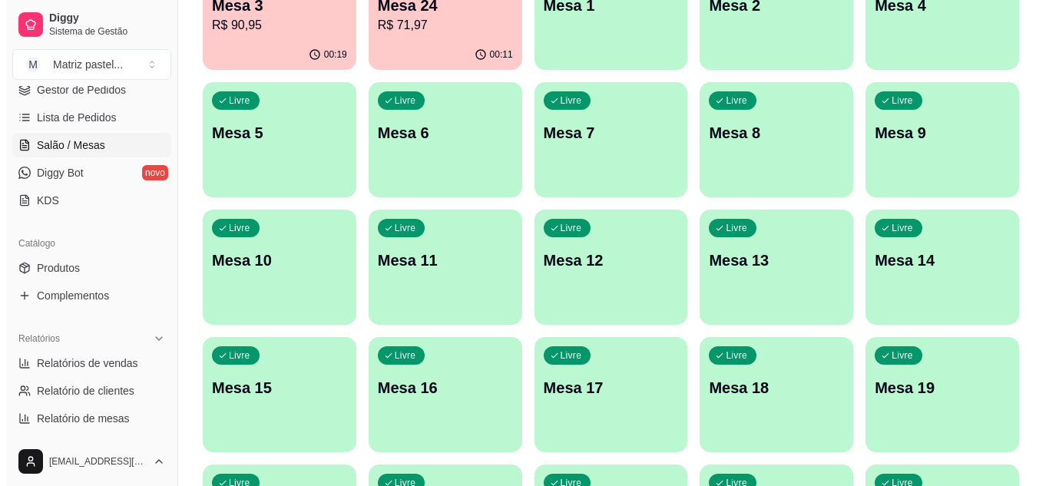
scroll to position [367, 0]
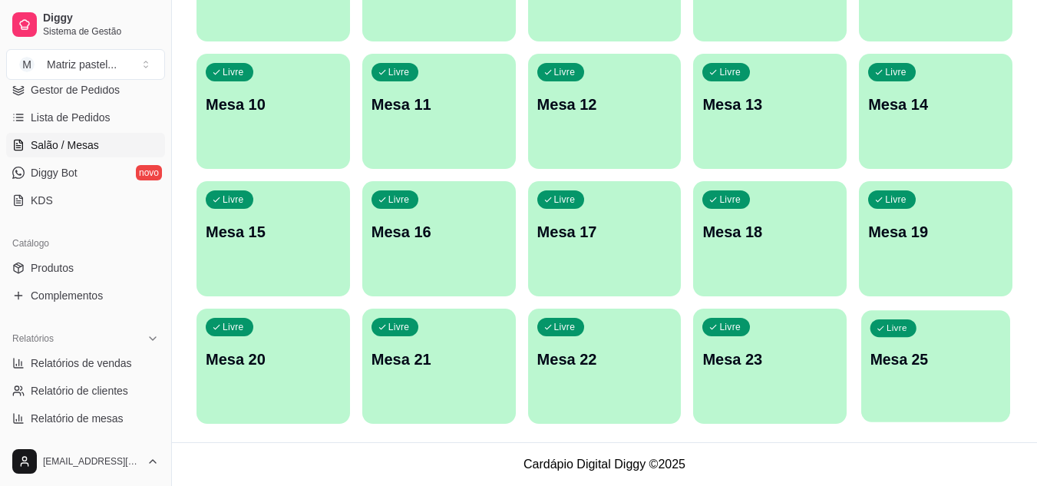
click at [941, 334] on div "Livre Mesa 25" at bounding box center [935, 357] width 149 height 94
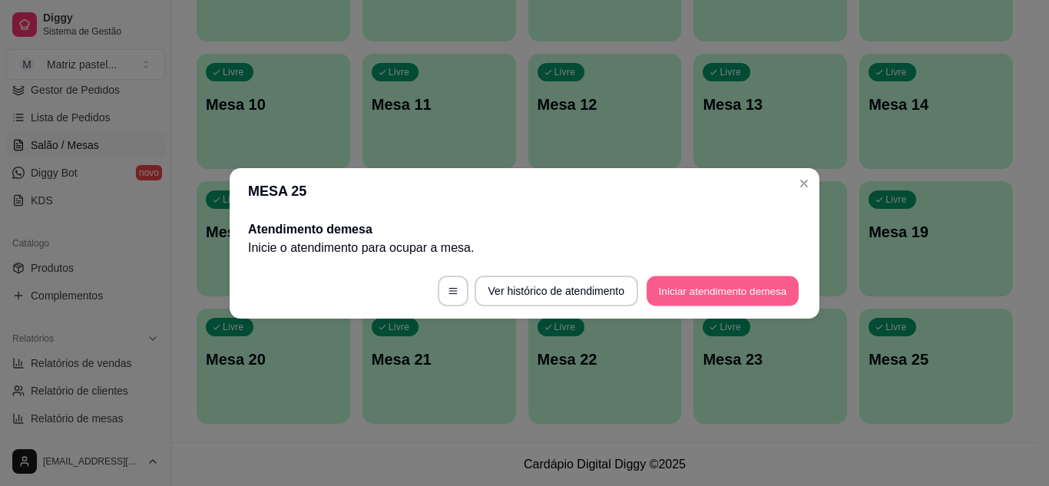
click at [712, 278] on button "Iniciar atendimento de mesa" at bounding box center [722, 291] width 152 height 30
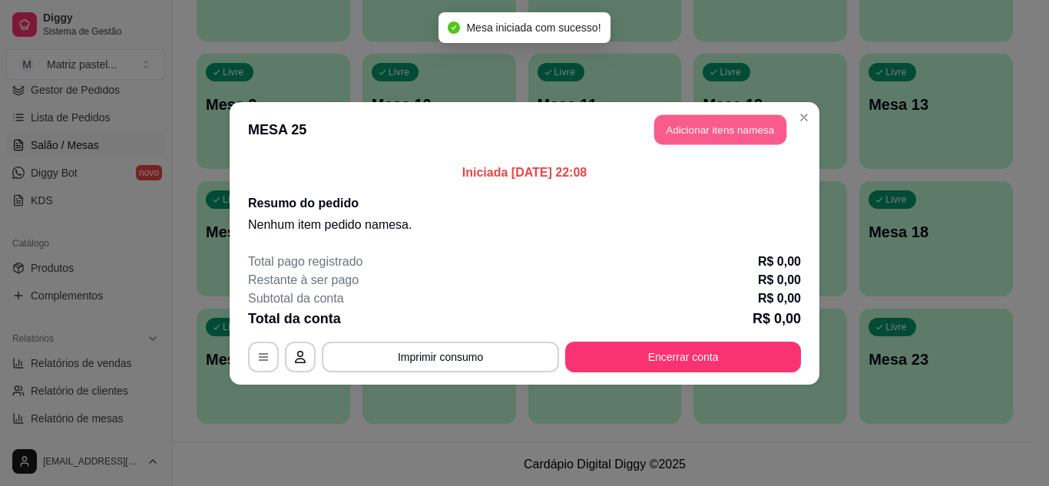
click at [690, 129] on button "Adicionar itens na mesa" at bounding box center [720, 129] width 132 height 30
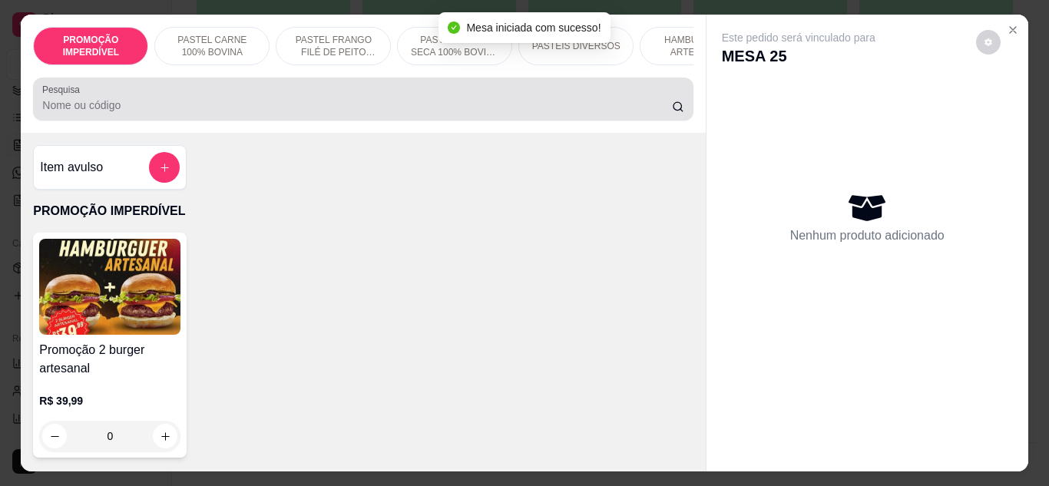
click at [398, 113] on input "Pesquisa" at bounding box center [357, 105] width 630 height 15
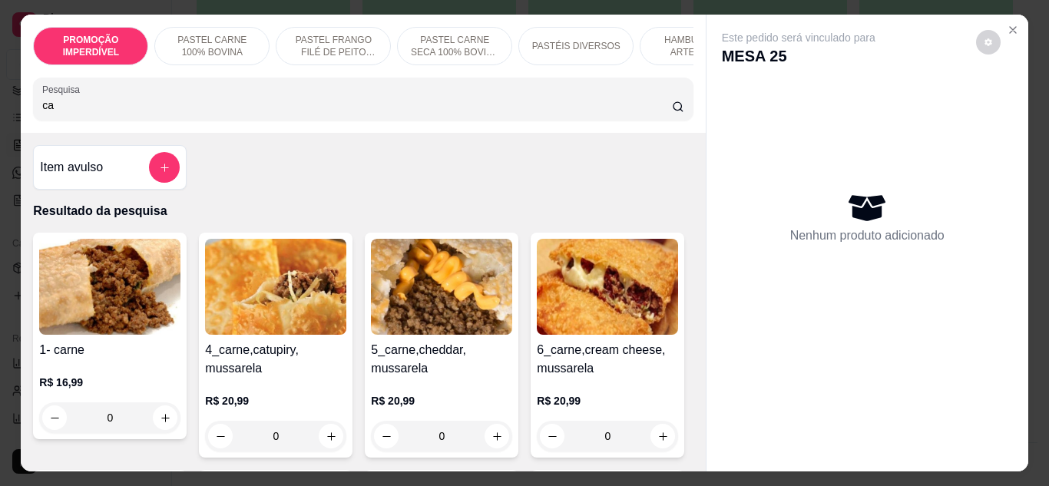
type input "ca"
click at [158, 425] on div "0" at bounding box center [109, 417] width 141 height 31
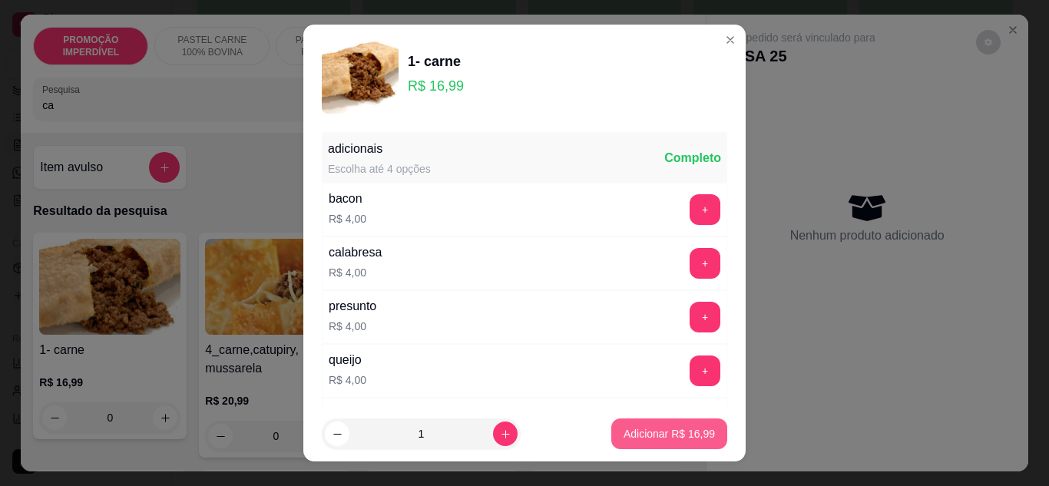
click at [631, 443] on button "Adicionar R$ 16,99" at bounding box center [669, 433] width 116 height 31
type input "1"
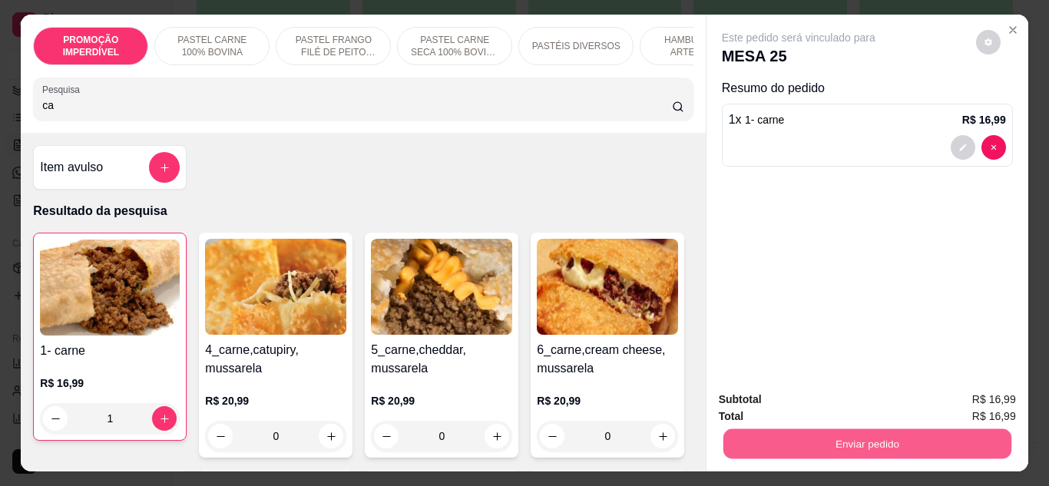
click at [724, 443] on button "Enviar pedido" at bounding box center [867, 444] width 288 height 30
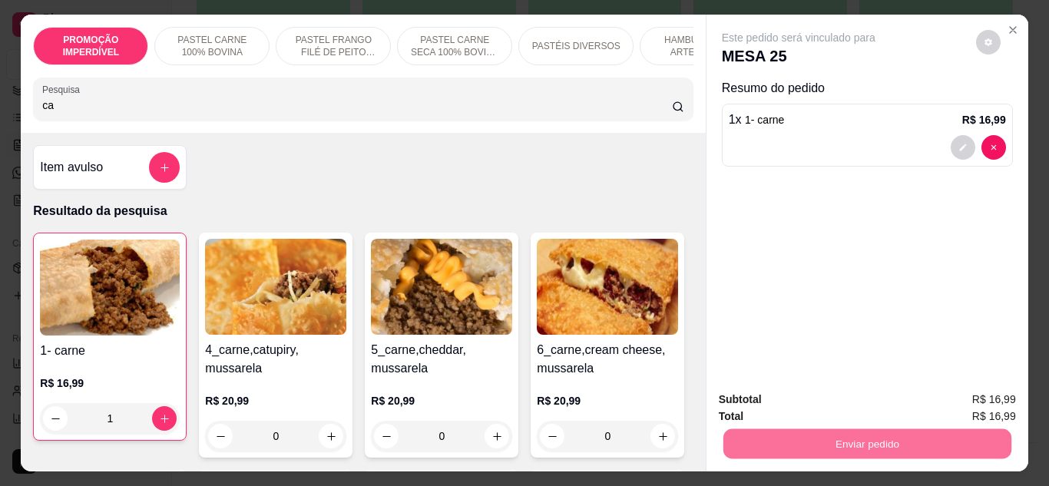
click at [758, 408] on button "Não registrar e enviar pedido" at bounding box center [816, 399] width 160 height 29
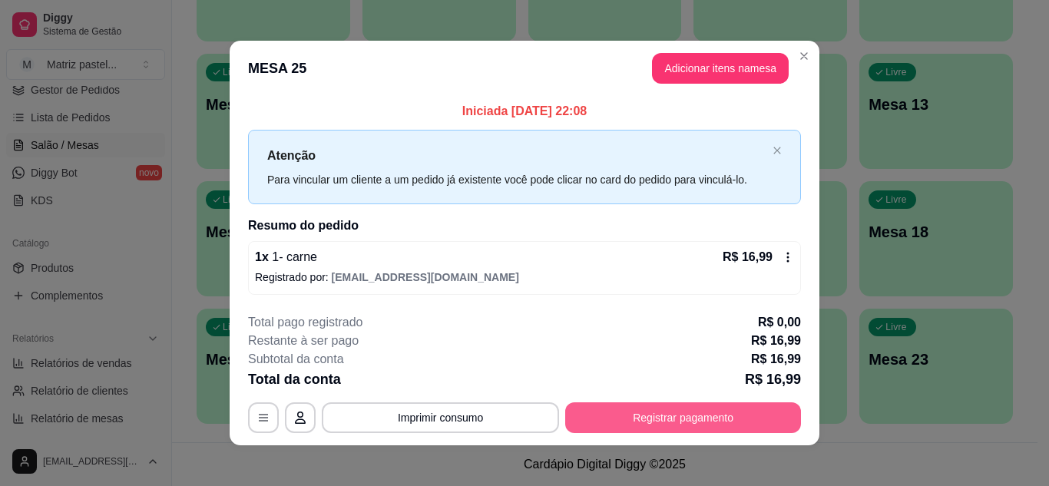
click at [689, 418] on button "Registrar pagamento" at bounding box center [683, 417] width 236 height 31
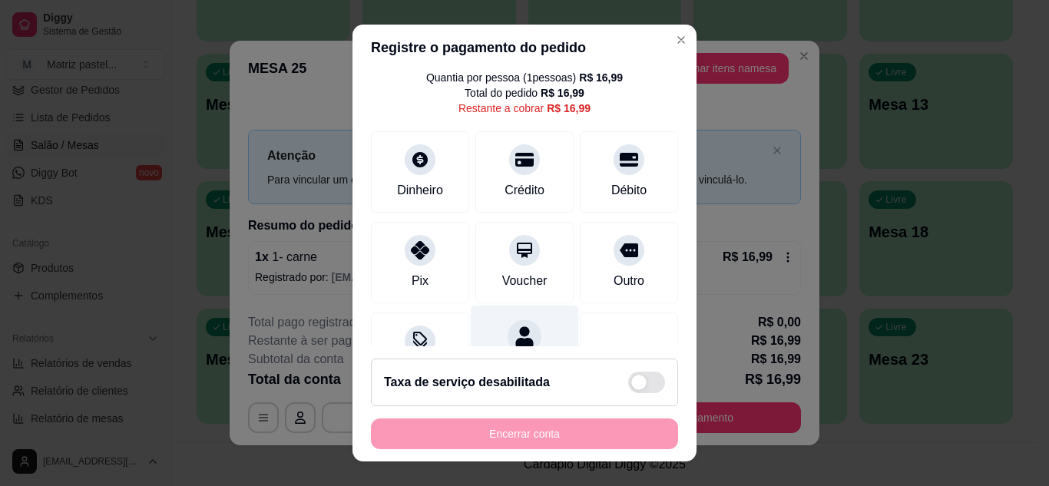
scroll to position [118, 0]
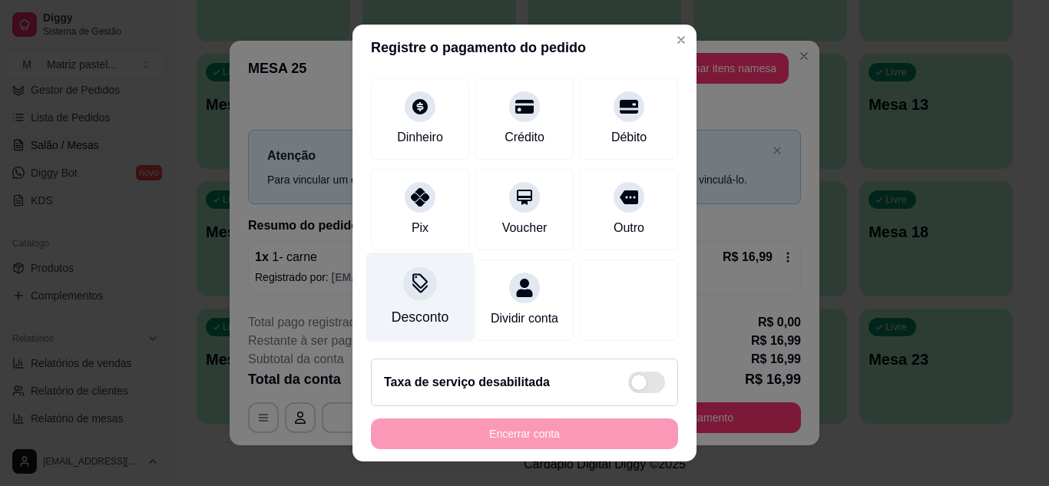
click at [415, 286] on div "Desconto" at bounding box center [420, 297] width 108 height 90
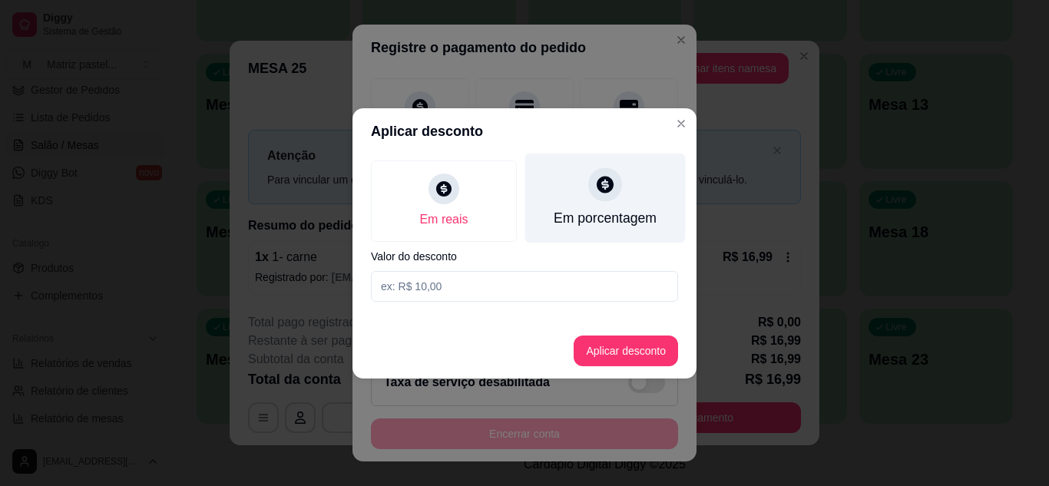
click at [605, 190] on icon at bounding box center [605, 184] width 20 height 20
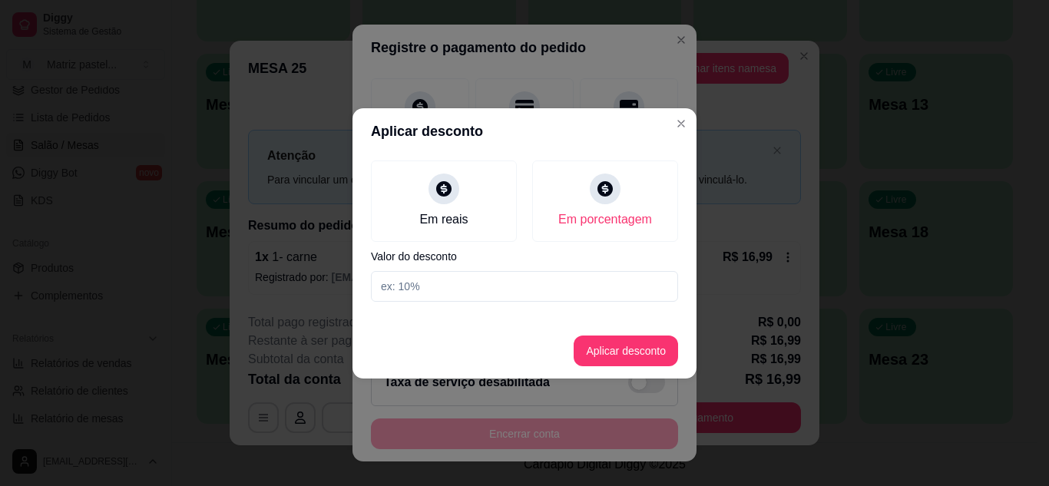
click at [465, 300] on div "Em reais Em porcentagem Valor do desconto" at bounding box center [524, 231] width 344 height 154
click at [465, 291] on input at bounding box center [524, 286] width 307 height 31
type input "20"
click at [681, 363] on footer "Aplicar desconto" at bounding box center [524, 350] width 344 height 55
click at [652, 357] on button "Aplicar desconto" at bounding box center [626, 351] width 104 height 31
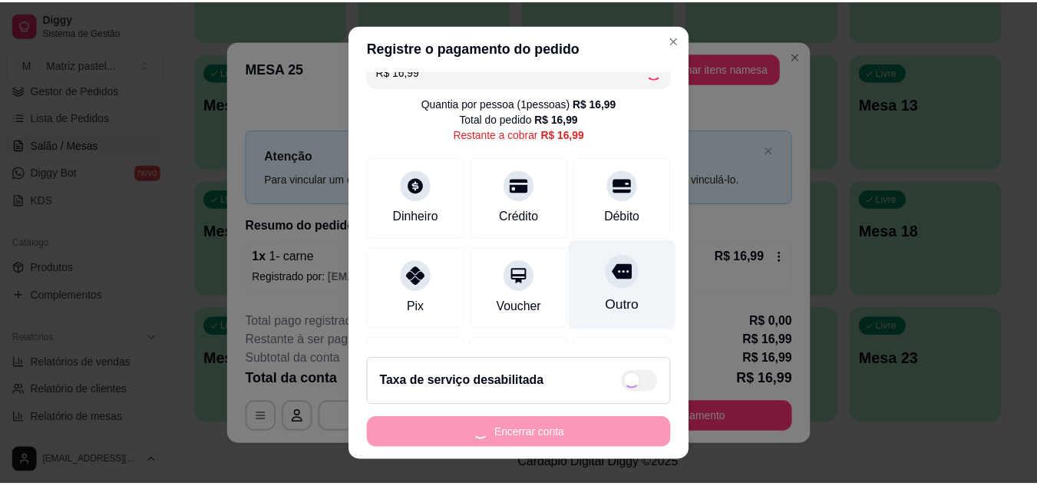
scroll to position [0, 0]
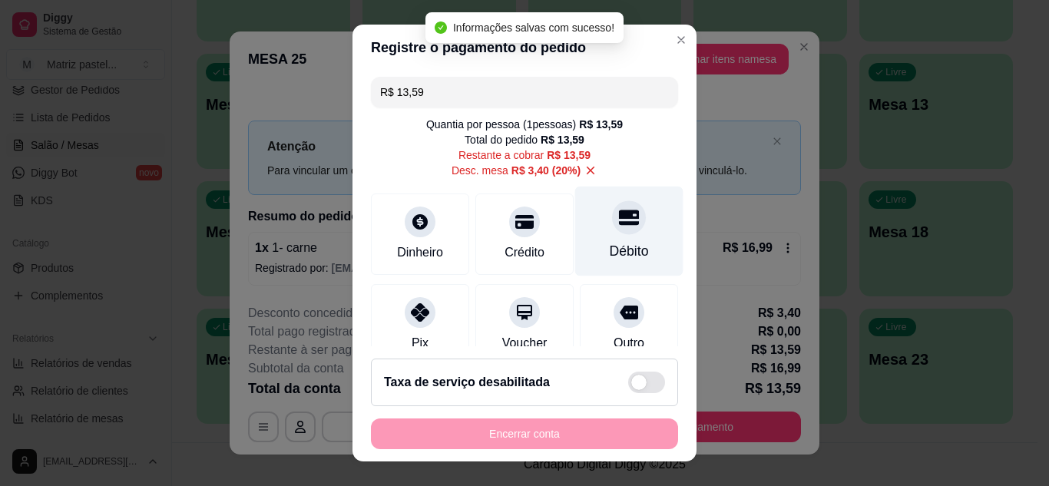
click at [614, 253] on div "Débito" at bounding box center [629, 251] width 39 height 20
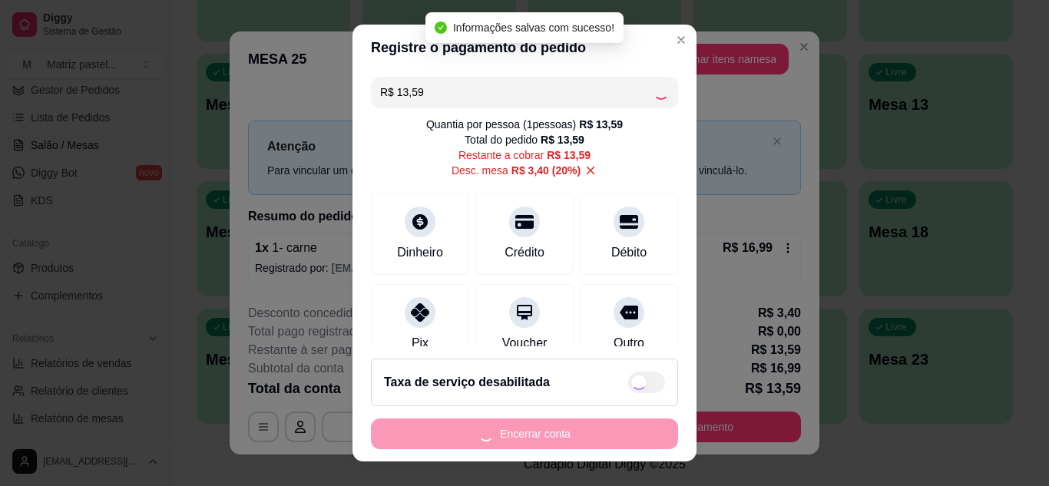
type input "R$ 0,00"
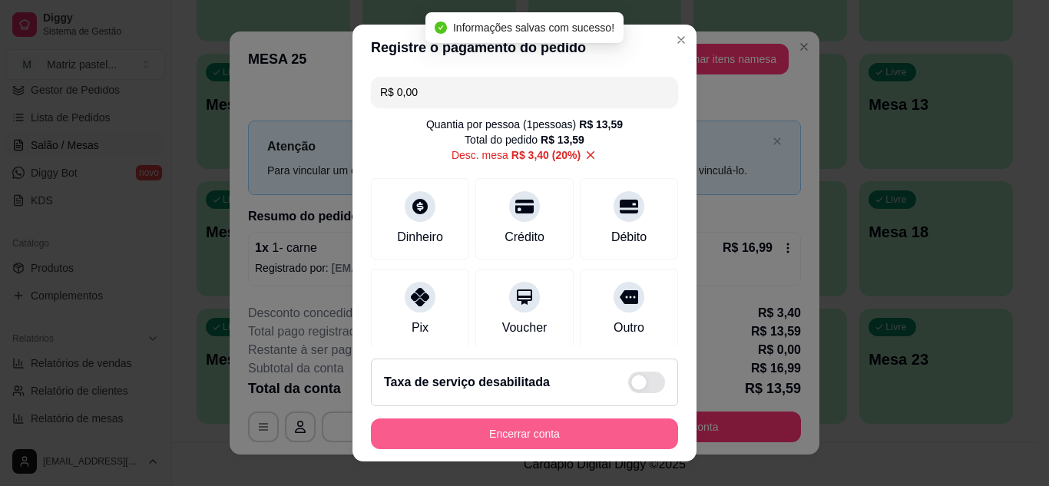
click at [526, 425] on button "Encerrar conta" at bounding box center [524, 433] width 307 height 31
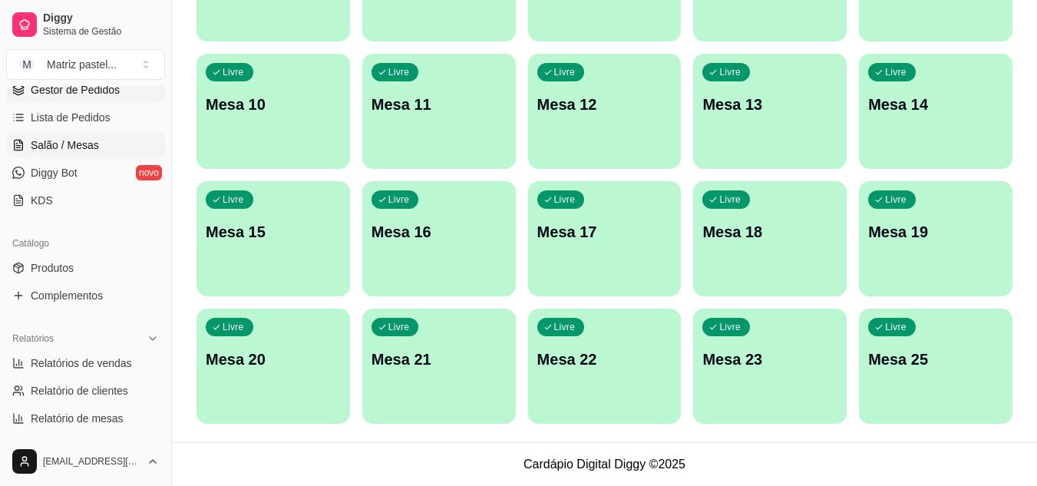
click at [98, 101] on link "Gestor de Pedidos" at bounding box center [85, 90] width 159 height 25
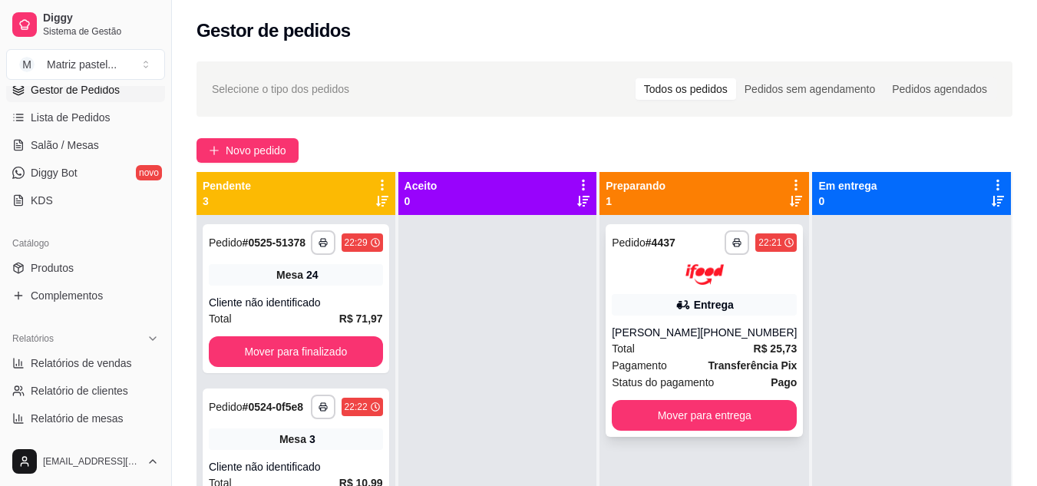
click at [753, 332] on div "[PHONE_NUMBER]" at bounding box center [748, 332] width 97 height 15
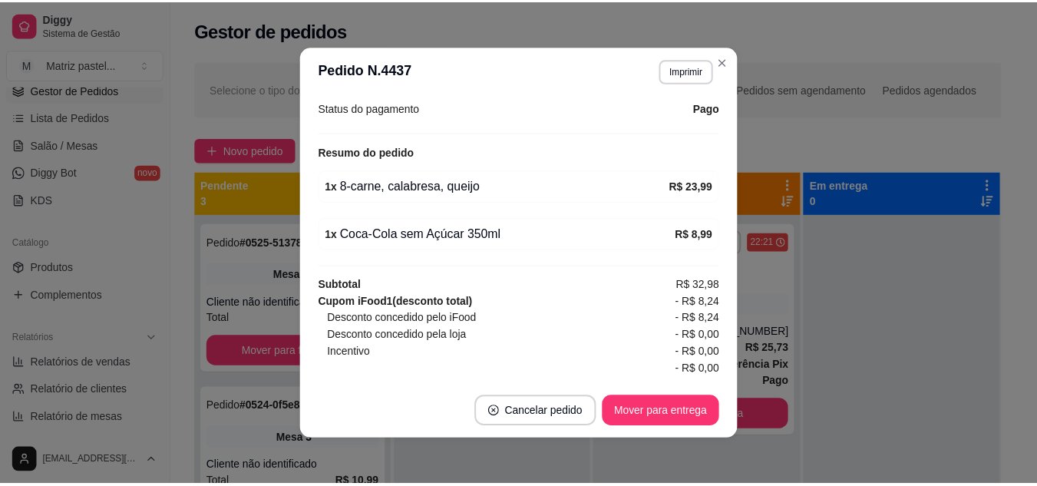
scroll to position [537, 0]
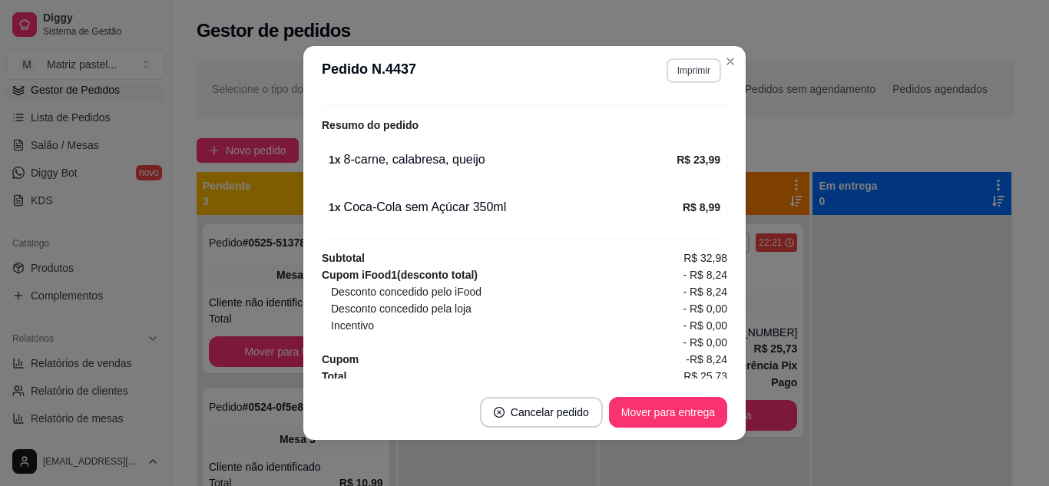
click at [674, 78] on button "Imprimir" at bounding box center [693, 70] width 55 height 25
click at [682, 121] on button "IMPRESSORA" at bounding box center [660, 124] width 111 height 25
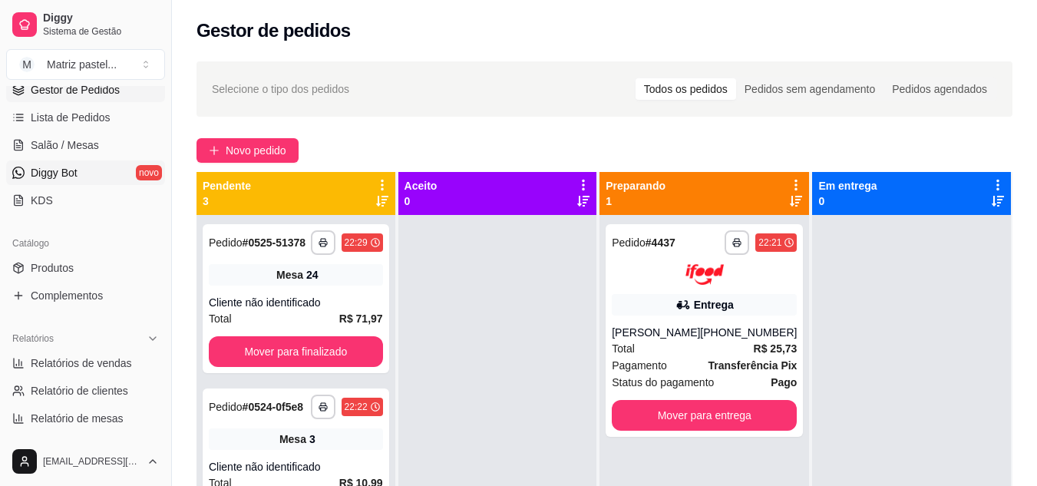
drag, startPoint x: 70, startPoint y: 147, endPoint x: 132, endPoint y: 184, distance: 72.3
click at [70, 147] on span "Salão / Mesas" at bounding box center [65, 144] width 68 height 15
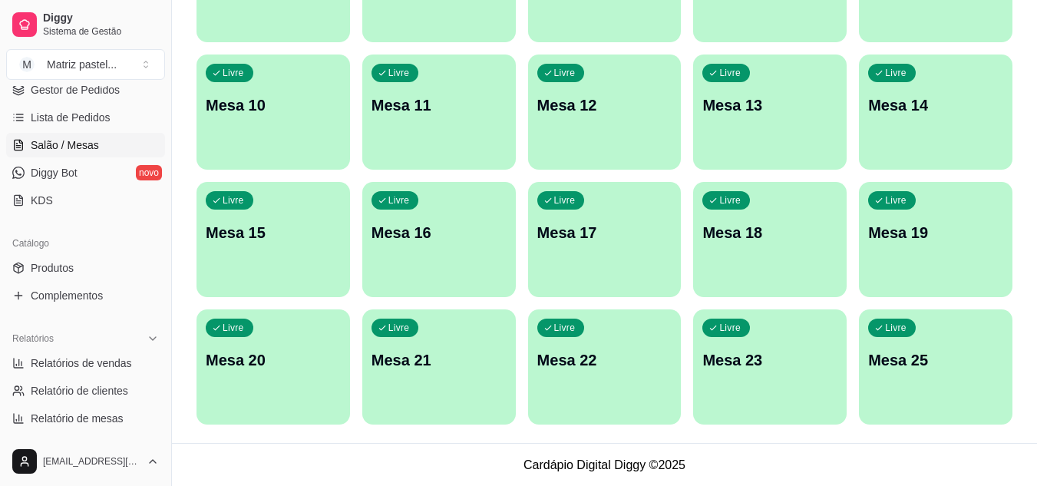
scroll to position [367, 0]
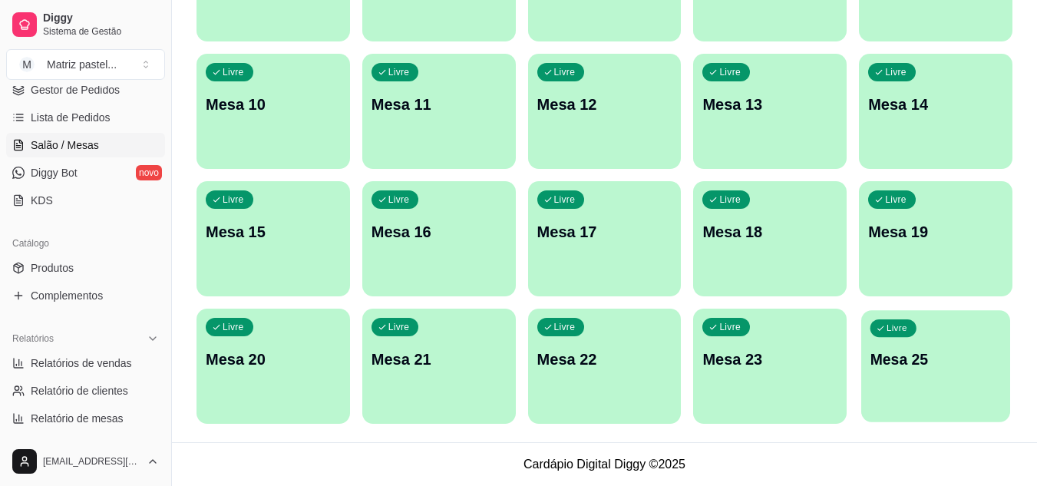
click at [933, 317] on div "Livre Mesa 25" at bounding box center [935, 357] width 149 height 94
click at [921, 346] on div "Livre Mesa 25" at bounding box center [936, 357] width 154 height 97
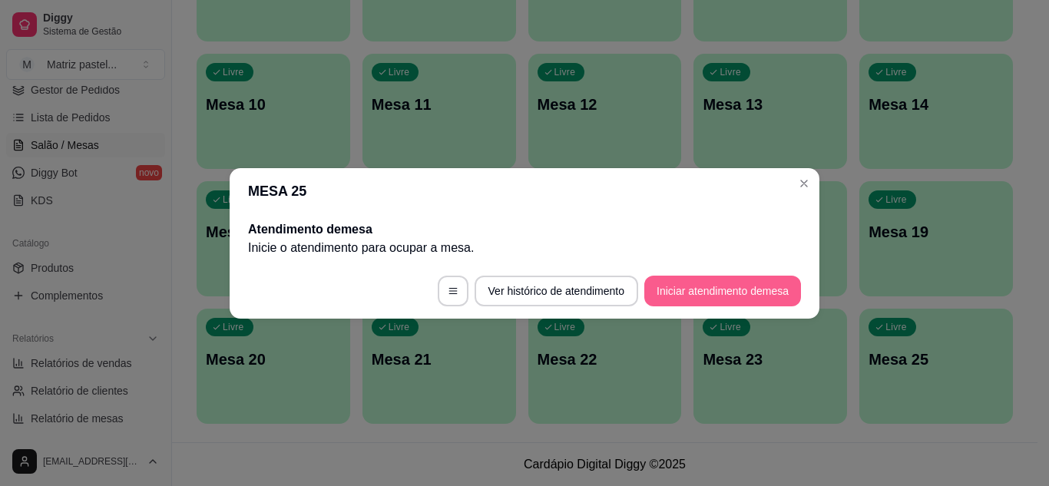
click at [702, 279] on button "Iniciar atendimento de mesa" at bounding box center [722, 291] width 157 height 31
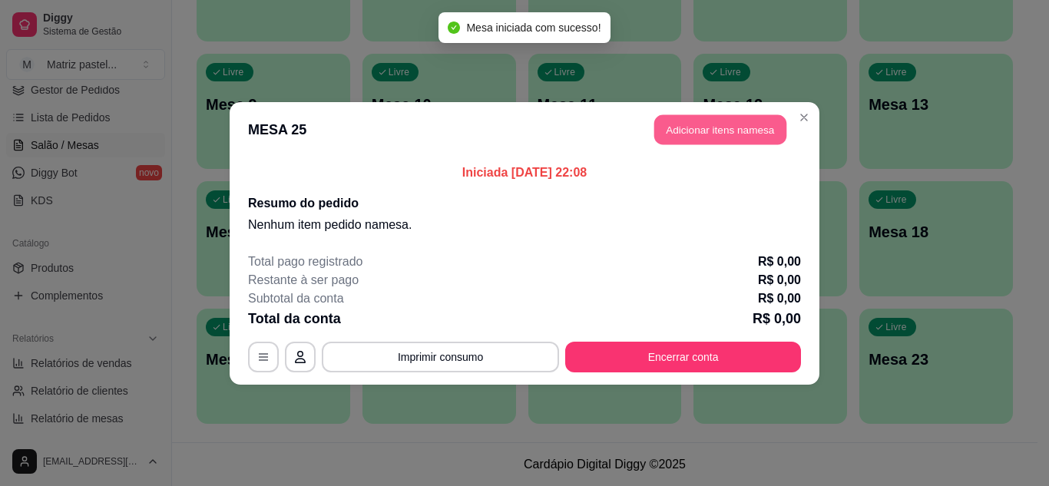
click at [691, 135] on button "Adicionar itens na mesa" at bounding box center [720, 129] width 132 height 30
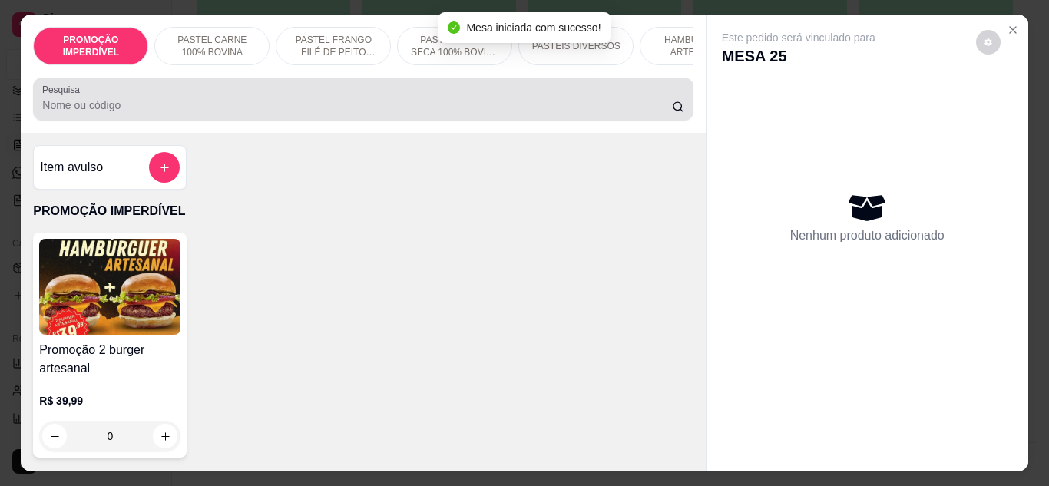
click at [319, 107] on input "Pesquisa" at bounding box center [357, 105] width 630 height 15
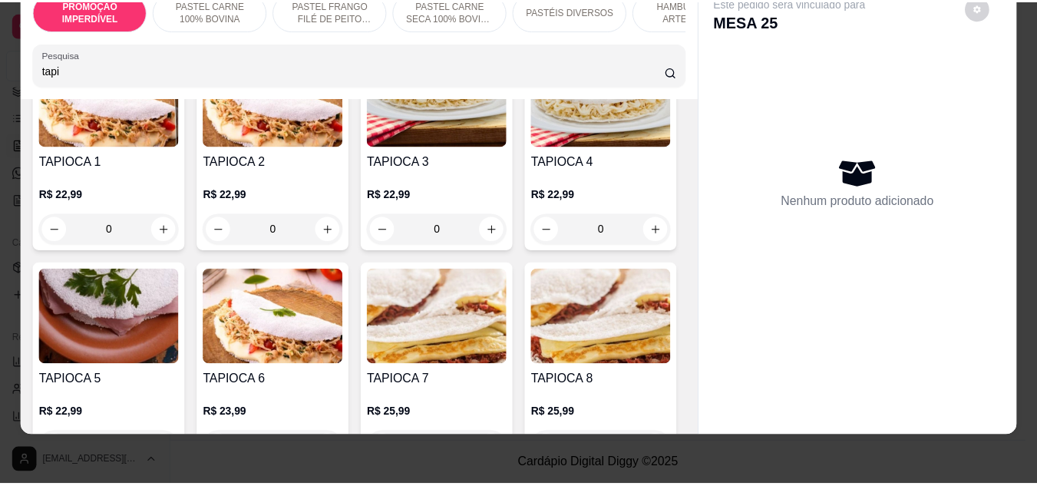
scroll to position [307, 0]
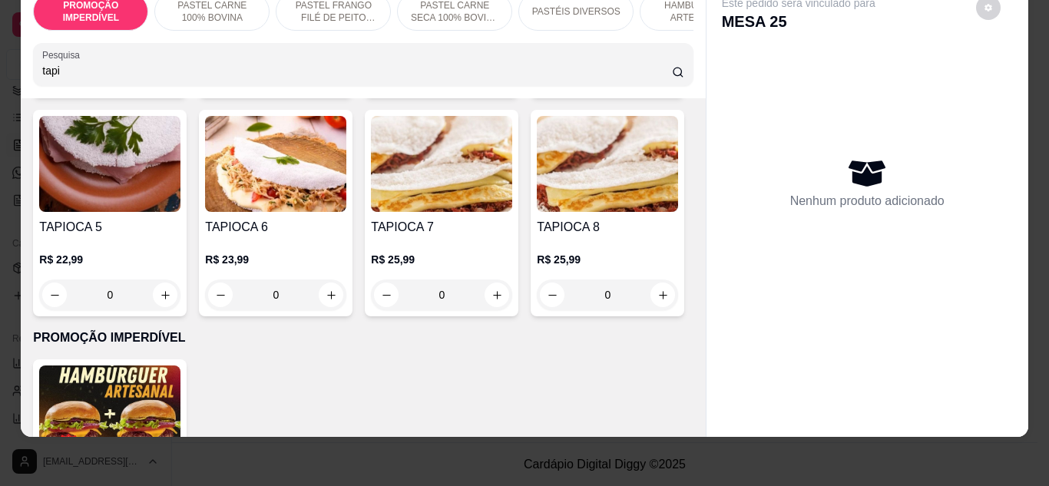
type input "tapi"
click at [180, 296] on div "0" at bounding box center [109, 294] width 141 height 31
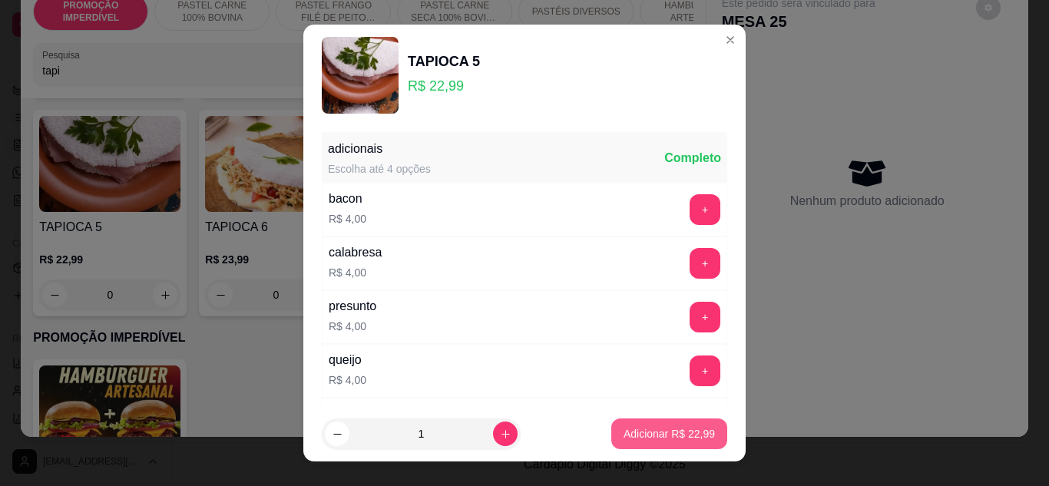
click at [623, 435] on p "Adicionar R$ 22,99" at bounding box center [668, 433] width 91 height 15
type input "1"
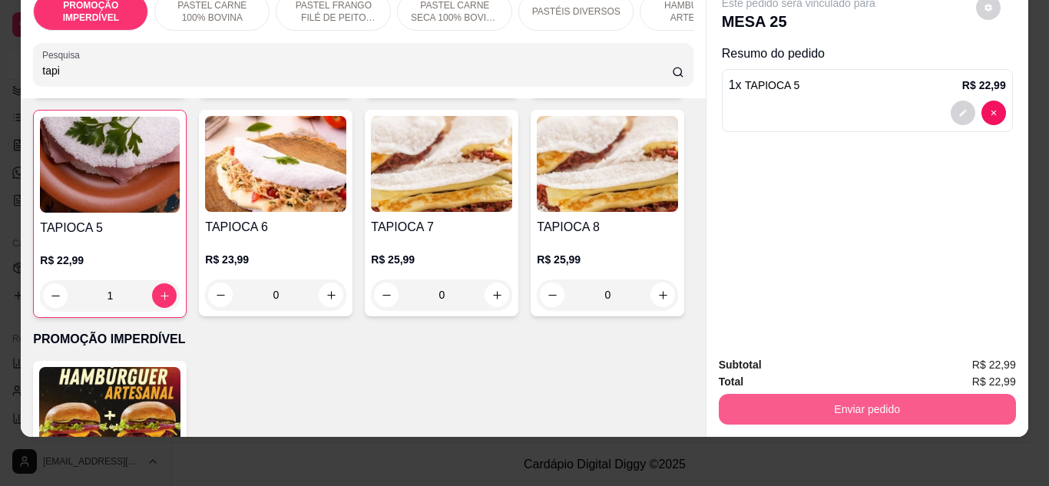
click at [791, 395] on button "Enviar pedido" at bounding box center [867, 409] width 297 height 31
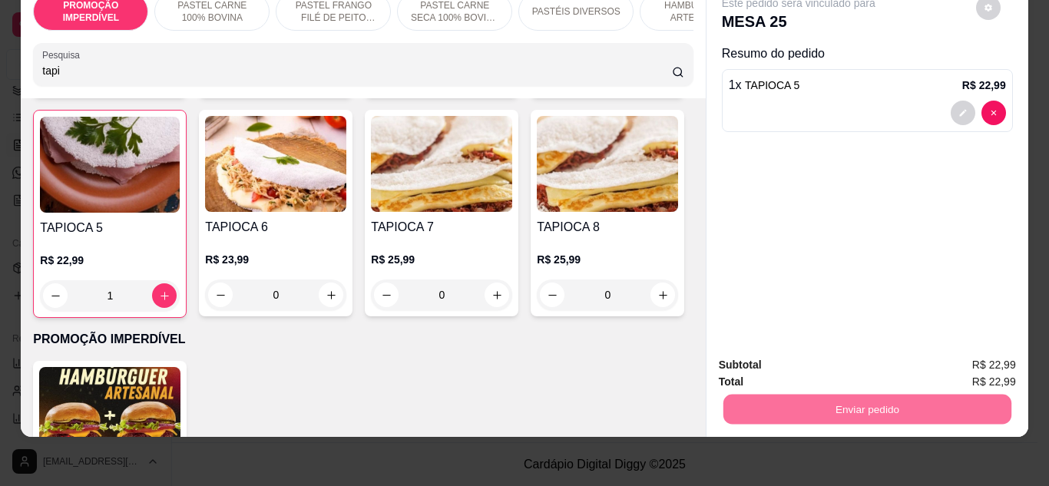
click at [789, 359] on button "Não registrar e enviar pedido" at bounding box center [816, 360] width 155 height 28
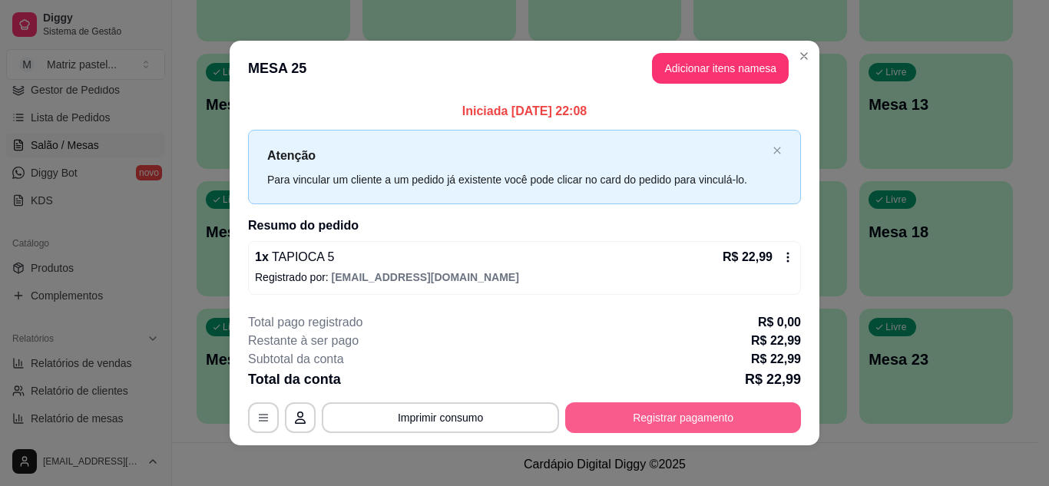
click at [727, 423] on button "Registrar pagamento" at bounding box center [683, 417] width 236 height 31
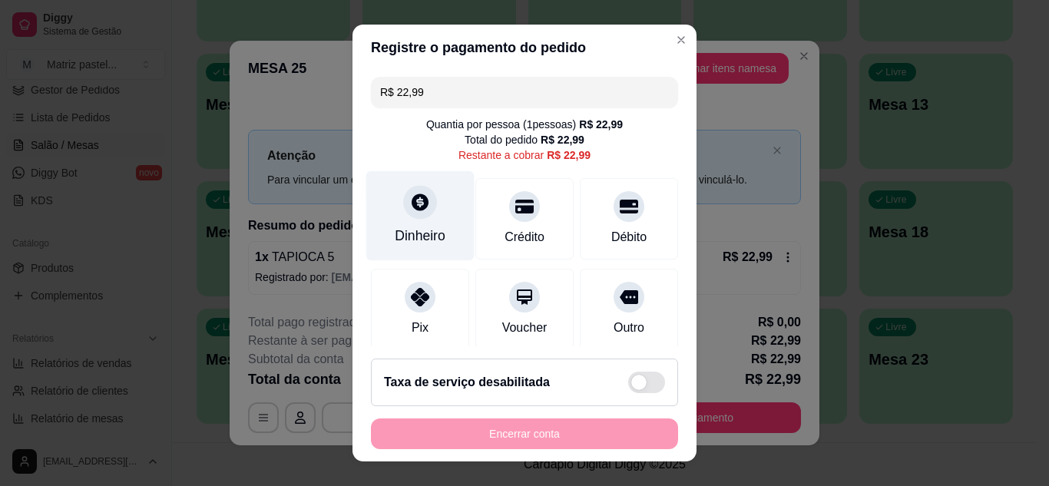
click at [410, 212] on icon at bounding box center [420, 202] width 20 height 20
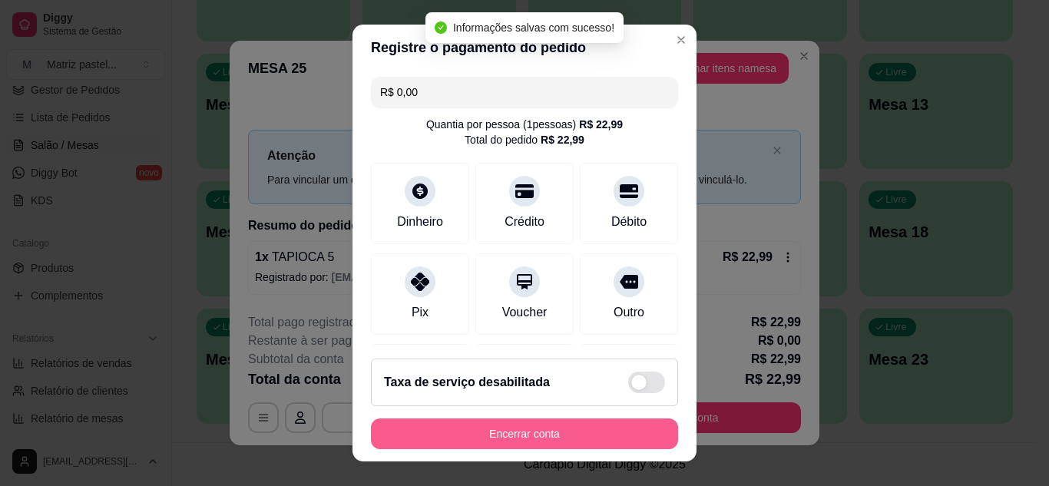
type input "R$ 0,00"
click at [562, 448] on button "Encerrar conta" at bounding box center [524, 433] width 307 height 31
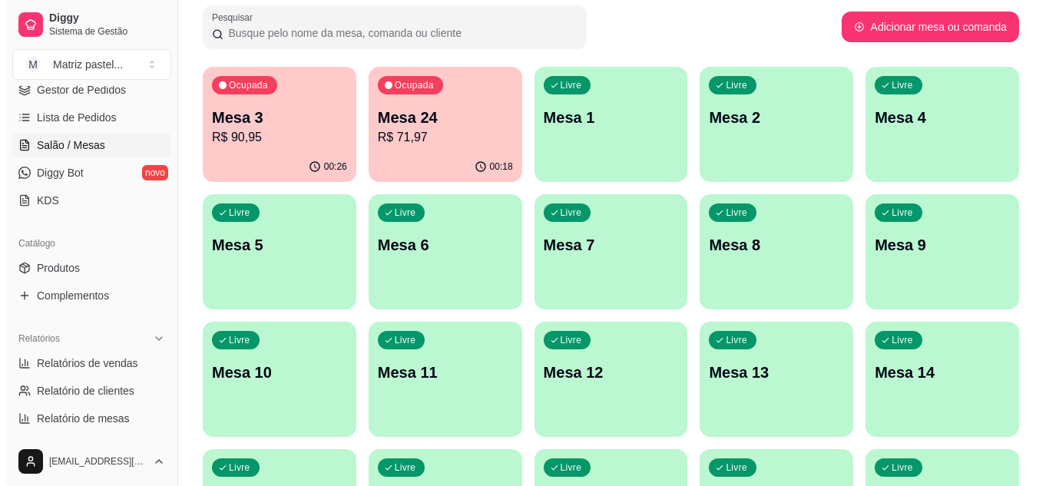
scroll to position [60, 0]
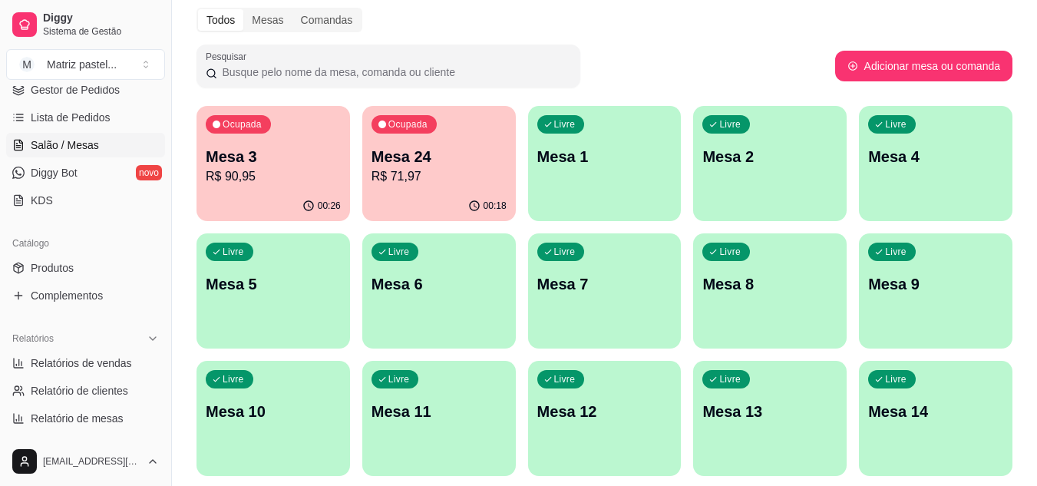
click at [381, 184] on p "R$ 71,97" at bounding box center [439, 176] width 135 height 18
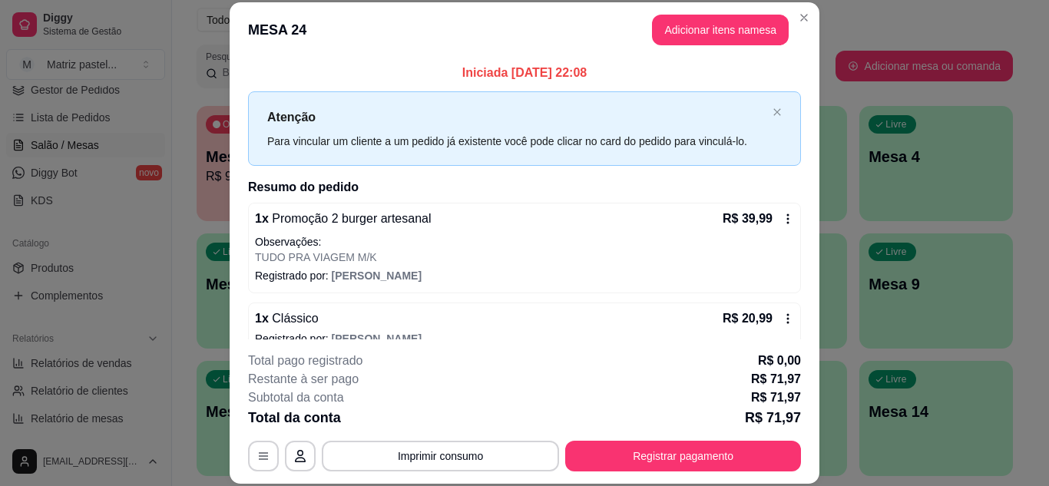
scroll to position [86, 0]
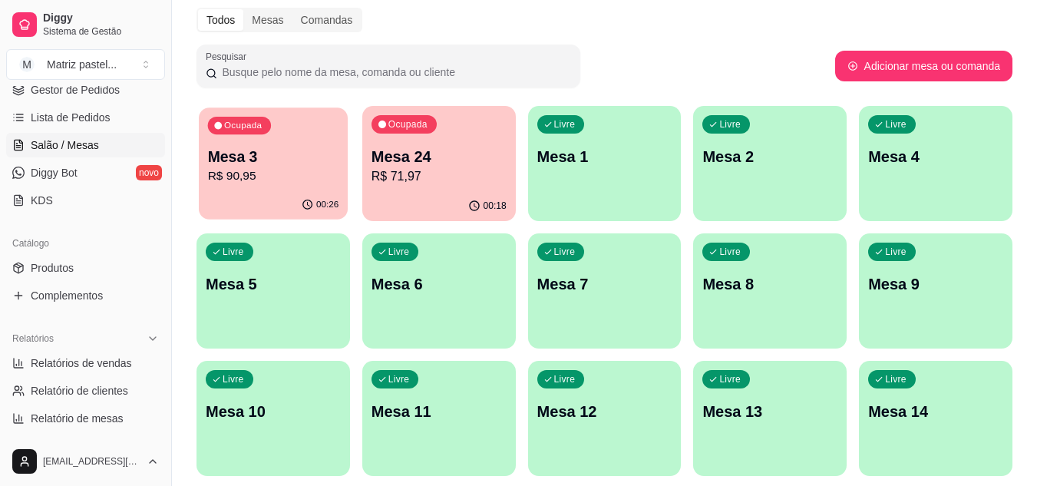
click at [283, 154] on p "Mesa 3" at bounding box center [273, 157] width 131 height 21
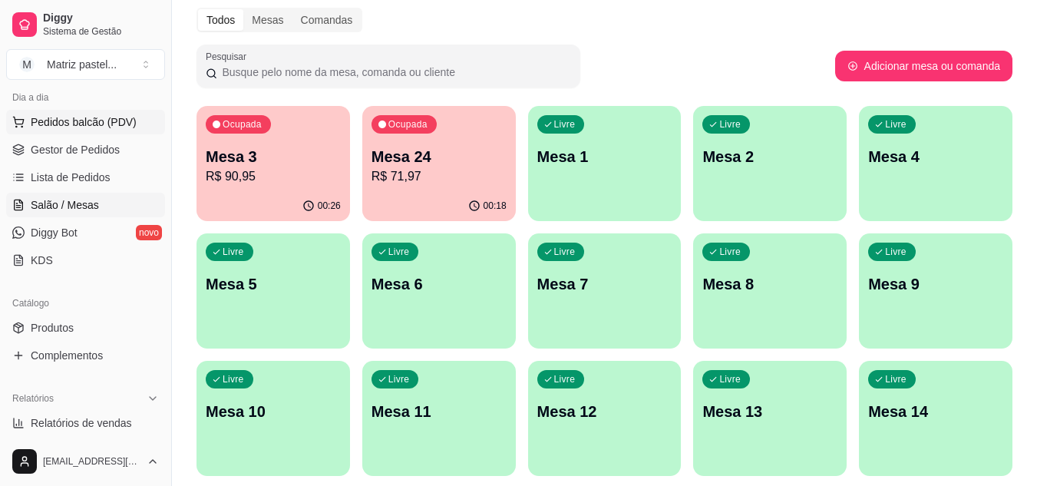
scroll to position [158, 0]
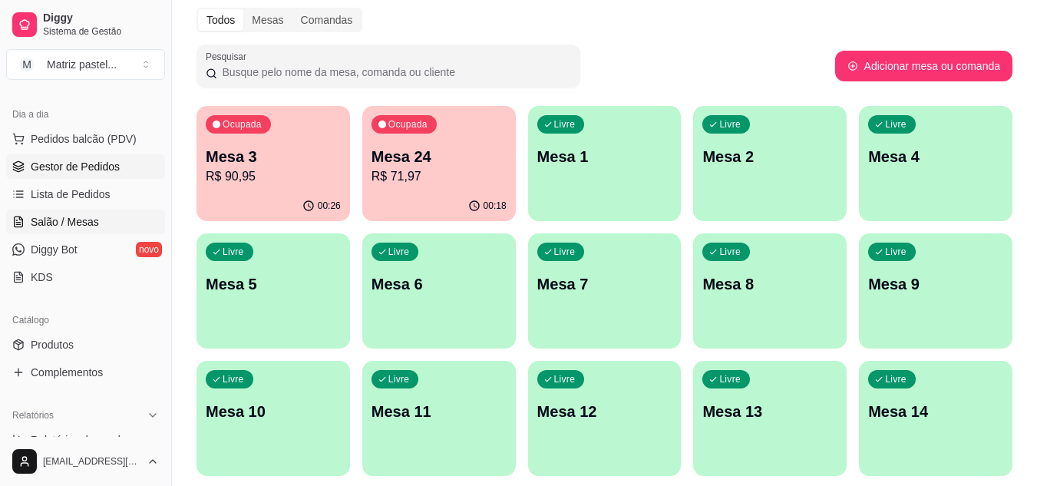
click at [83, 169] on span "Gestor de Pedidos" at bounding box center [75, 166] width 89 height 15
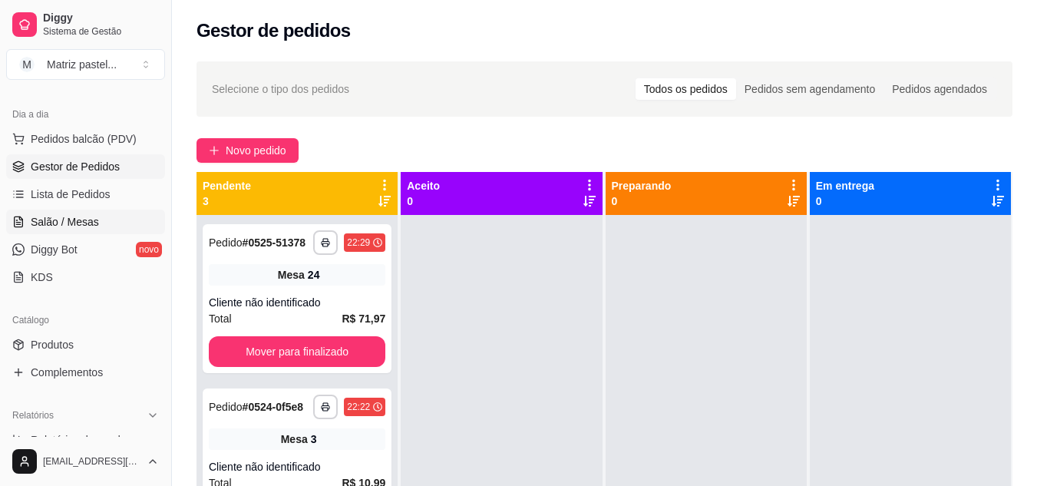
click at [96, 224] on span "Salão / Mesas" at bounding box center [65, 221] width 68 height 15
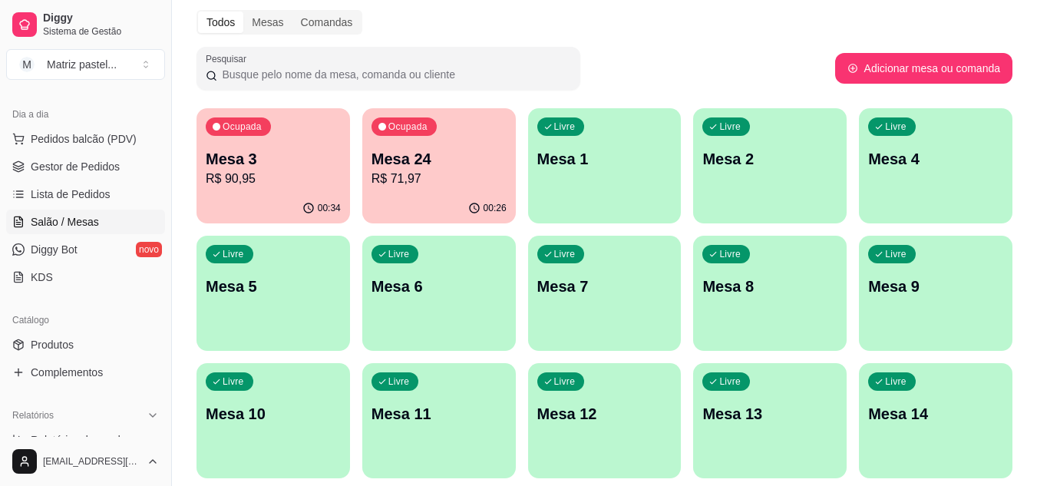
scroll to position [154, 0]
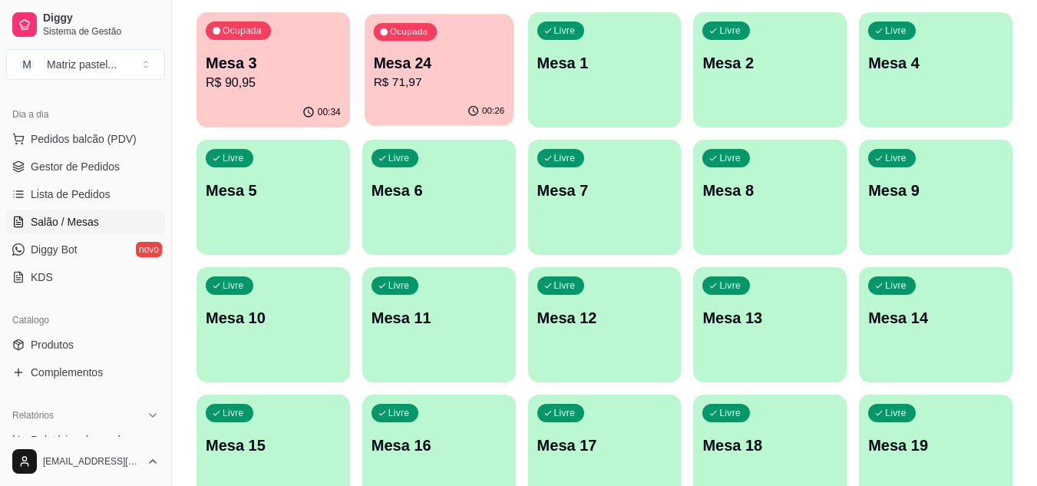
click at [418, 107] on div "00:26" at bounding box center [439, 111] width 149 height 29
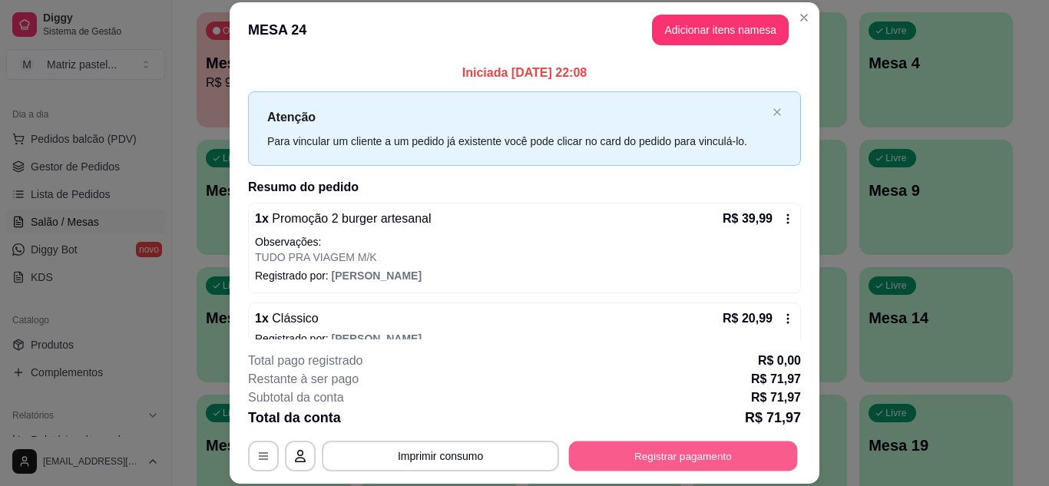
click at [660, 456] on button "Registrar pagamento" at bounding box center [683, 456] width 229 height 30
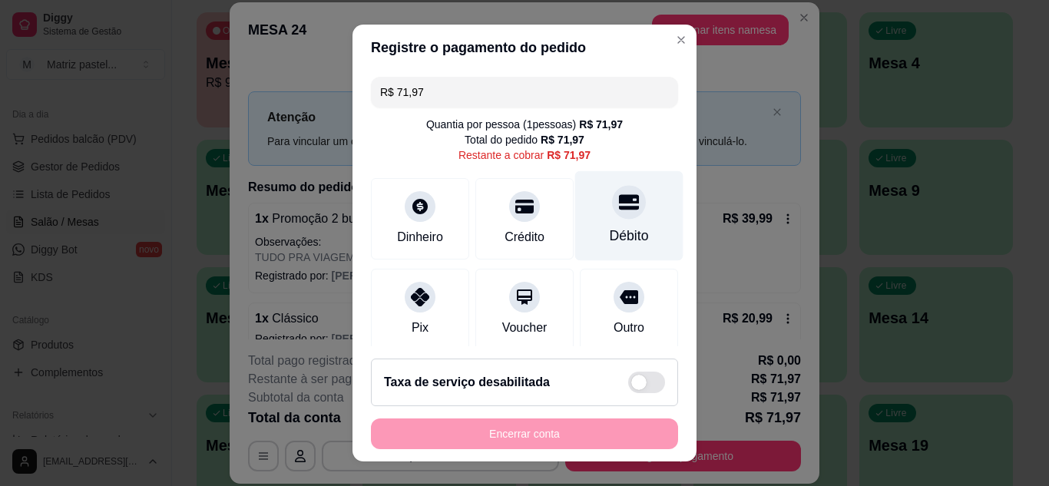
click at [626, 224] on div "Débito" at bounding box center [629, 215] width 108 height 90
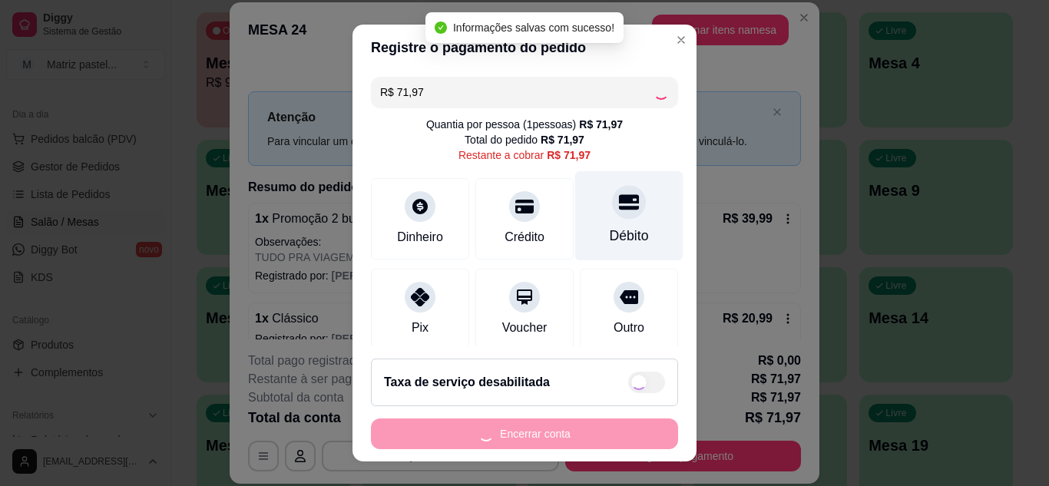
type input "R$ 0,00"
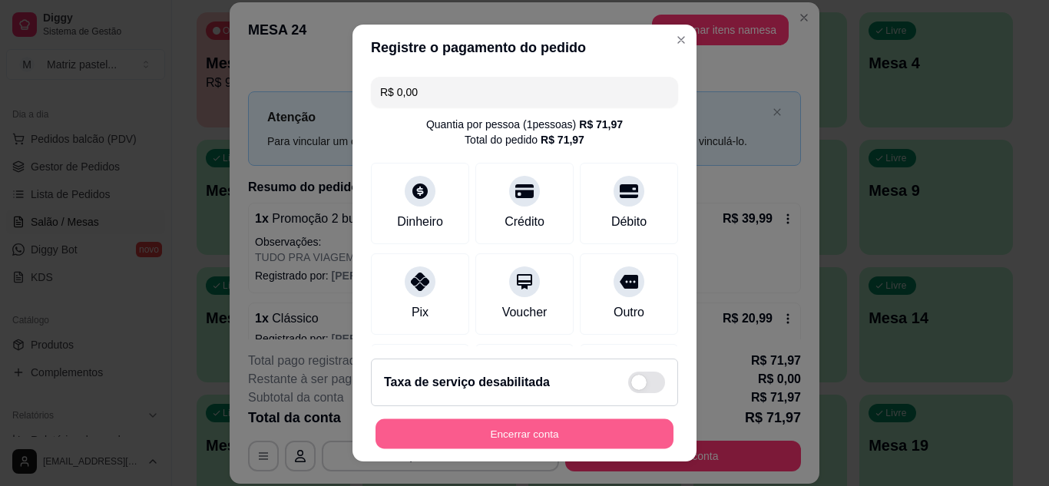
click at [556, 436] on button "Encerrar conta" at bounding box center [524, 434] width 298 height 30
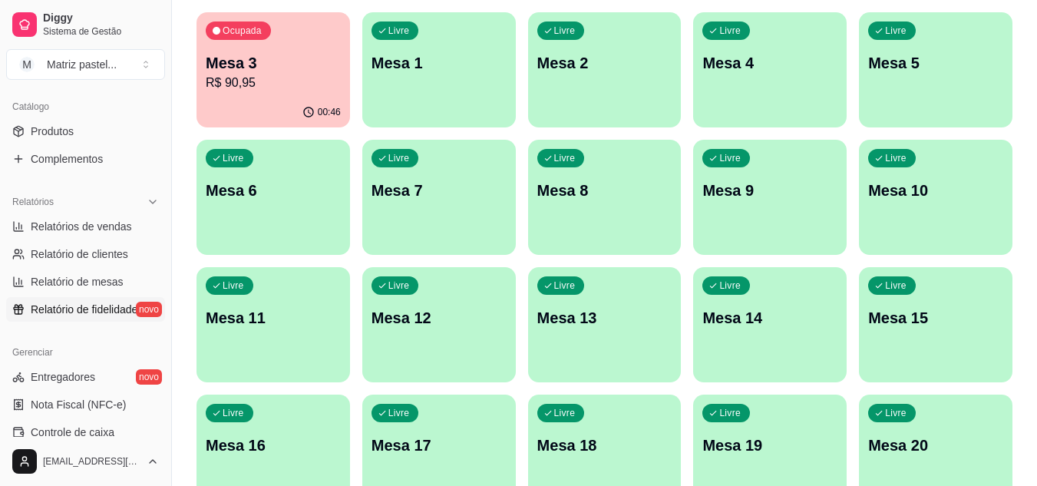
scroll to position [389, 0]
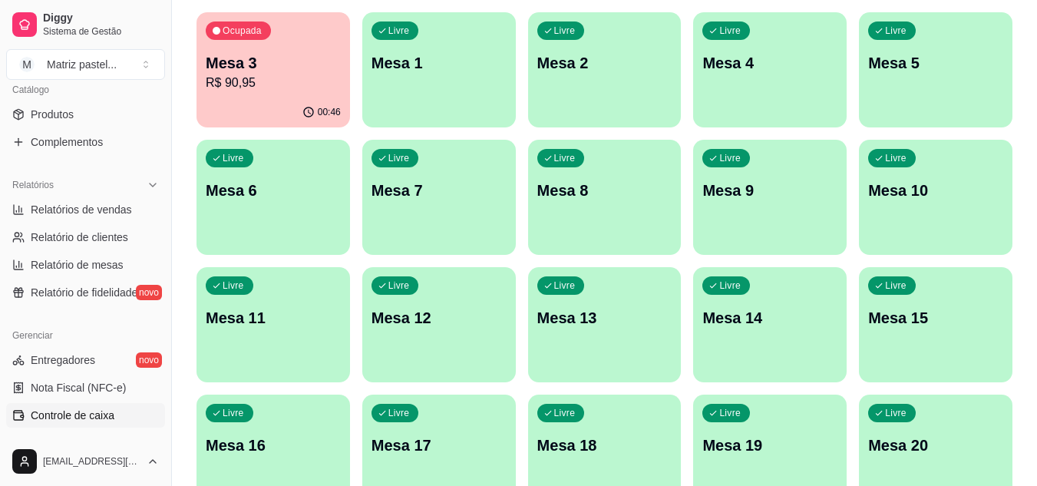
click at [107, 416] on span "Controle de caixa" at bounding box center [73, 415] width 84 height 15
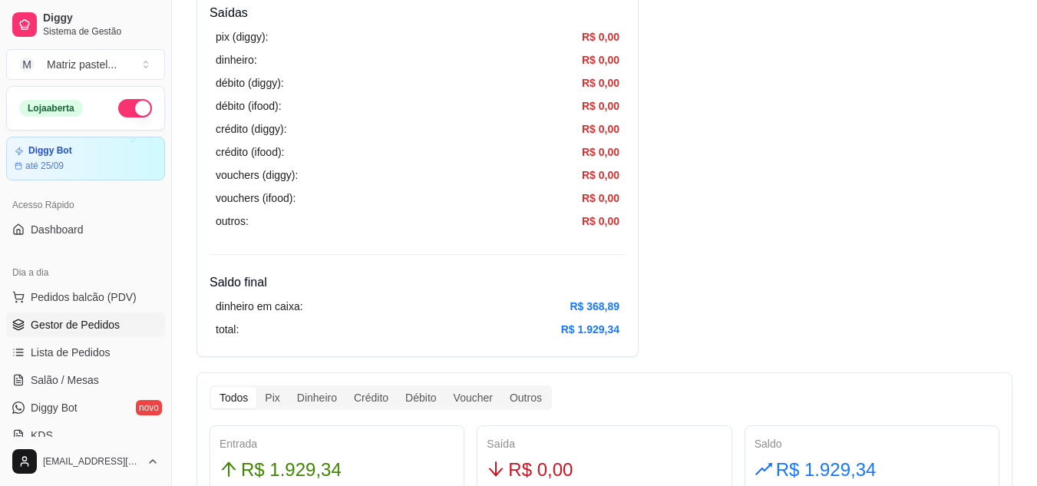
click at [94, 324] on span "Gestor de Pedidos" at bounding box center [75, 324] width 89 height 15
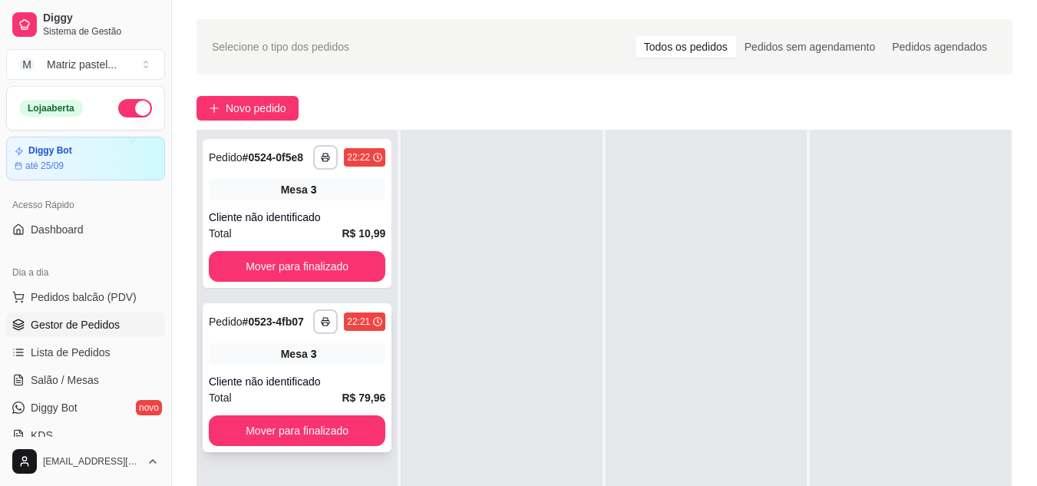
scroll to position [77, 0]
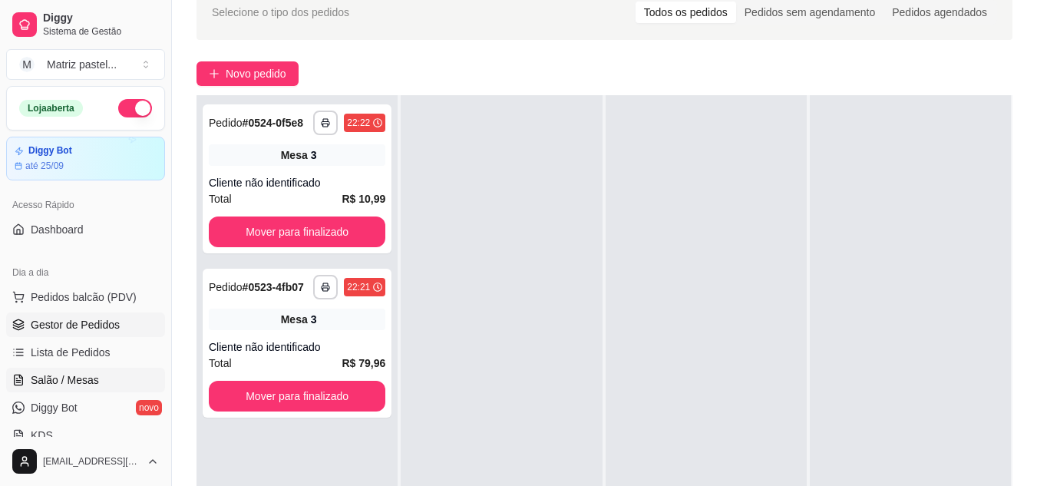
click at [91, 375] on span "Salão / Mesas" at bounding box center [65, 379] width 68 height 15
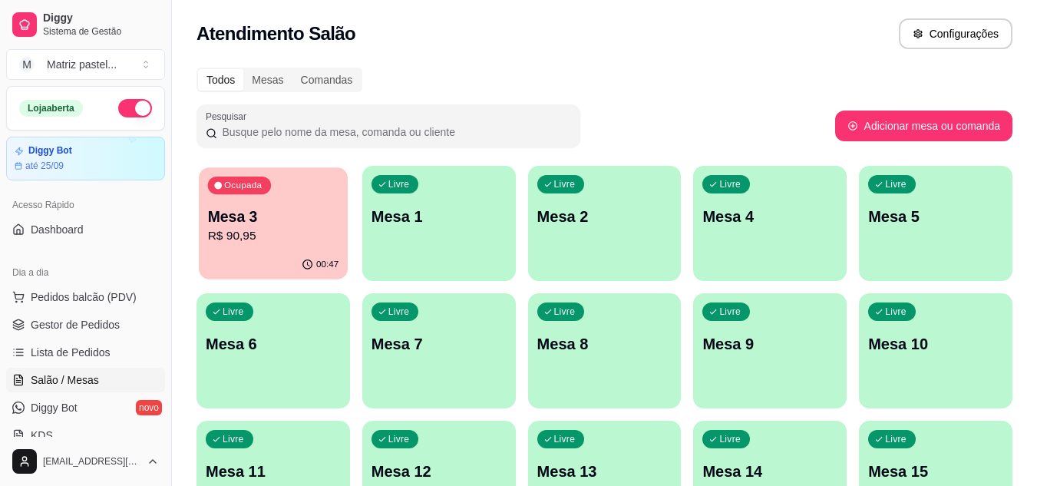
click at [300, 220] on p "Mesa 3" at bounding box center [273, 217] width 131 height 21
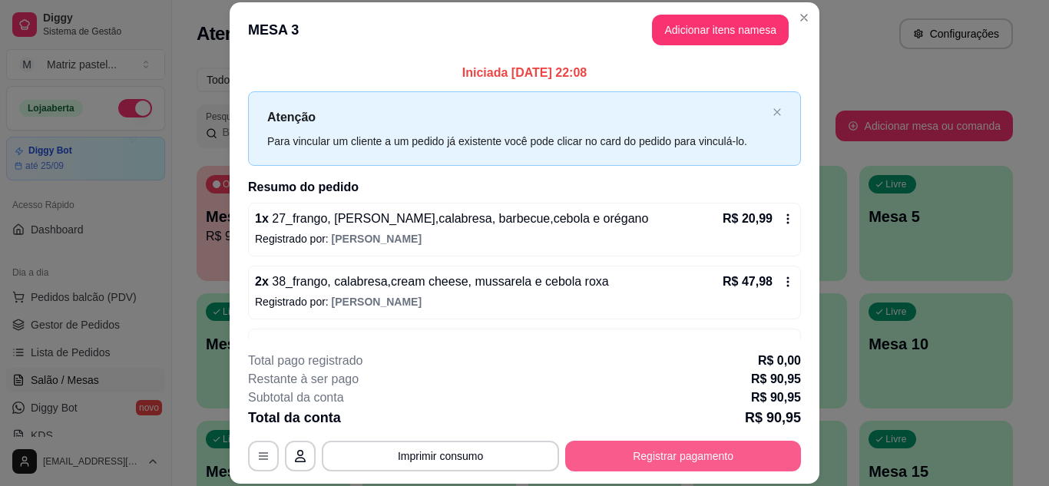
click at [633, 448] on button "Registrar pagamento" at bounding box center [683, 456] width 236 height 31
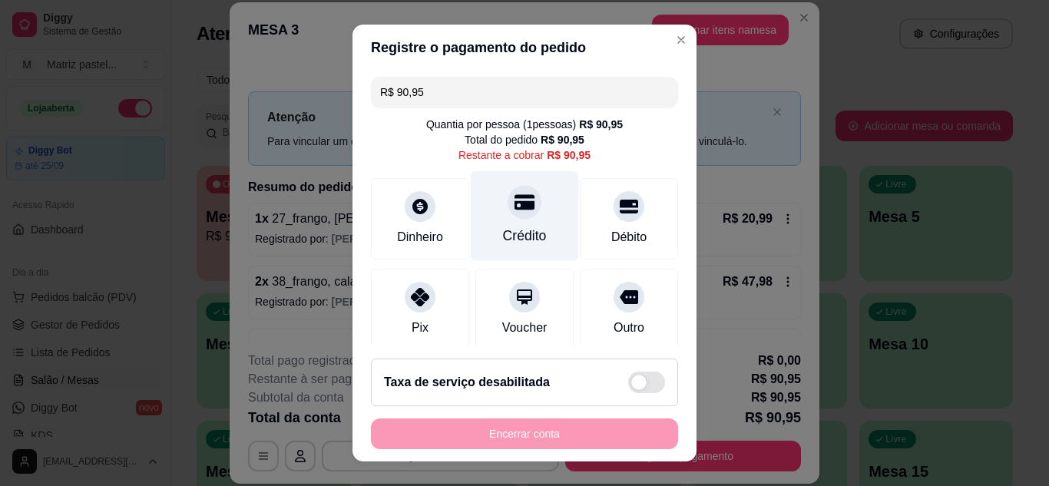
click at [518, 216] on div "Crédito" at bounding box center [525, 215] width 108 height 90
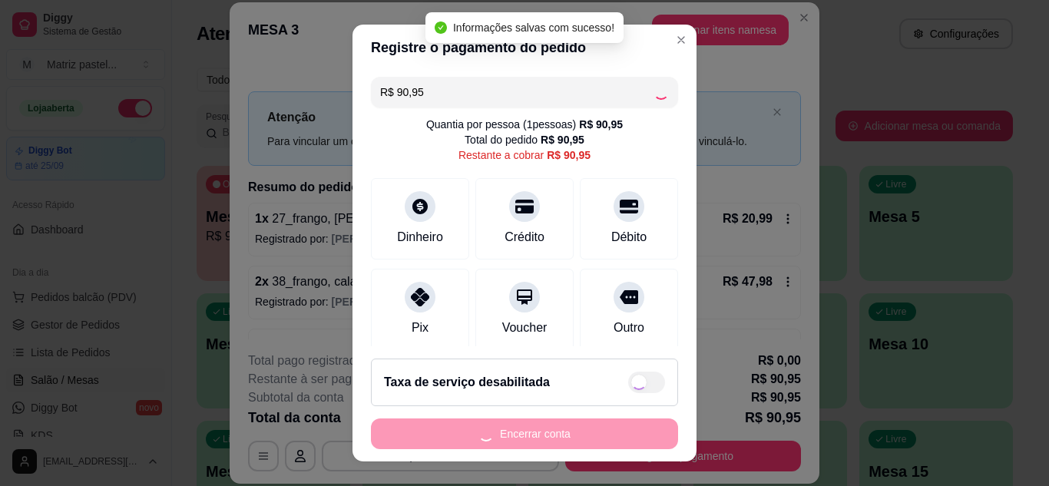
type input "R$ 0,00"
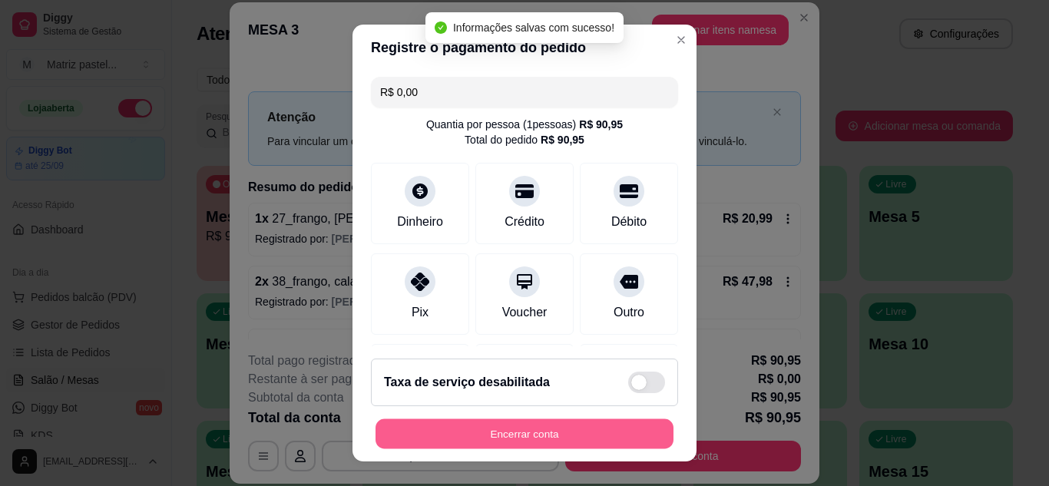
click at [584, 448] on button "Encerrar conta" at bounding box center [524, 434] width 298 height 30
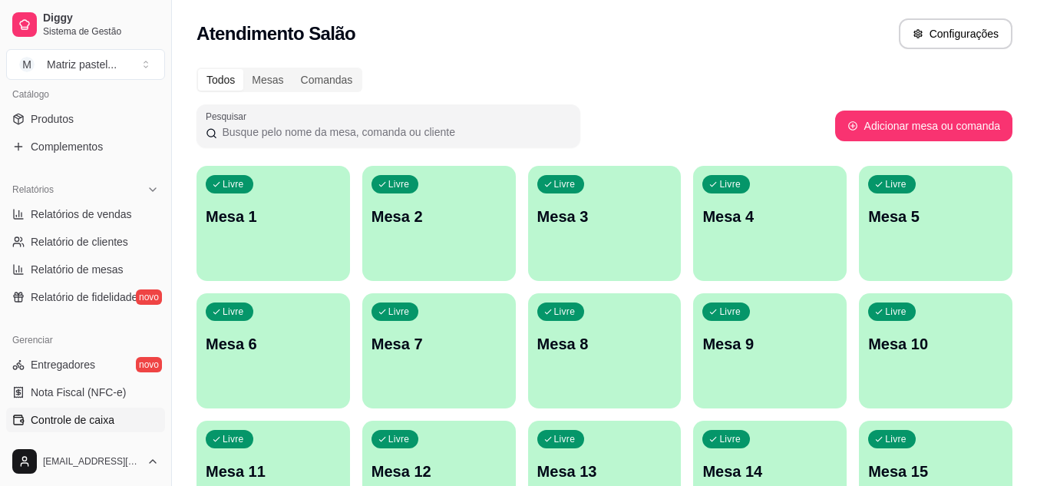
scroll to position [461, 0]
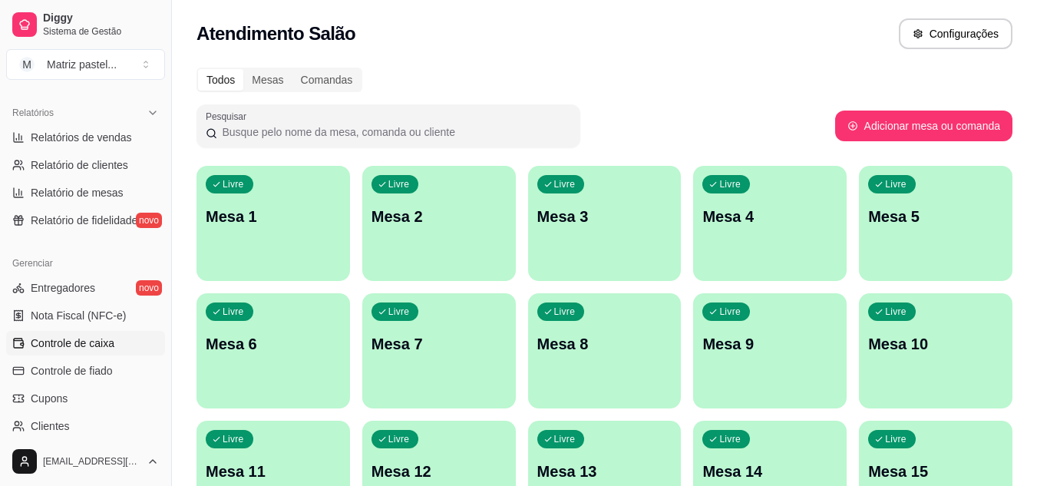
click at [88, 345] on span "Controle de caixa" at bounding box center [73, 343] width 84 height 15
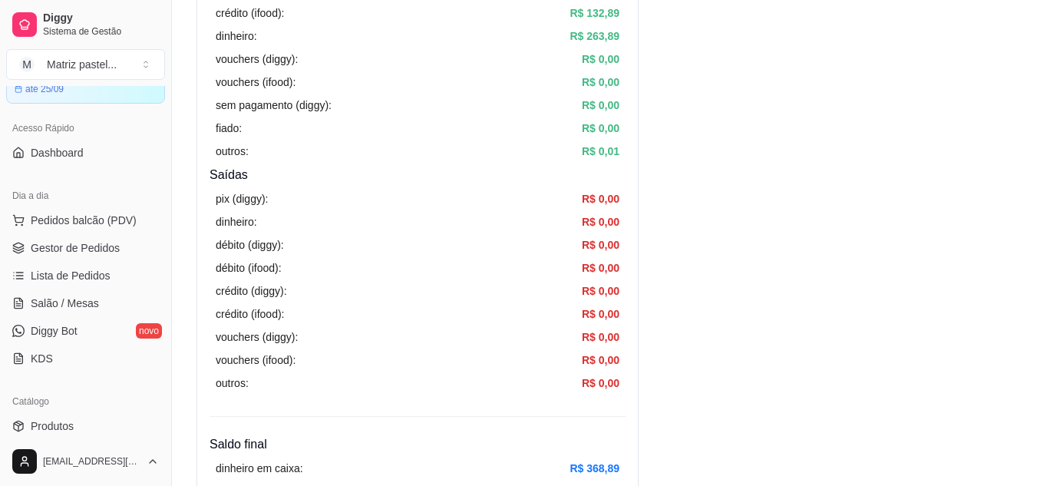
scroll to position [537, 0]
